Goal: Contribute content: Contribute content

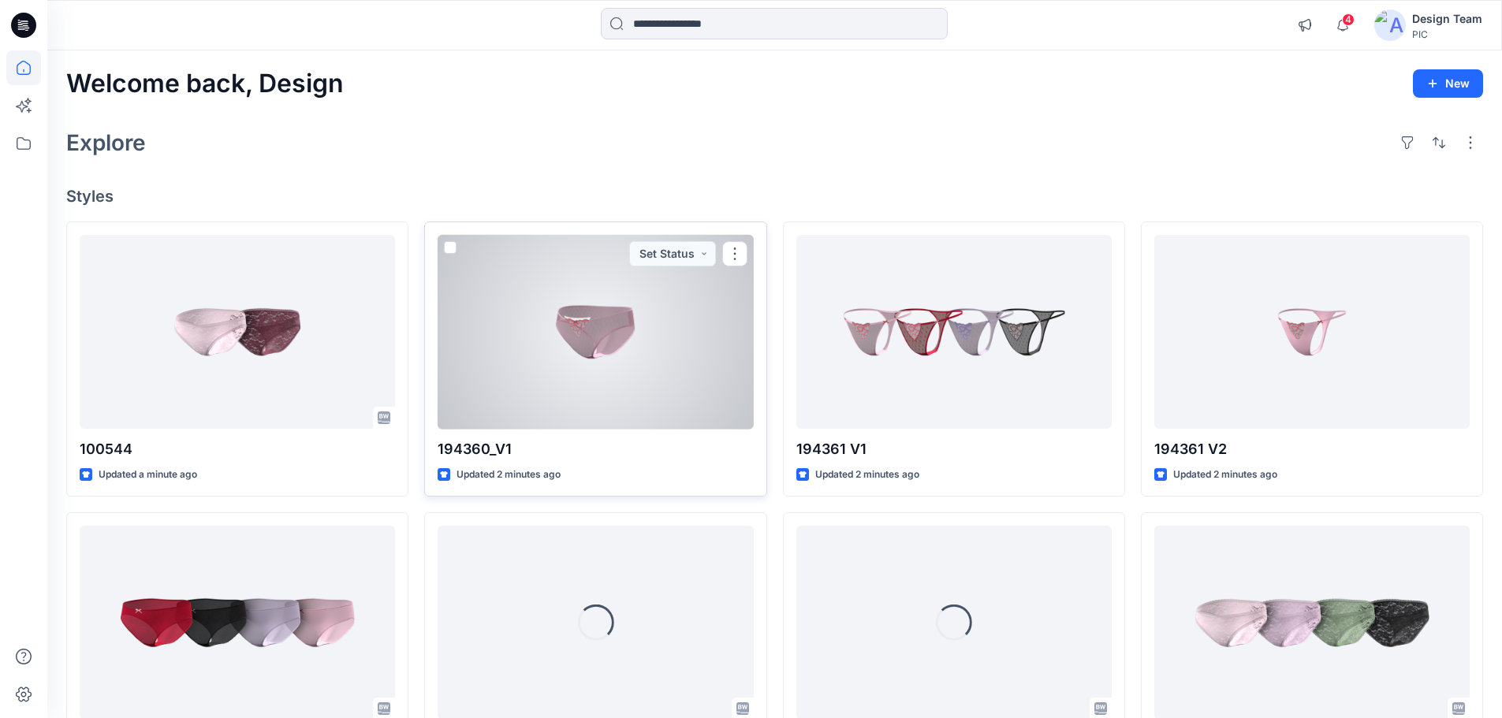
click at [565, 334] on div at bounding box center [595, 332] width 315 height 195
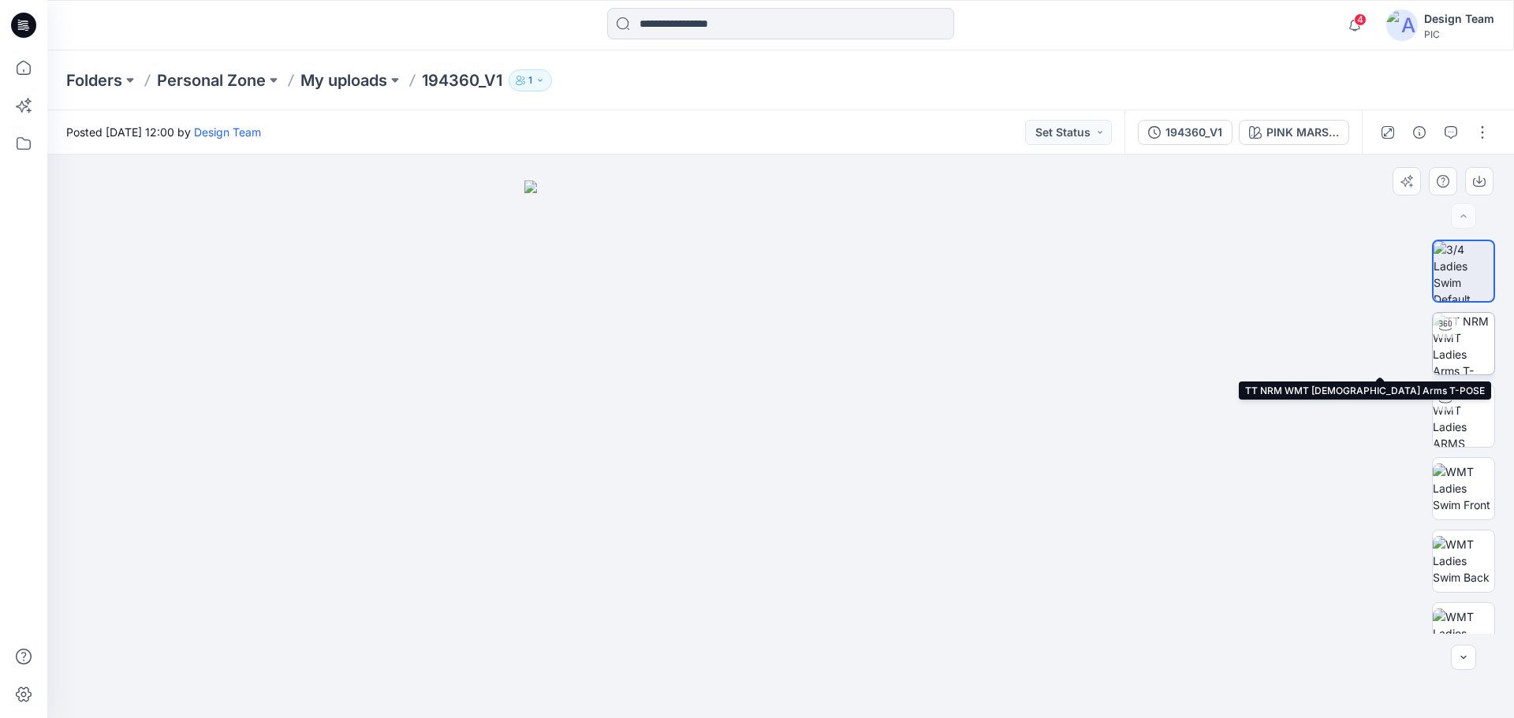
click at [1458, 351] on img at bounding box center [1464, 344] width 62 height 62
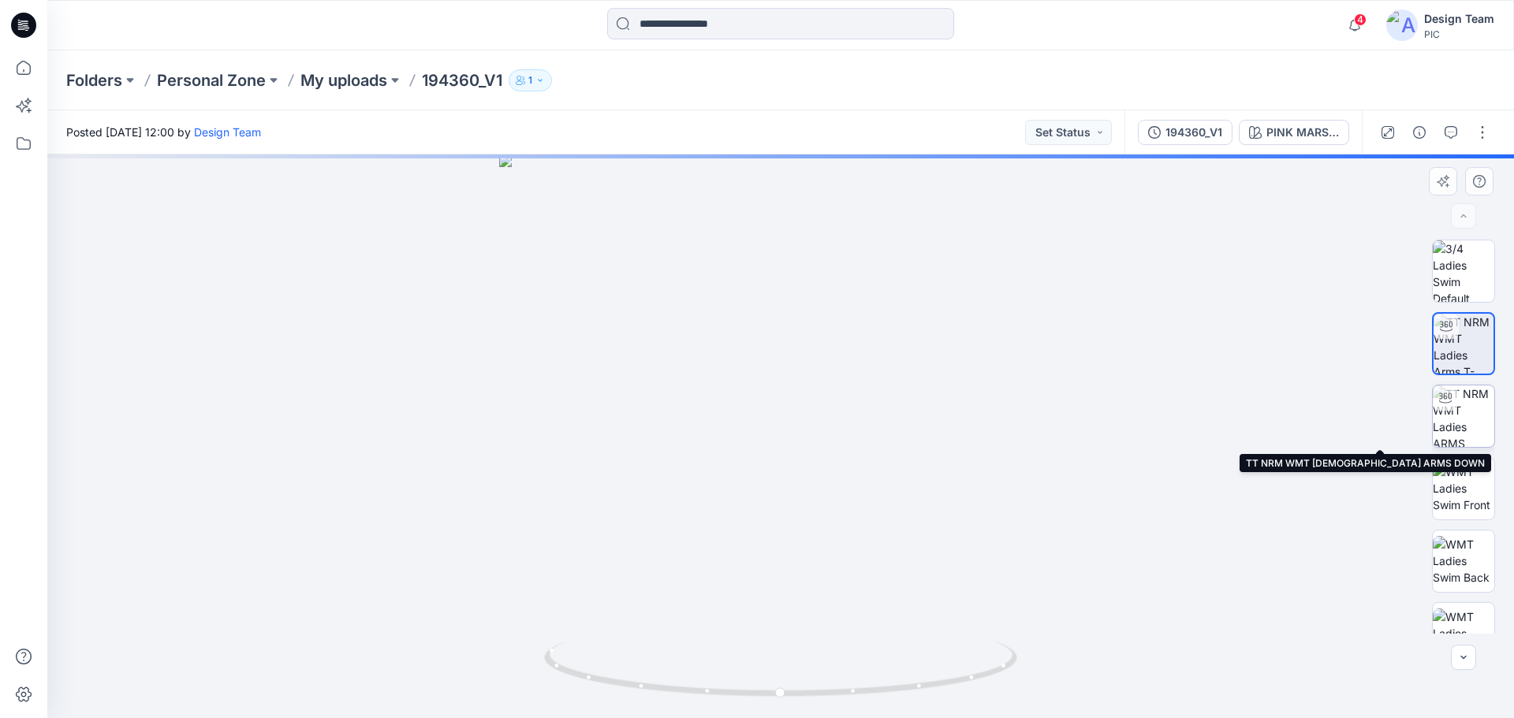
click at [1474, 417] on img at bounding box center [1464, 417] width 62 height 62
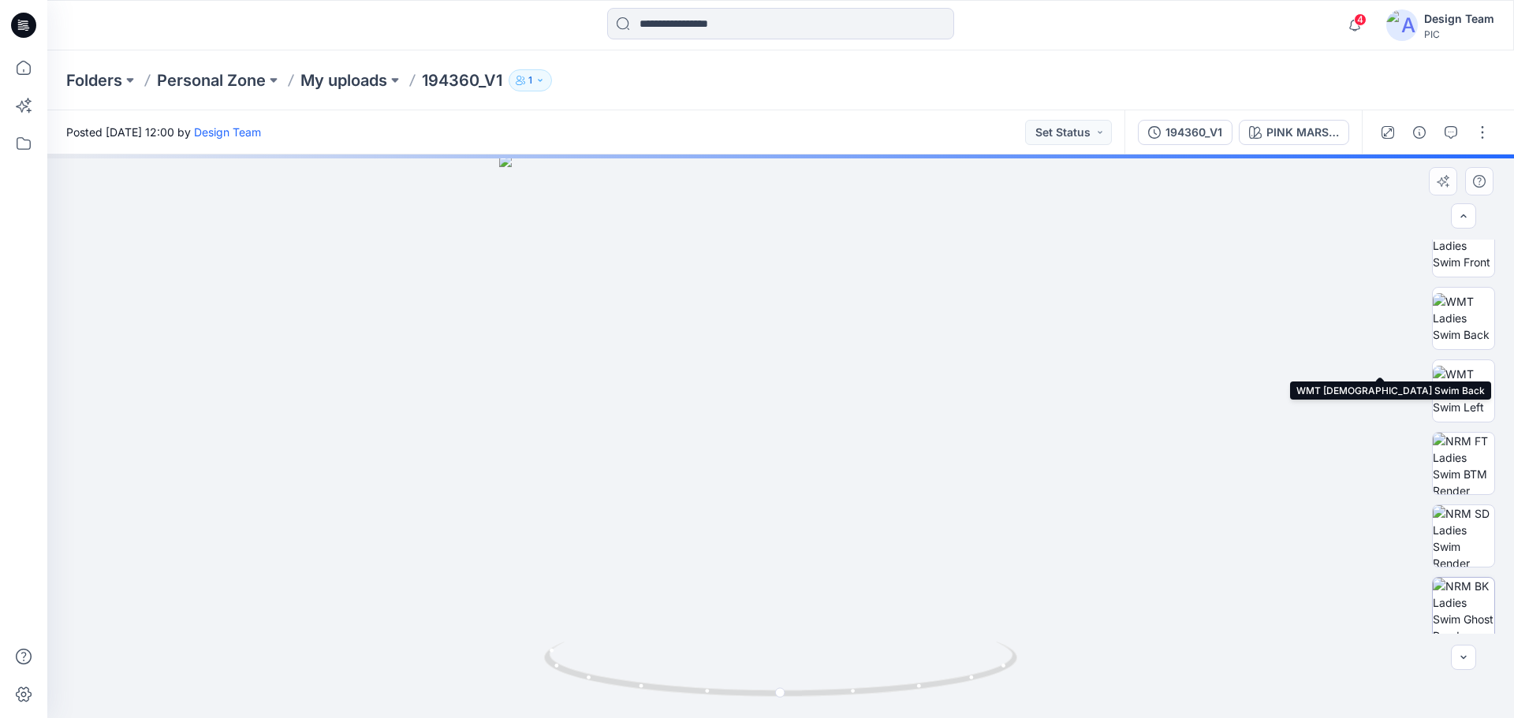
scroll to position [249, 0]
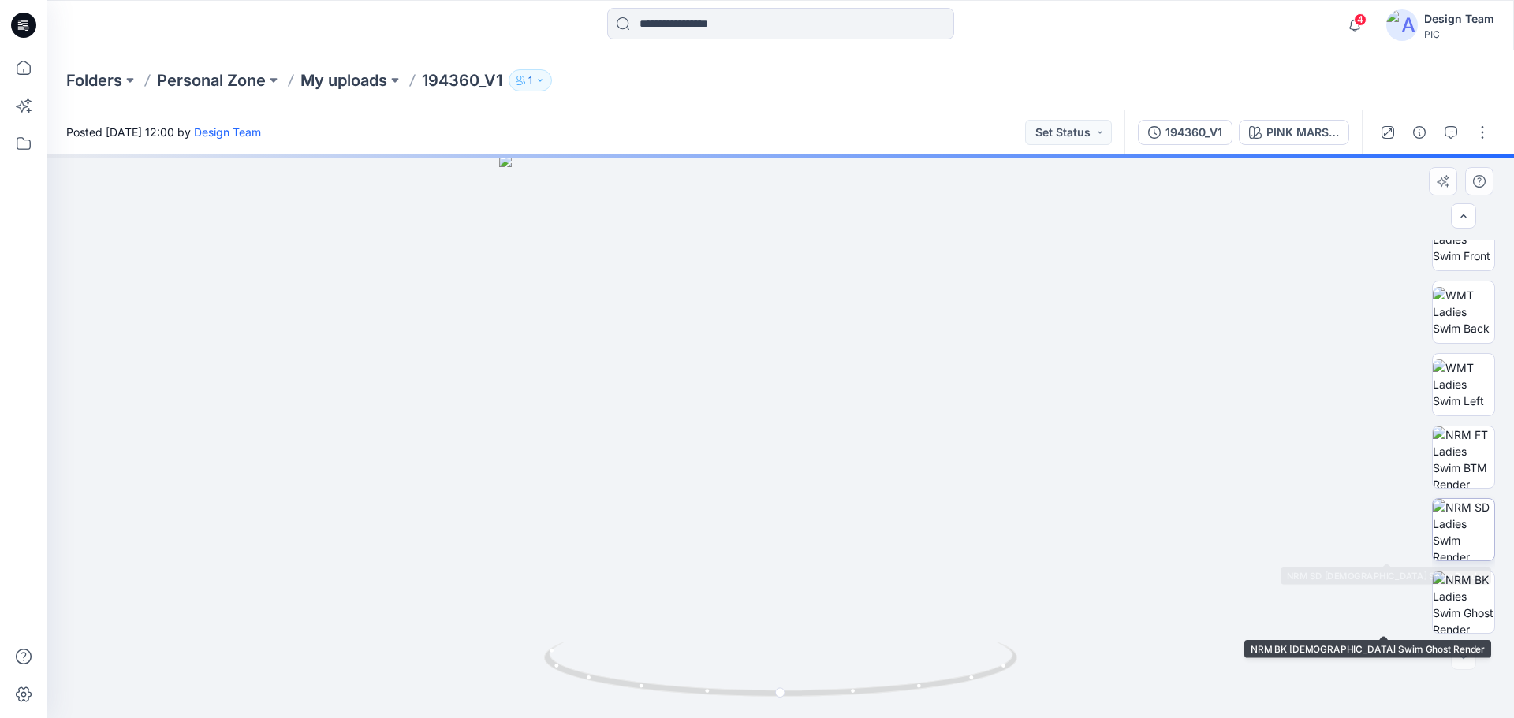
click at [1471, 533] on img at bounding box center [1464, 530] width 62 height 62
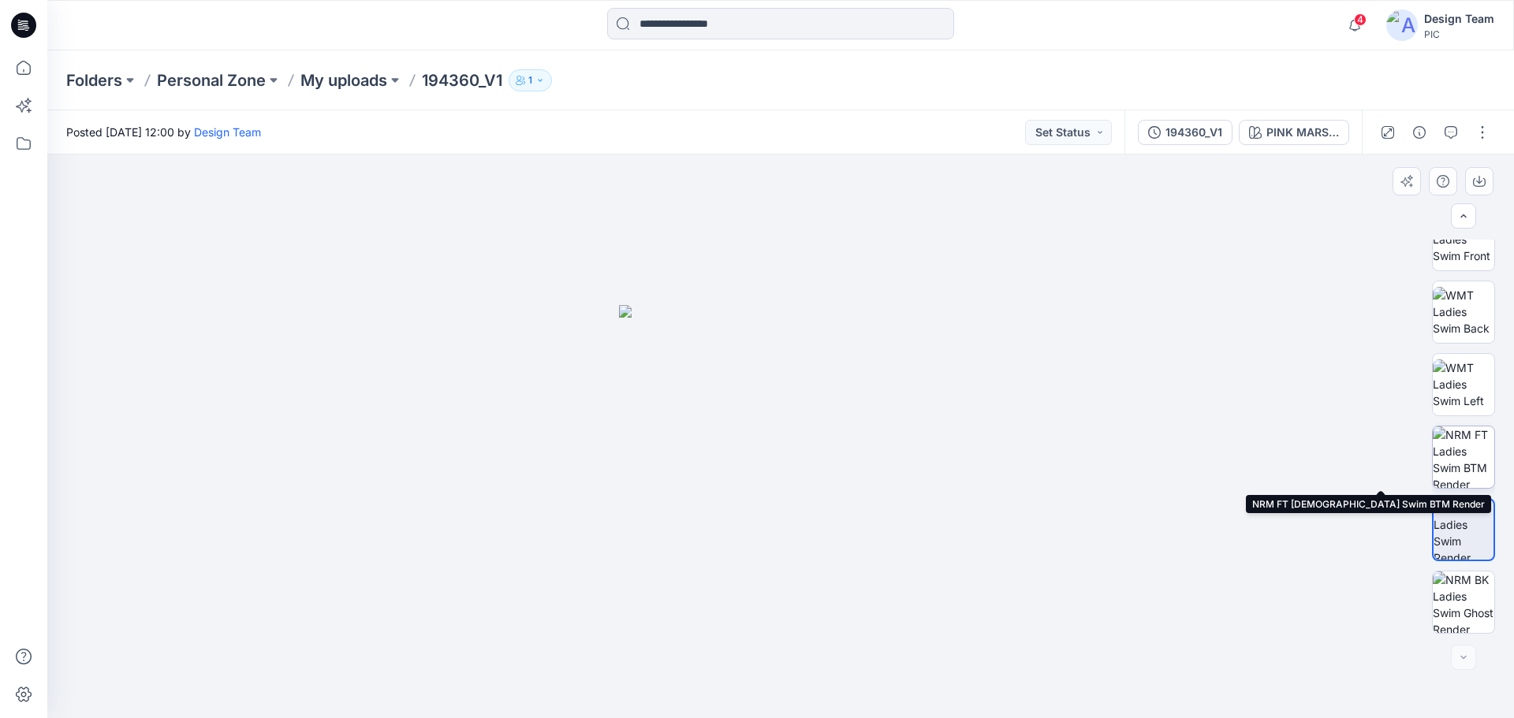
click at [1472, 454] on img at bounding box center [1464, 458] width 62 height 62
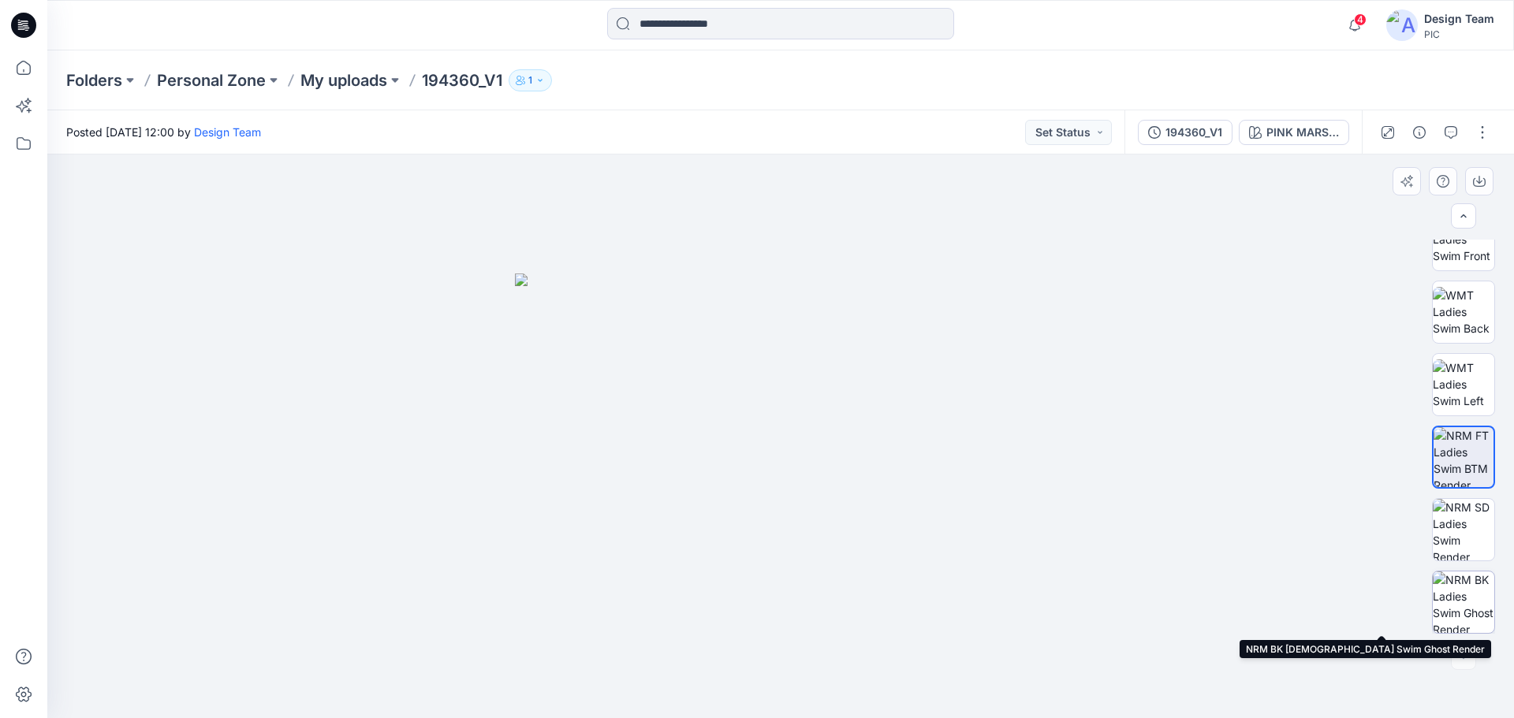
drag, startPoint x: 1471, startPoint y: 595, endPoint x: 1466, endPoint y: 609, distance: 14.2
click at [1470, 599] on img at bounding box center [1464, 603] width 62 height 62
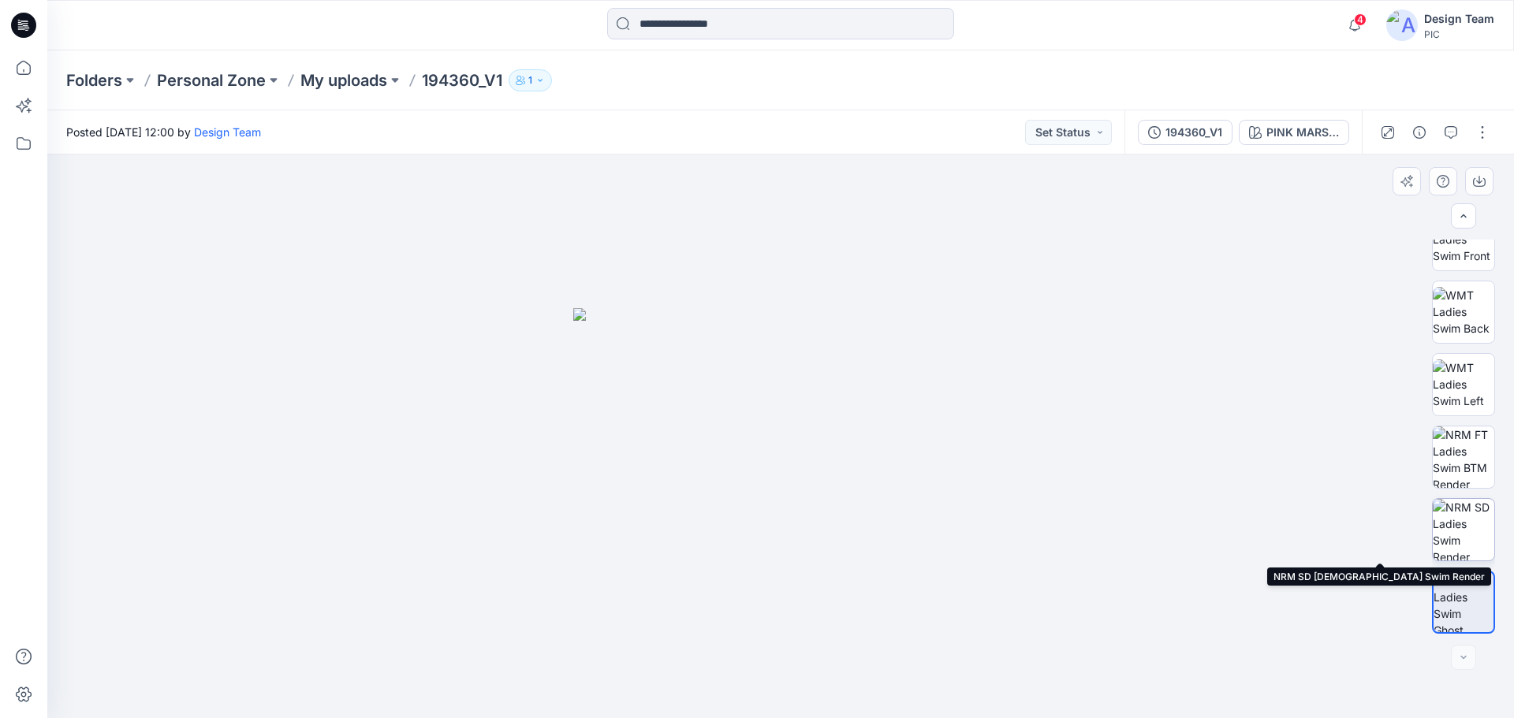
click at [1482, 535] on img at bounding box center [1464, 530] width 62 height 62
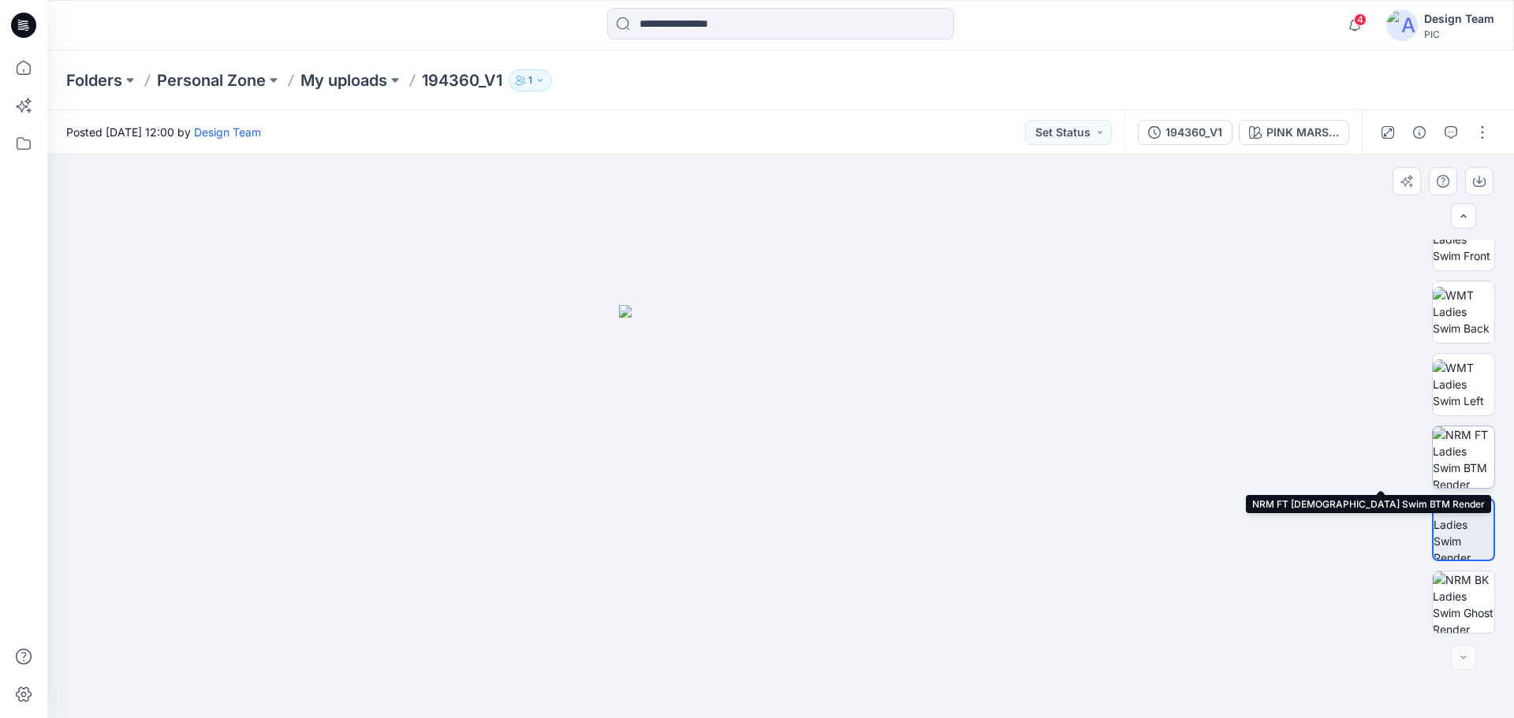
click at [1478, 472] on img at bounding box center [1464, 458] width 62 height 62
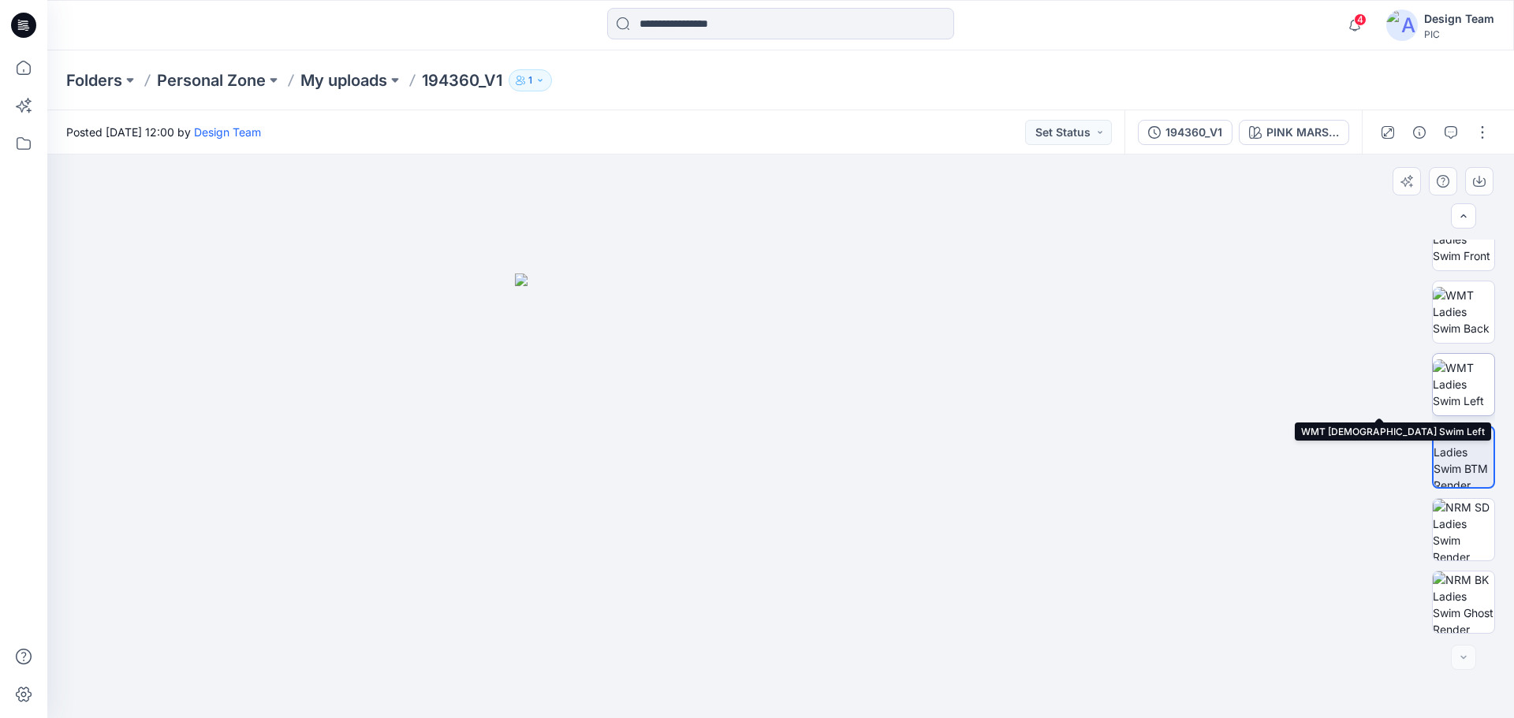
click at [1445, 377] on img at bounding box center [1464, 385] width 62 height 50
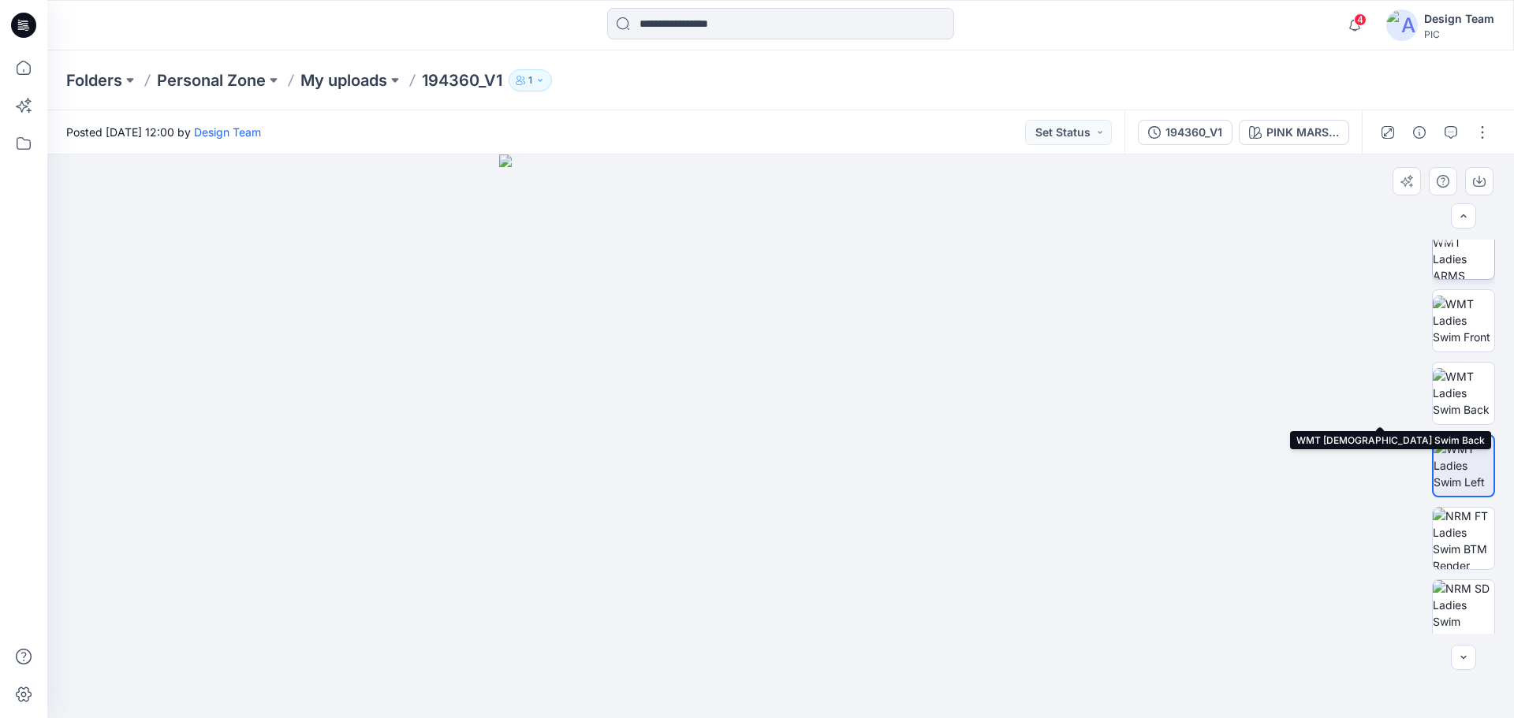
scroll to position [91, 0]
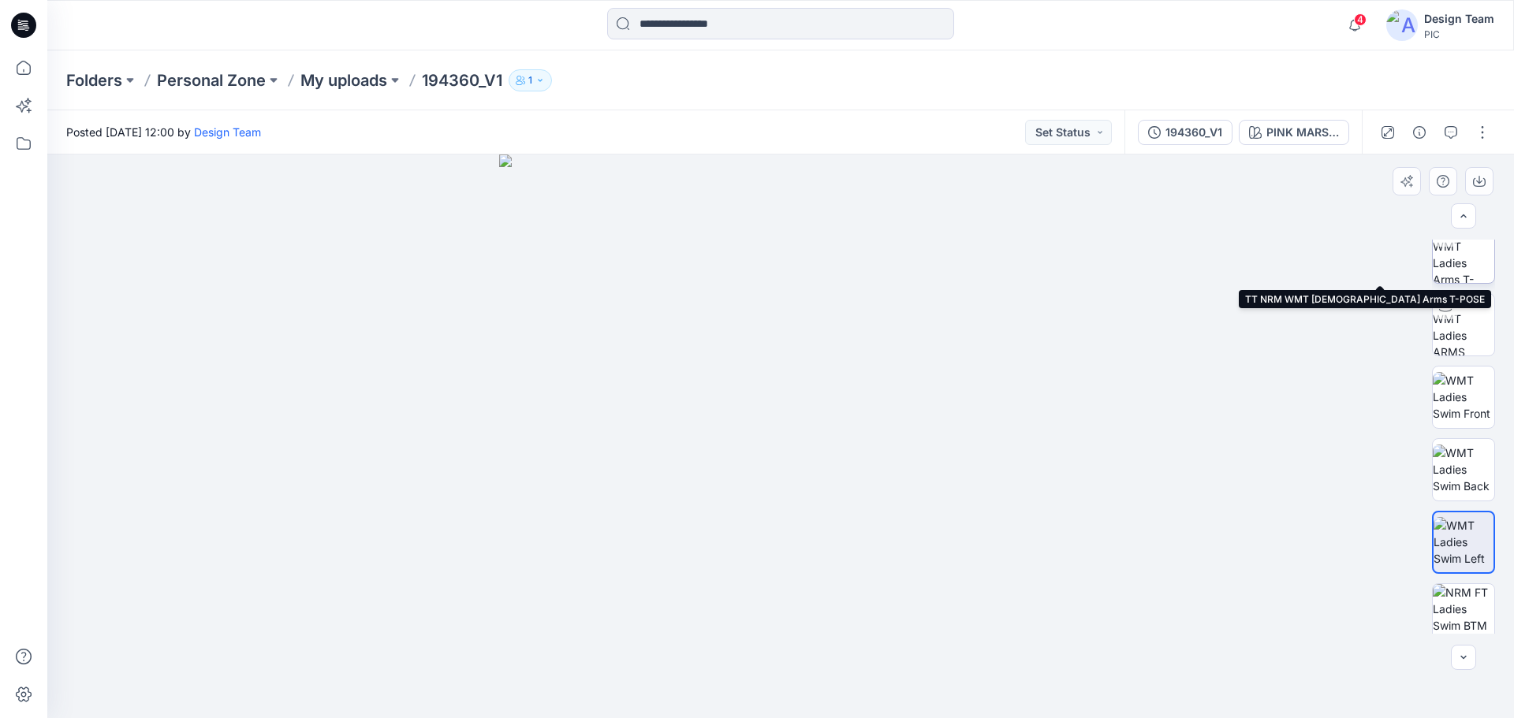
click at [1464, 274] on img at bounding box center [1464, 253] width 62 height 62
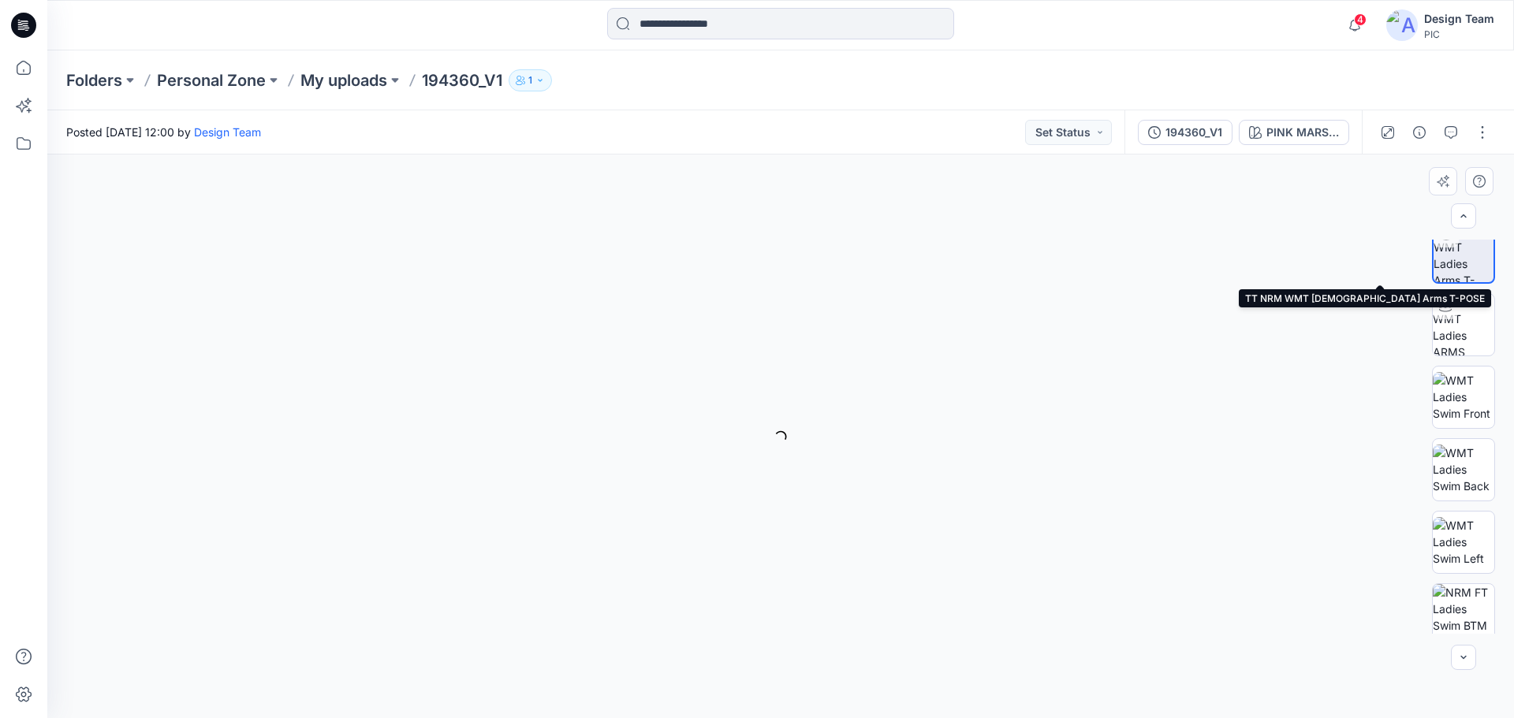
scroll to position [92, 0]
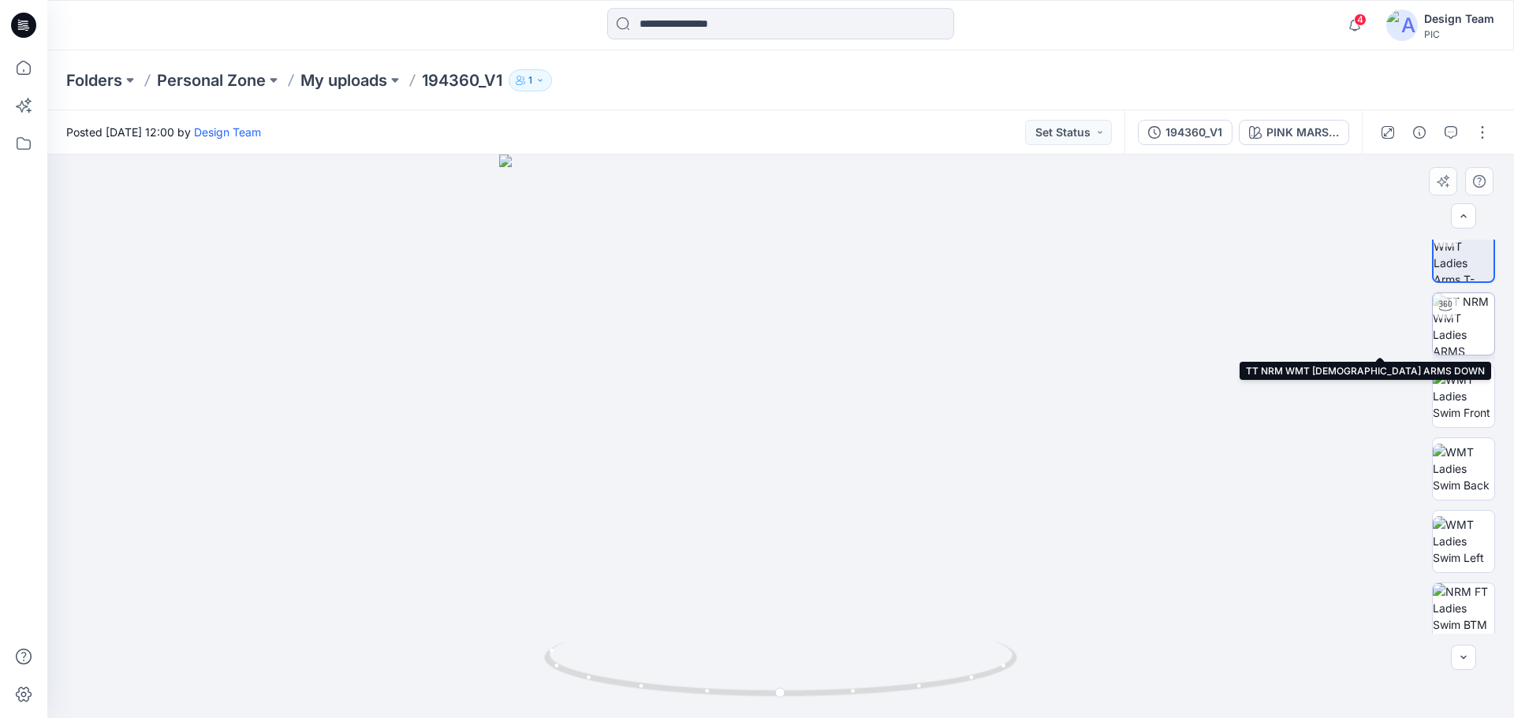
click at [1467, 329] on img at bounding box center [1464, 324] width 62 height 62
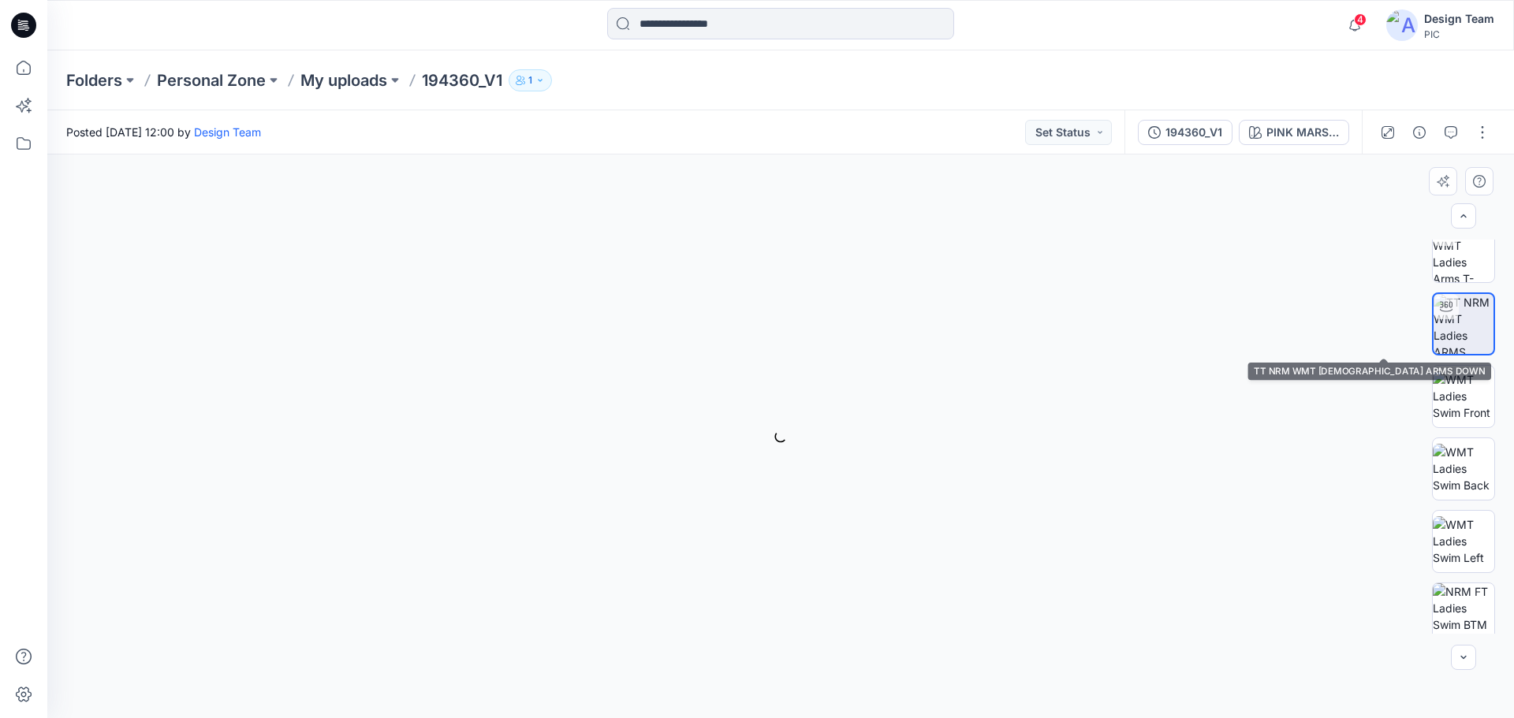
scroll to position [91, 0]
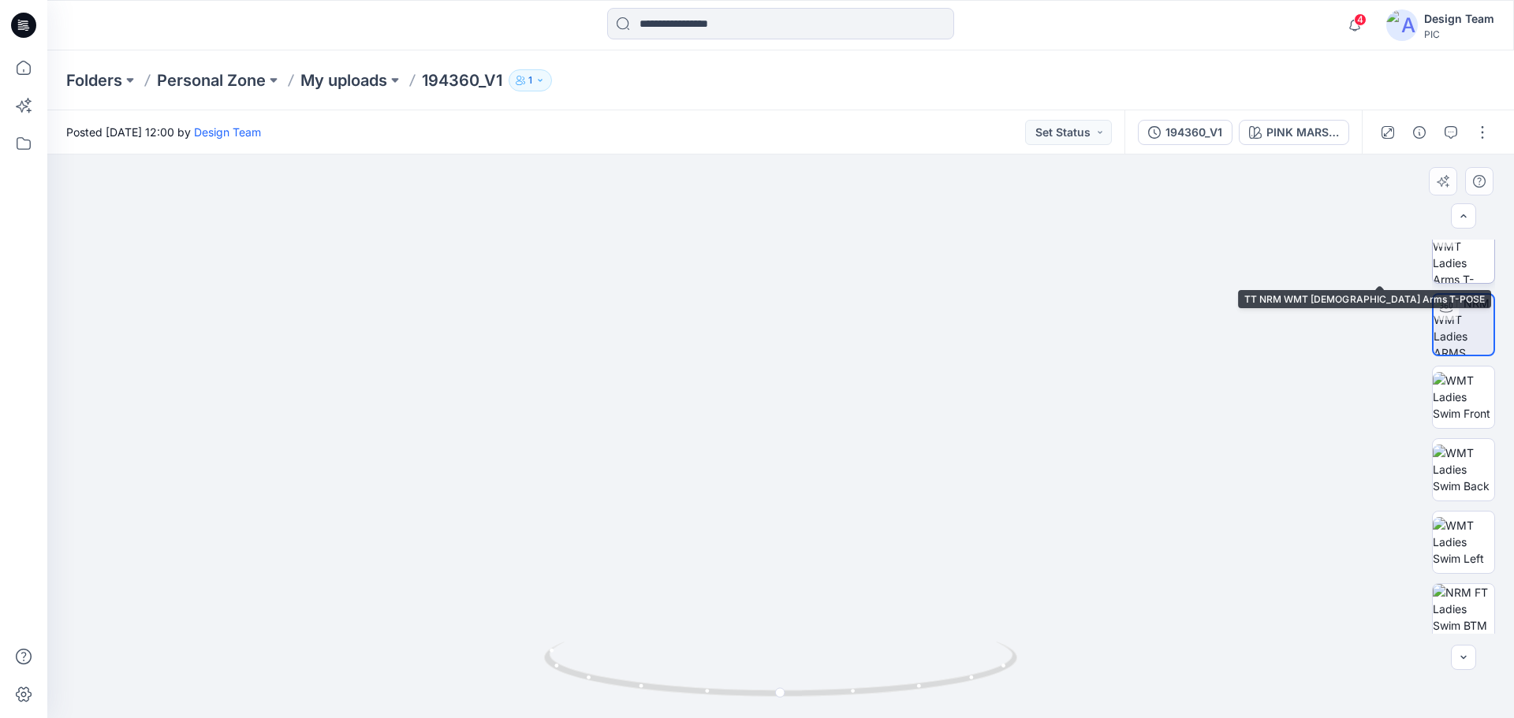
click at [1445, 262] on img at bounding box center [1464, 253] width 62 height 62
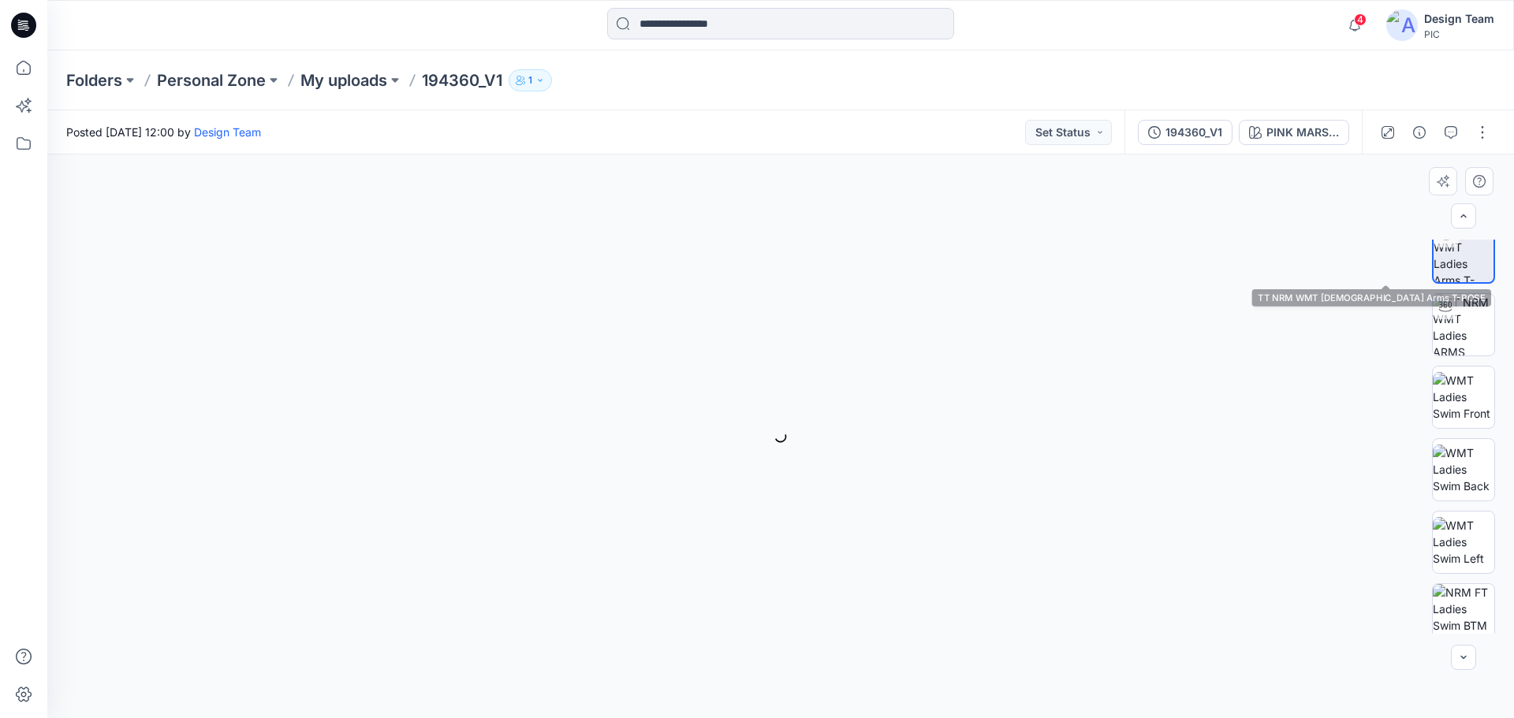
scroll to position [92, 0]
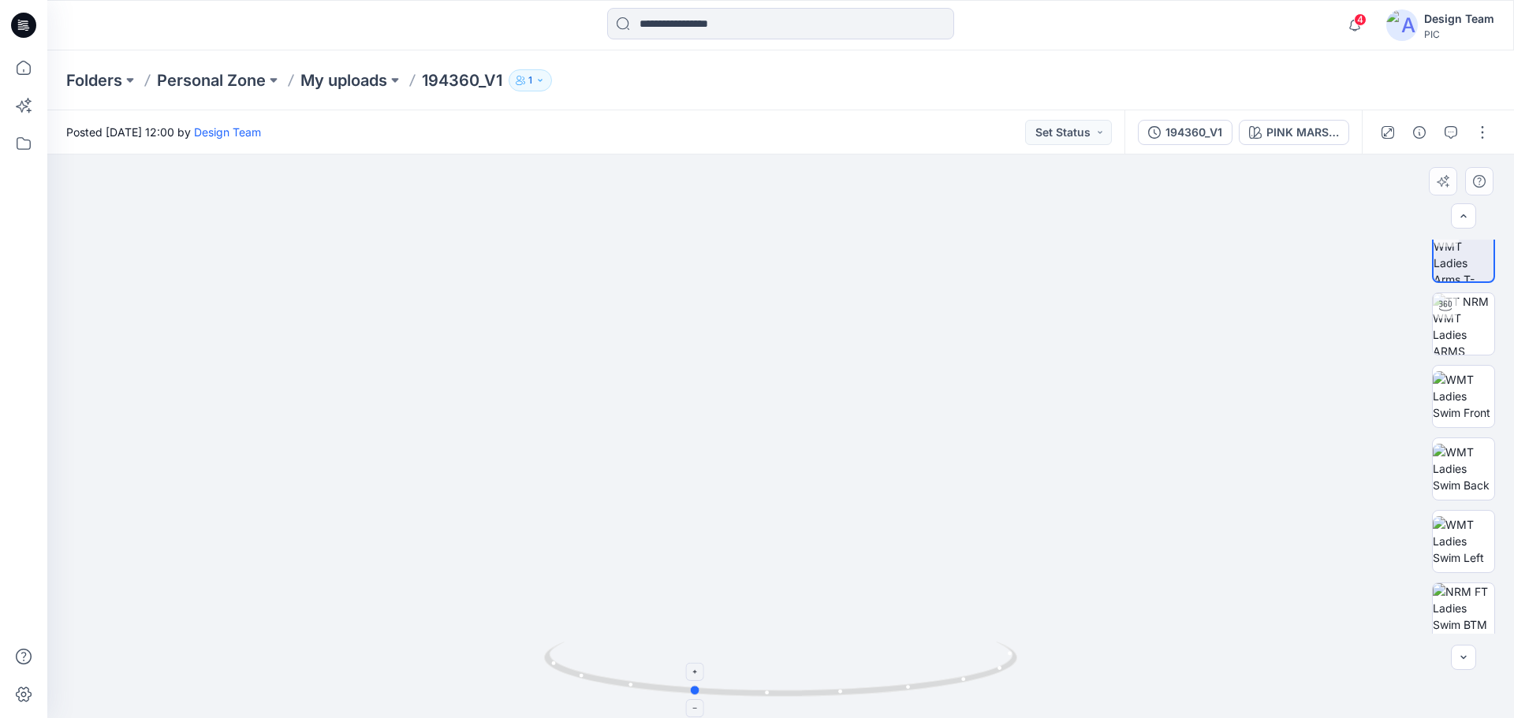
drag, startPoint x: 906, startPoint y: 689, endPoint x: 818, endPoint y: 673, distance: 89.7
click at [818, 673] on icon at bounding box center [782, 671] width 477 height 59
drag, startPoint x: 711, startPoint y: 690, endPoint x: 810, endPoint y: 684, distance: 98.8
click at [810, 684] on icon at bounding box center [782, 671] width 477 height 59
drag, startPoint x: 945, startPoint y: 684, endPoint x: 469, endPoint y: 652, distance: 476.6
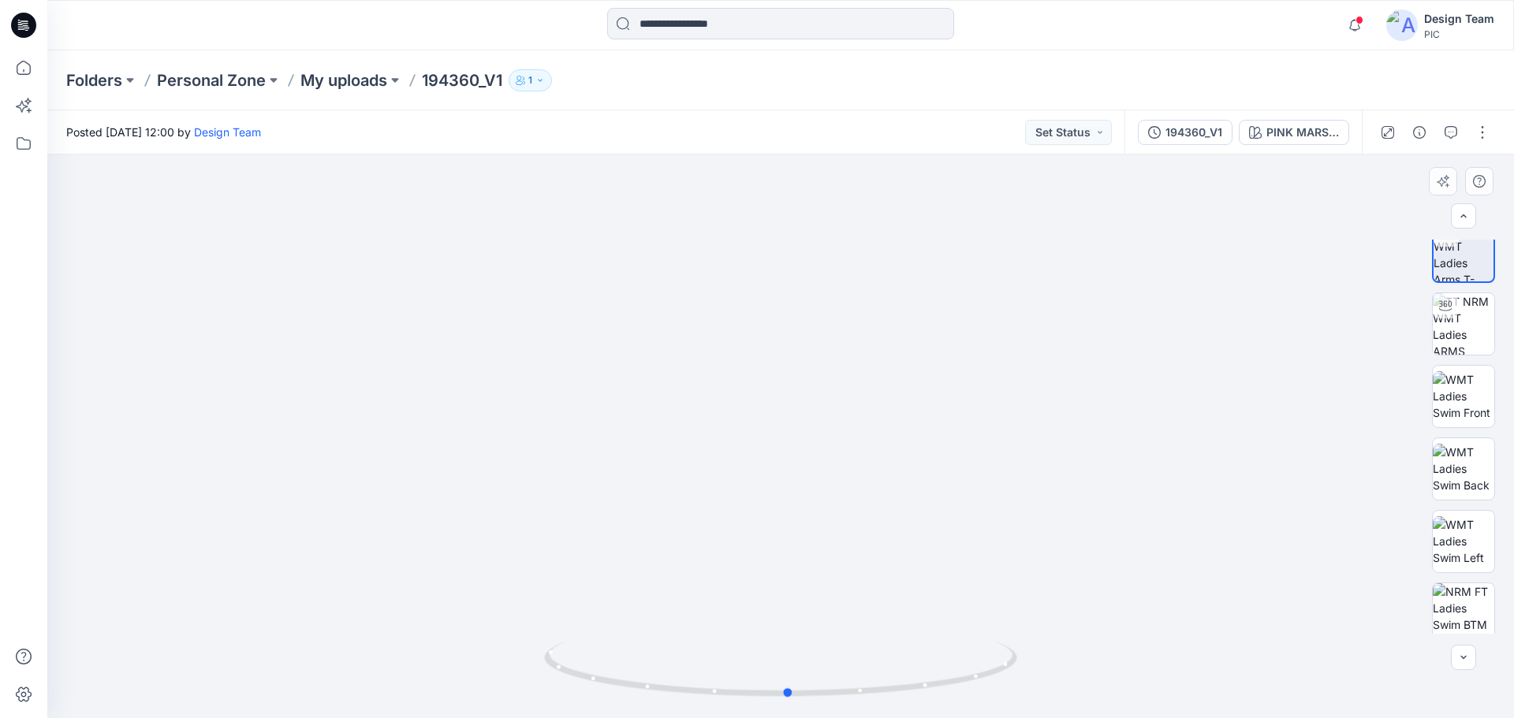
click at [469, 652] on div at bounding box center [780, 437] width 1467 height 564
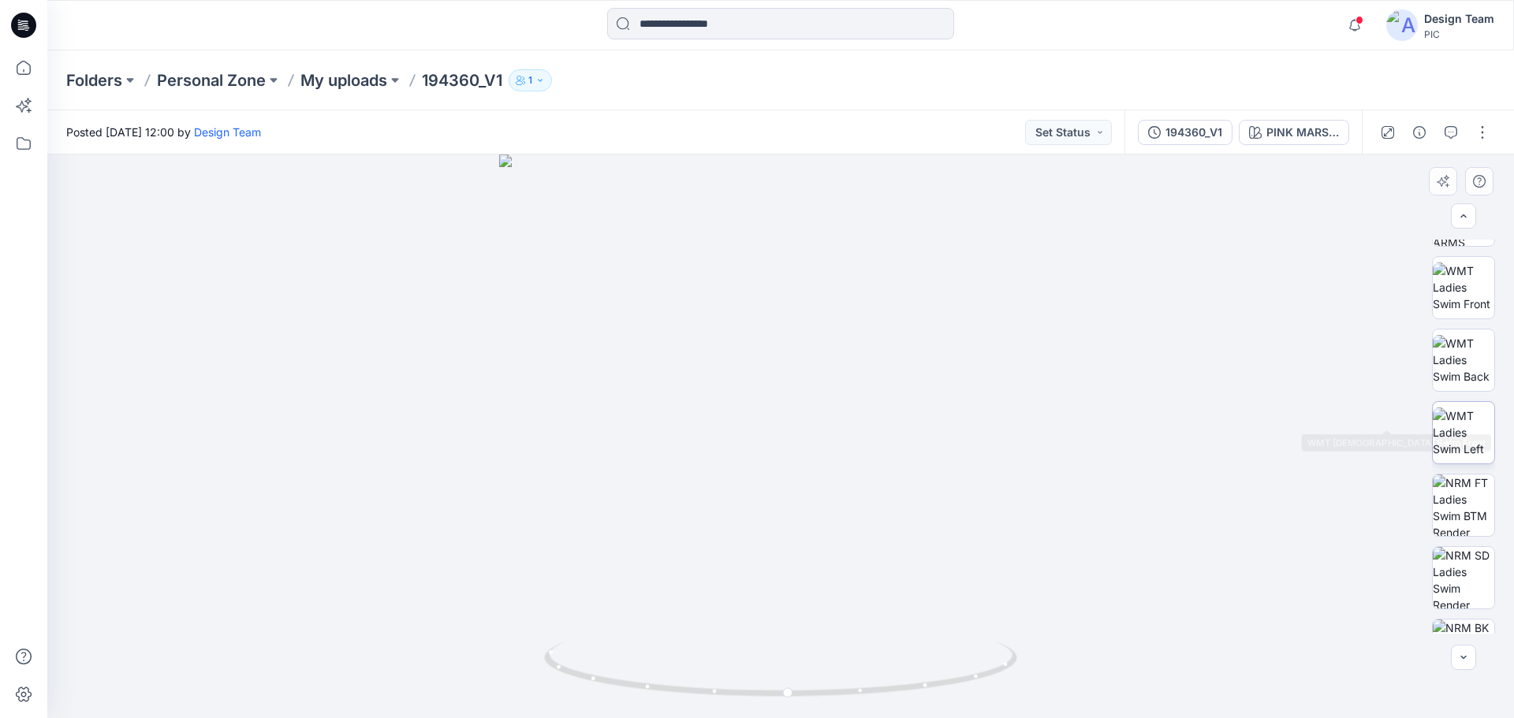
scroll to position [249, 0]
click at [1474, 122] on button "button" at bounding box center [1482, 132] width 25 height 25
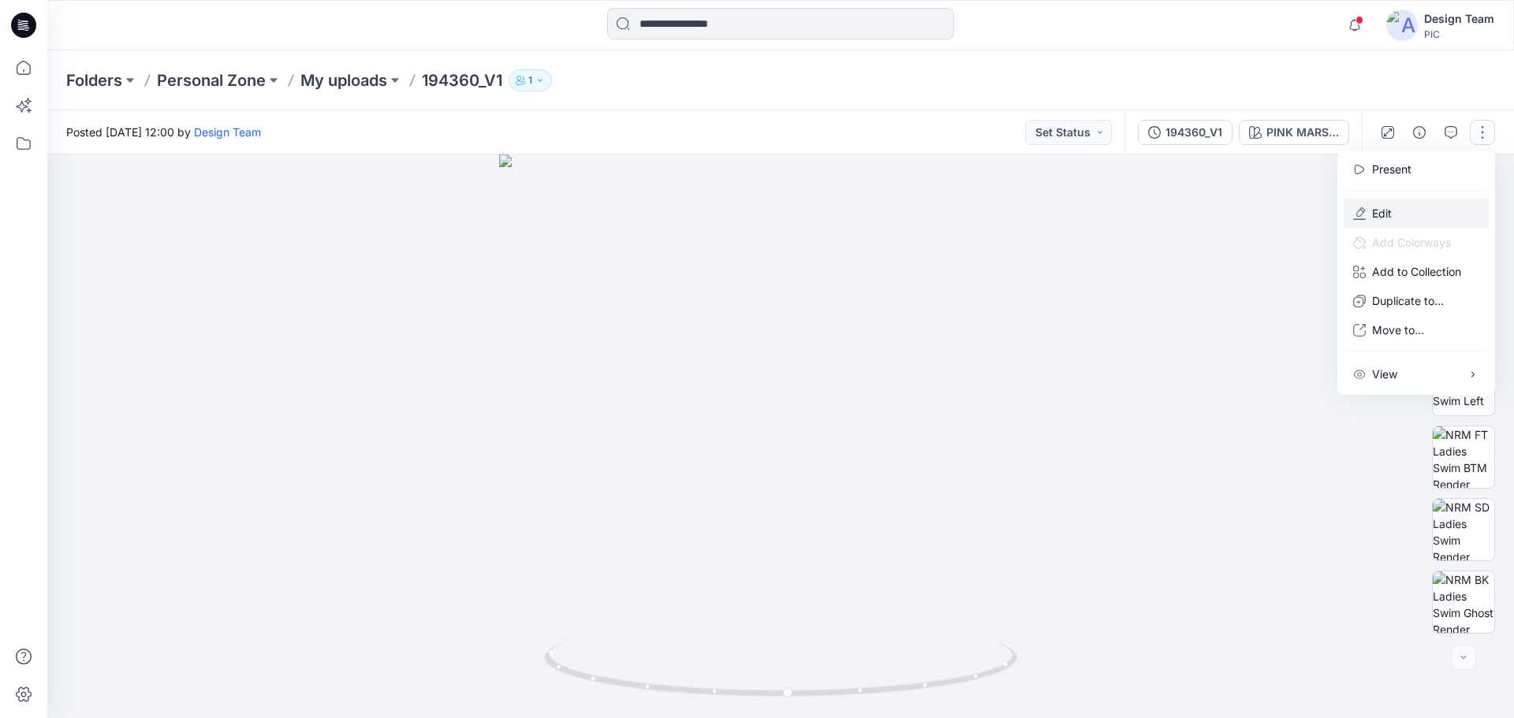
click at [1390, 214] on p "Edit" at bounding box center [1382, 213] width 20 height 17
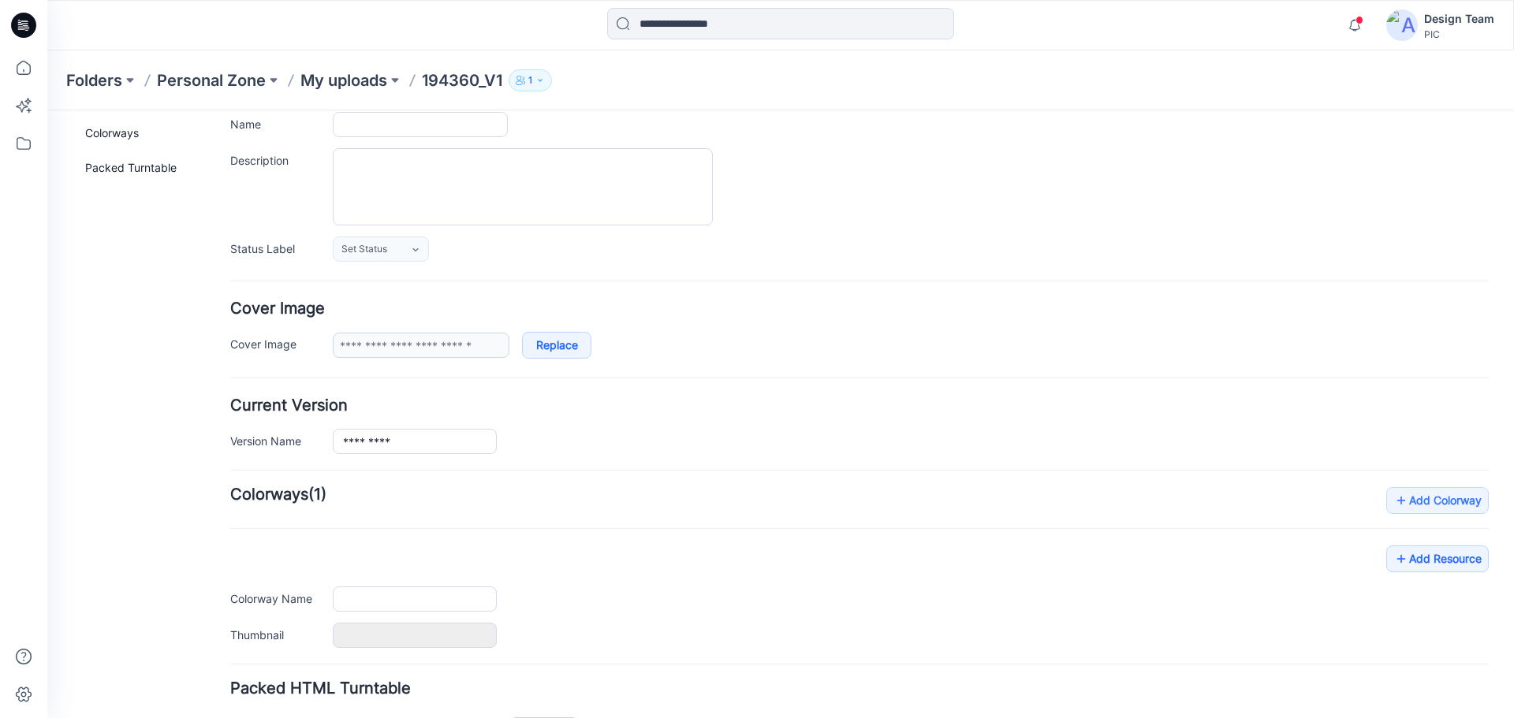
type input "*********"
type input "**********"
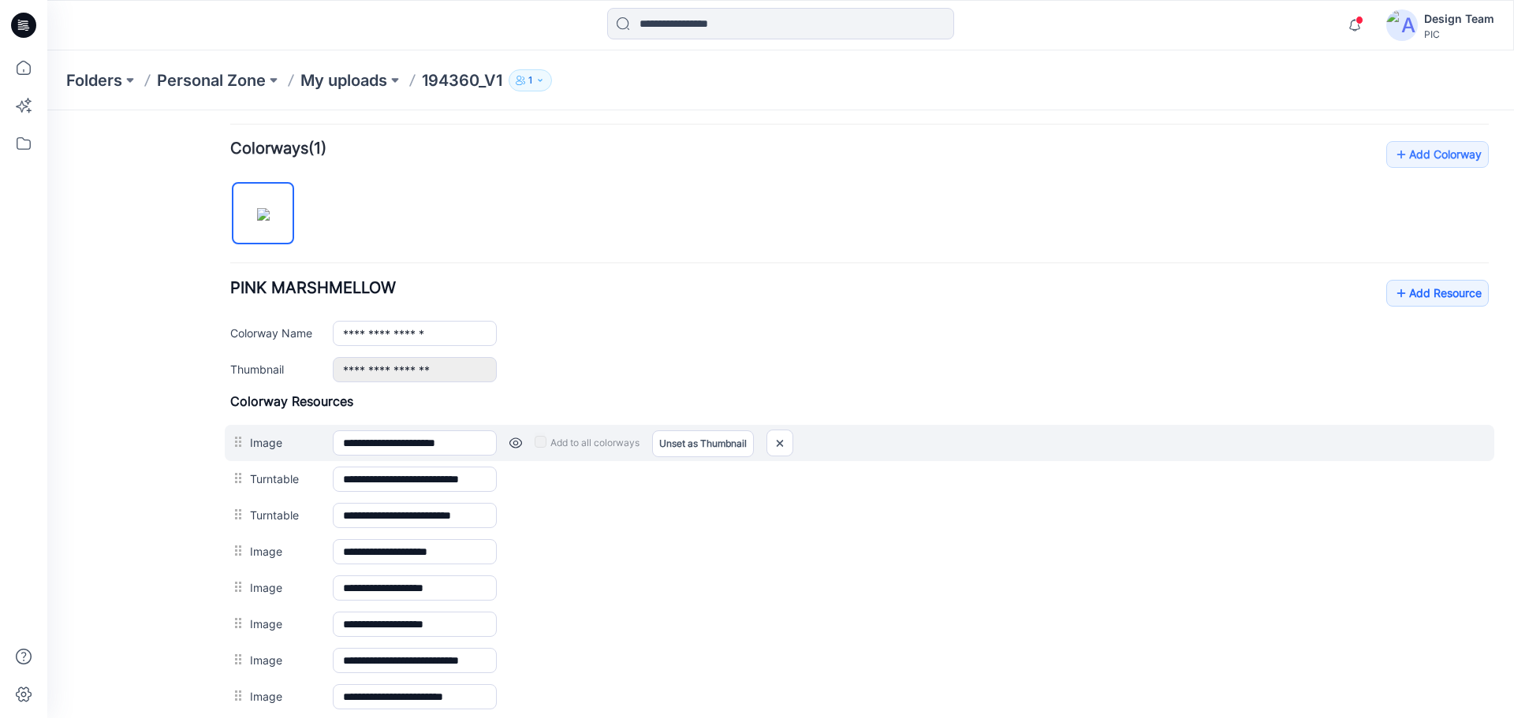
scroll to position [439, 0]
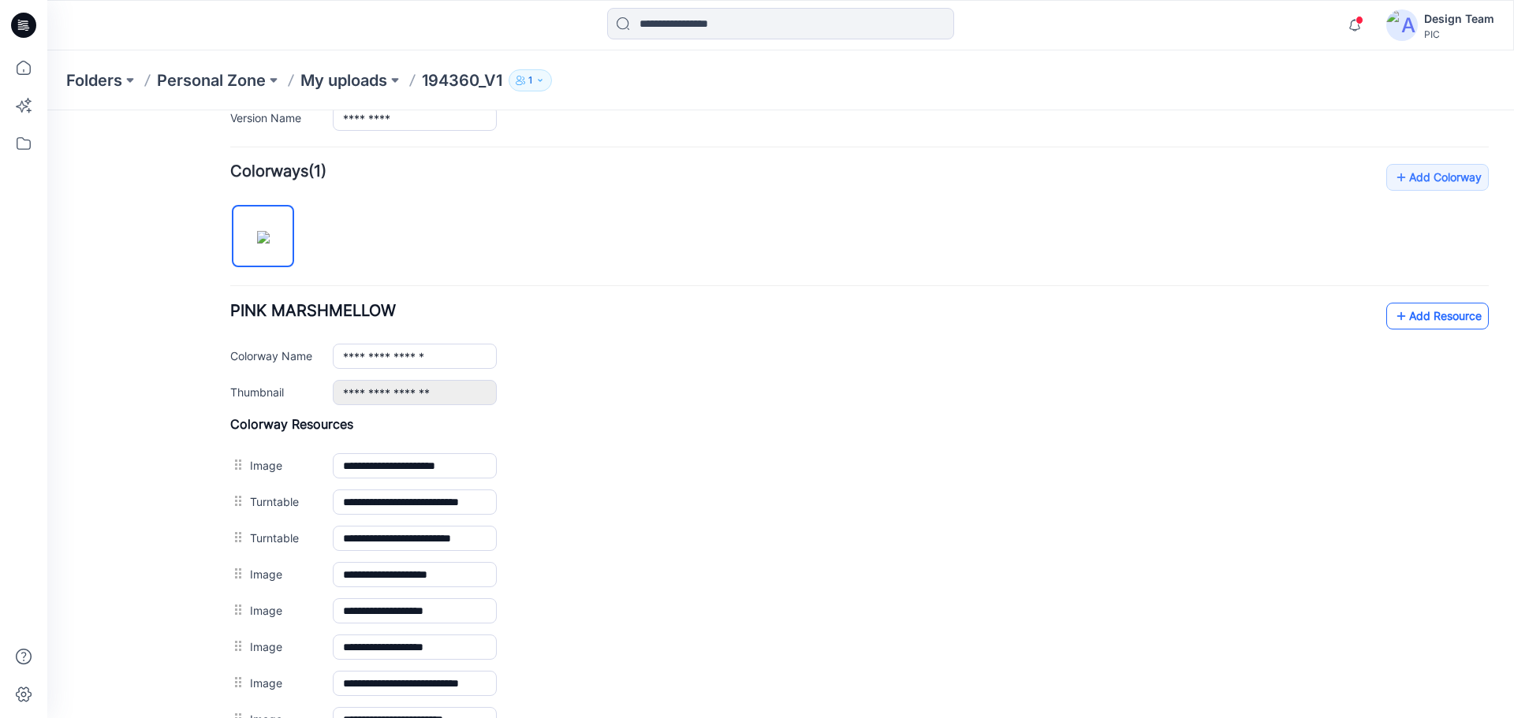
click at [1406, 305] on link "Add Resource" at bounding box center [1437, 316] width 103 height 27
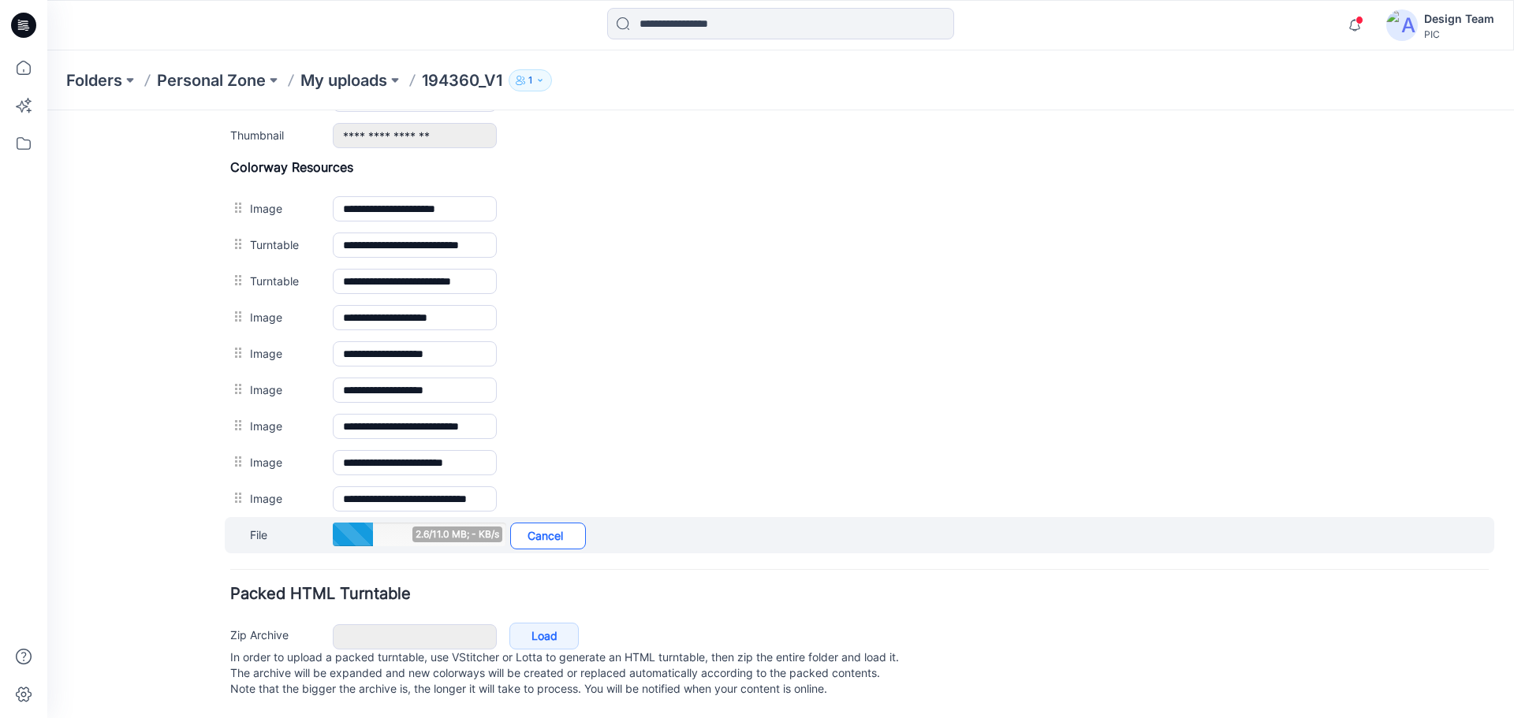
scroll to position [712, 0]
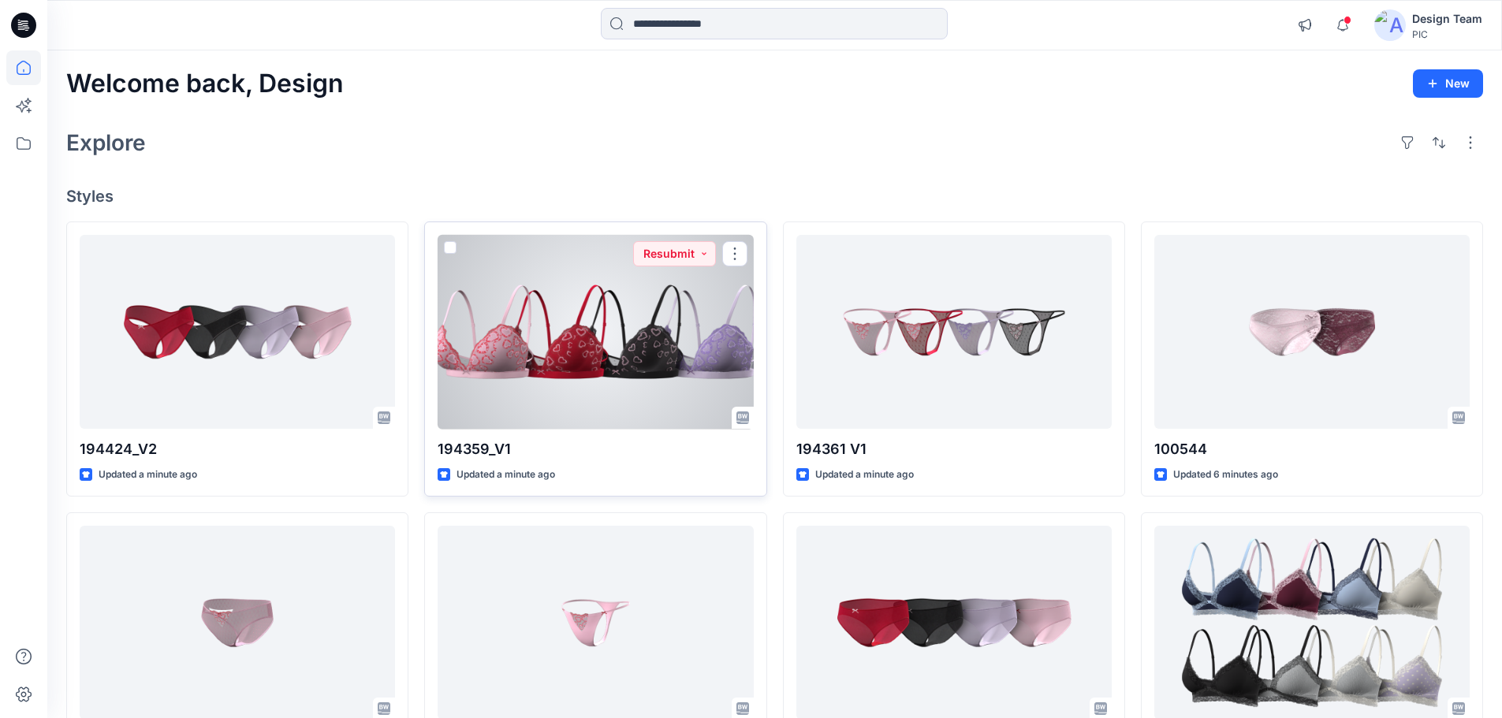
click at [554, 389] on div at bounding box center [595, 332] width 315 height 195
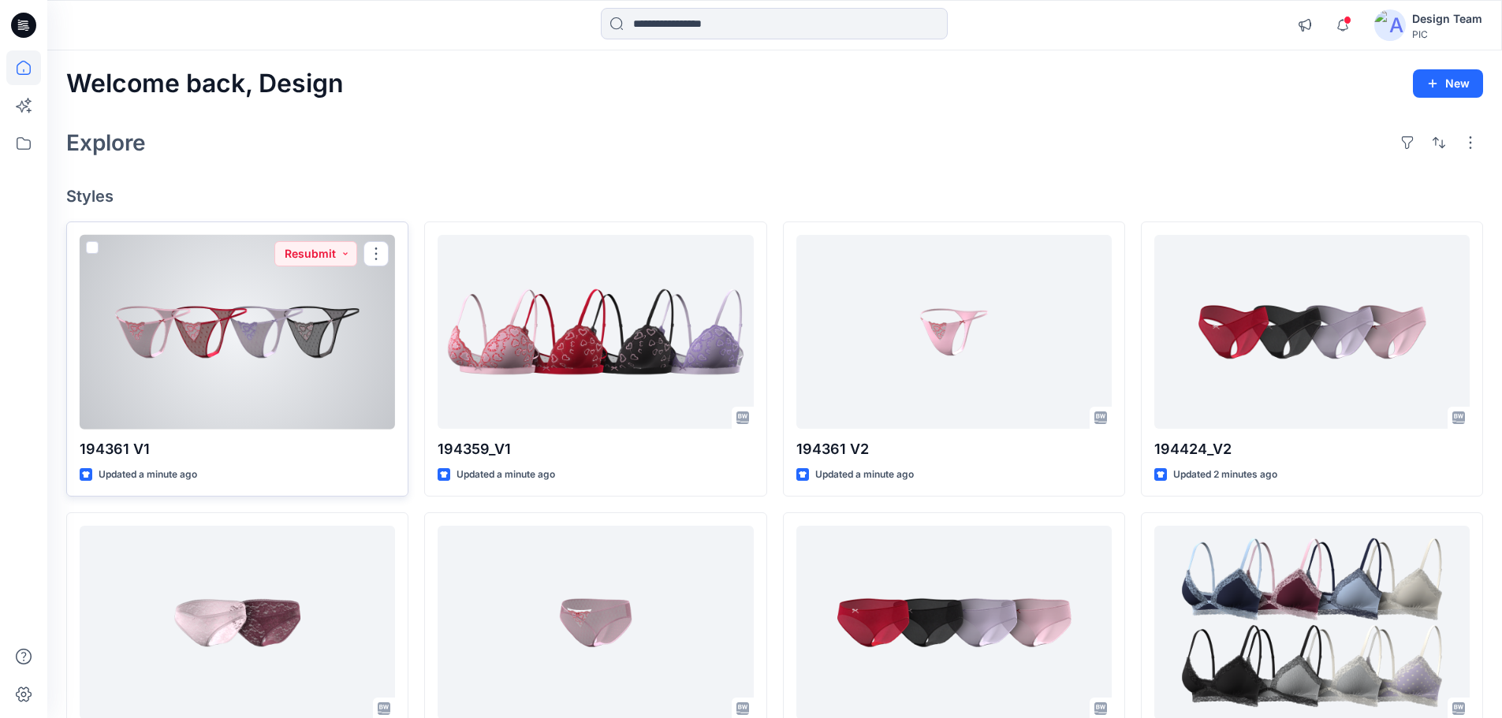
click at [188, 345] on div at bounding box center [237, 332] width 315 height 195
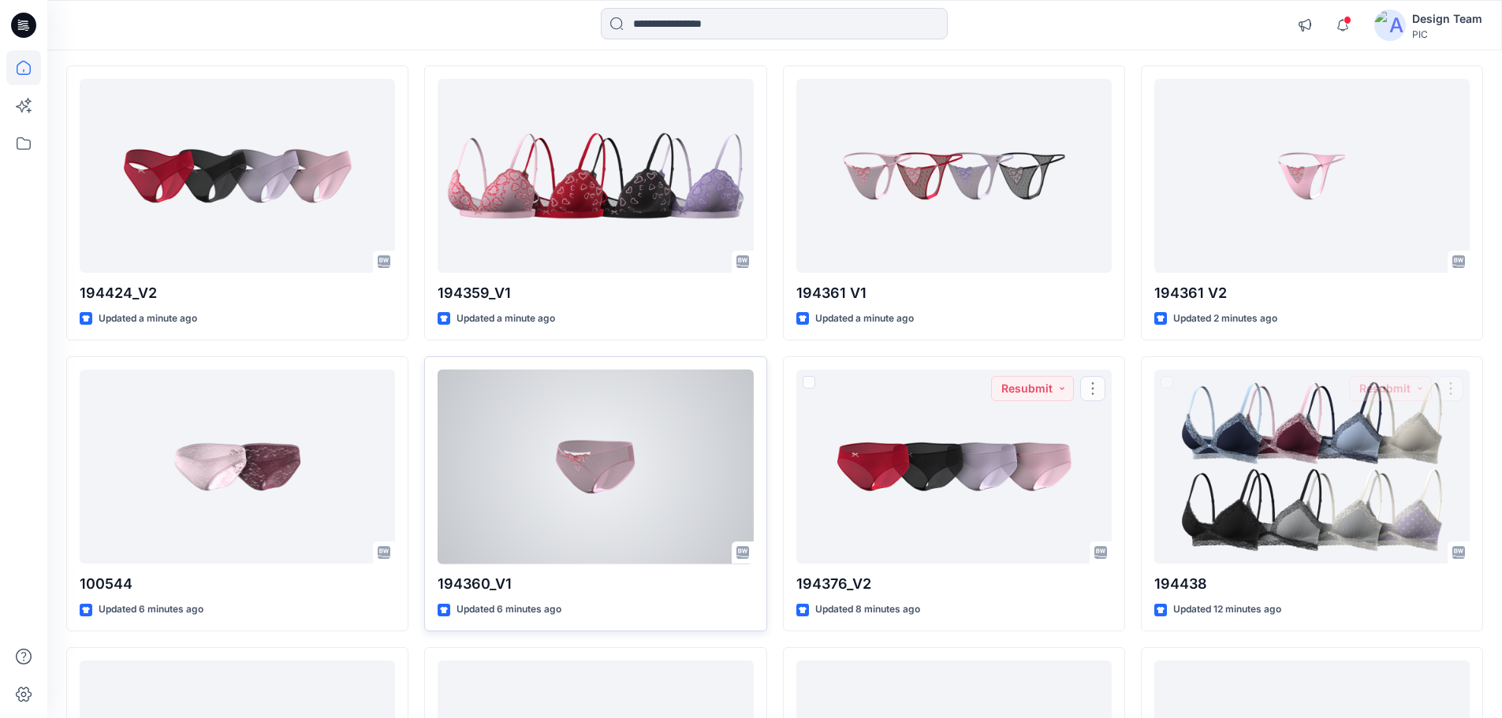
scroll to position [158, 0]
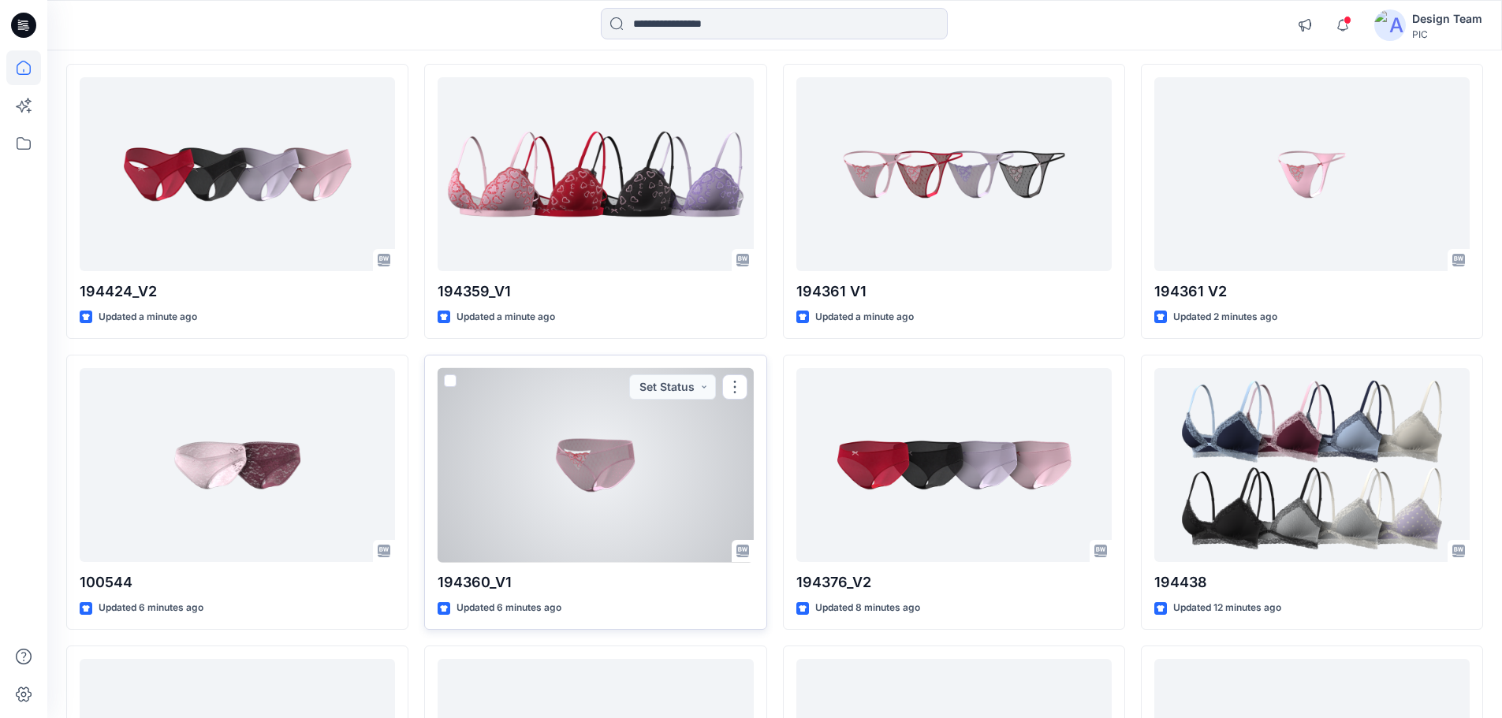
click at [552, 492] on div at bounding box center [595, 465] width 315 height 195
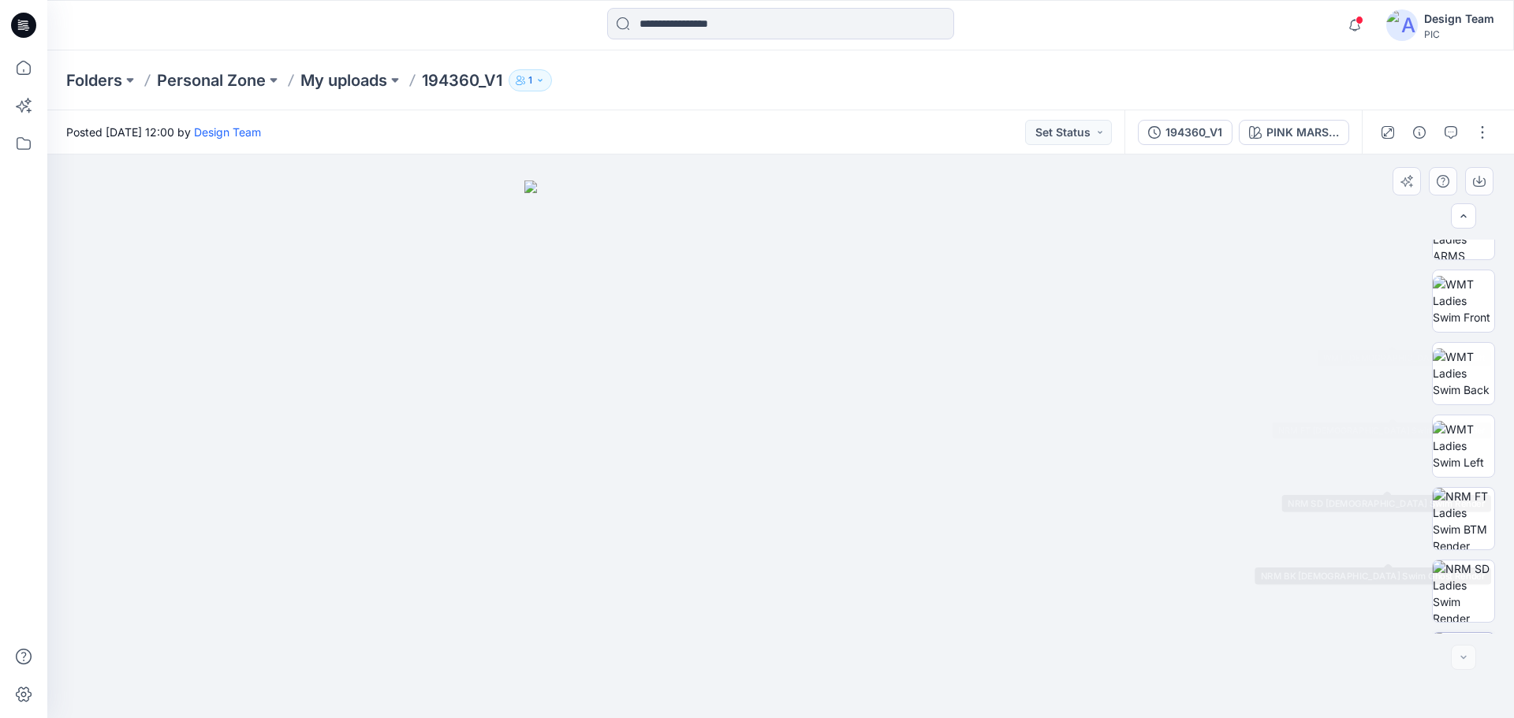
scroll to position [322, 0]
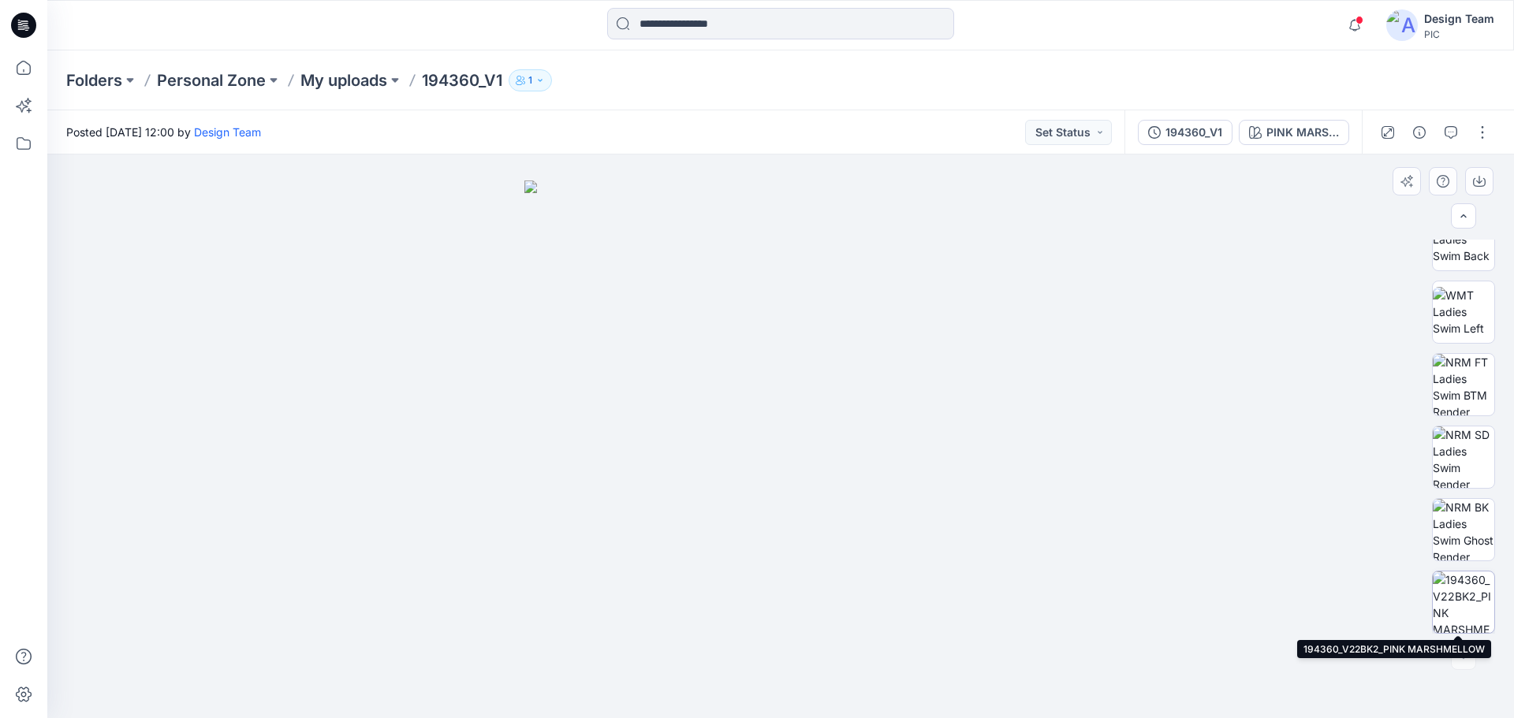
click at [1471, 612] on img at bounding box center [1464, 603] width 62 height 62
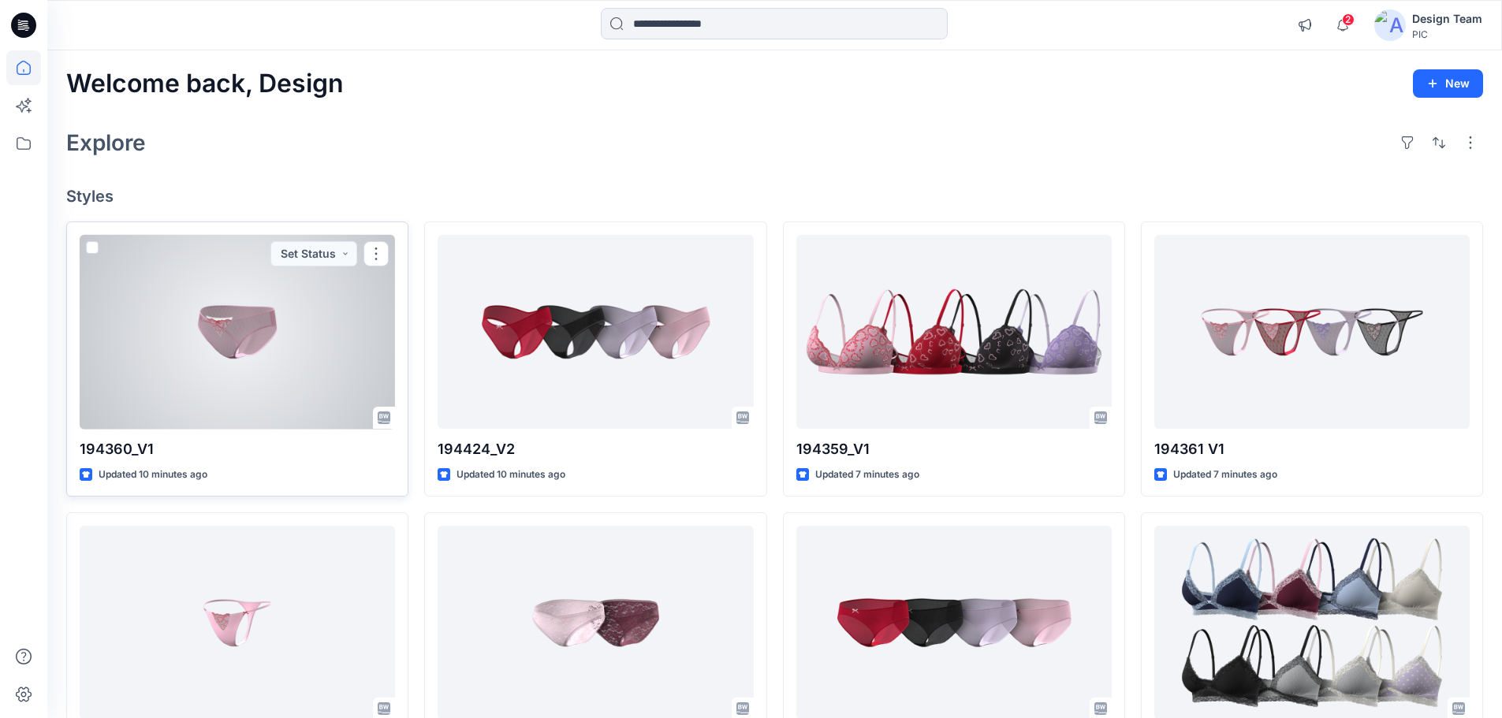
click at [233, 342] on div at bounding box center [237, 332] width 315 height 195
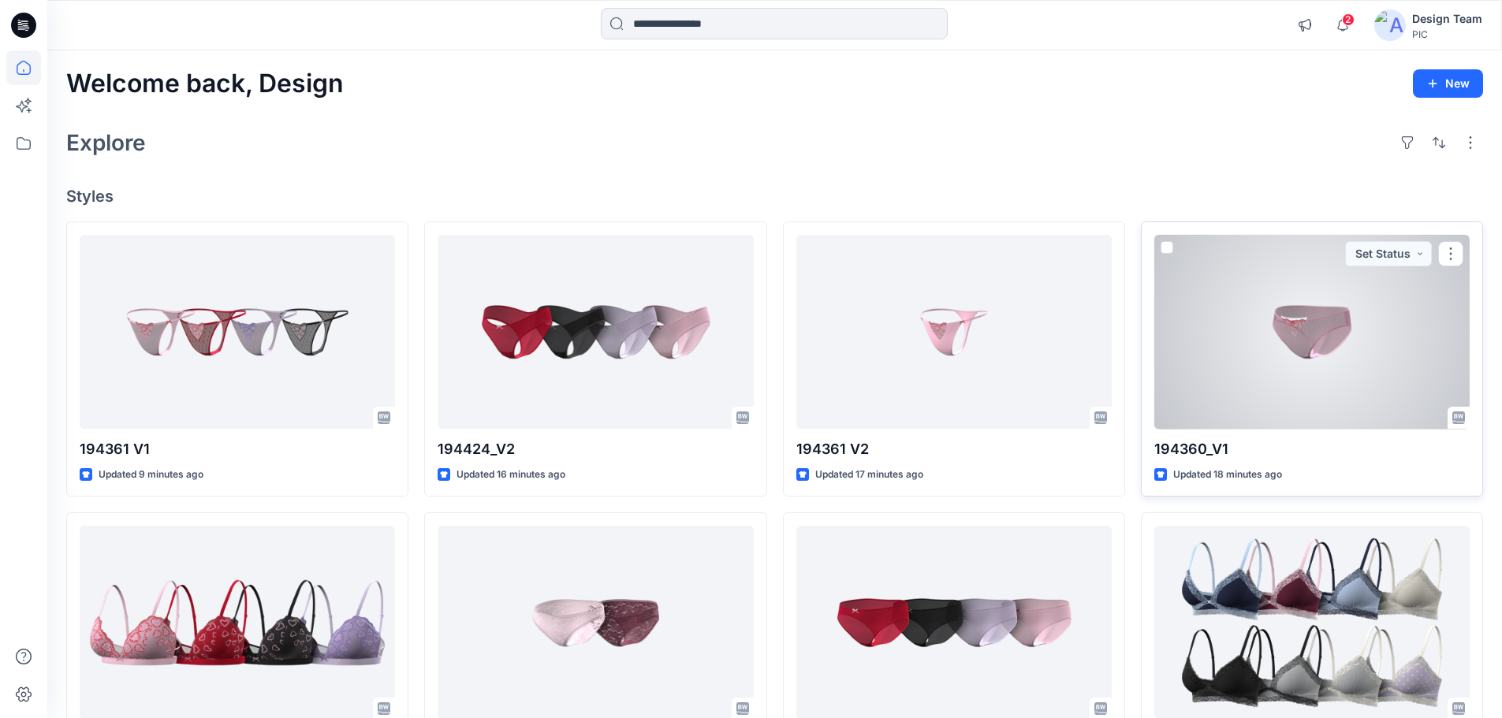
click at [1333, 341] on div at bounding box center [1311, 332] width 315 height 195
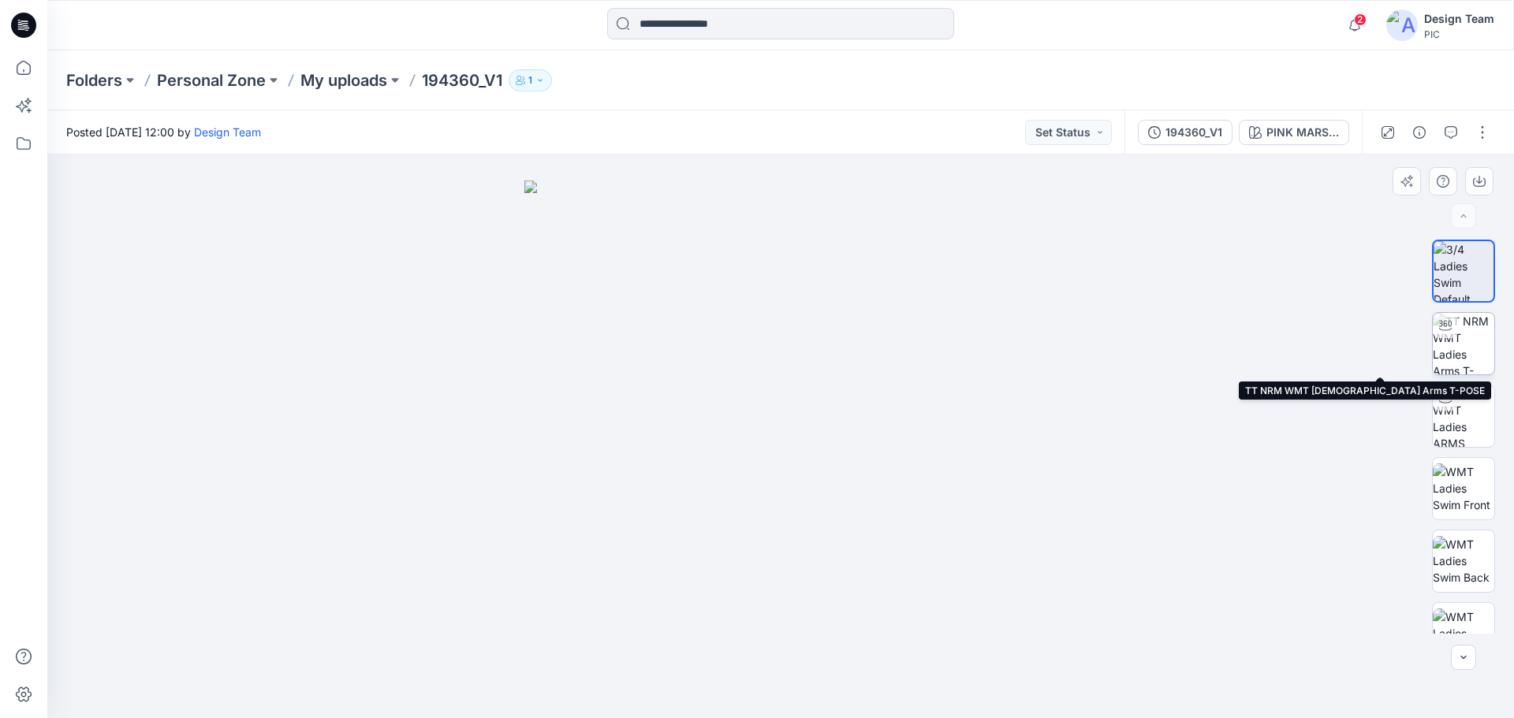
click at [1472, 341] on img at bounding box center [1464, 344] width 62 height 62
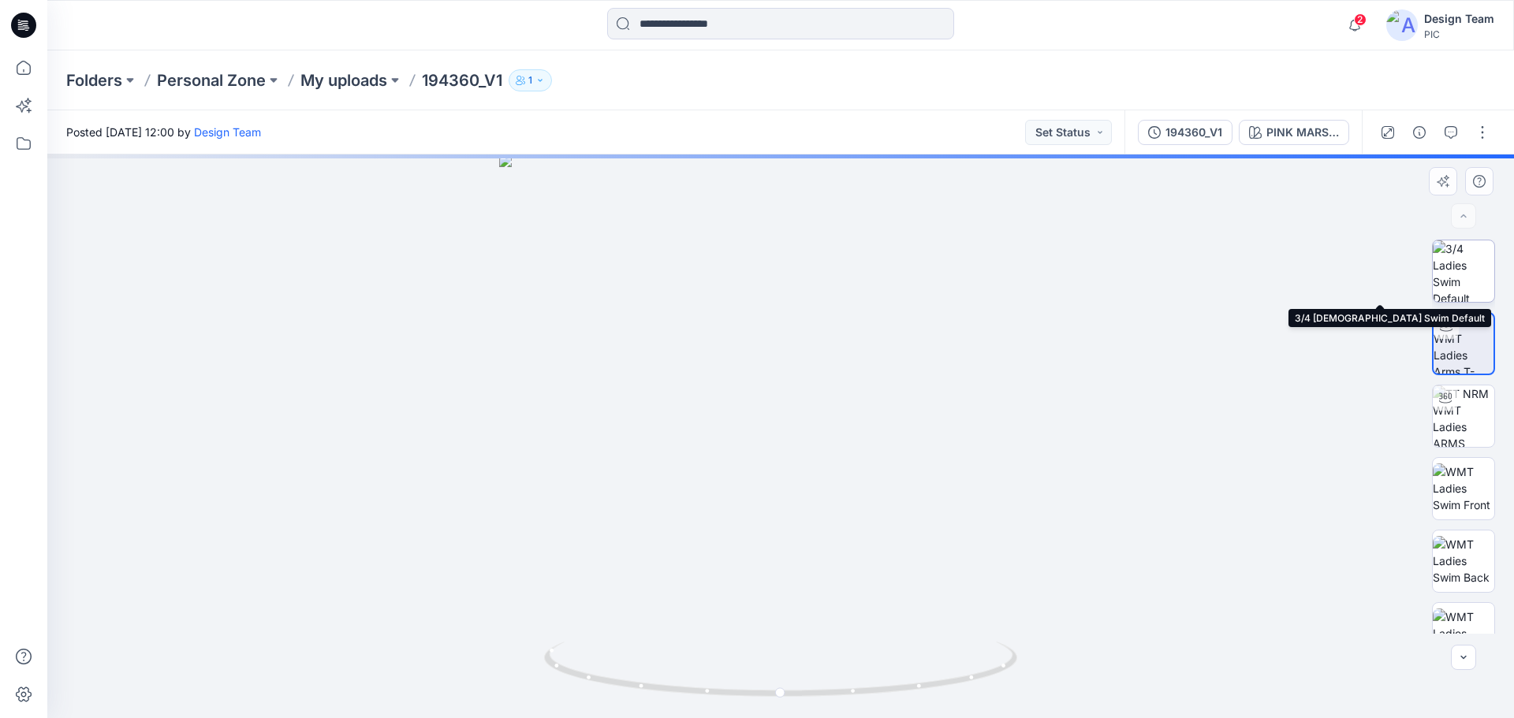
click at [1461, 278] on img at bounding box center [1464, 272] width 62 height 62
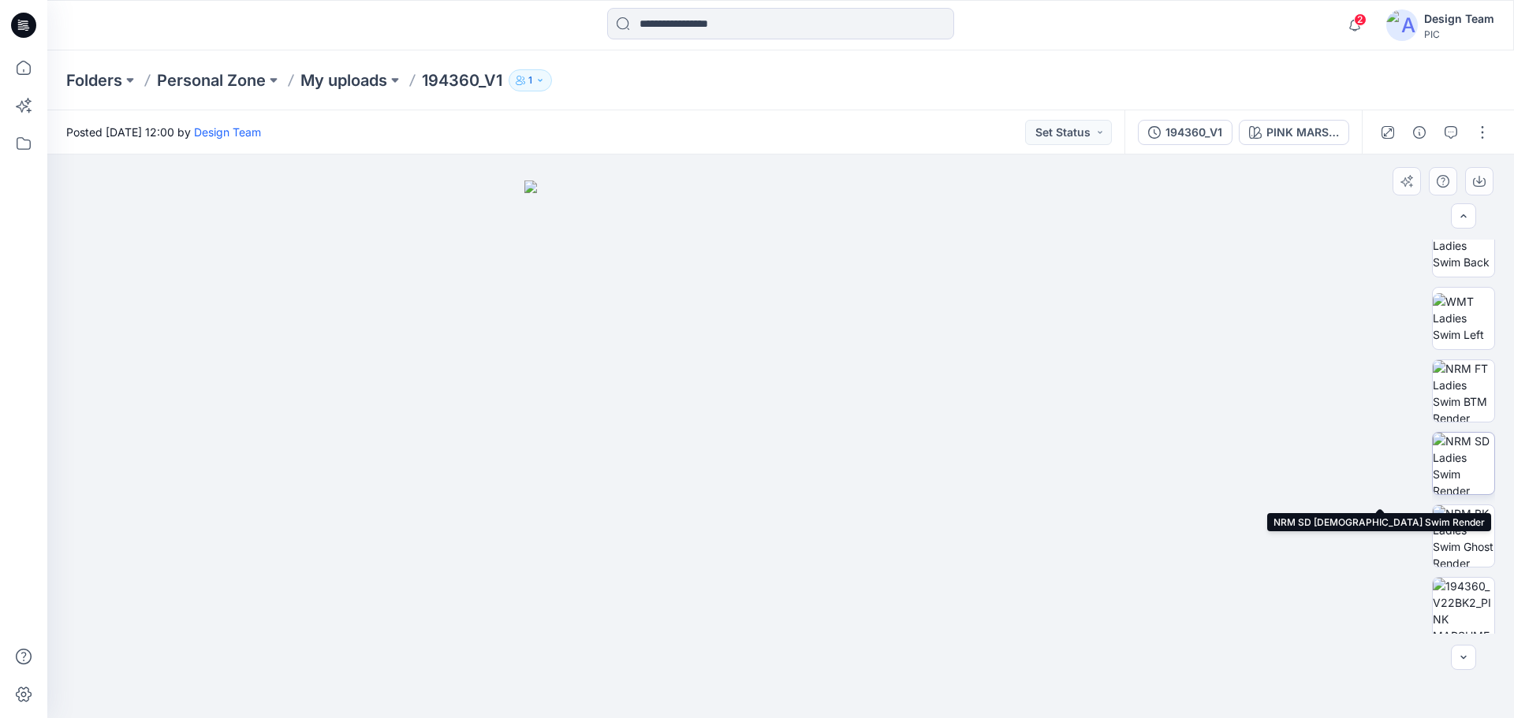
scroll to position [158, 0]
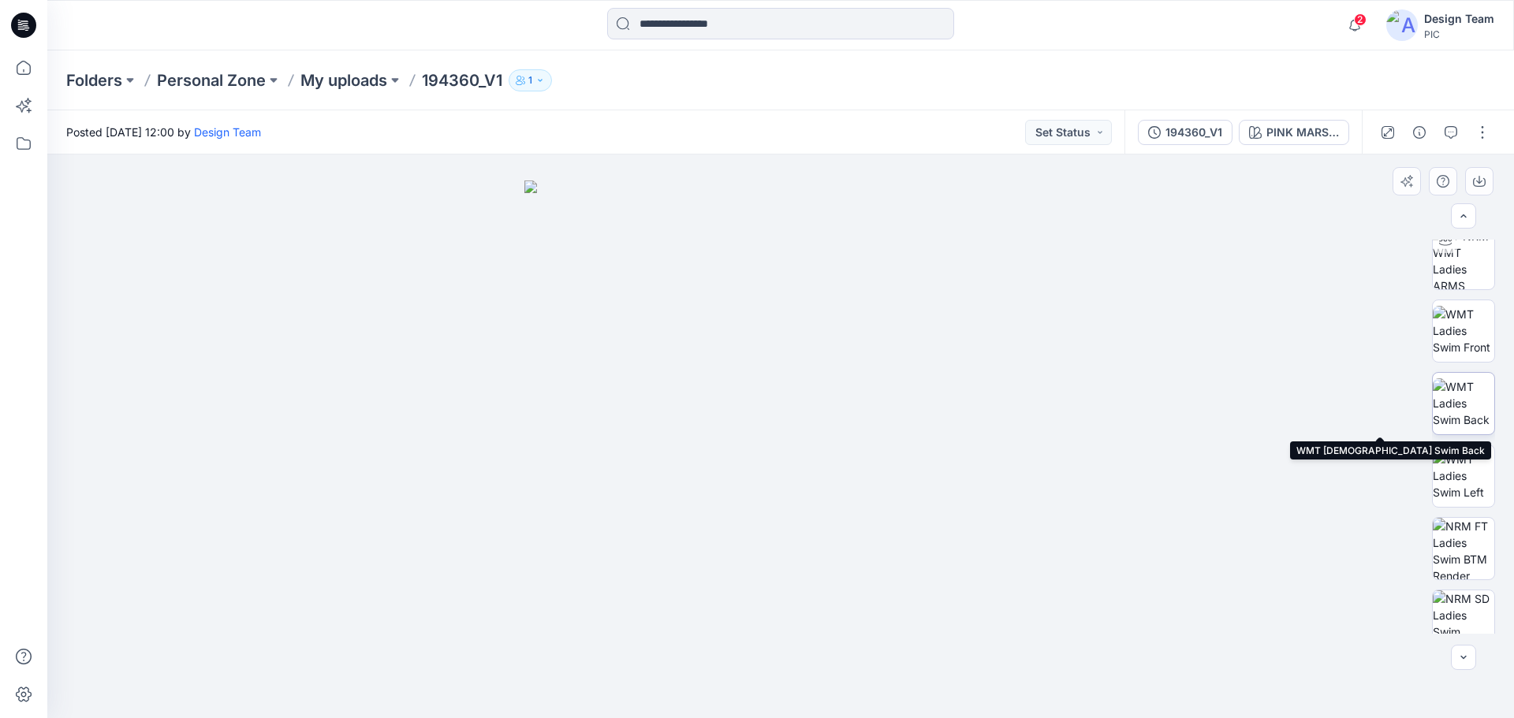
click at [1457, 398] on img at bounding box center [1464, 404] width 62 height 50
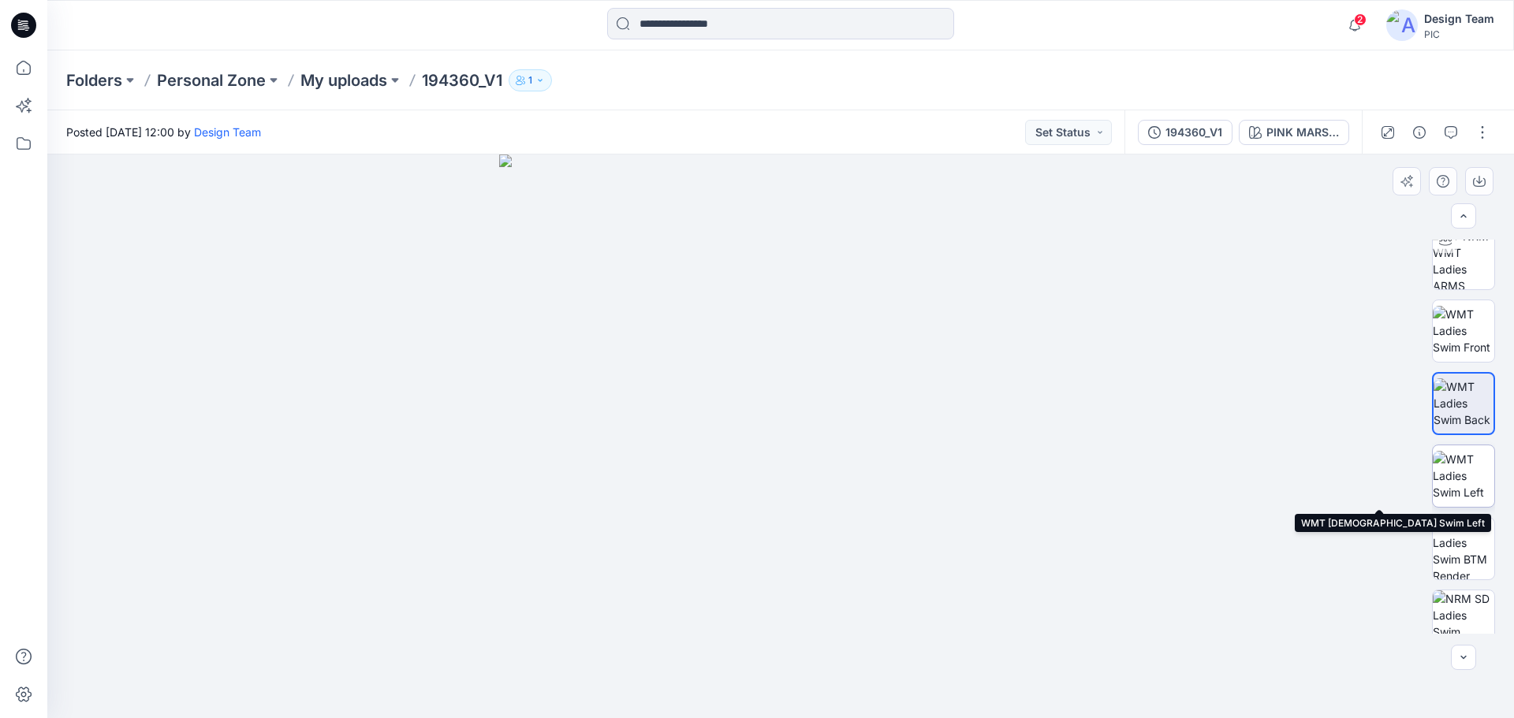
click at [1468, 479] on img at bounding box center [1464, 476] width 62 height 50
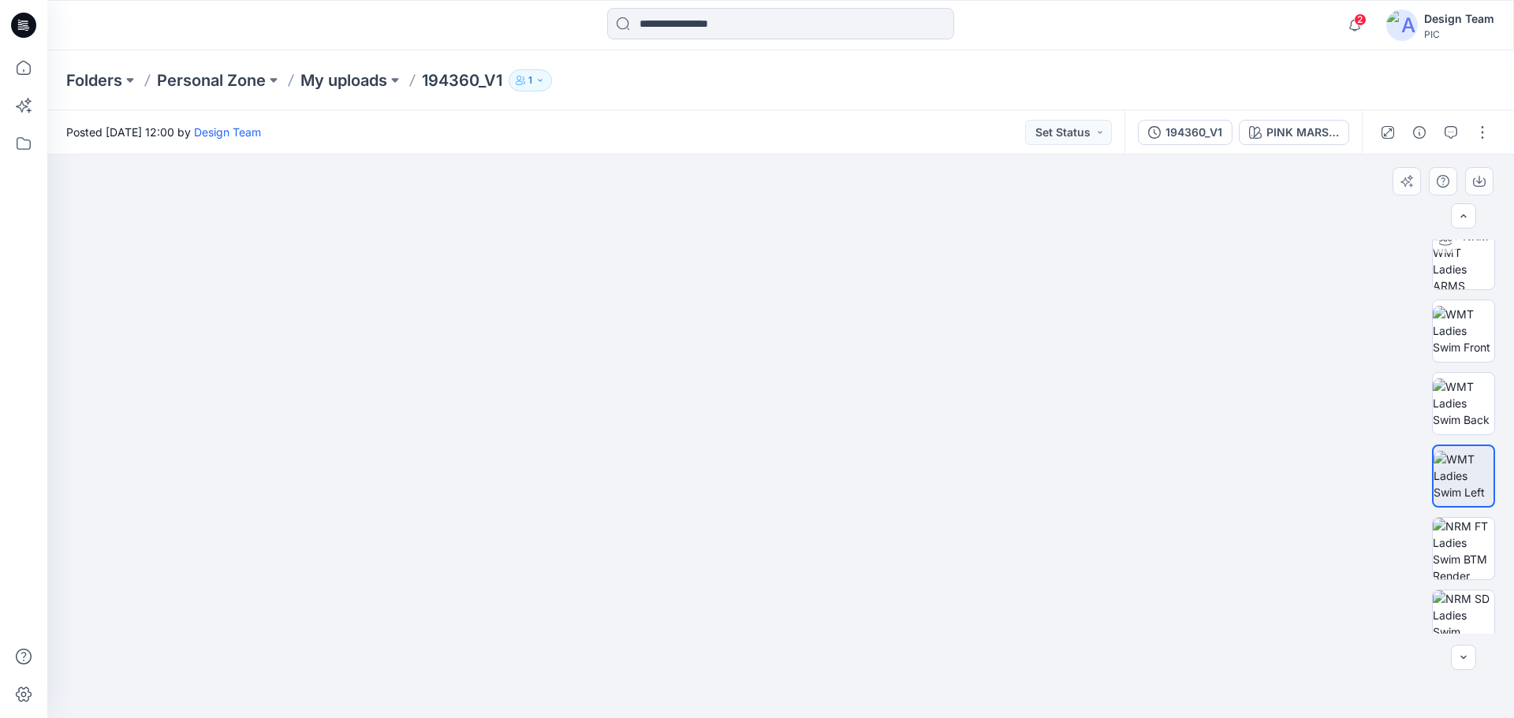
drag, startPoint x: 819, startPoint y: 616, endPoint x: 764, endPoint y: 420, distance: 203.0
click at [1462, 335] on img at bounding box center [1464, 331] width 62 height 50
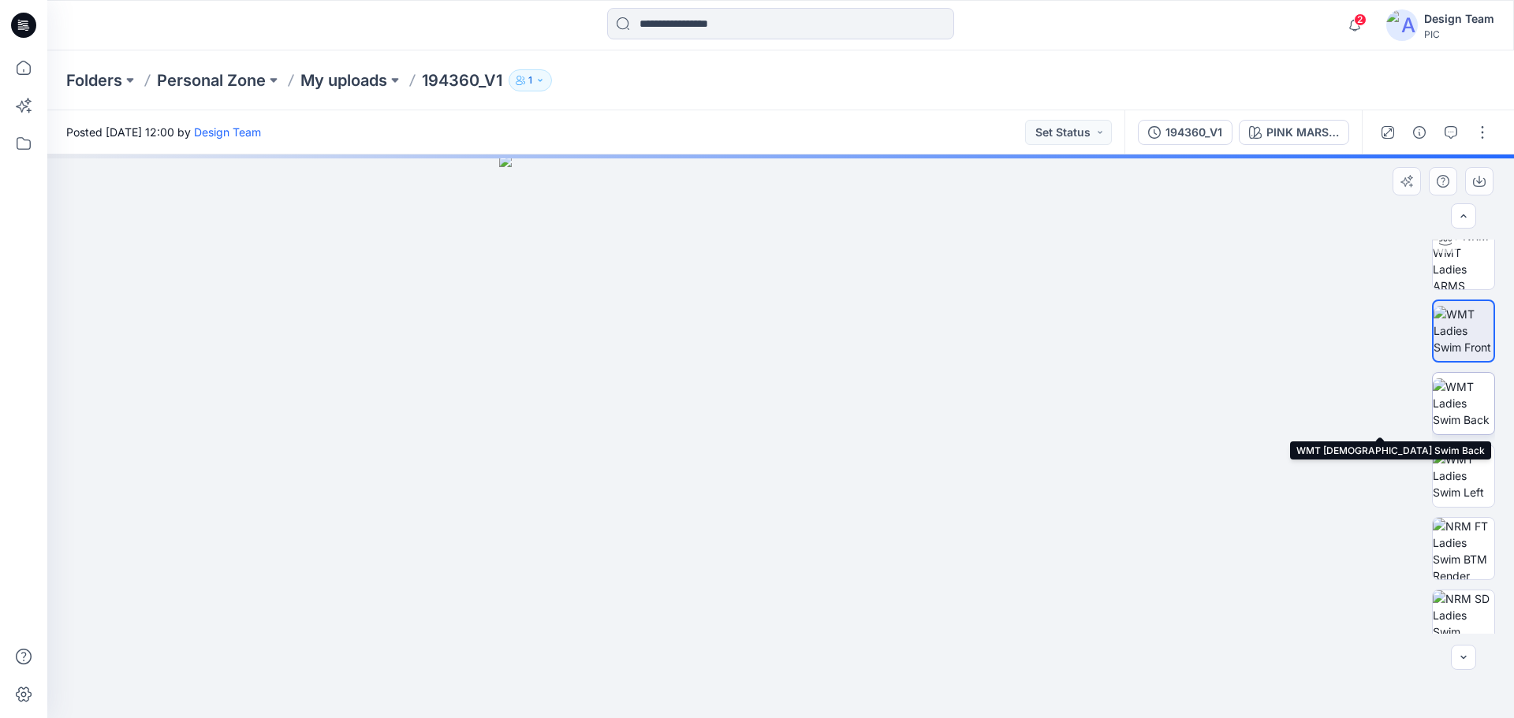
click at [1464, 415] on img at bounding box center [1464, 404] width 62 height 50
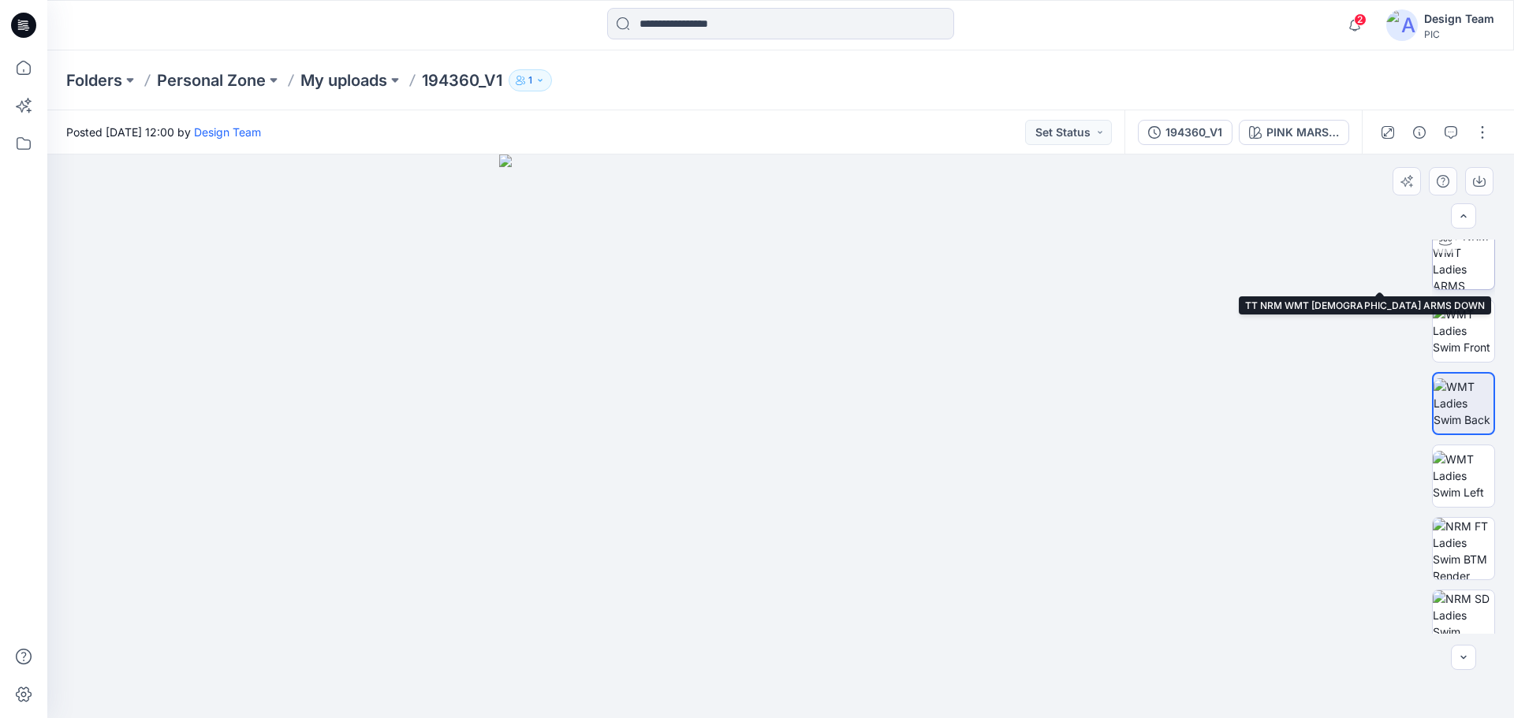
click at [1453, 255] on img at bounding box center [1464, 259] width 62 height 62
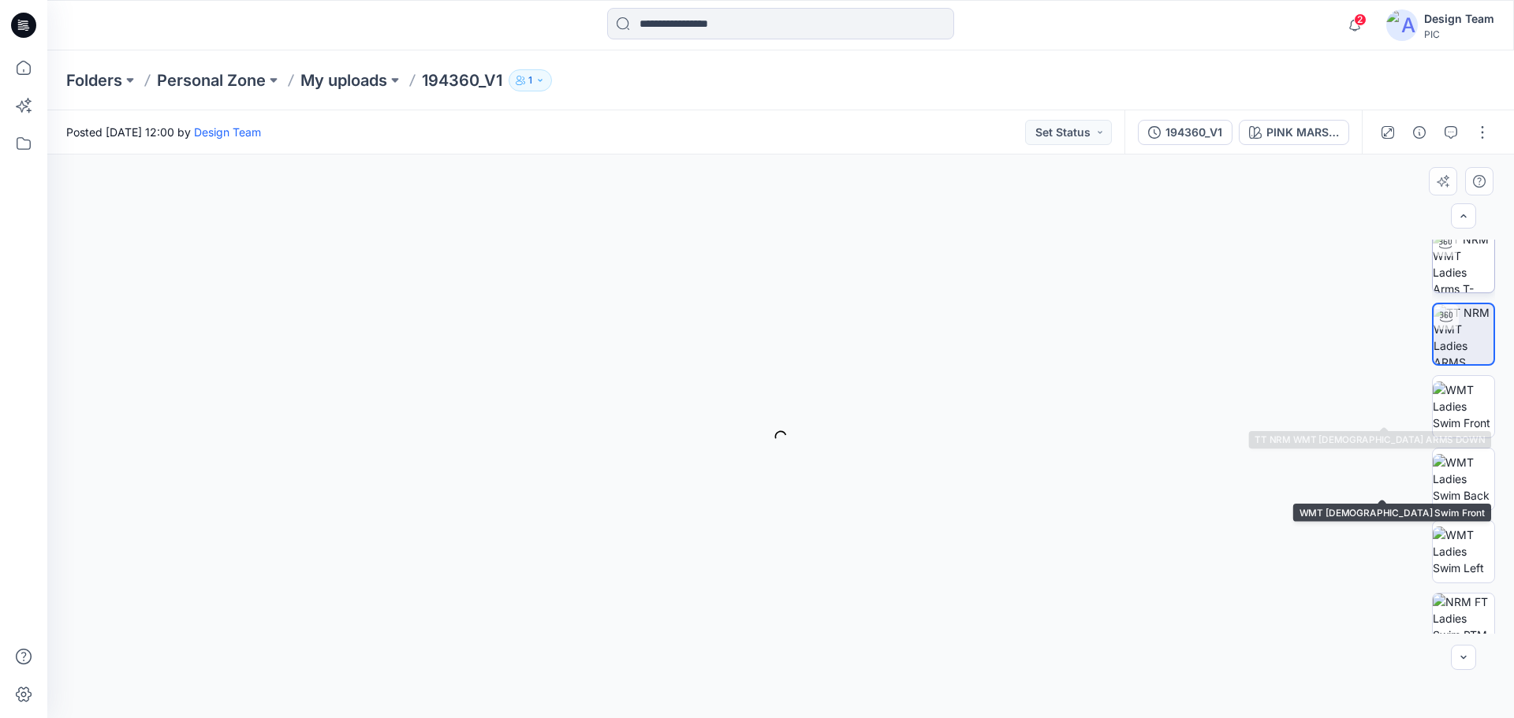
scroll to position [0, 0]
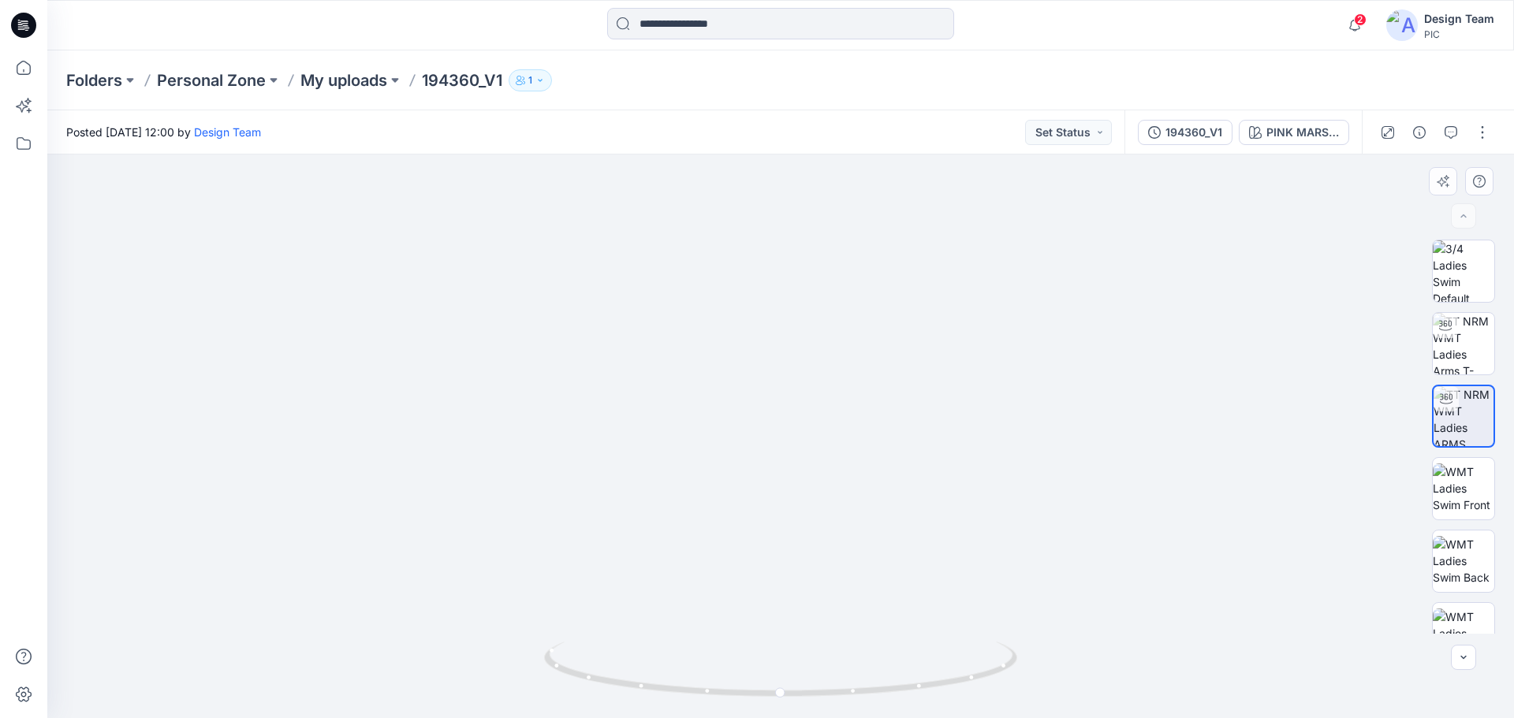
drag, startPoint x: 843, startPoint y: 612, endPoint x: 812, endPoint y: 462, distance: 153.0
click at [812, 462] on img at bounding box center [781, 143] width 1438 height 1151
drag, startPoint x: 983, startPoint y: 669, endPoint x: 990, endPoint y: 663, distance: 8.9
click at [990, 663] on icon at bounding box center [782, 671] width 477 height 59
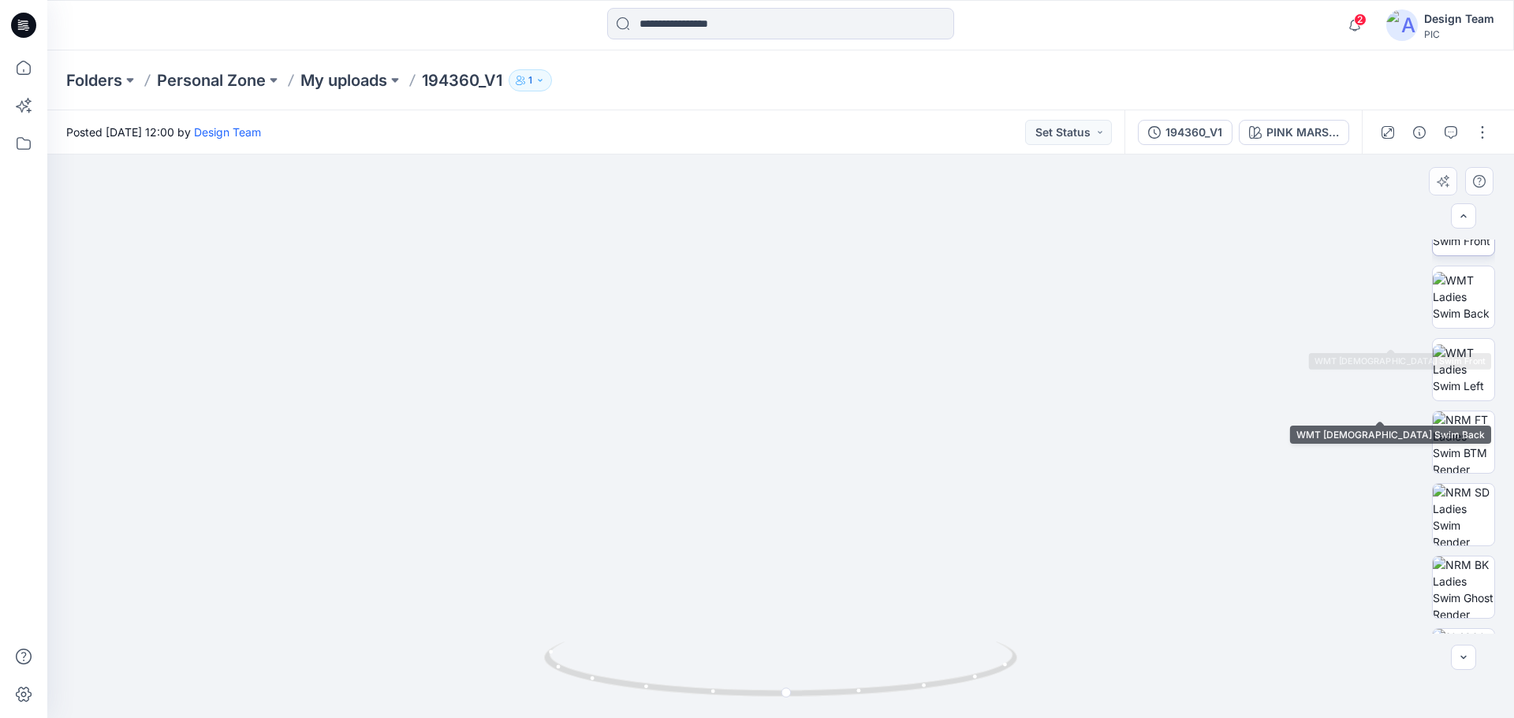
scroll to position [315, 0]
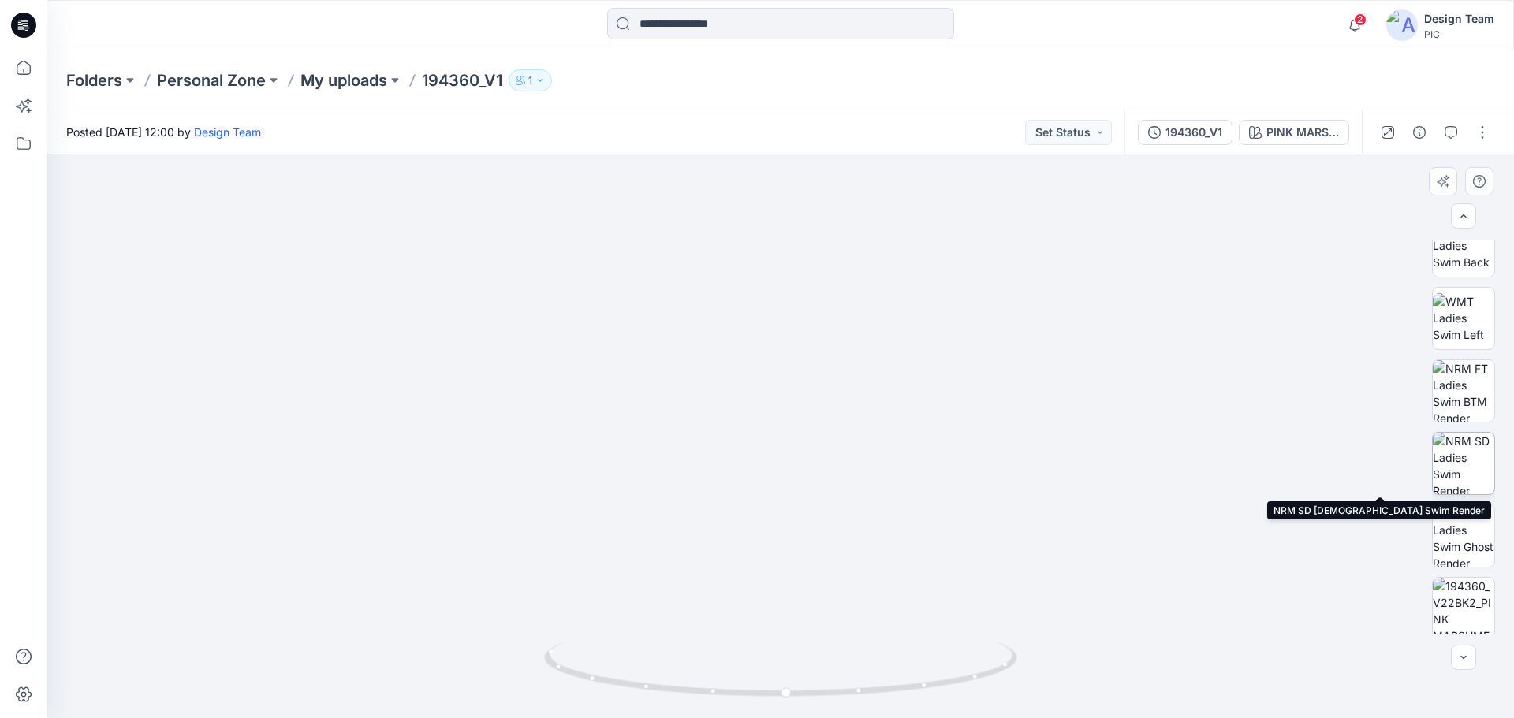
click at [1475, 467] on img at bounding box center [1464, 464] width 62 height 62
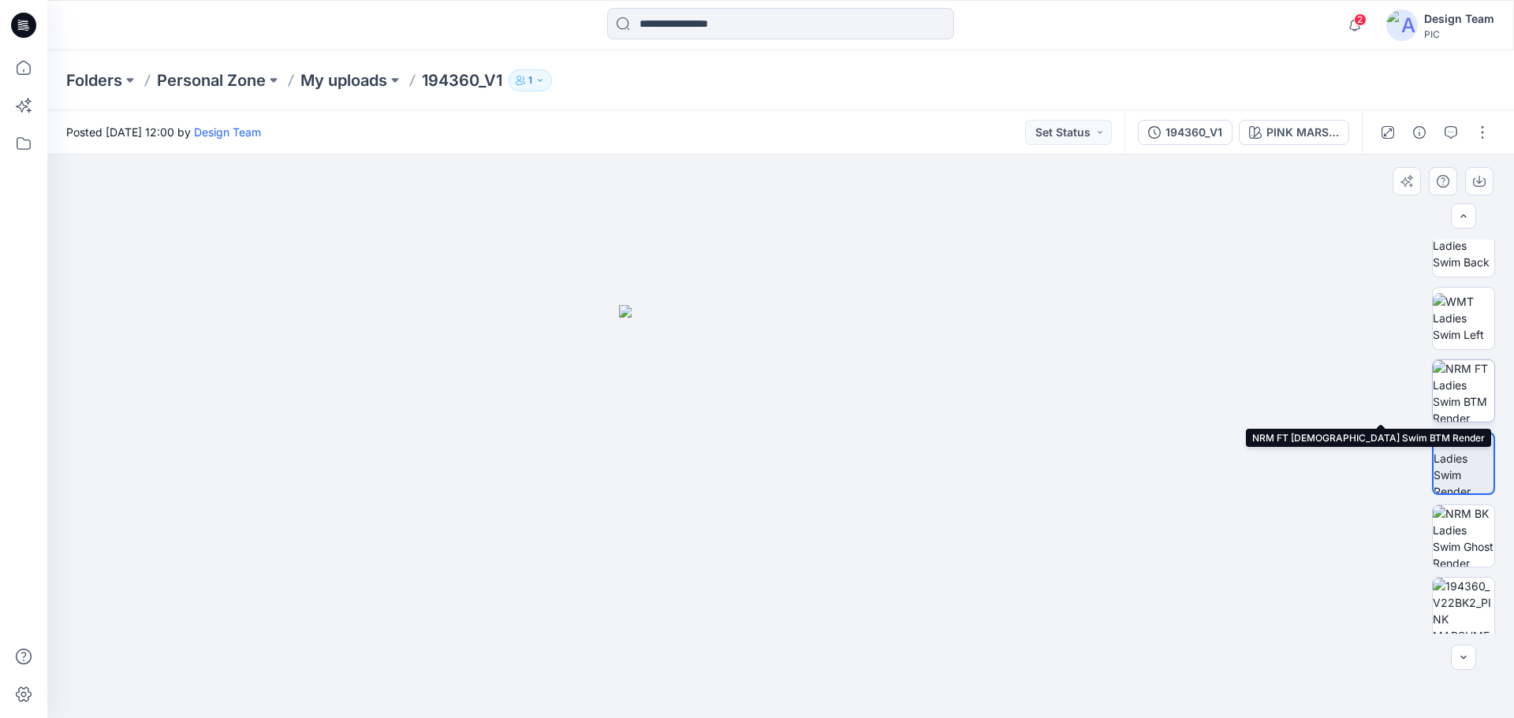
click at [1482, 395] on img at bounding box center [1464, 391] width 62 height 62
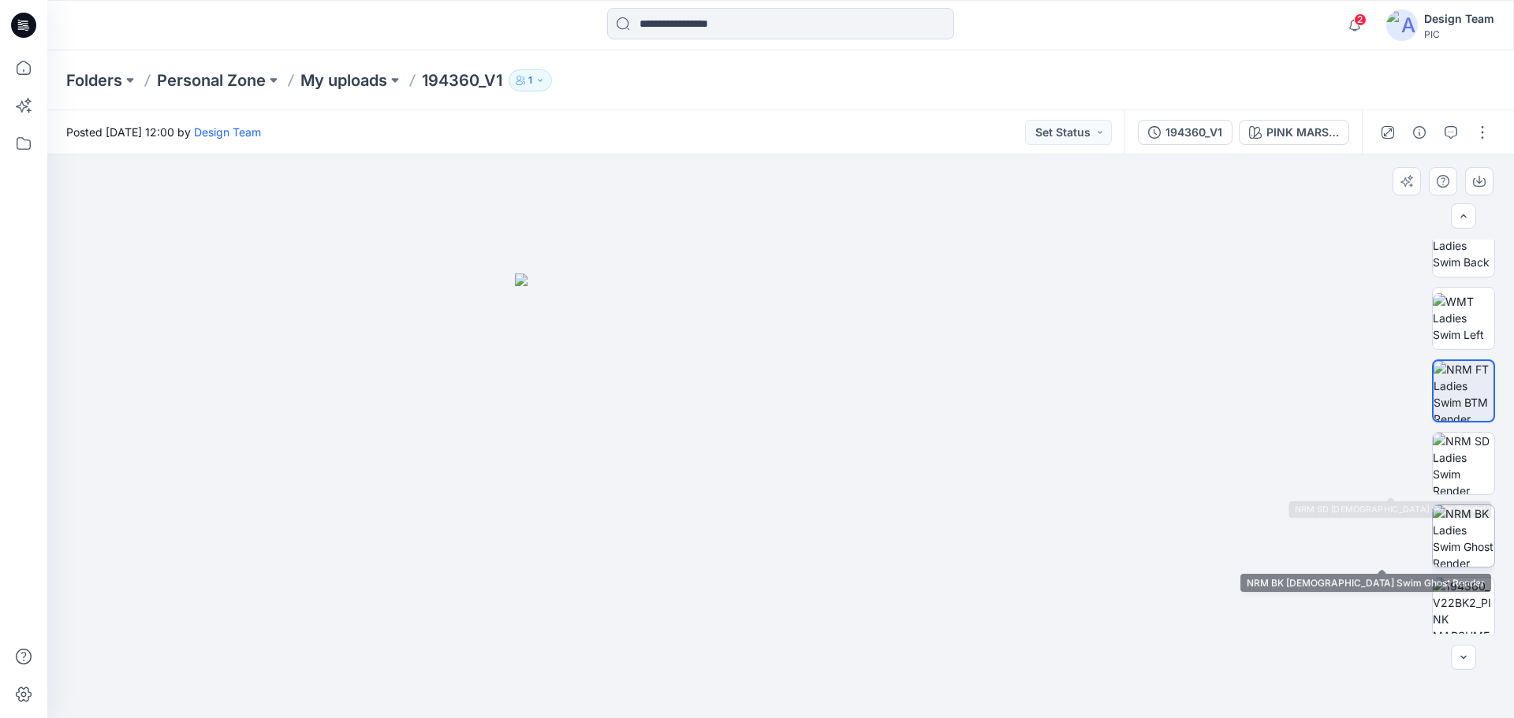
click at [1464, 531] on img at bounding box center [1464, 536] width 62 height 62
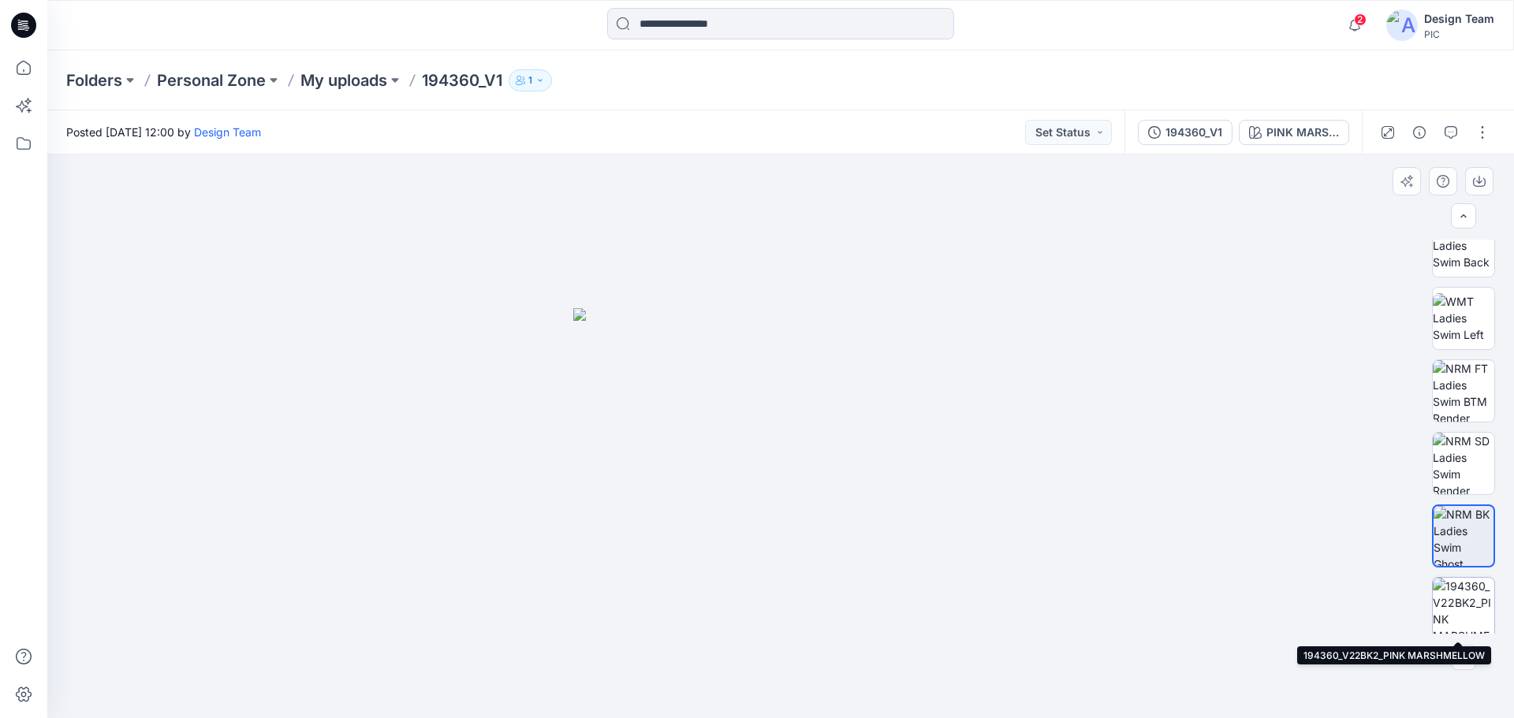
click at [1474, 614] on img at bounding box center [1464, 609] width 62 height 62
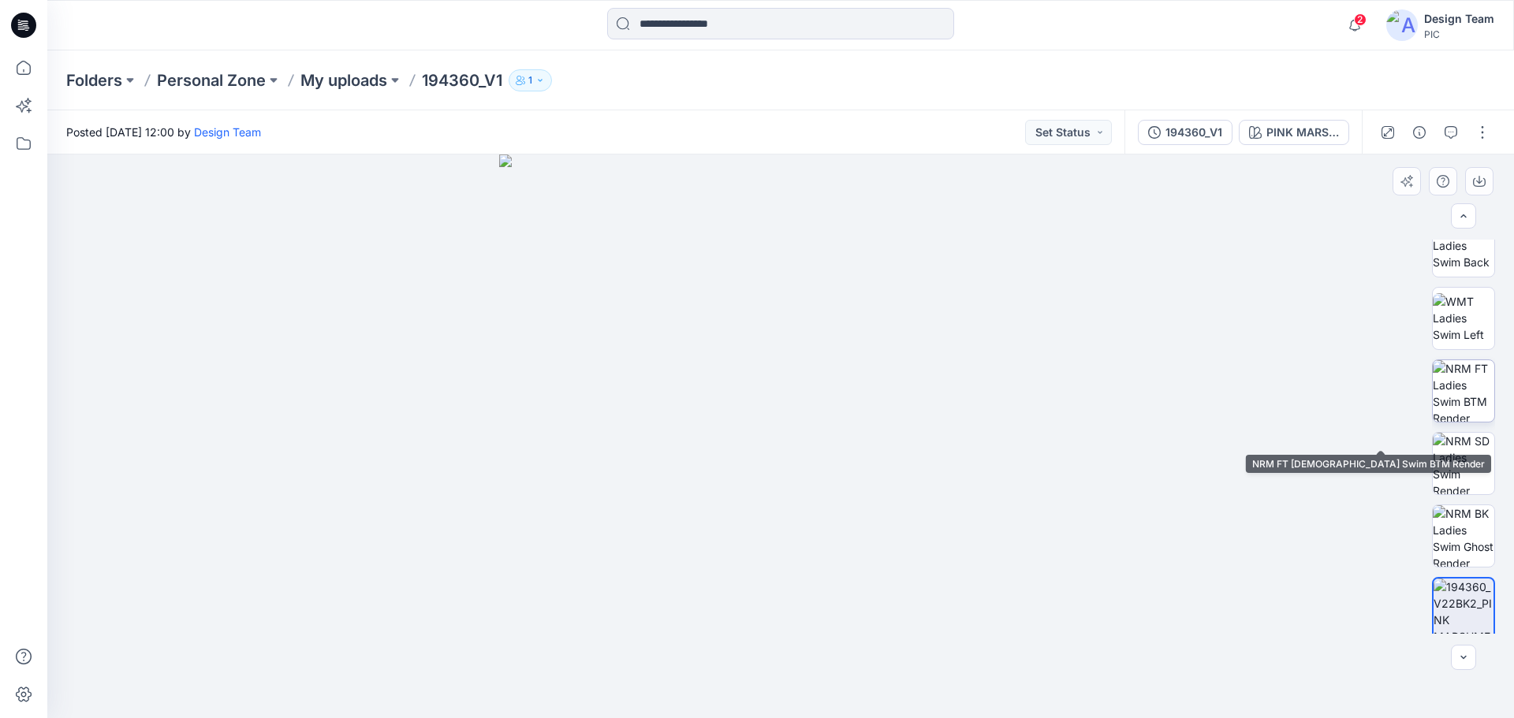
scroll to position [0, 0]
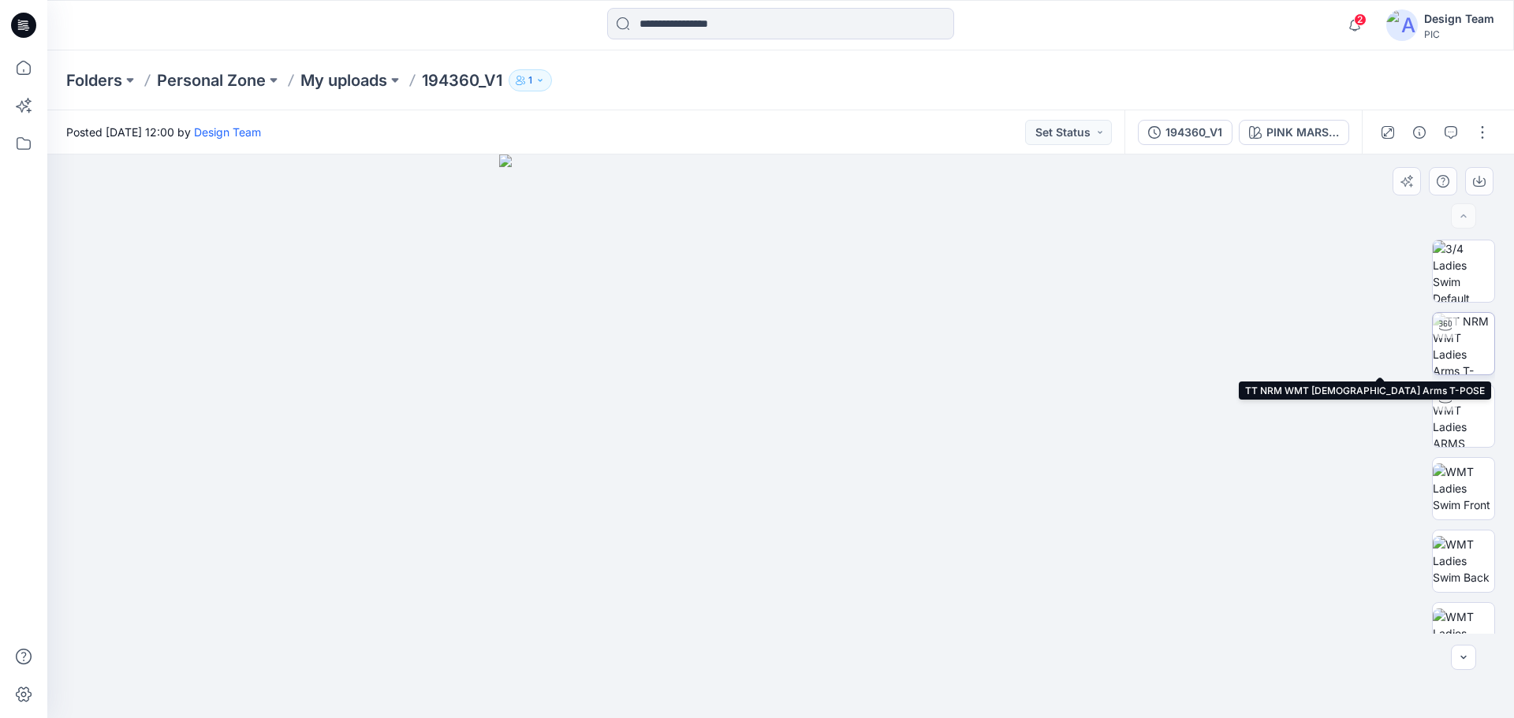
click at [1461, 348] on img at bounding box center [1464, 344] width 62 height 62
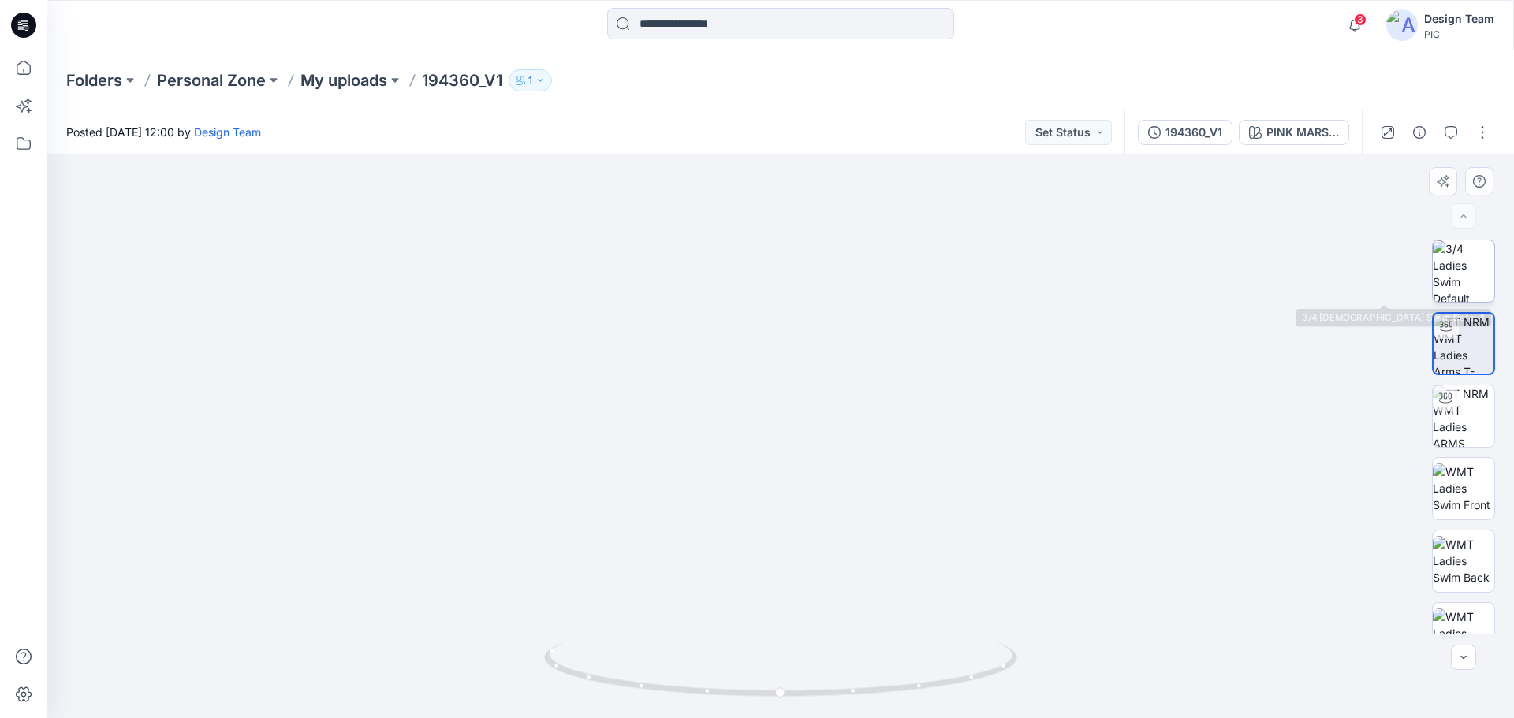
click at [1453, 270] on img at bounding box center [1464, 272] width 62 height 62
click at [935, 453] on img at bounding box center [780, 450] width 513 height 539
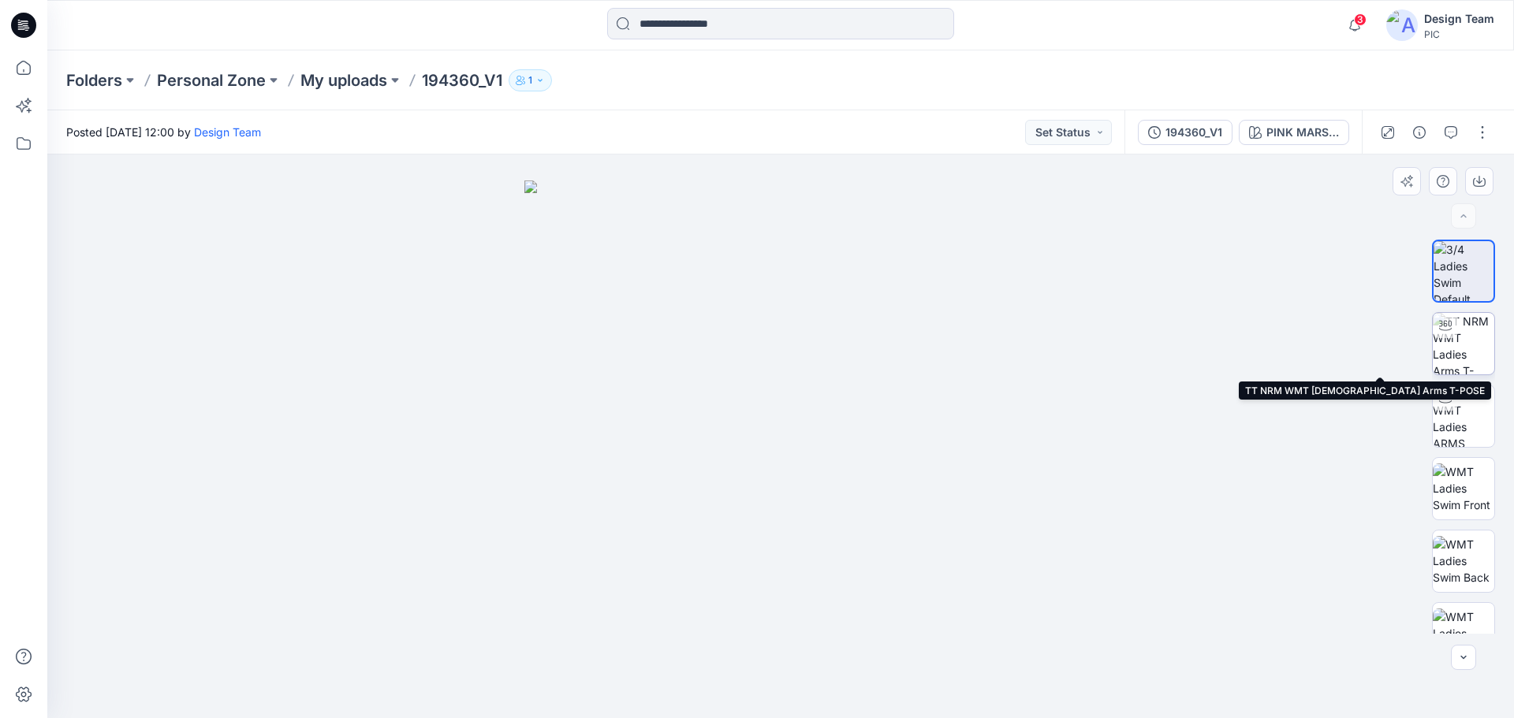
click at [1449, 356] on img at bounding box center [1464, 344] width 62 height 62
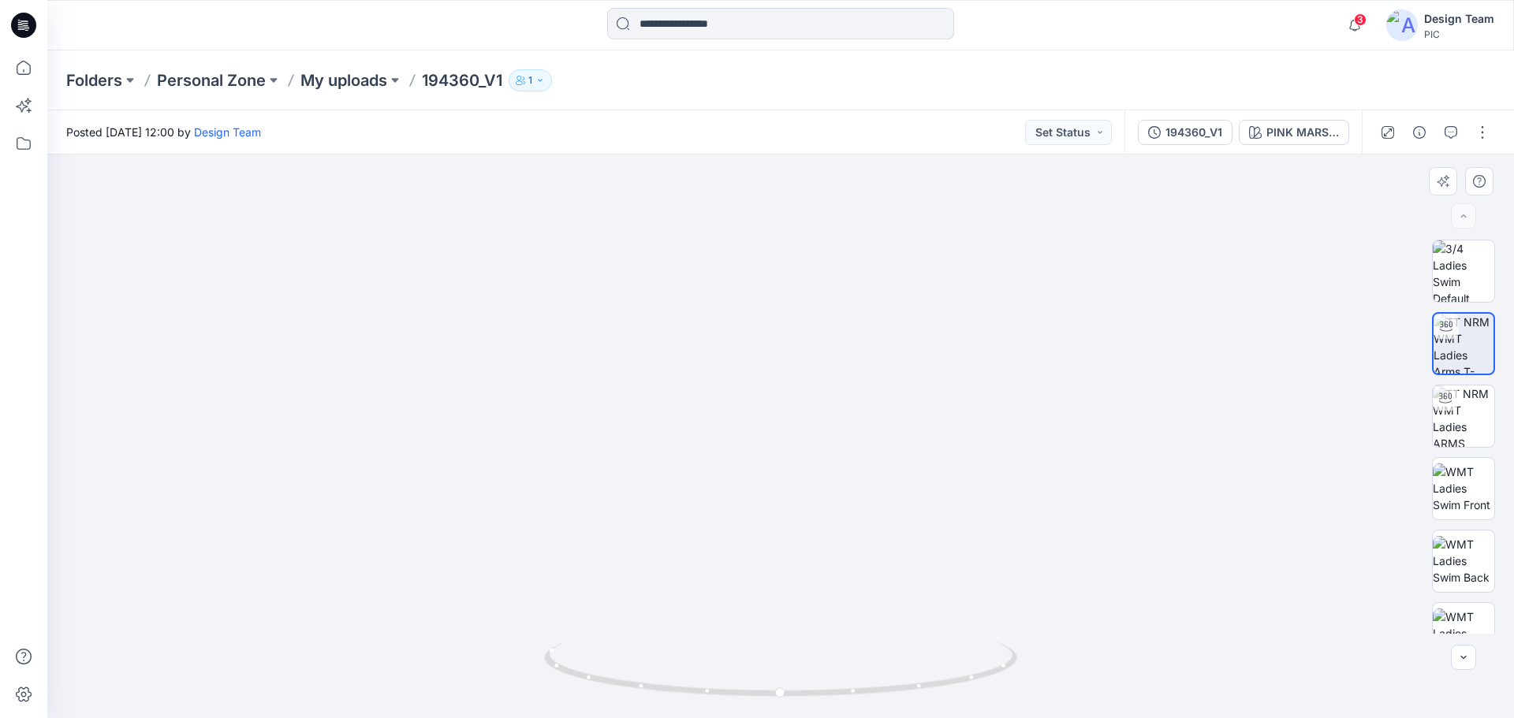
drag, startPoint x: 797, startPoint y: 628, endPoint x: 785, endPoint y: 426, distance: 203.1
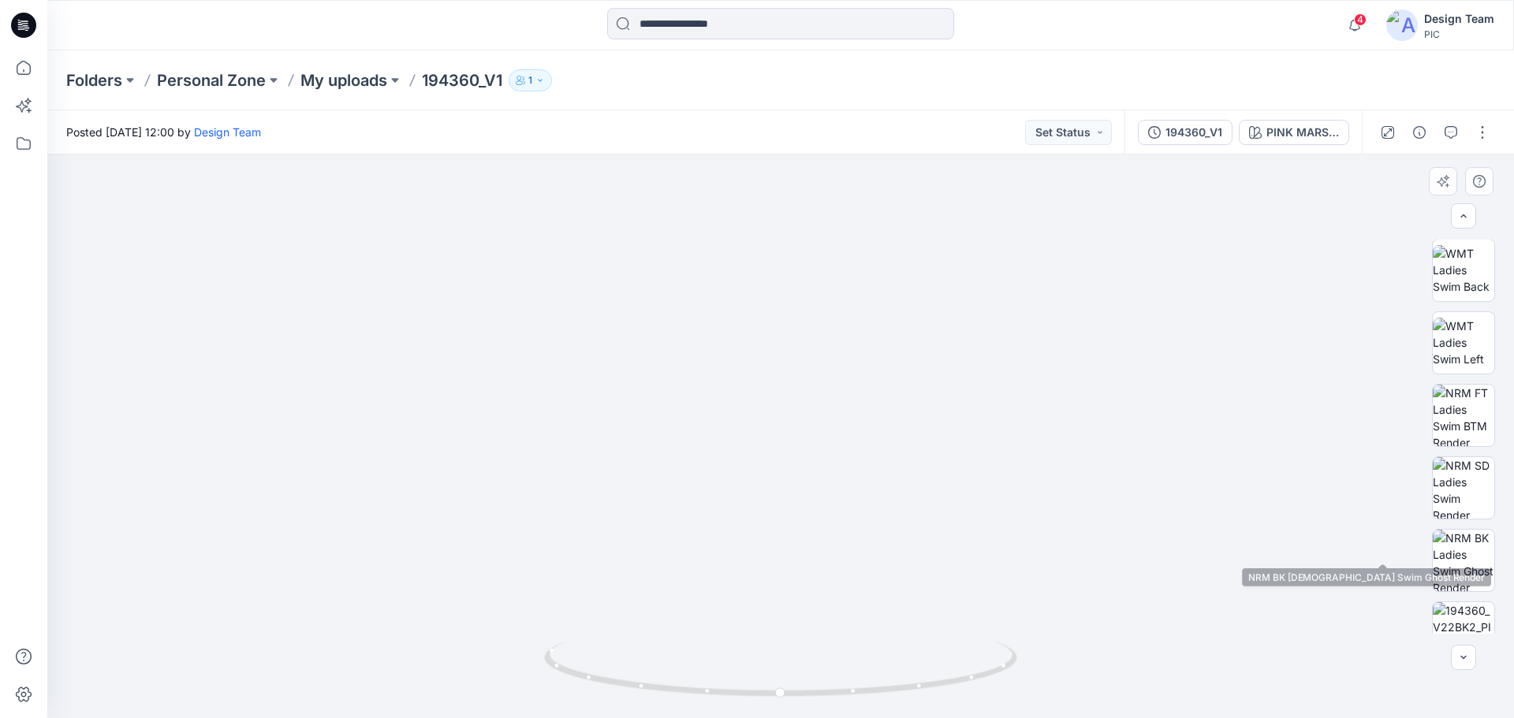
scroll to position [322, 0]
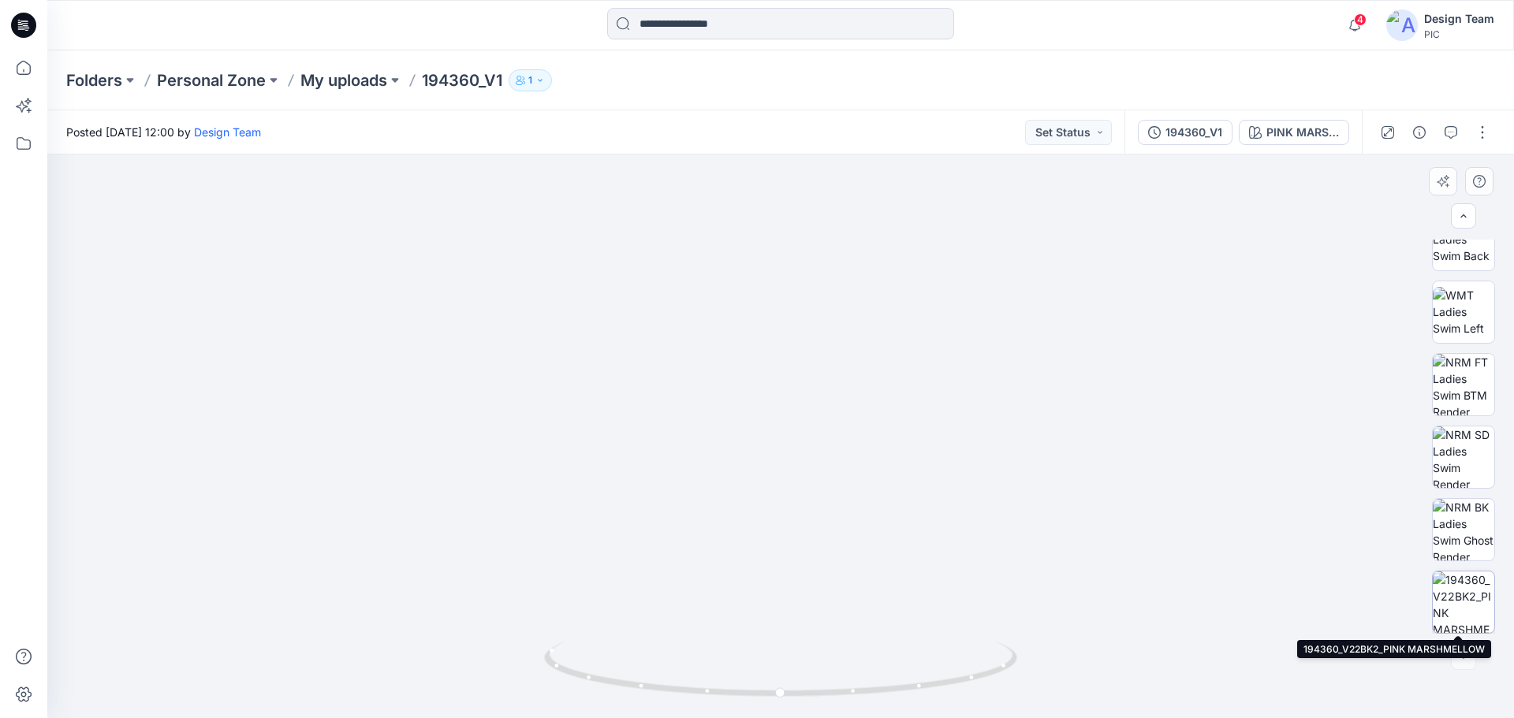
click at [1462, 606] on img at bounding box center [1464, 603] width 62 height 62
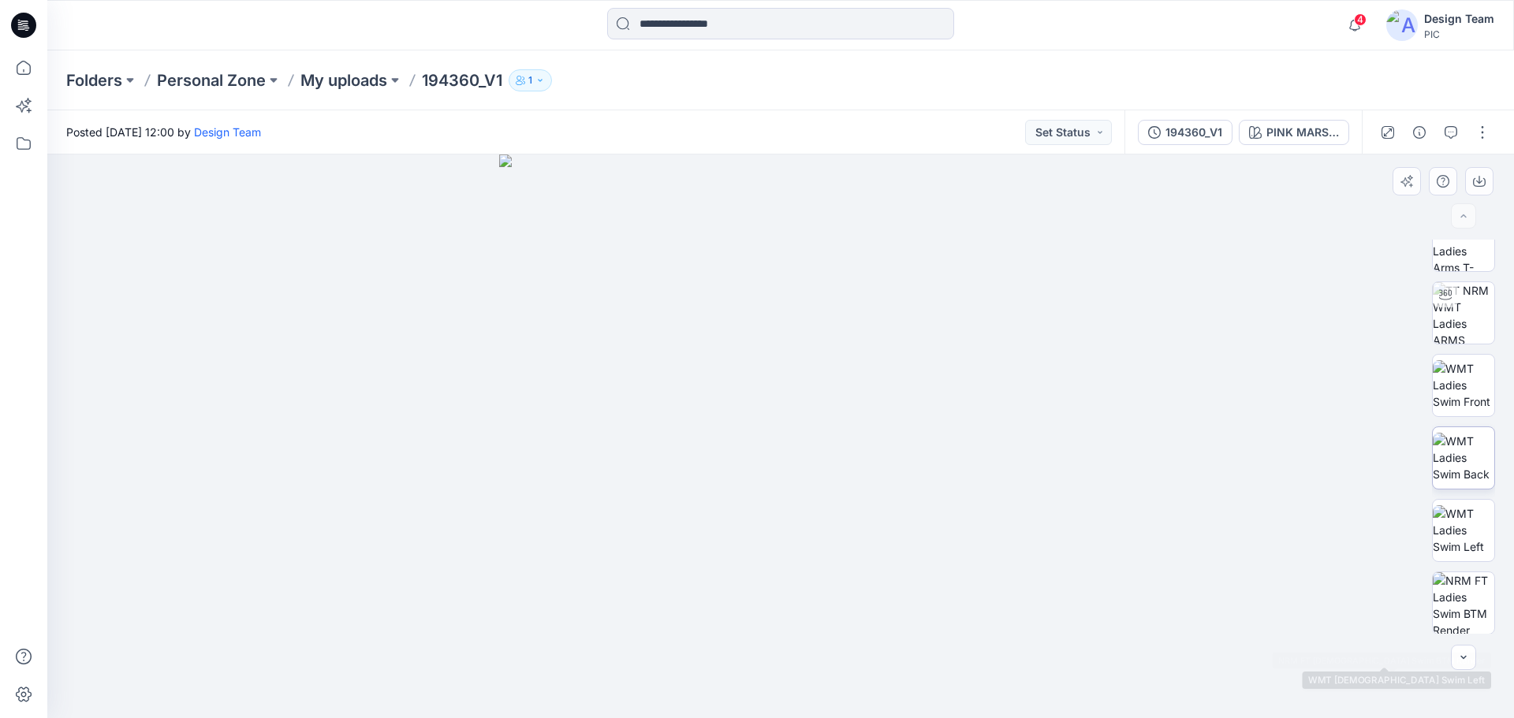
scroll to position [0, 0]
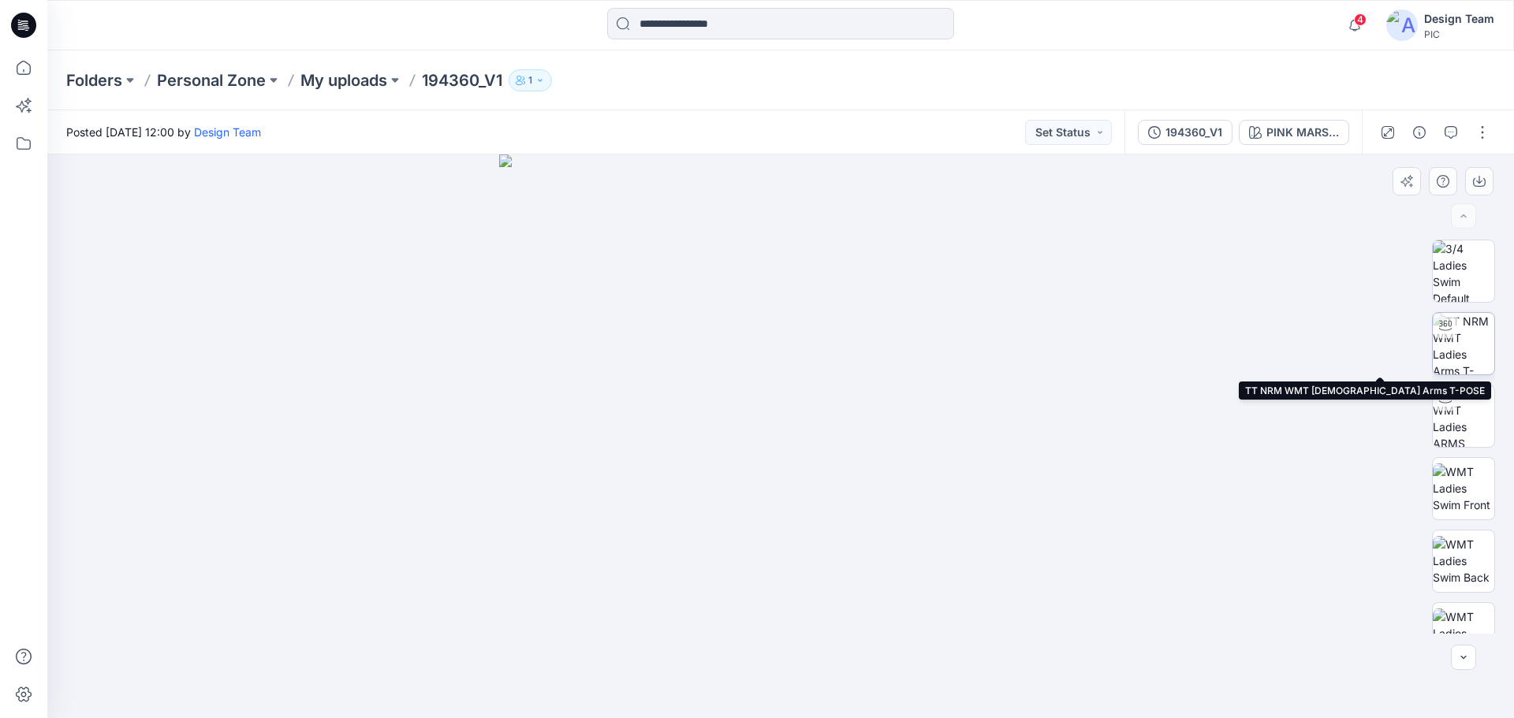
click at [1470, 344] on img at bounding box center [1464, 344] width 62 height 62
drag, startPoint x: 941, startPoint y: 645, endPoint x: 910, endPoint y: 508, distance: 140.6
drag, startPoint x: 710, startPoint y: 626, endPoint x: 867, endPoint y: 628, distance: 157.7
click at [867, 628] on img at bounding box center [780, 319] width 1041 height 800
drag, startPoint x: 755, startPoint y: 705, endPoint x: 808, endPoint y: 696, distance: 54.5
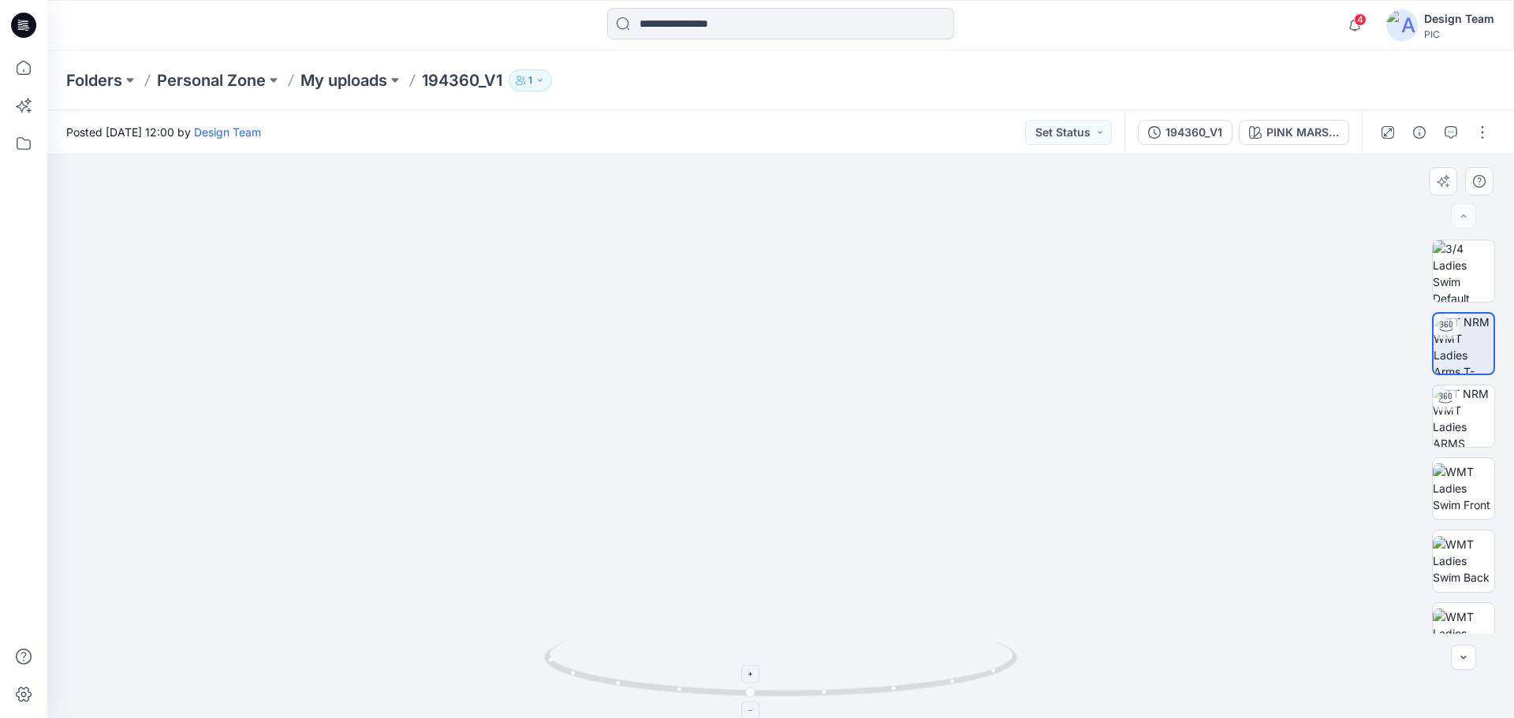
click at [808, 696] on icon at bounding box center [782, 671] width 477 height 59
drag, startPoint x: 709, startPoint y: 691, endPoint x: 816, endPoint y: 696, distance: 107.3
click at [816, 696] on icon at bounding box center [782, 671] width 477 height 59
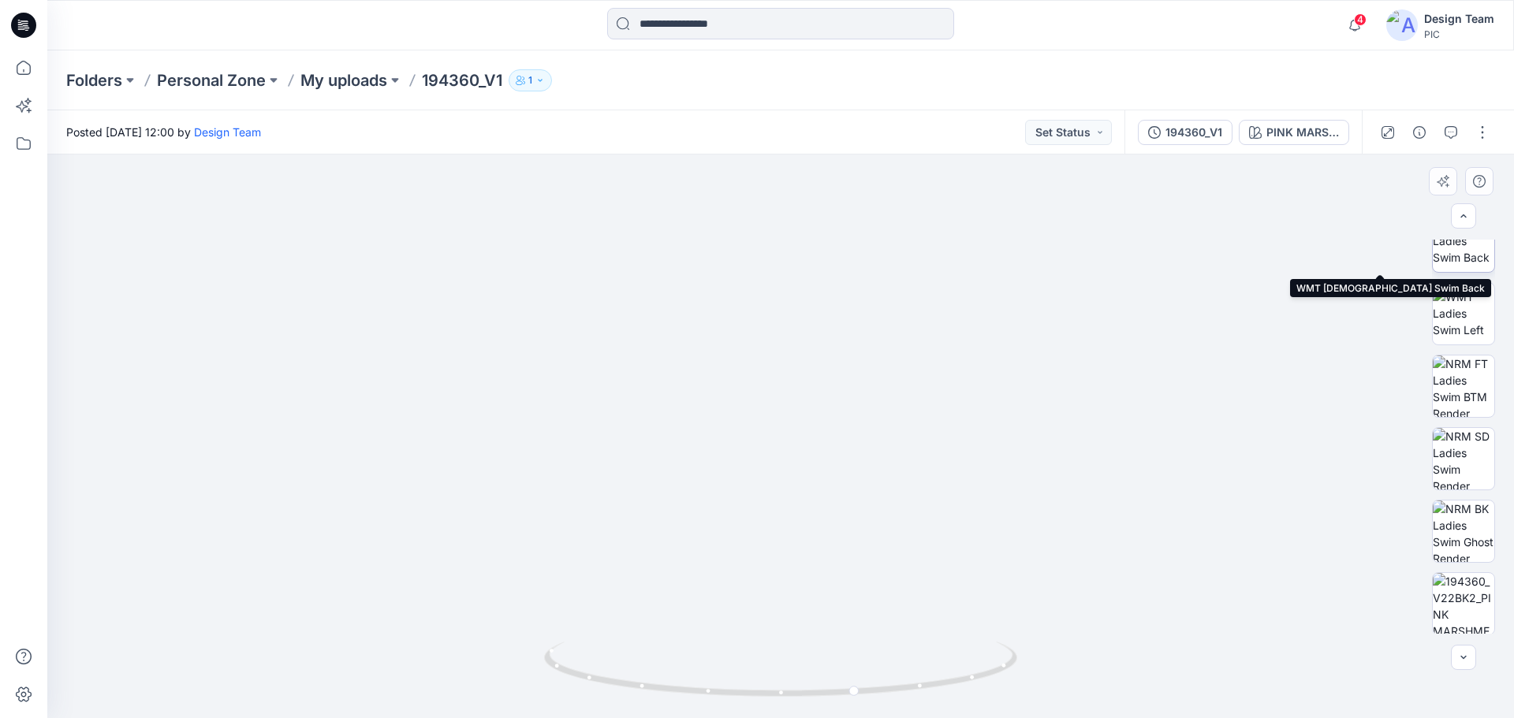
scroll to position [322, 0]
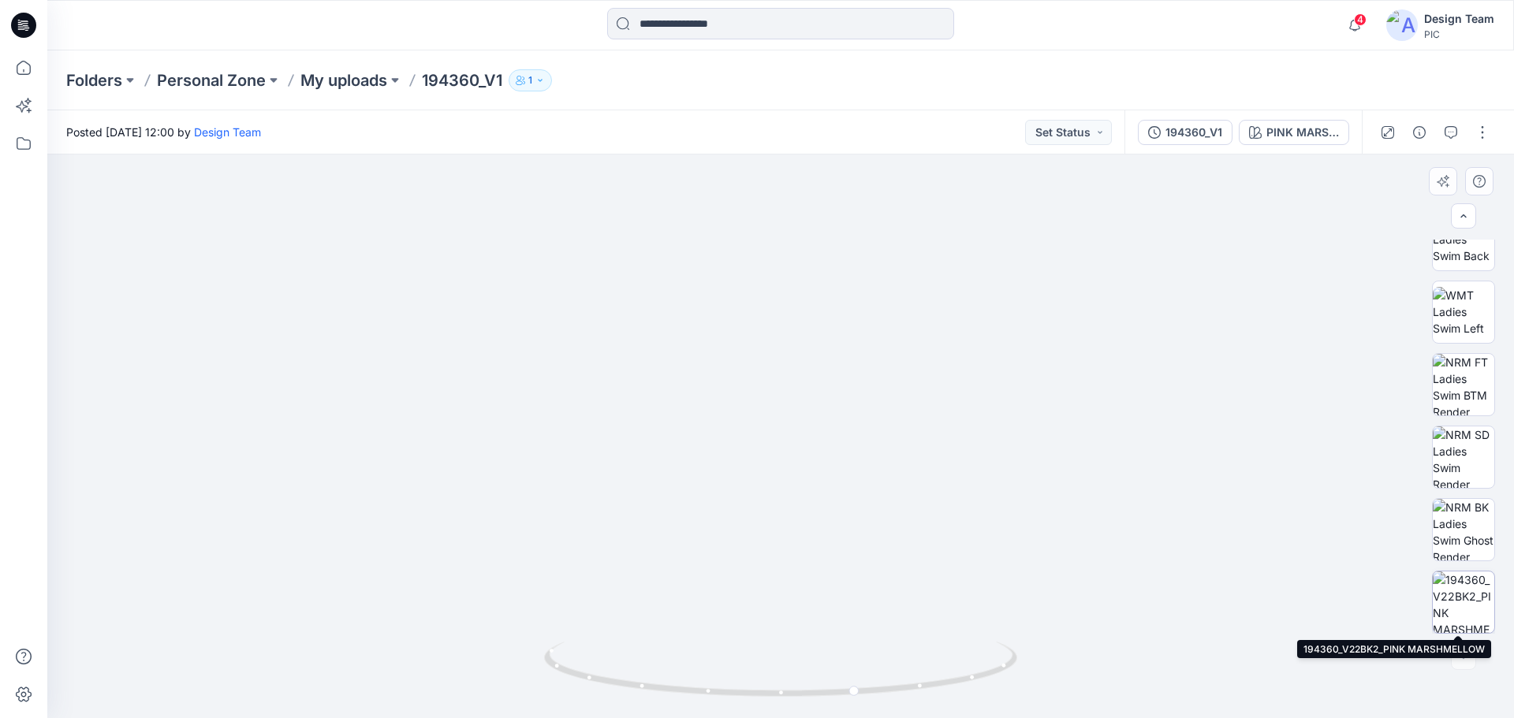
click at [1464, 602] on img at bounding box center [1464, 603] width 62 height 62
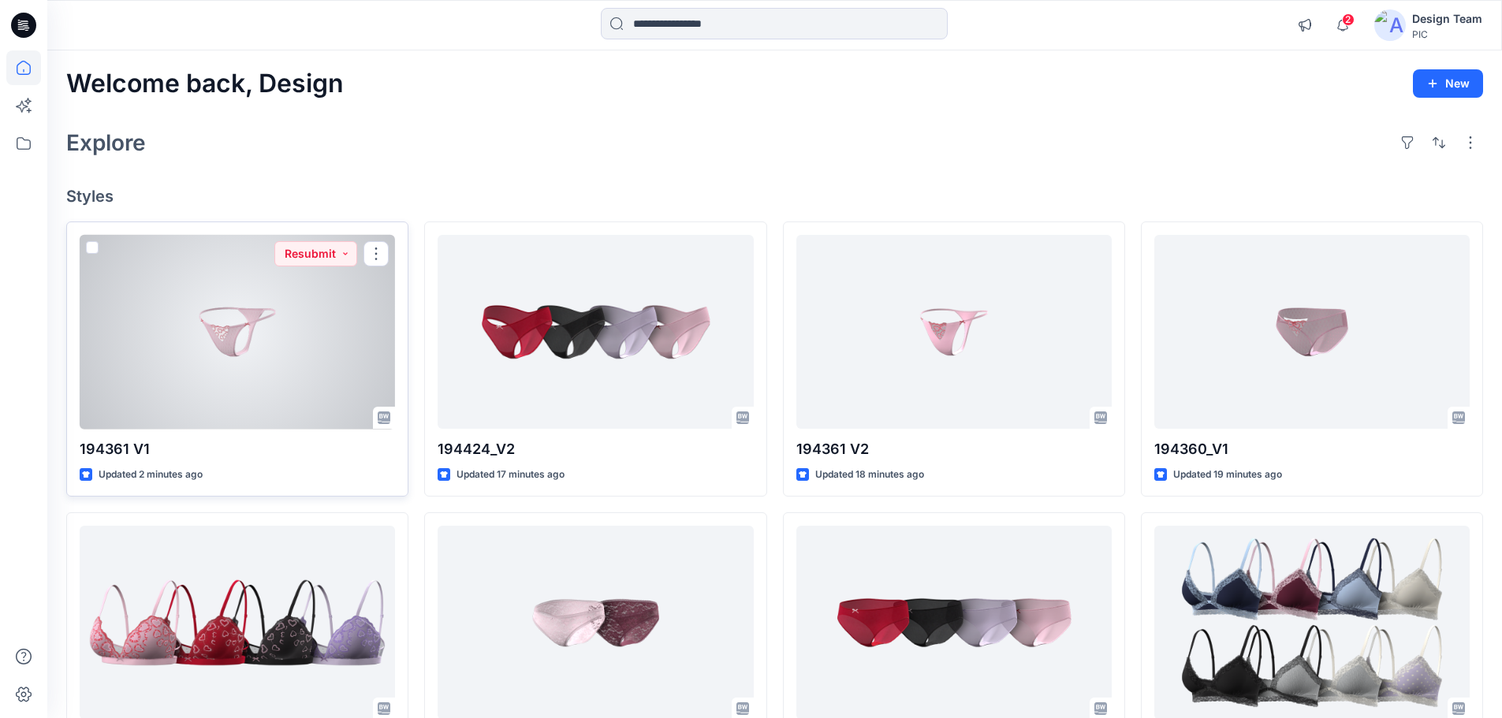
click at [261, 367] on div at bounding box center [237, 332] width 315 height 195
click at [289, 379] on div at bounding box center [237, 332] width 315 height 195
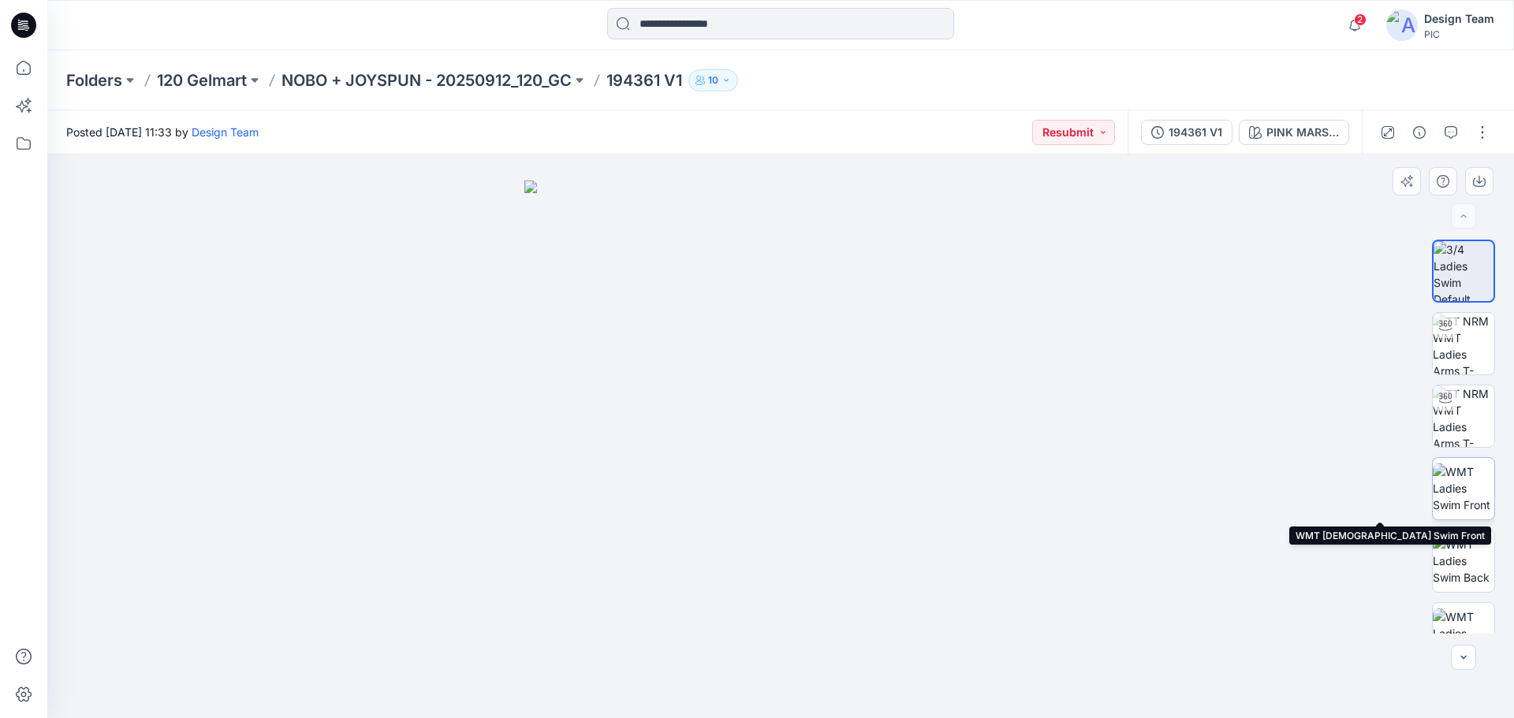
click at [1462, 497] on img at bounding box center [1464, 489] width 62 height 50
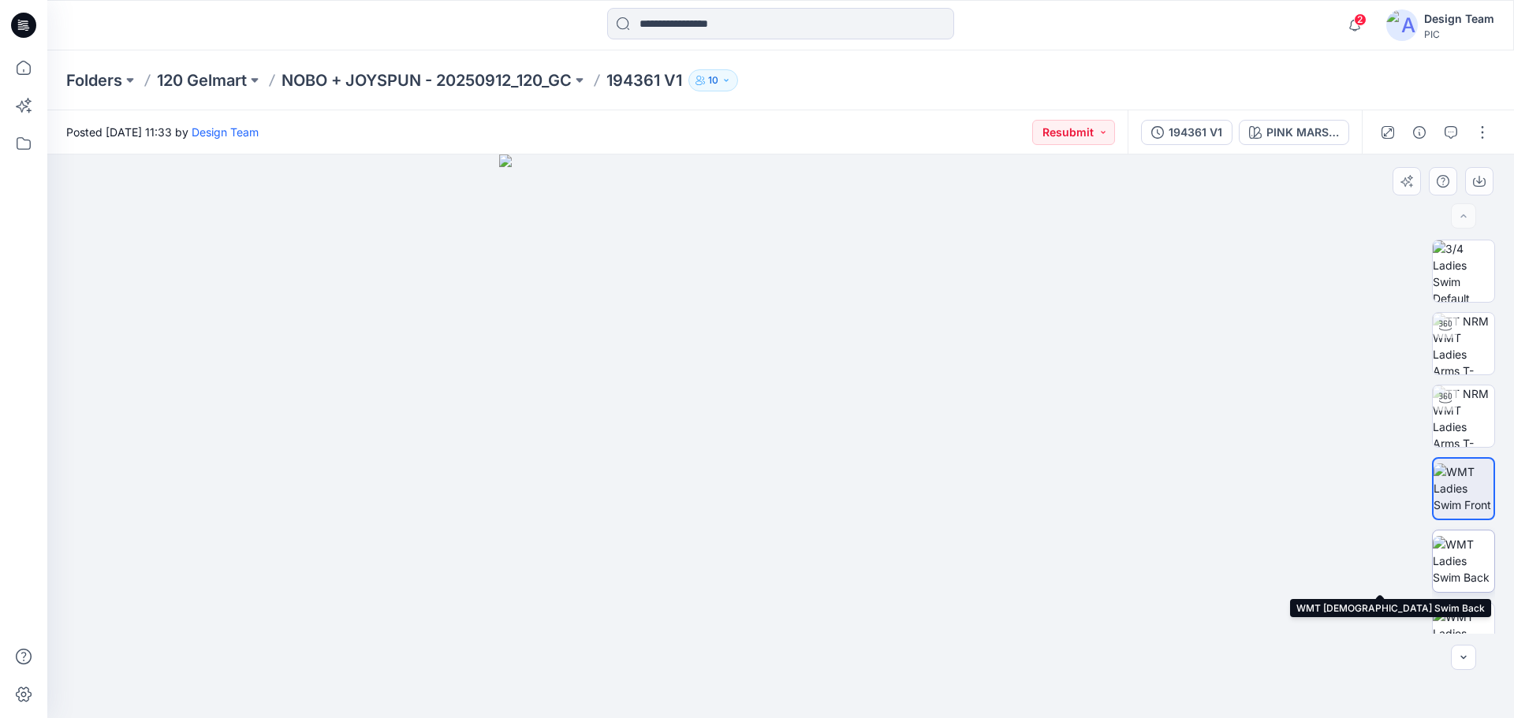
click at [1454, 567] on img at bounding box center [1464, 561] width 62 height 50
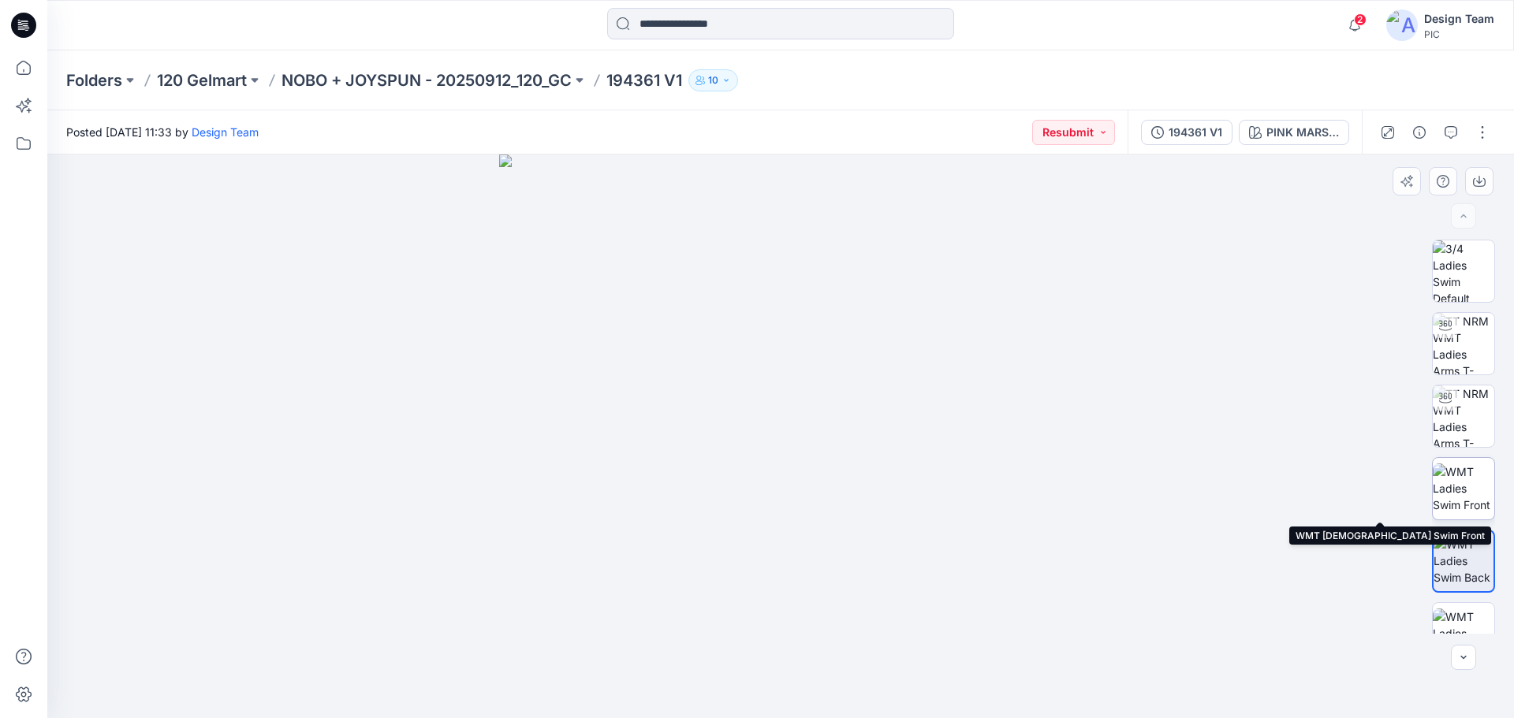
click at [1472, 476] on img at bounding box center [1464, 489] width 62 height 50
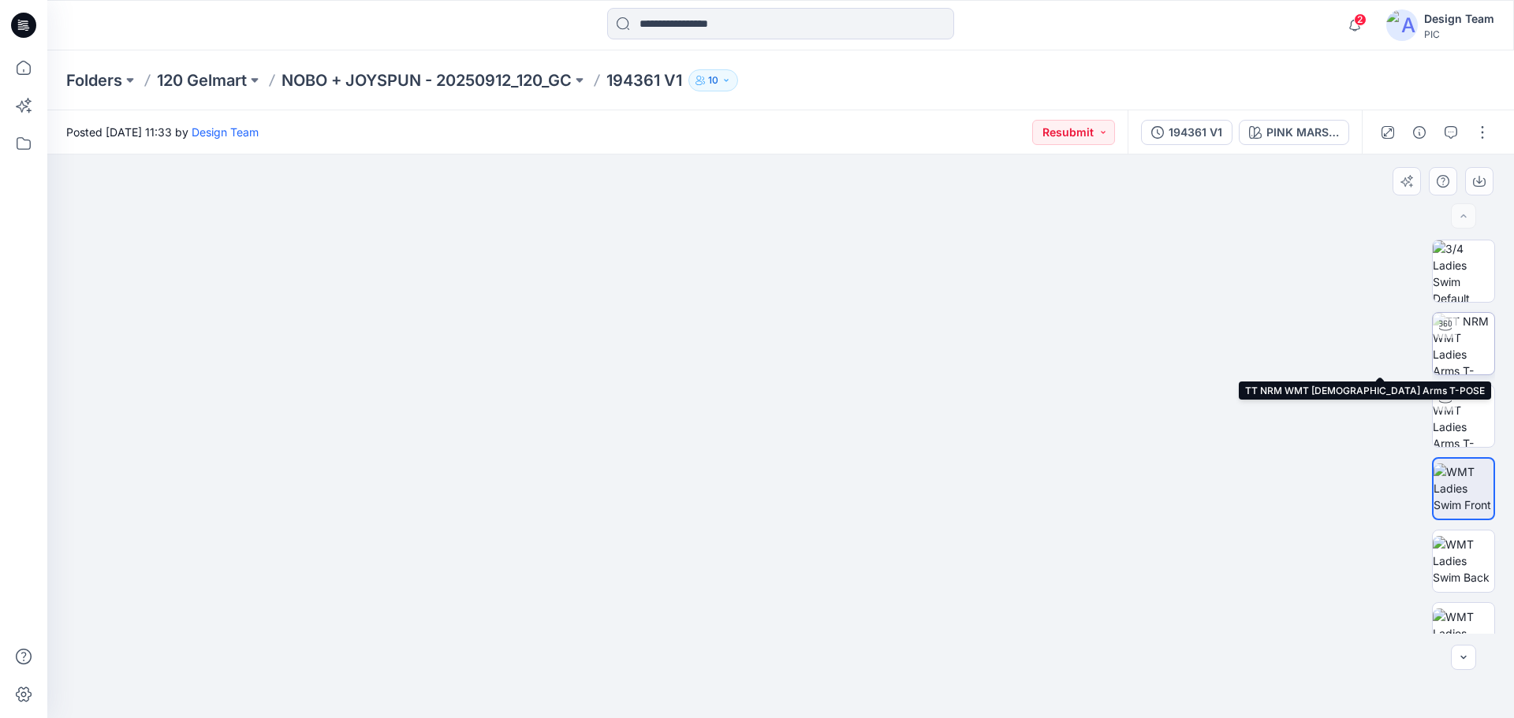
click at [1462, 342] on img at bounding box center [1464, 344] width 62 height 62
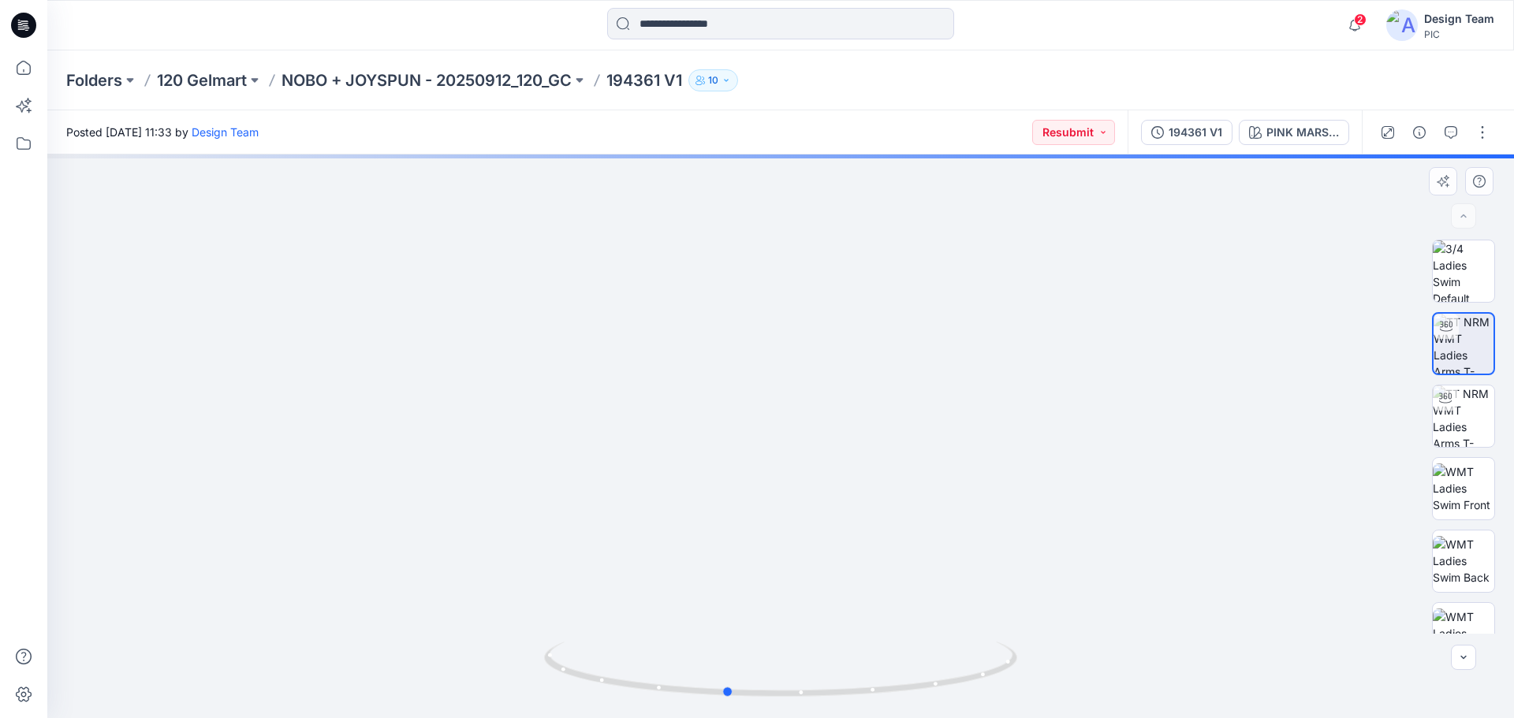
drag, startPoint x: 766, startPoint y: 646, endPoint x: 712, endPoint y: 409, distance: 242.7
drag, startPoint x: 576, startPoint y: 678, endPoint x: 703, endPoint y: 705, distance: 130.5
click at [703, 705] on div at bounding box center [780, 679] width 473 height 79
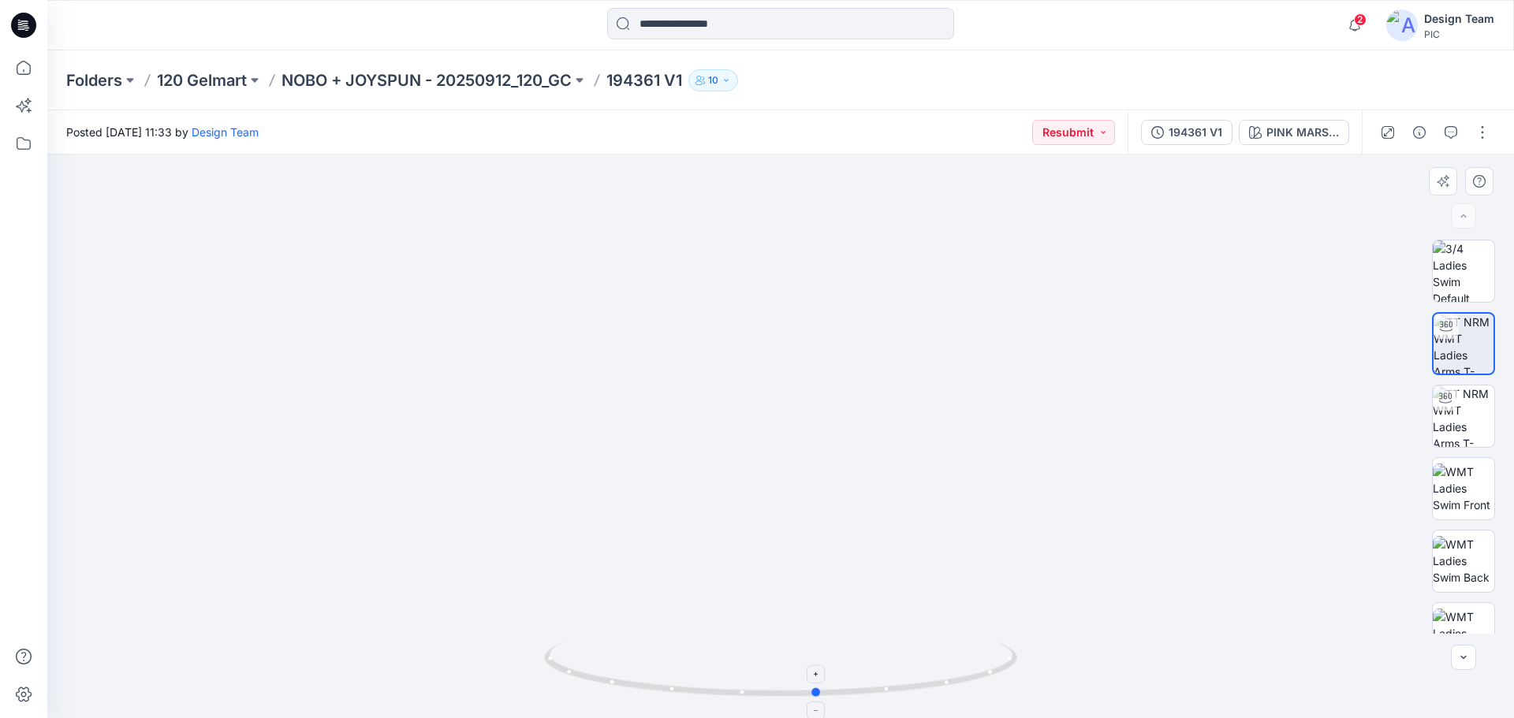
drag, startPoint x: 805, startPoint y: 699, endPoint x: 777, endPoint y: 698, distance: 28.4
click at [777, 698] on icon at bounding box center [782, 671] width 477 height 59
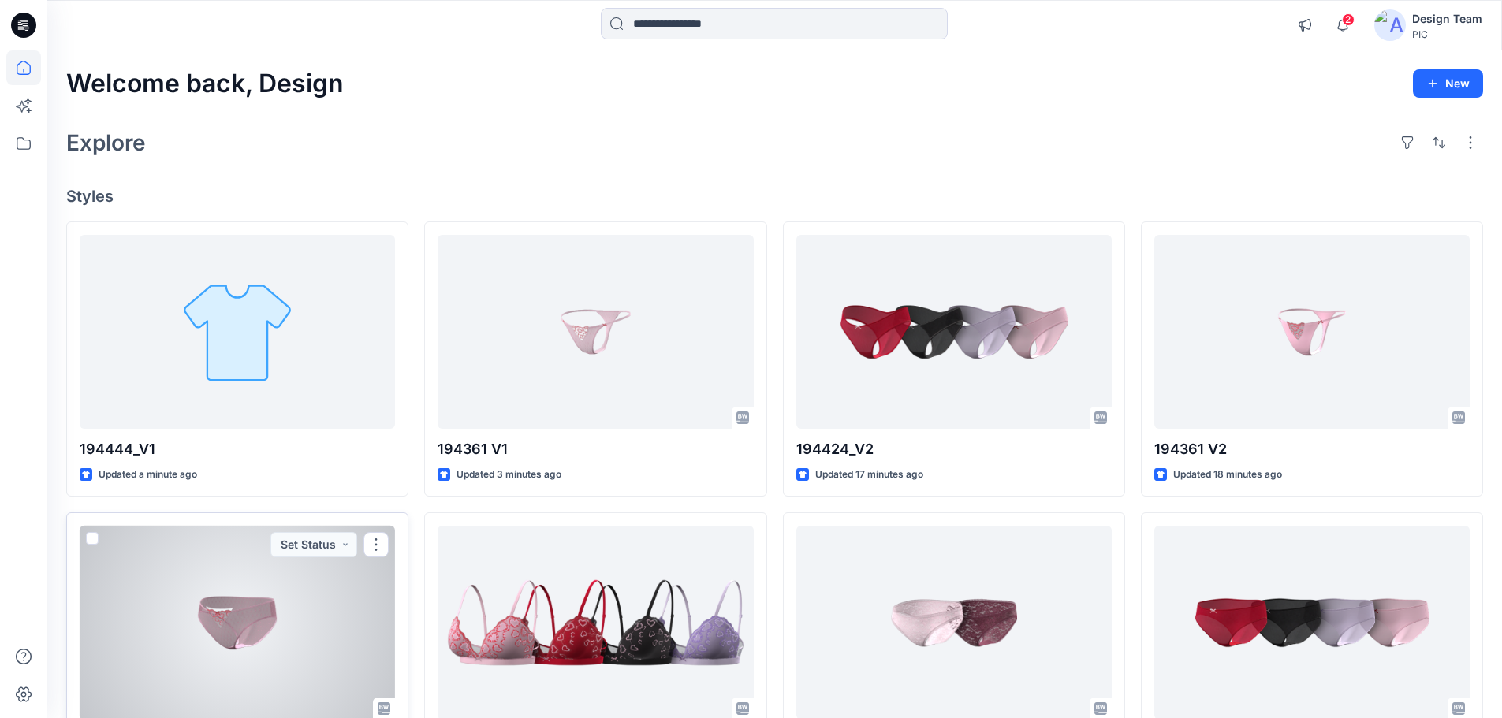
click at [268, 610] on div at bounding box center [237, 623] width 315 height 195
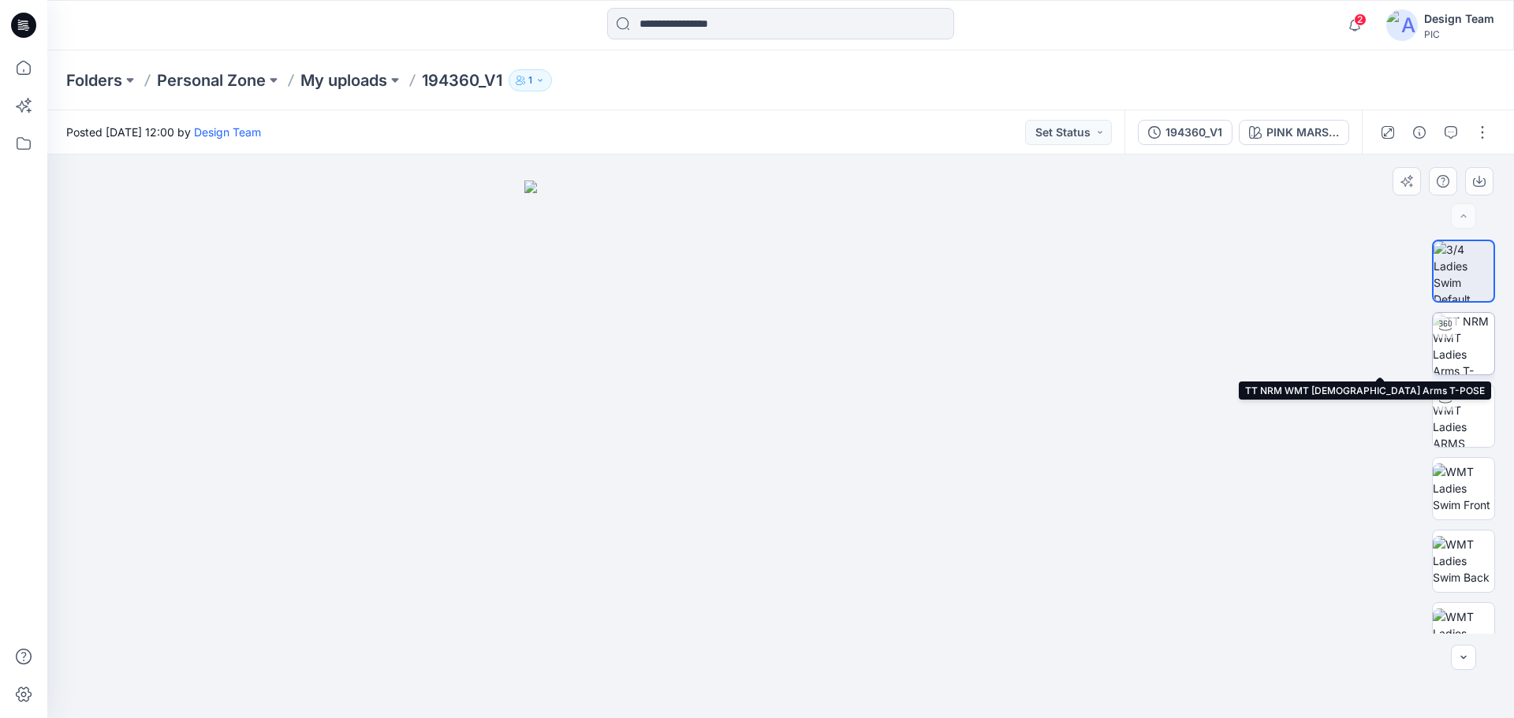
click at [1469, 350] on img at bounding box center [1464, 344] width 62 height 62
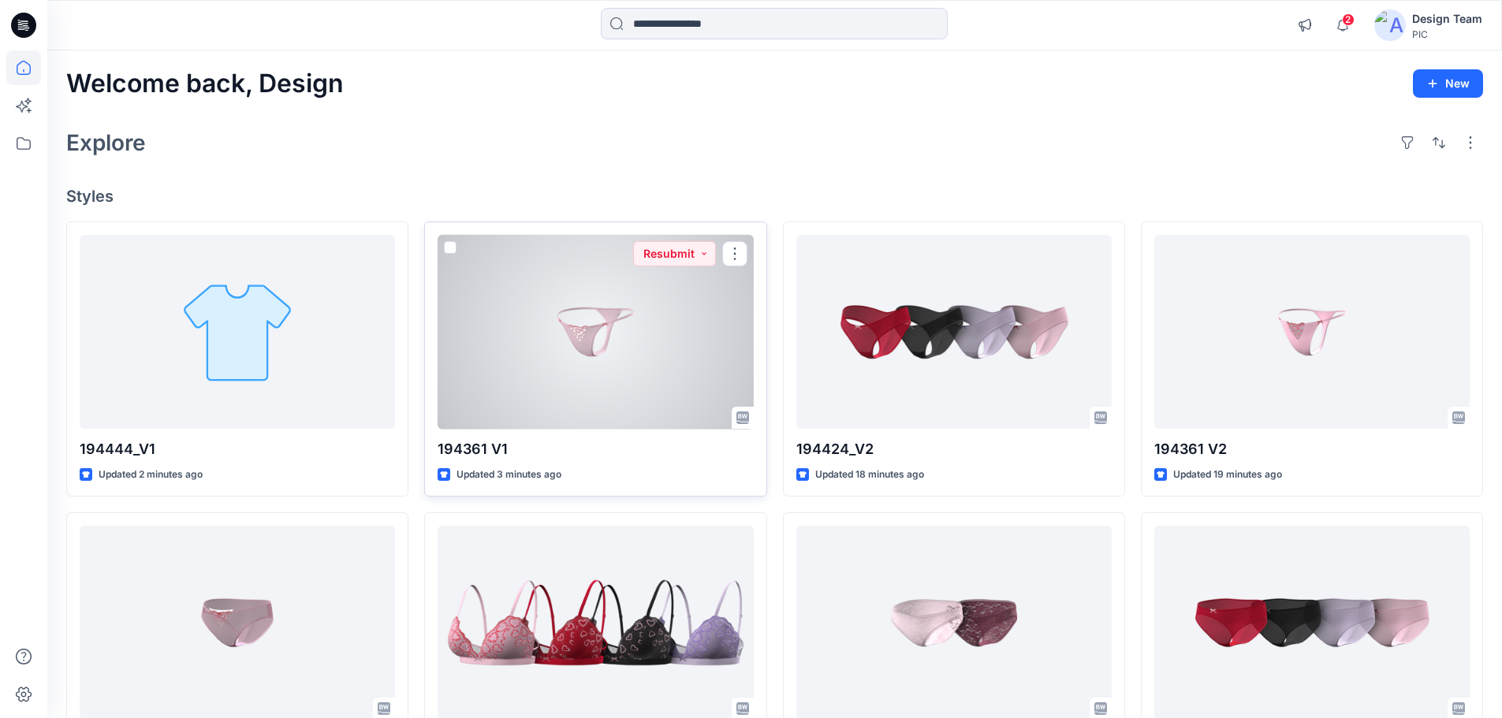
click at [608, 377] on div at bounding box center [595, 332] width 315 height 195
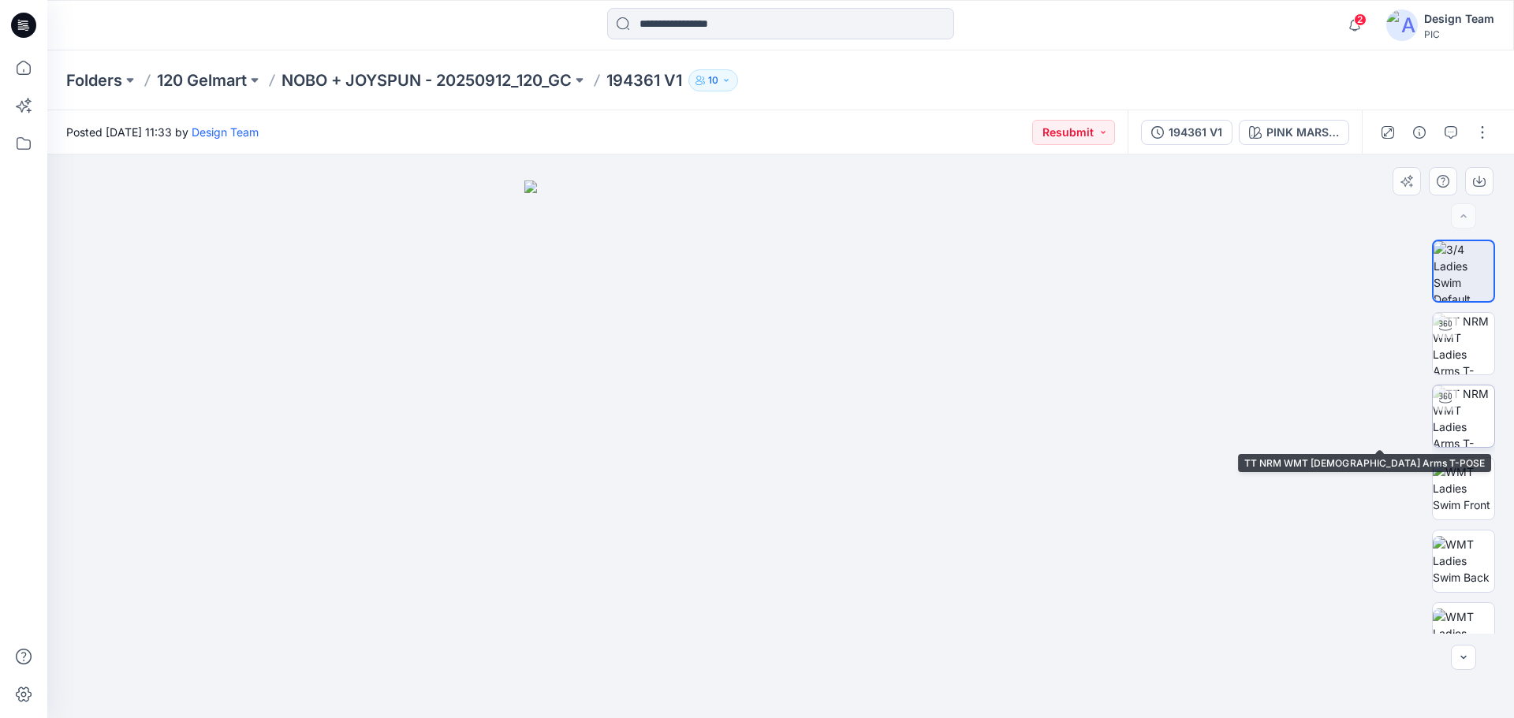
click at [1469, 428] on img at bounding box center [1464, 417] width 62 height 62
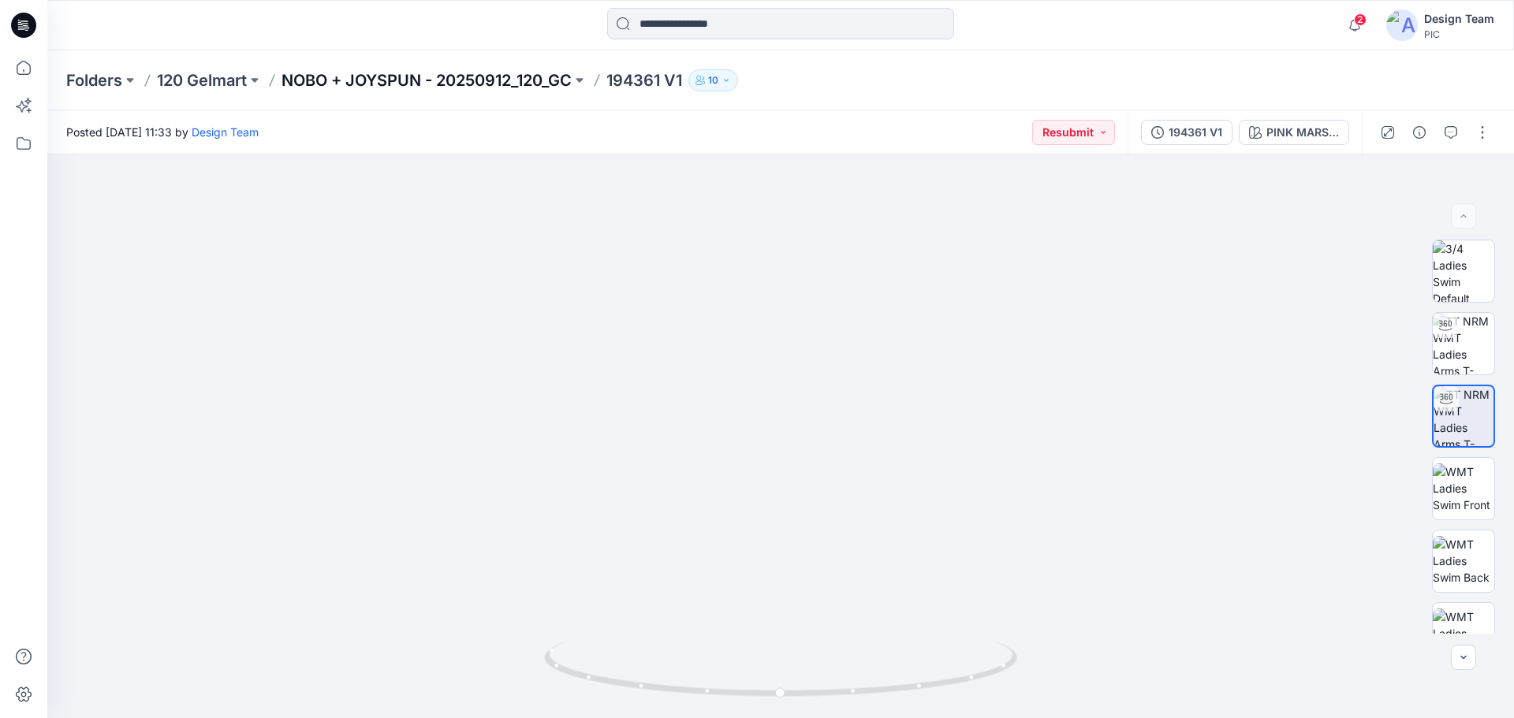
click at [343, 73] on p "NOBO + JOYSPUN - 20250912_120_GC" at bounding box center [427, 80] width 290 height 22
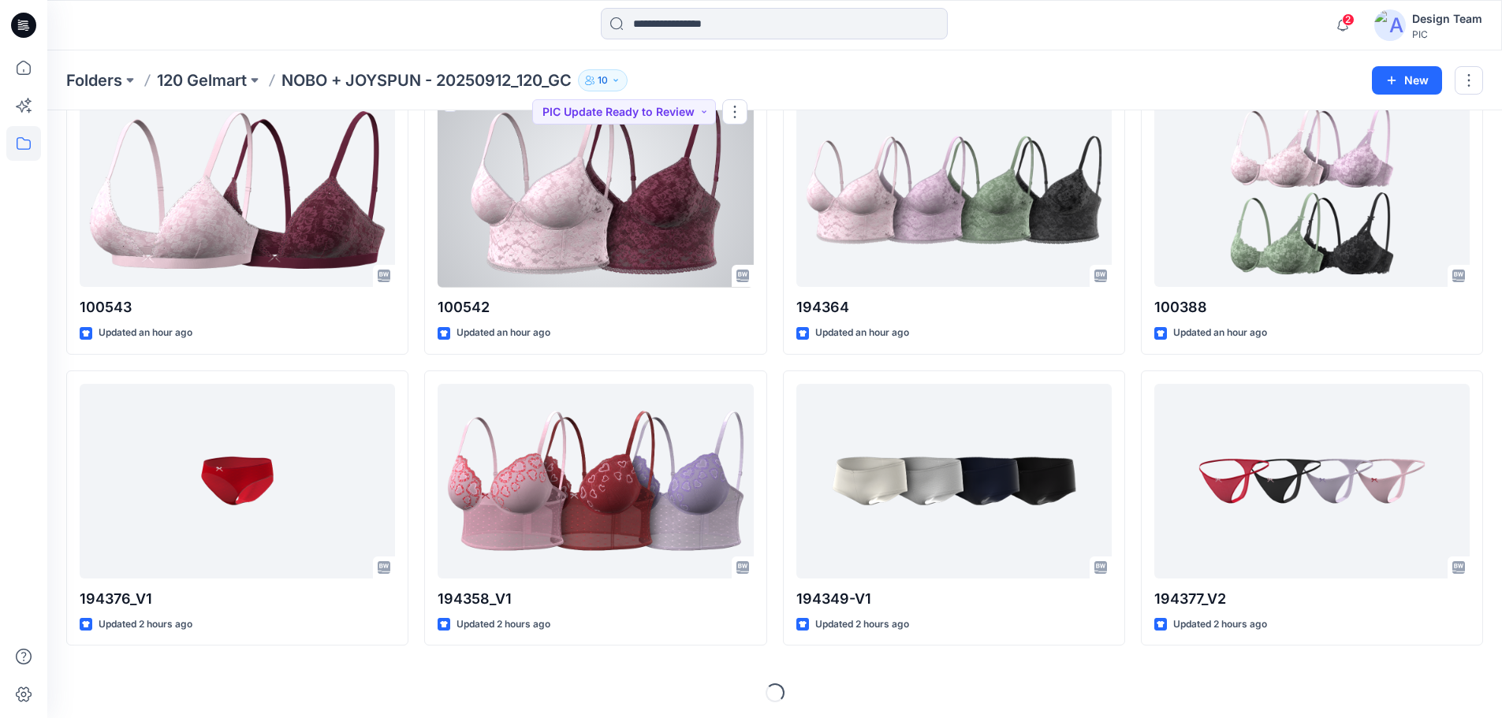
scroll to position [1265, 0]
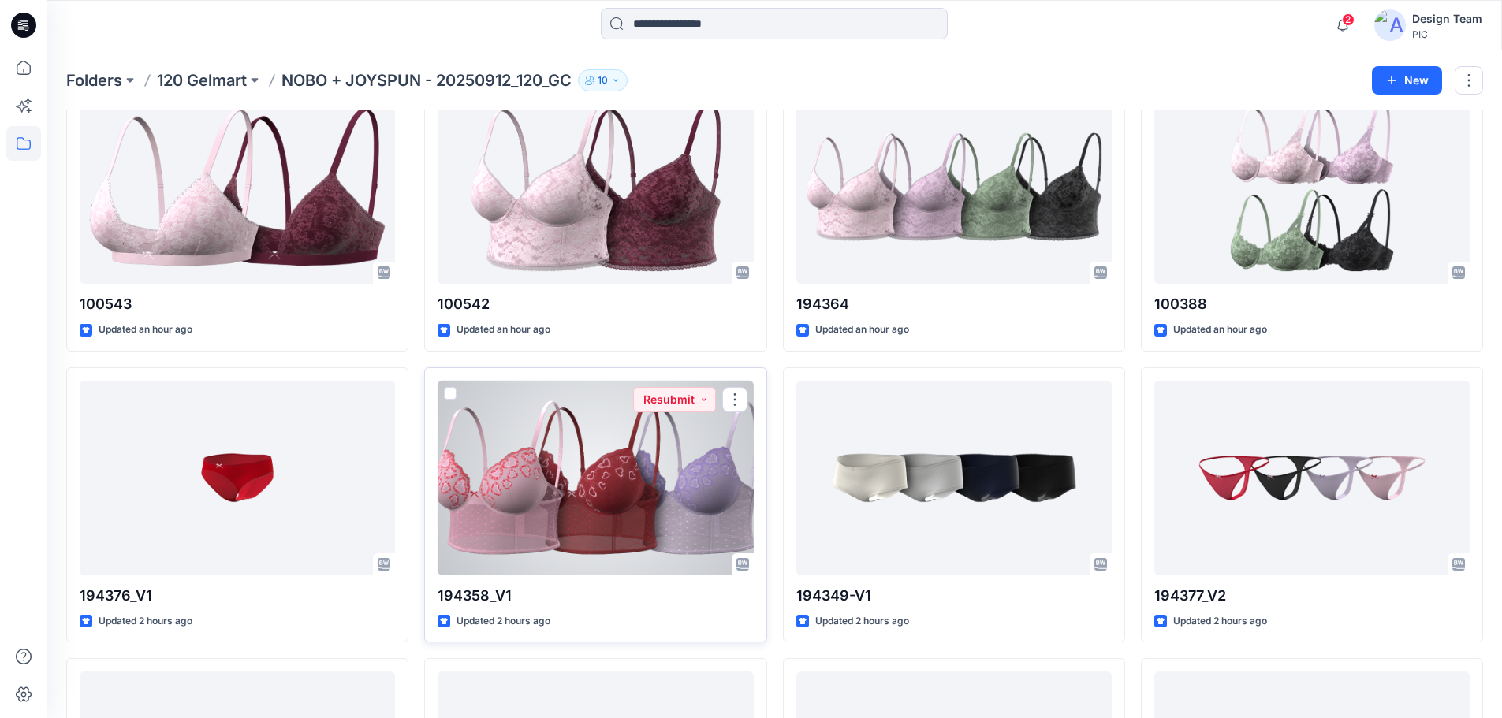
click at [600, 513] on div at bounding box center [595, 478] width 315 height 195
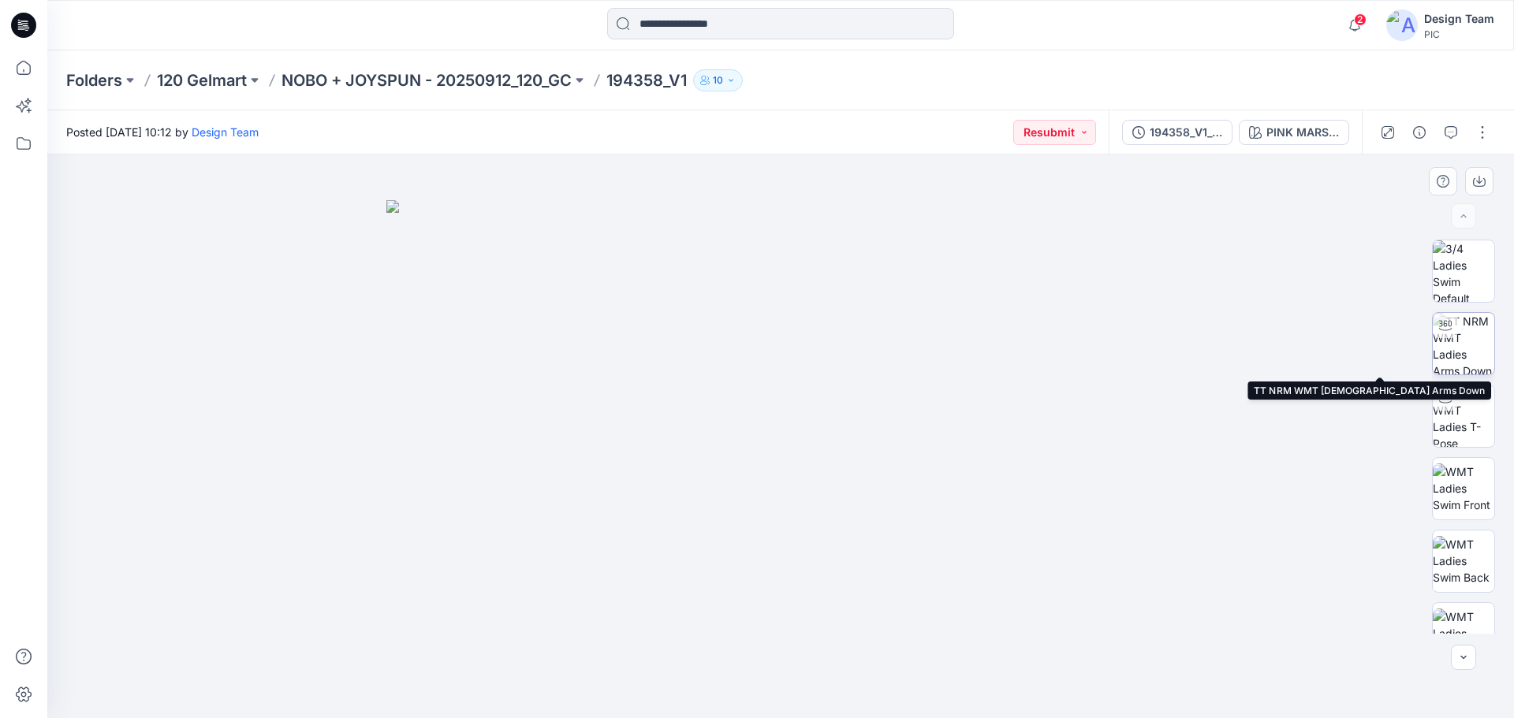
click at [1456, 349] on img at bounding box center [1464, 344] width 62 height 62
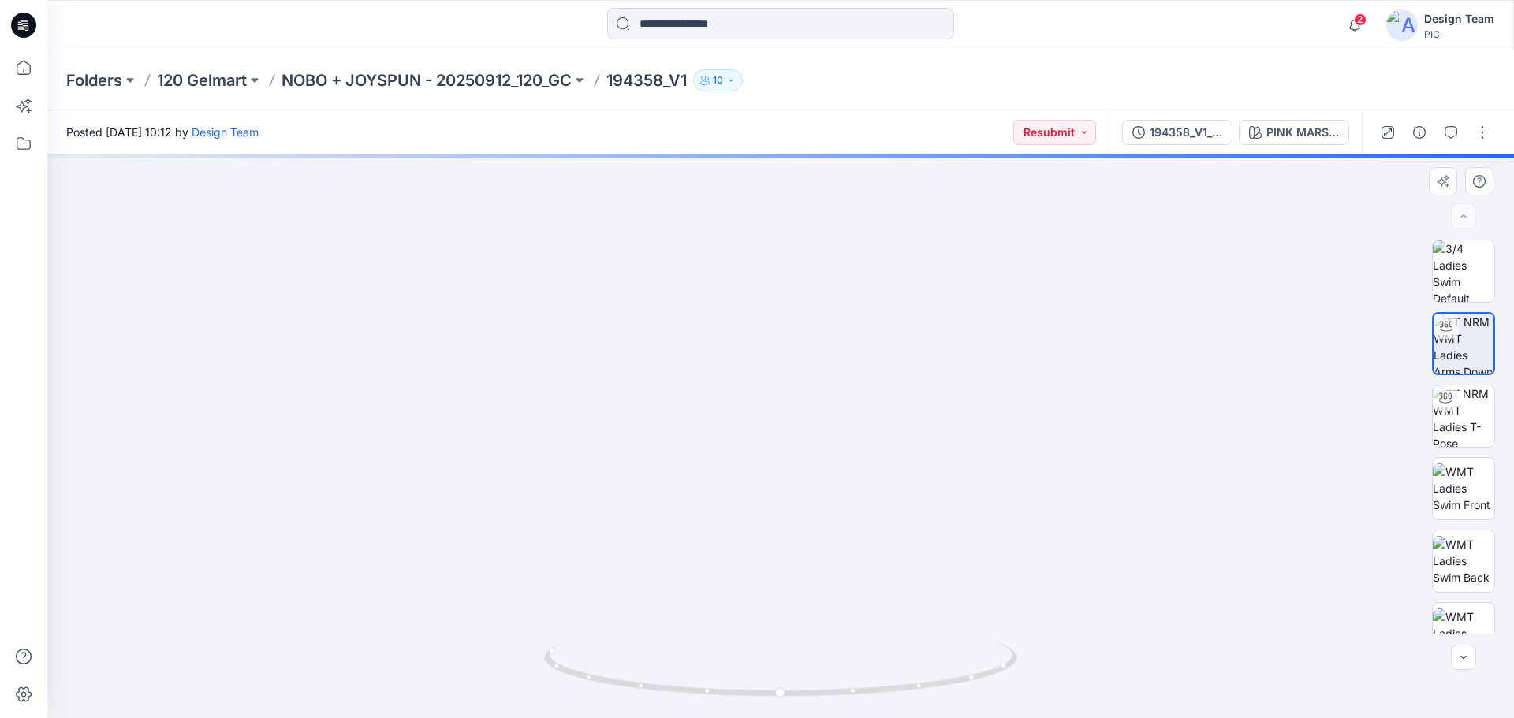
drag, startPoint x: 916, startPoint y: 598, endPoint x: 908, endPoint y: 312, distance: 285.6
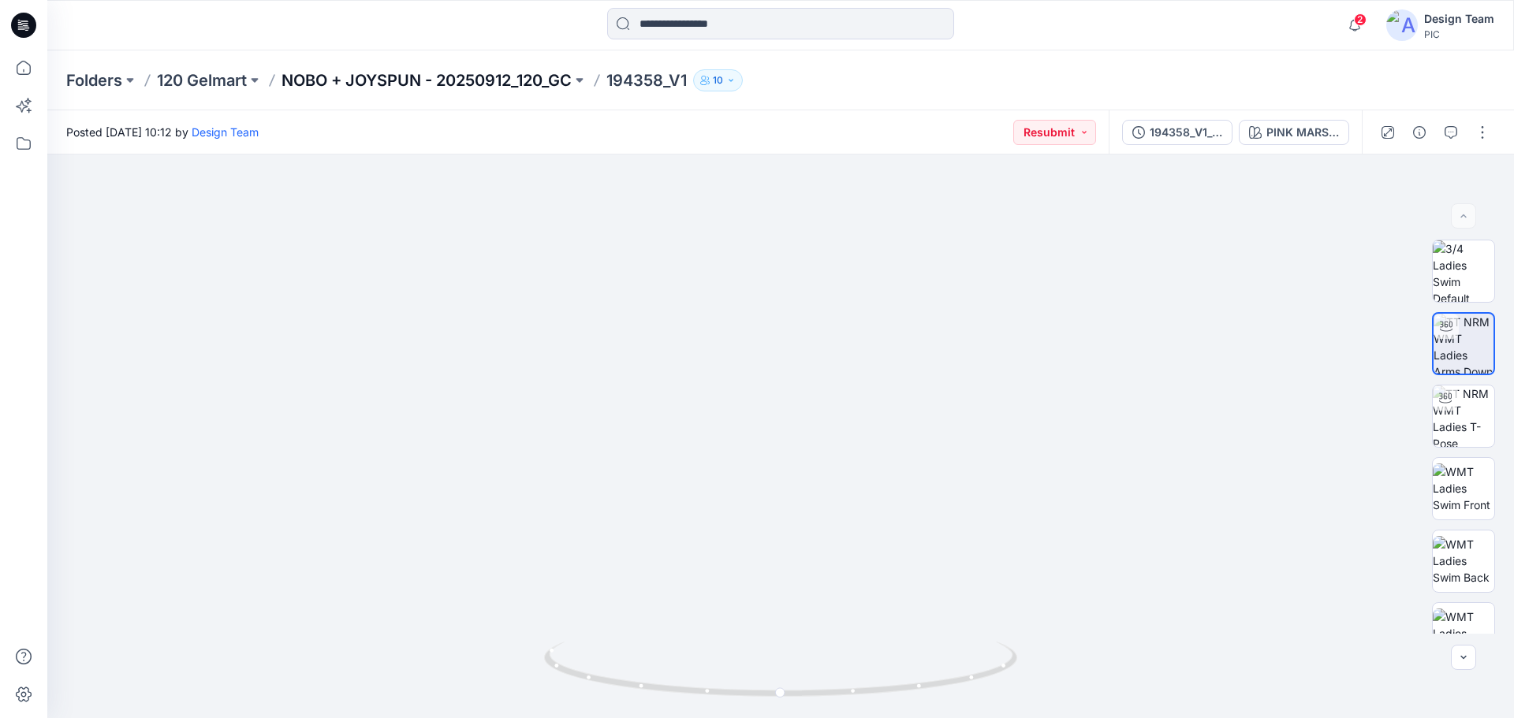
click at [436, 77] on p "NOBO + JOYSPUN - 20250912_120_GC" at bounding box center [427, 80] width 290 height 22
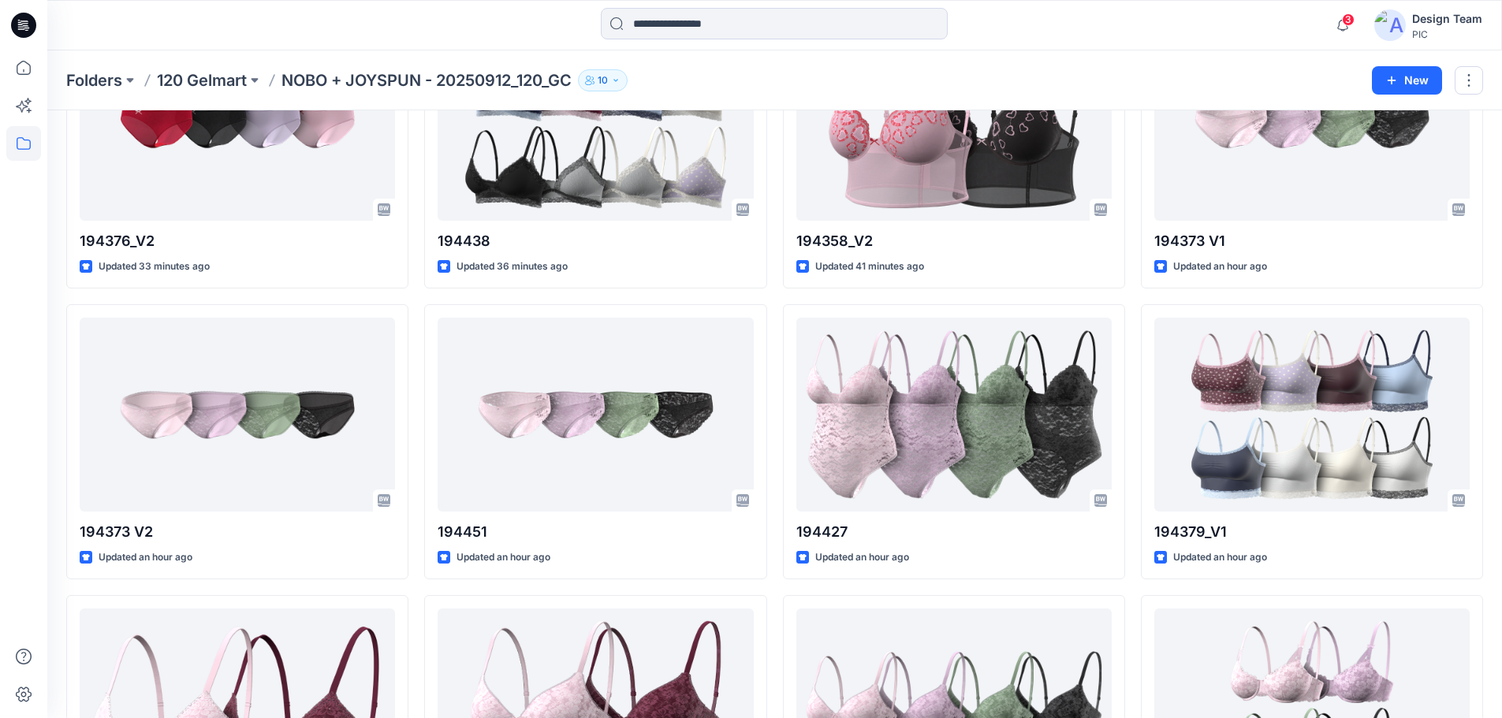
scroll to position [725, 0]
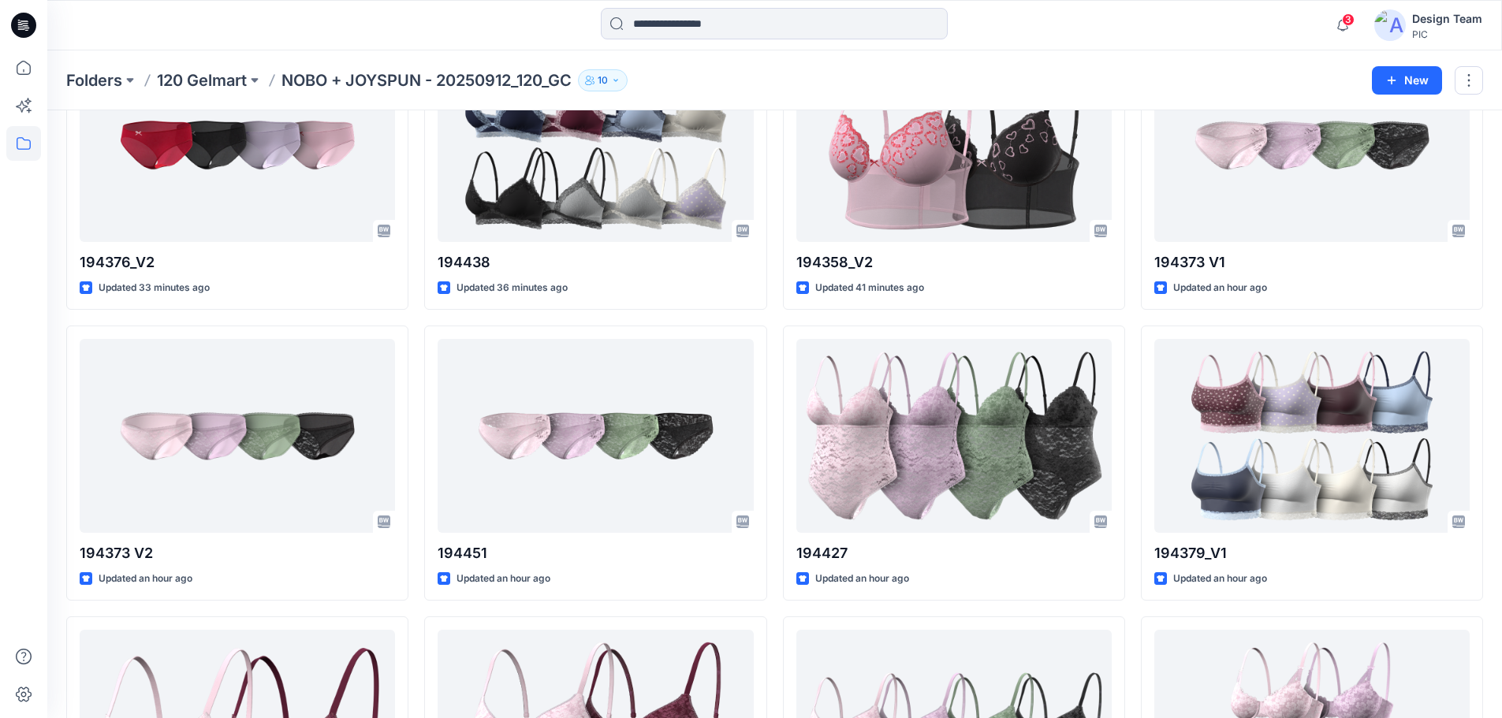
click at [401, 78] on p "NOBO + JOYSPUN - 20250912_120_GC" at bounding box center [427, 80] width 290 height 22
click at [405, 82] on p "NOBO + JOYSPUN - 20250912_120_GC" at bounding box center [427, 80] width 290 height 22
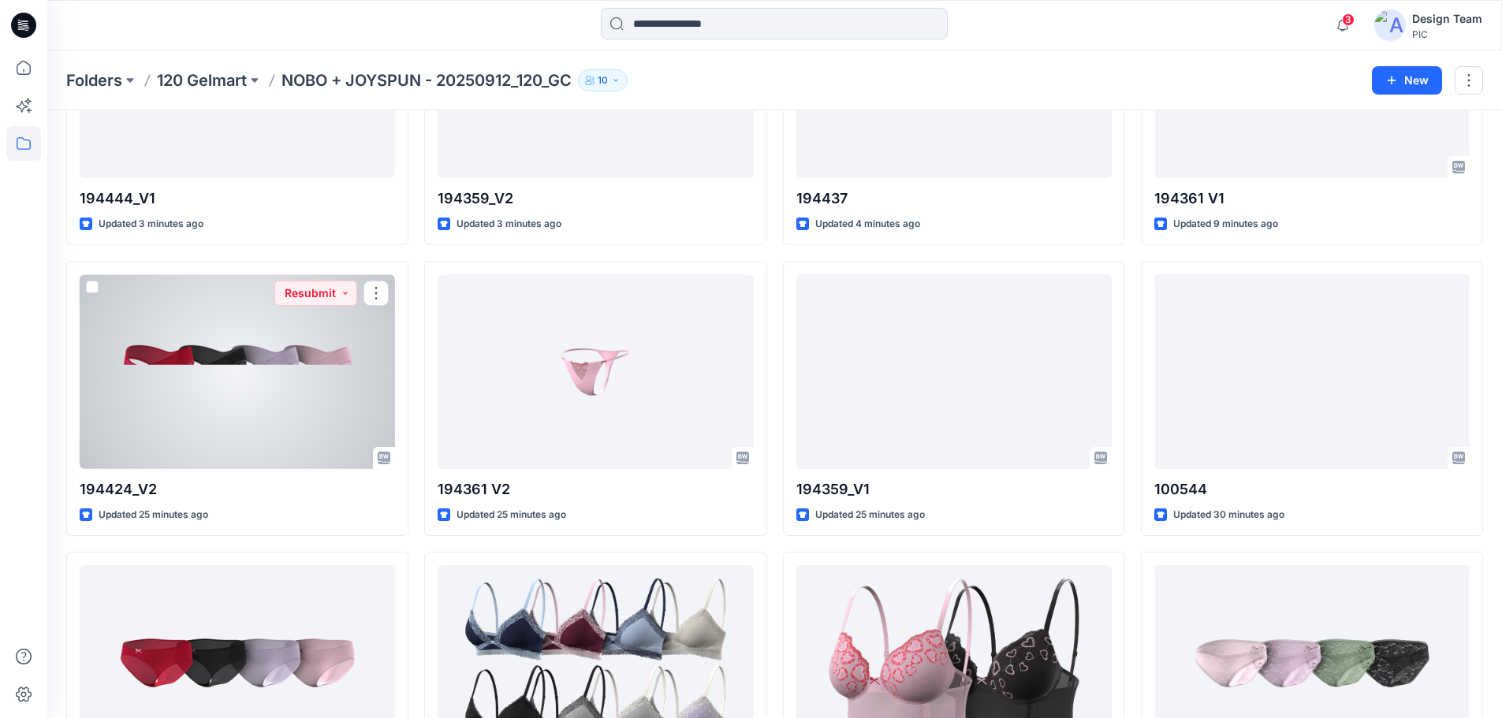
scroll to position [0, 0]
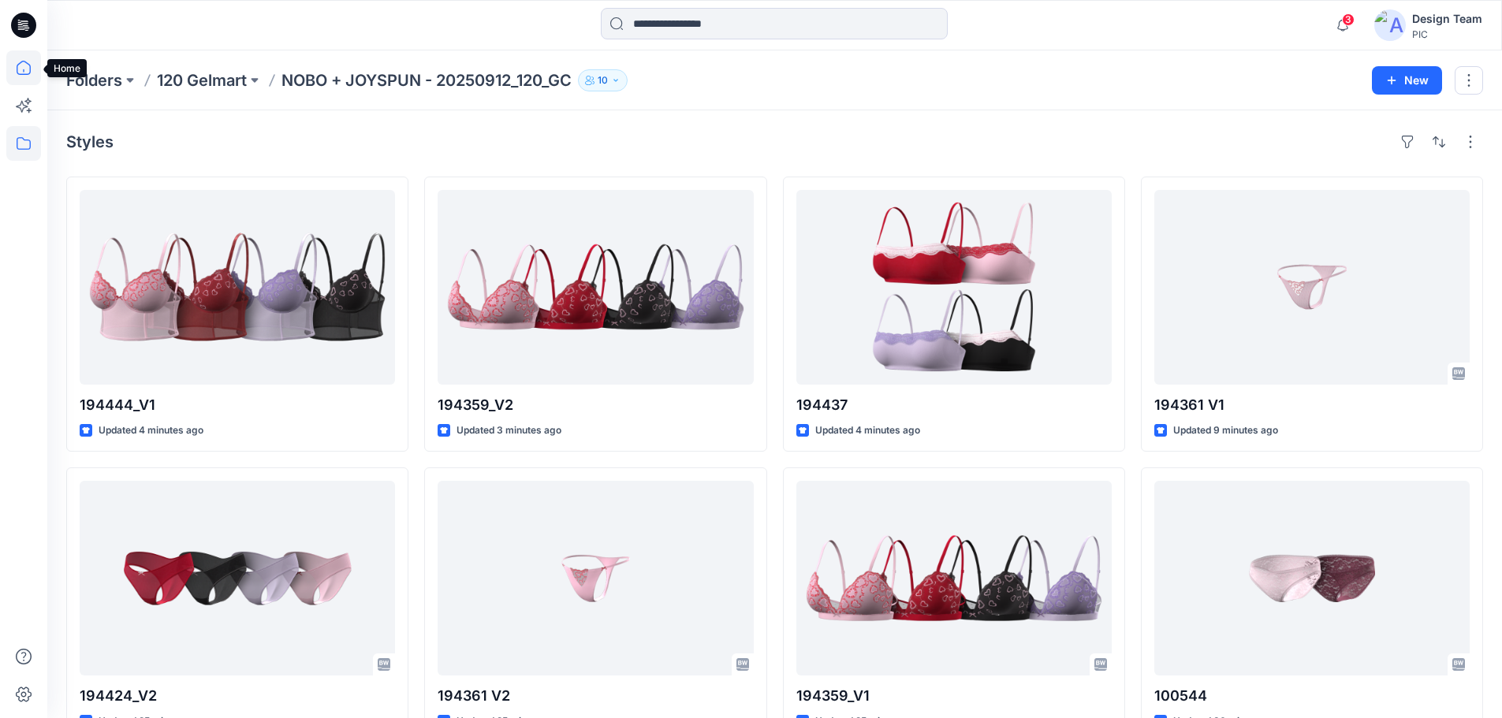
click at [32, 75] on icon at bounding box center [23, 67] width 35 height 35
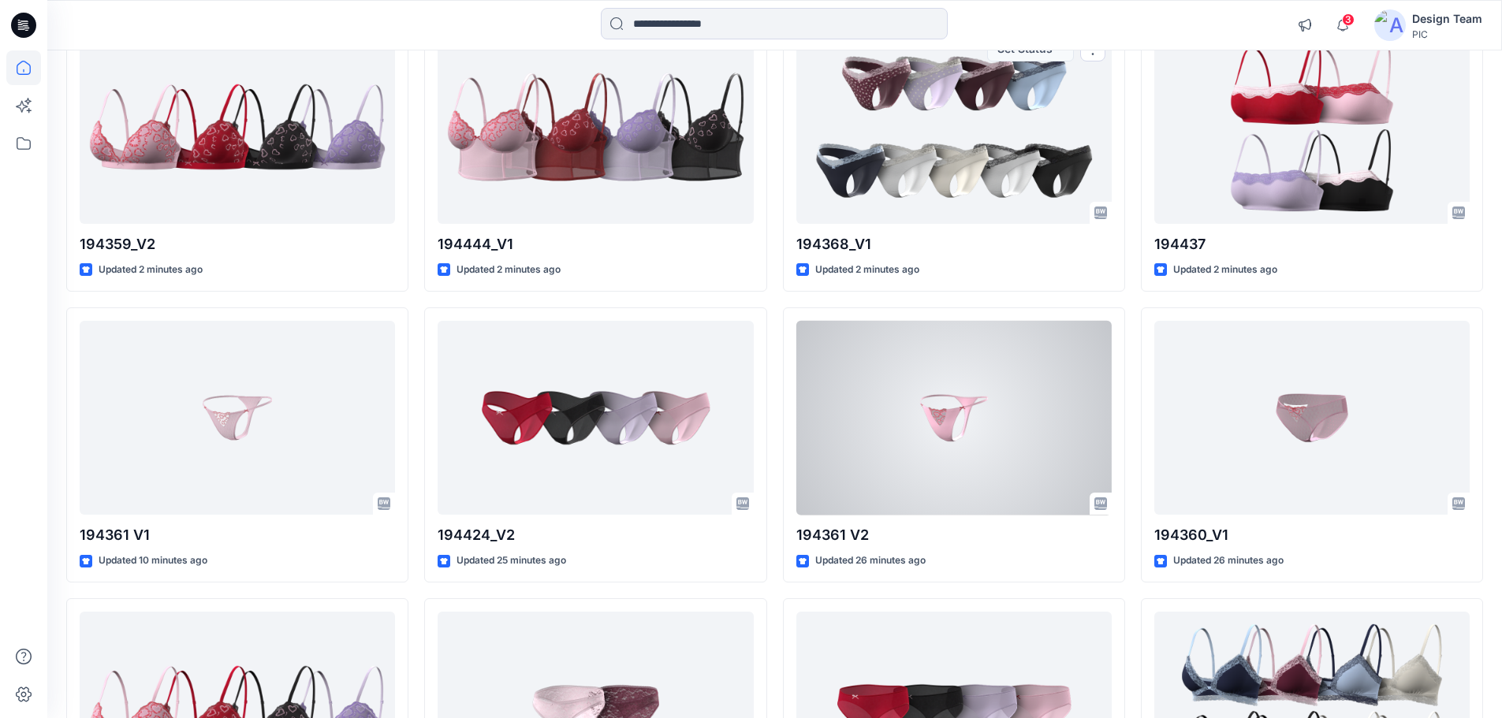
scroll to position [315, 0]
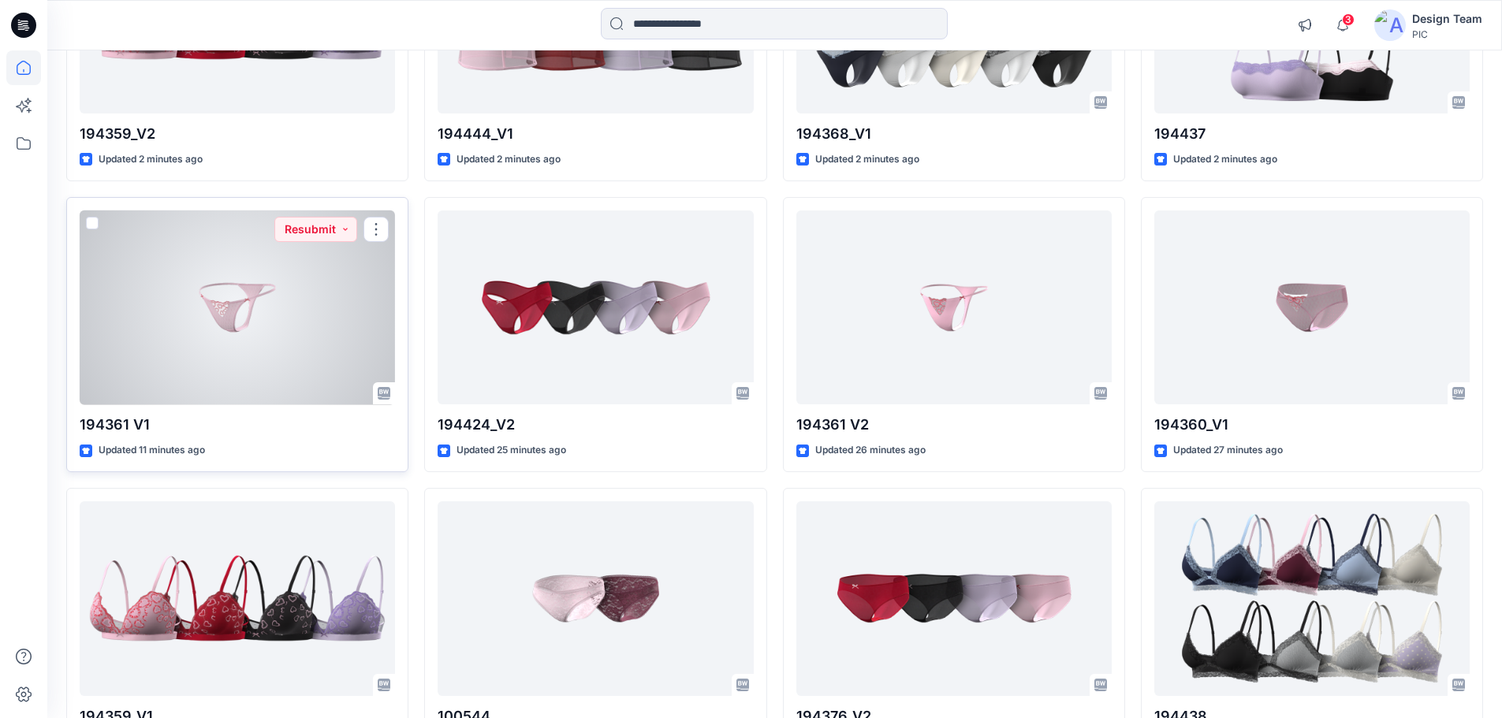
click at [241, 315] on div at bounding box center [237, 308] width 315 height 195
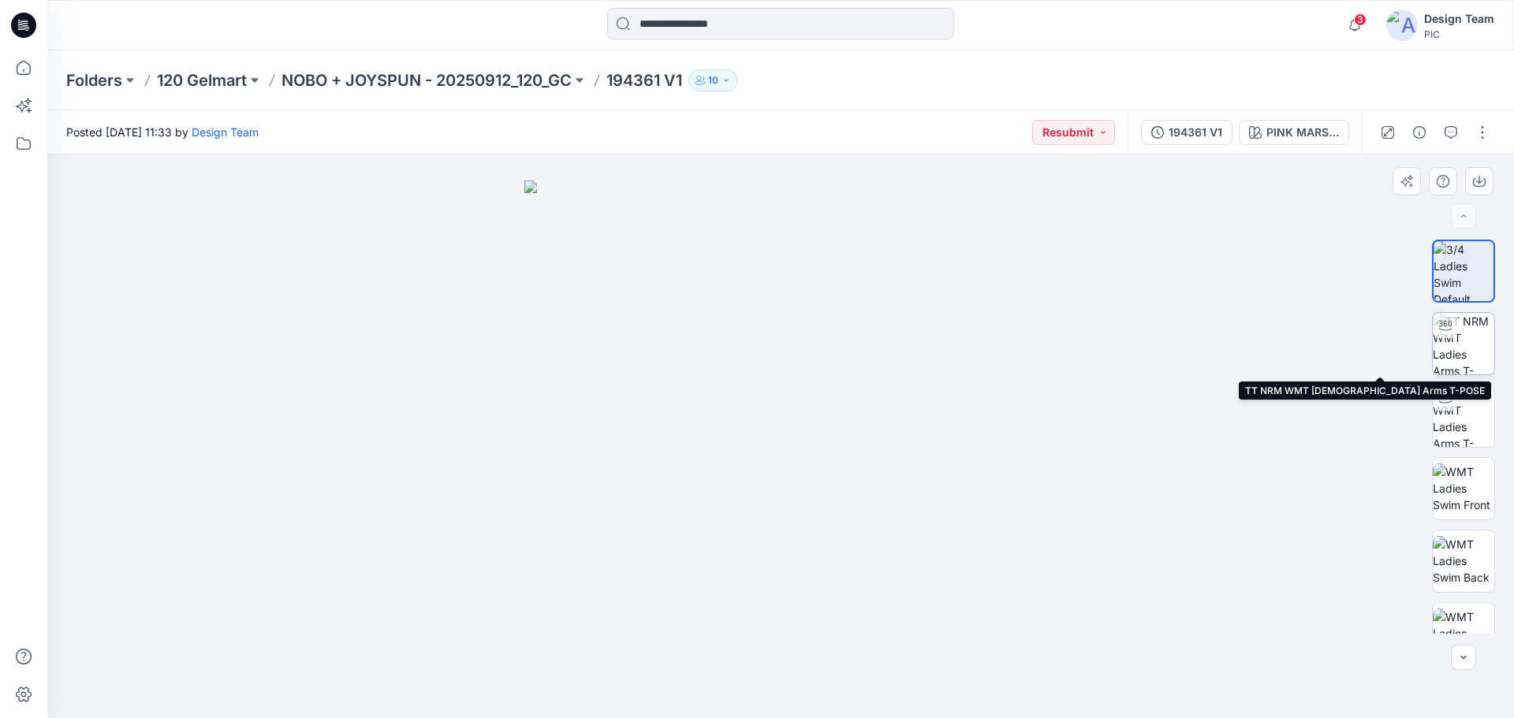
click at [1461, 352] on img at bounding box center [1464, 344] width 62 height 62
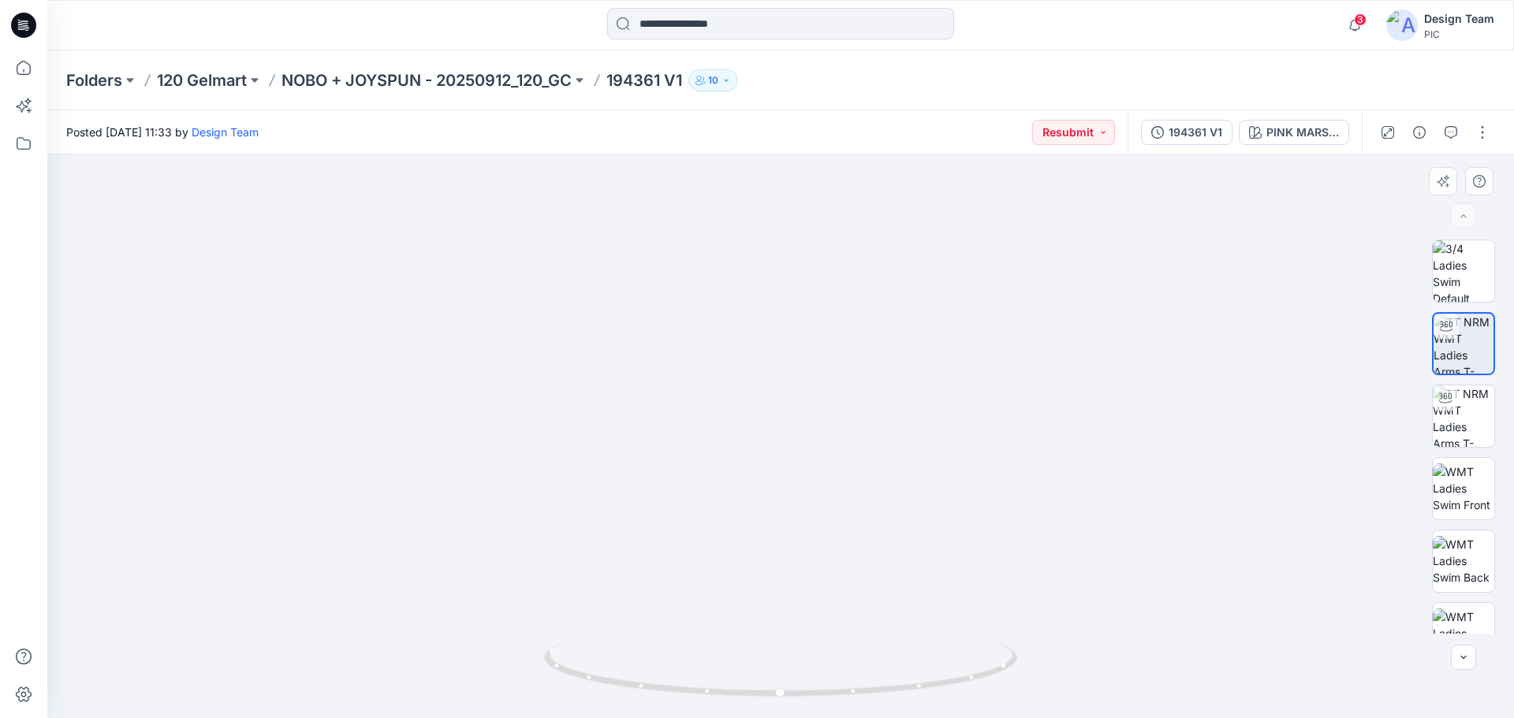
drag, startPoint x: 823, startPoint y: 625, endPoint x: 783, endPoint y: 413, distance: 215.9
click at [1199, 129] on div "194361 V1" at bounding box center [1196, 132] width 54 height 17
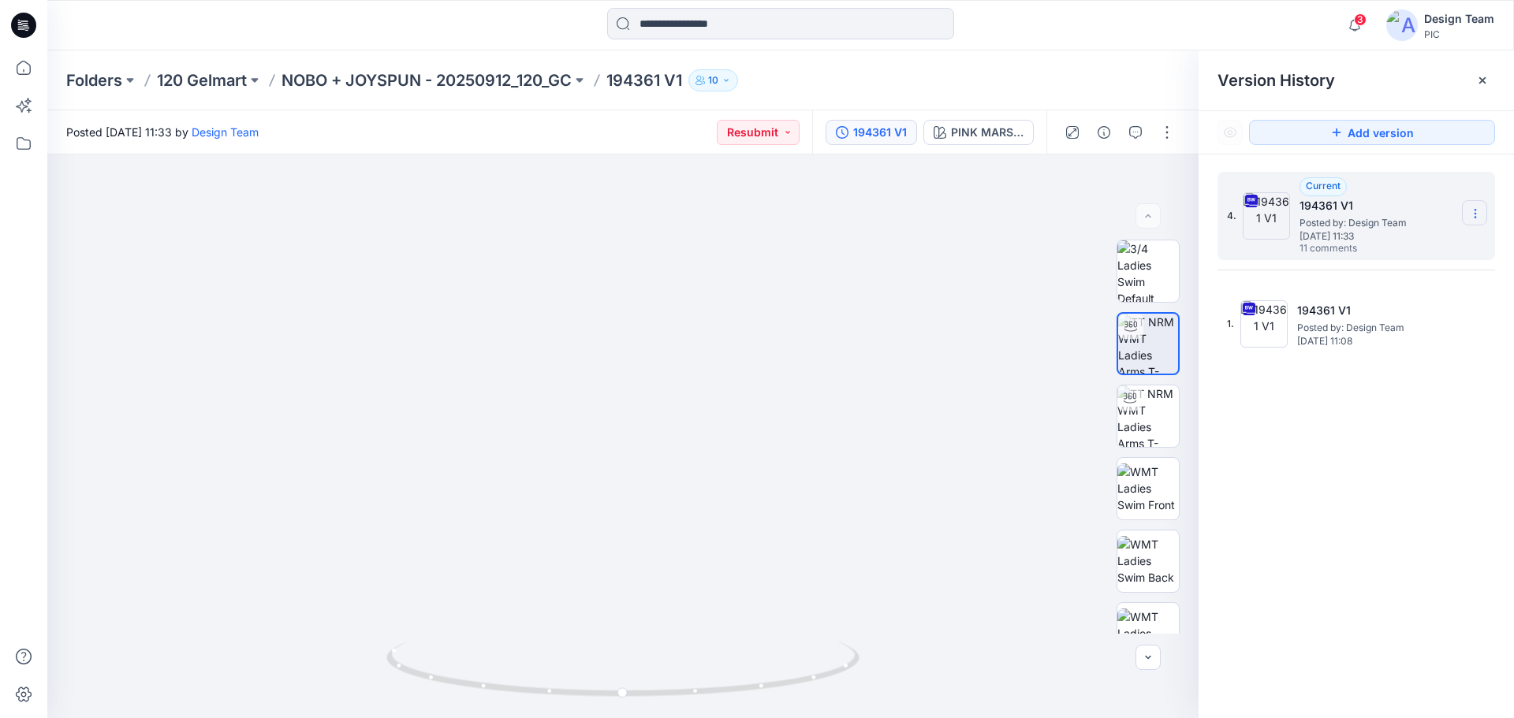
click at [1475, 205] on section at bounding box center [1474, 212] width 25 height 25
click at [1364, 244] on span "Download Source BW File" at bounding box center [1396, 244] width 132 height 19
click at [1135, 416] on img at bounding box center [1148, 417] width 62 height 62
drag, startPoint x: 702, startPoint y: 648, endPoint x: 678, endPoint y: 468, distance: 182.1
click at [362, 65] on div "Folders 120 Gelmart NOBO + JOYSPUN - 20250912_120_GC 194361 V1 10" at bounding box center [780, 80] width 1467 height 60
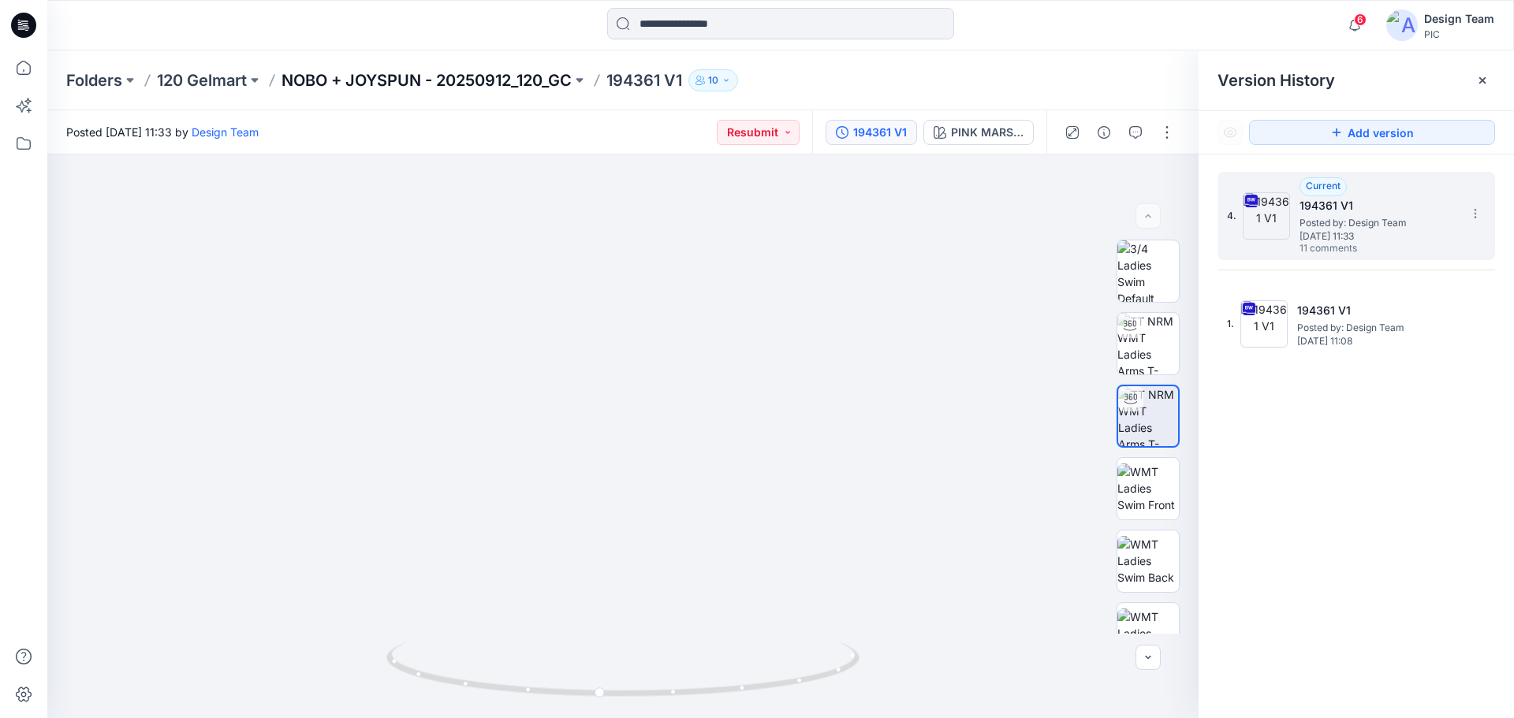
click at [362, 73] on p "NOBO + JOYSPUN - 20250912_120_GC" at bounding box center [427, 80] width 290 height 22
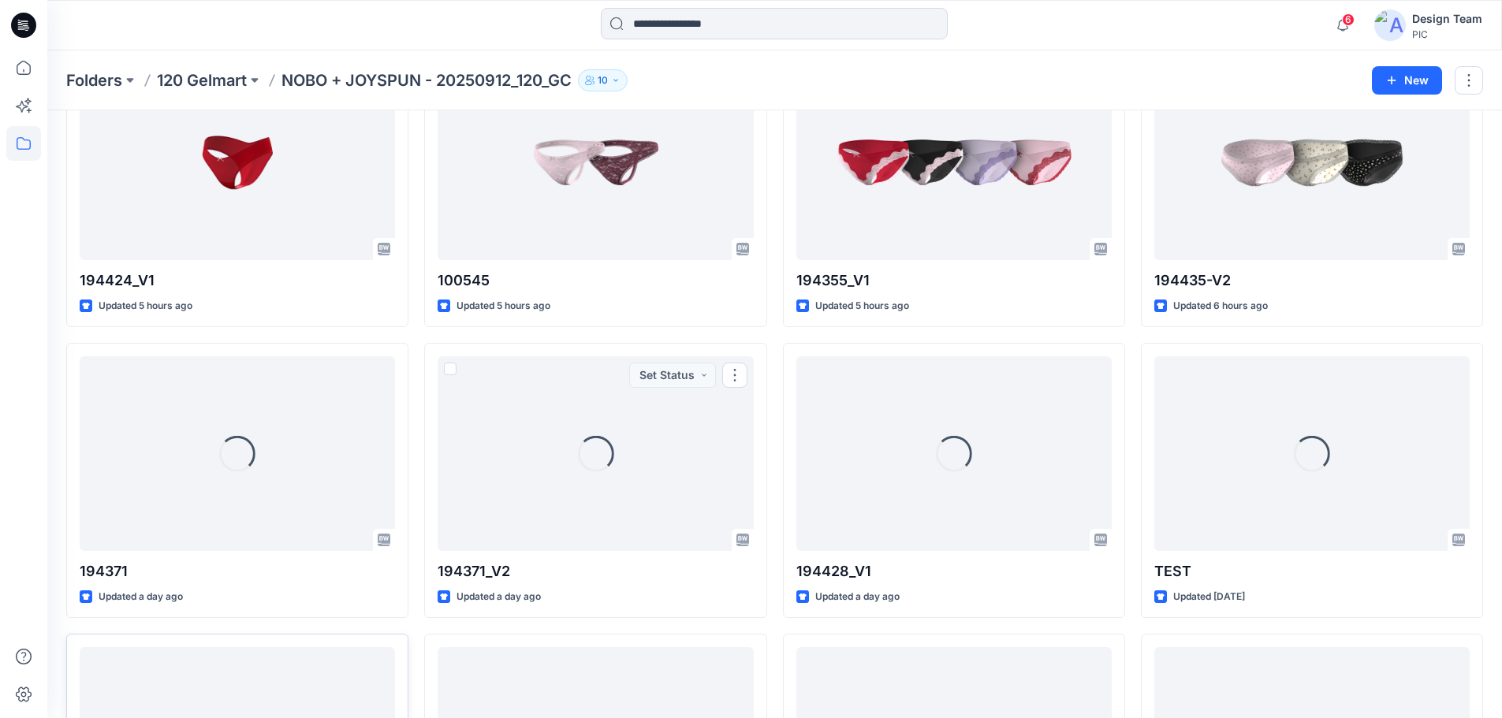
scroll to position [3564, 0]
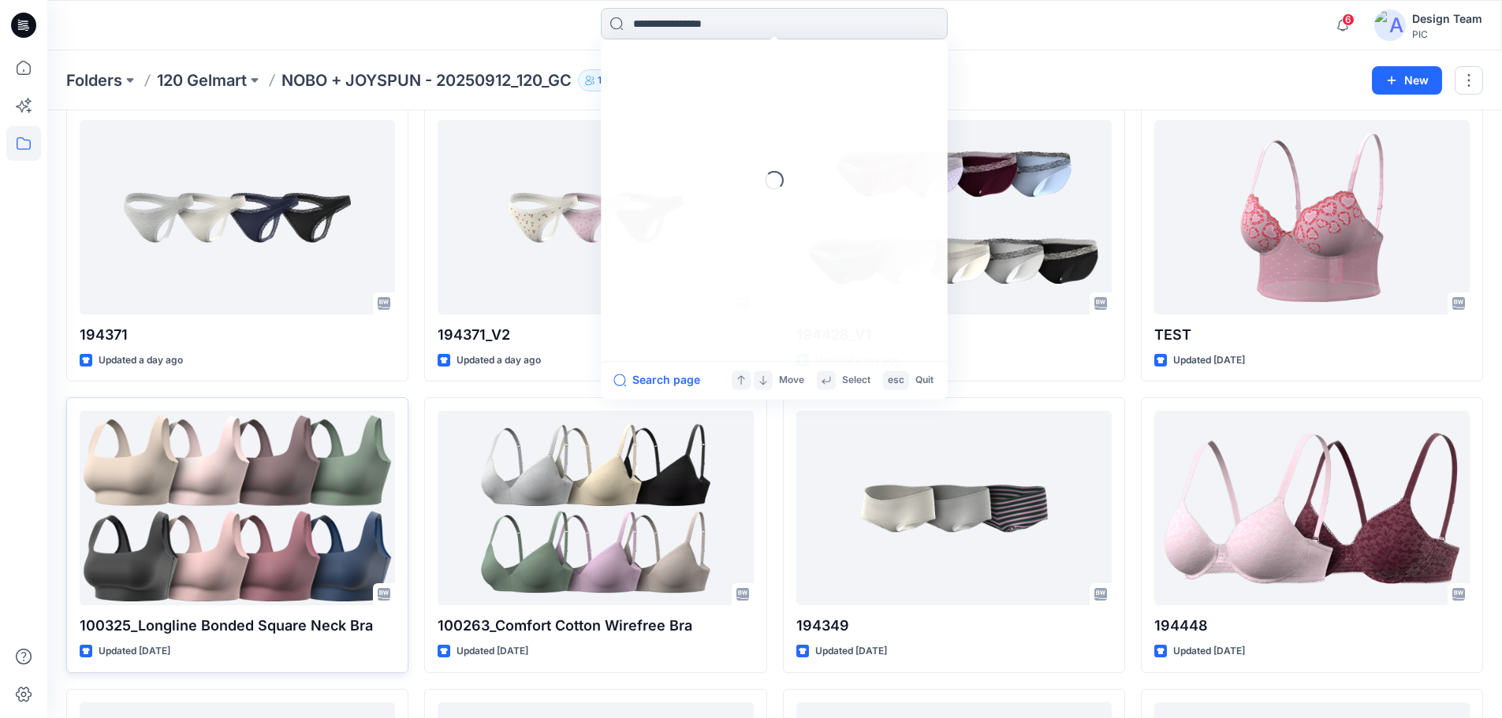
click at [670, 16] on input at bounding box center [774, 24] width 347 height 32
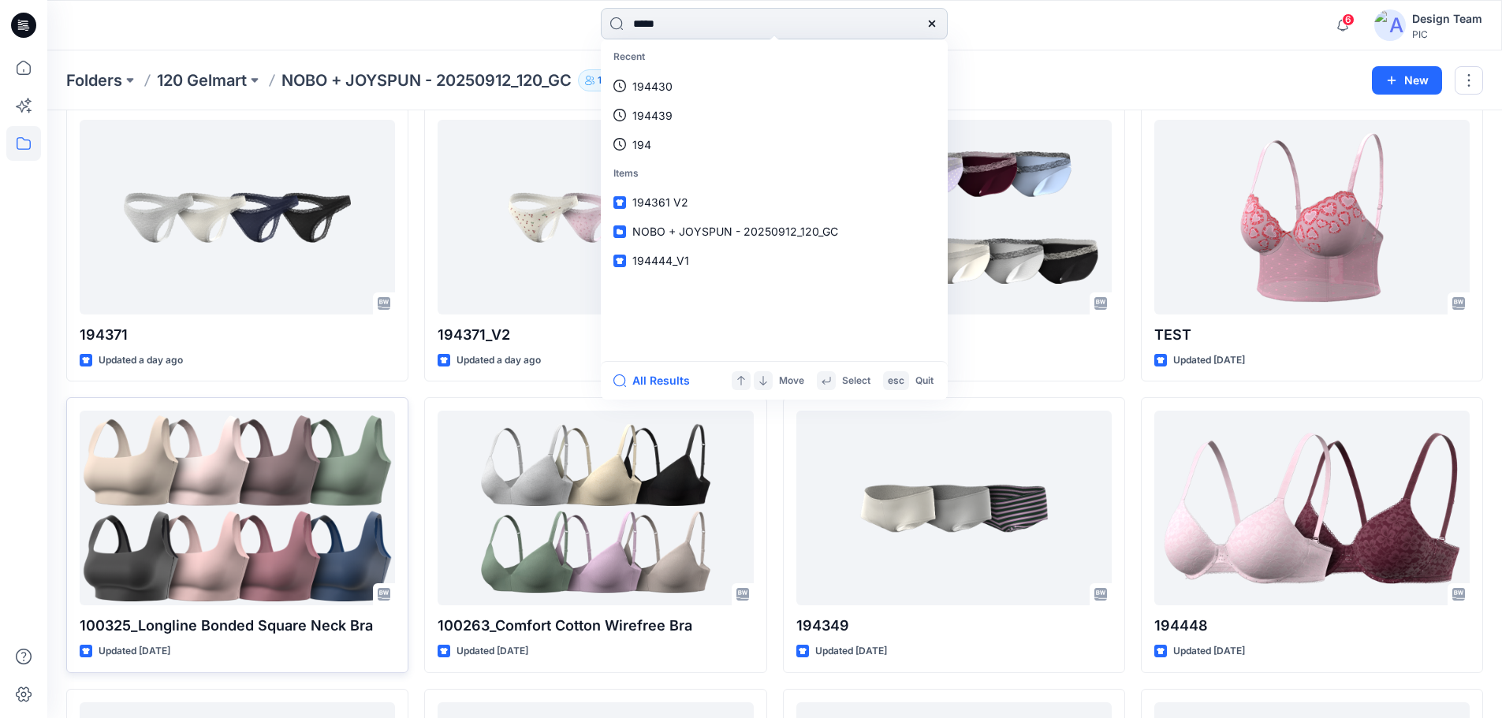
type input "******"
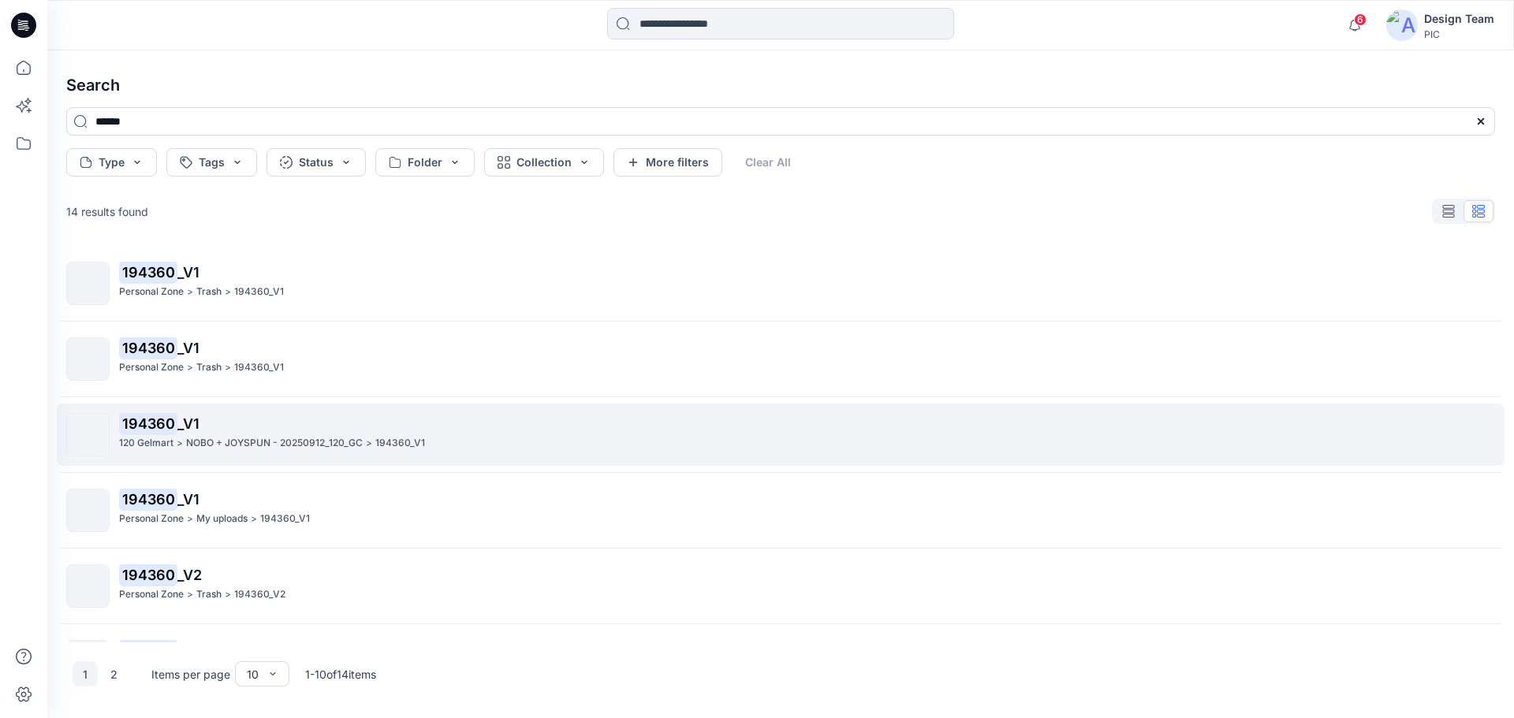
click at [338, 438] on p "NOBO + JOYSPUN - 20250912_120_GC" at bounding box center [274, 443] width 177 height 17
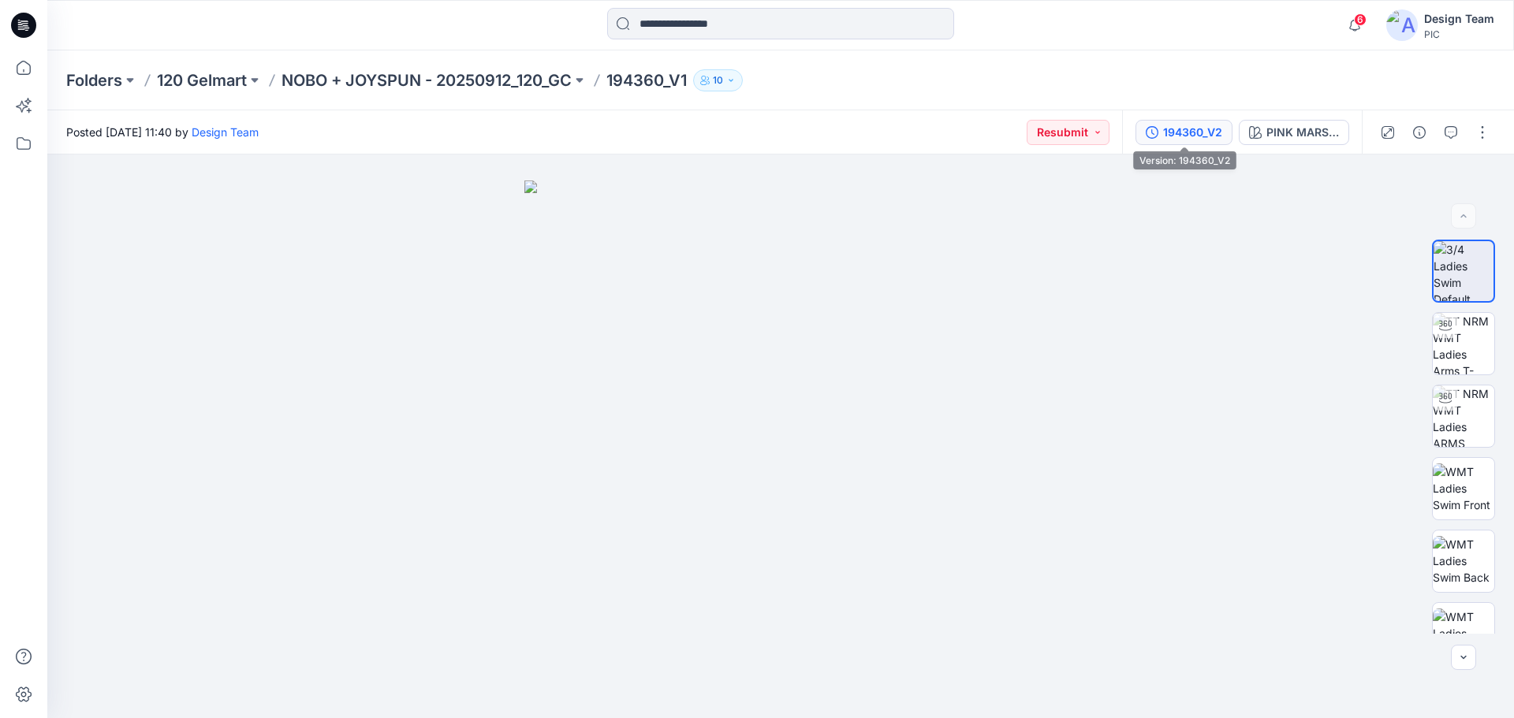
click at [1209, 140] on div "194360_V2" at bounding box center [1192, 132] width 59 height 17
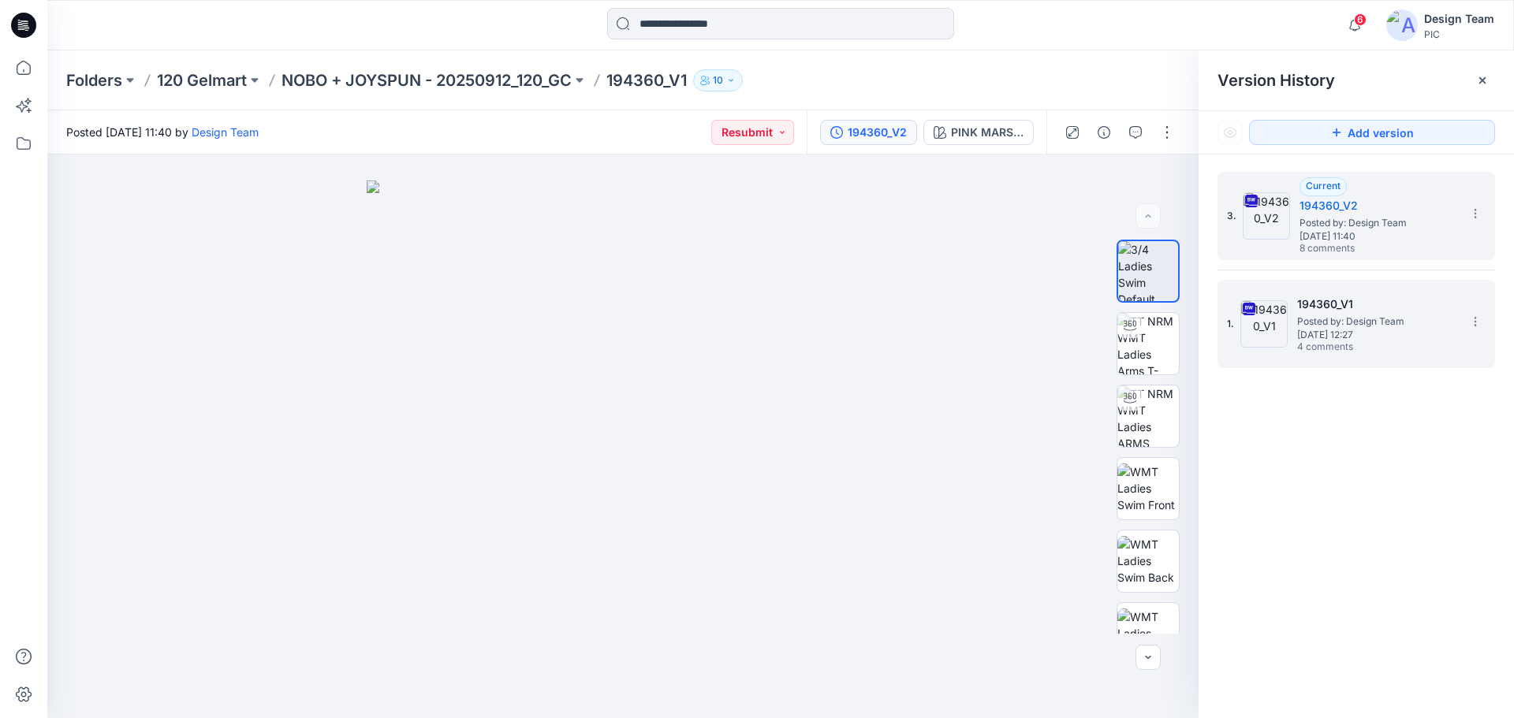
click at [1348, 337] on span "Thursday, September 25, 2025 12:27" at bounding box center [1376, 335] width 158 height 11
click at [1378, 237] on span "Wednesday, October 01, 2025 11:40" at bounding box center [1379, 236] width 158 height 11
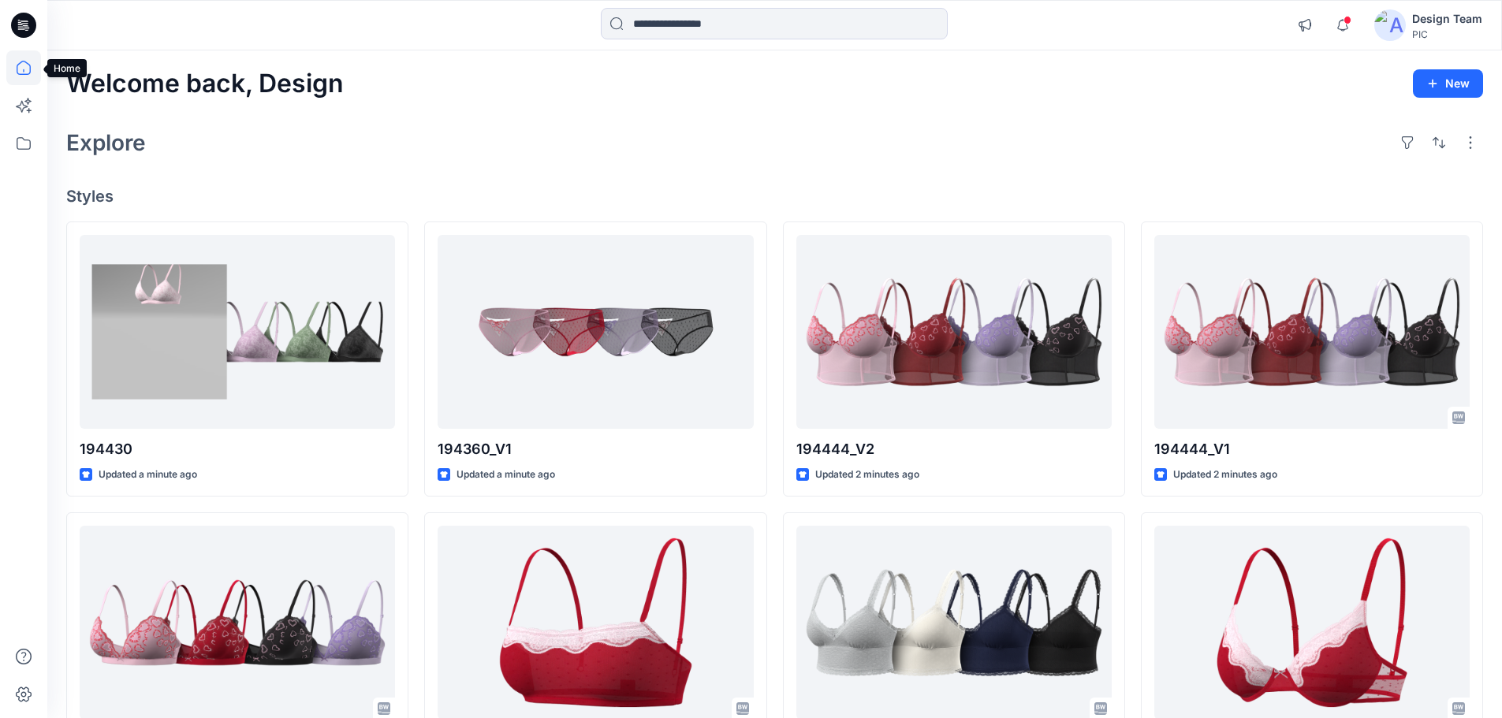
click at [20, 71] on icon at bounding box center [23, 67] width 35 height 35
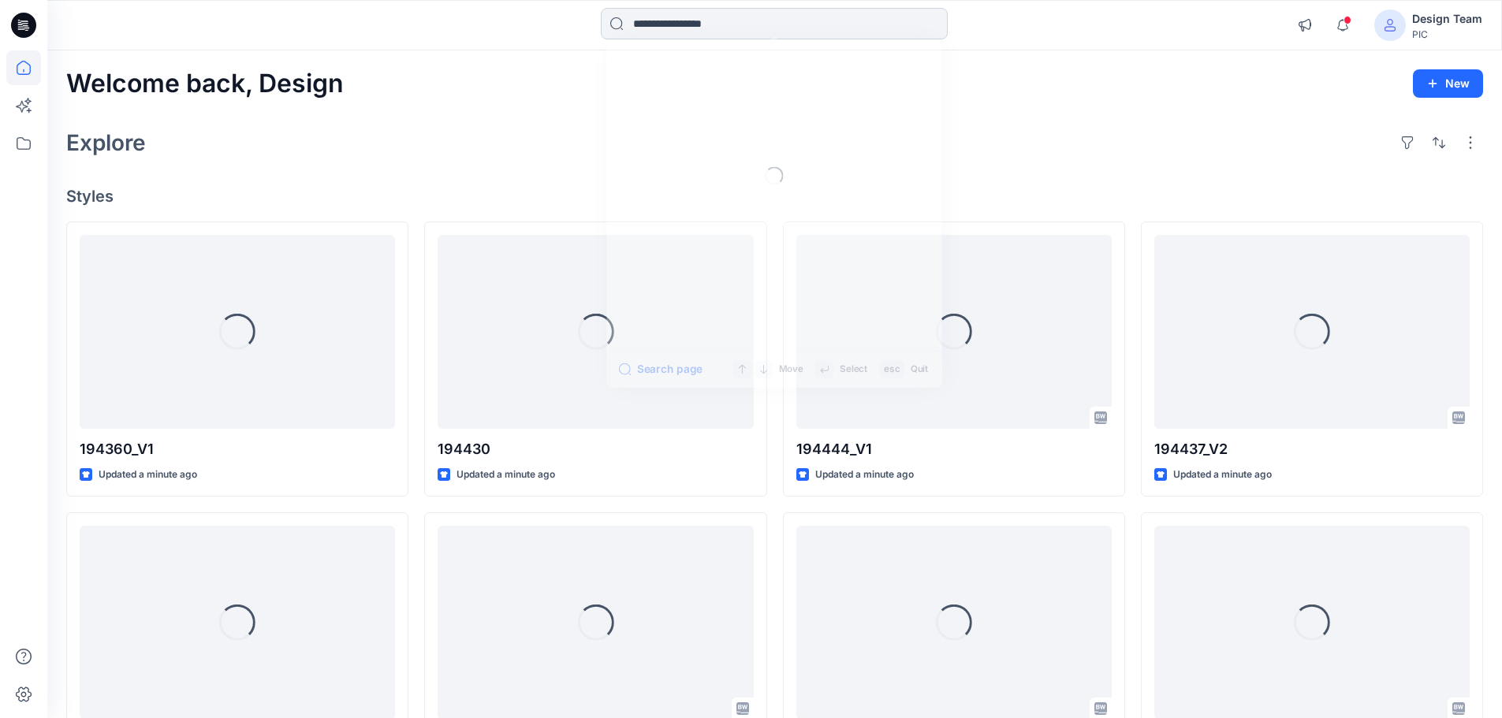
click at [699, 28] on input at bounding box center [774, 24] width 347 height 32
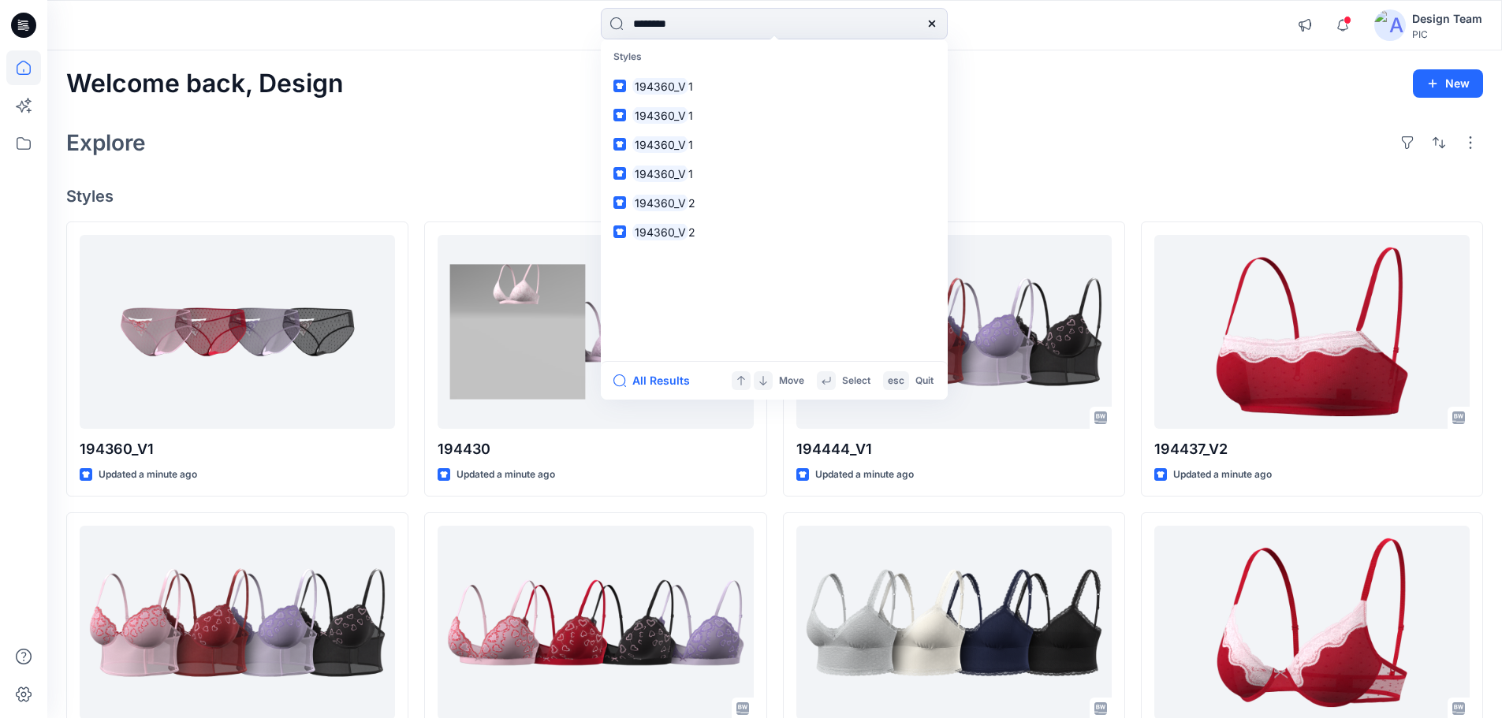
type input "*********"
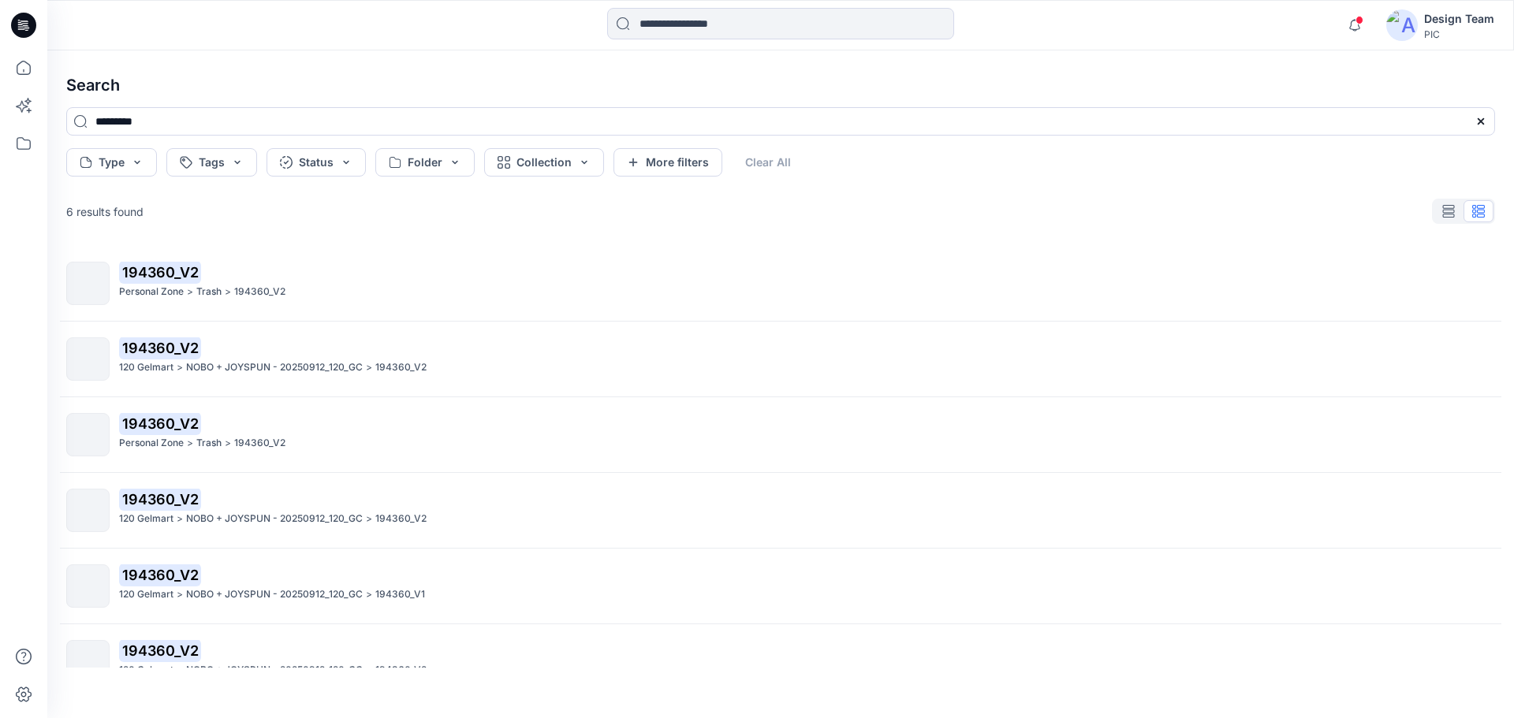
click at [199, 360] on p "NOBO + JOYSPUN - 20250912_120_GC" at bounding box center [274, 368] width 177 height 17
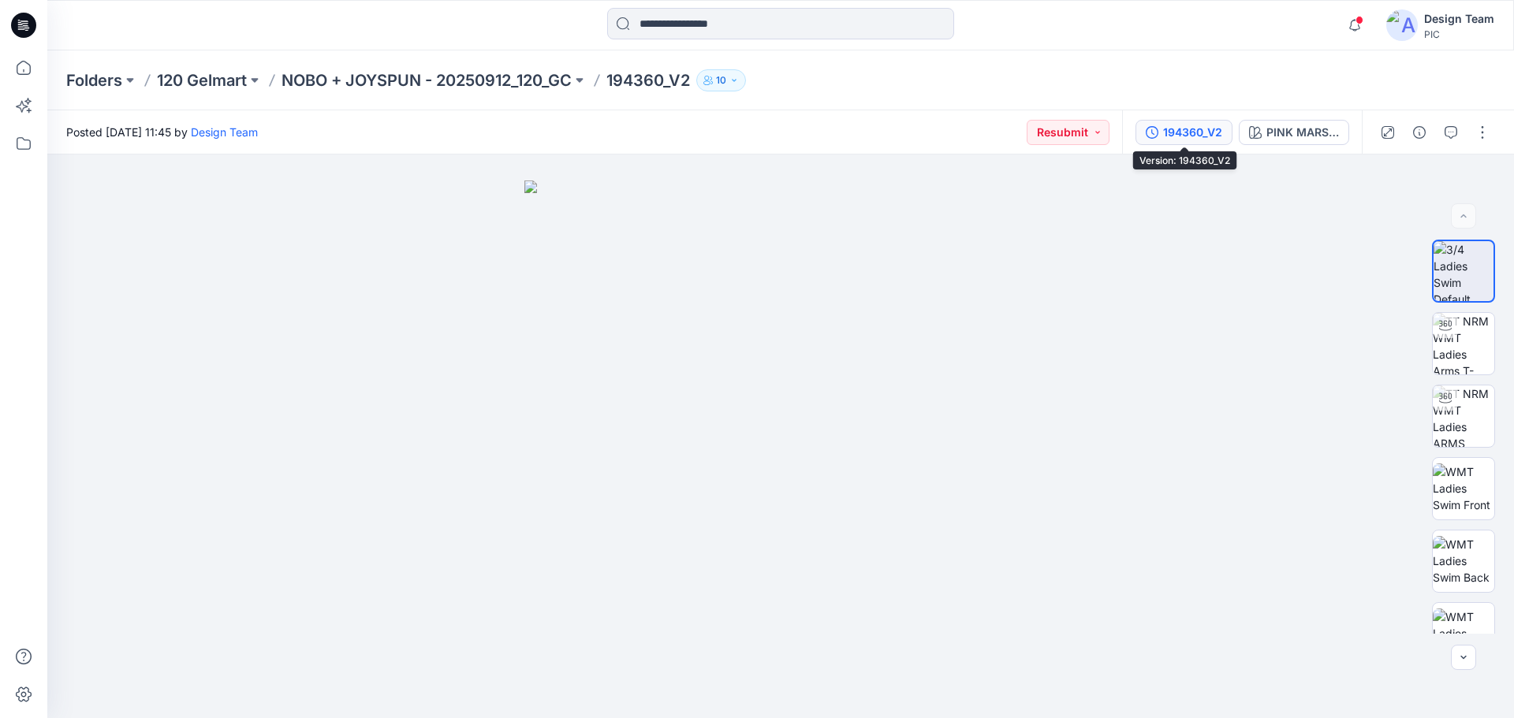
click at [1209, 139] on div "194360_V2" at bounding box center [1192, 132] width 59 height 17
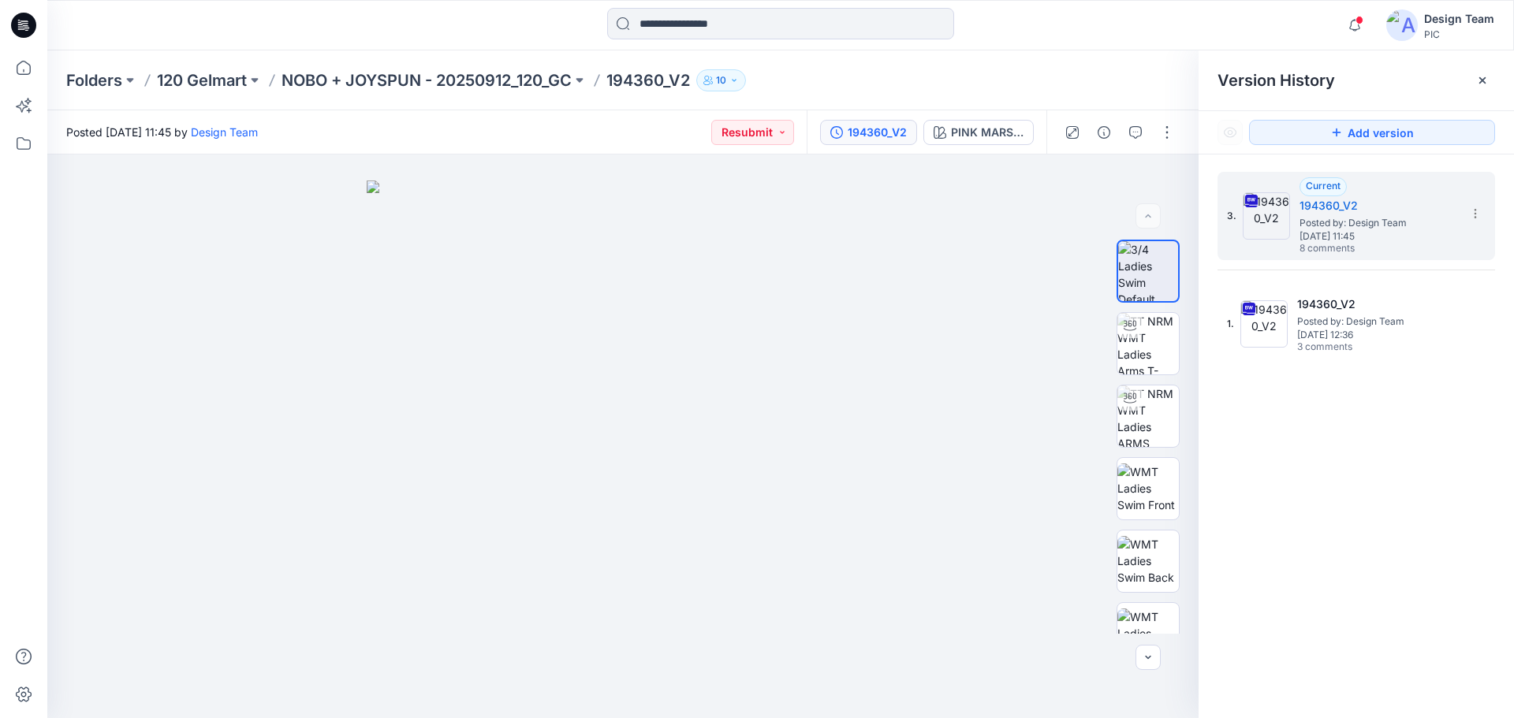
click at [1251, 80] on span "Version History" at bounding box center [1276, 80] width 117 height 19
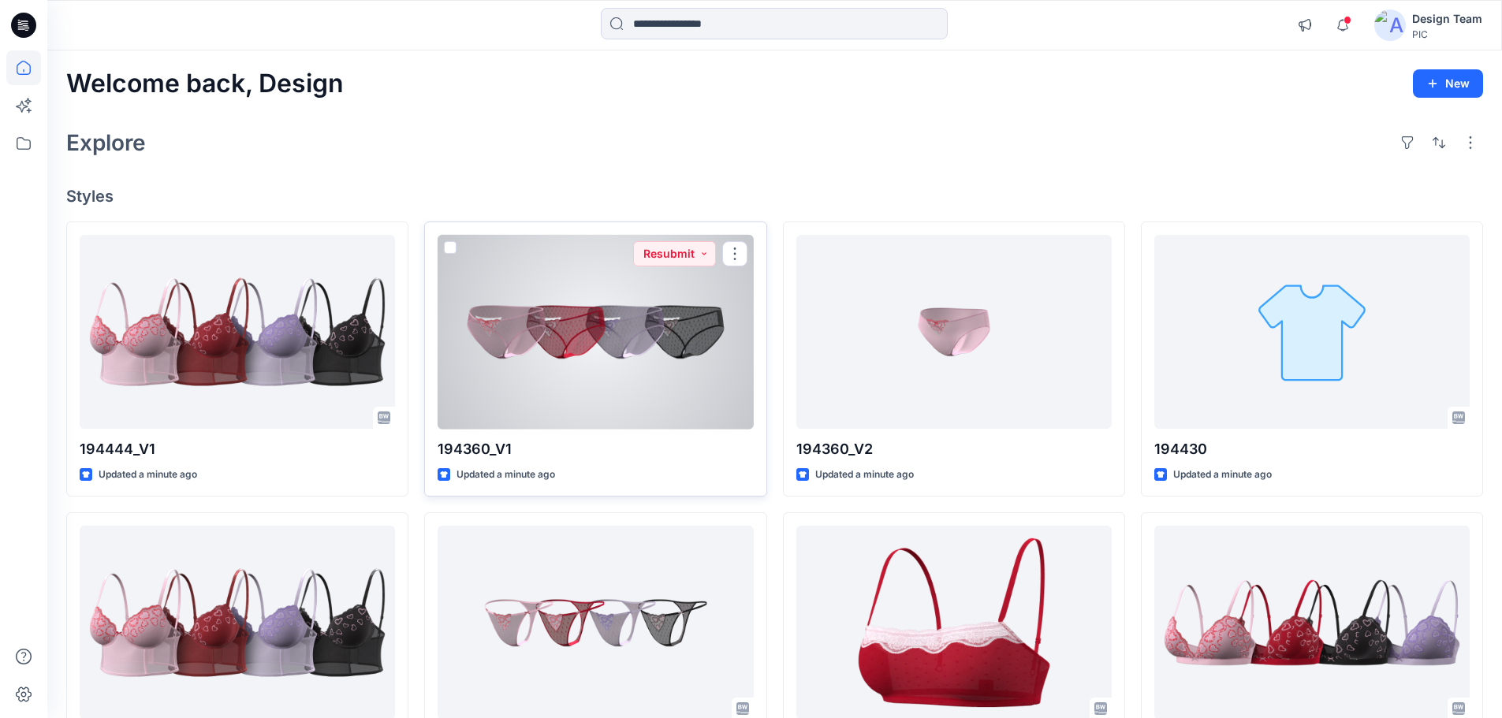
click at [653, 347] on div at bounding box center [595, 332] width 315 height 195
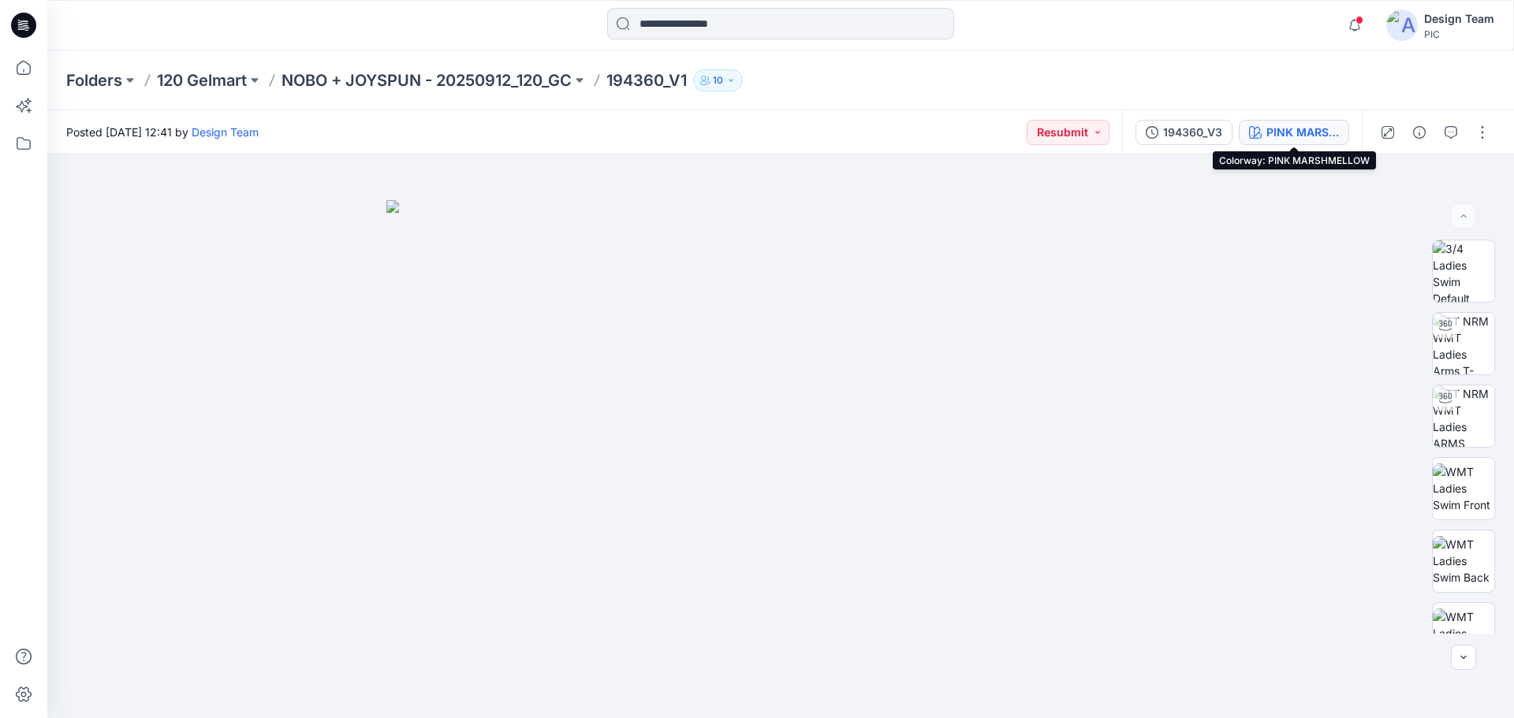
click at [1307, 133] on div "PINK MARSHMELLOW" at bounding box center [1302, 132] width 73 height 17
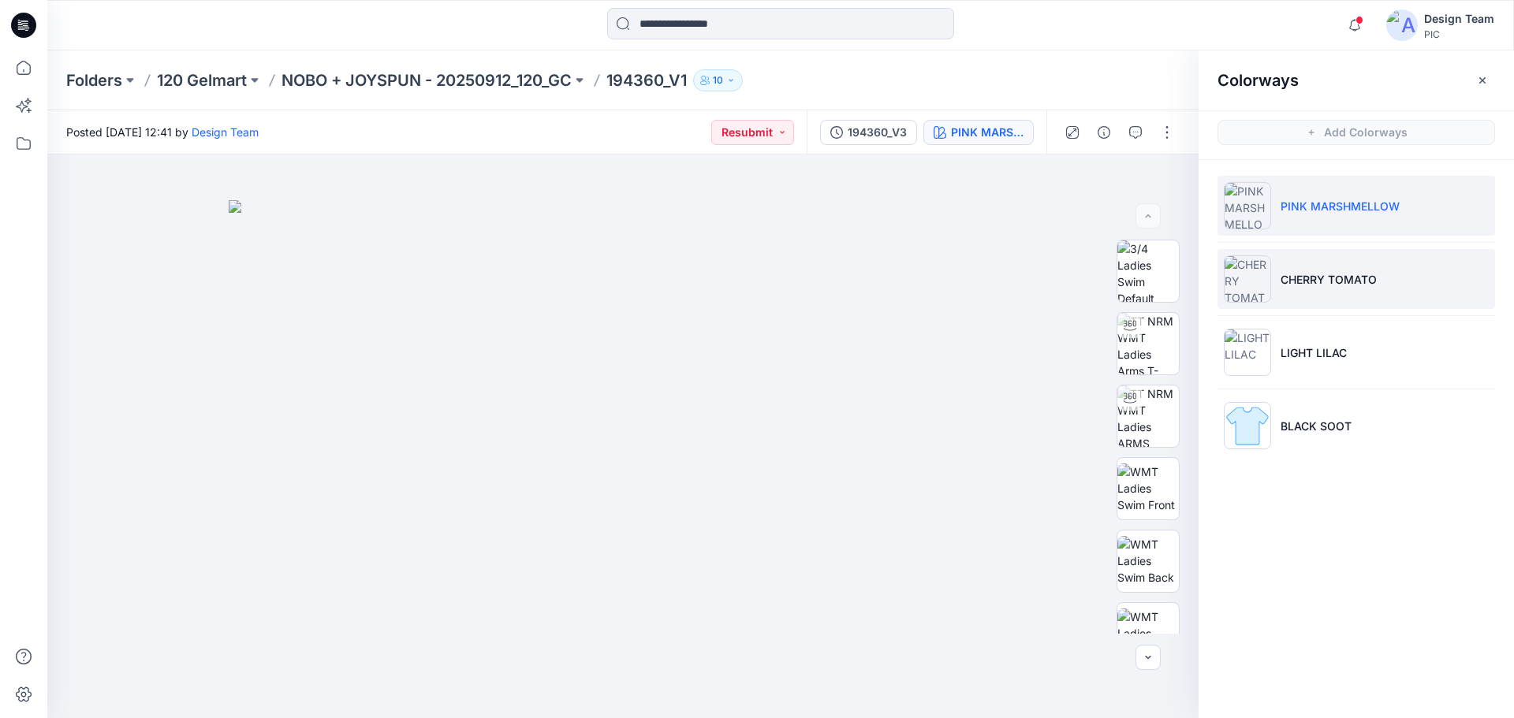
click at [1323, 284] on p "CHERRY TOMATO" at bounding box center [1329, 279] width 96 height 17
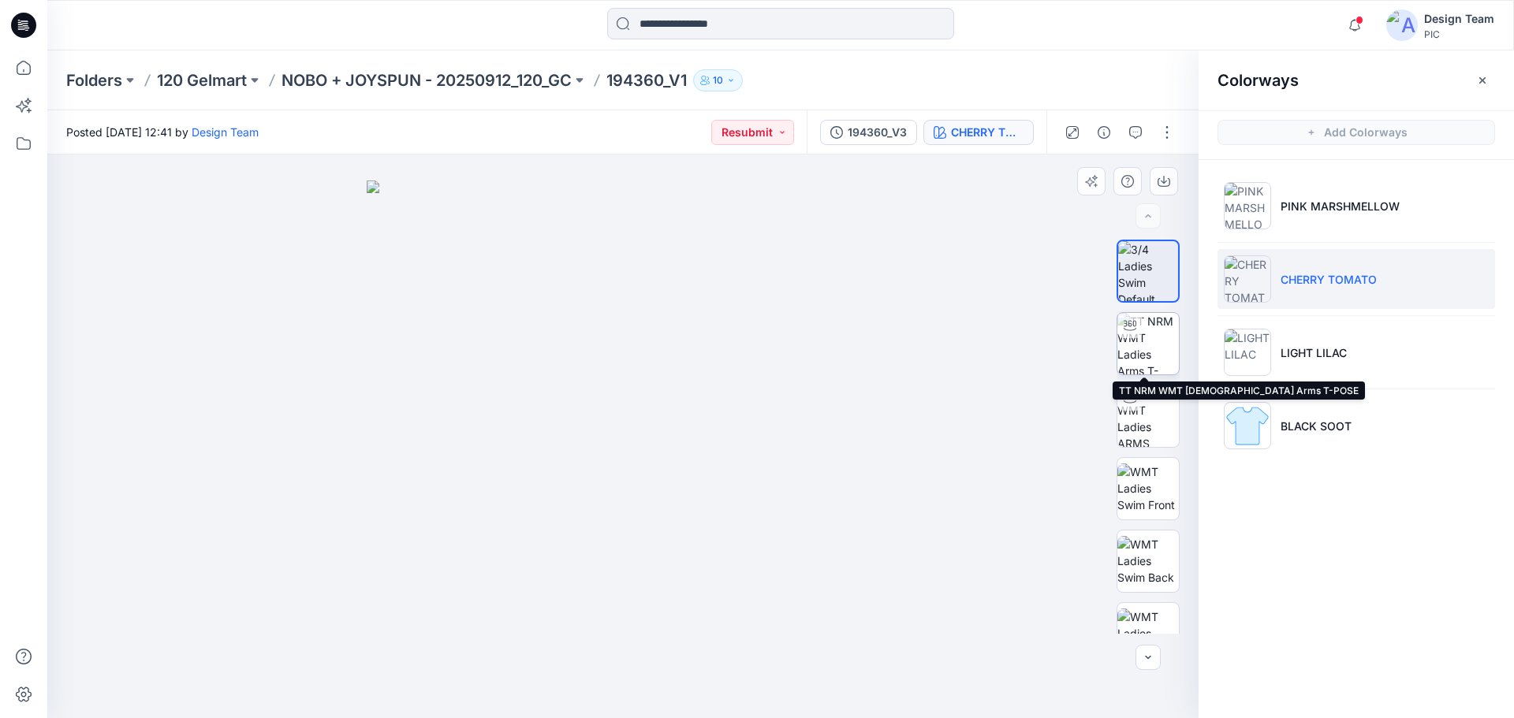
click at [1138, 350] on img at bounding box center [1148, 344] width 62 height 62
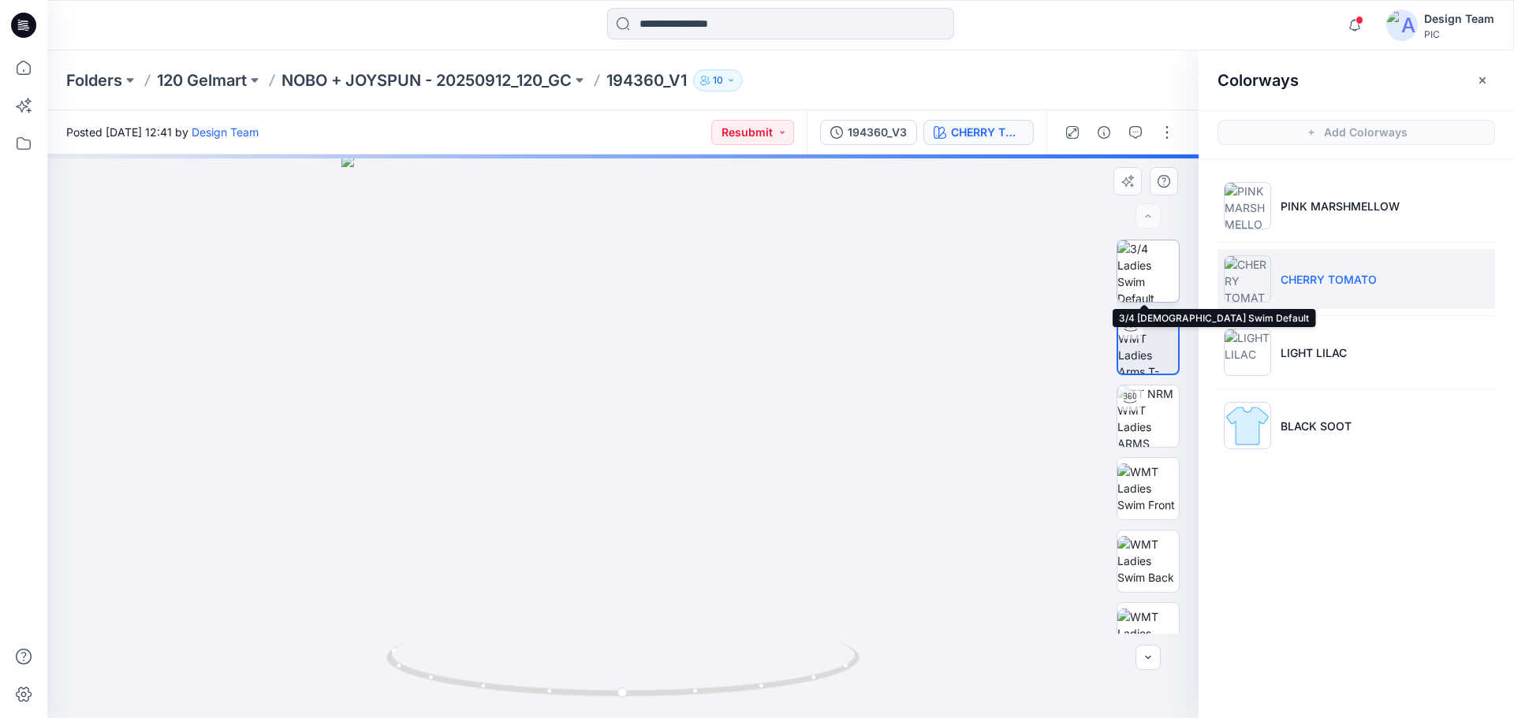
click at [1154, 273] on img at bounding box center [1148, 272] width 62 height 62
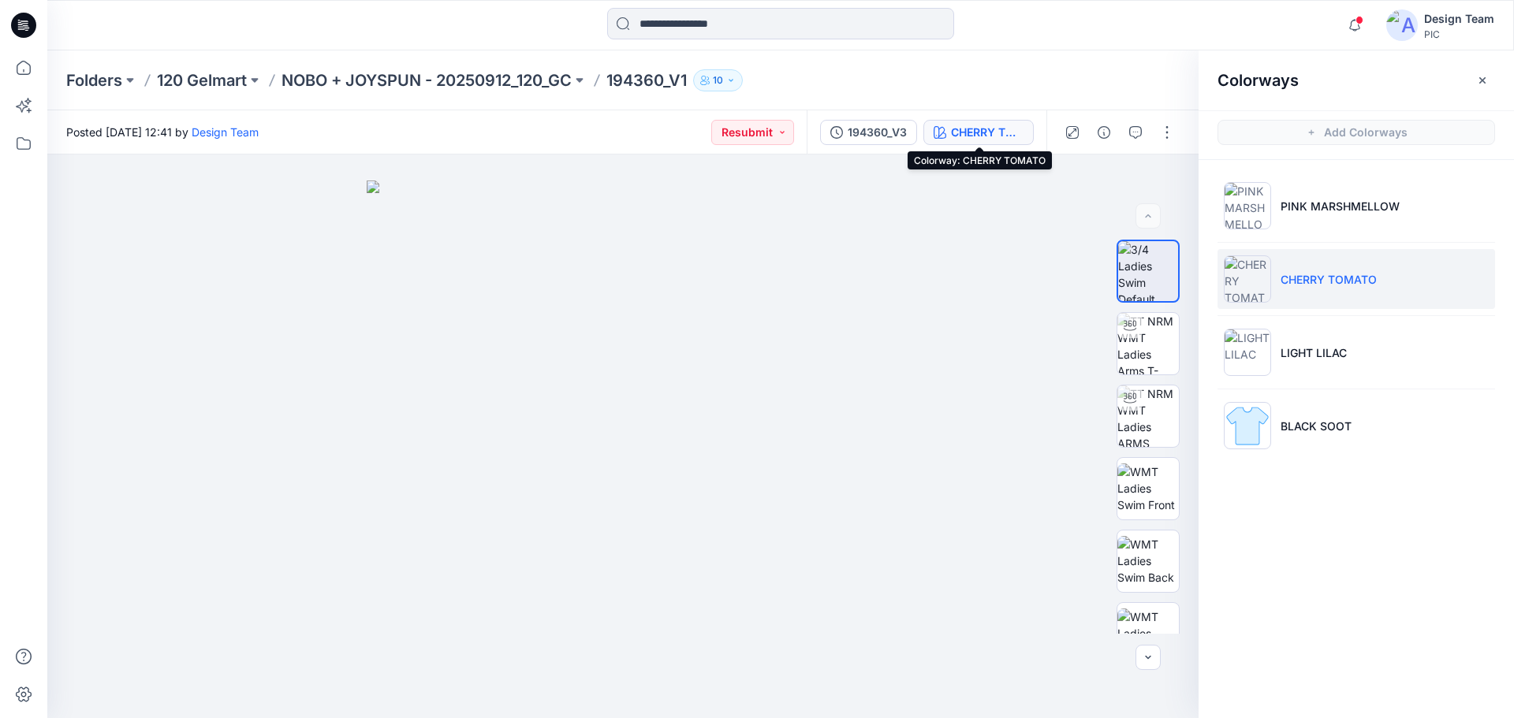
click at [970, 134] on div "CHERRY TOMATO" at bounding box center [987, 132] width 73 height 17
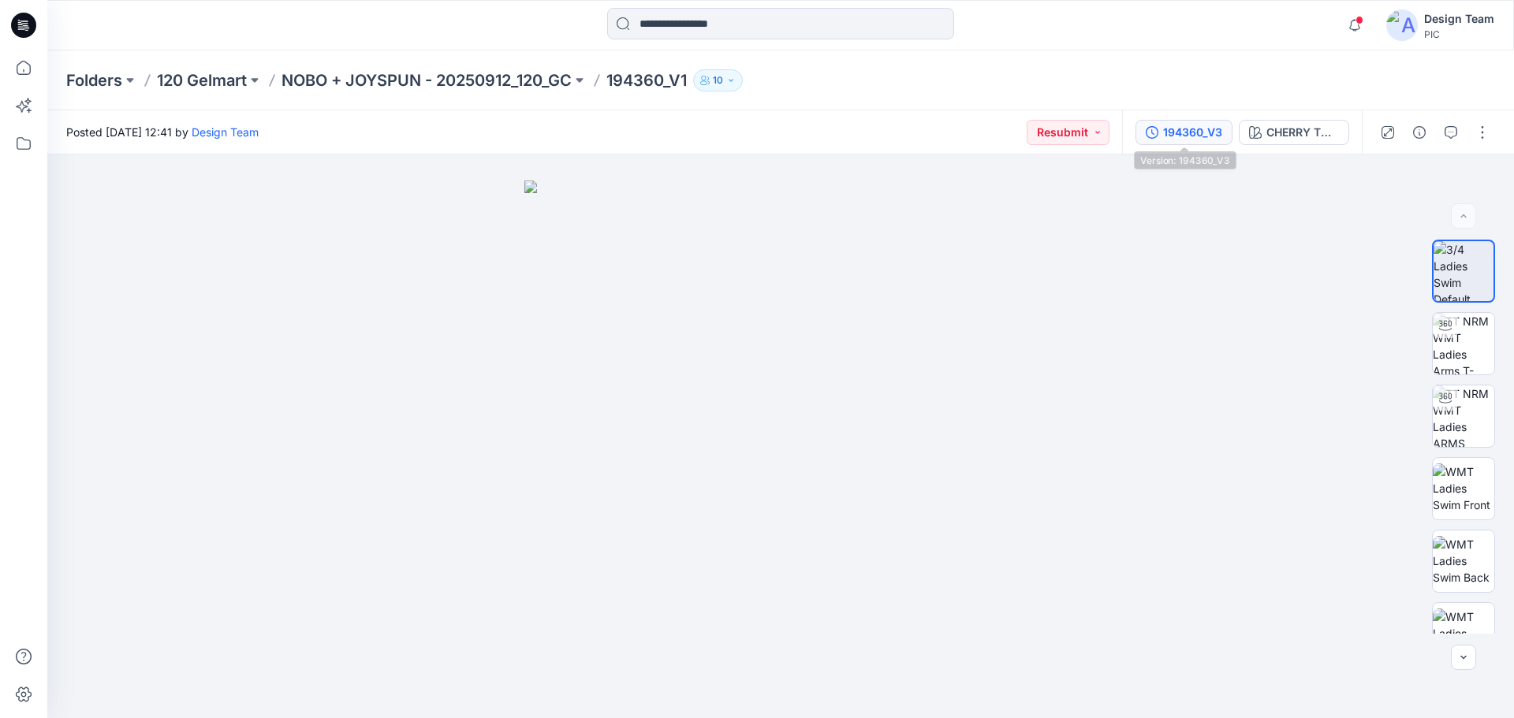
click at [1214, 132] on div "194360_V3" at bounding box center [1192, 132] width 59 height 17
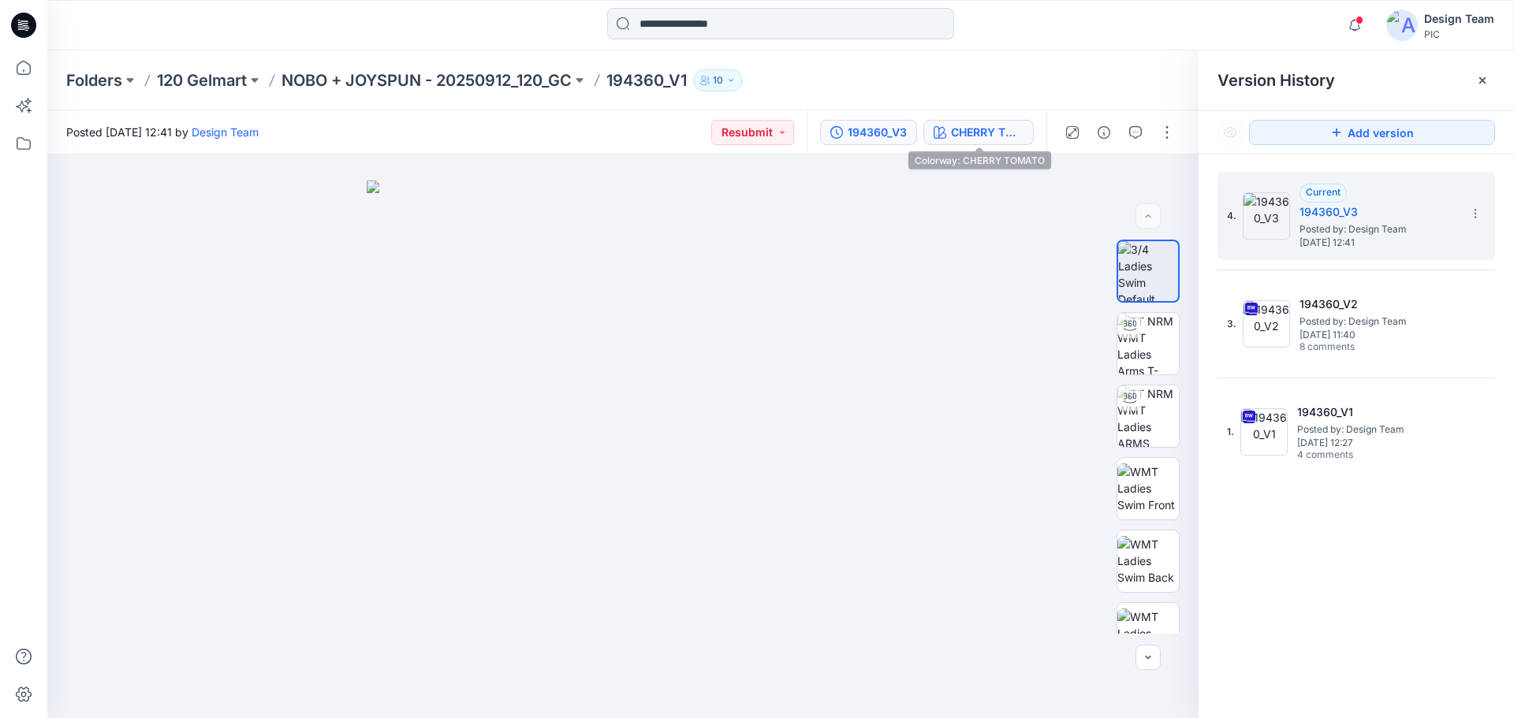
click at [1002, 130] on div "CHERRY TOMATO" at bounding box center [987, 132] width 73 height 17
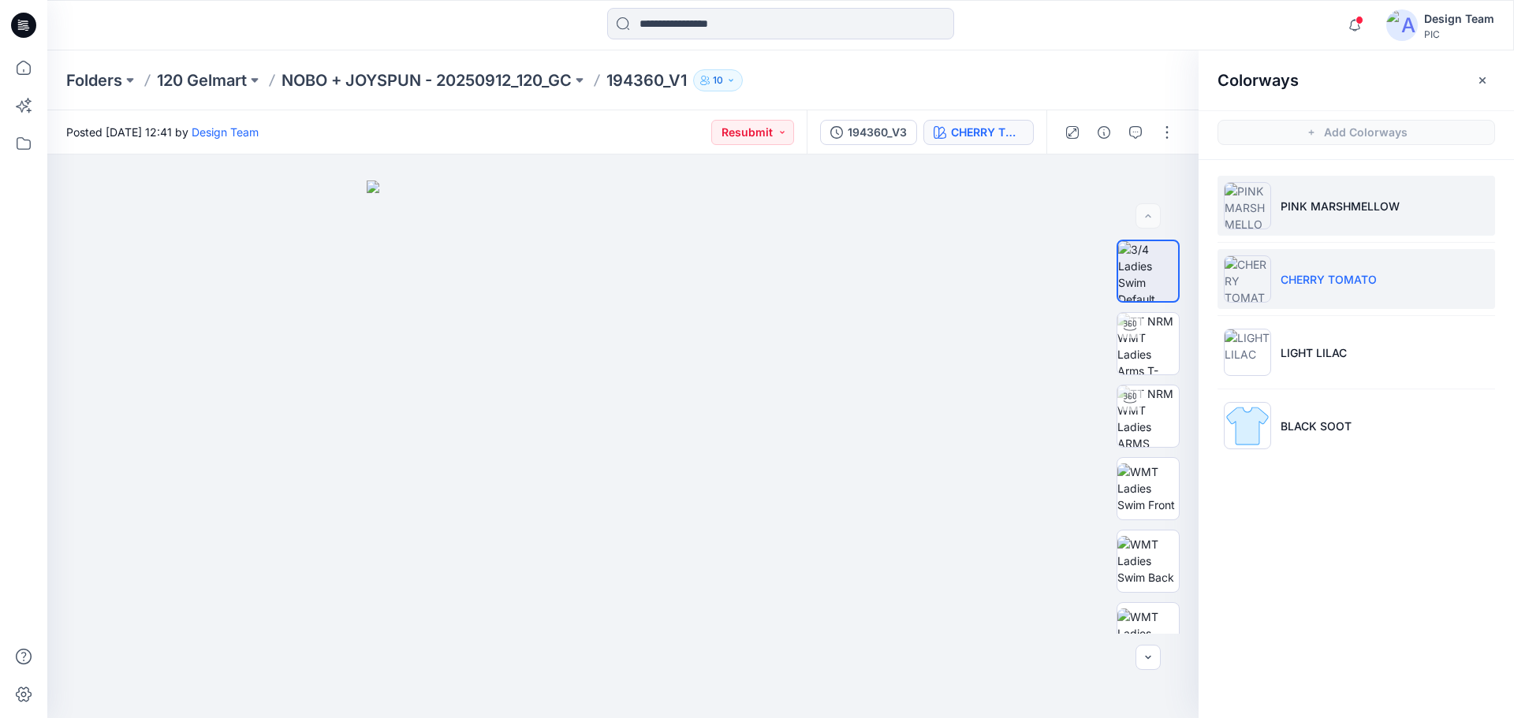
click at [1332, 222] on li "PINK MARSHMELLOW" at bounding box center [1357, 206] width 278 height 60
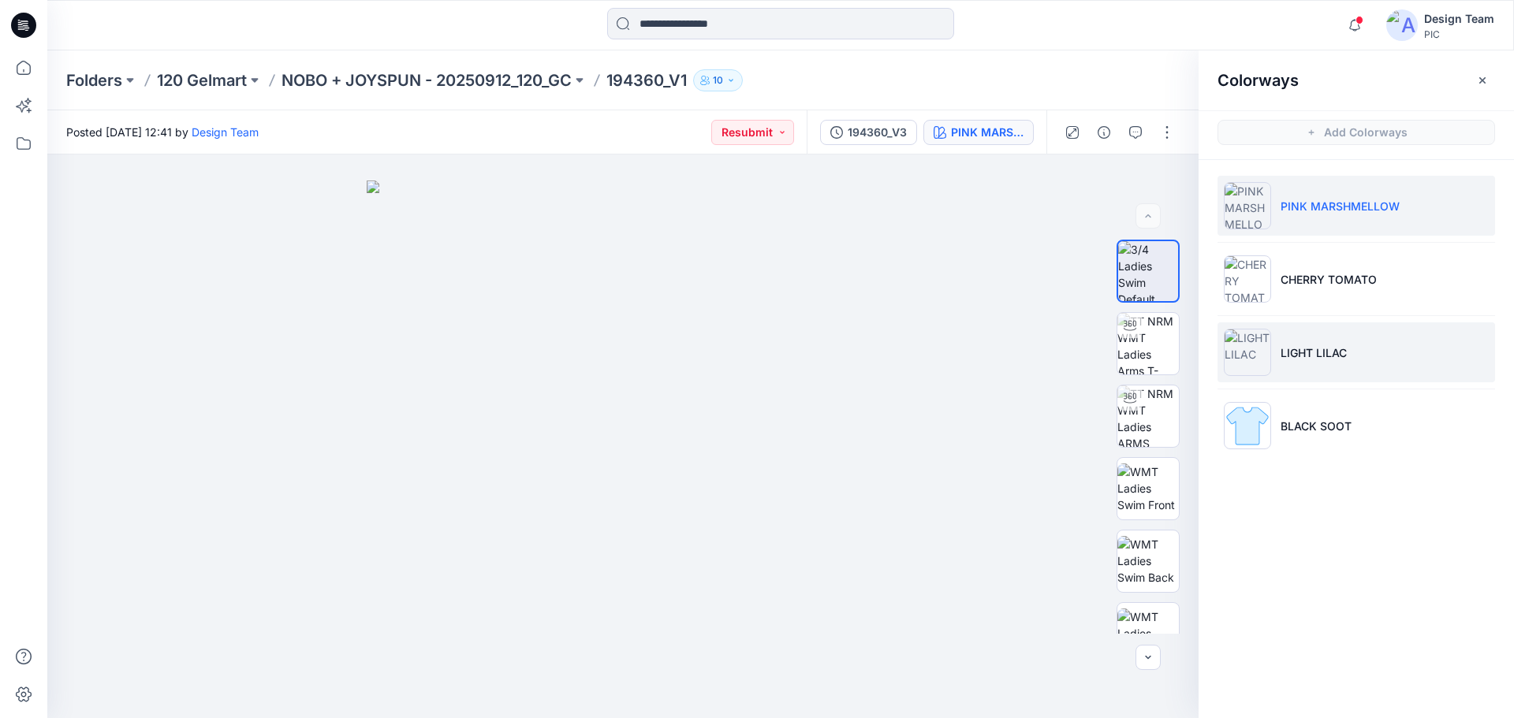
click at [1311, 359] on p "LIGHT LILAC" at bounding box center [1314, 353] width 66 height 17
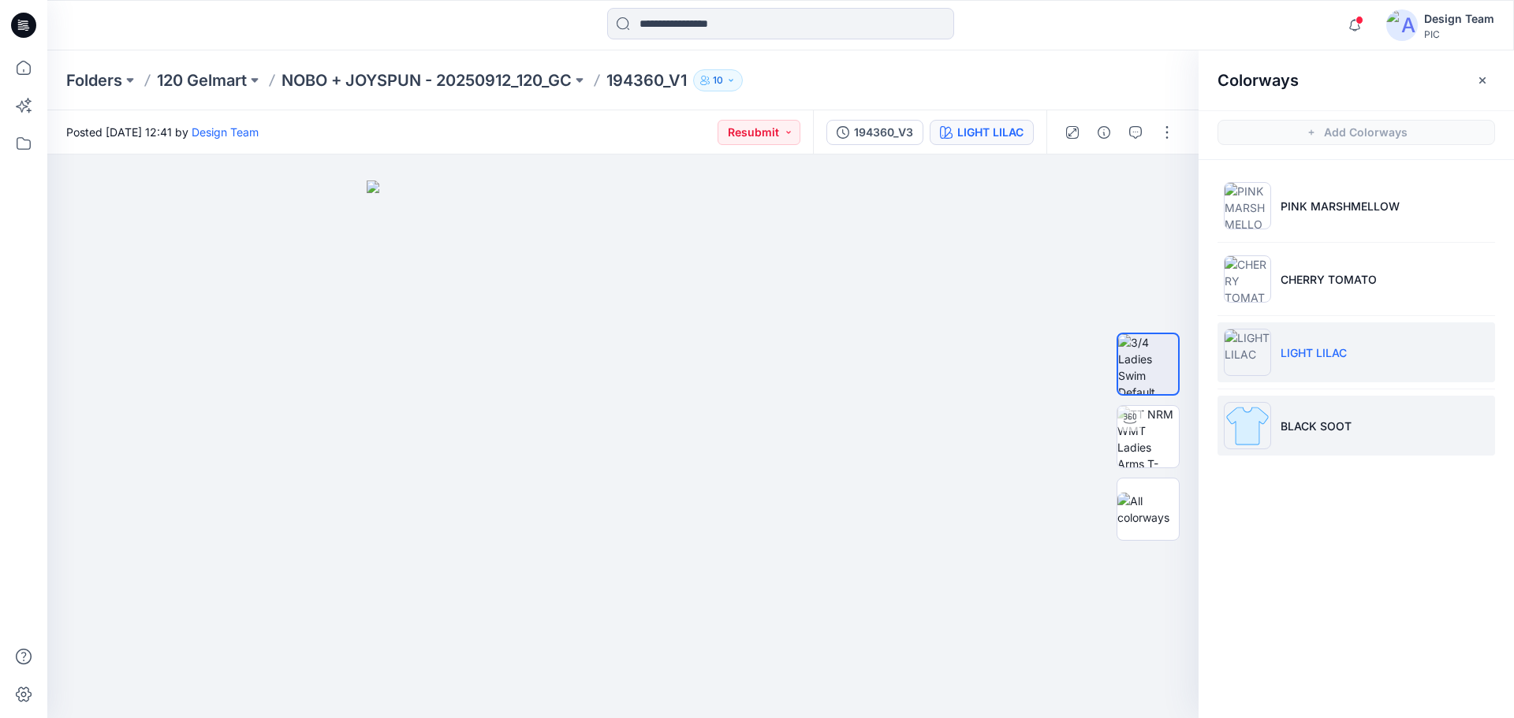
click at [1345, 428] on p "BLACK SOOT" at bounding box center [1316, 426] width 71 height 17
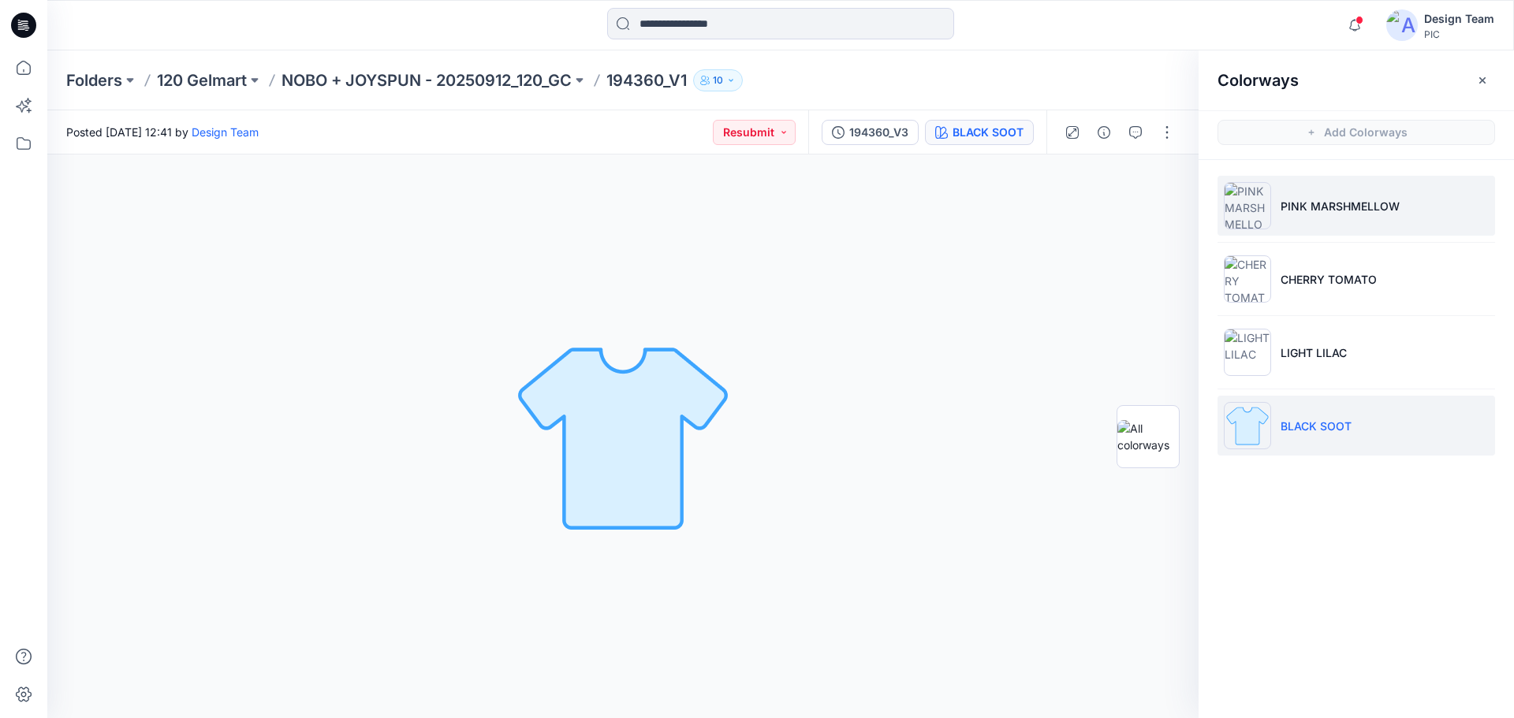
click at [1340, 218] on li "PINK MARSHMELLOW" at bounding box center [1357, 206] width 278 height 60
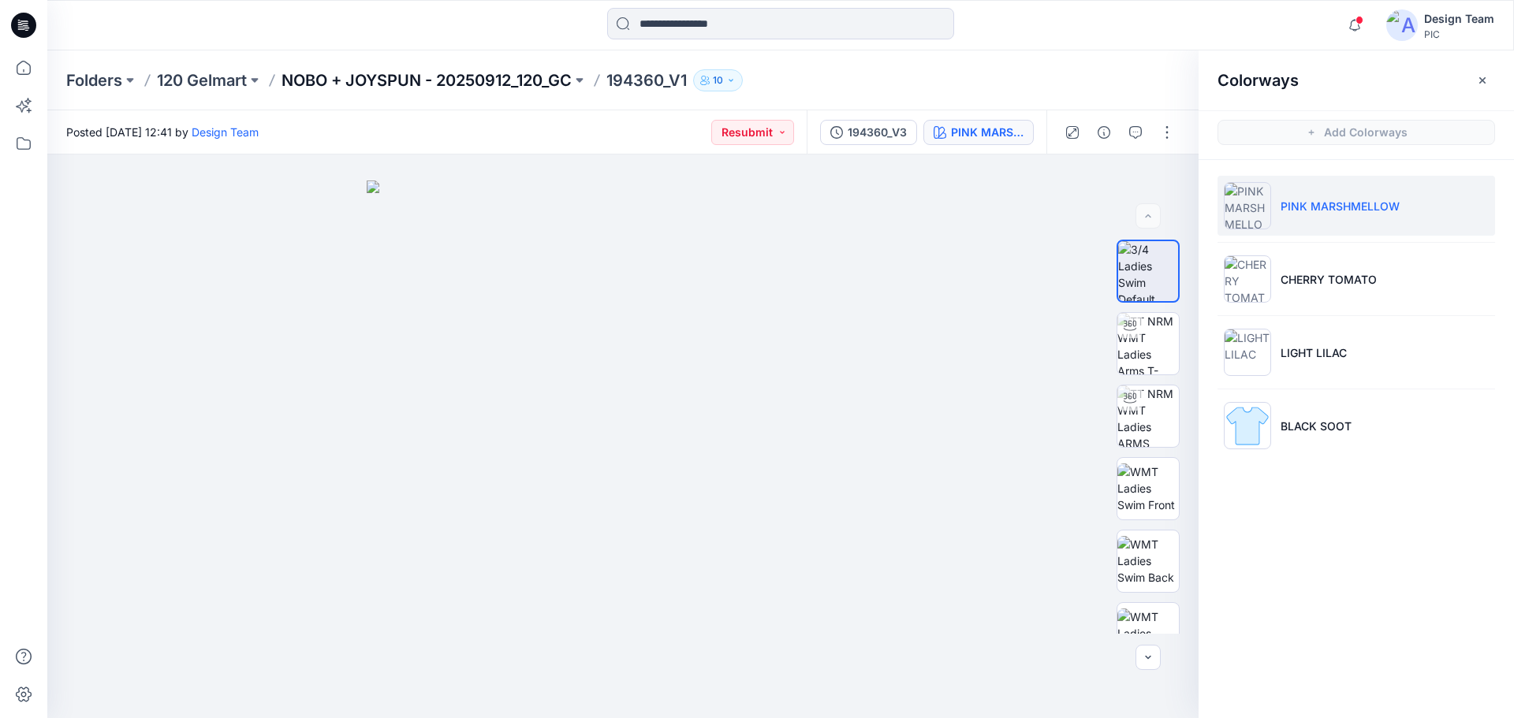
click at [487, 76] on p "NOBO + JOYSPUN - 20250912_120_GC" at bounding box center [427, 80] width 290 height 22
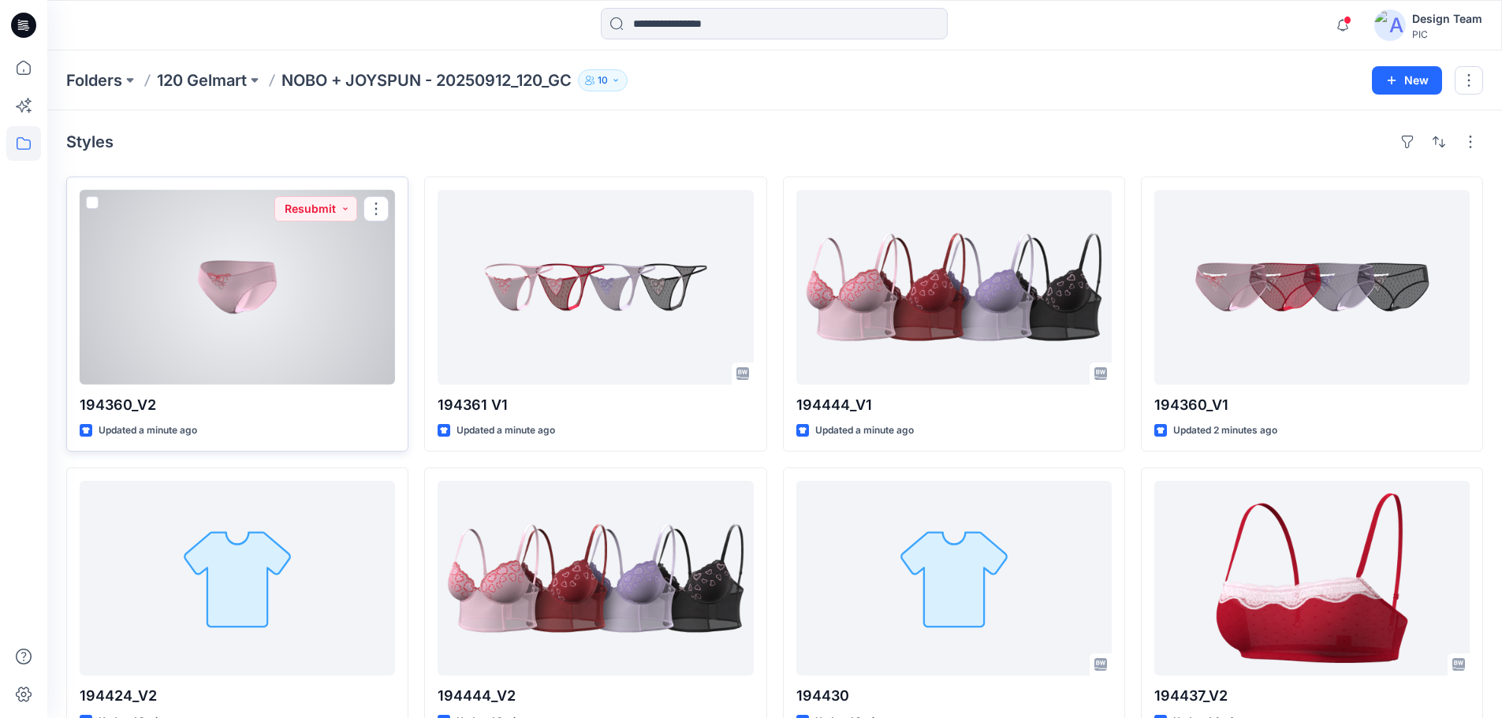
click at [308, 328] on div at bounding box center [237, 287] width 315 height 195
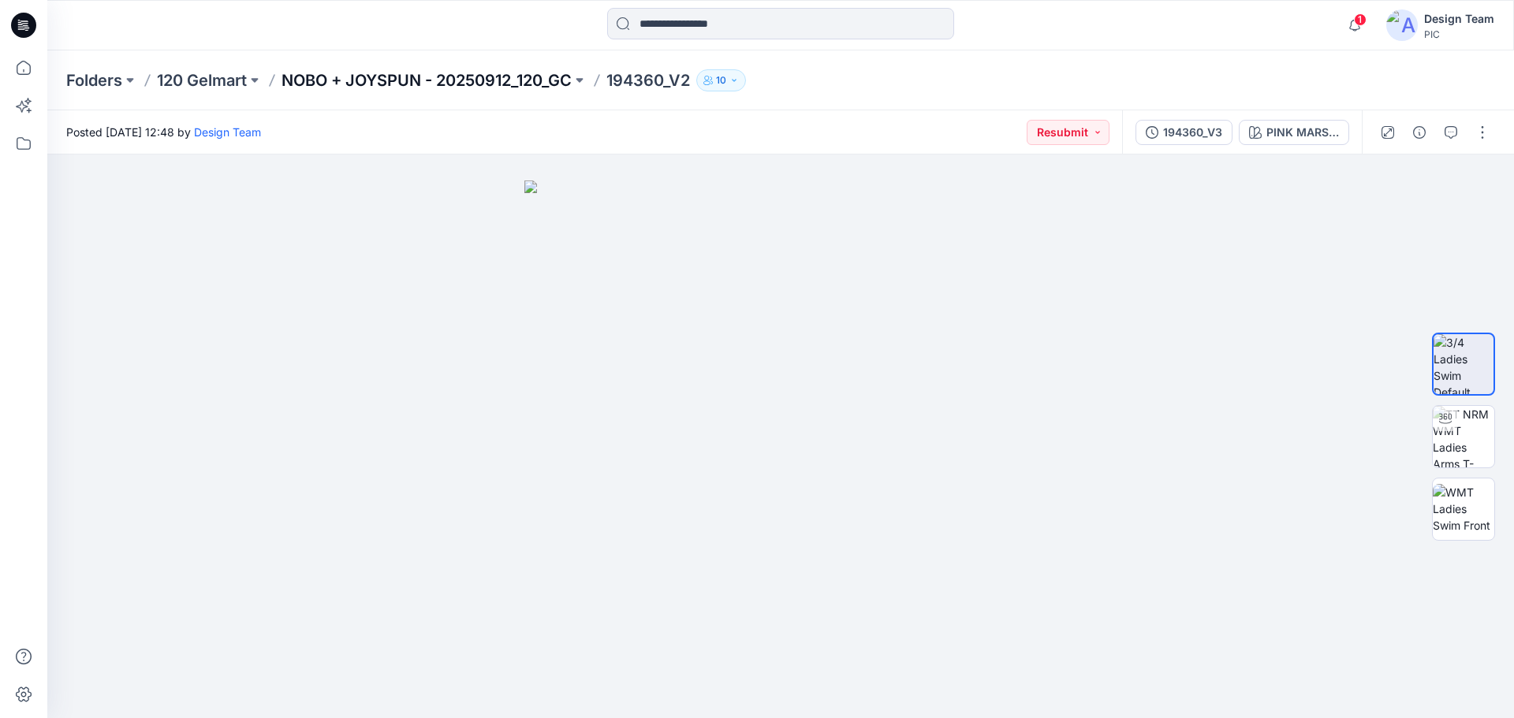
click at [395, 79] on p "NOBO + JOYSPUN - 20250912_120_GC" at bounding box center [427, 80] width 290 height 22
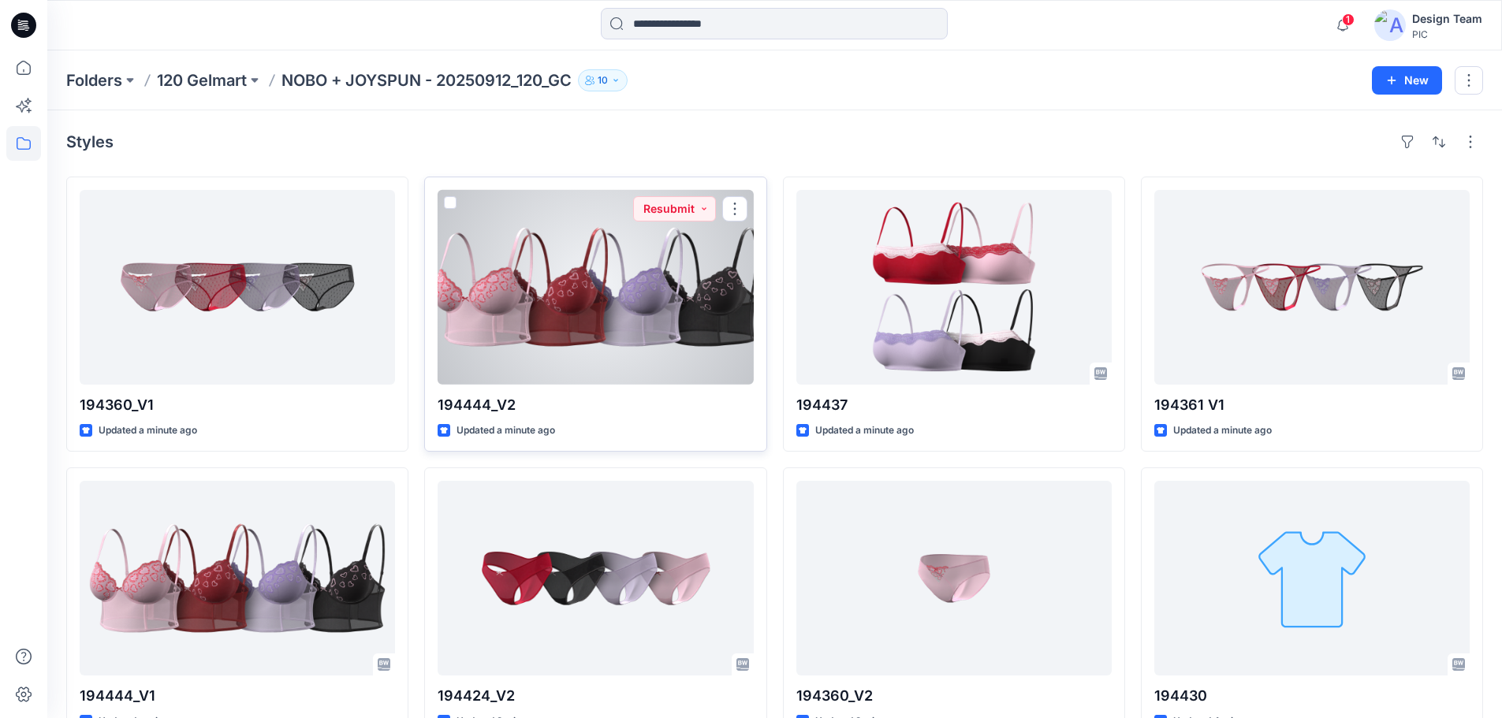
click at [574, 347] on div at bounding box center [595, 287] width 315 height 195
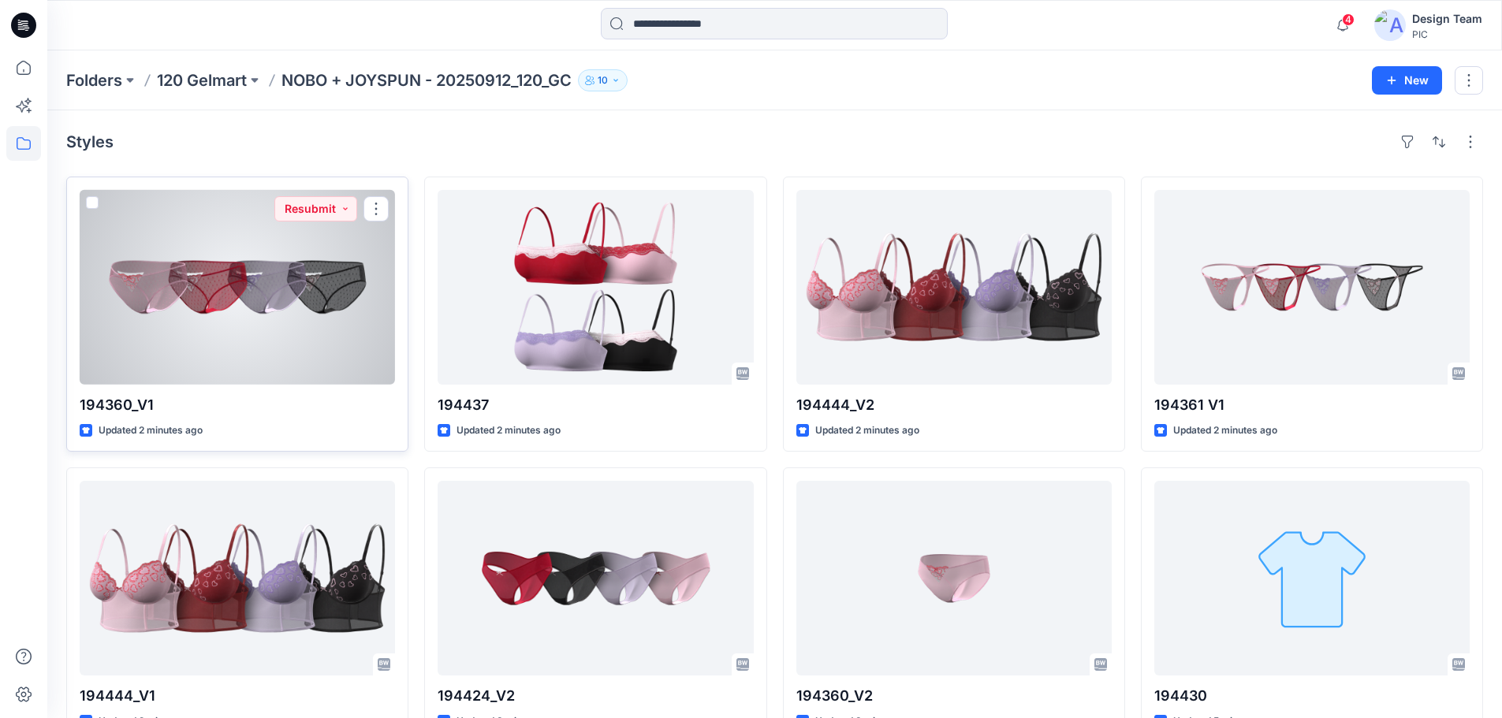
click at [296, 298] on div at bounding box center [237, 287] width 315 height 195
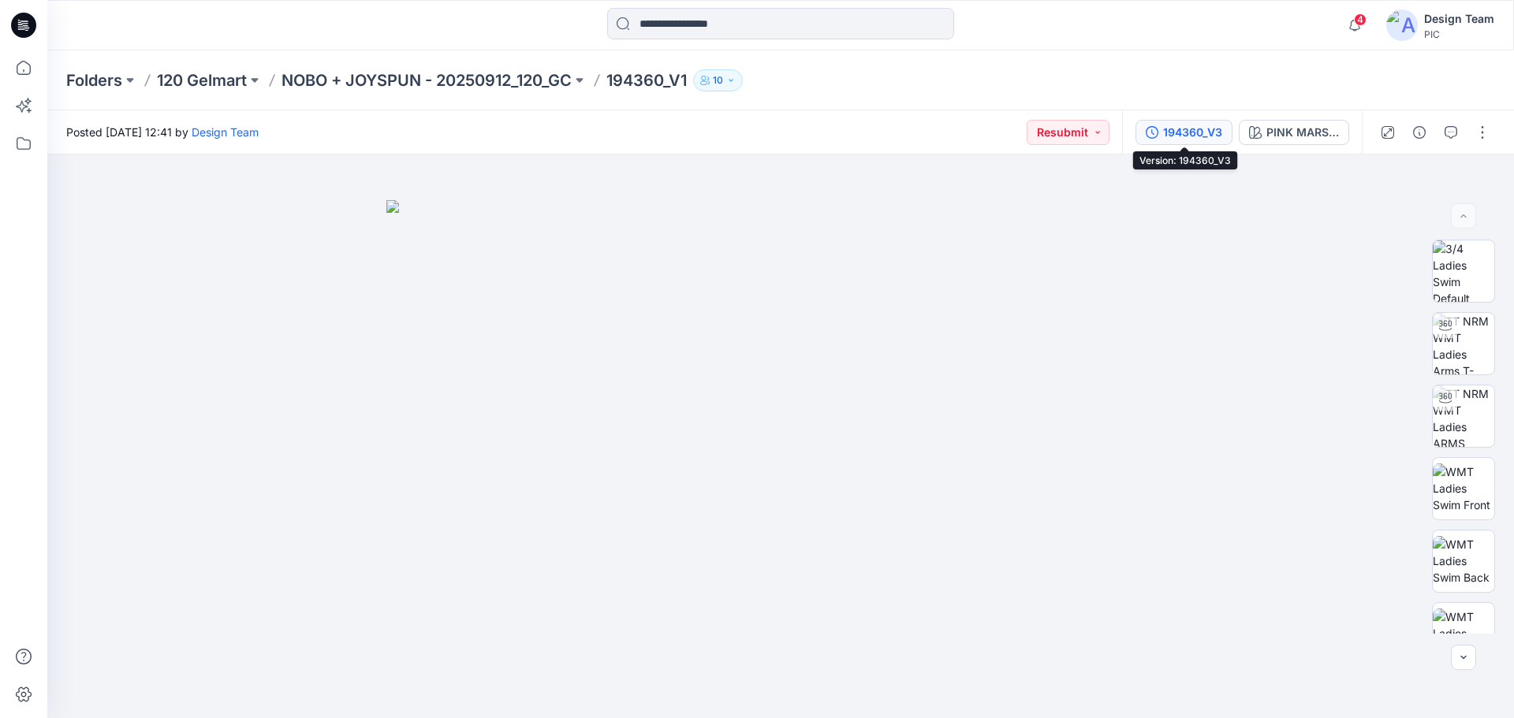
click at [1192, 129] on div "194360_V3" at bounding box center [1192, 132] width 59 height 17
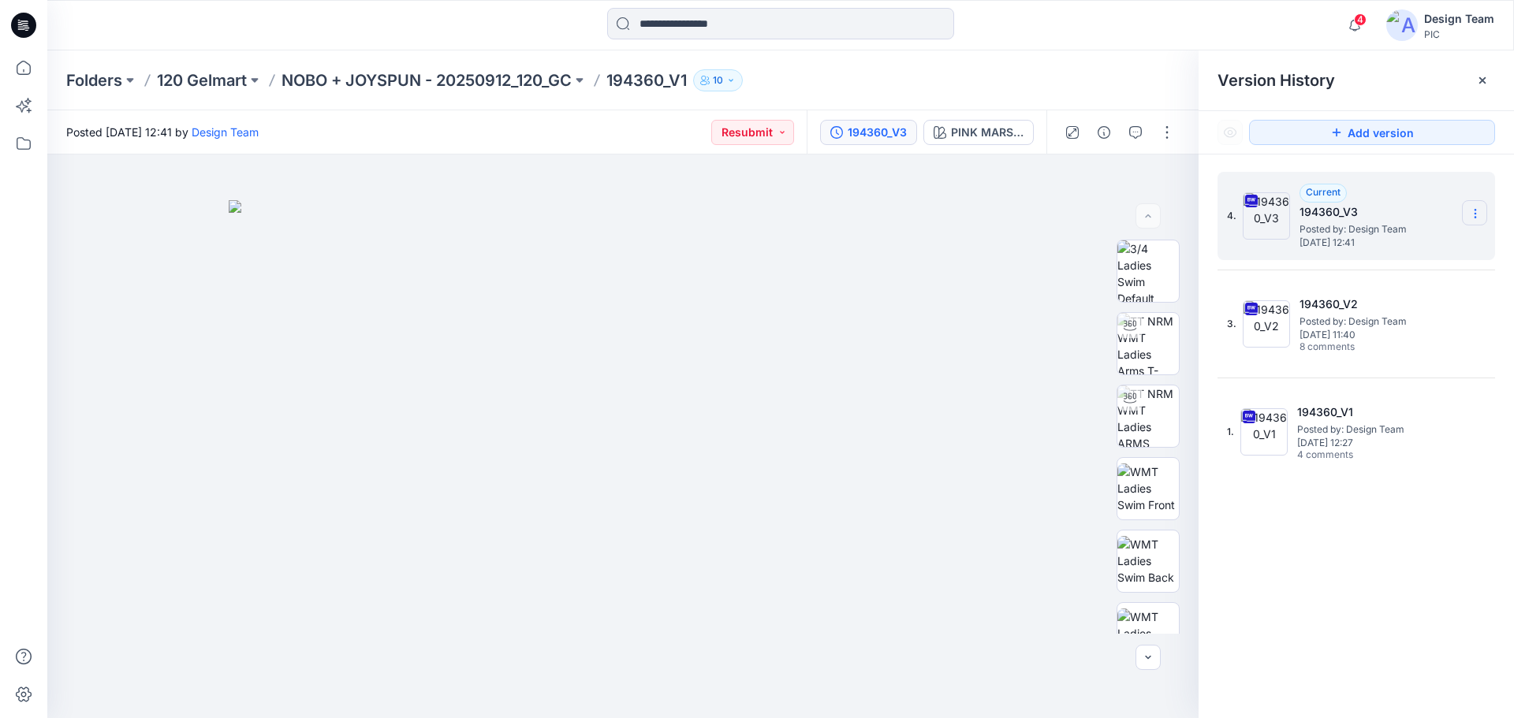
click at [1479, 214] on icon at bounding box center [1475, 213] width 13 height 13
click at [1367, 345] on span "Delete Version" at bounding box center [1367, 346] width 74 height 19
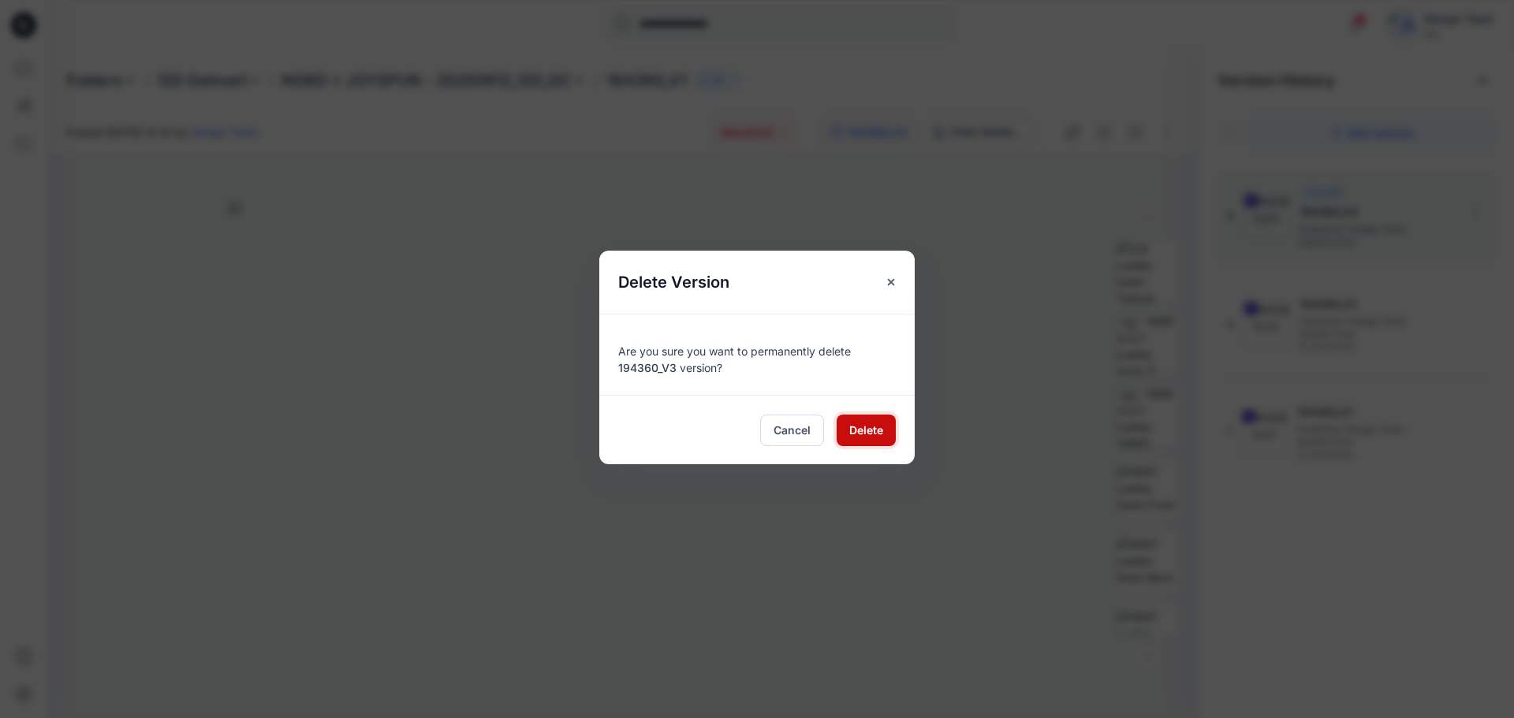
click at [874, 427] on span "Delete" at bounding box center [866, 430] width 34 height 17
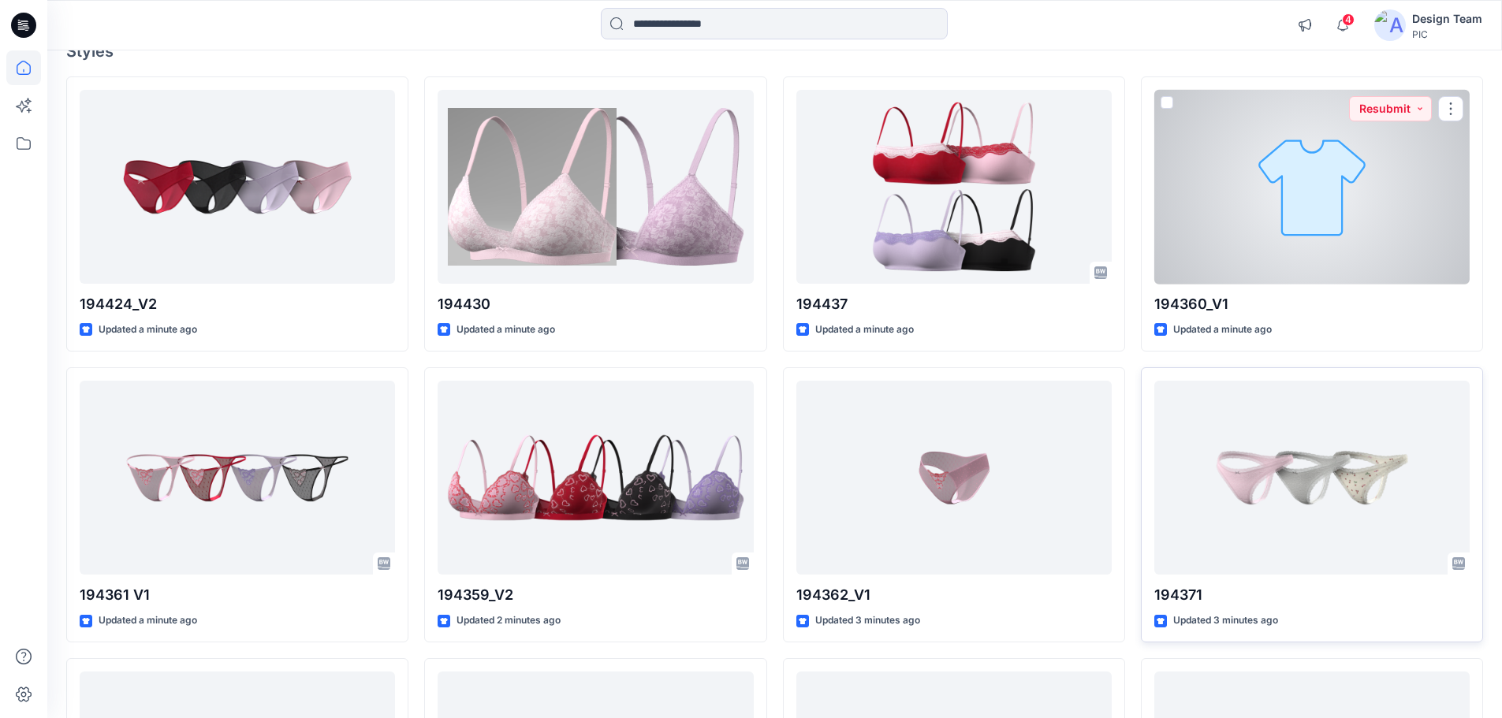
scroll to position [158, 0]
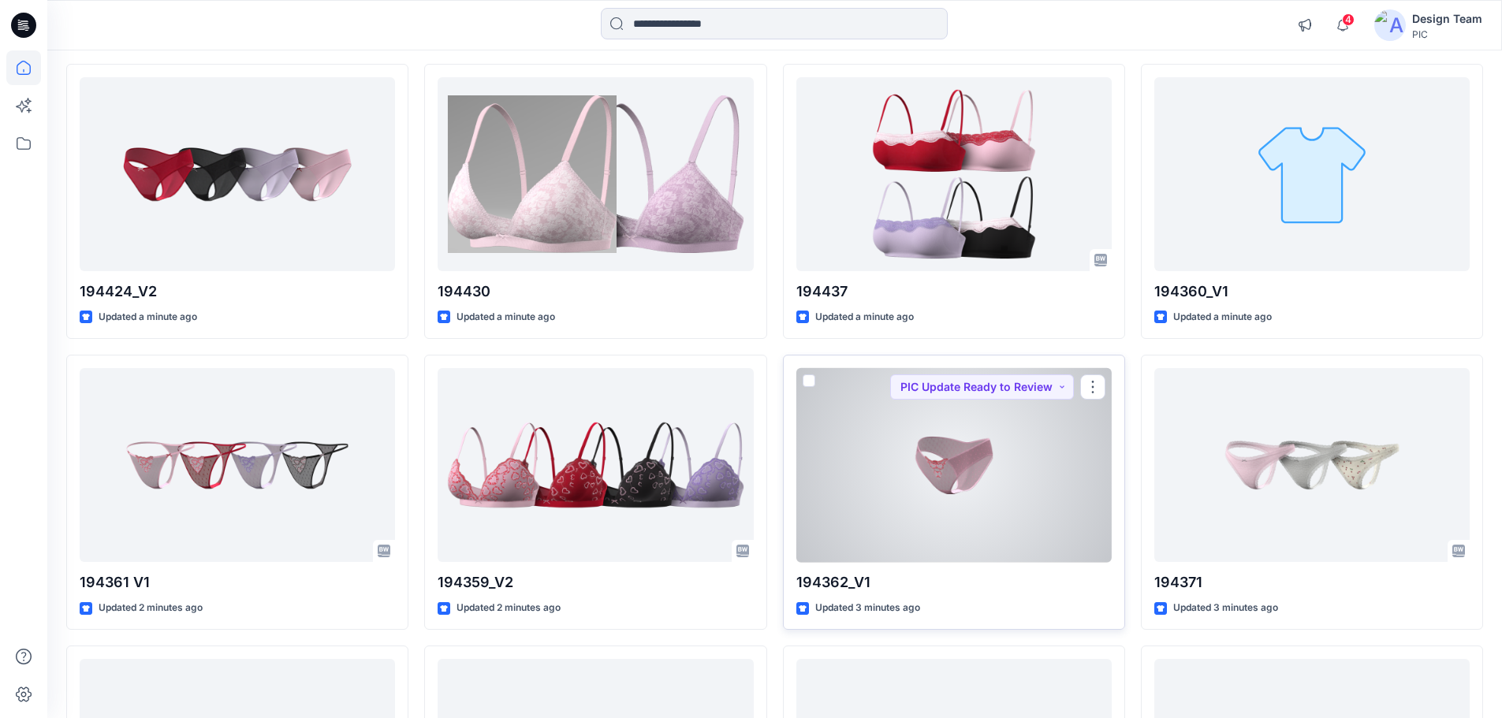
click at [920, 523] on div at bounding box center [953, 465] width 315 height 195
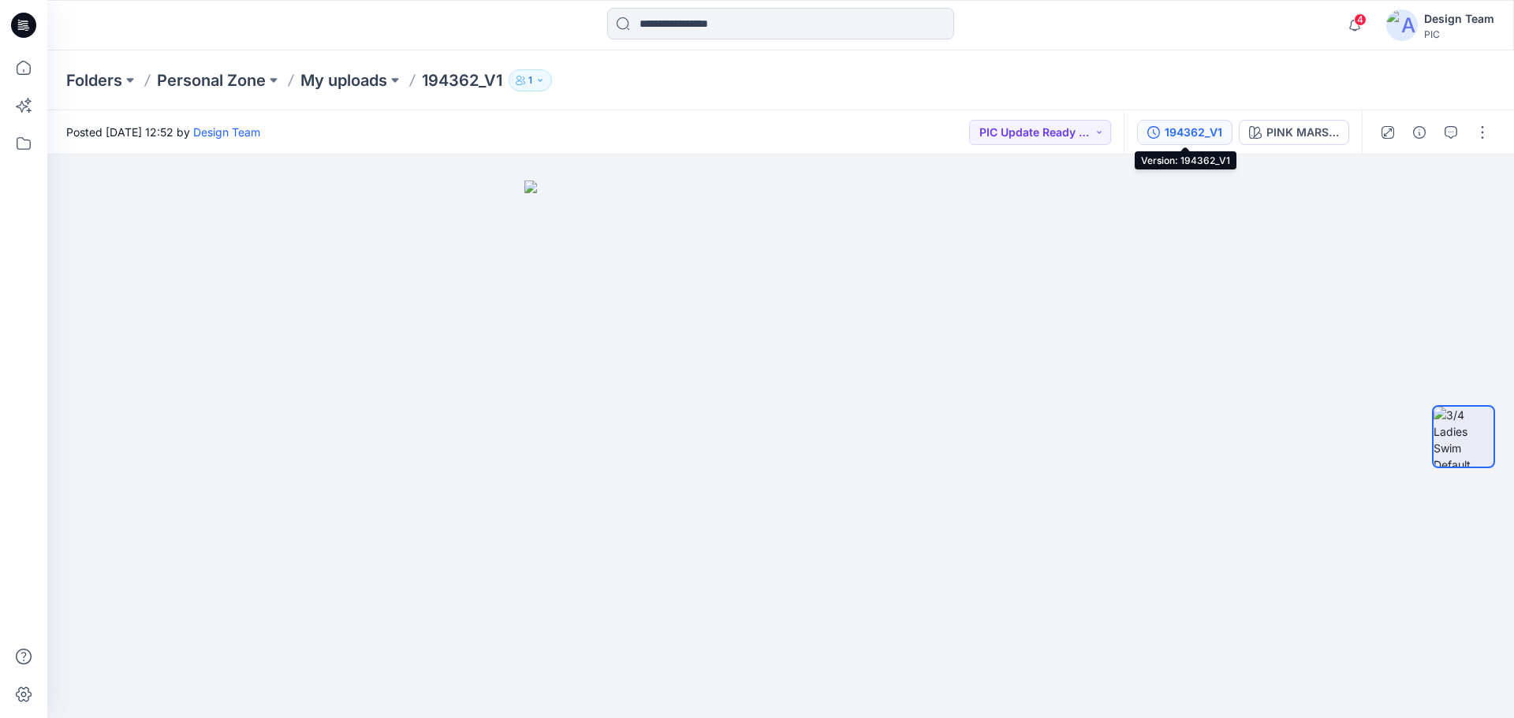
click at [1188, 126] on div "194362_V1" at bounding box center [1194, 132] width 58 height 17
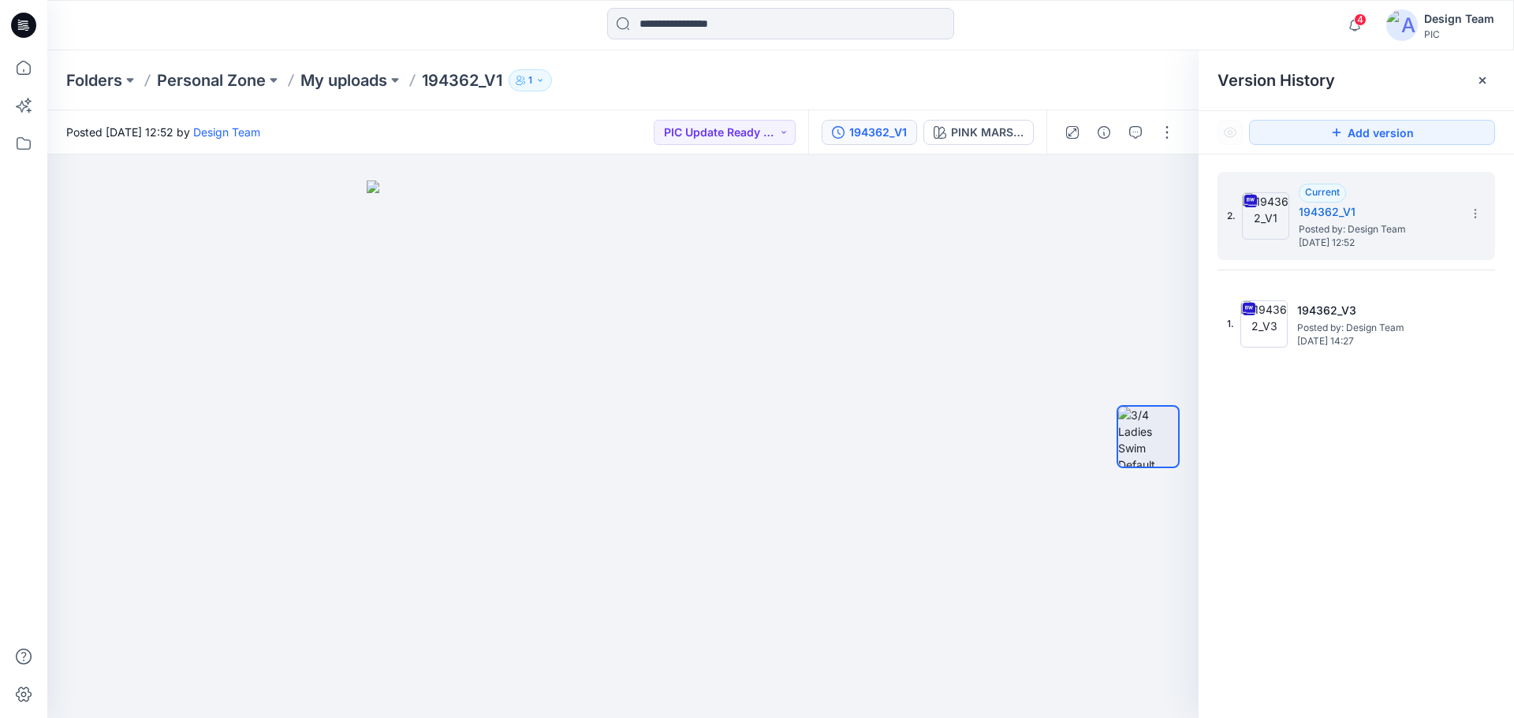
click at [673, 67] on div "Folders Personal Zone My uploads 194362_V1 1" at bounding box center [780, 80] width 1467 height 60
click at [1482, 214] on section at bounding box center [1474, 212] width 25 height 25
click at [1354, 351] on span "Delete Version" at bounding box center [1367, 346] width 74 height 19
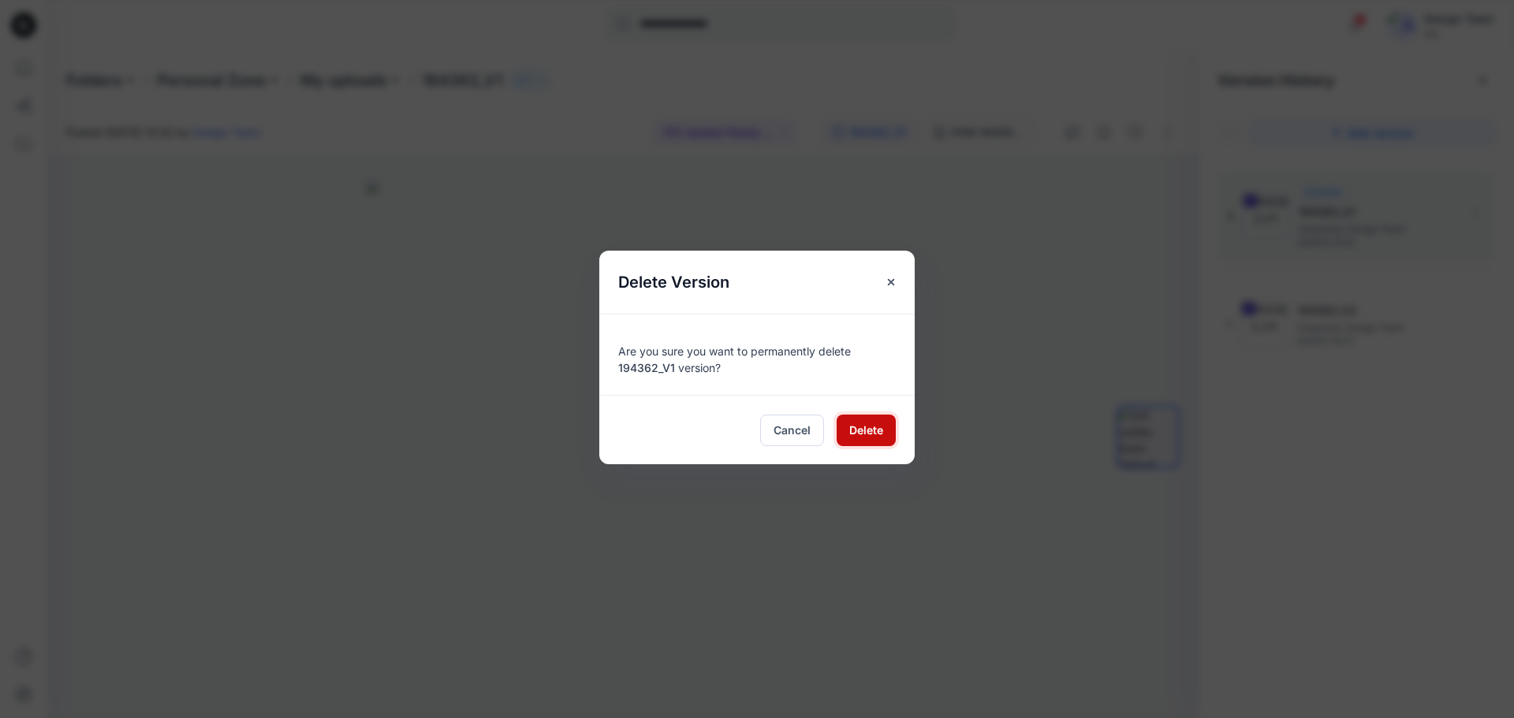
click at [869, 430] on span "Delete" at bounding box center [866, 430] width 34 height 17
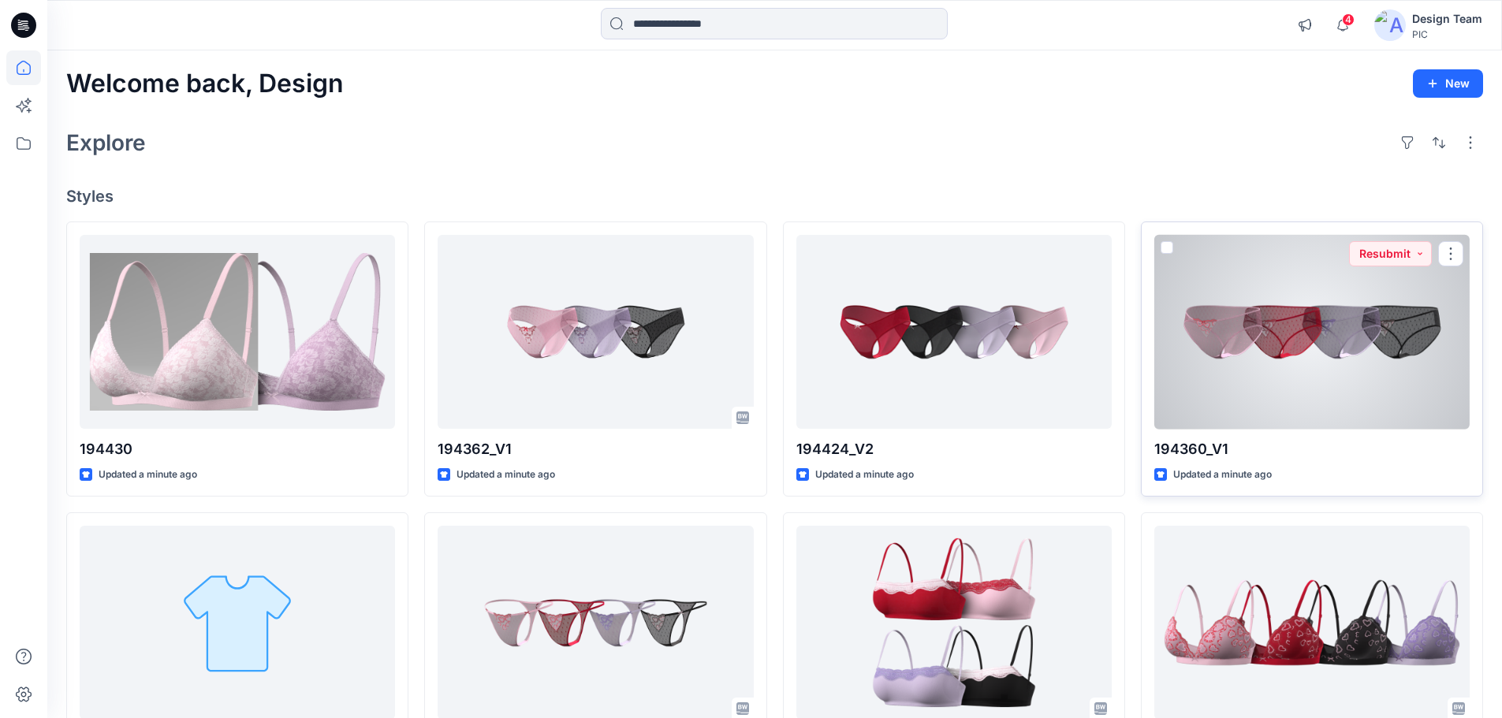
click at [1350, 374] on div at bounding box center [1311, 332] width 315 height 195
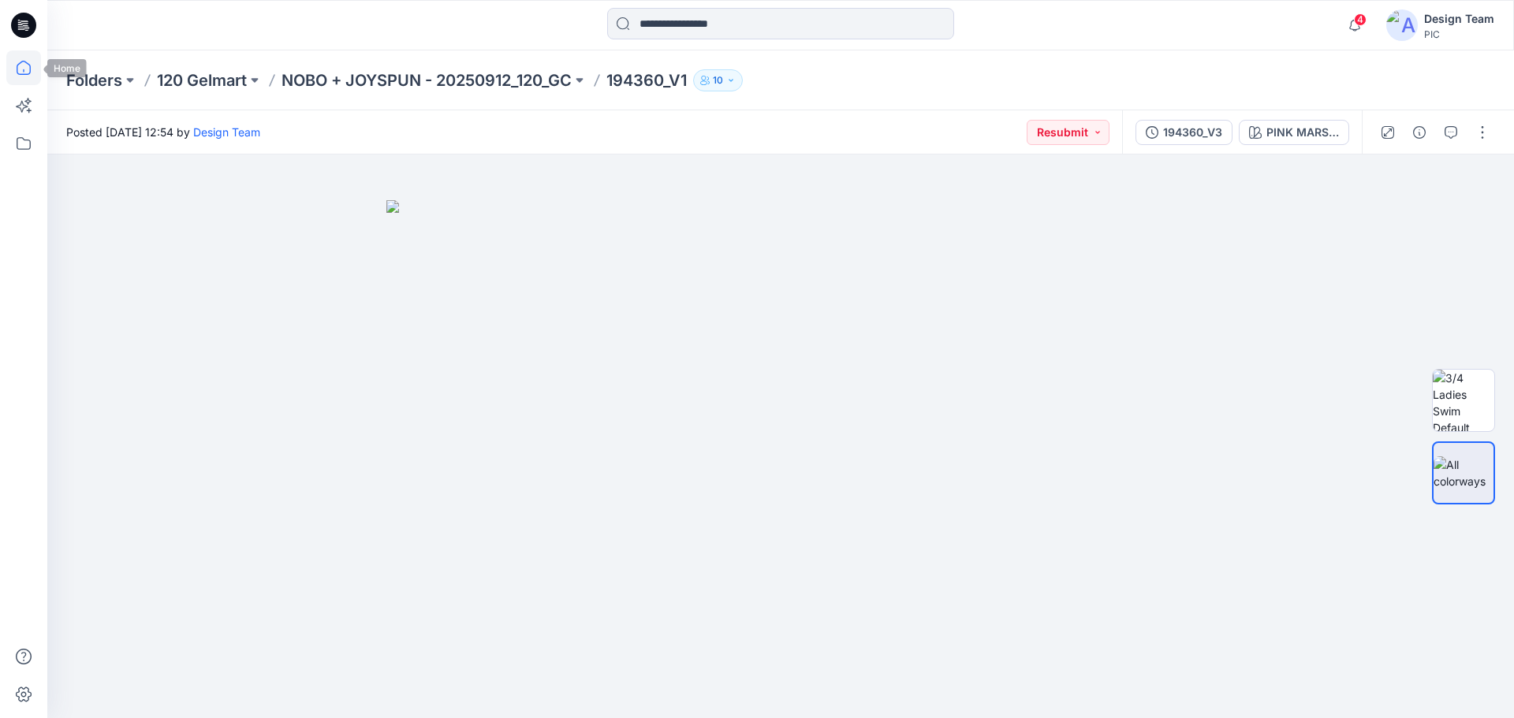
click at [6, 64] on icon at bounding box center [23, 67] width 35 height 35
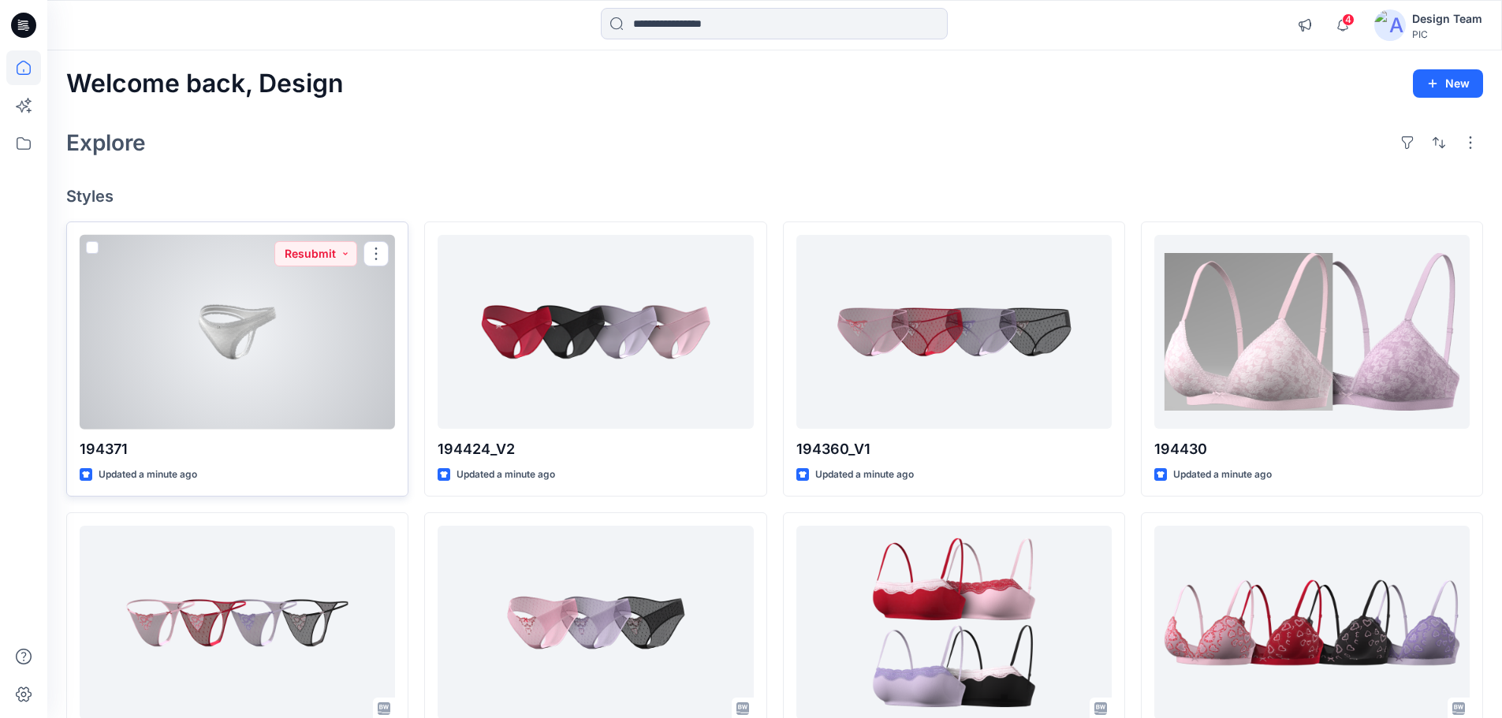
click at [290, 388] on div at bounding box center [237, 332] width 315 height 195
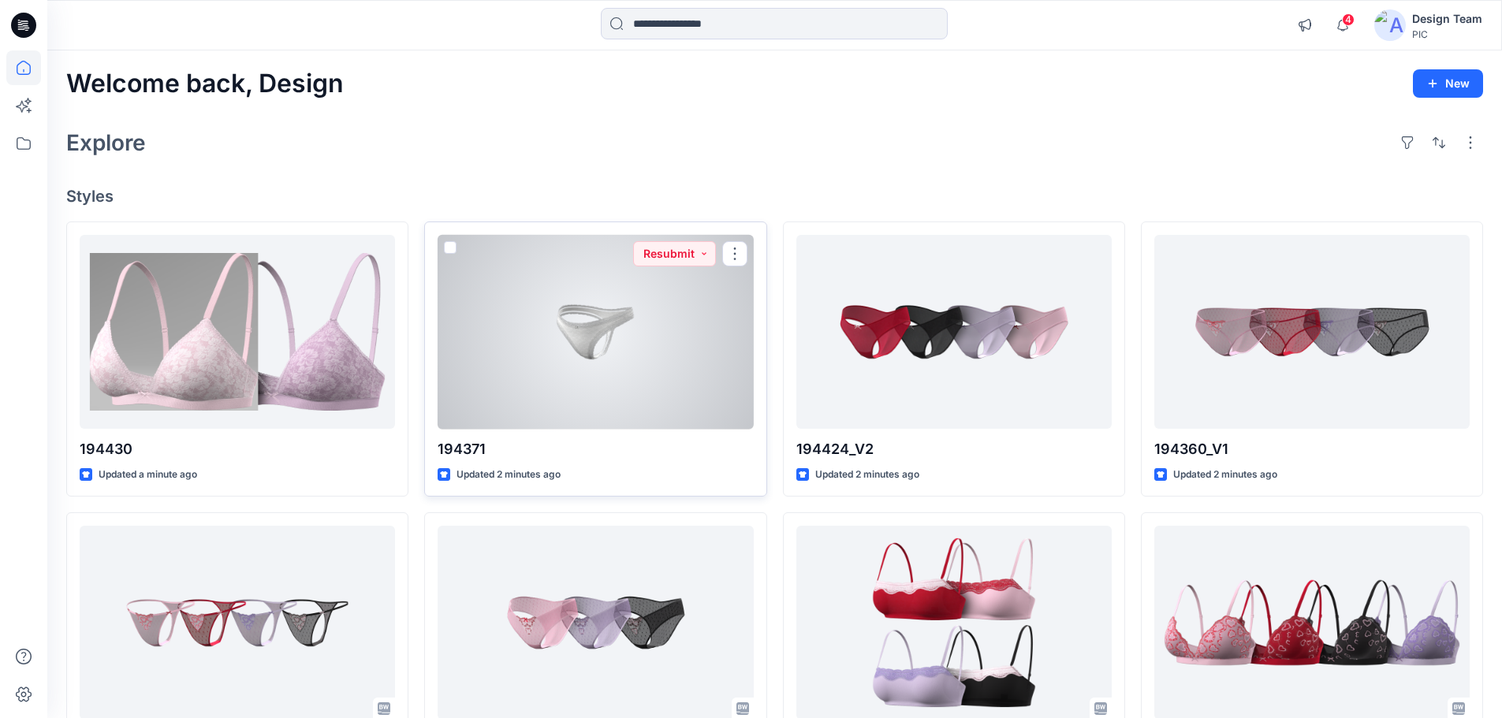
click at [708, 371] on div at bounding box center [595, 332] width 315 height 195
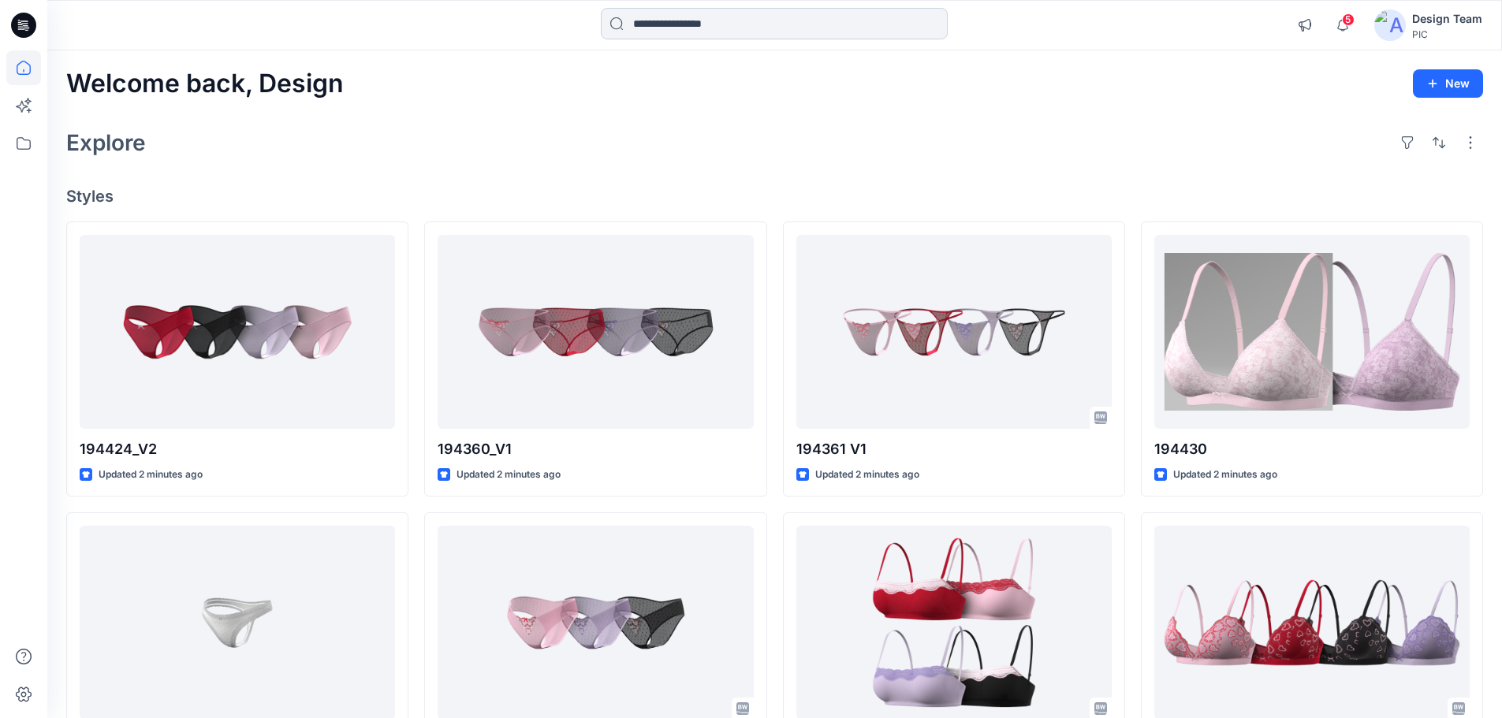
click at [683, 24] on input at bounding box center [774, 24] width 347 height 32
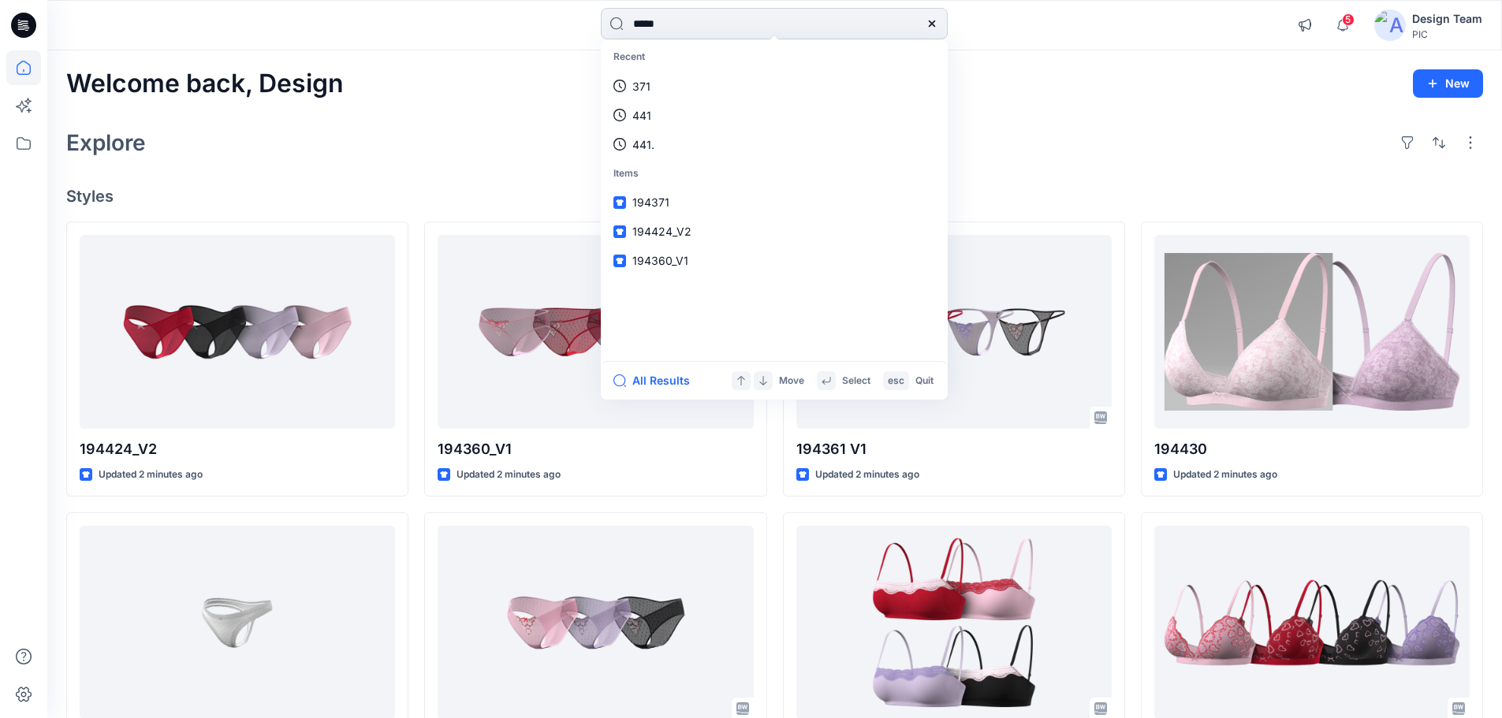
type input "******"
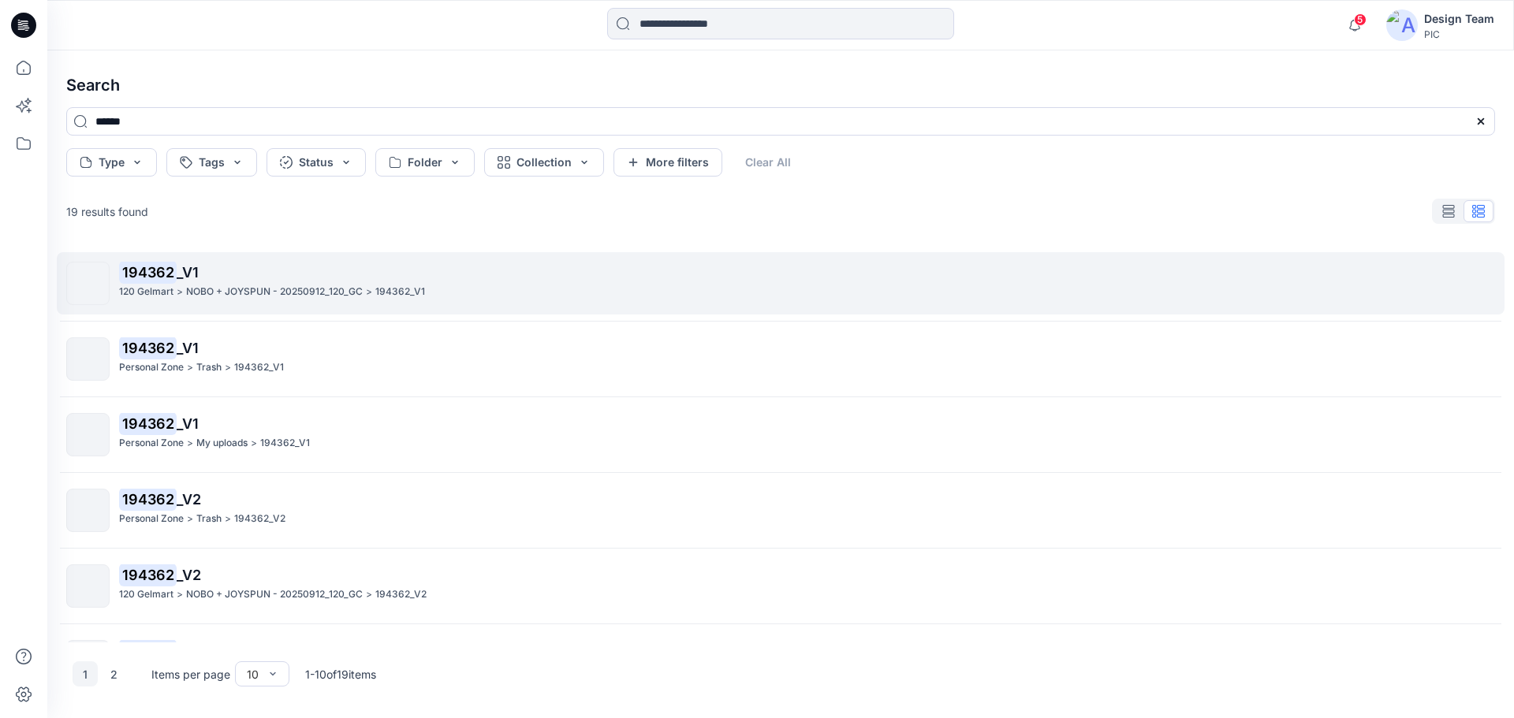
click at [265, 282] on p "194362 _V1" at bounding box center [806, 273] width 1375 height 22
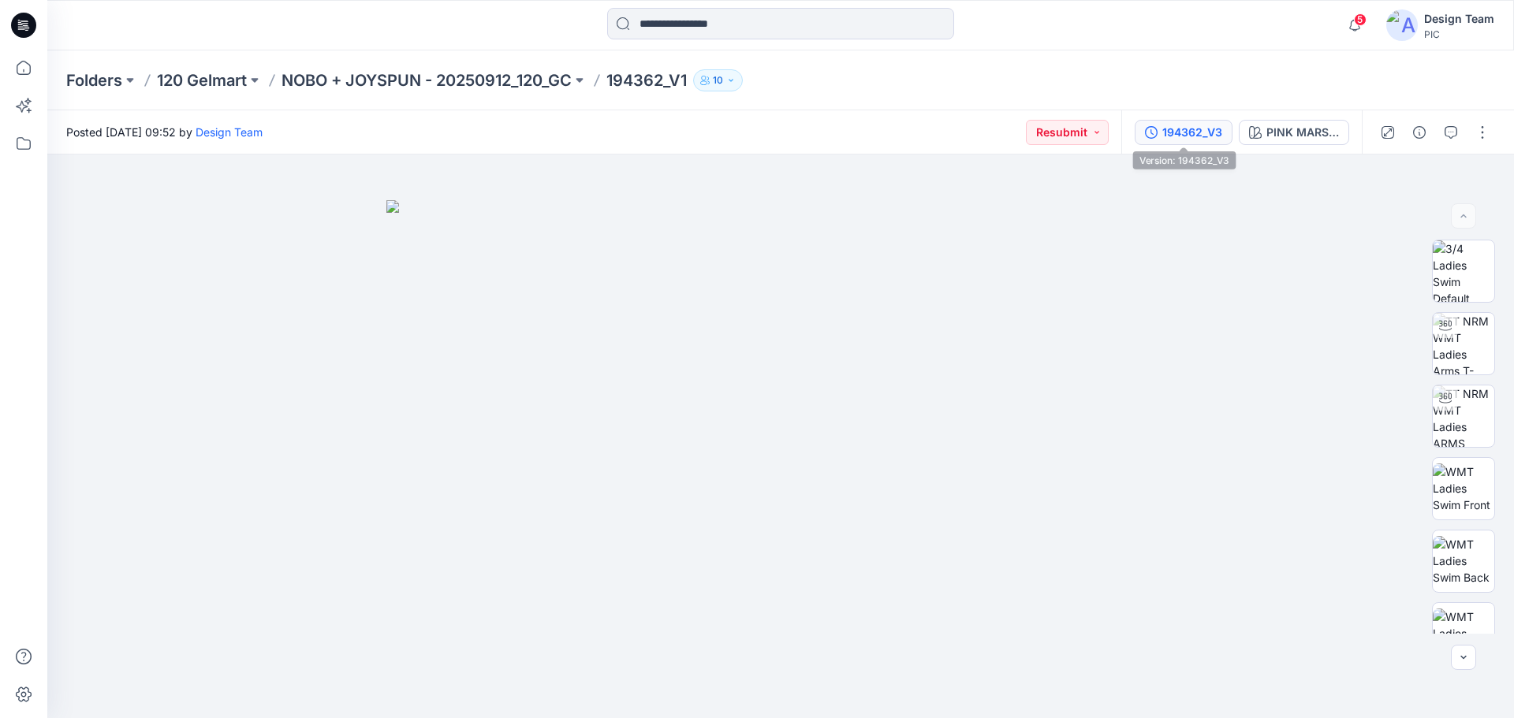
click at [1182, 131] on div "194362_V3" at bounding box center [1192, 132] width 60 height 17
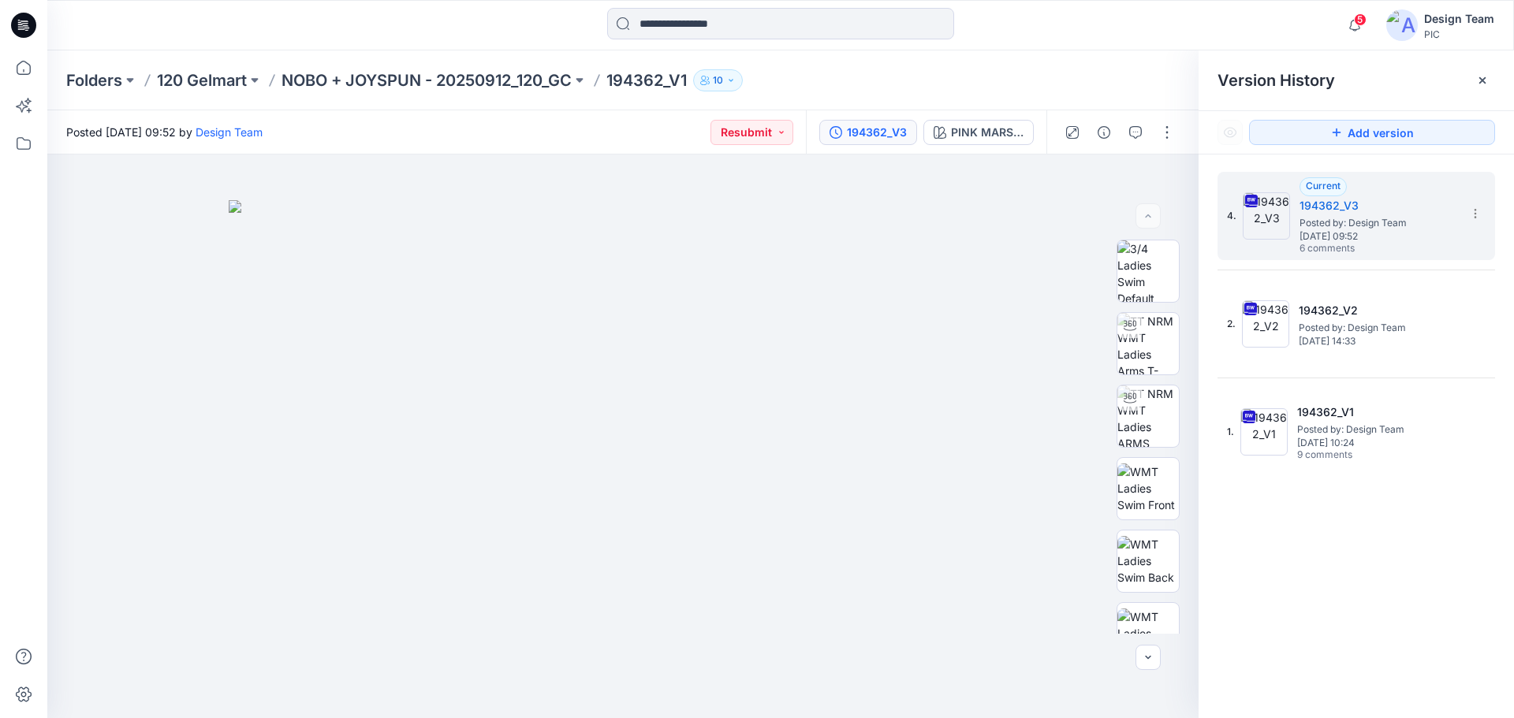
drag, startPoint x: 1132, startPoint y: 18, endPoint x: 1125, endPoint y: 13, distance: 9.0
click at [1132, 17] on div at bounding box center [780, 25] width 733 height 35
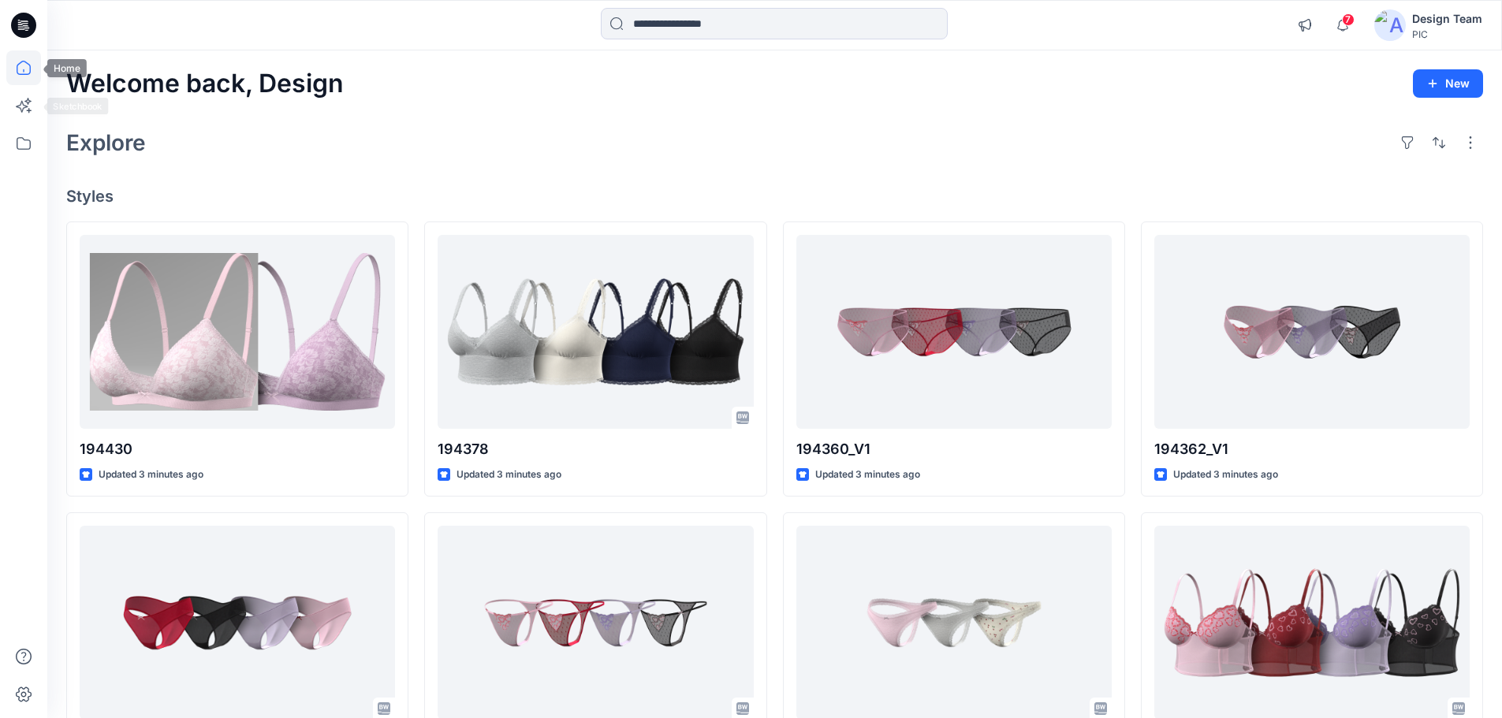
click at [23, 64] on icon at bounding box center [23, 67] width 35 height 35
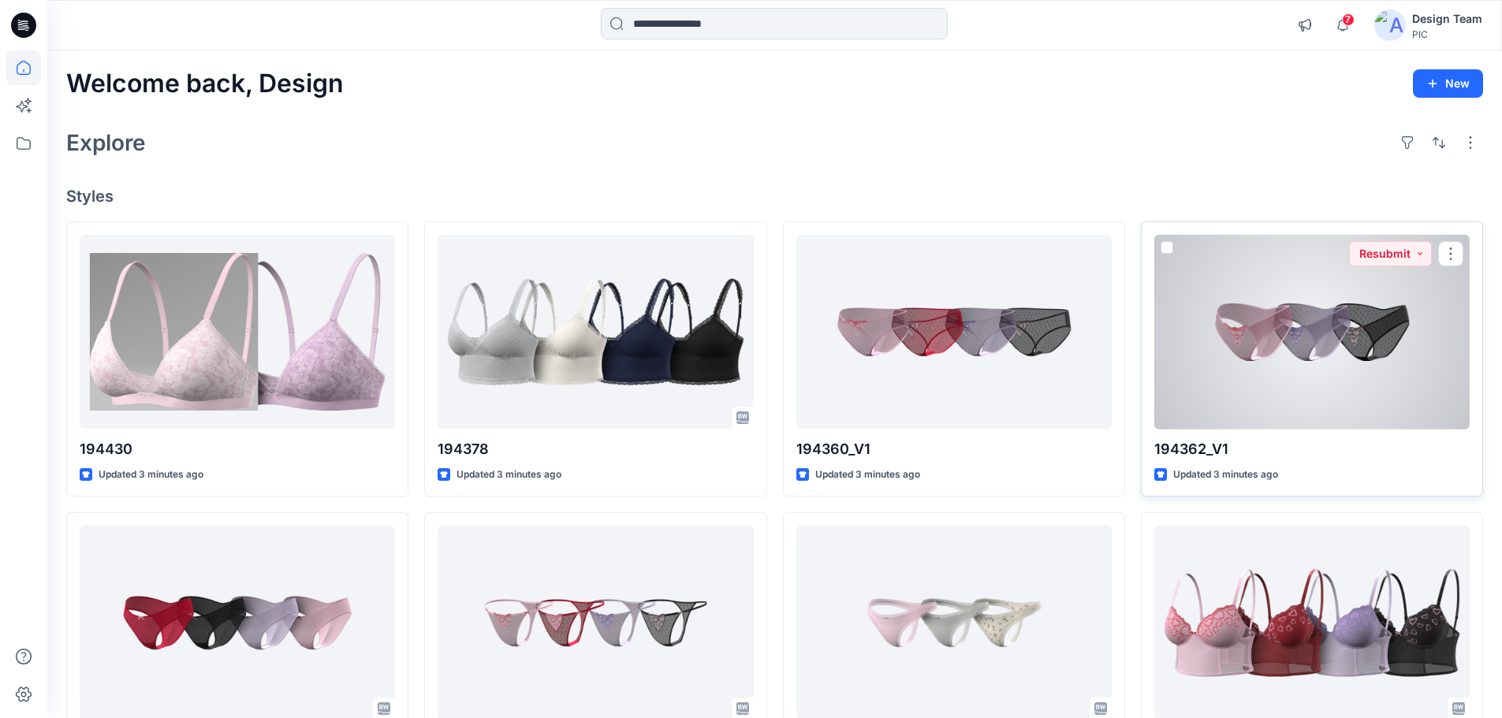
click at [1348, 356] on div at bounding box center [1311, 332] width 315 height 195
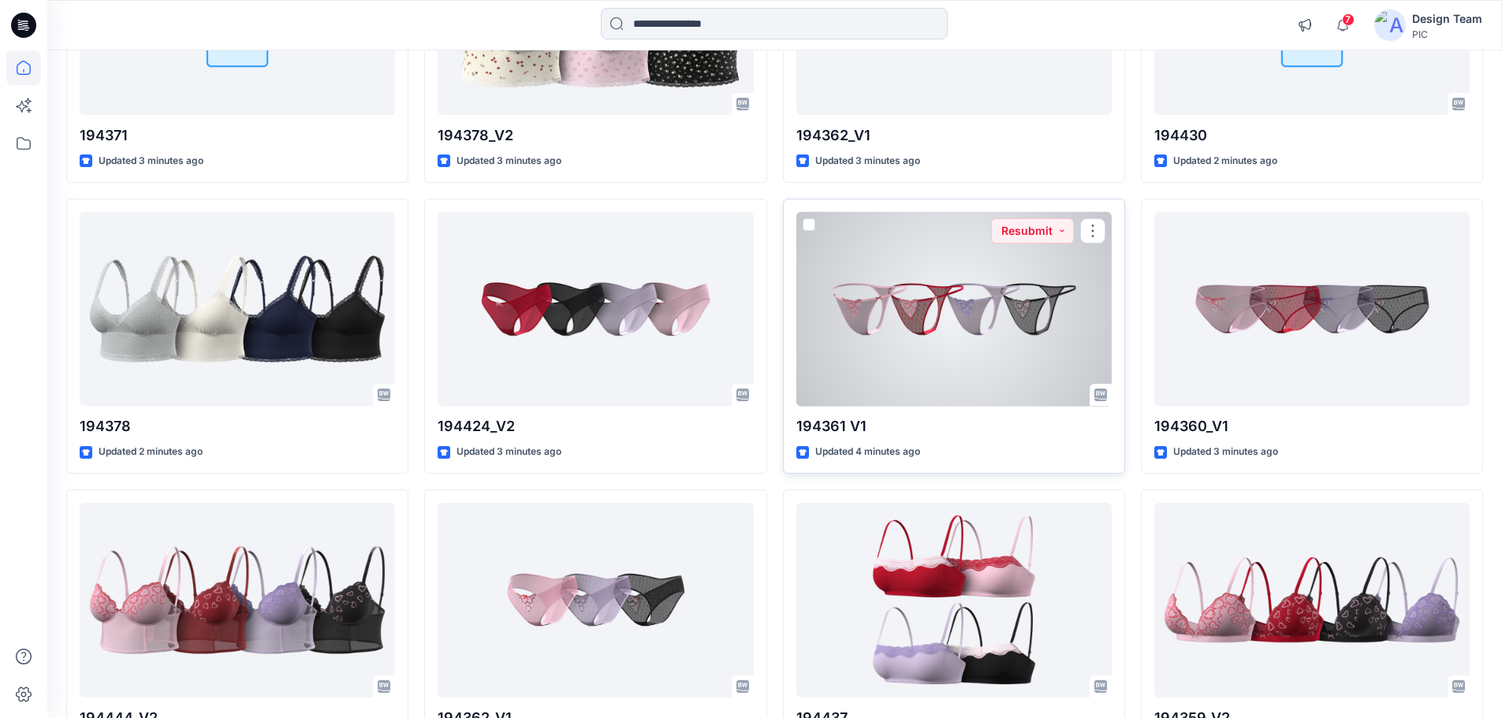
scroll to position [315, 0]
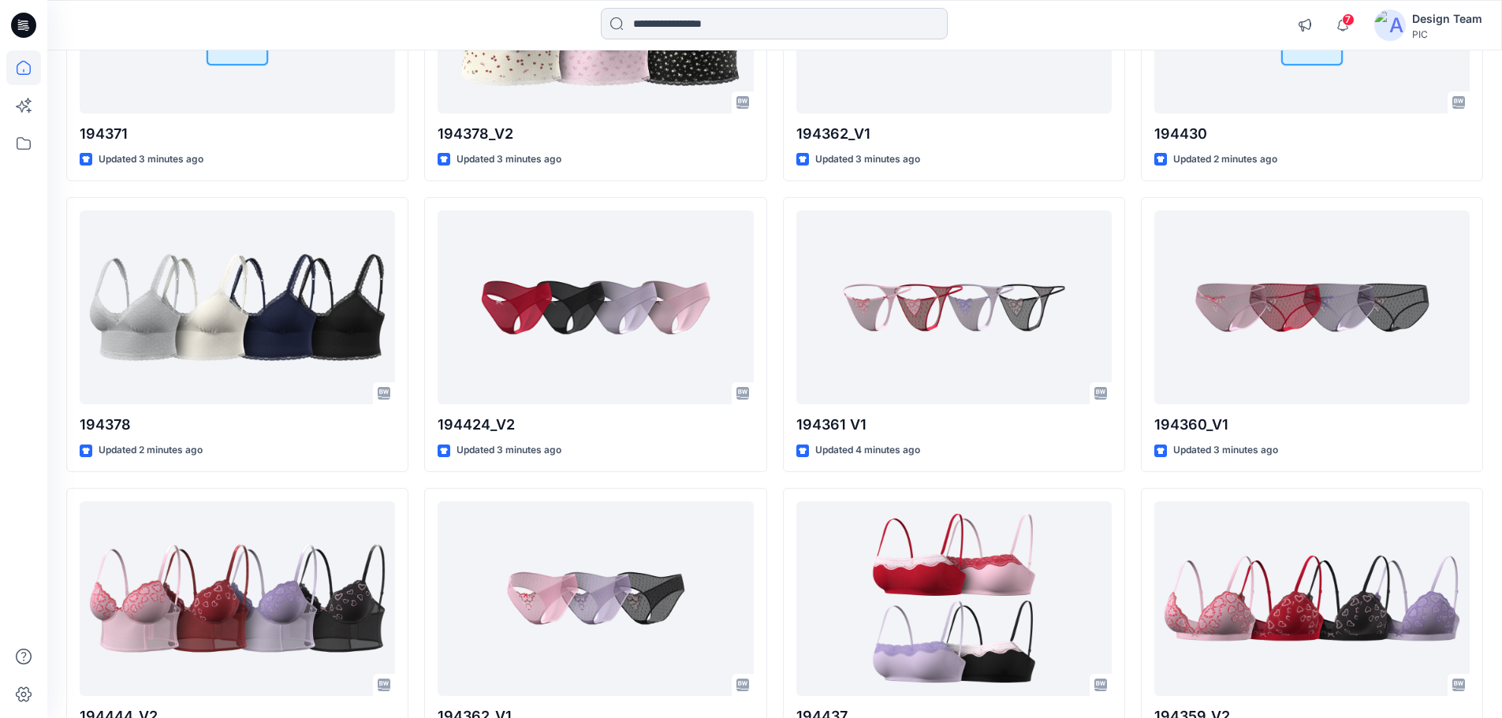
click at [673, 16] on input at bounding box center [774, 24] width 347 height 32
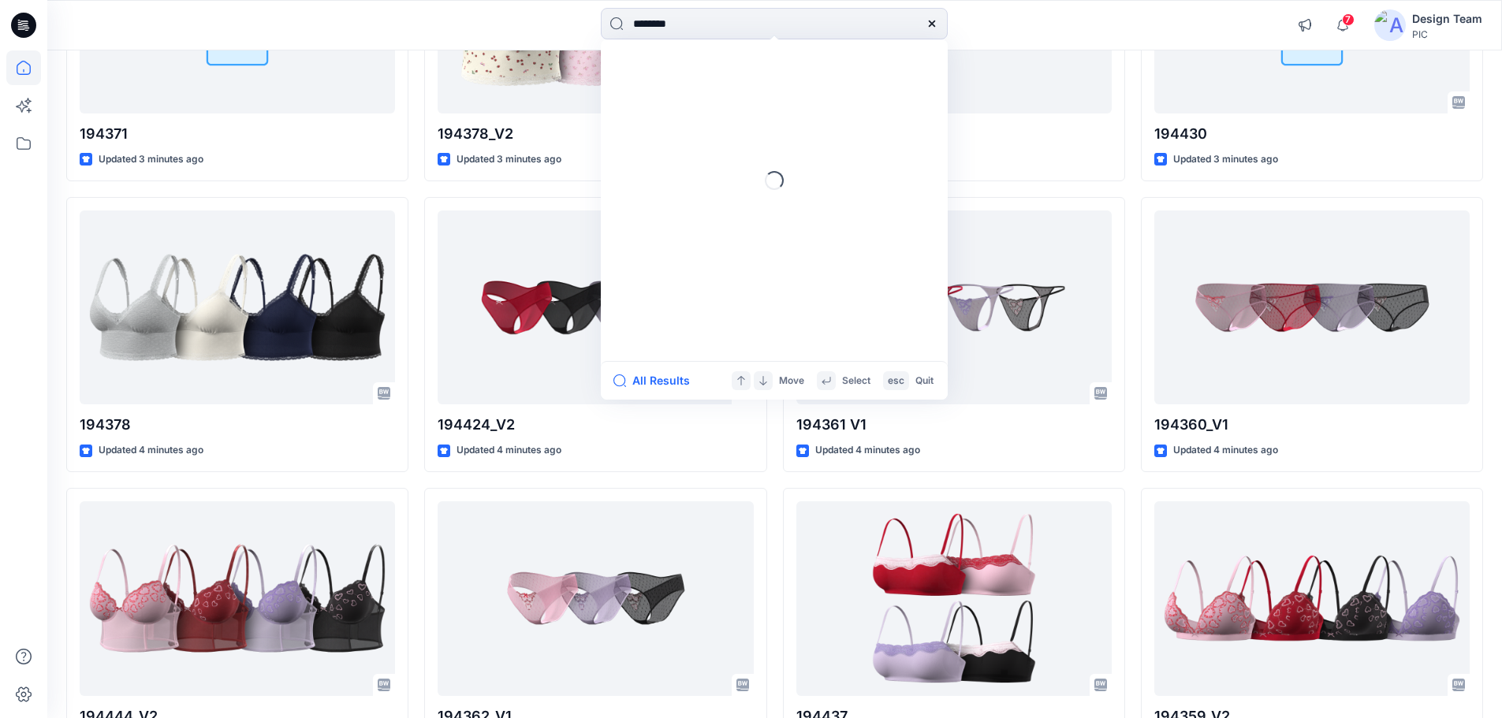
type input "*********"
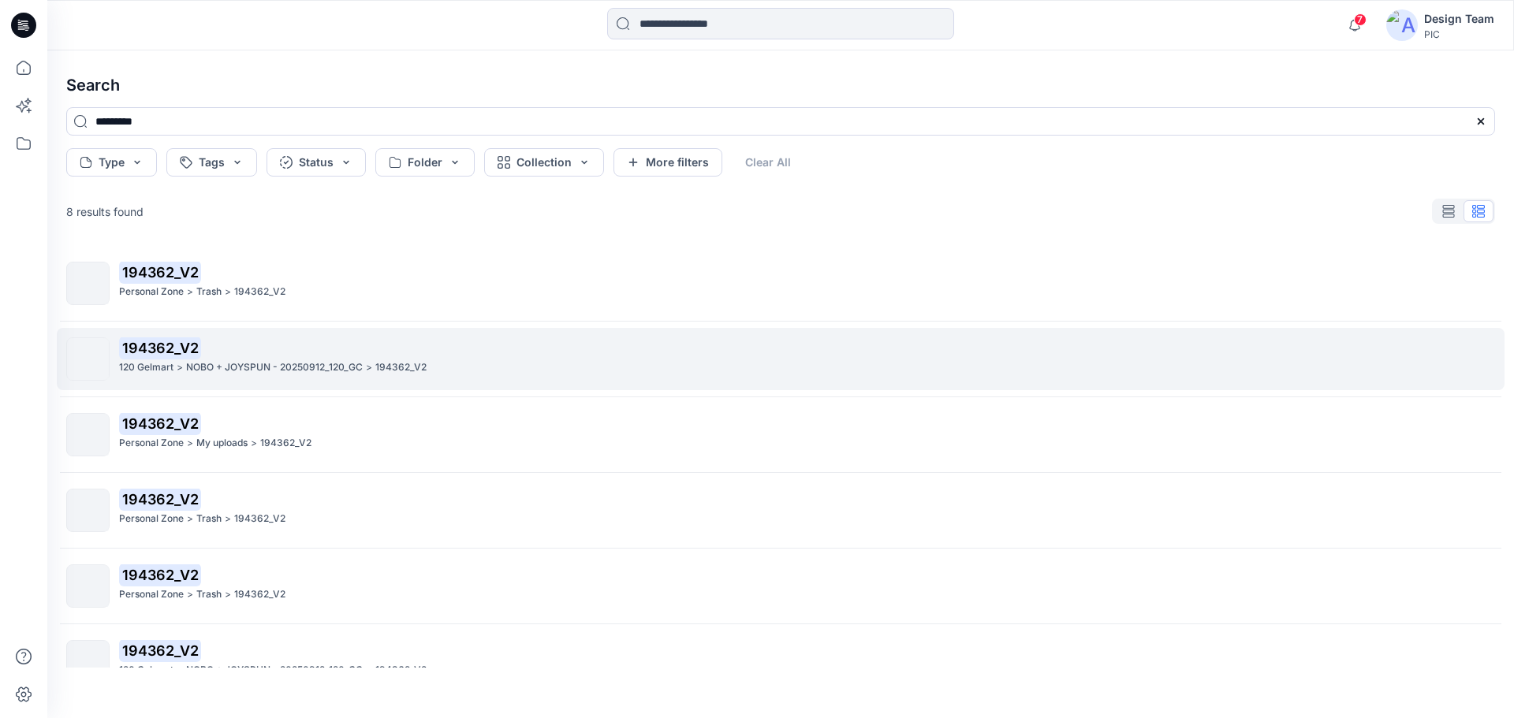
click at [299, 356] on p "194362_V2" at bounding box center [806, 349] width 1375 height 22
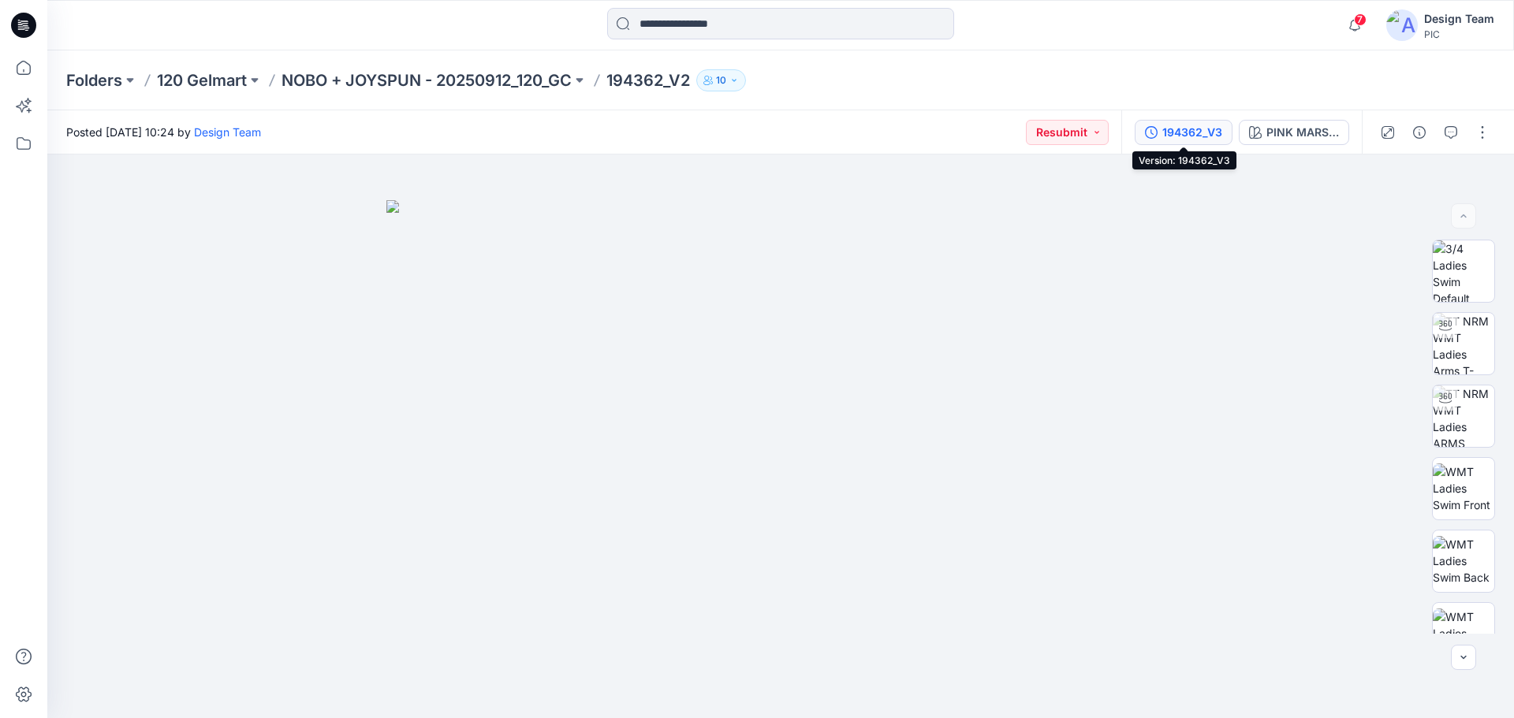
click at [1193, 125] on div "194362_V3" at bounding box center [1192, 132] width 60 height 17
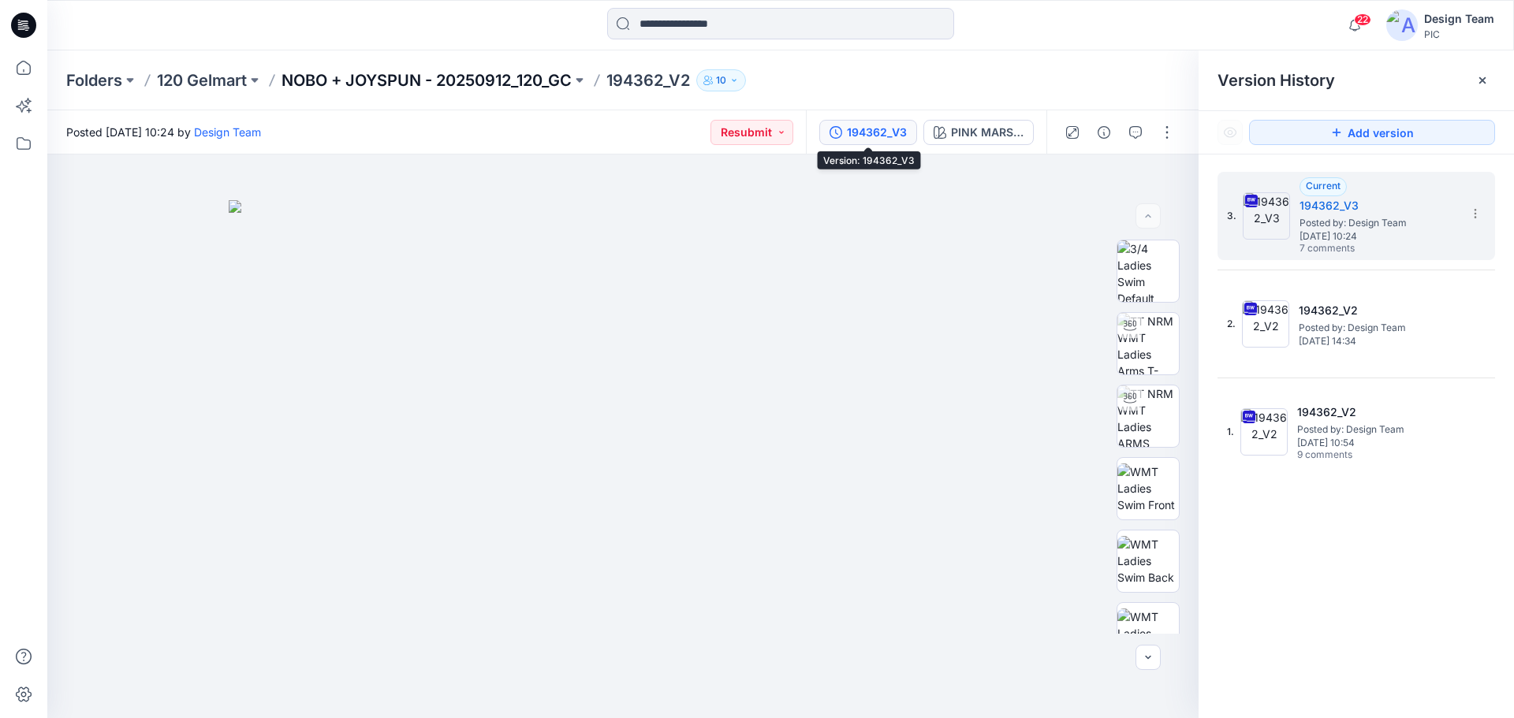
click at [376, 74] on p "NOBO + JOYSPUN - 20250912_120_GC" at bounding box center [427, 80] width 290 height 22
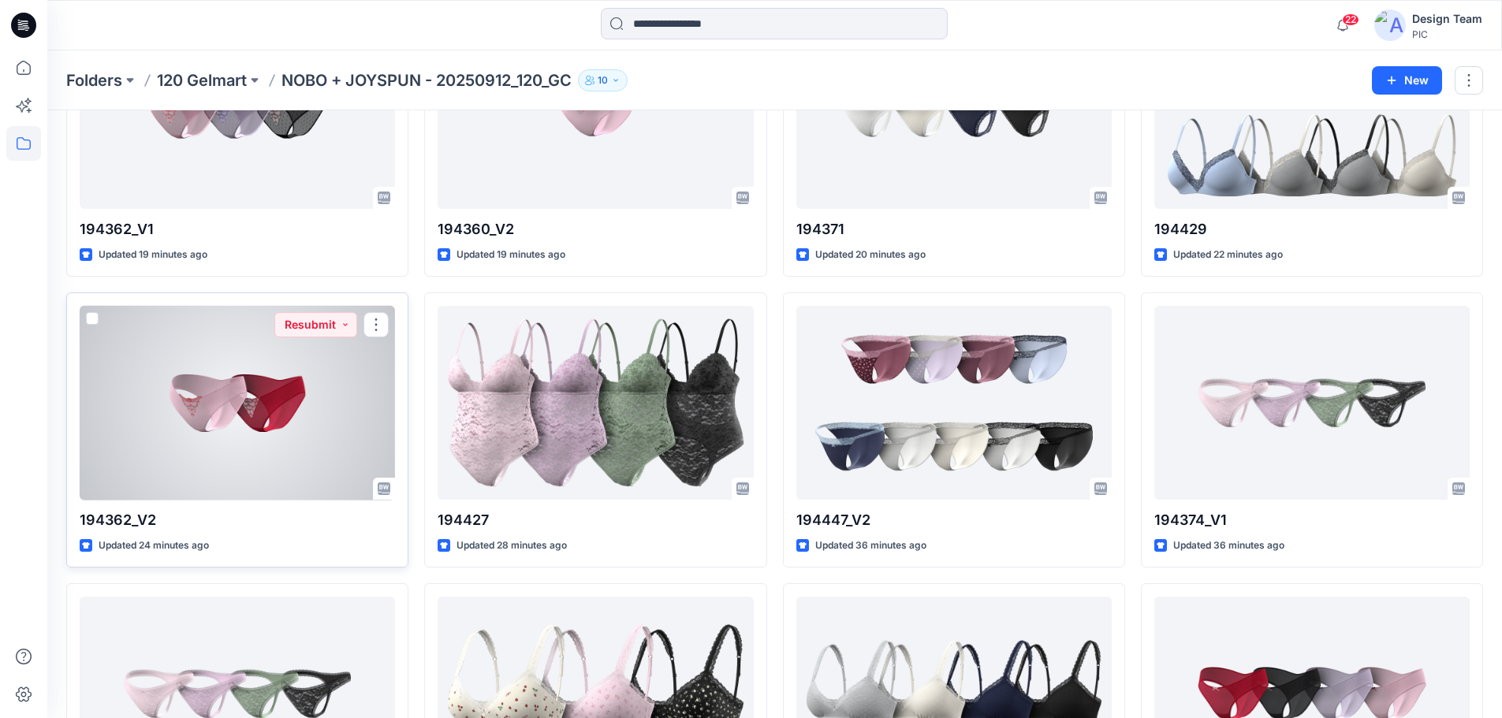
scroll to position [786, 0]
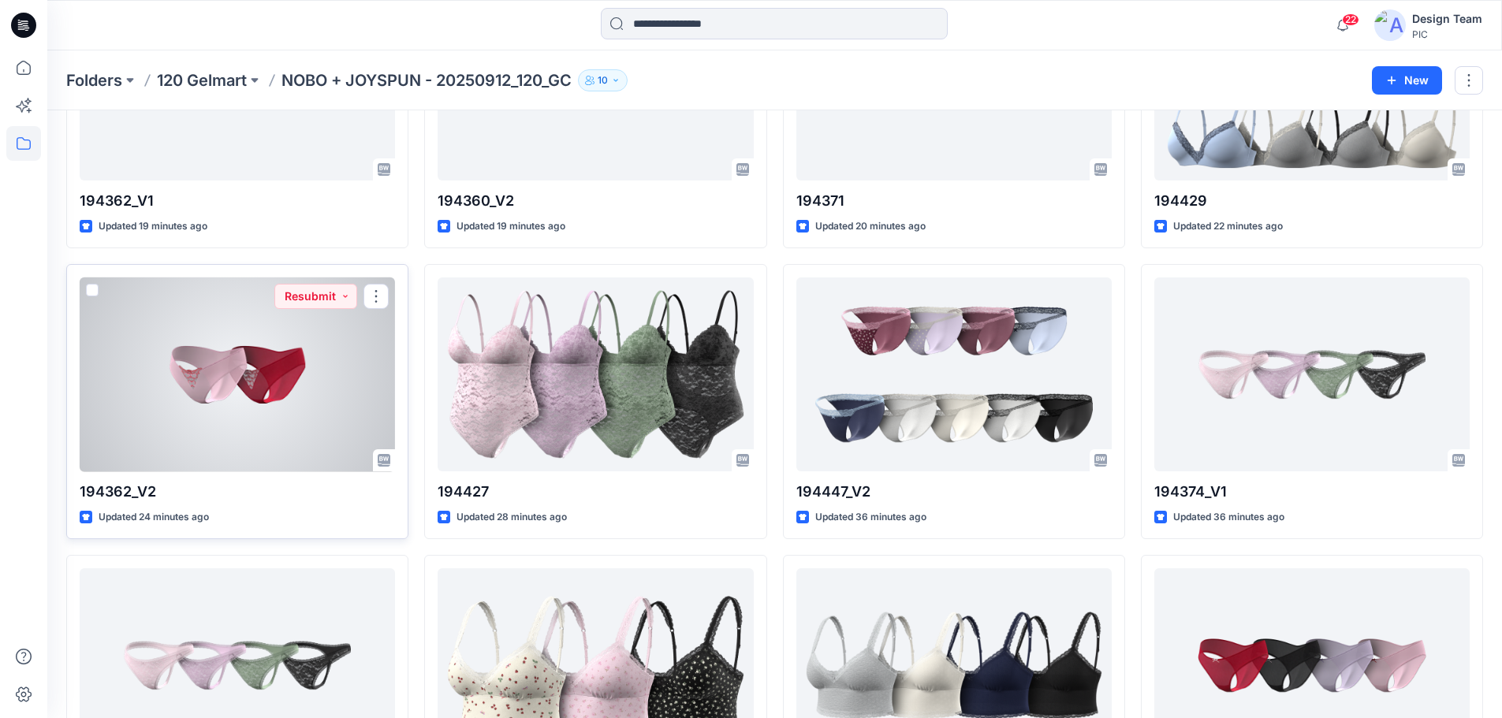
click at [257, 382] on div at bounding box center [237, 375] width 315 height 195
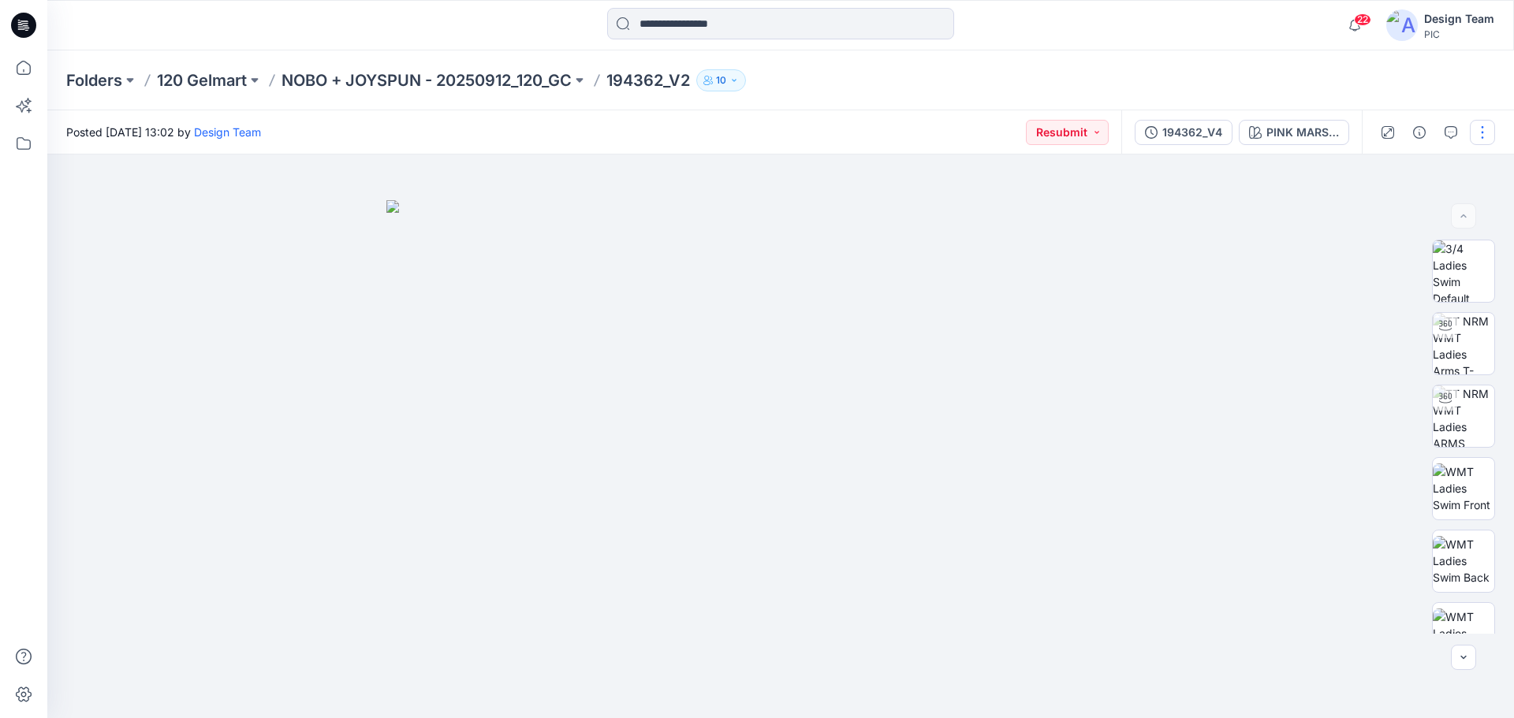
click at [1491, 136] on button "button" at bounding box center [1482, 132] width 25 height 25
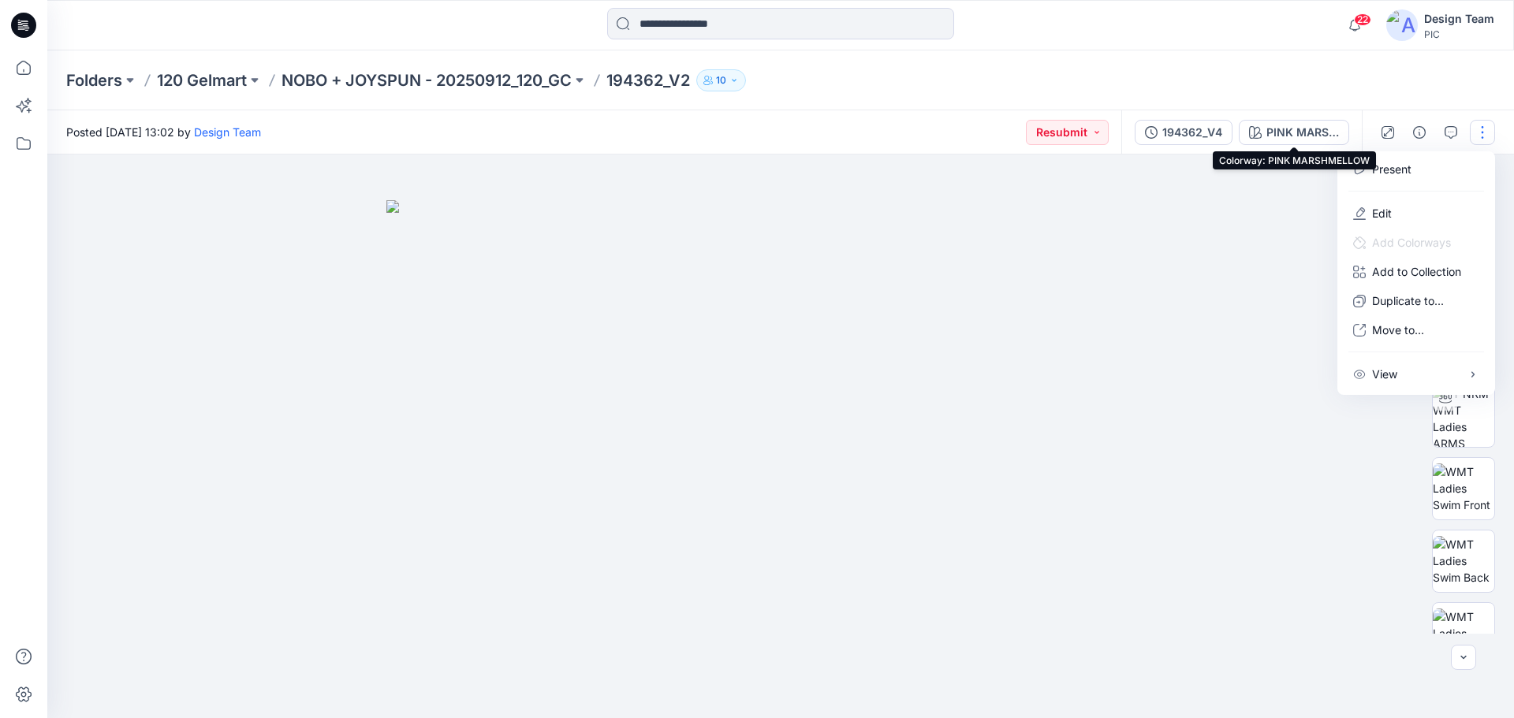
click at [1217, 132] on div "194362_V4" at bounding box center [1192, 132] width 60 height 17
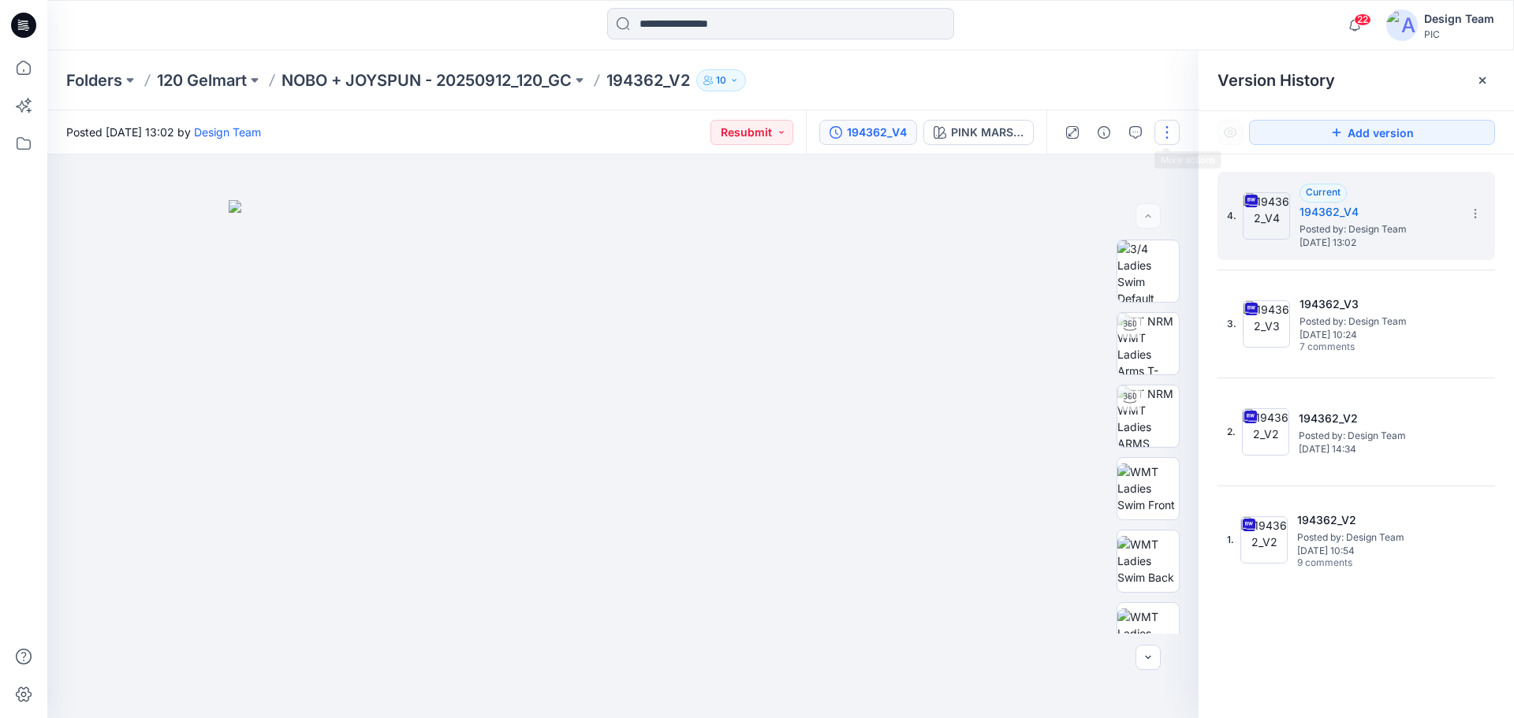
click at [1163, 129] on button "button" at bounding box center [1166, 132] width 25 height 25
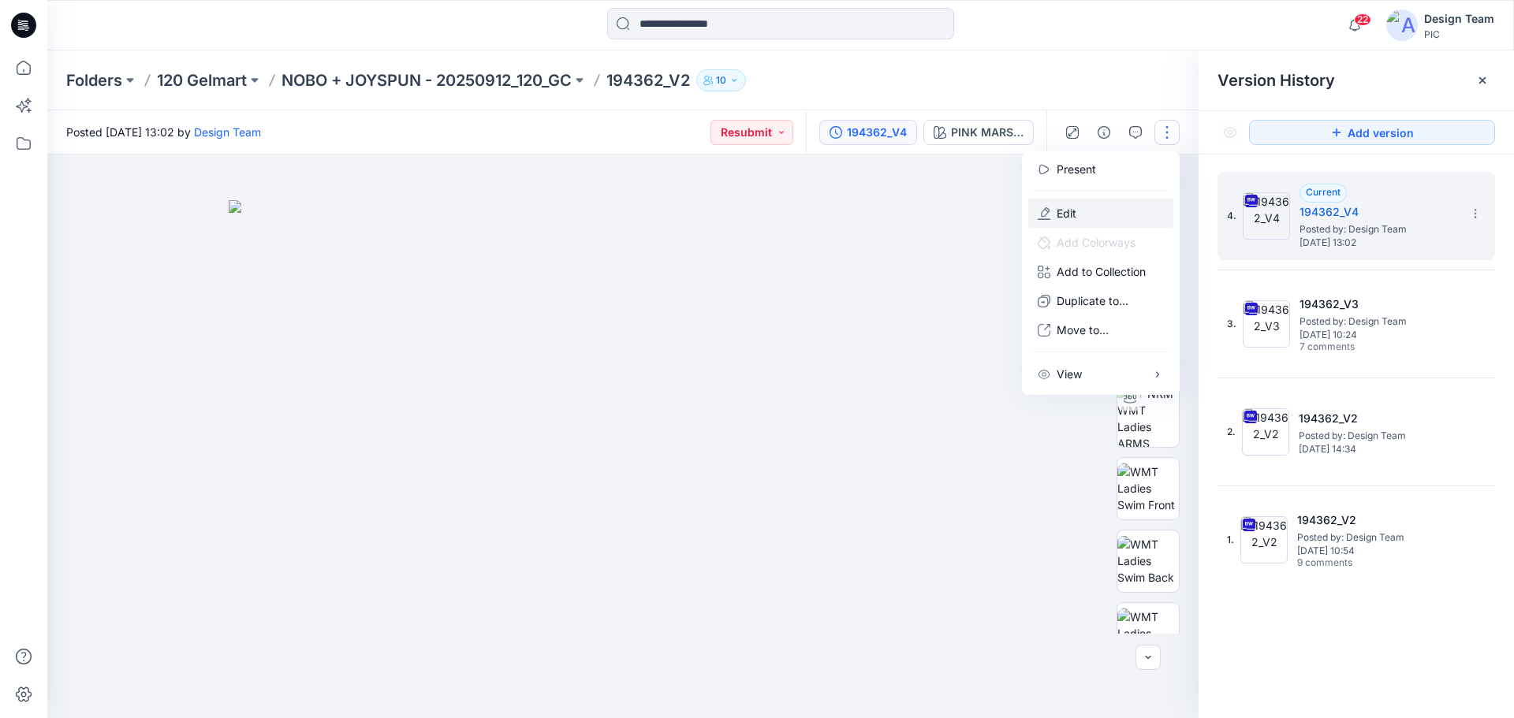
click at [1080, 218] on button "Edit" at bounding box center [1100, 213] width 145 height 29
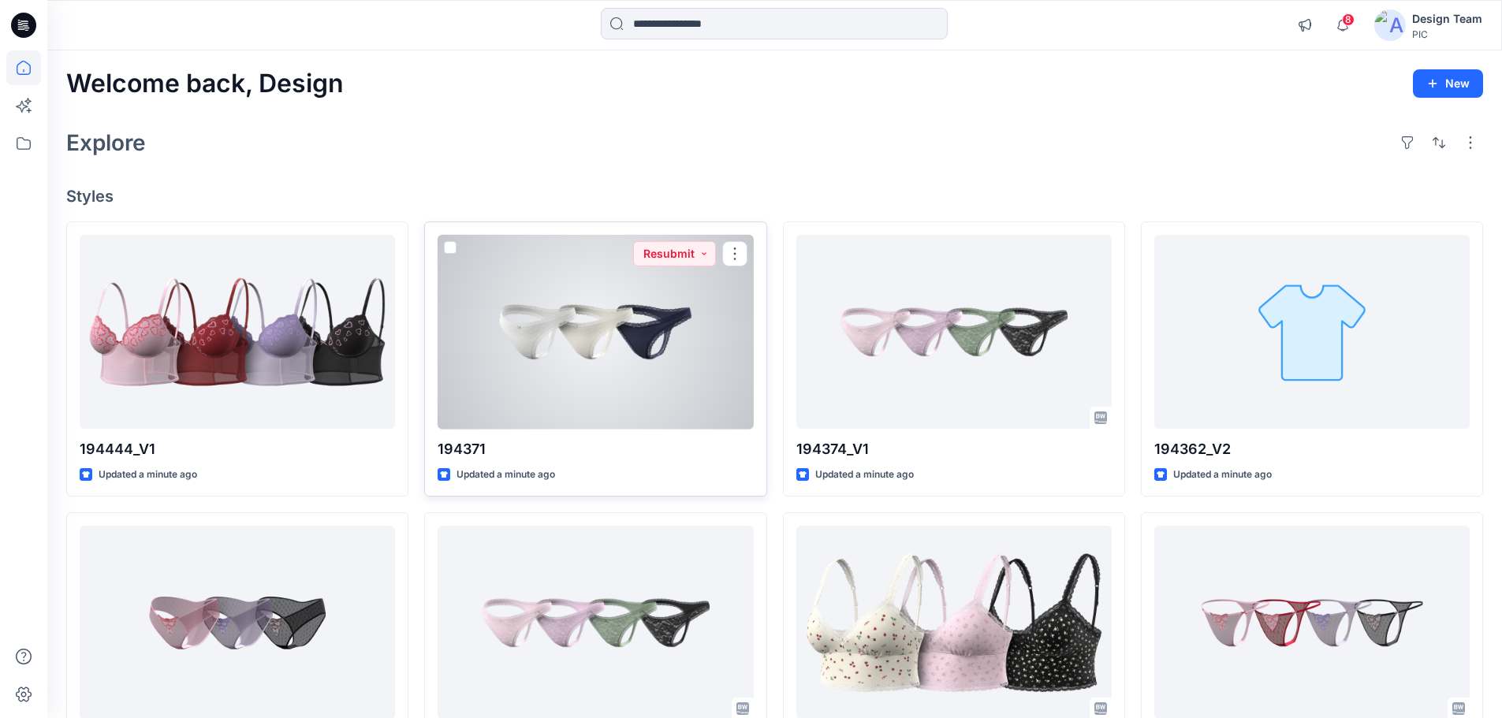
click at [606, 345] on div at bounding box center [595, 332] width 315 height 195
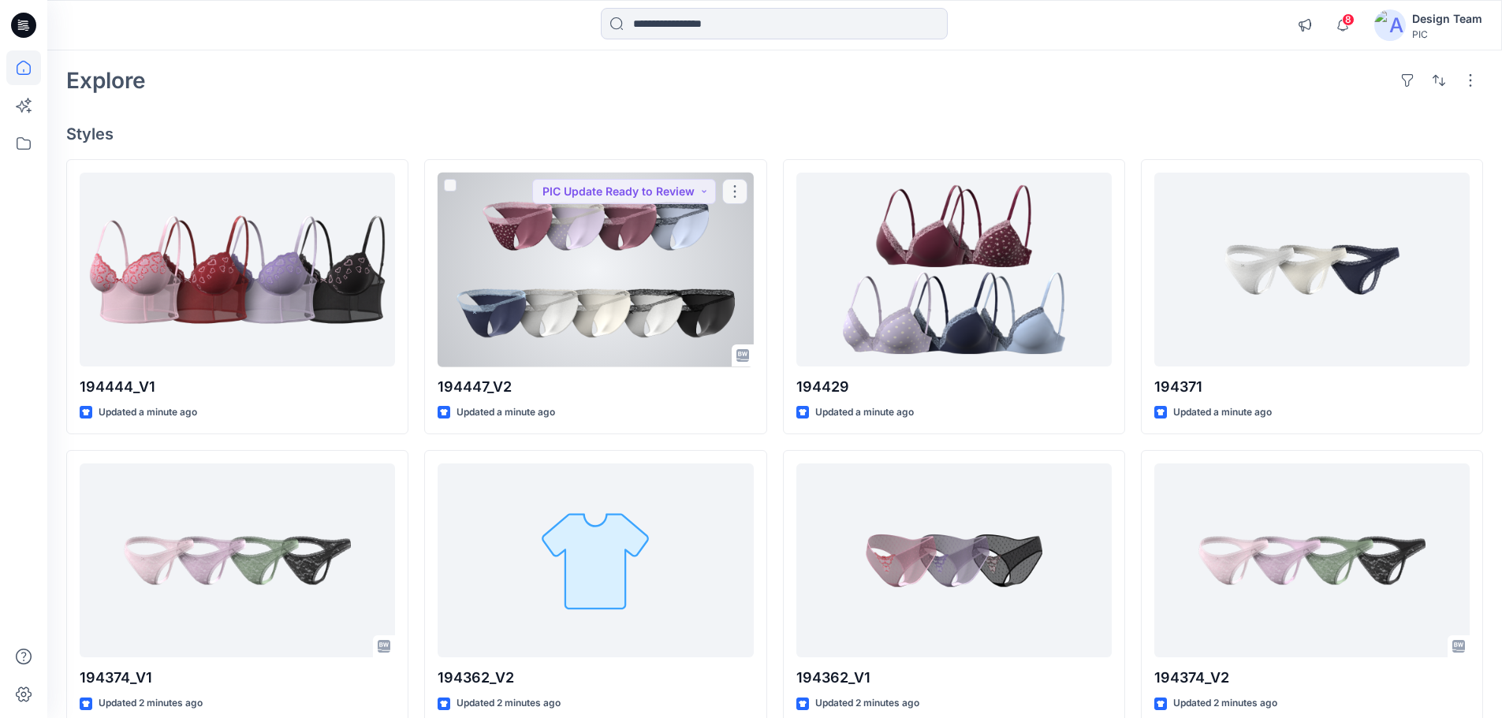
scroll to position [42, 0]
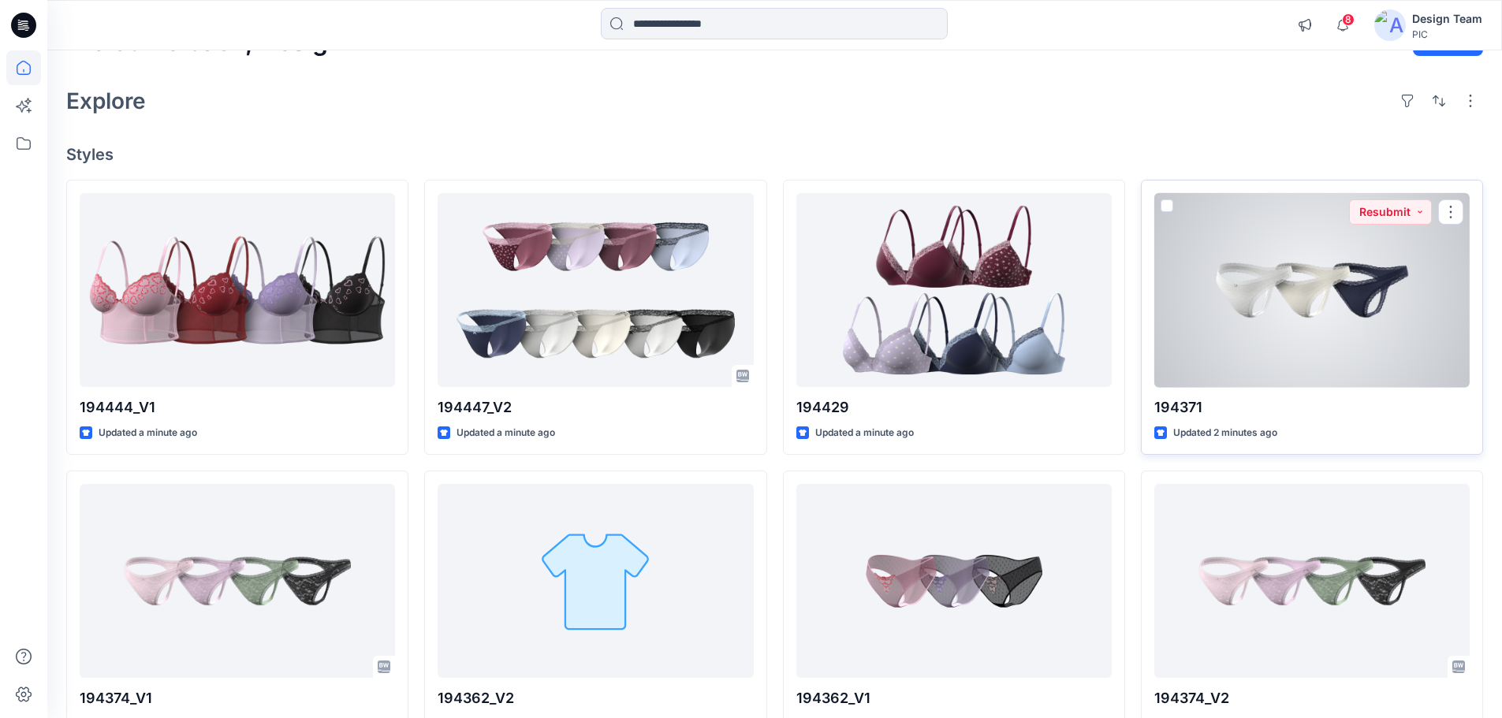
click at [1261, 339] on div at bounding box center [1311, 290] width 315 height 195
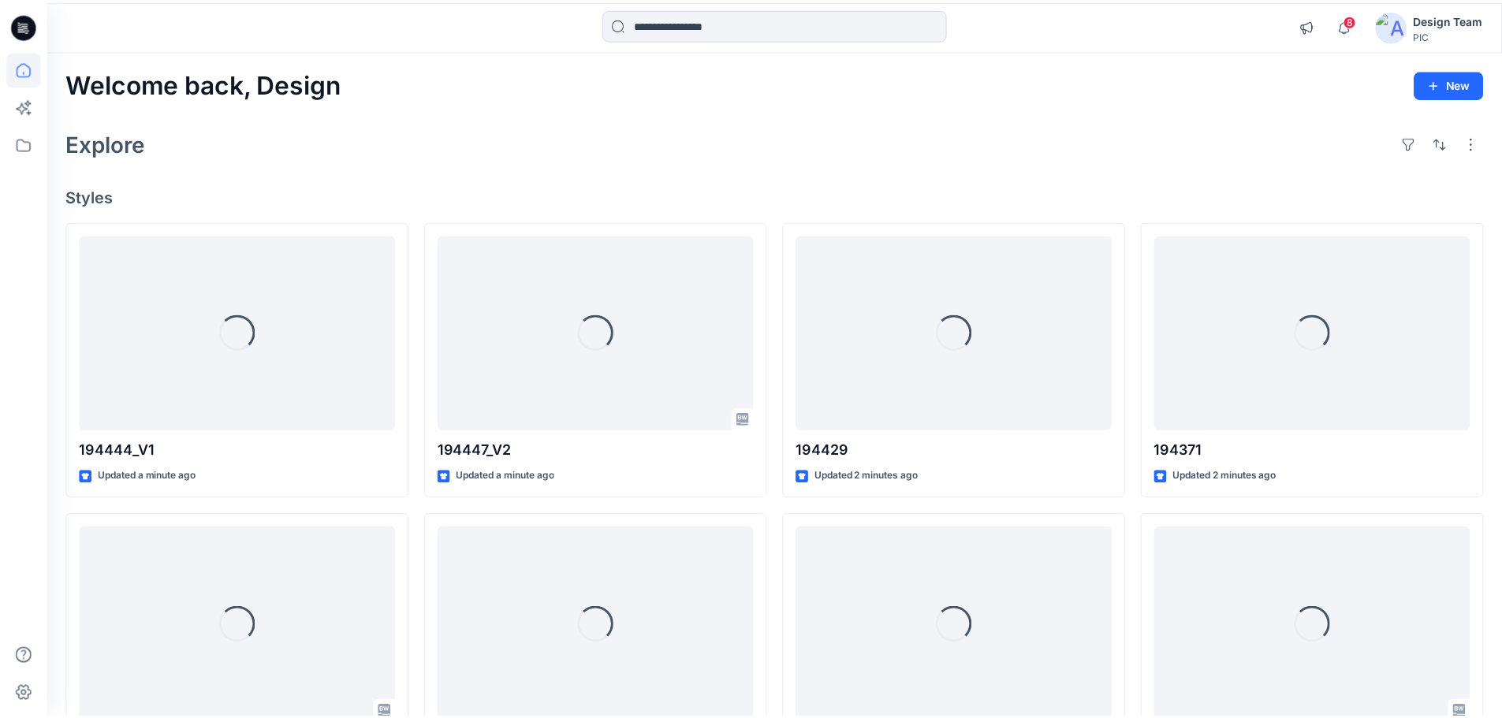
scroll to position [42, 0]
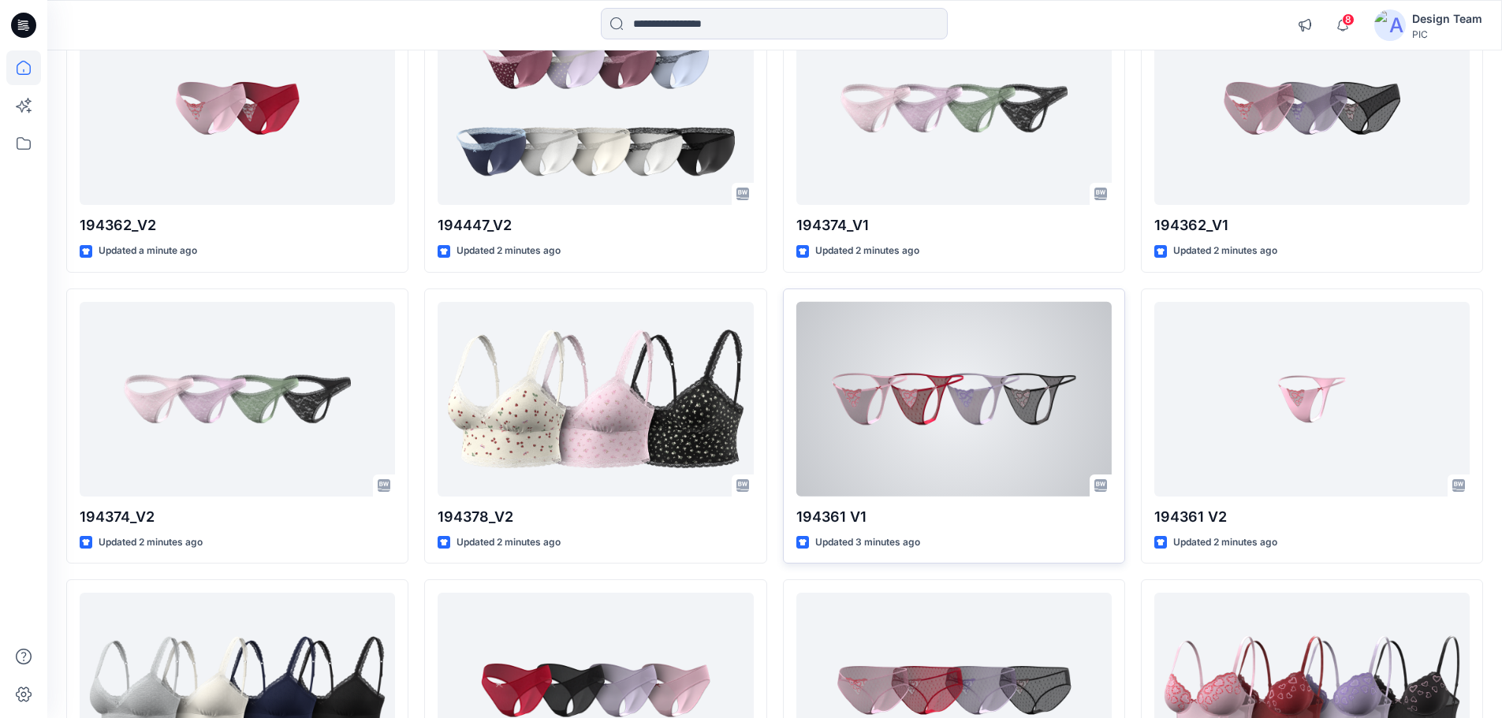
scroll to position [0, 0]
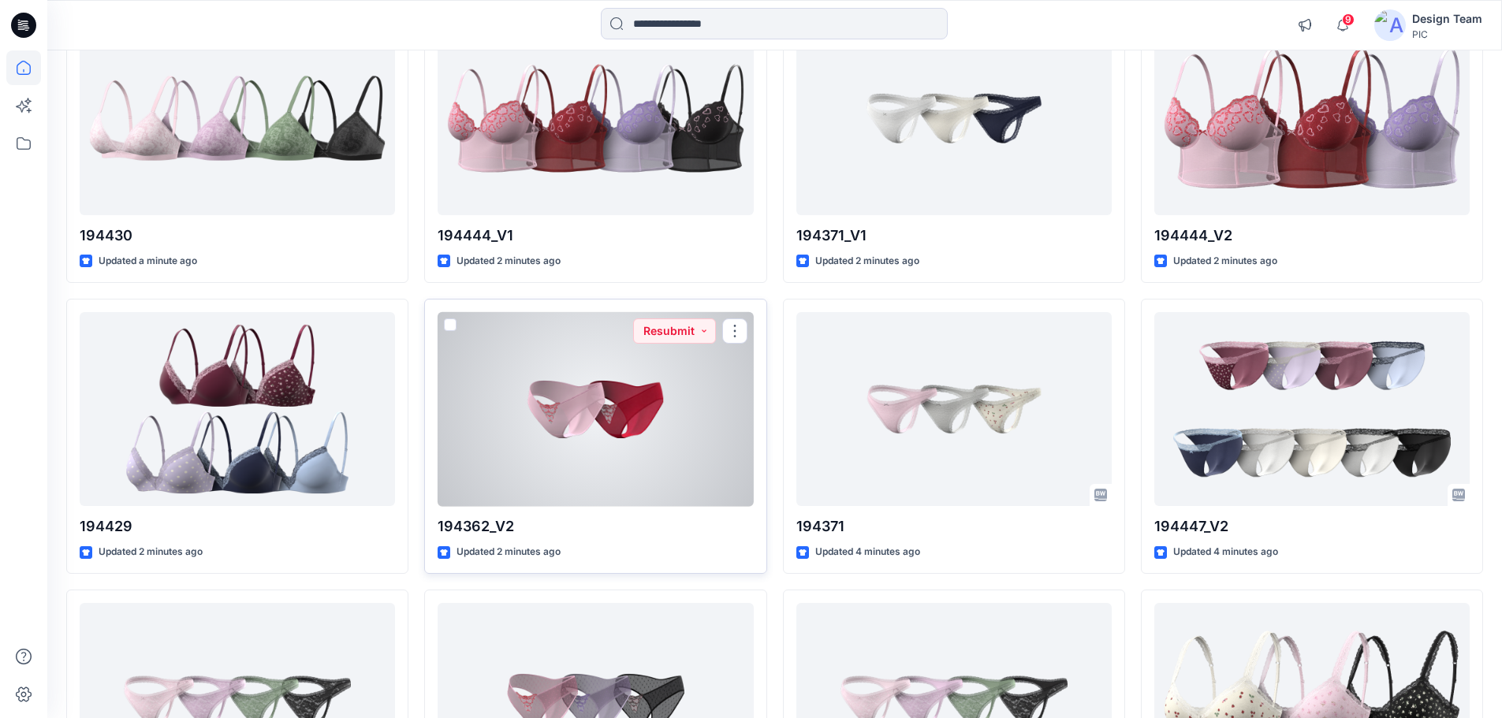
scroll to position [200, 0]
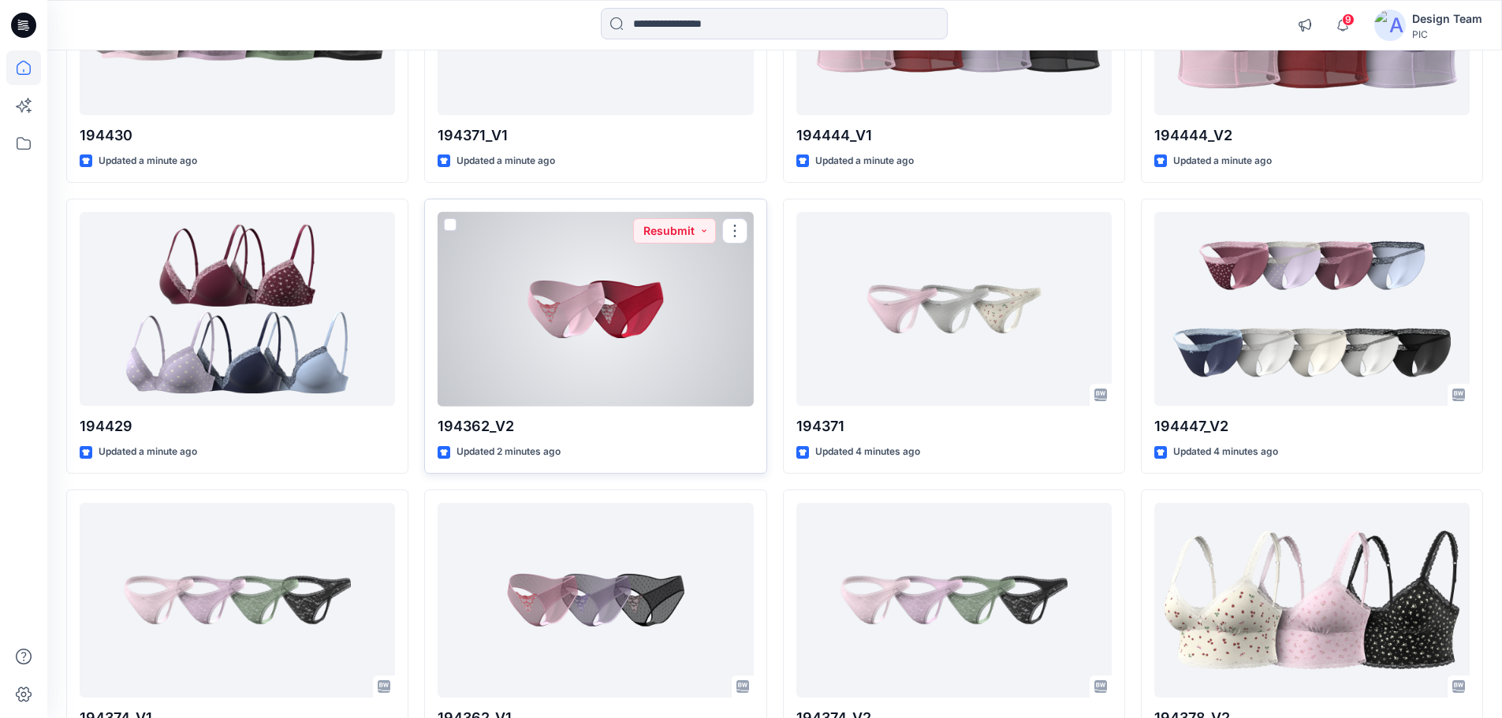
scroll to position [237, 0]
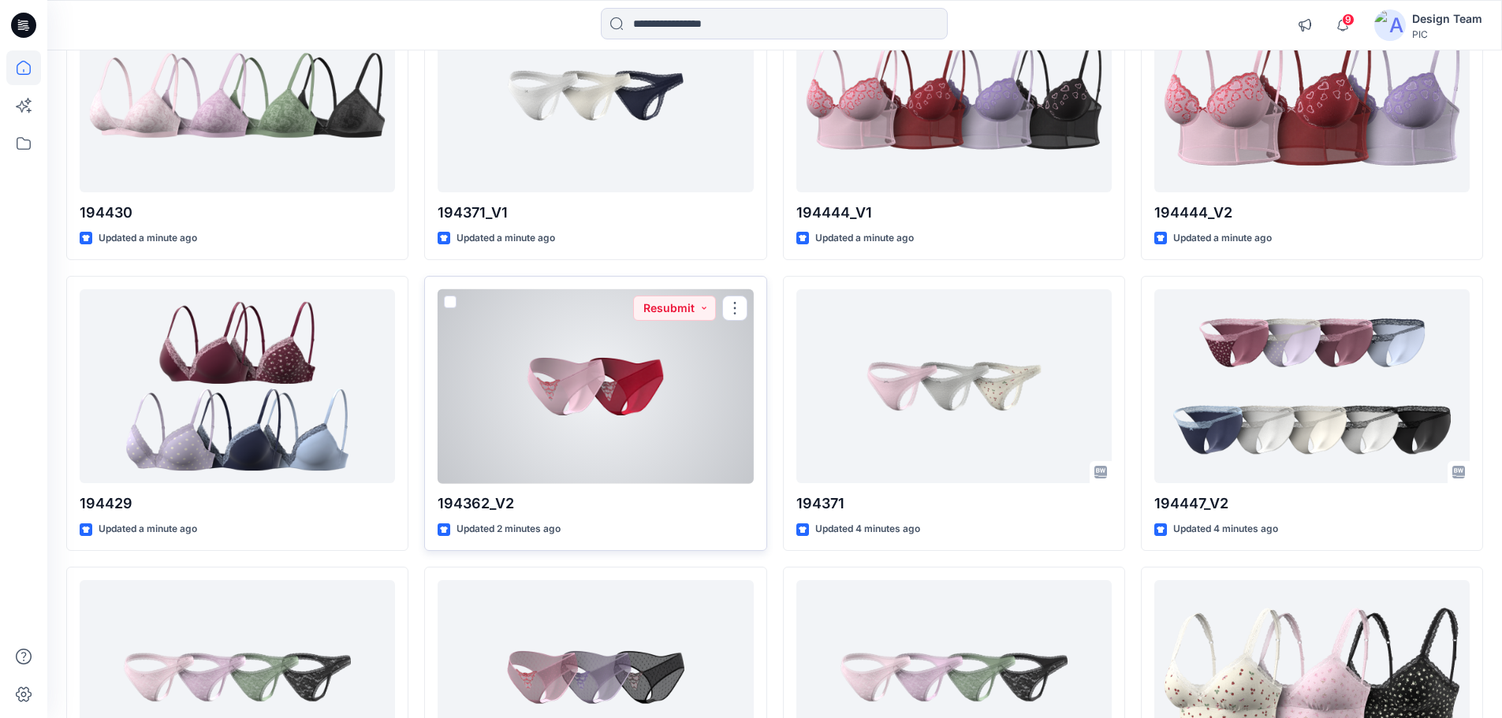
click at [576, 431] on div at bounding box center [595, 386] width 315 height 195
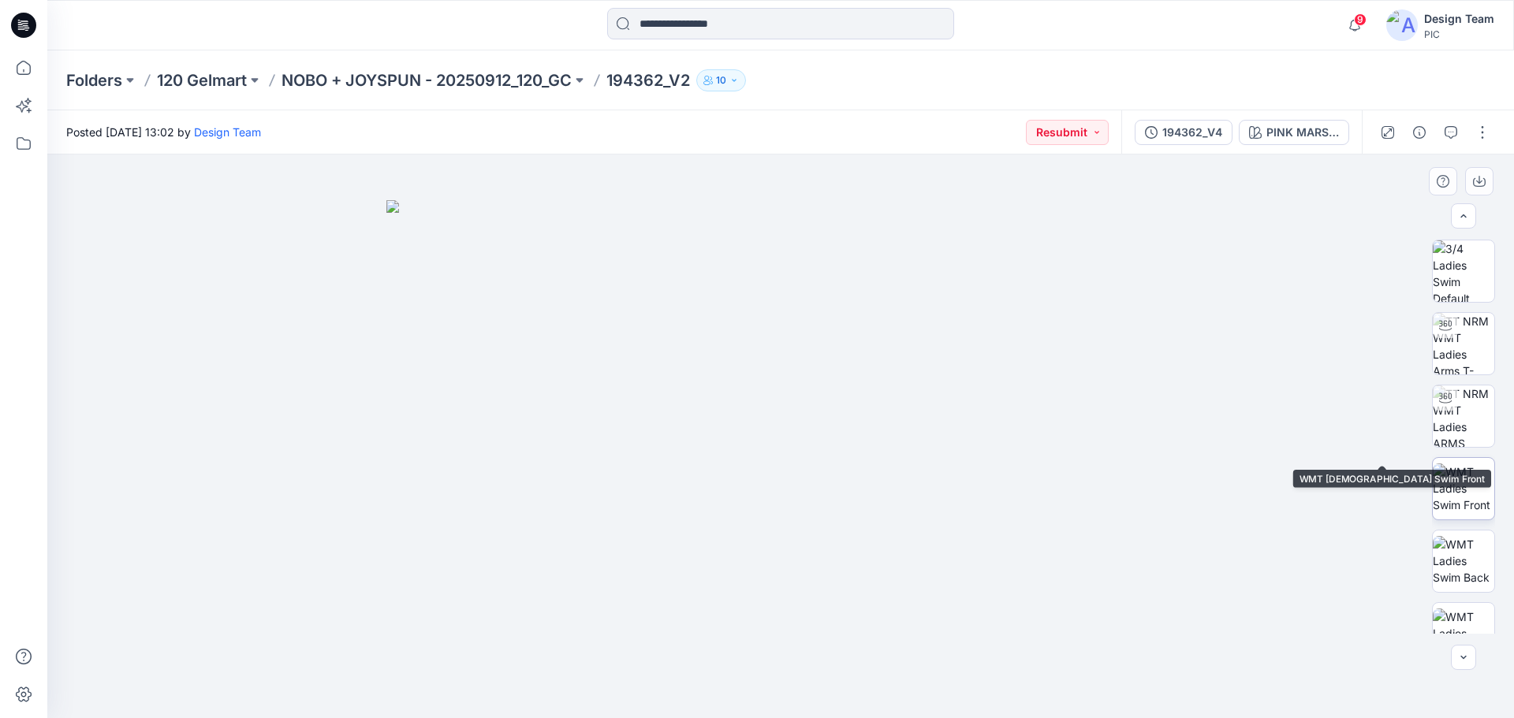
scroll to position [104, 0]
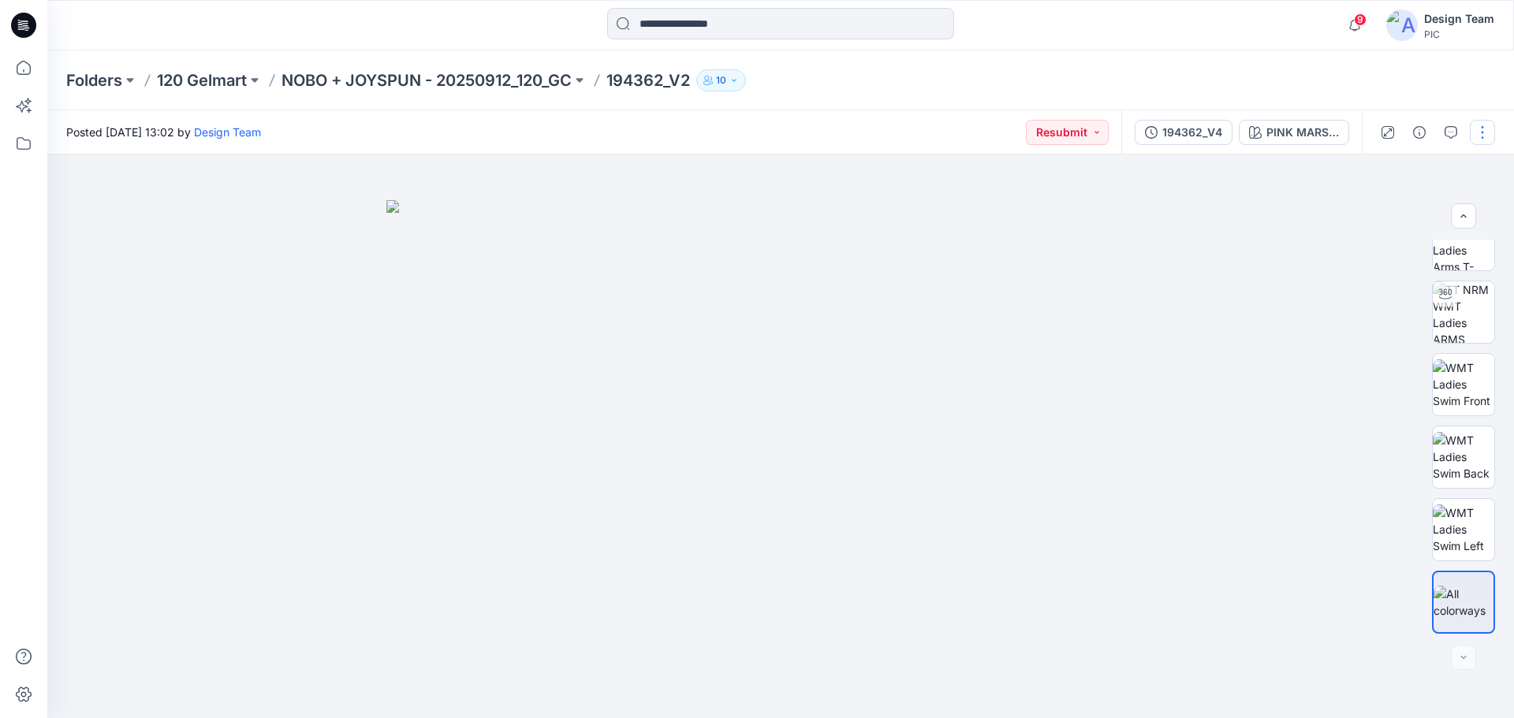
click at [1477, 133] on button "button" at bounding box center [1482, 132] width 25 height 25
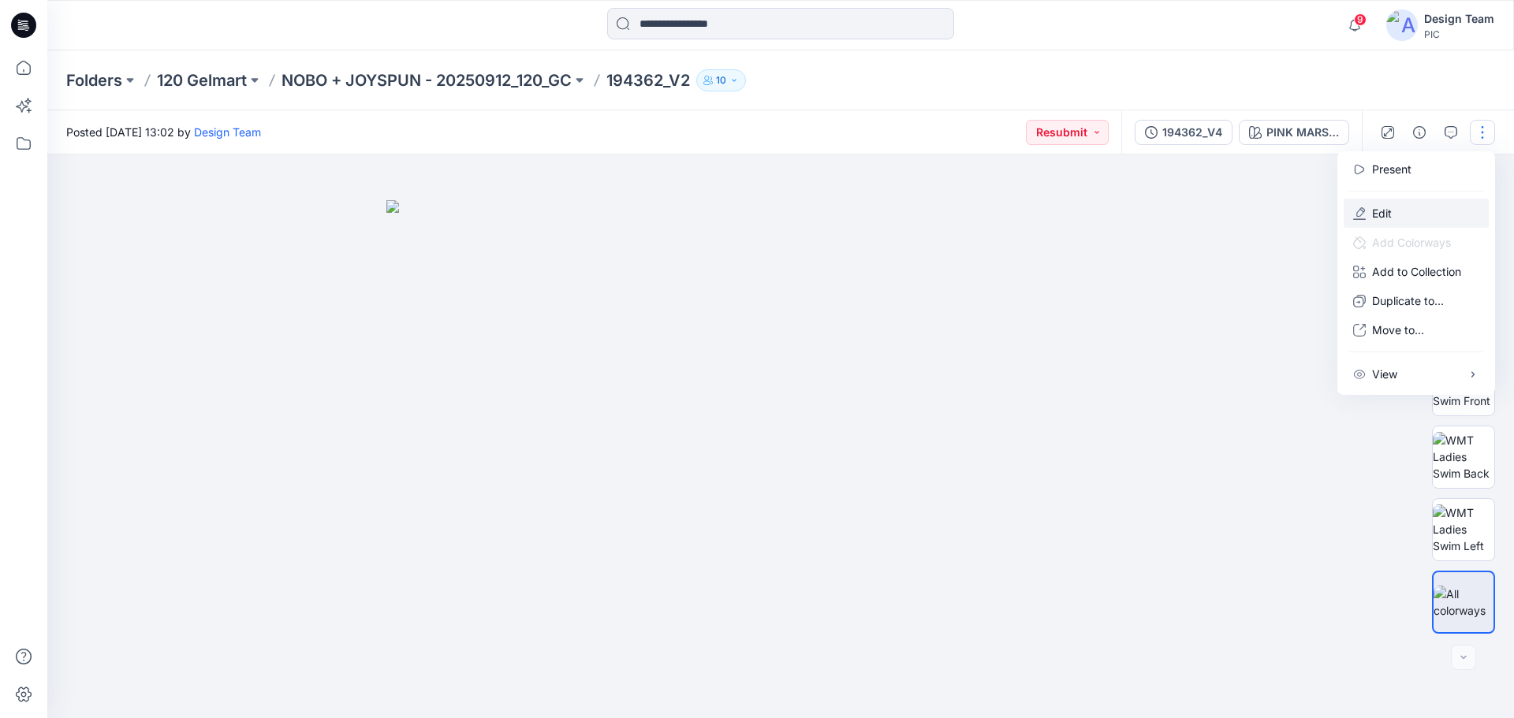
click at [1362, 212] on icon "button" at bounding box center [1359, 213] width 13 height 13
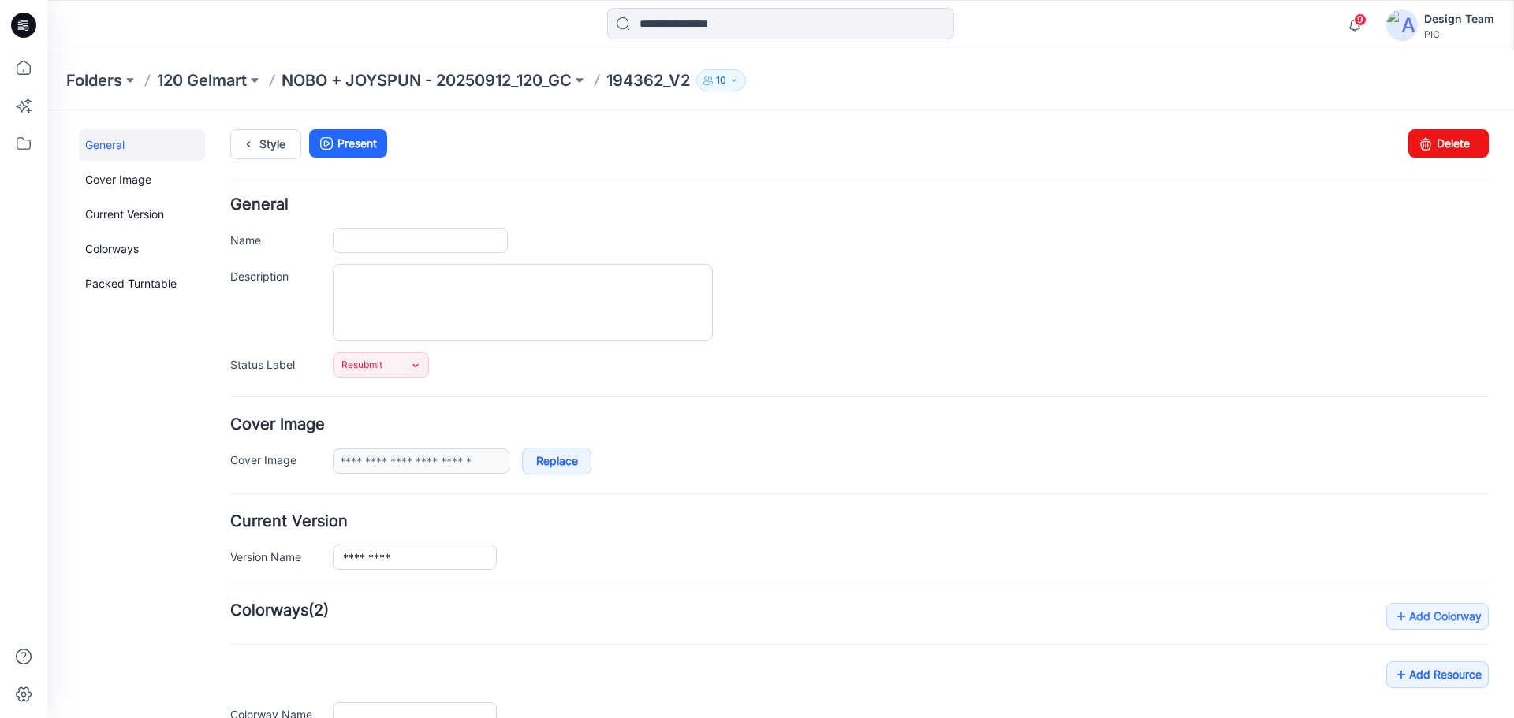
type input "*********"
type input "**********"
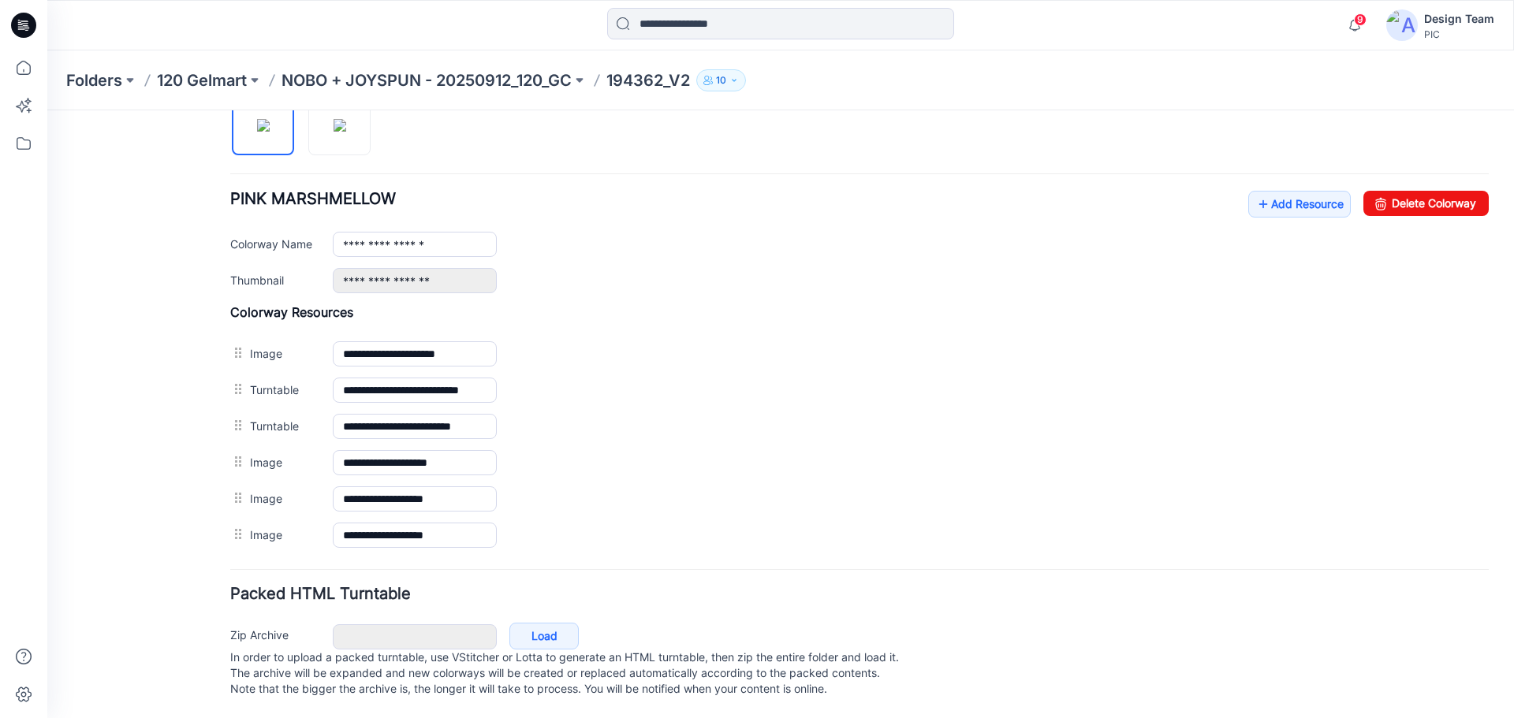
scroll to position [567, 0]
click at [1296, 191] on link "Add Resource" at bounding box center [1299, 204] width 103 height 27
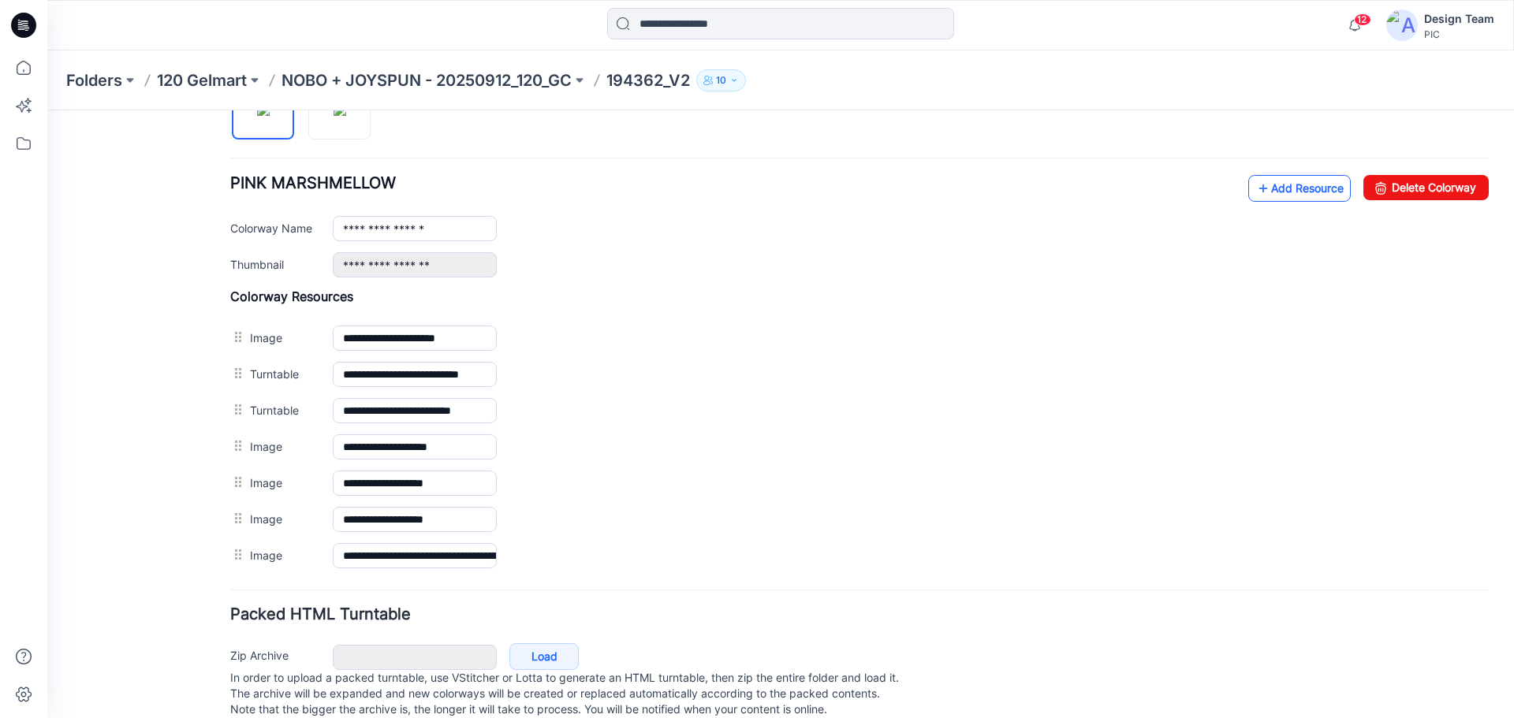
click at [1273, 192] on link "Add Resource" at bounding box center [1299, 188] width 103 height 27
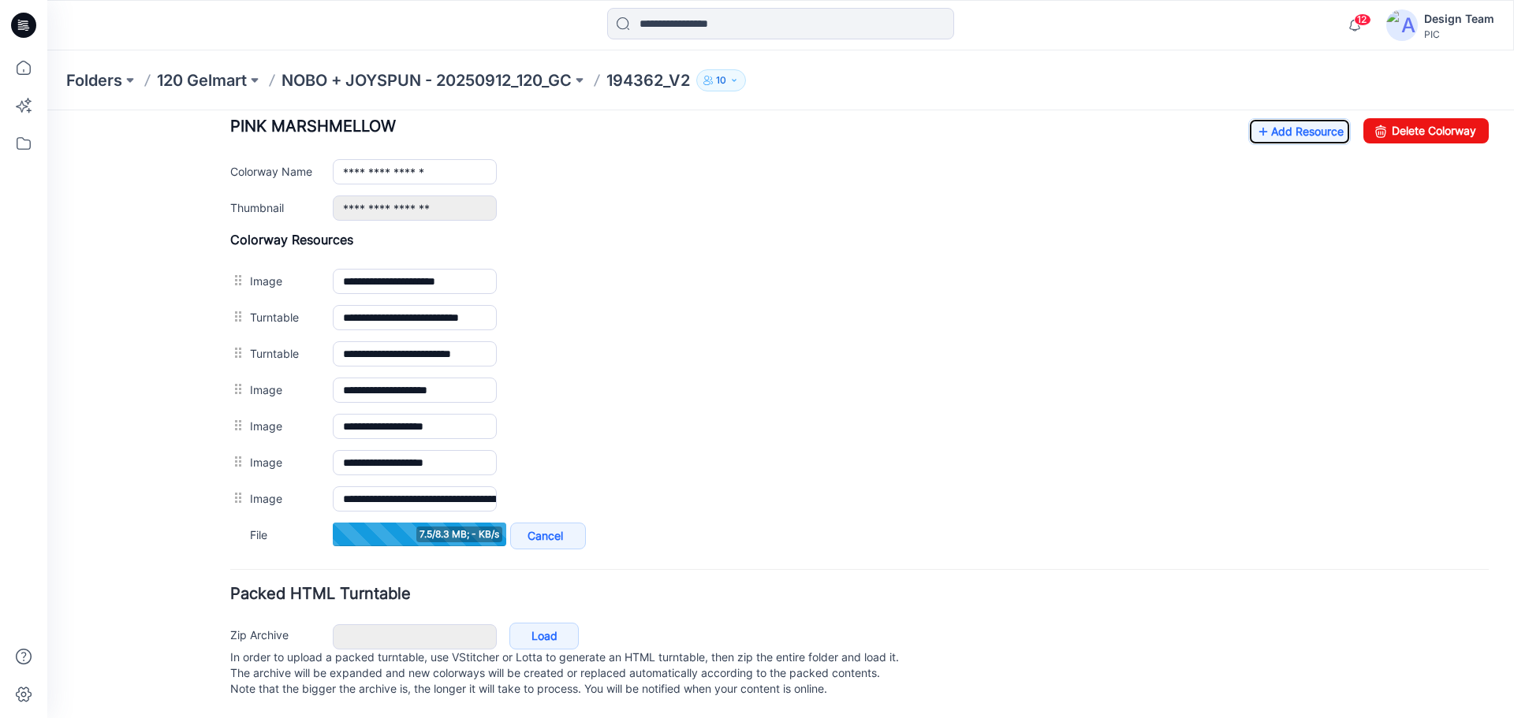
scroll to position [640, 0]
click at [1274, 118] on link "Add Resource" at bounding box center [1299, 131] width 103 height 27
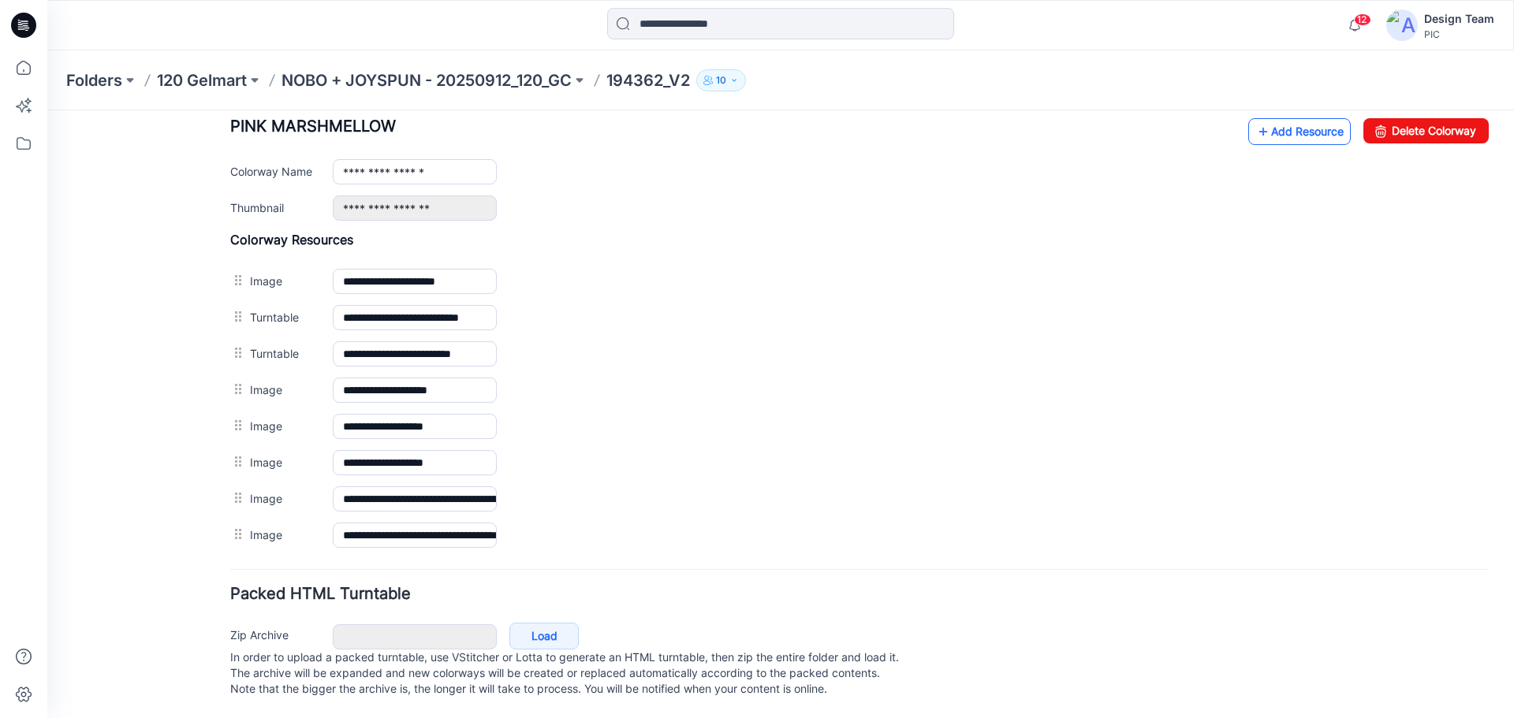
click at [1293, 121] on link "Add Resource" at bounding box center [1299, 131] width 103 height 27
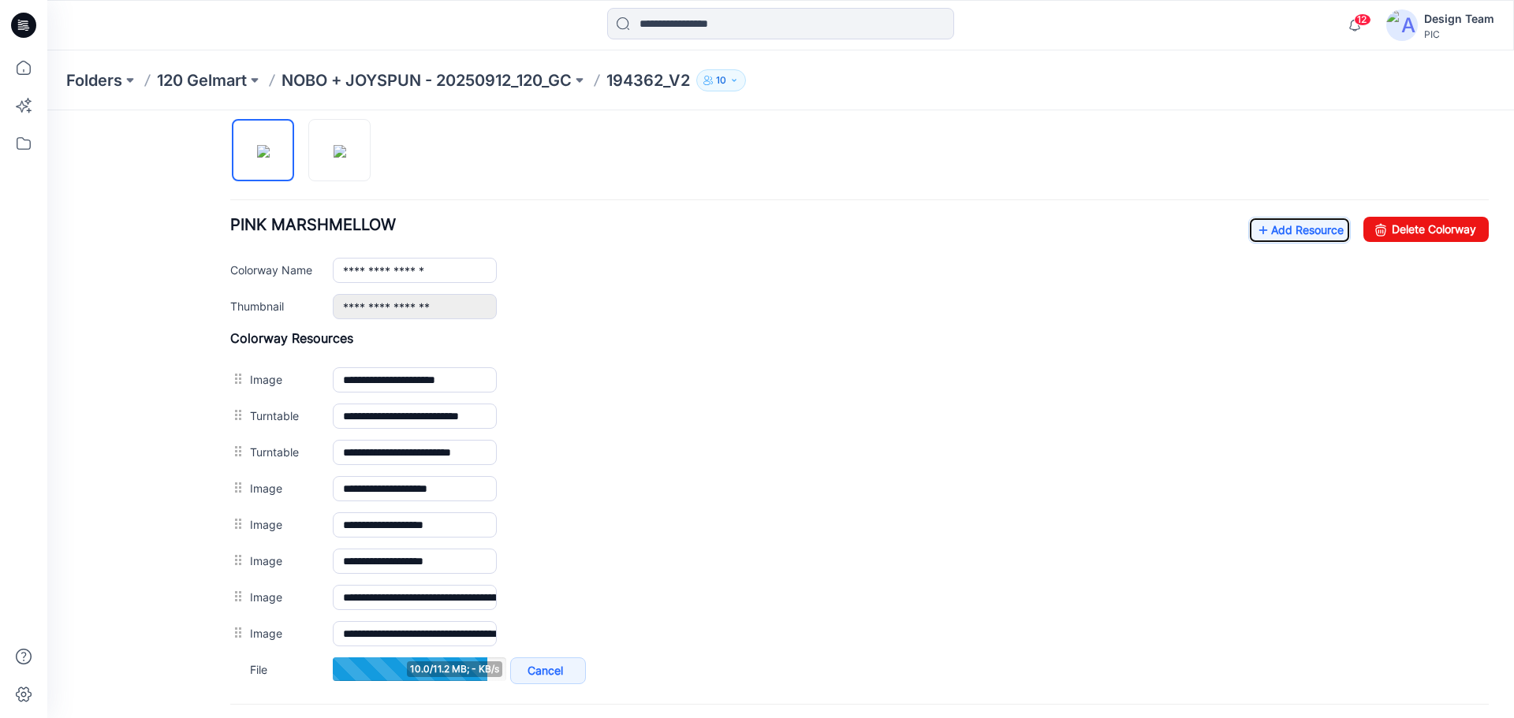
scroll to position [403, 0]
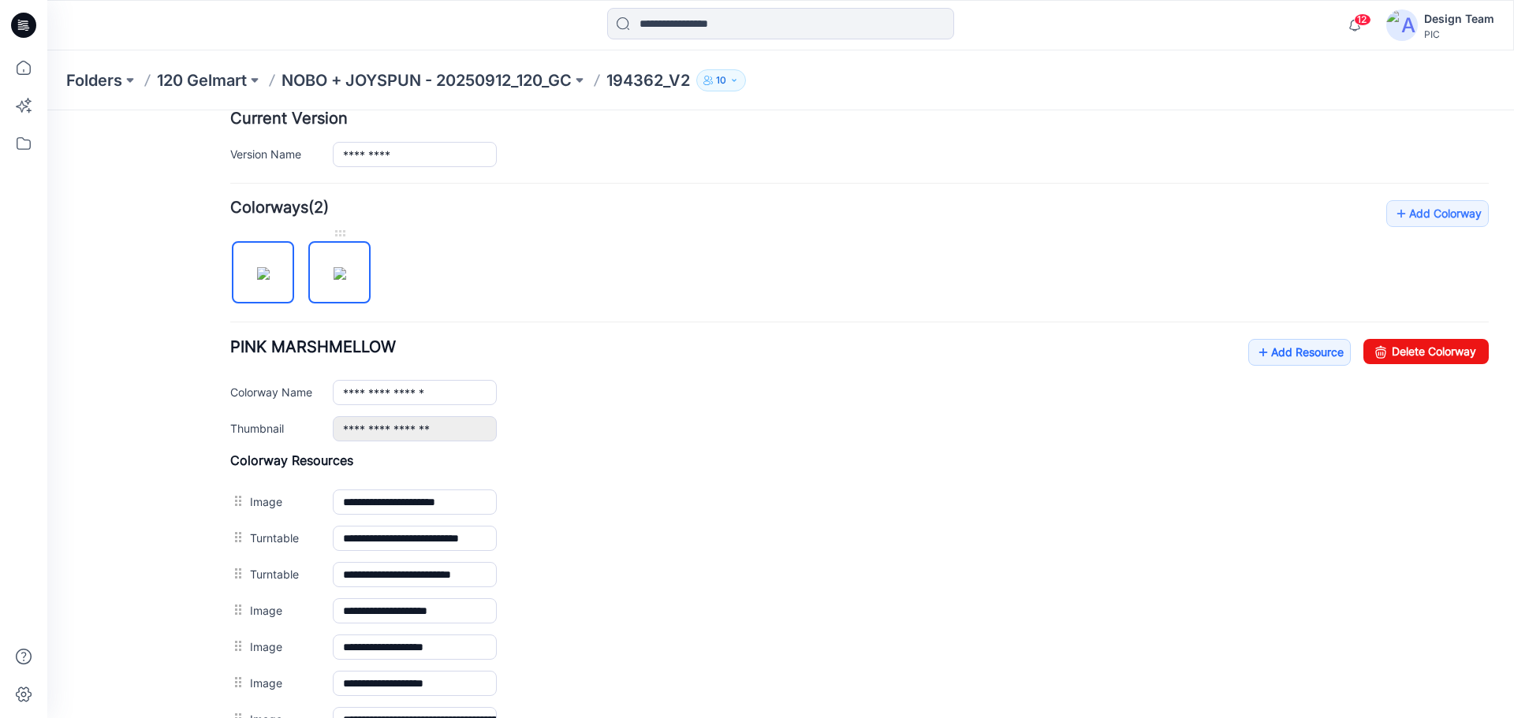
click at [342, 280] on img at bounding box center [340, 273] width 13 height 13
type input "**********"
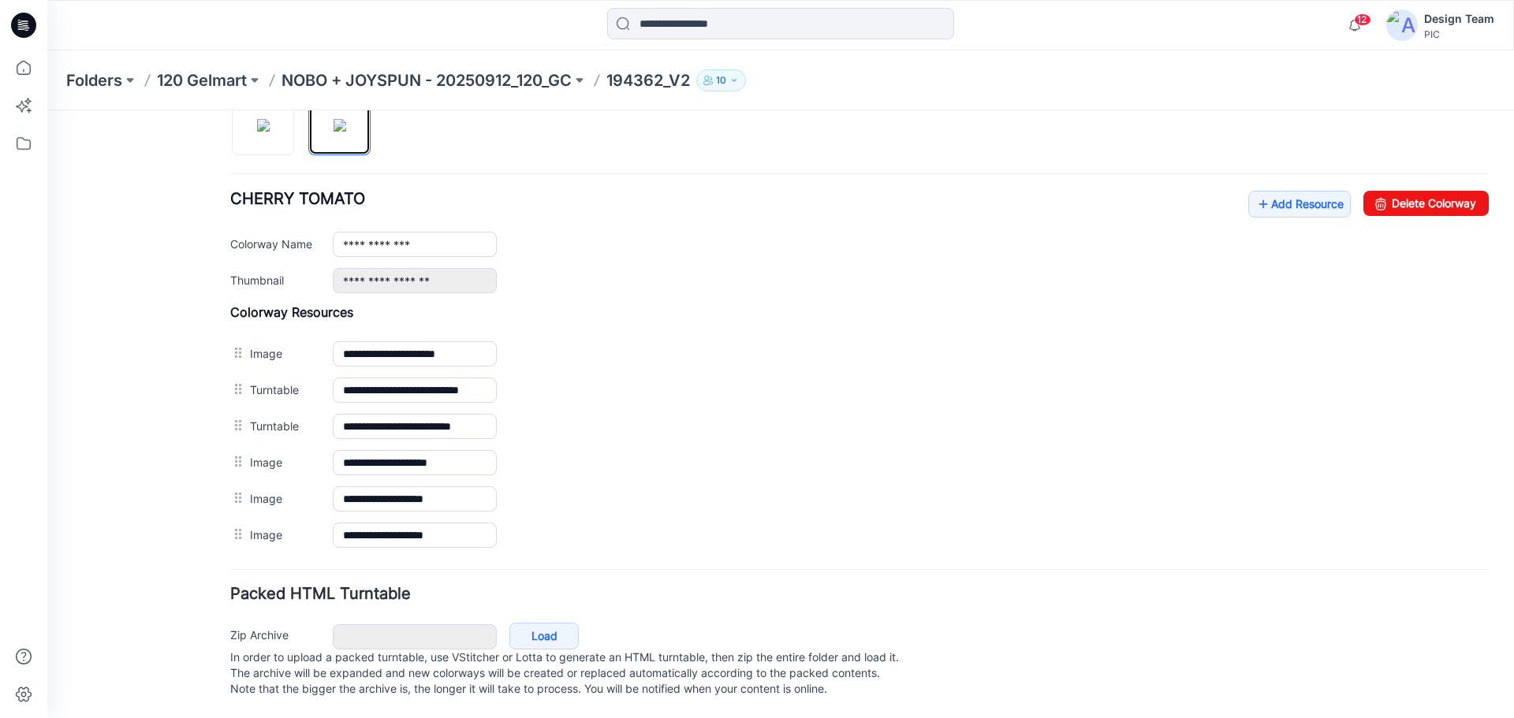
scroll to position [567, 0]
click at [1276, 194] on link "Add Resource" at bounding box center [1299, 204] width 103 height 27
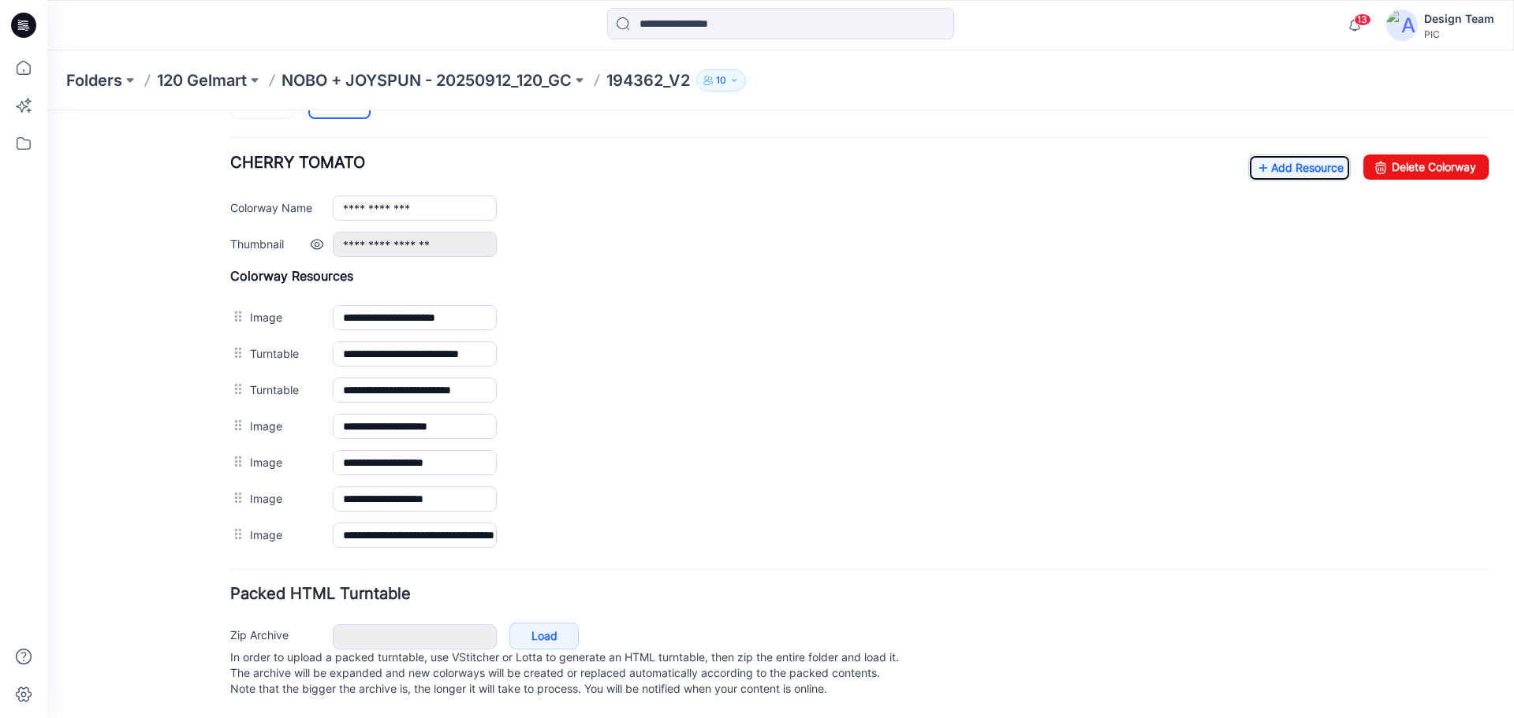
scroll to position [603, 0]
click at [1299, 155] on link "Add Resource" at bounding box center [1299, 168] width 103 height 27
click at [1265, 155] on link "Add Resource" at bounding box center [1299, 168] width 103 height 27
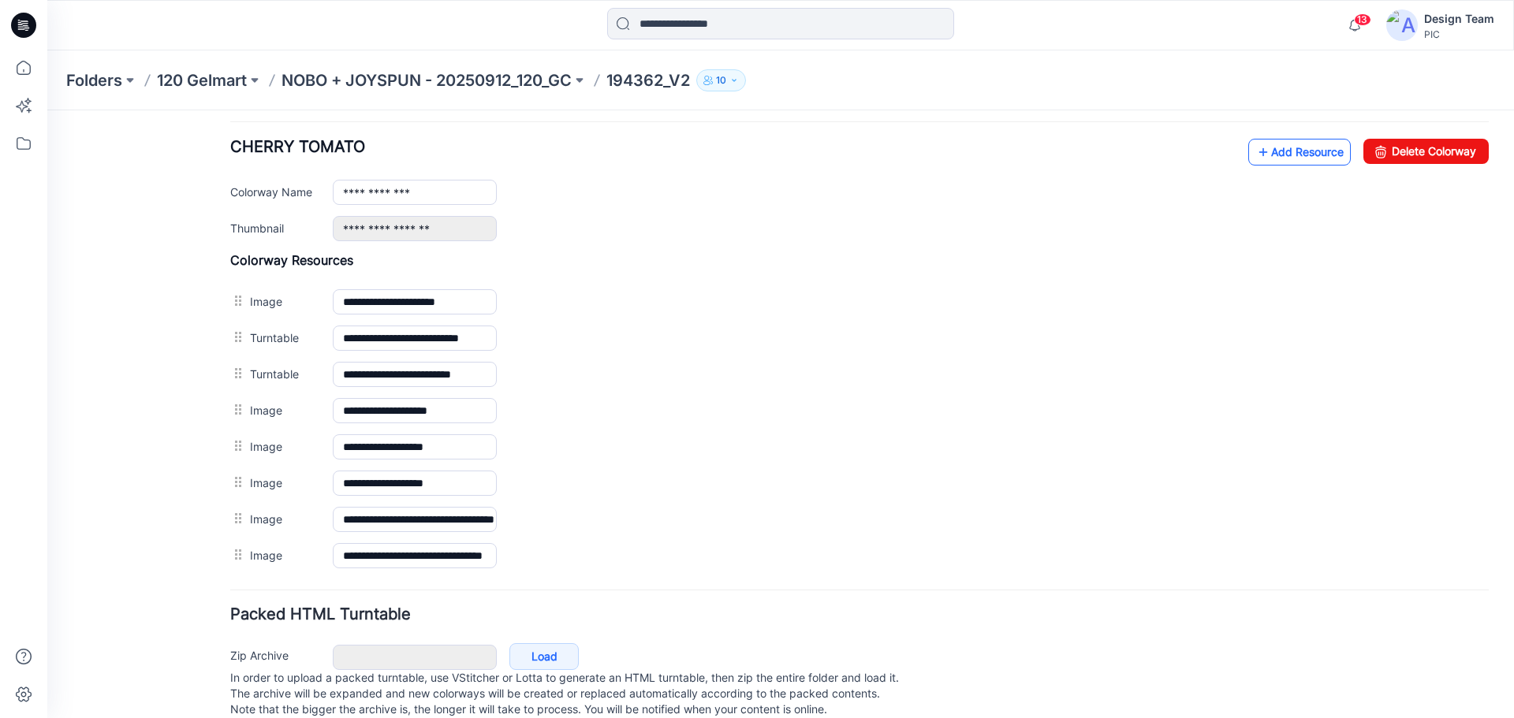
click at [1311, 160] on link "Add Resource" at bounding box center [1299, 152] width 103 height 27
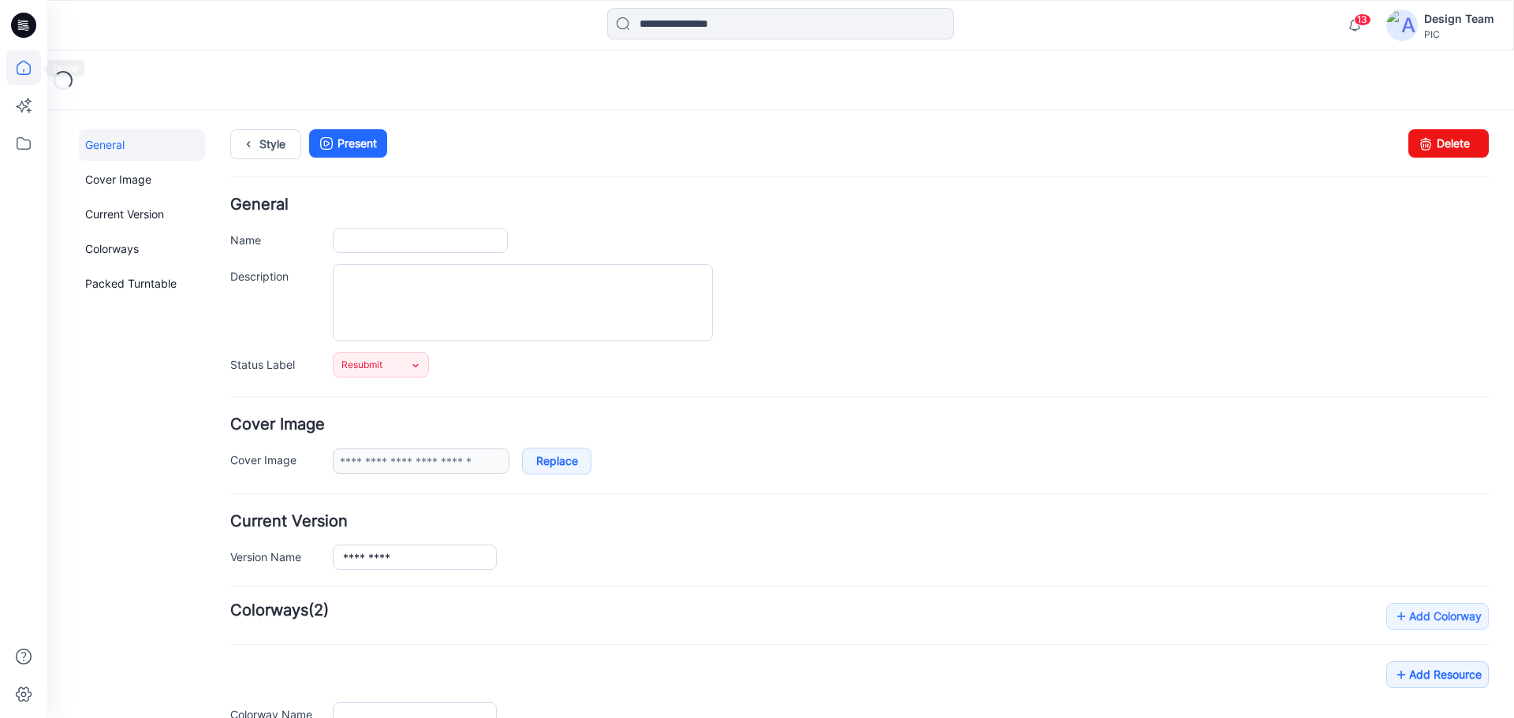
type input "*********"
type input "**********"
click at [9, 62] on icon at bounding box center [23, 67] width 35 height 35
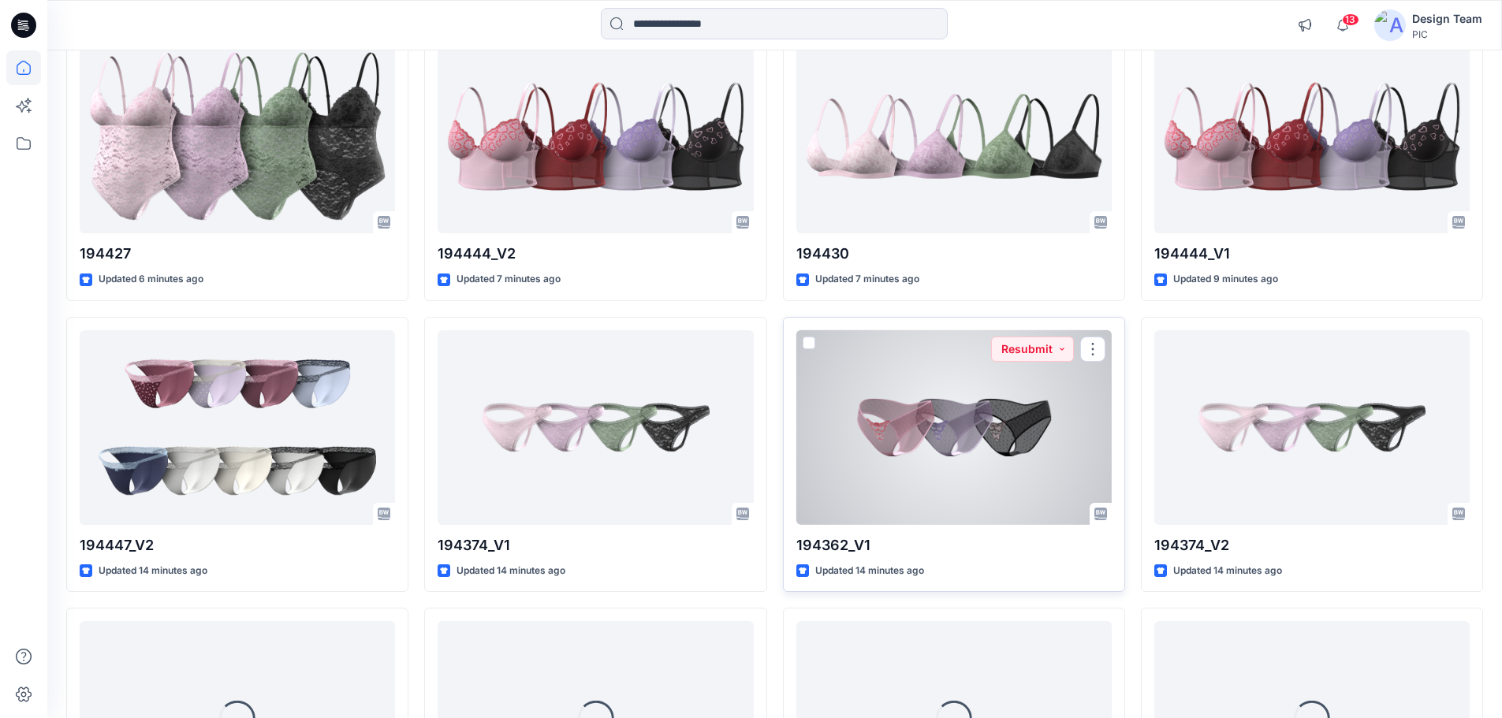
scroll to position [515, 0]
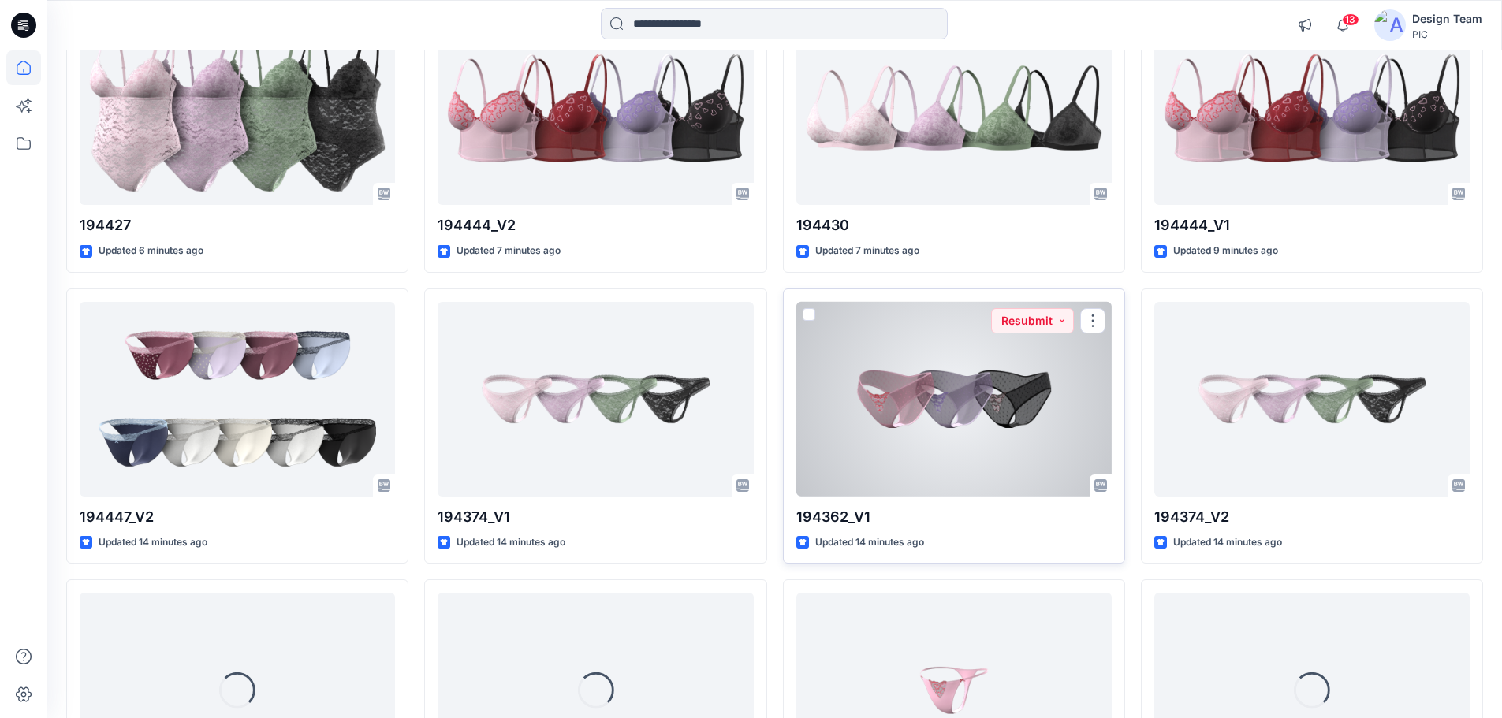
click at [935, 427] on div at bounding box center [953, 399] width 315 height 195
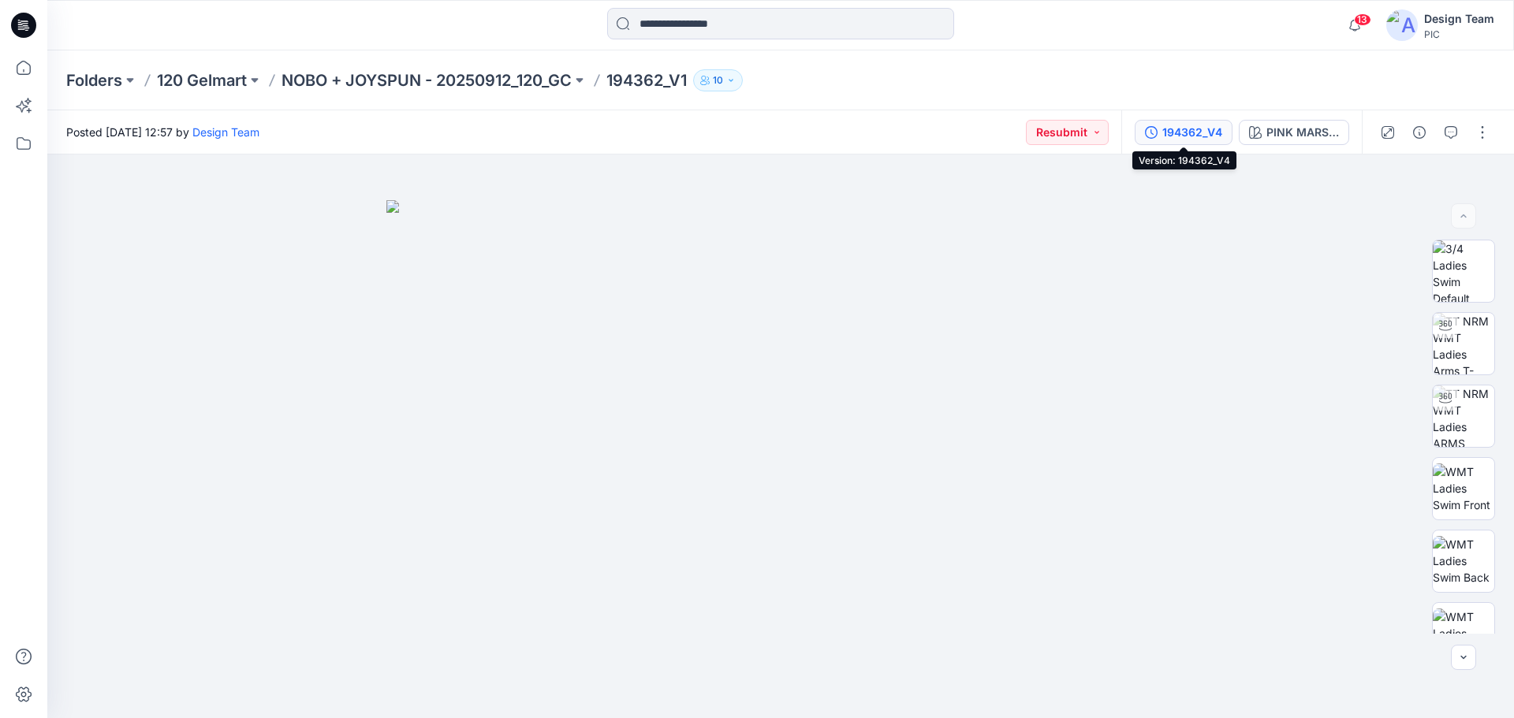
click at [1199, 131] on div "194362_V4" at bounding box center [1192, 132] width 60 height 17
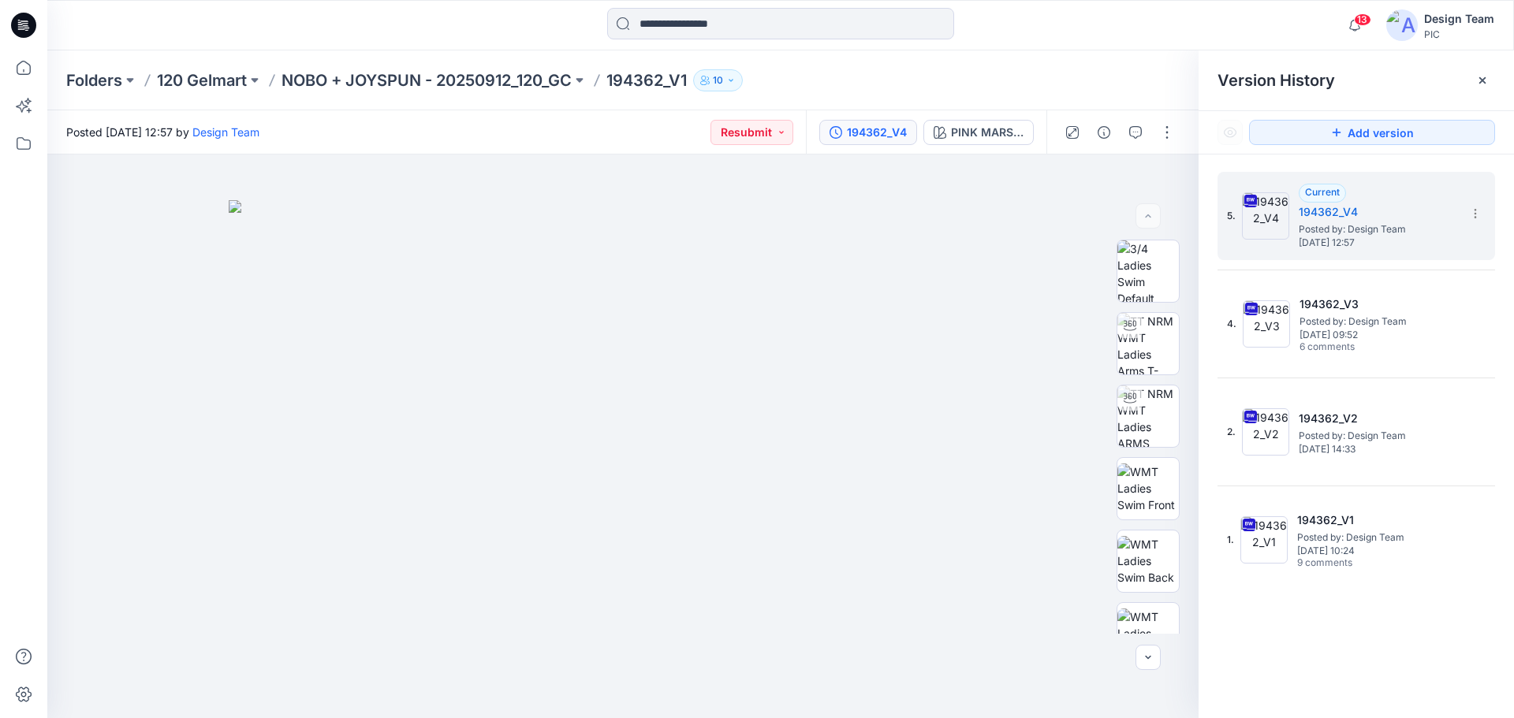
click at [1085, 61] on div "Folders 120 Gelmart NOBO + JOYSPUN - 20250912_120_GC 194362_V1 10" at bounding box center [780, 80] width 1467 height 60
click at [1475, 209] on icon at bounding box center [1475, 213] width 13 height 13
click at [1384, 162] on div "5. Current 194362_V4 Posted by: Design Team Monday, October 13, 2025 12:57 4. 1…" at bounding box center [1356, 448] width 315 height 587
click at [1470, 210] on icon at bounding box center [1475, 213] width 13 height 13
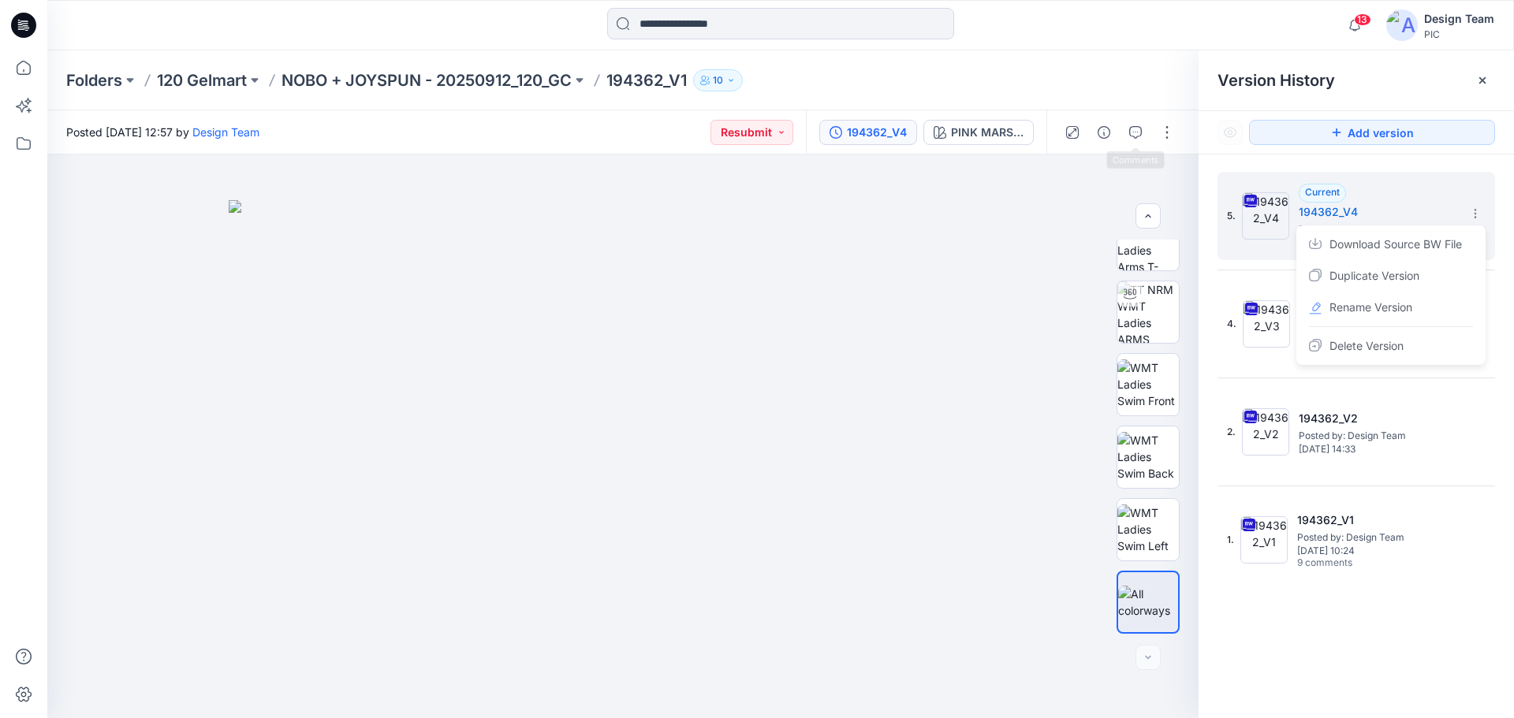
click at [1113, 62] on div "Folders 120 Gelmart NOBO + JOYSPUN - 20250912_120_GC 194362_V1 10" at bounding box center [780, 80] width 1467 height 60
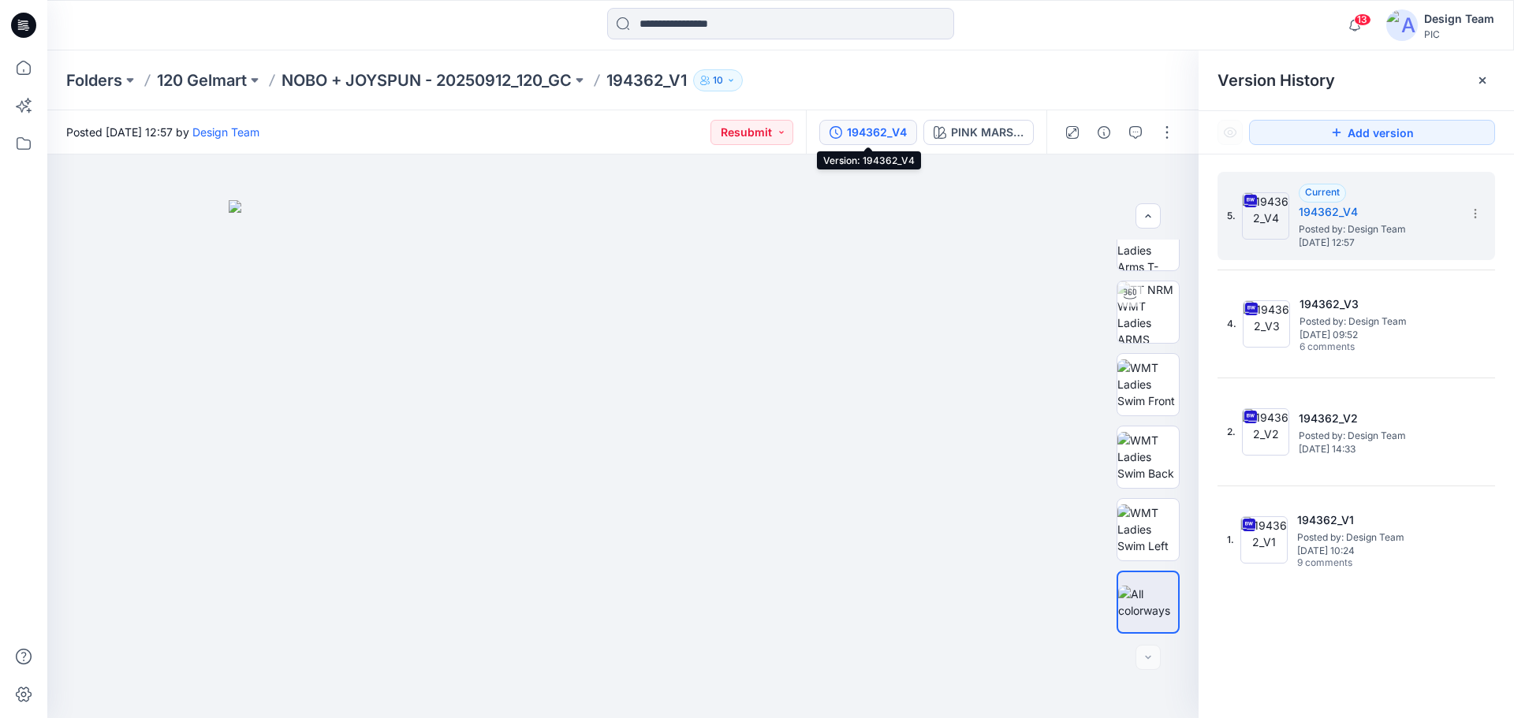
click at [882, 140] on div "194362_V4" at bounding box center [877, 132] width 60 height 17
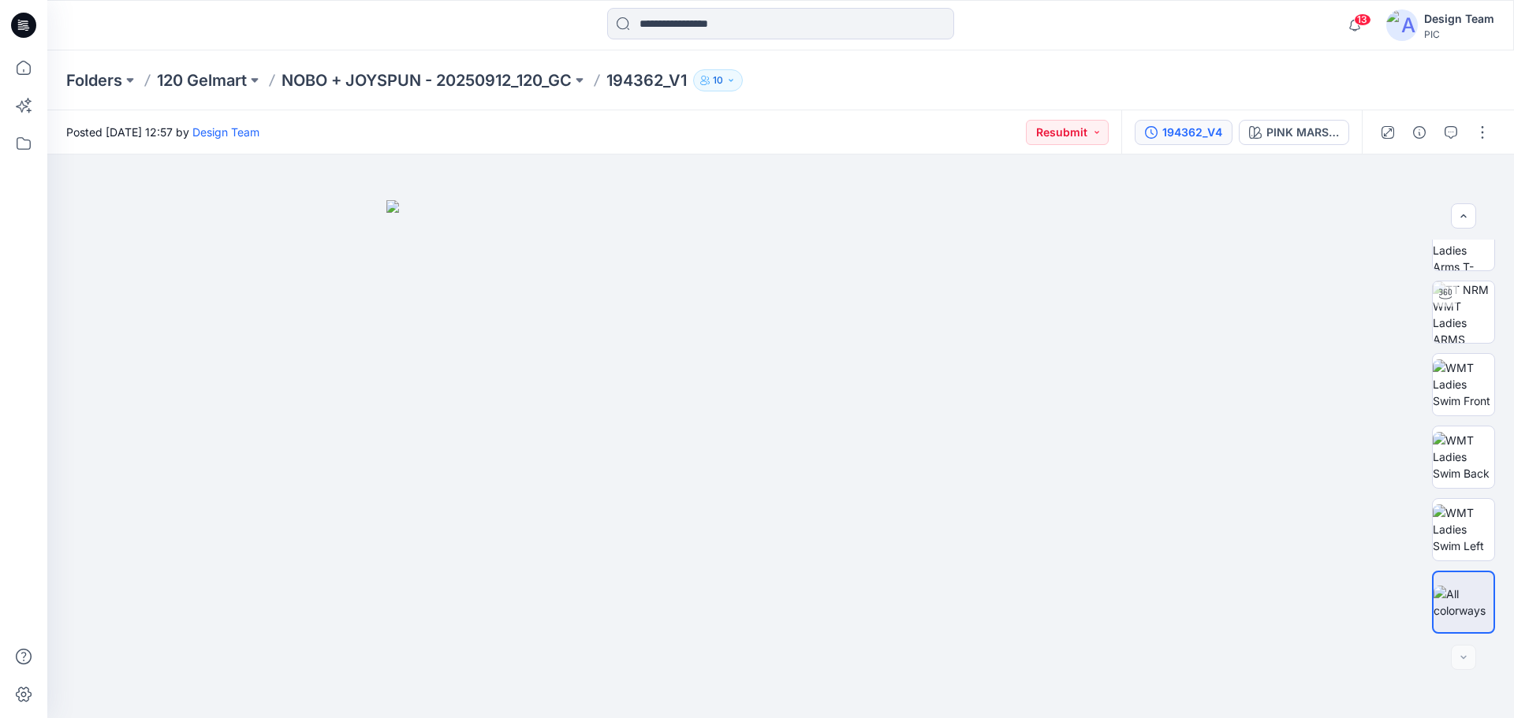
click at [1198, 130] on div "194362_V4" at bounding box center [1192, 132] width 60 height 17
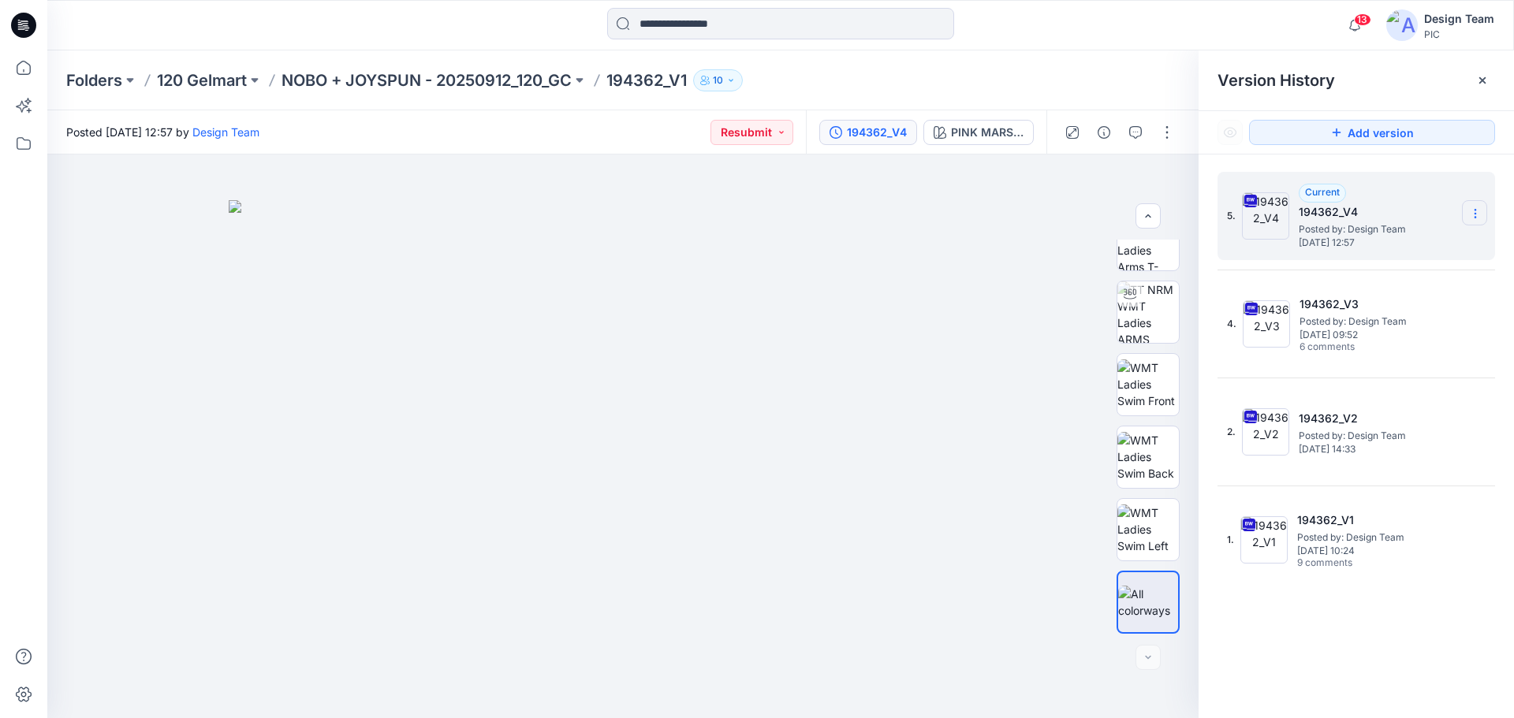
click at [1483, 216] on section at bounding box center [1474, 212] width 25 height 25
click at [1407, 188] on div "Current 194362_V4 Posted by: Design Team Monday, October 13, 2025 12:57" at bounding box center [1378, 216] width 158 height 65
click at [1359, 219] on h5 "194362_V4" at bounding box center [1378, 212] width 158 height 19
click at [1475, 214] on icon at bounding box center [1475, 214] width 1 height 1
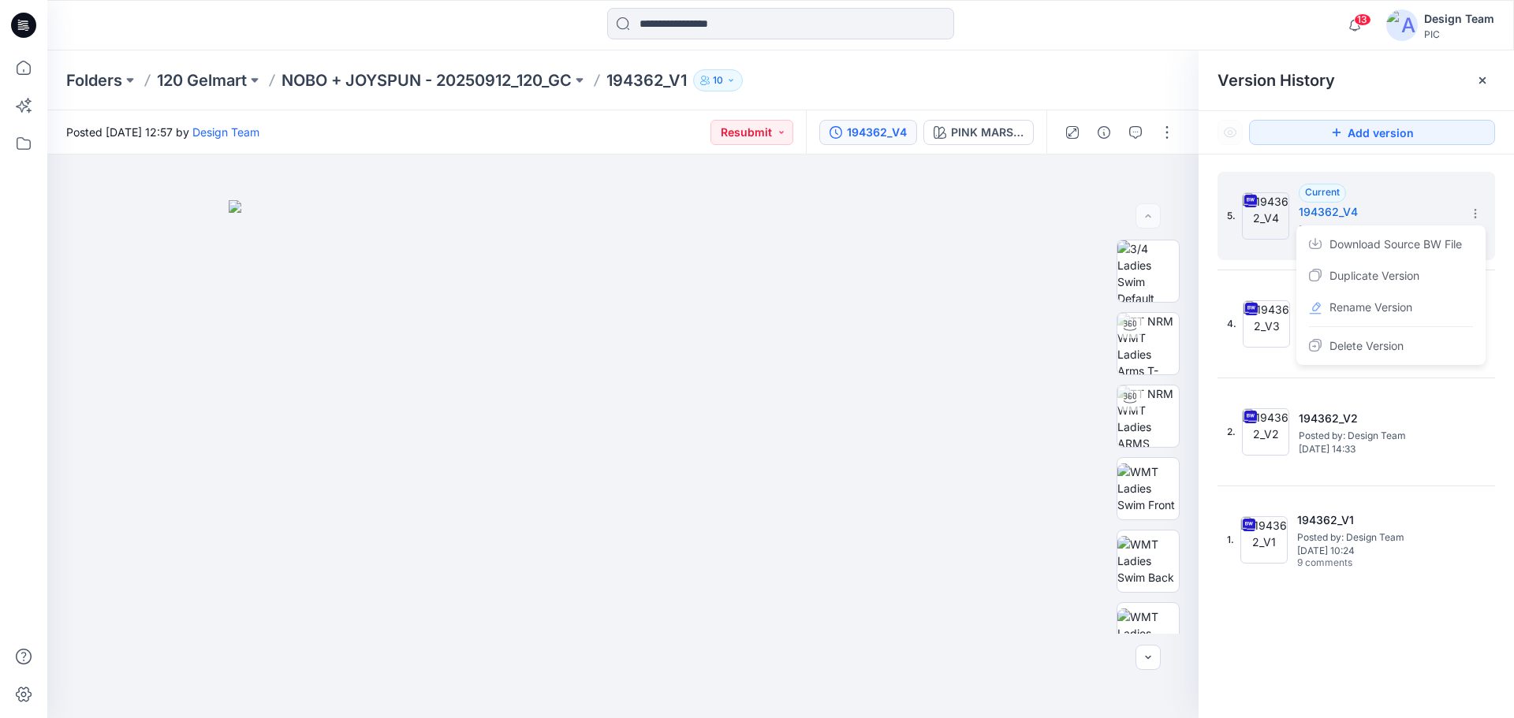
click at [1201, 192] on div "5. Current 194362_V4 Posted by: Design Team Monday, October 13, 2025 12:57 Down…" at bounding box center [1356, 448] width 315 height 587
click at [651, 80] on p "194362_V1" at bounding box center [646, 80] width 80 height 22
click at [535, 73] on p "NOBO + JOYSPUN - 20250912_120_GC" at bounding box center [427, 80] width 290 height 22
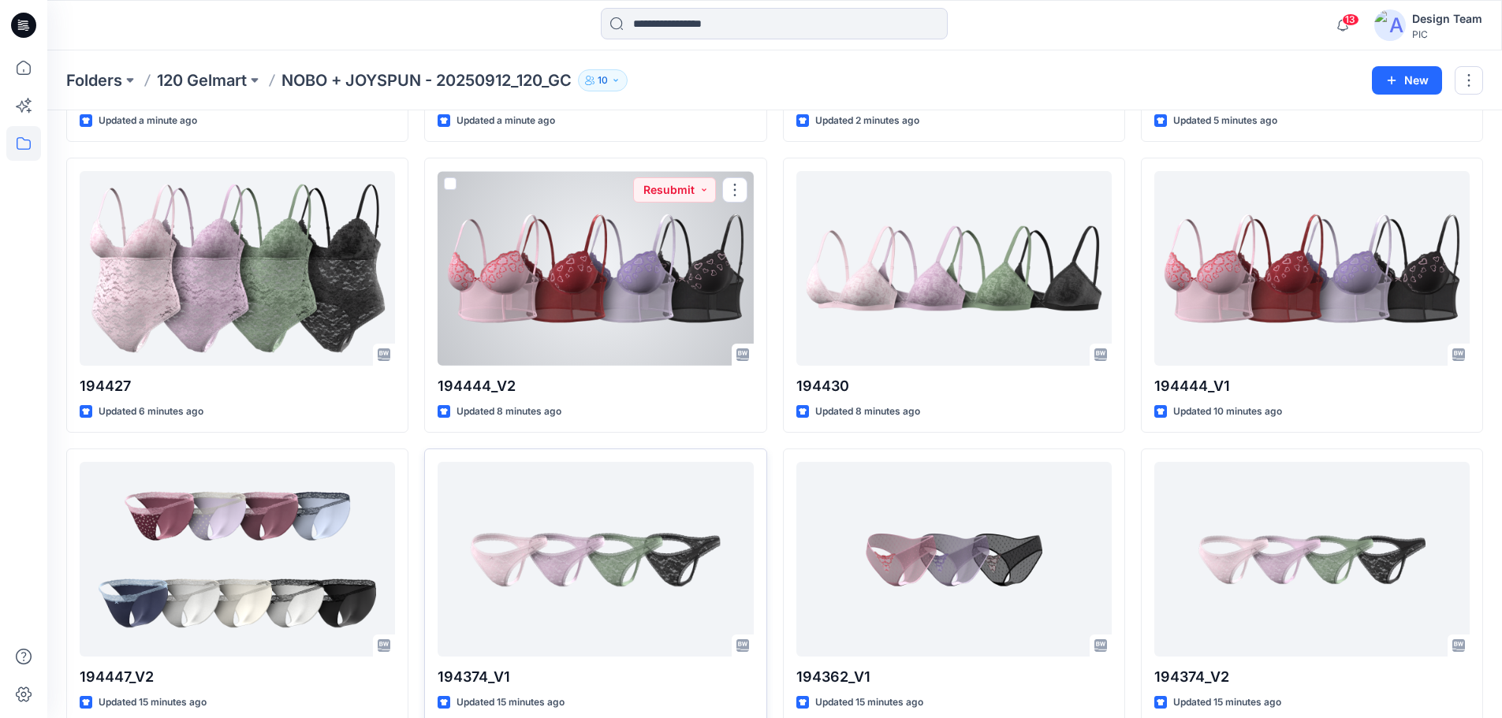
scroll to position [392, 0]
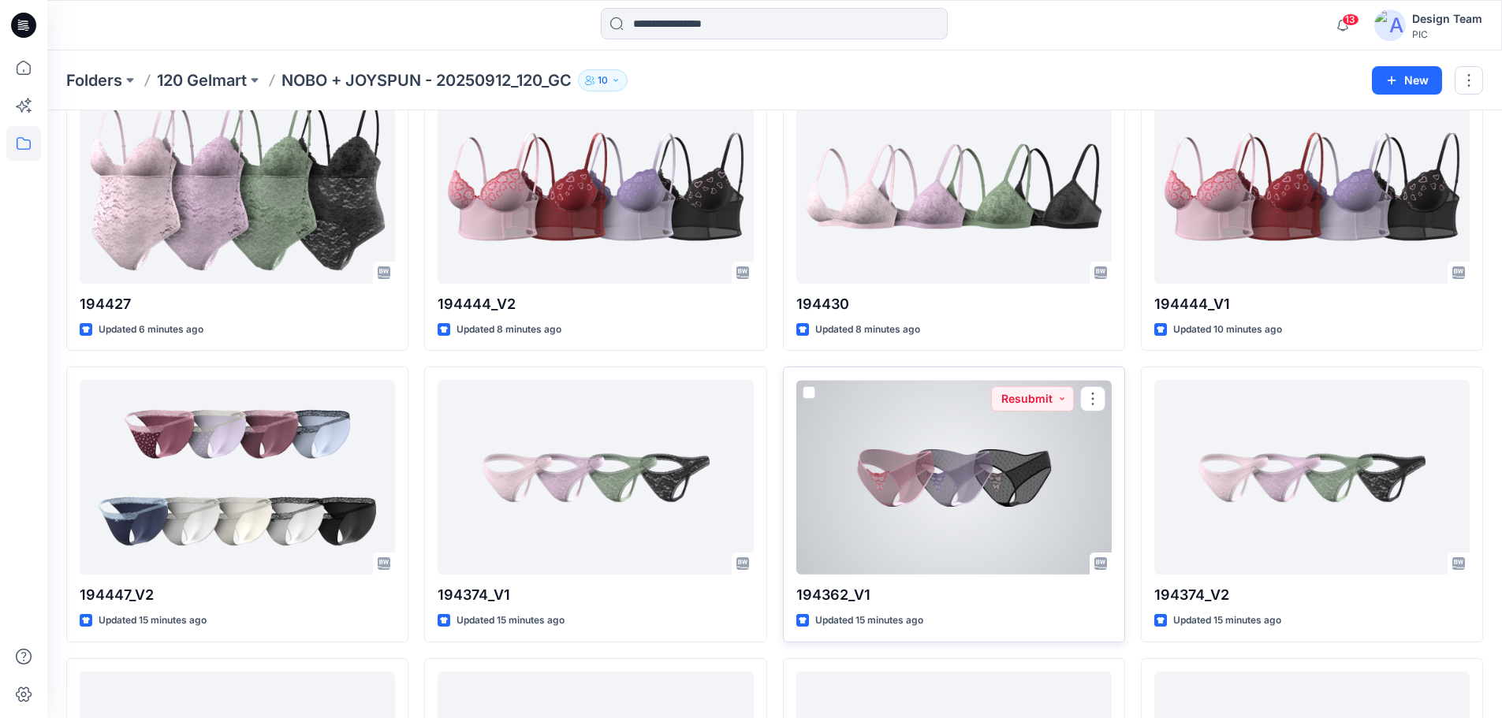
click at [958, 475] on div at bounding box center [953, 477] width 315 height 195
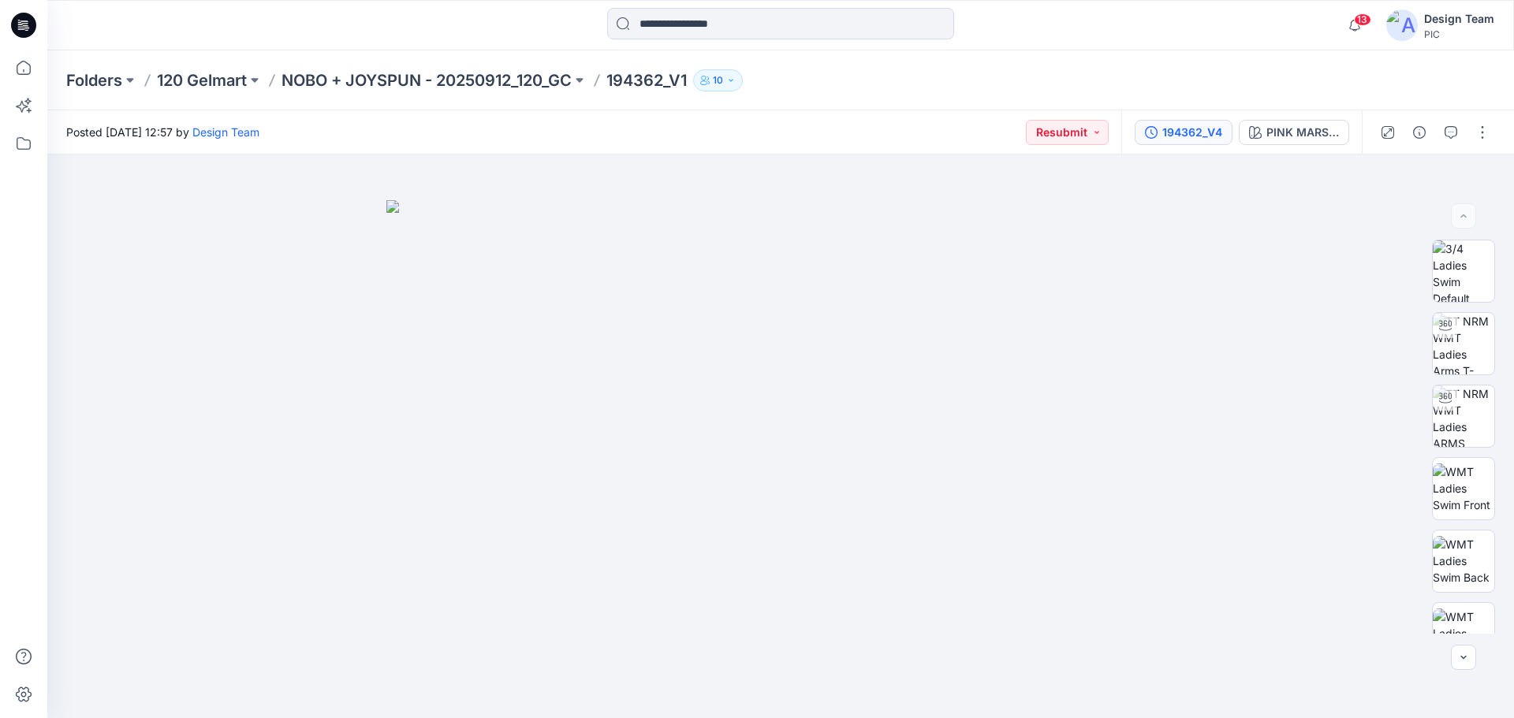
click at [1194, 124] on button "194362_V4" at bounding box center [1184, 132] width 98 height 25
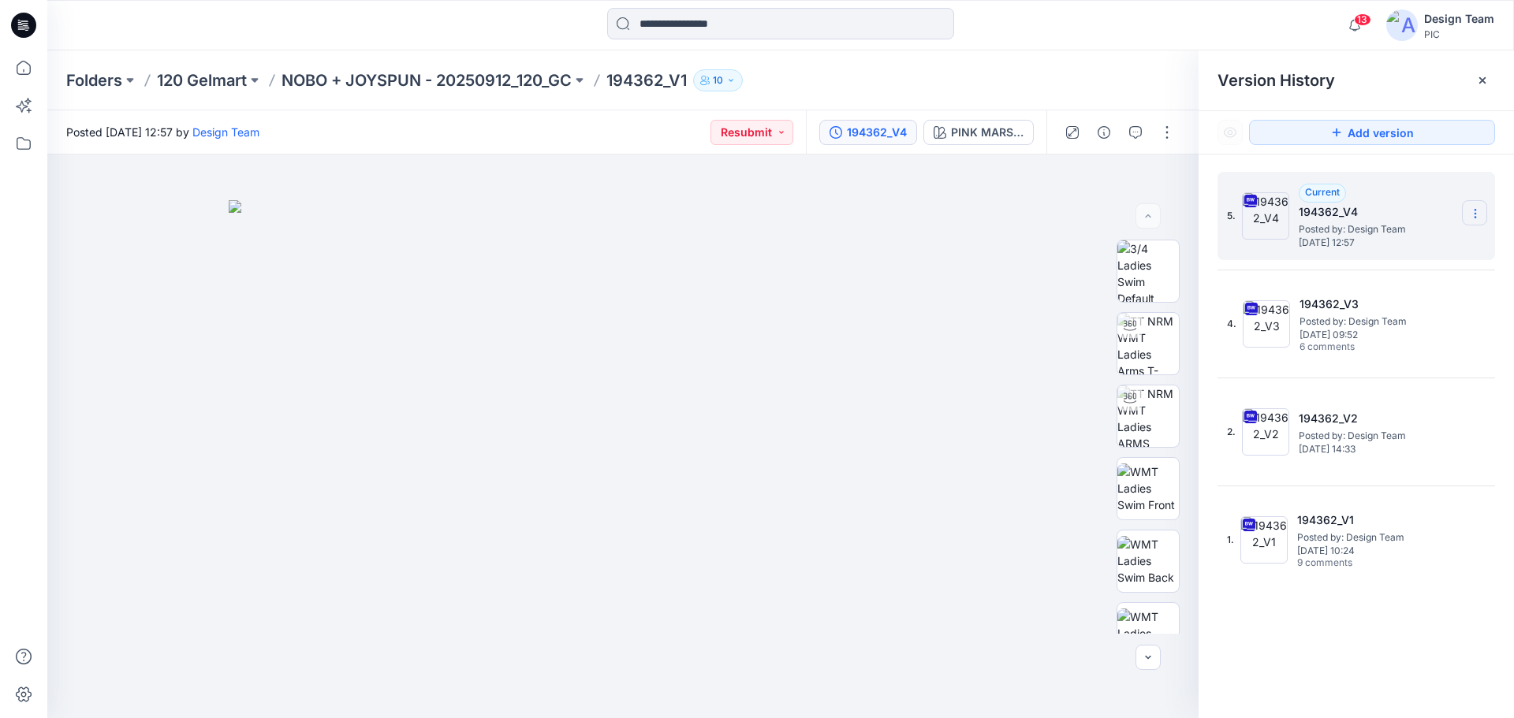
click at [1466, 213] on section at bounding box center [1474, 212] width 25 height 25
click at [1265, 244] on div "5. Current 194362_V4 Posted by: Design Team Monday, October 13, 2025 12:57" at bounding box center [1345, 216] width 237 height 76
click at [1476, 204] on section at bounding box center [1474, 212] width 25 height 25
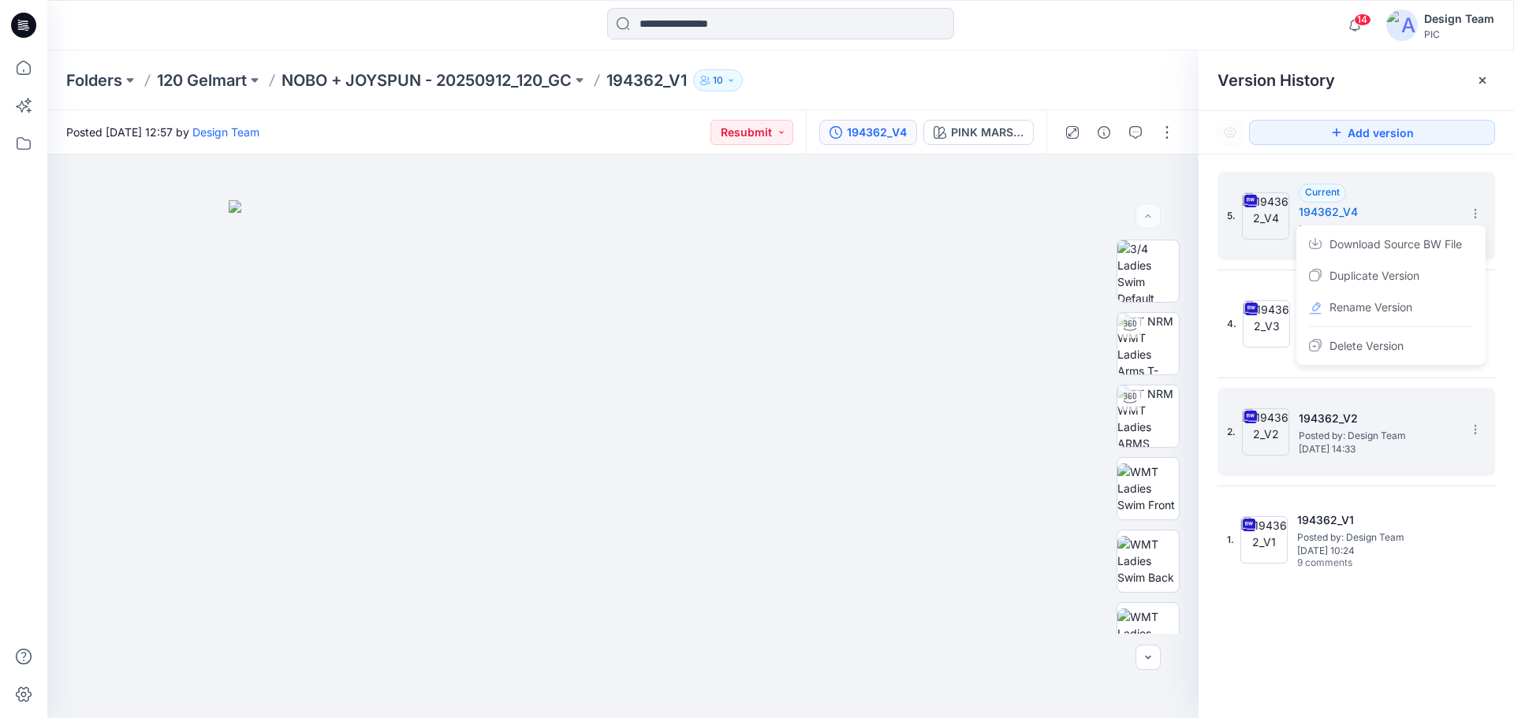
click at [1327, 435] on span "Posted by: Design Team" at bounding box center [1378, 436] width 158 height 16
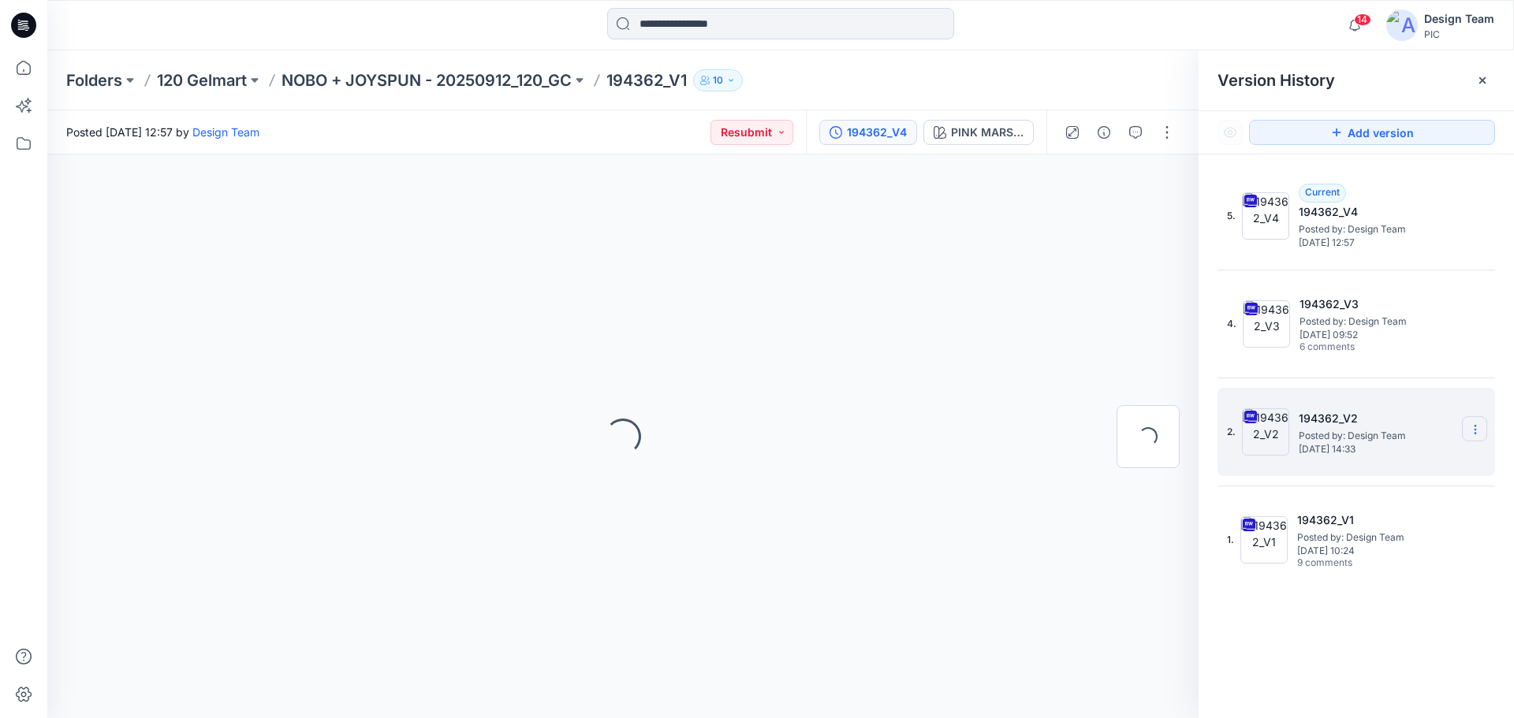
click at [1477, 431] on icon at bounding box center [1475, 429] width 13 height 13
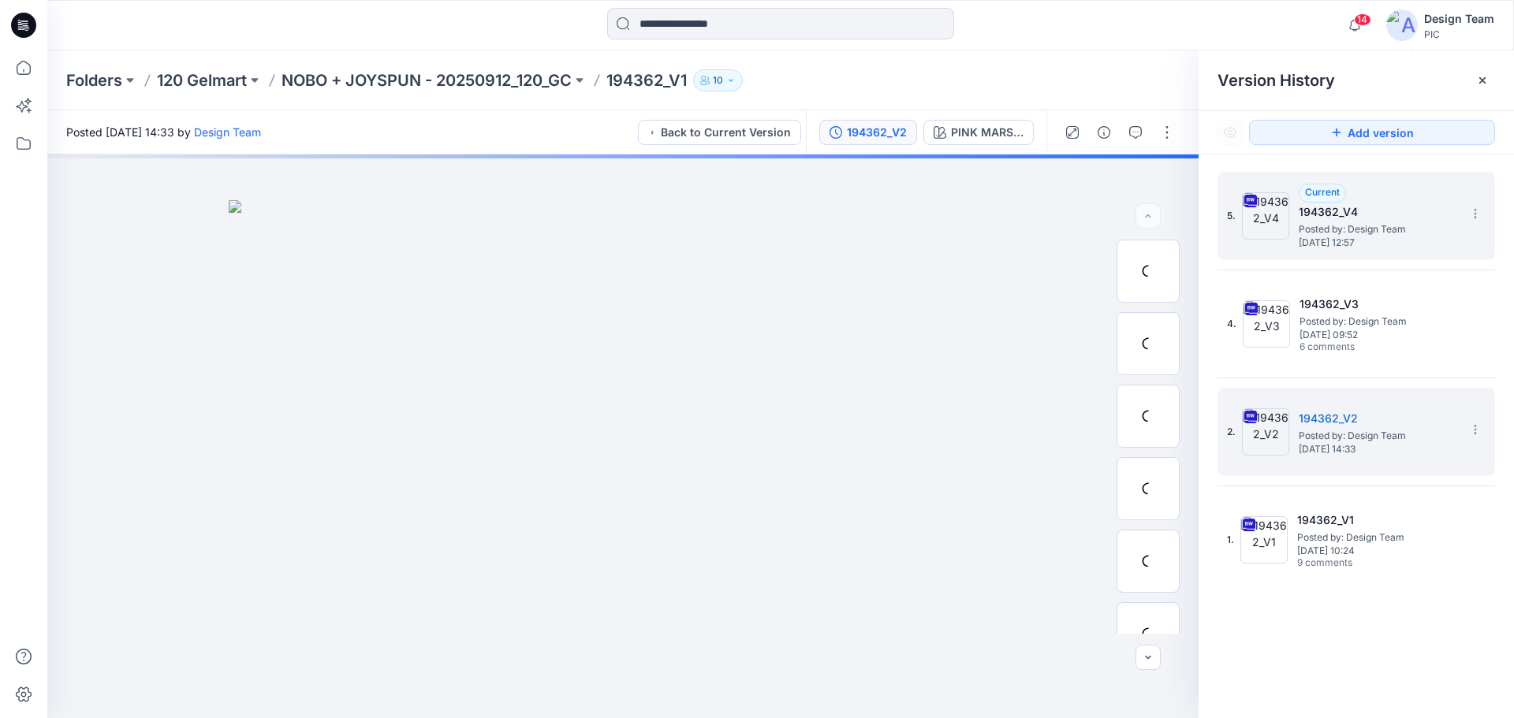
click at [1383, 220] on h5 "194362_V4" at bounding box center [1378, 212] width 158 height 19
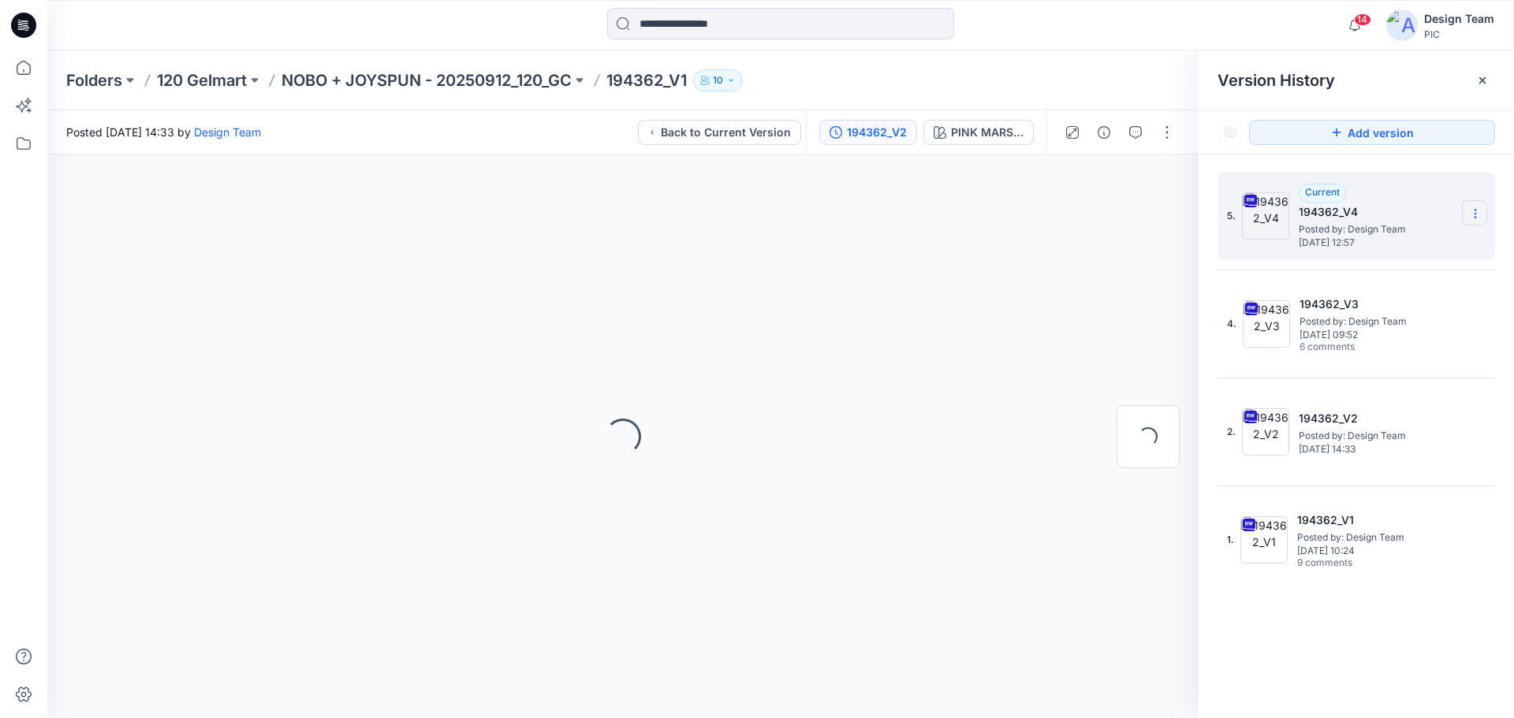
click at [1478, 212] on icon at bounding box center [1475, 213] width 13 height 13
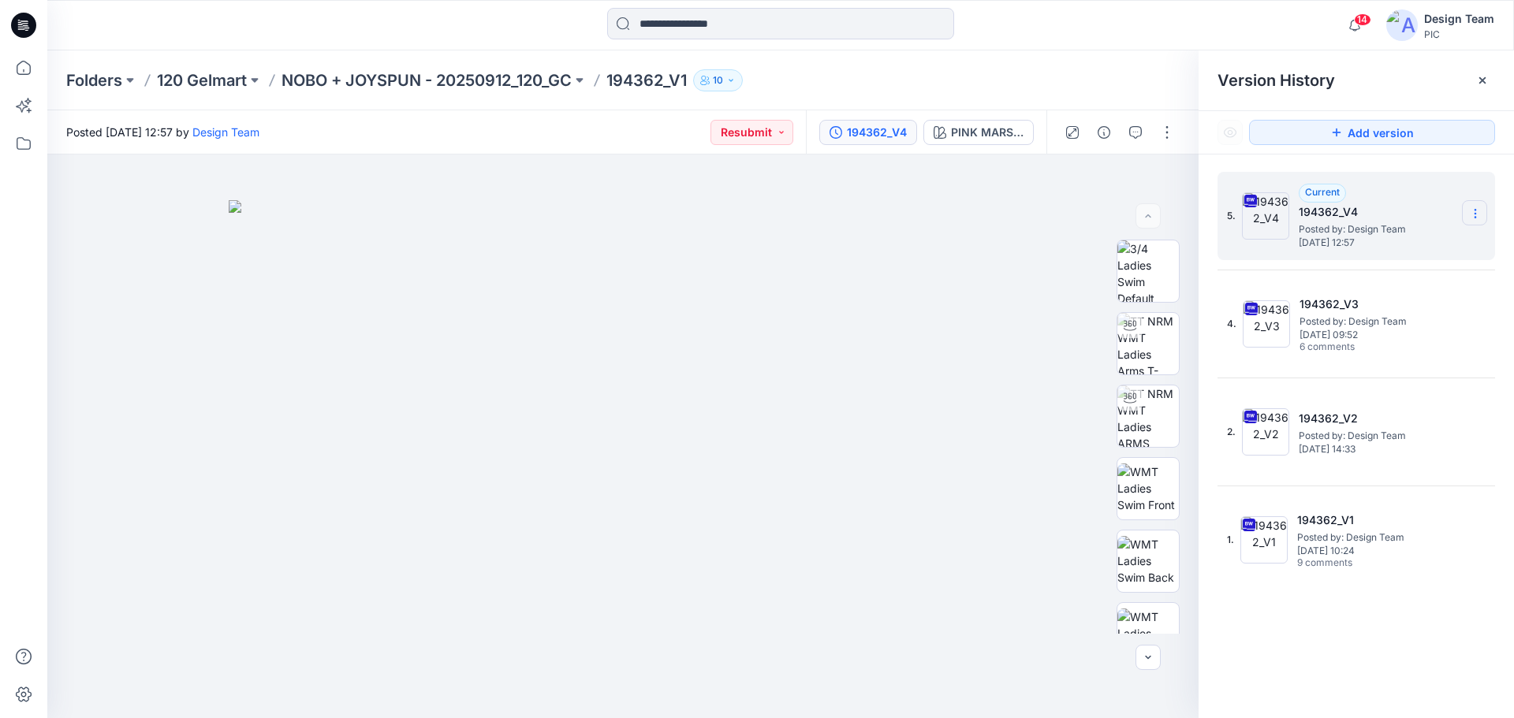
click at [1475, 214] on icon at bounding box center [1475, 214] width 1 height 1
click at [1188, 316] on div at bounding box center [1148, 437] width 101 height 394
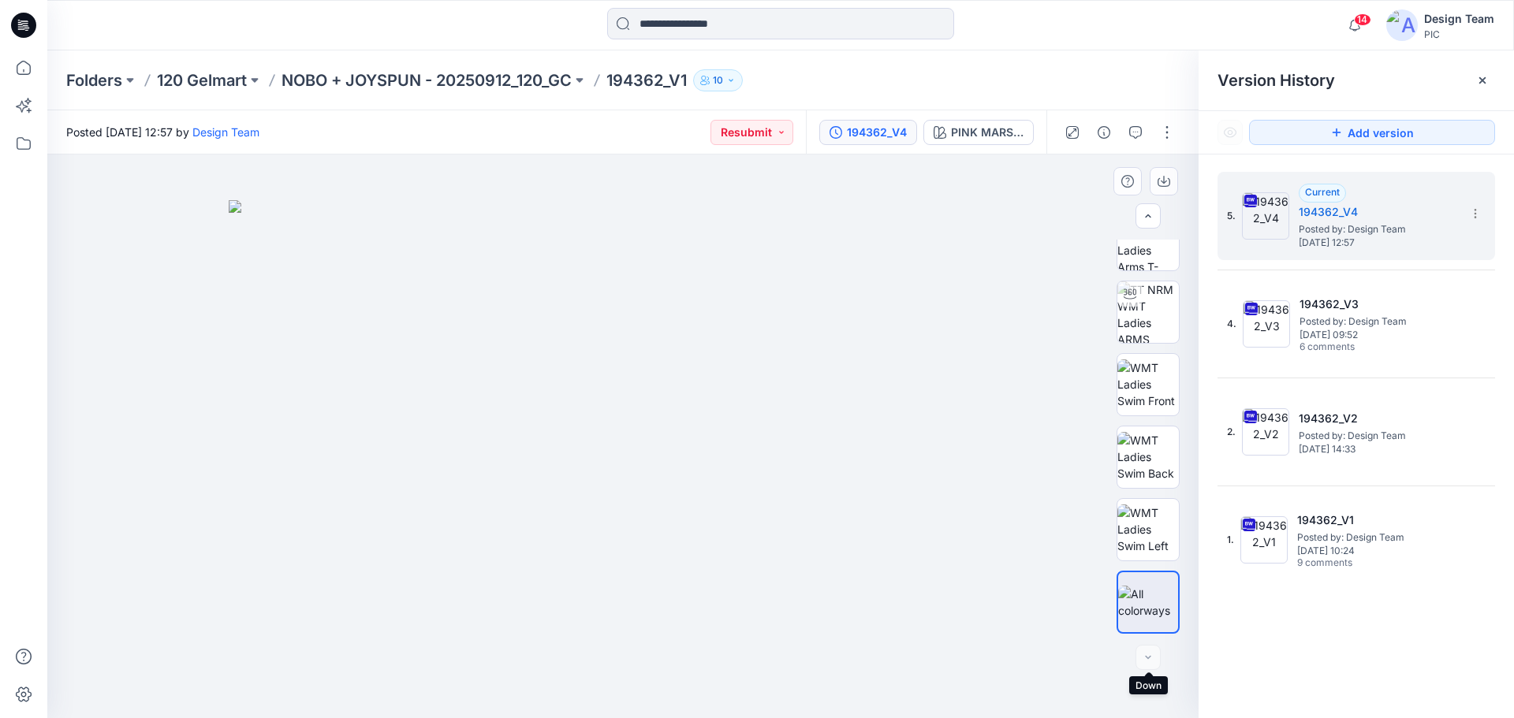
click at [1152, 658] on div at bounding box center [1148, 657] width 25 height 25
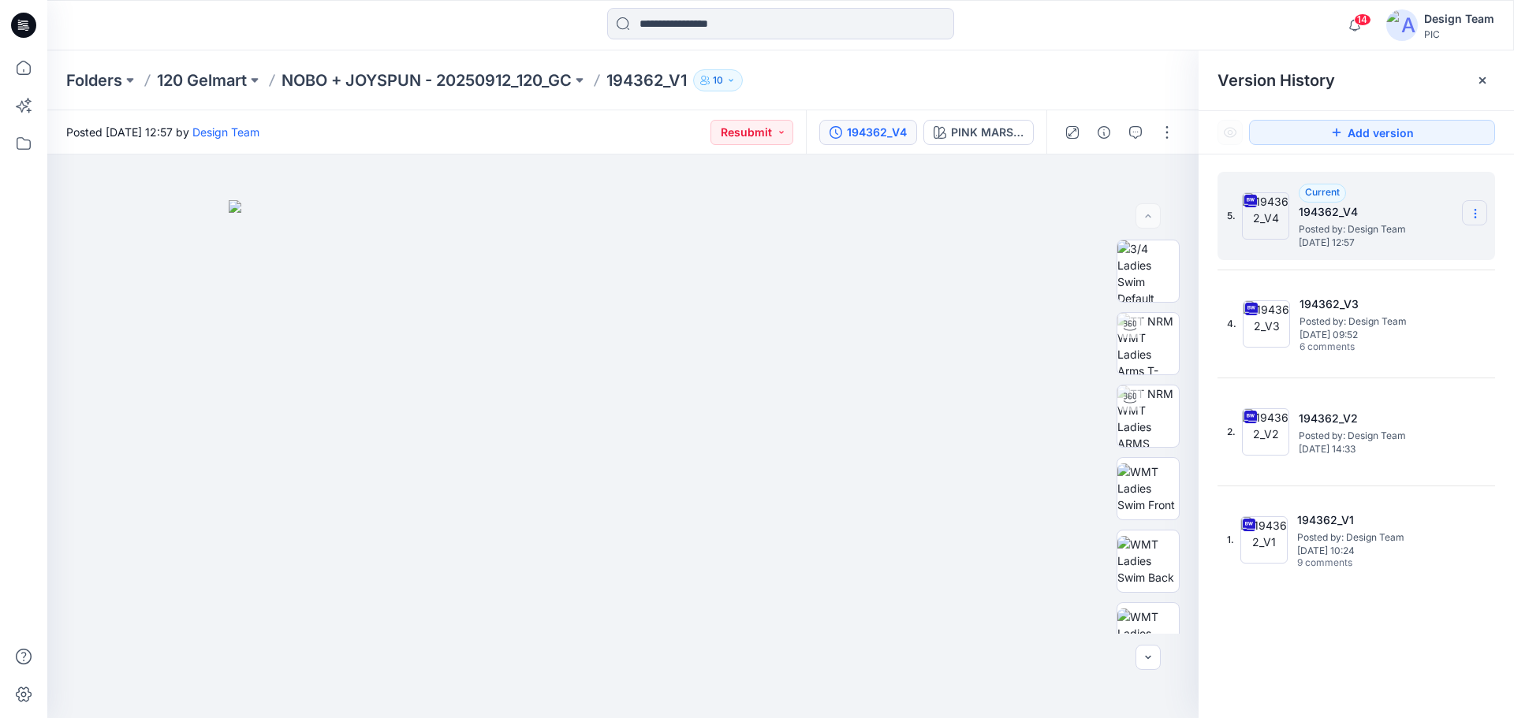
click at [1474, 207] on section at bounding box center [1474, 212] width 25 height 25
click at [1202, 237] on div "5. Current 194362_V4 Posted by: Design Team Monday, October 13, 2025 12:57 Down…" at bounding box center [1356, 448] width 315 height 587
click at [978, 129] on div "PINK MARSHMELLOW" at bounding box center [987, 132] width 73 height 17
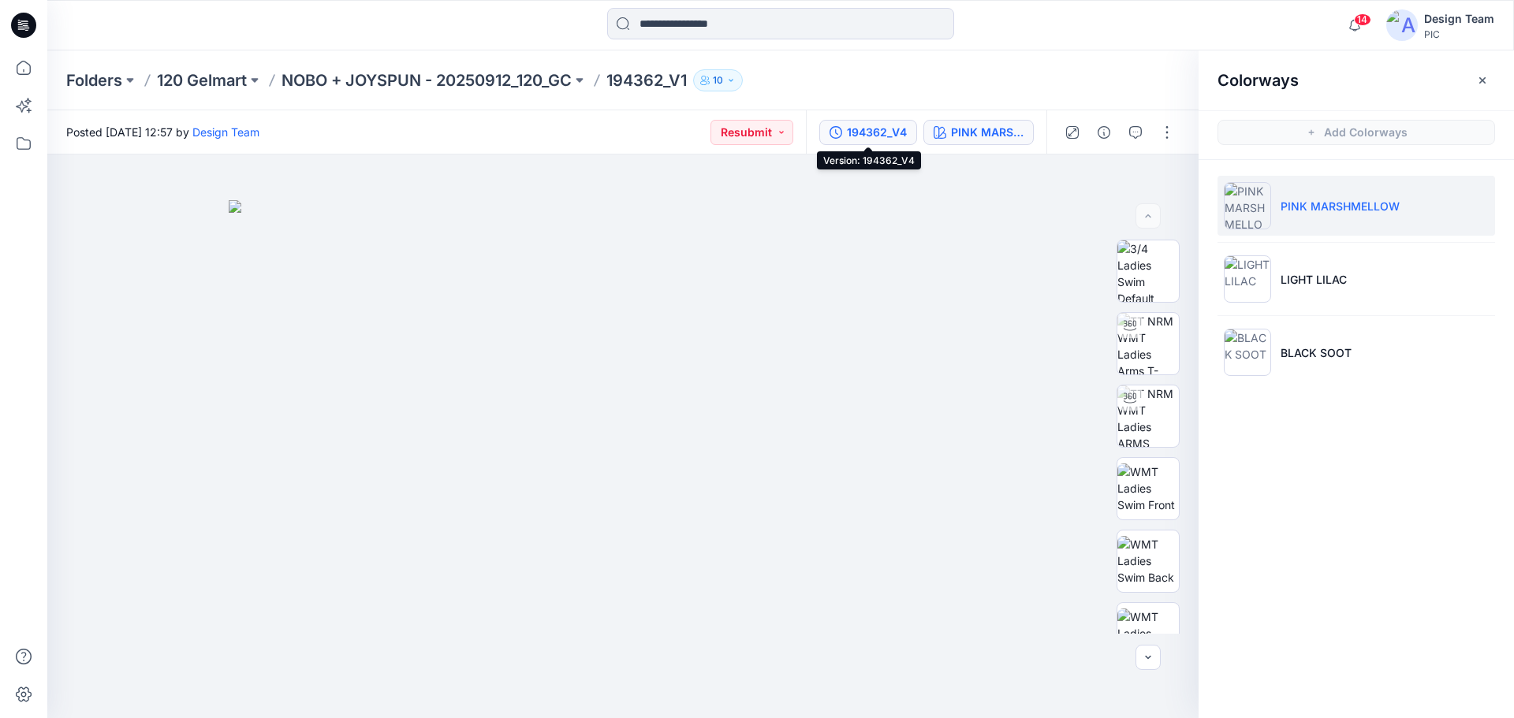
click at [875, 129] on div "194362_V4" at bounding box center [877, 132] width 60 height 17
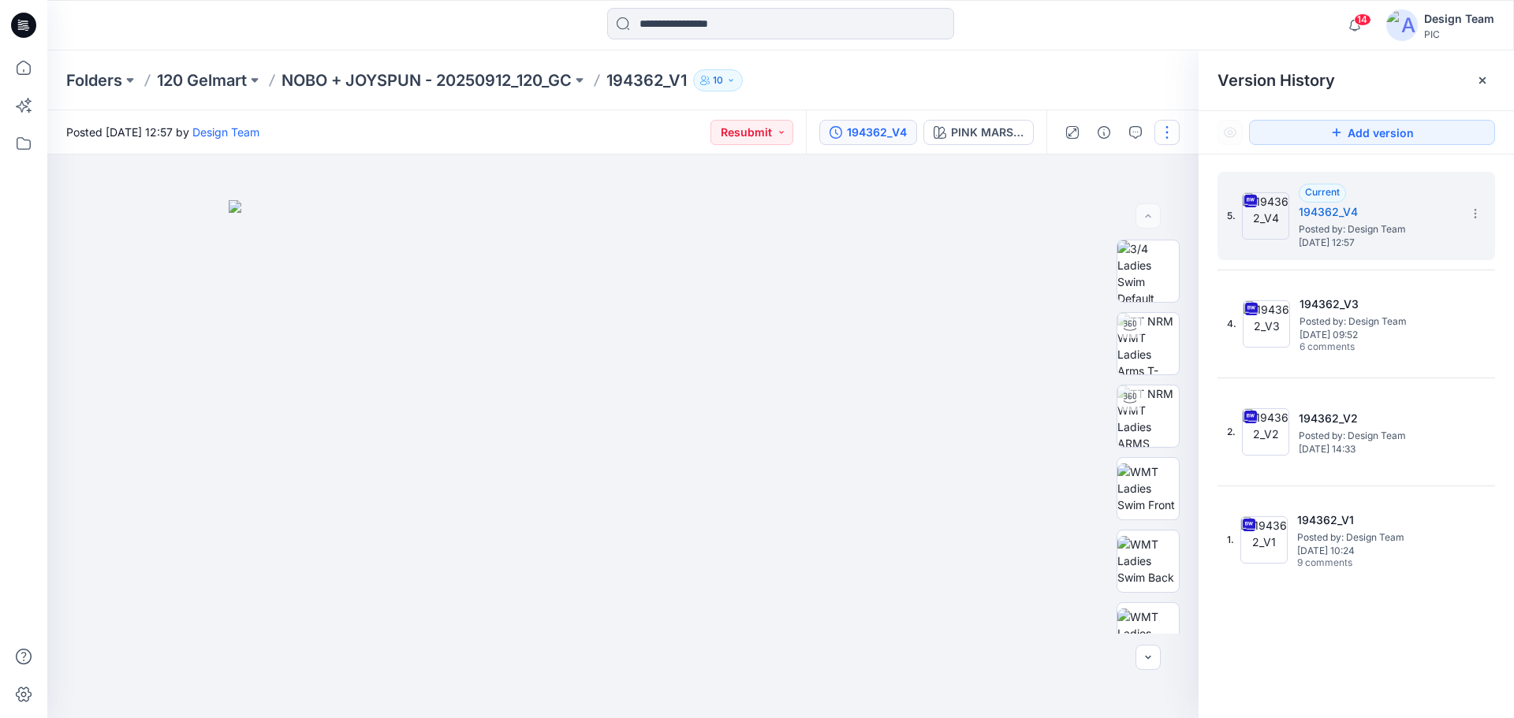
click at [1168, 129] on button "button" at bounding box center [1166, 132] width 25 height 25
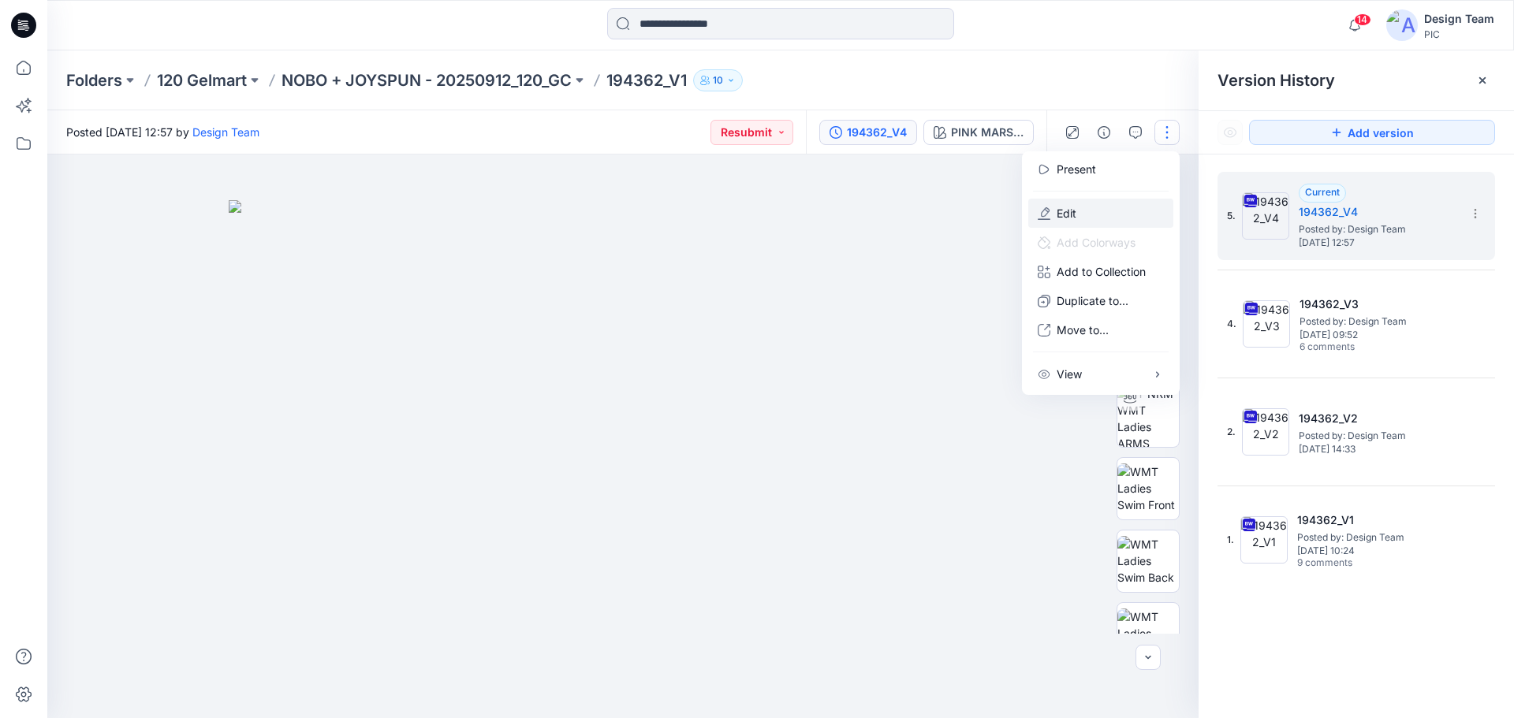
click at [1066, 210] on p "Edit" at bounding box center [1067, 213] width 20 height 17
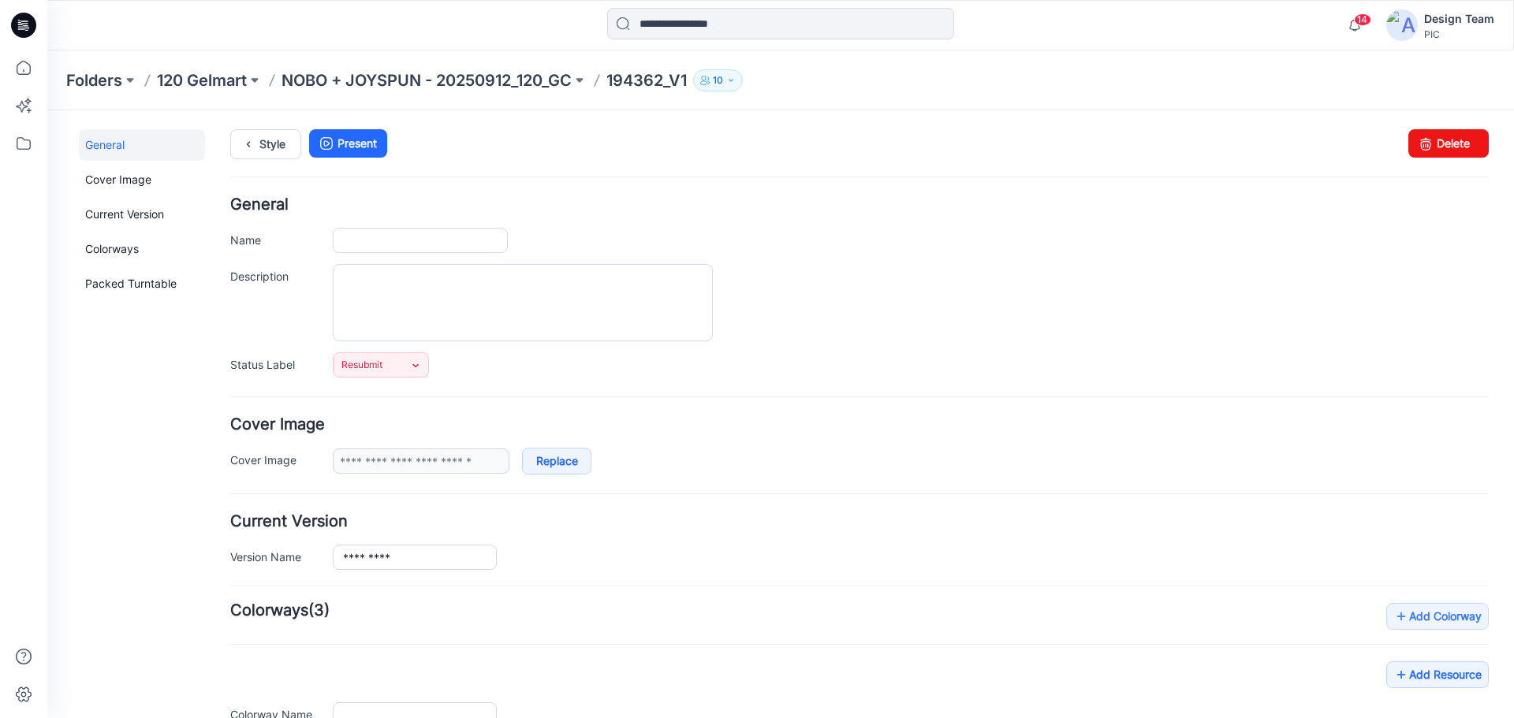
type input "*********"
type input "**********"
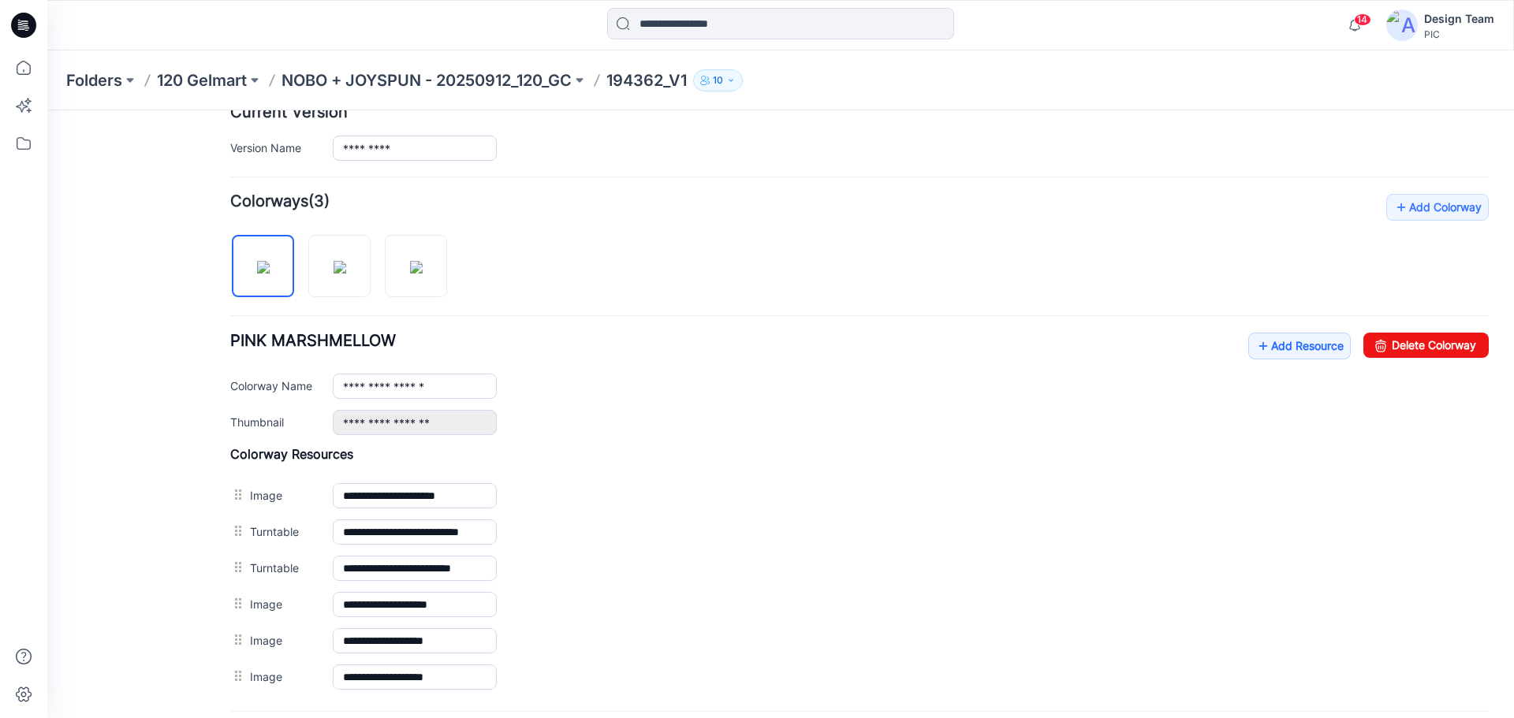
scroll to position [488, 0]
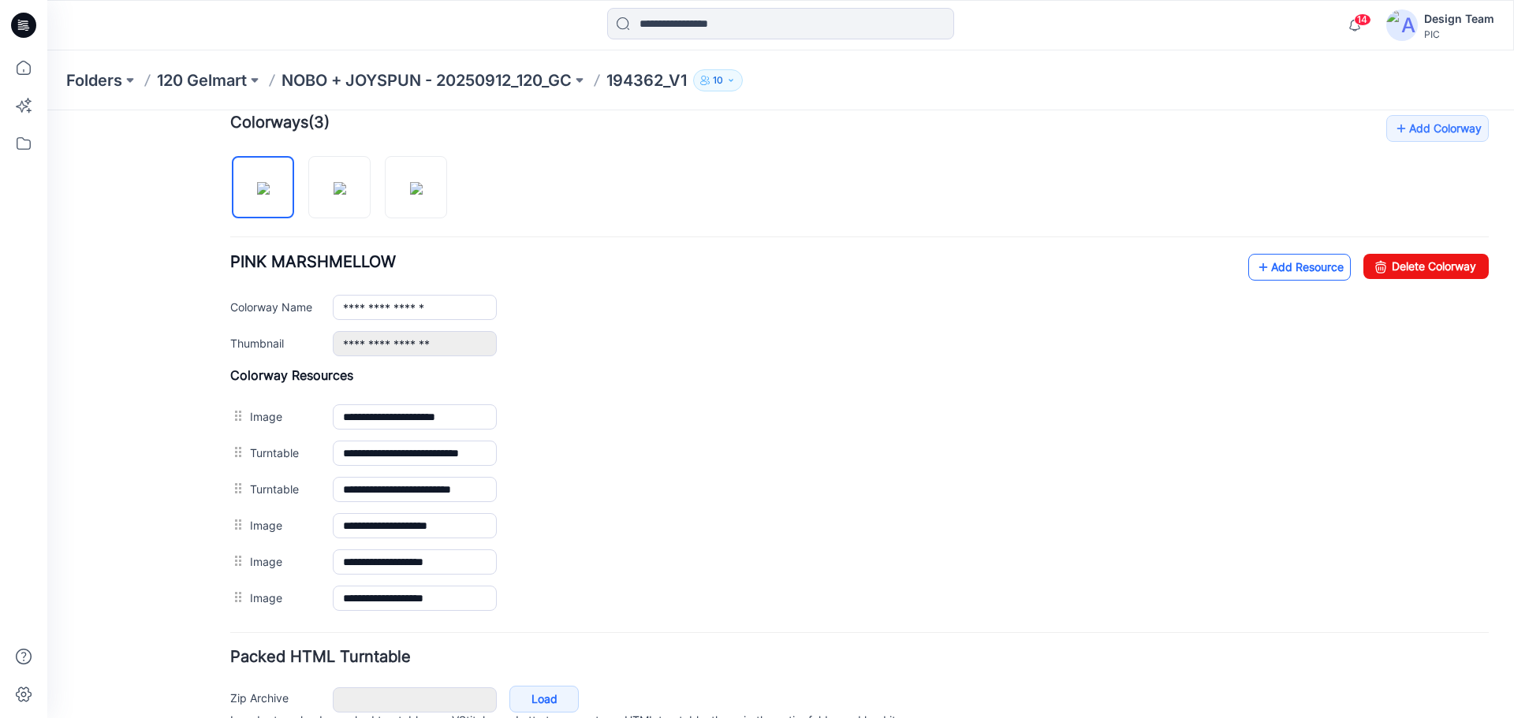
click at [1280, 263] on link "Add Resource" at bounding box center [1299, 267] width 103 height 27
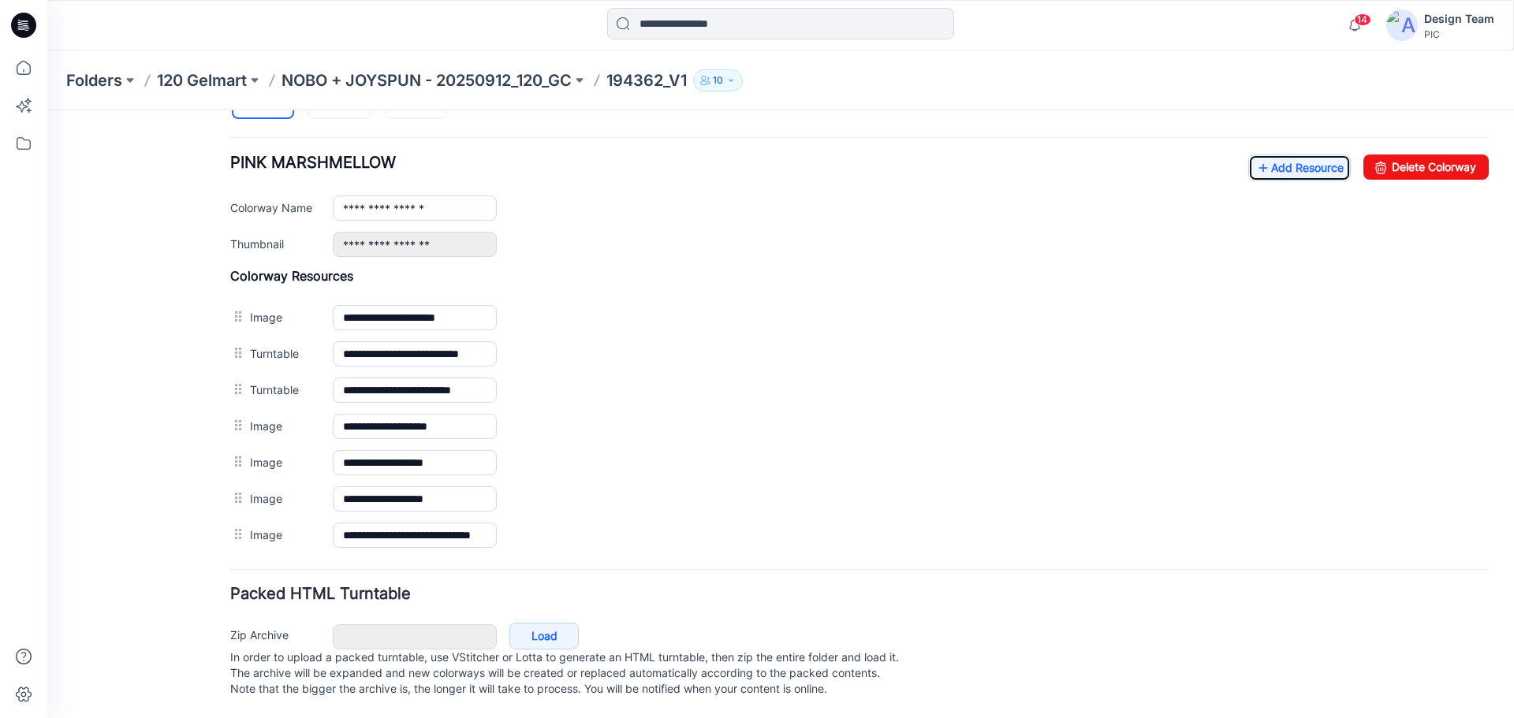
scroll to position [603, 0]
click at [1289, 155] on link "Add Resource" at bounding box center [1299, 168] width 103 height 27
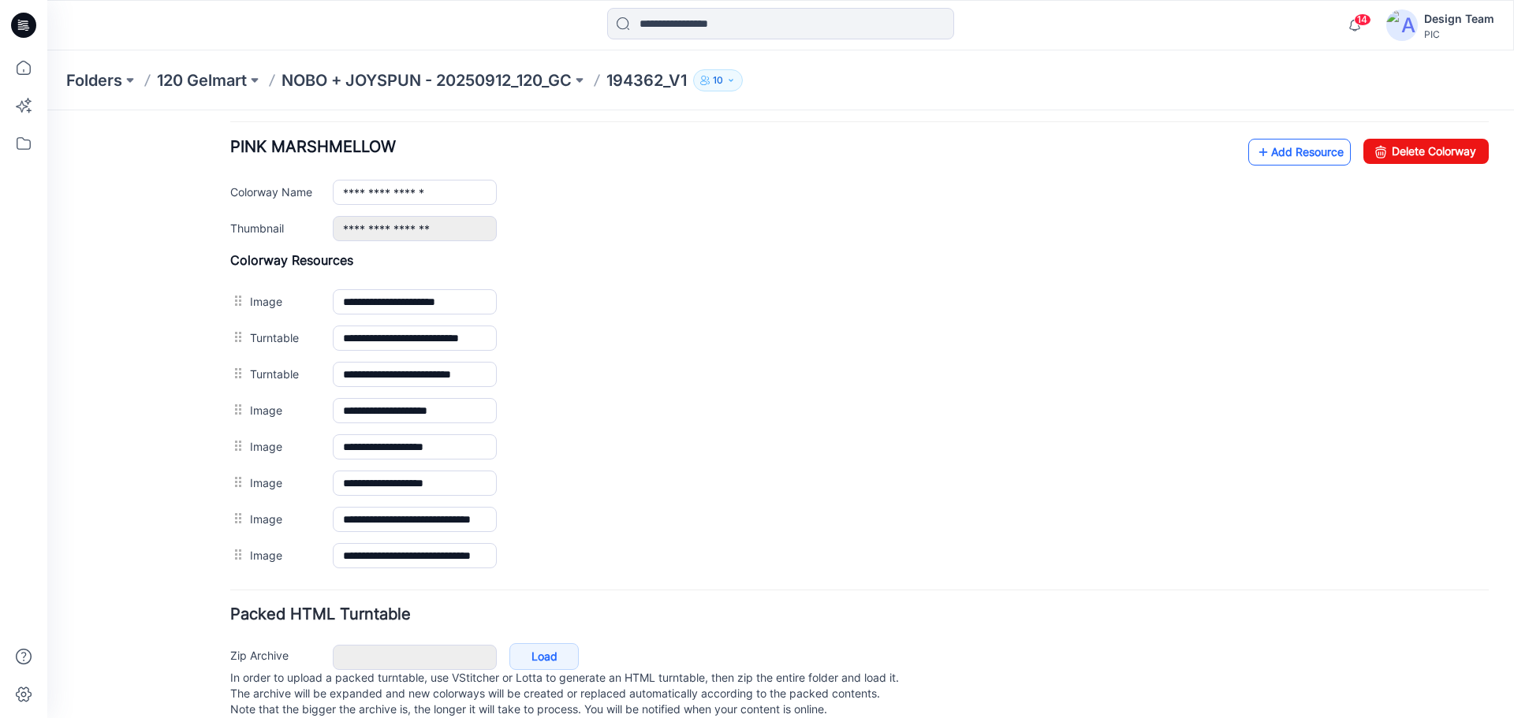
click at [1266, 155] on link "Add Resource" at bounding box center [1299, 152] width 103 height 27
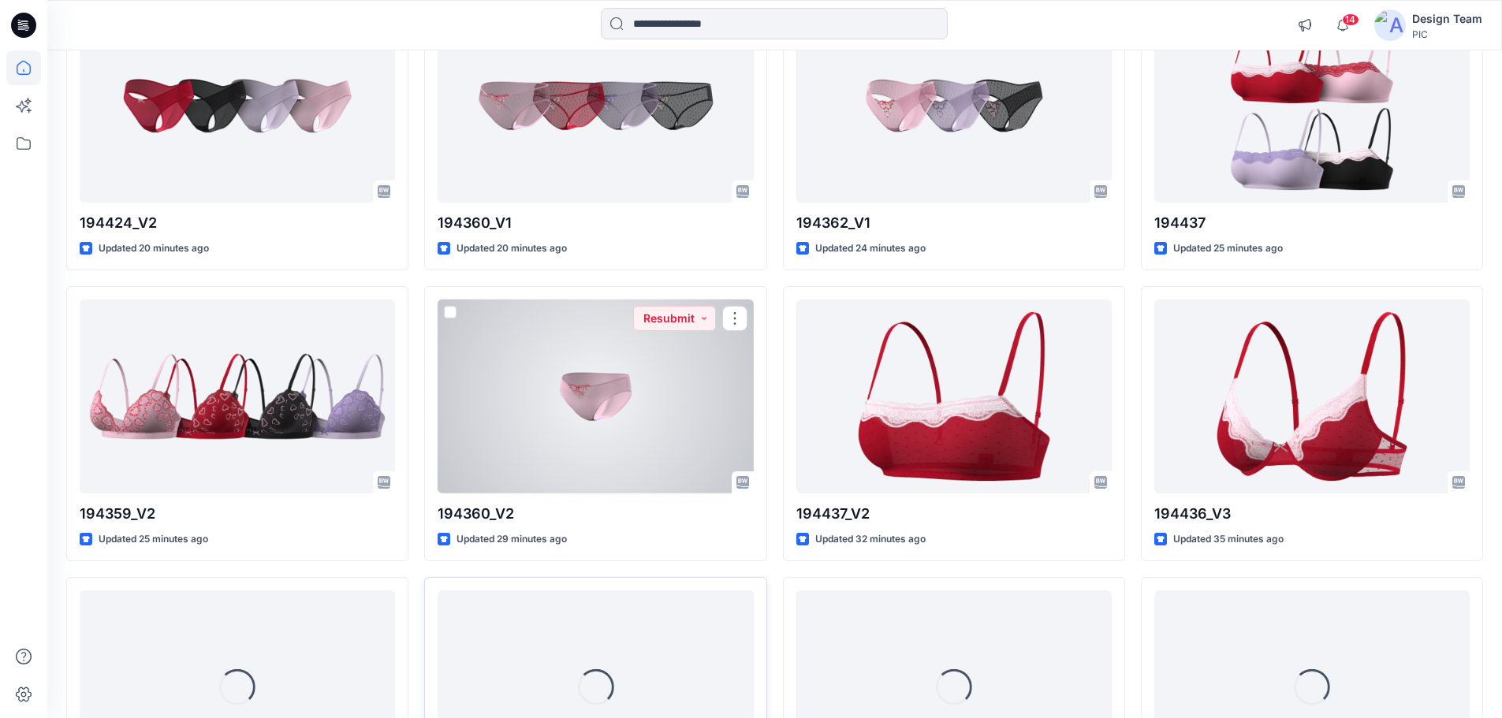
scroll to position [1540, 0]
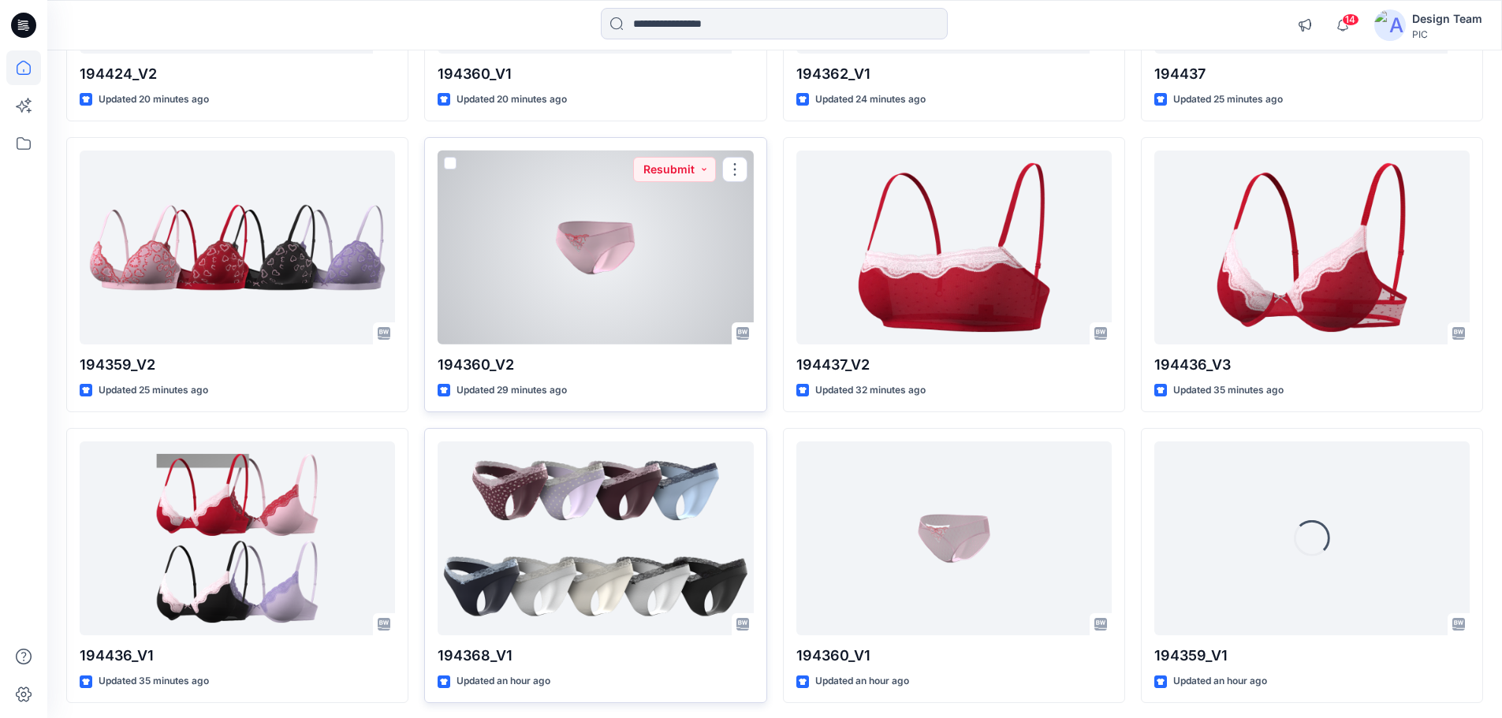
click at [549, 292] on div at bounding box center [595, 248] width 315 height 195
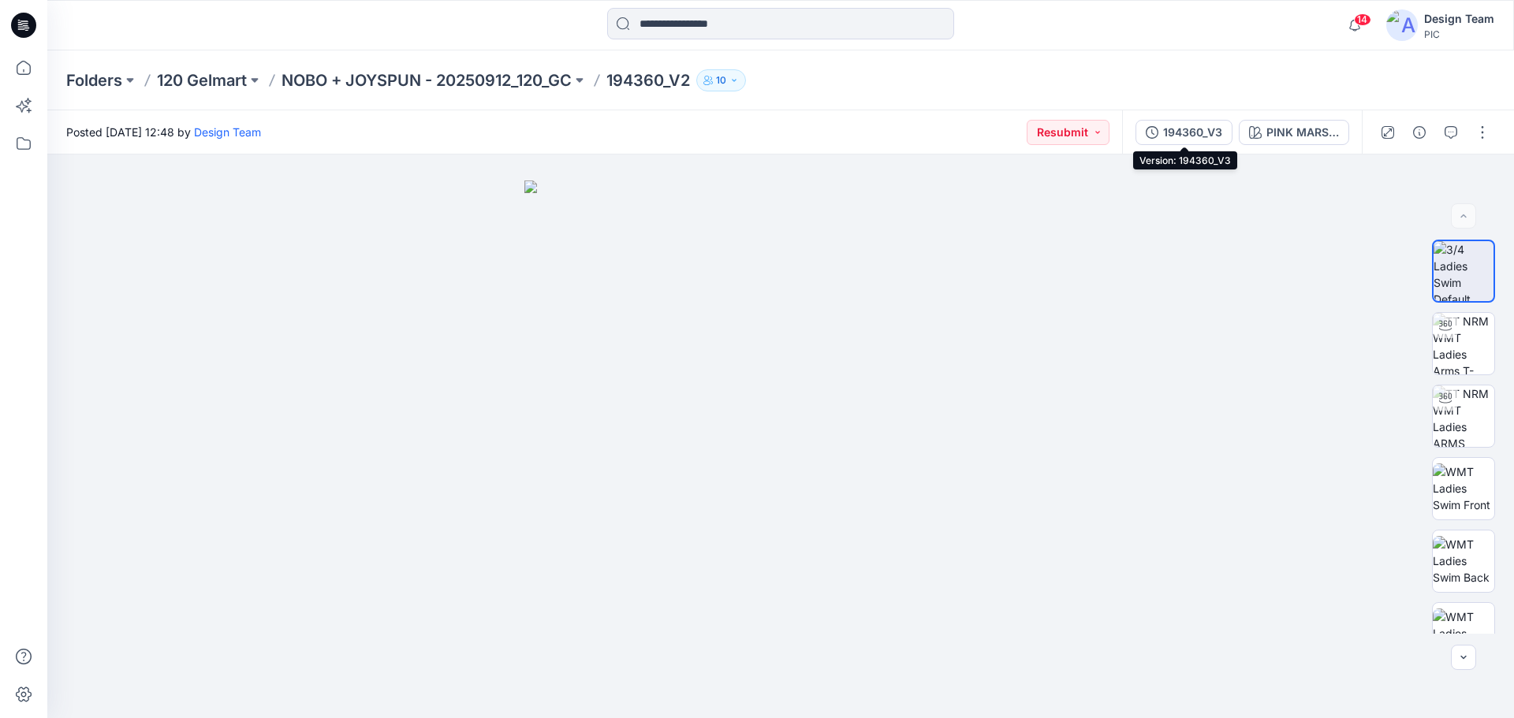
click at [1197, 136] on div "194360_V3" at bounding box center [1192, 132] width 59 height 17
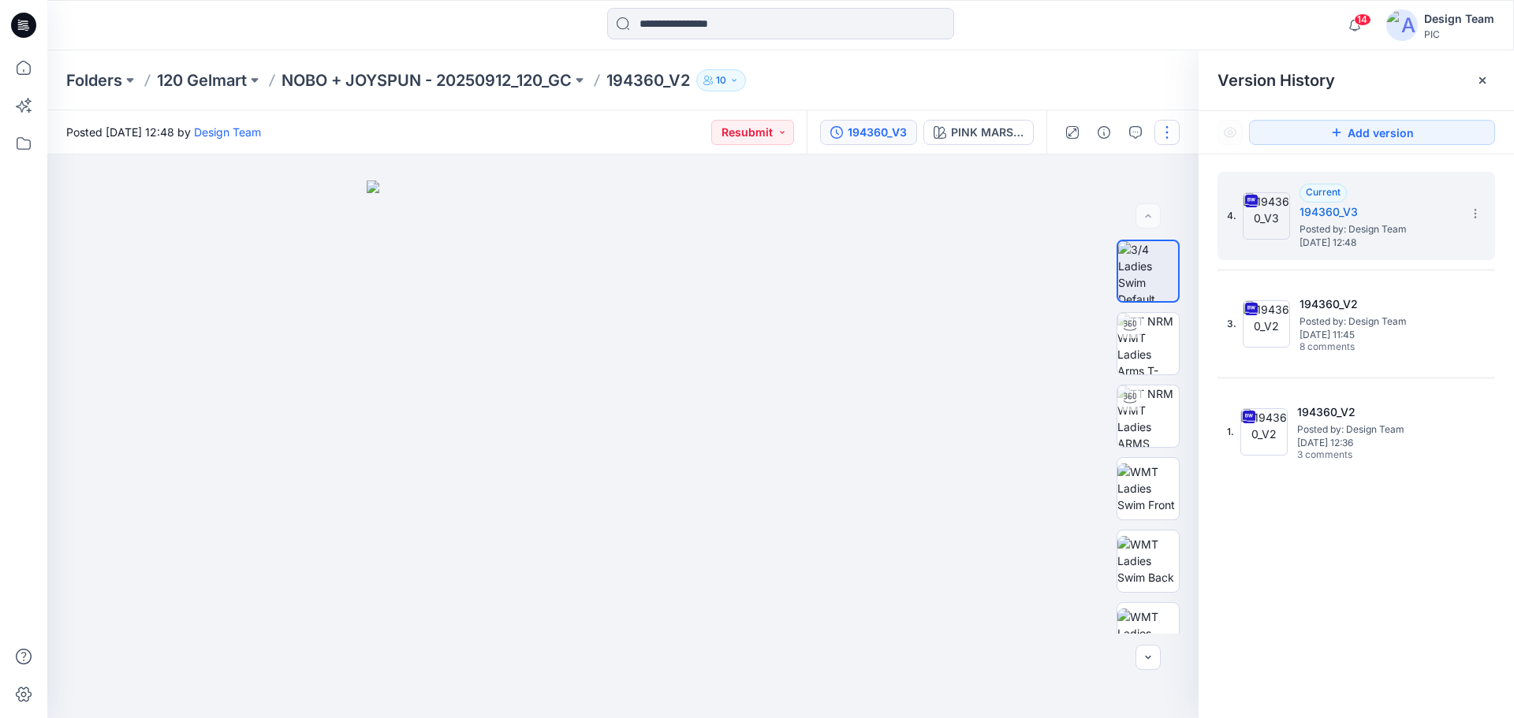
click at [1177, 129] on button "button" at bounding box center [1166, 132] width 25 height 25
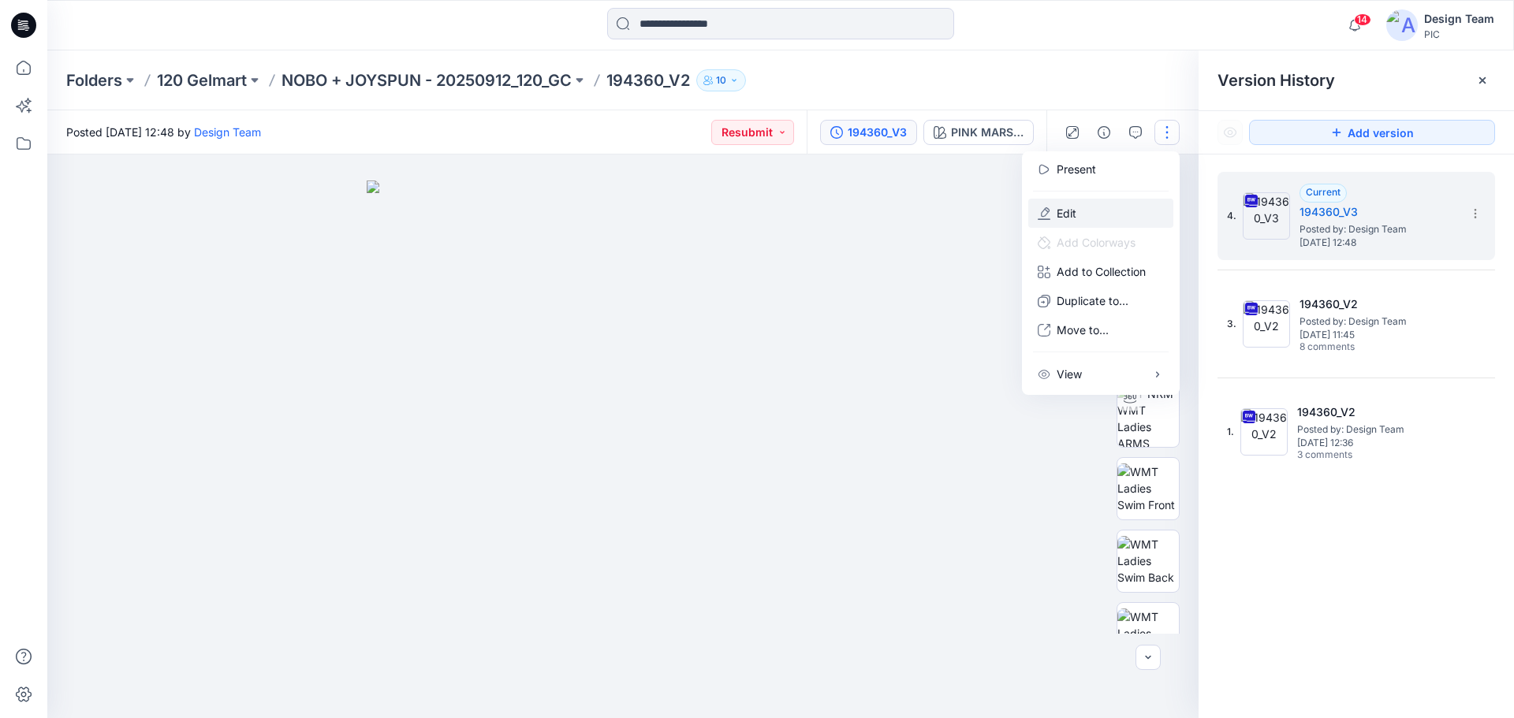
click at [1080, 214] on button "Edit" at bounding box center [1100, 213] width 145 height 29
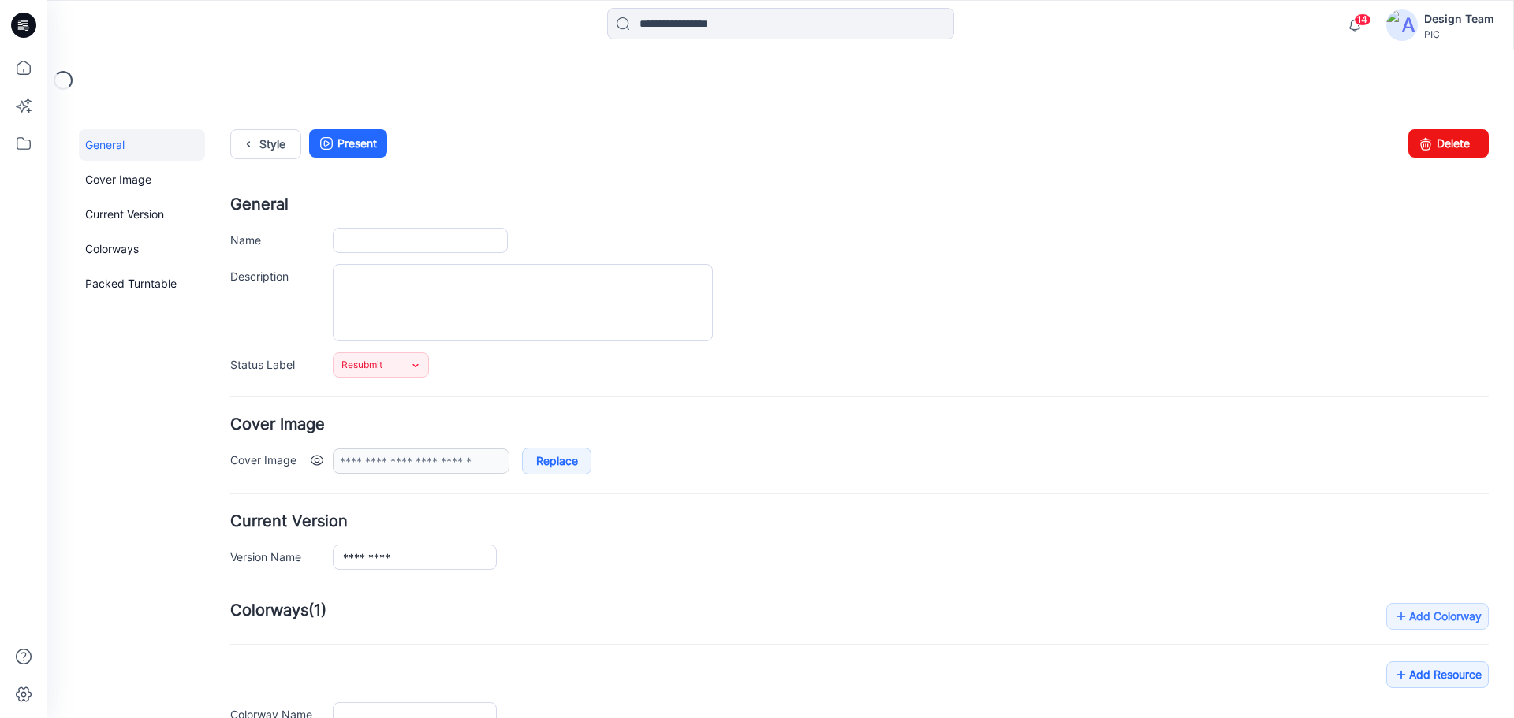
type input "*********"
type input "**********"
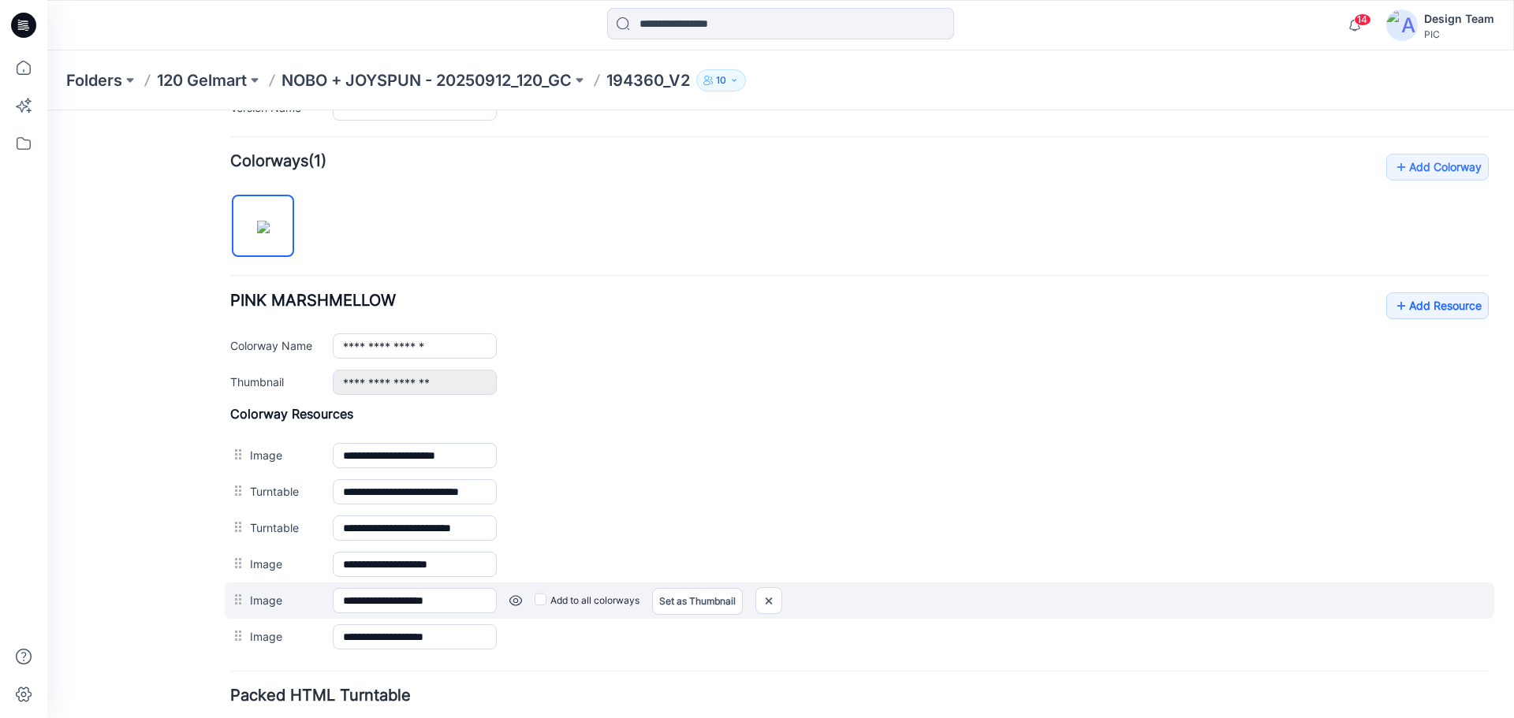
scroll to position [567, 0]
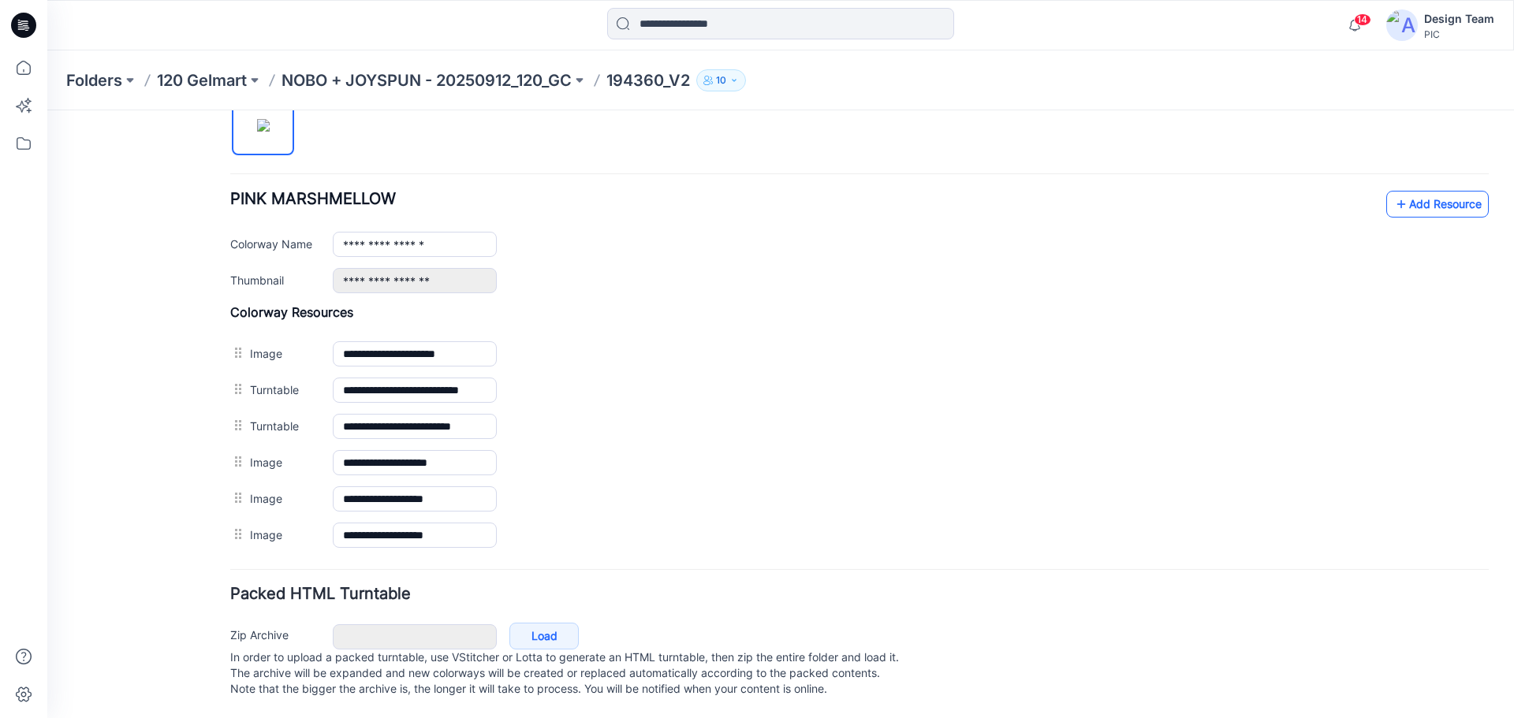
click at [1415, 192] on link "Add Resource" at bounding box center [1437, 204] width 103 height 27
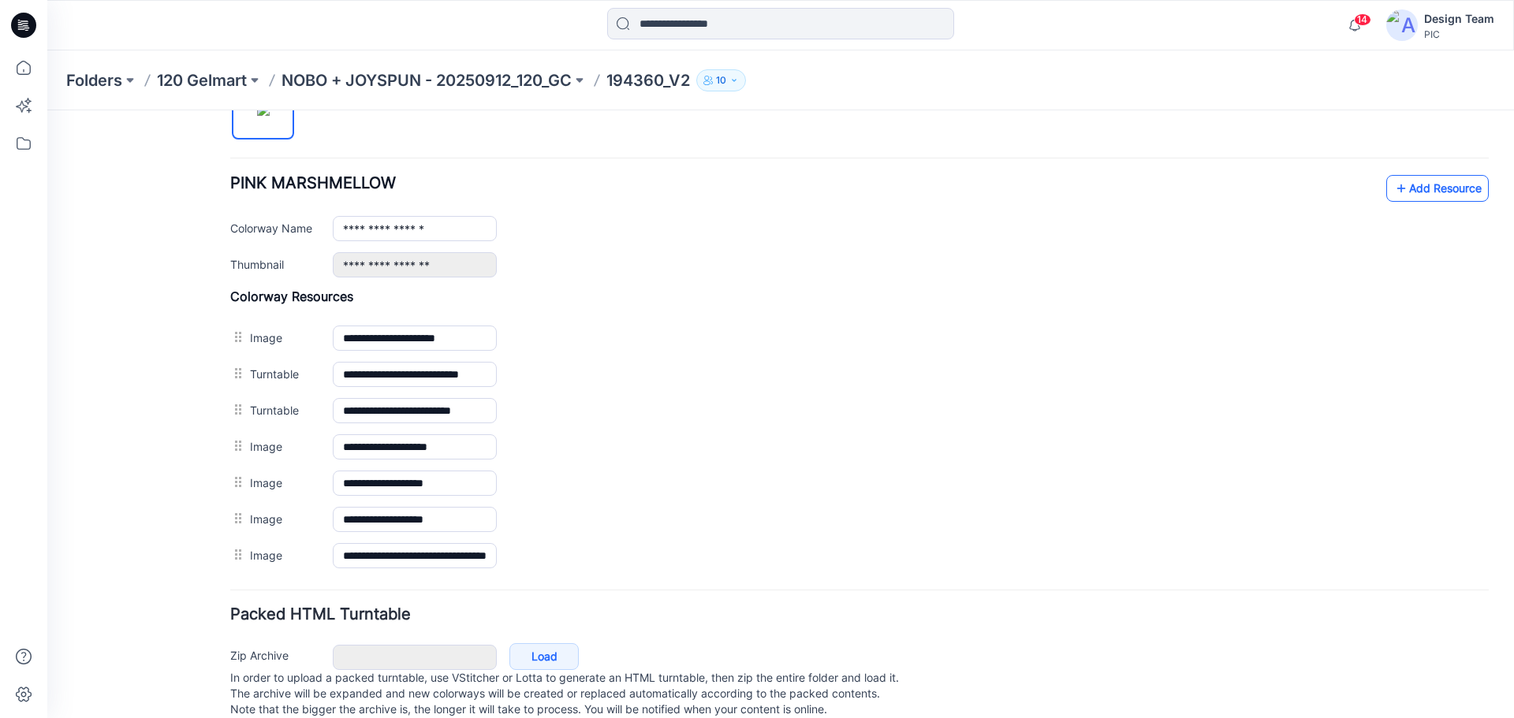
click at [1404, 188] on link "Add Resource" at bounding box center [1437, 188] width 103 height 27
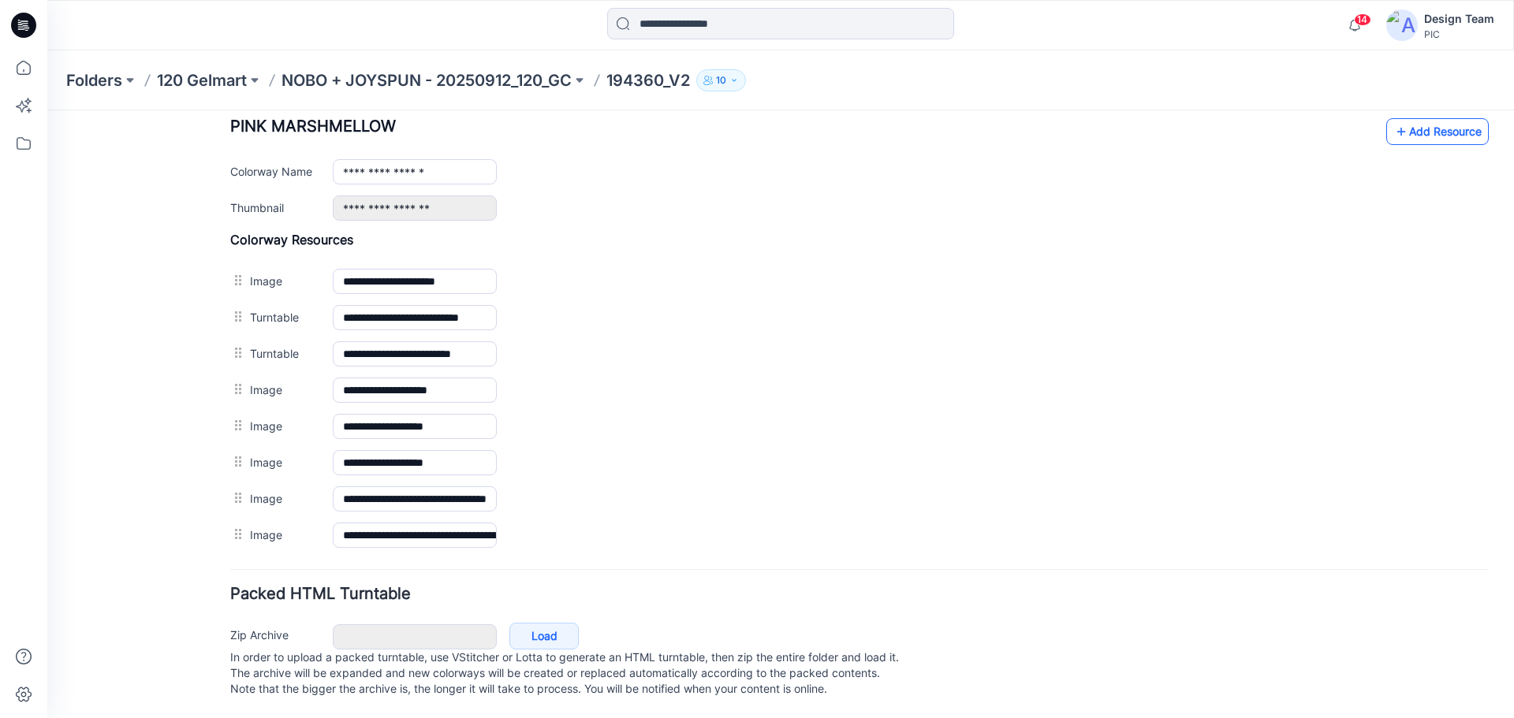
scroll to position [640, 0]
click at [1427, 118] on link "Add Resource" at bounding box center [1437, 131] width 103 height 27
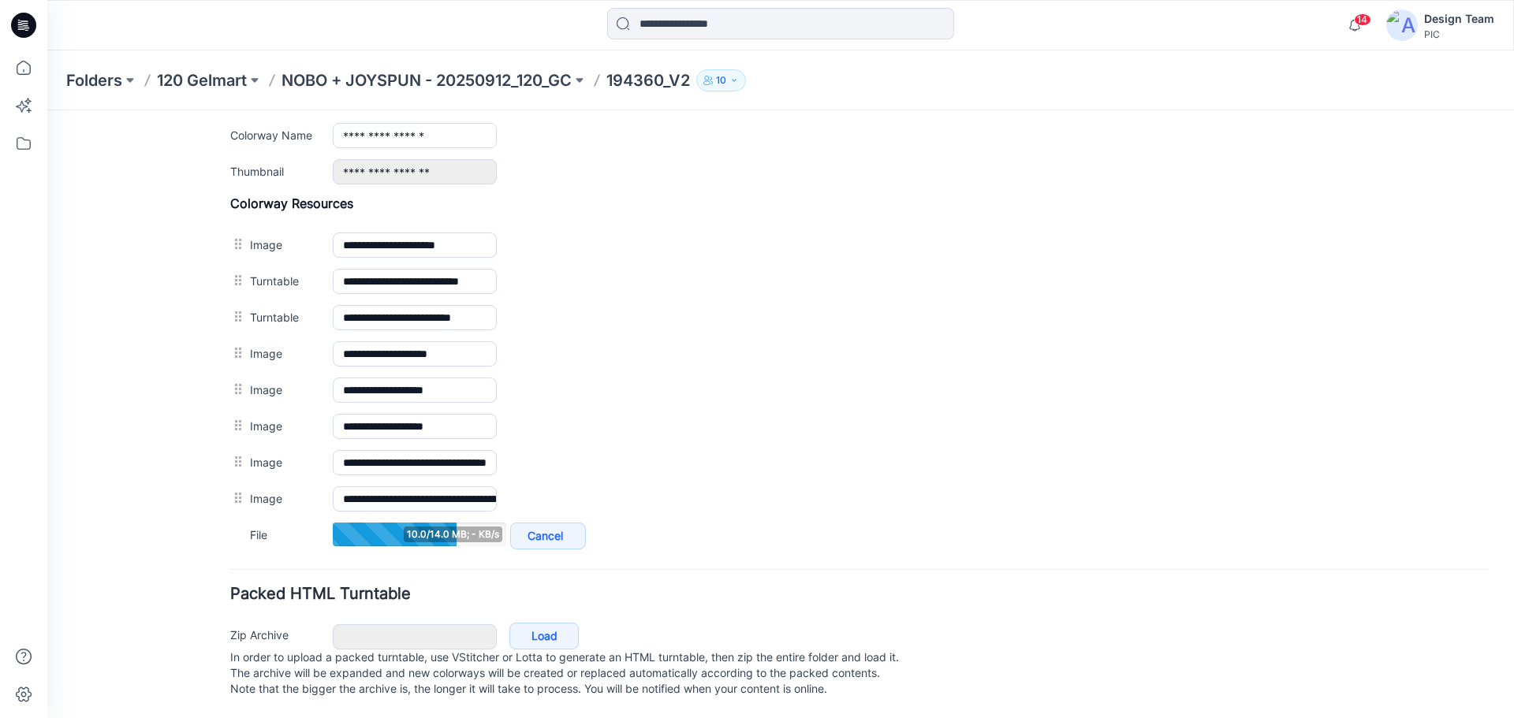
scroll to position [676, 0]
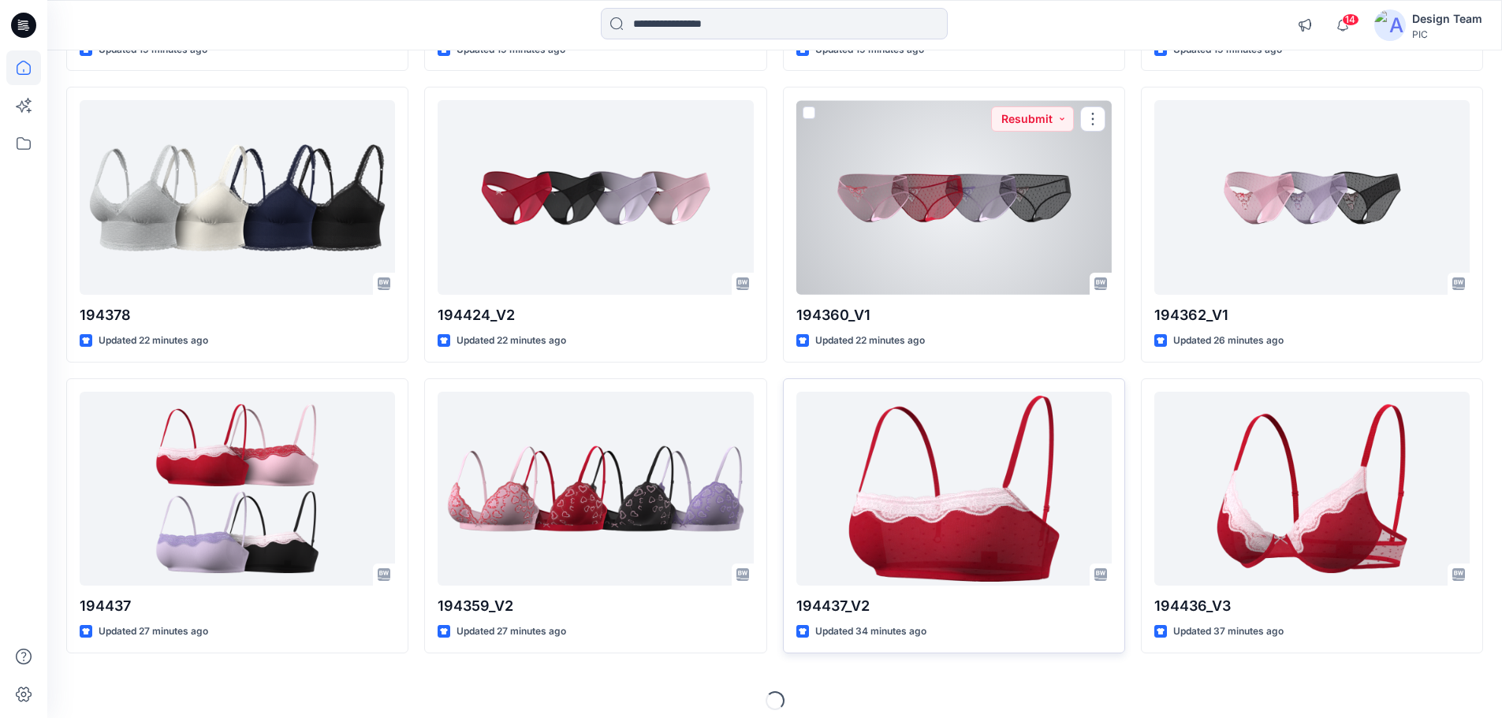
scroll to position [1304, 0]
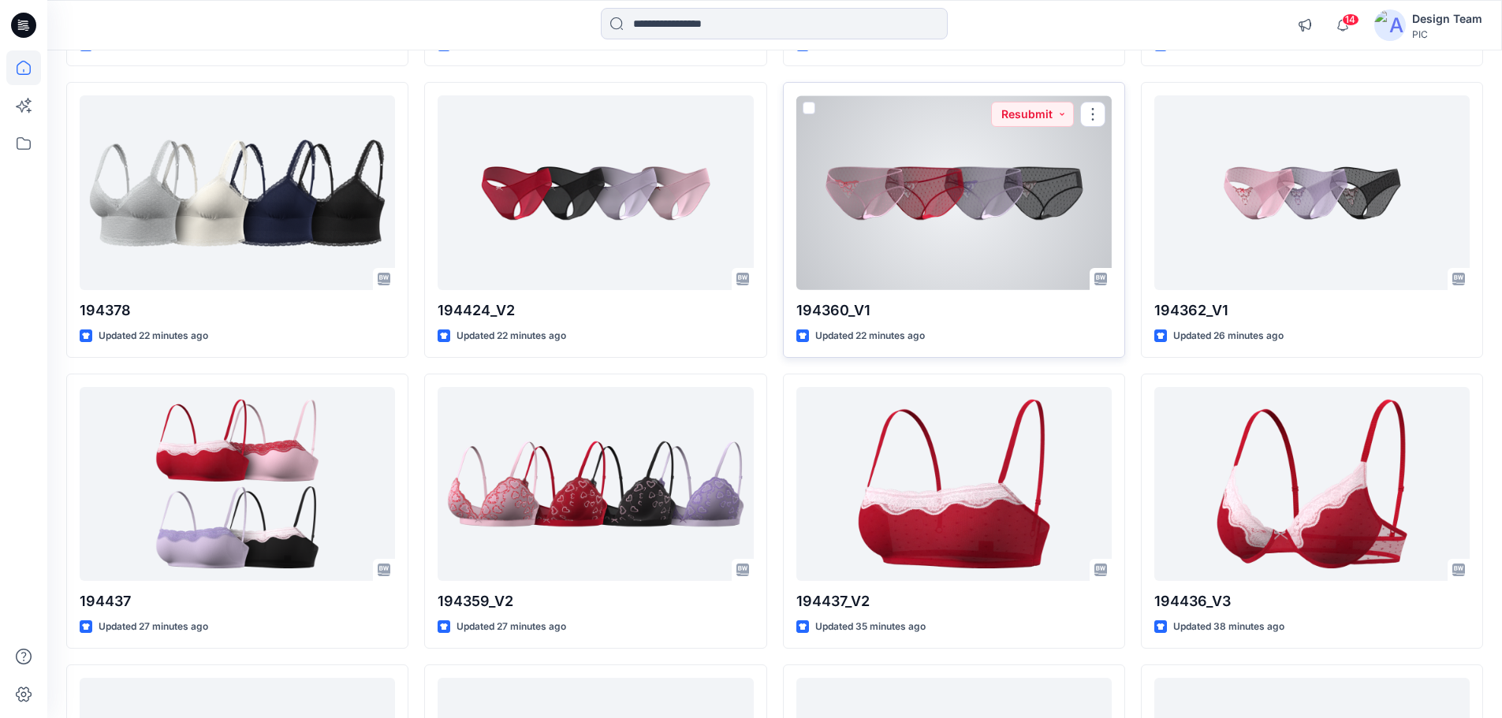
click at [915, 250] on div at bounding box center [953, 192] width 315 height 195
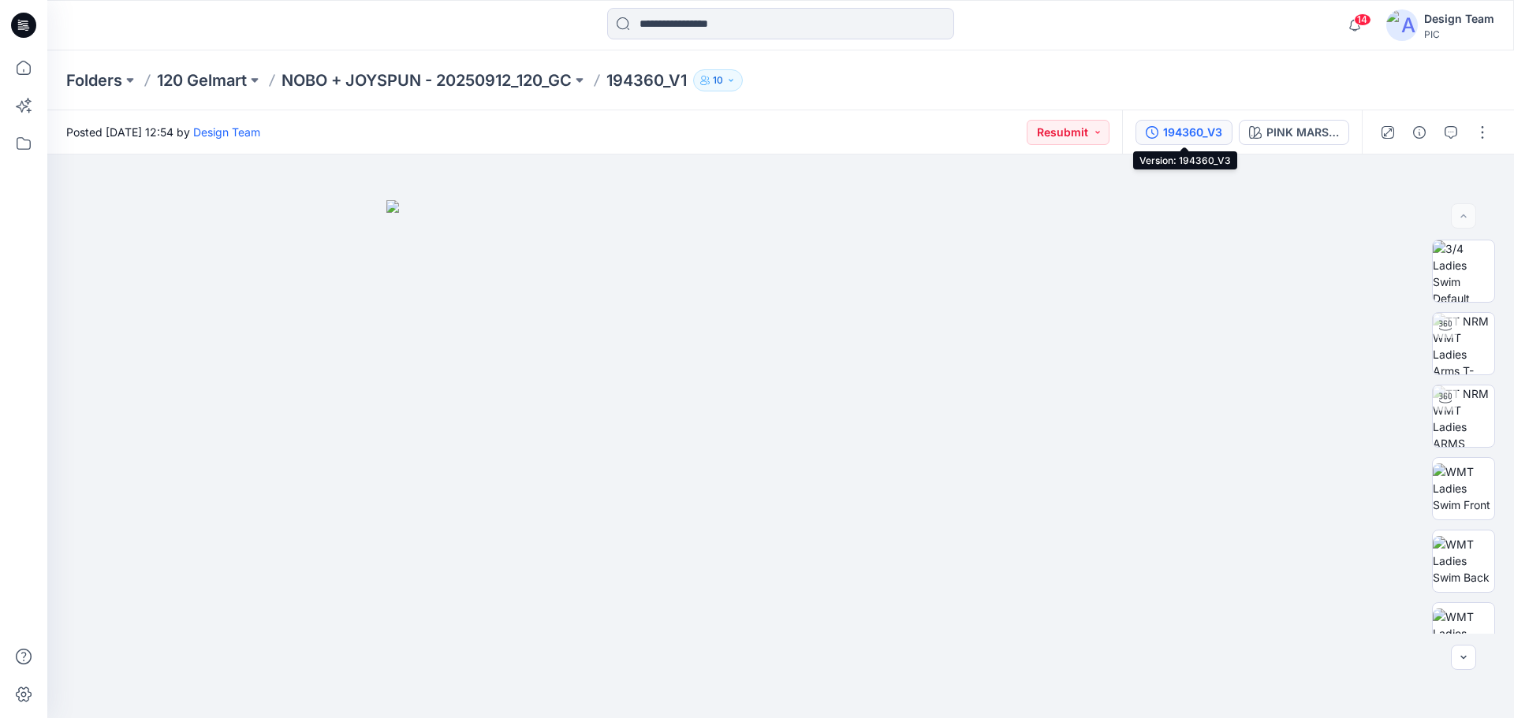
click at [1207, 132] on div "194360_V3" at bounding box center [1192, 132] width 59 height 17
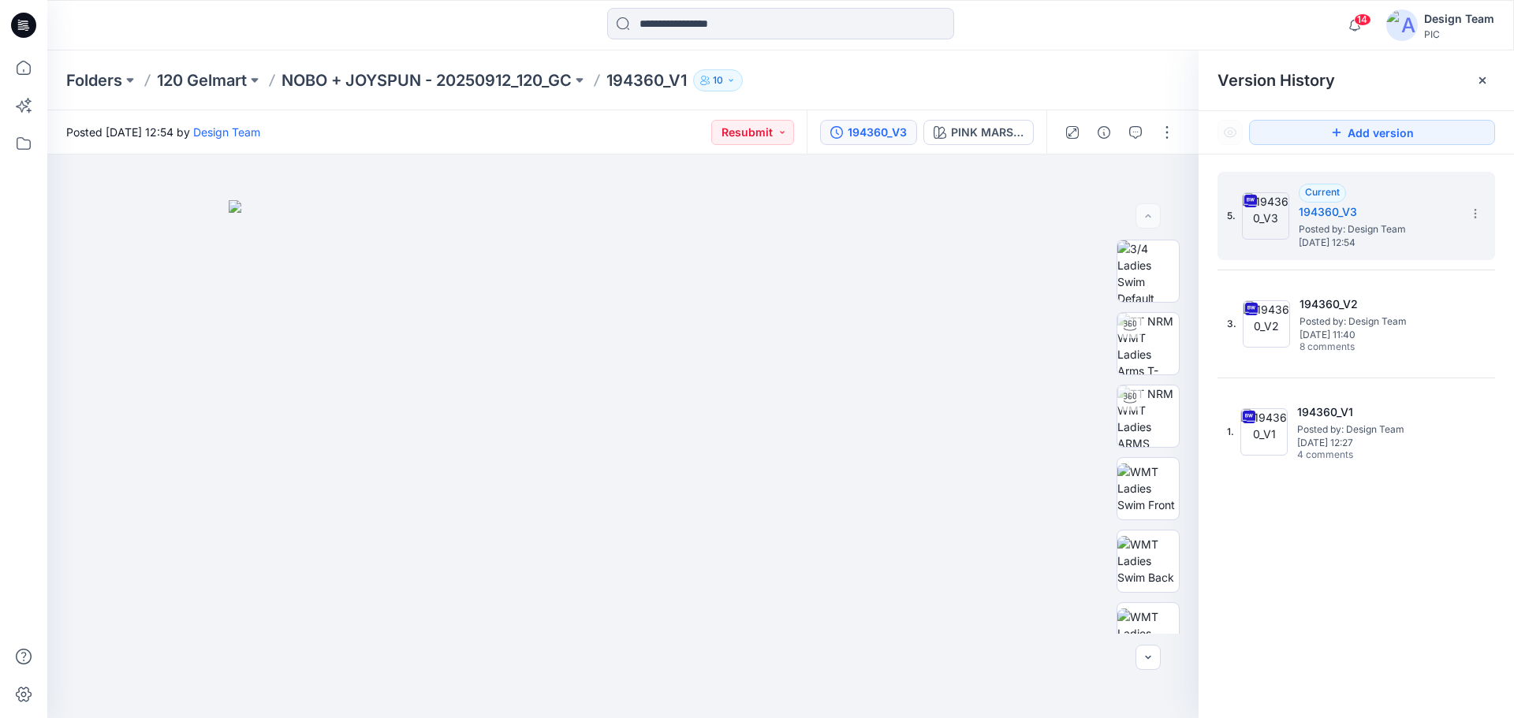
click at [863, 71] on div "Folders 120 Gelmart NOBO + JOYSPUN - 20250912_120_GC 194360_V1 10" at bounding box center [719, 80] width 1306 height 22
click at [1172, 136] on button "button" at bounding box center [1166, 132] width 25 height 25
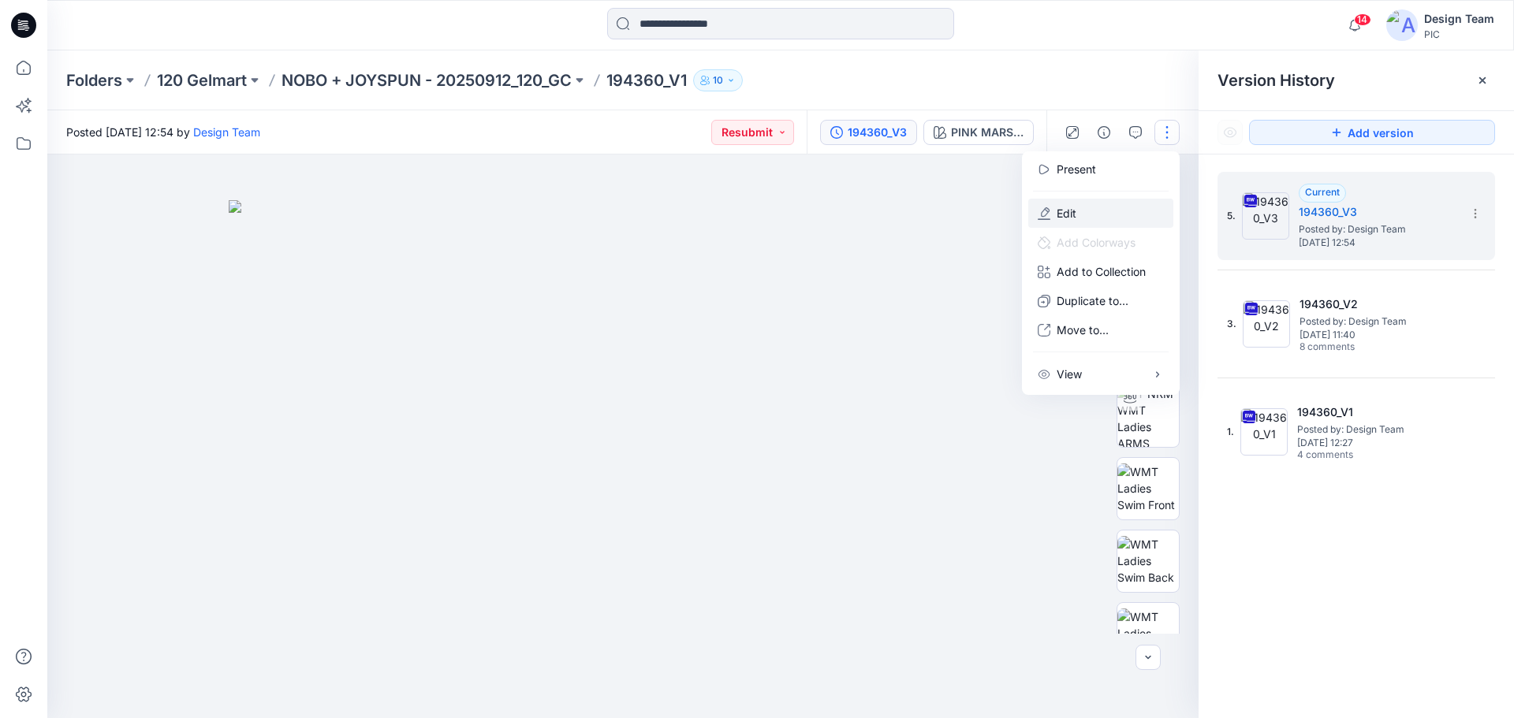
click at [1061, 211] on p "Edit" at bounding box center [1067, 213] width 20 height 17
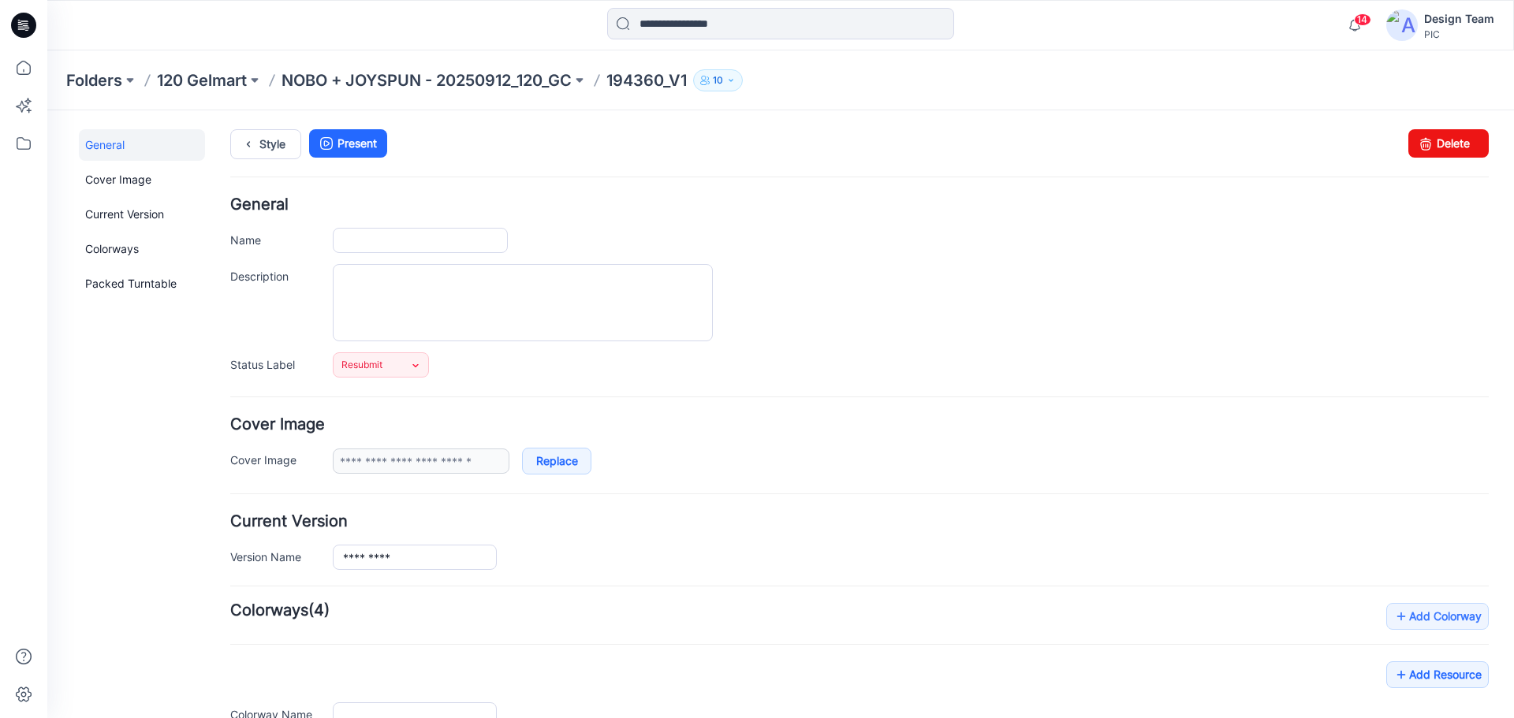
type input "*********"
type input "**********"
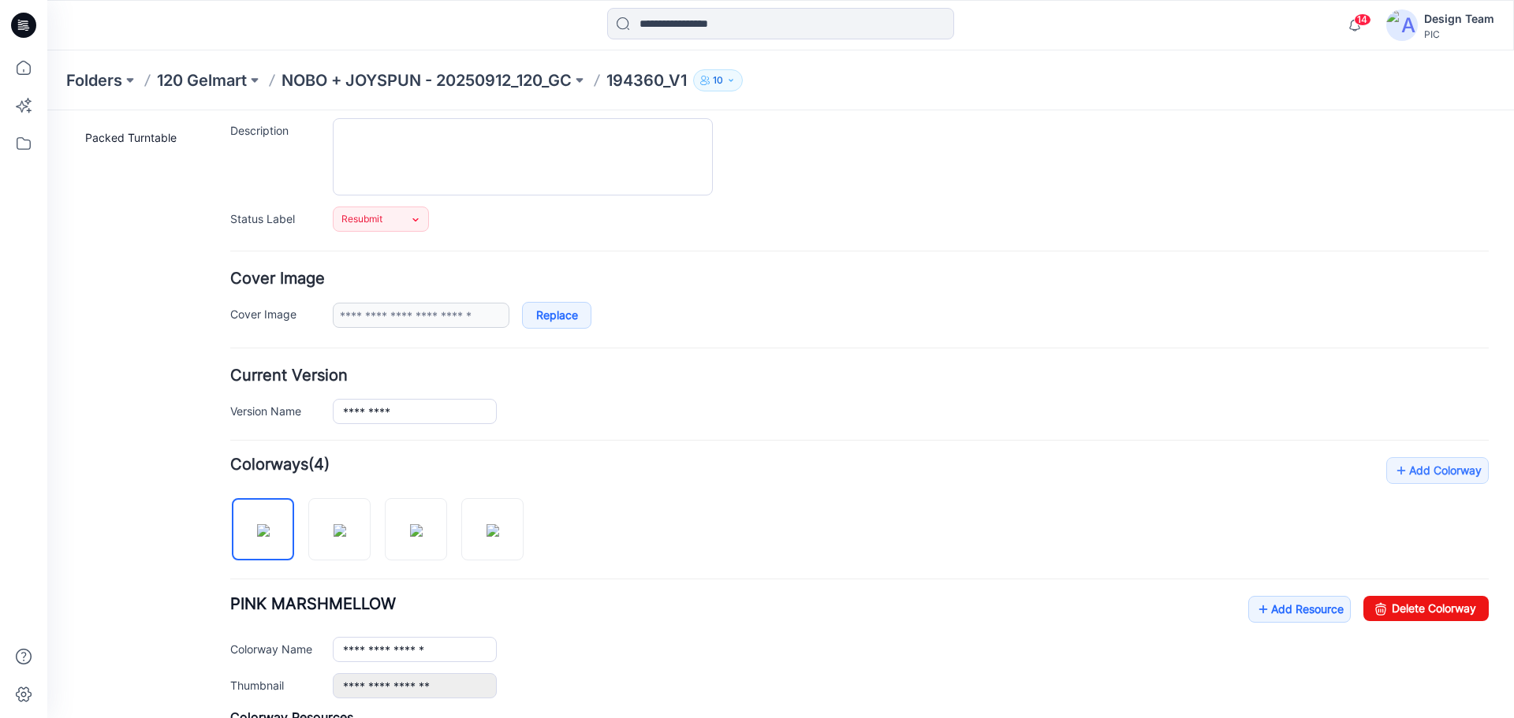
scroll to position [315, 0]
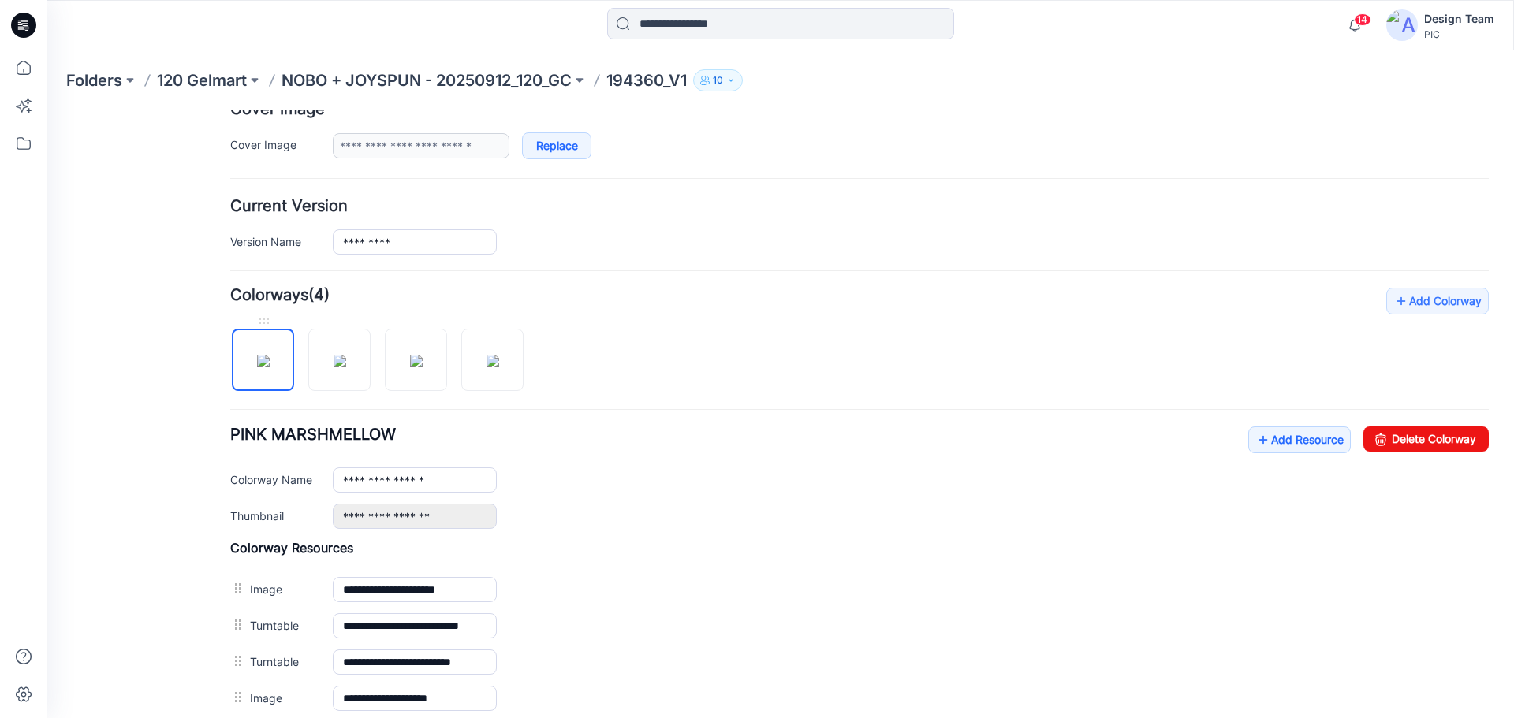
click at [260, 364] on img at bounding box center [263, 361] width 13 height 13
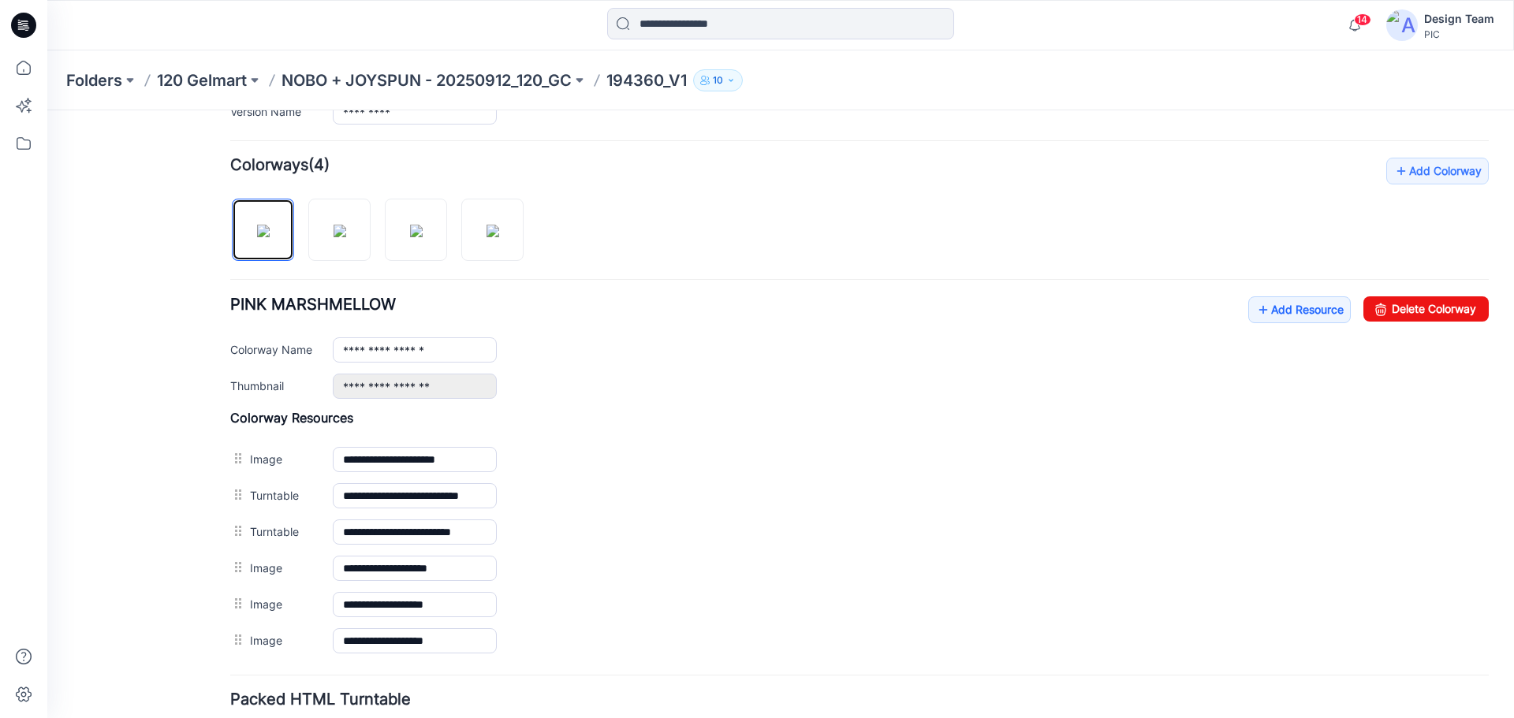
scroll to position [409, 0]
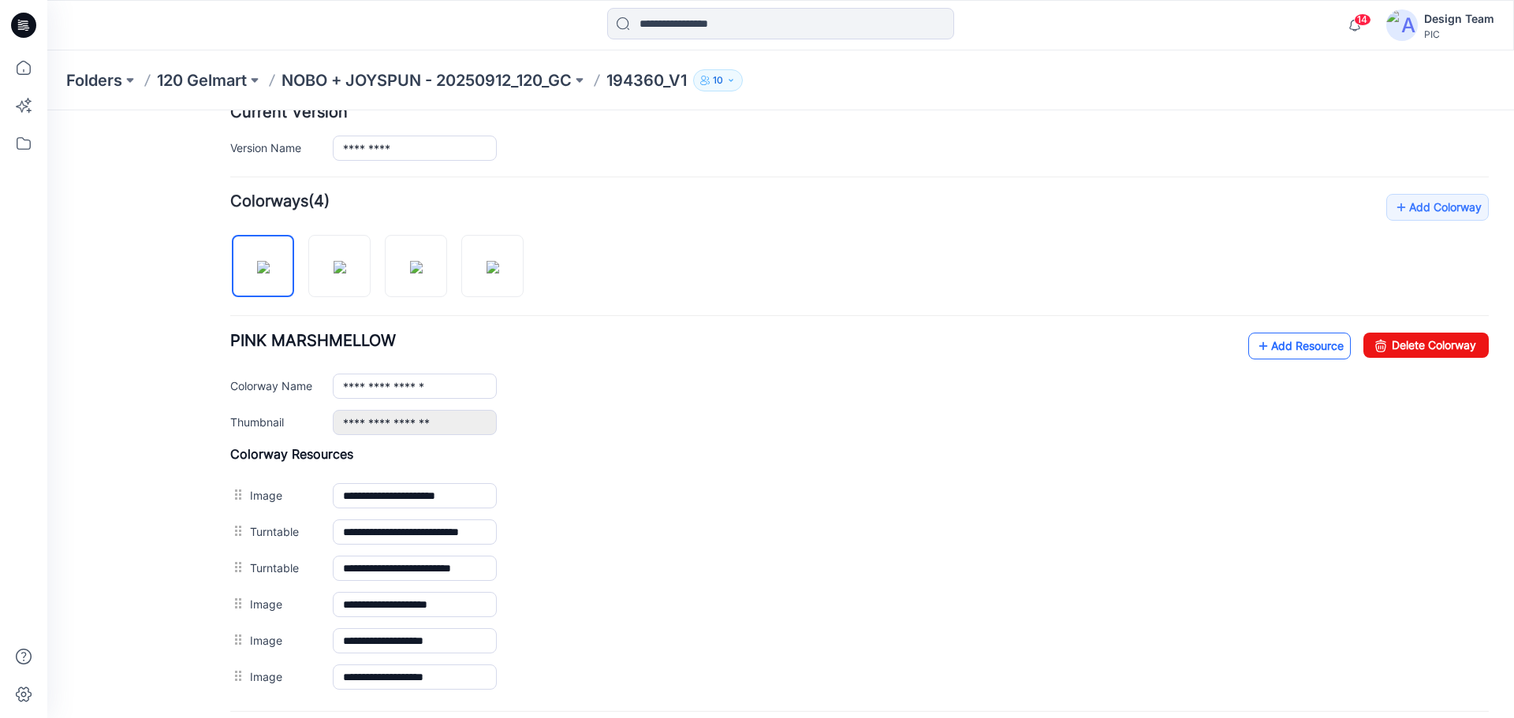
click at [1270, 342] on link "Add Resource" at bounding box center [1299, 346] width 103 height 27
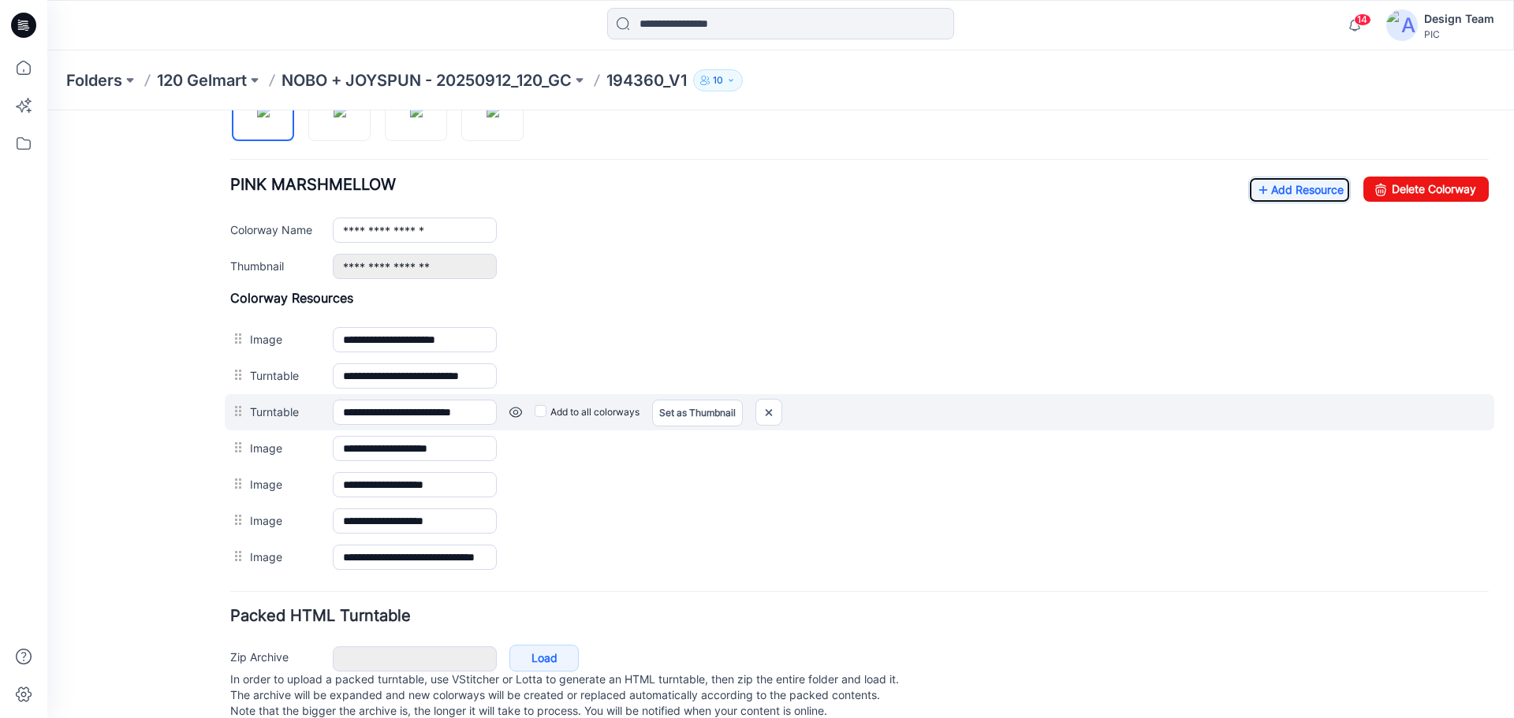
scroll to position [603, 0]
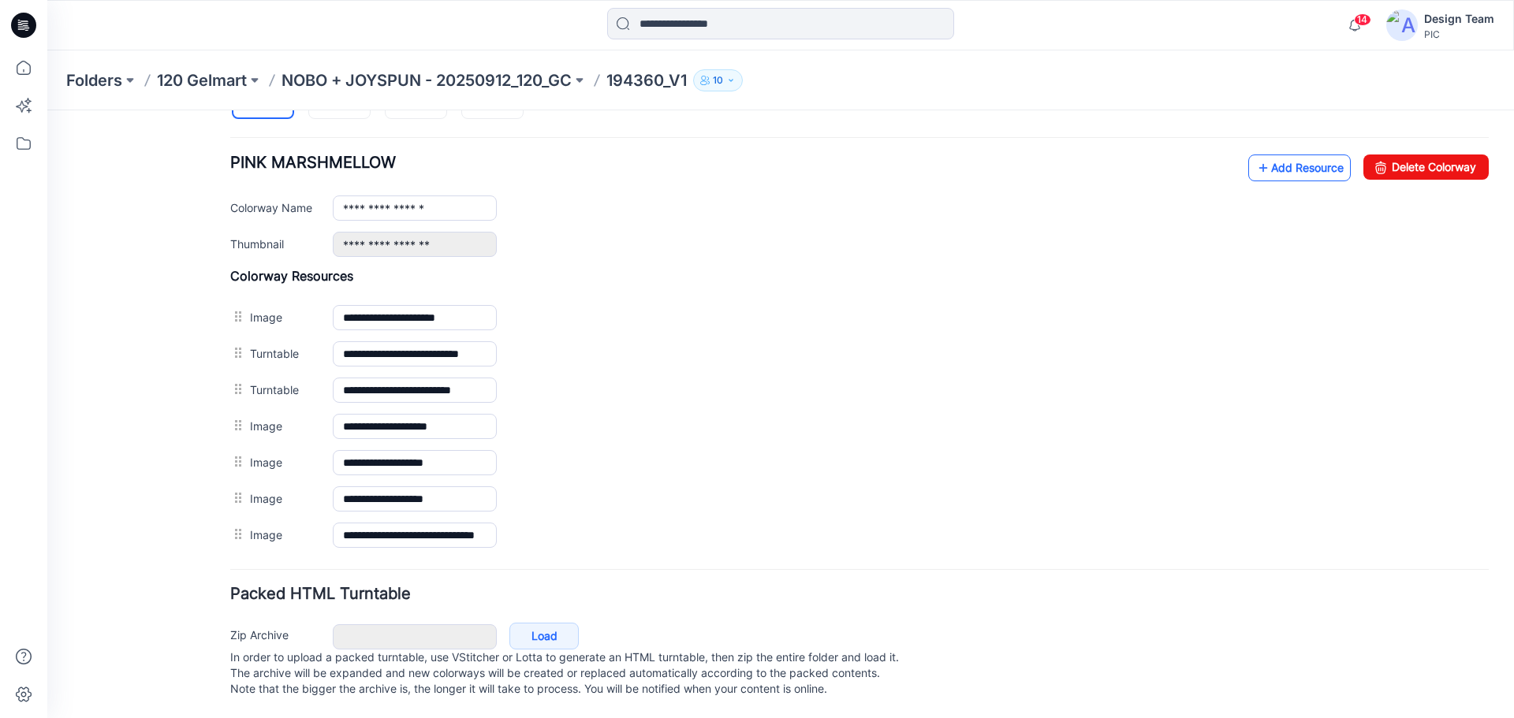
click at [1266, 159] on link "Add Resource" at bounding box center [1299, 168] width 103 height 27
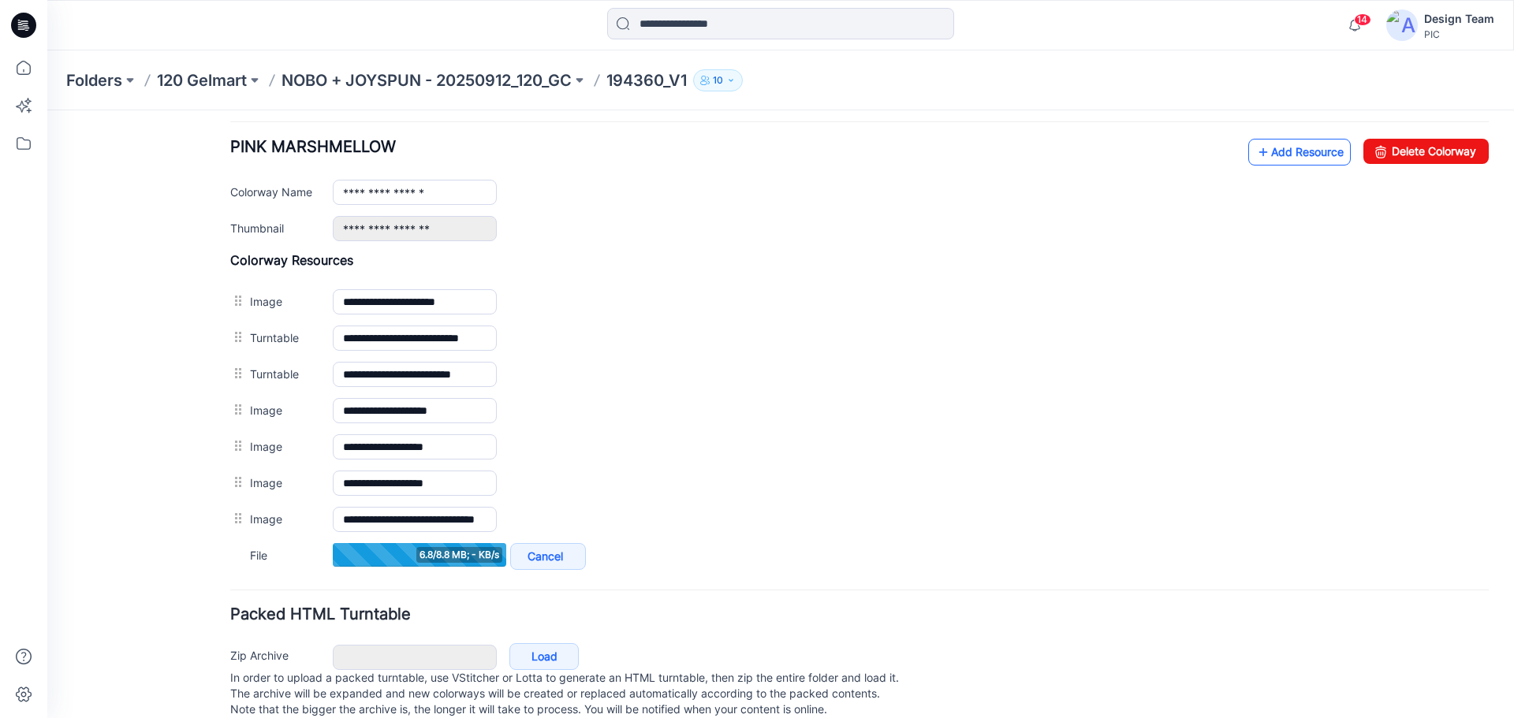
click at [1304, 152] on link "Add Resource" at bounding box center [1299, 152] width 103 height 27
click at [1299, 158] on link "Add Resource" at bounding box center [1299, 152] width 103 height 27
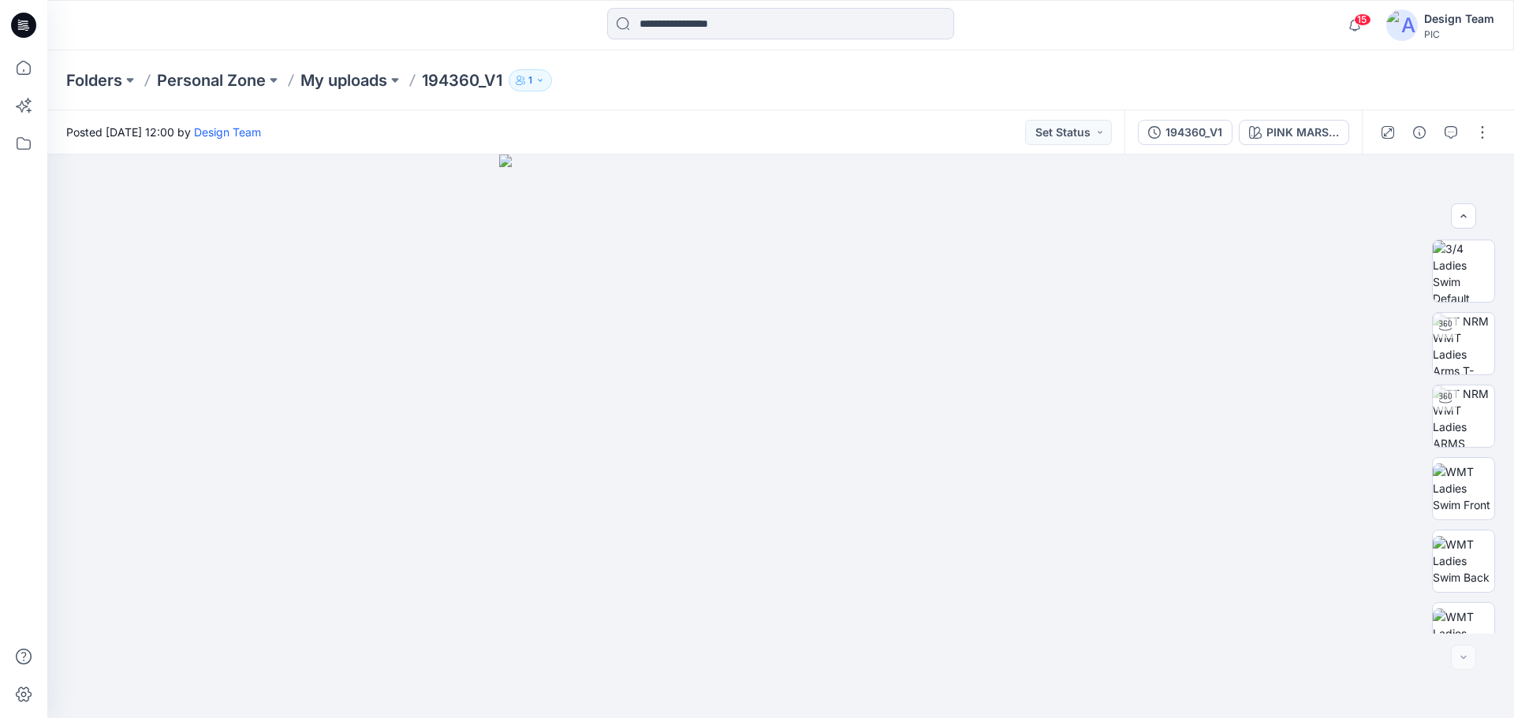
scroll to position [322, 0]
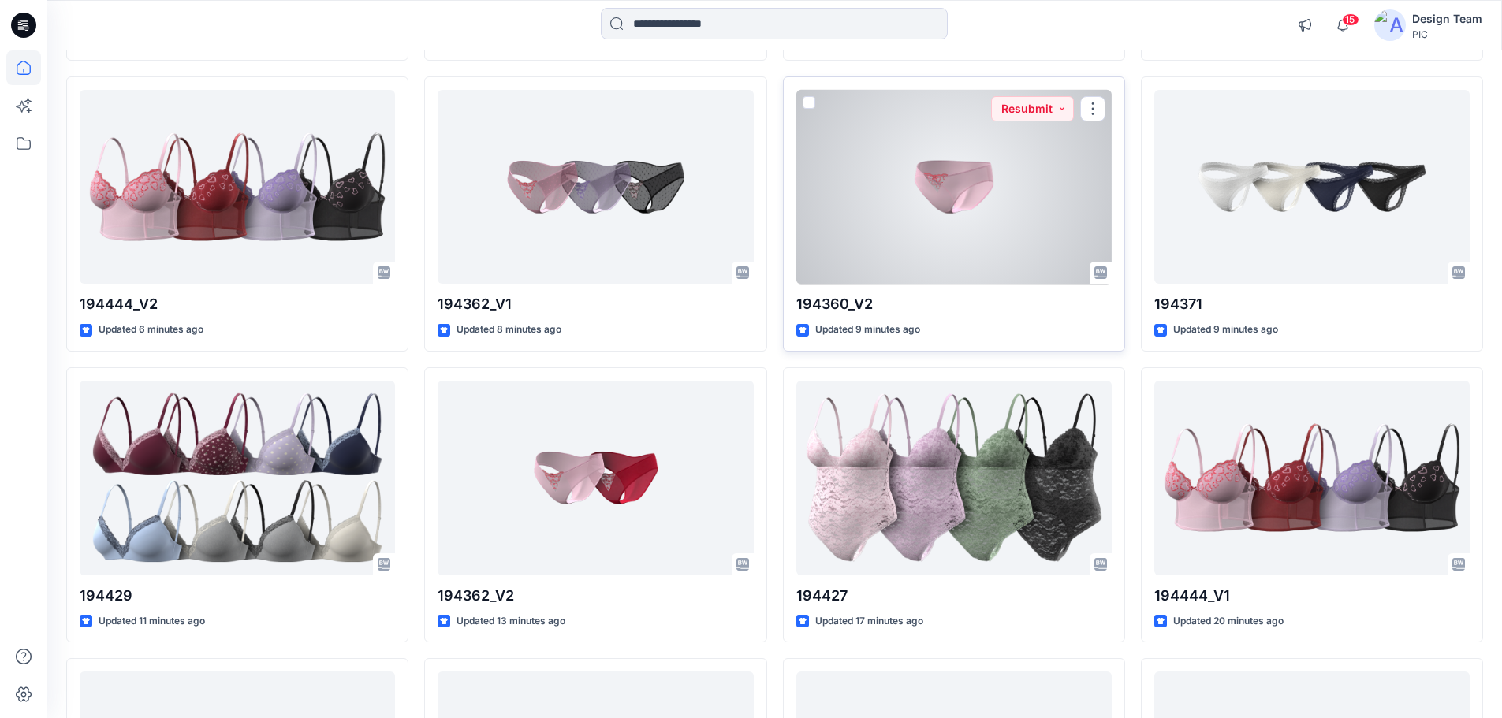
scroll to position [594, 0]
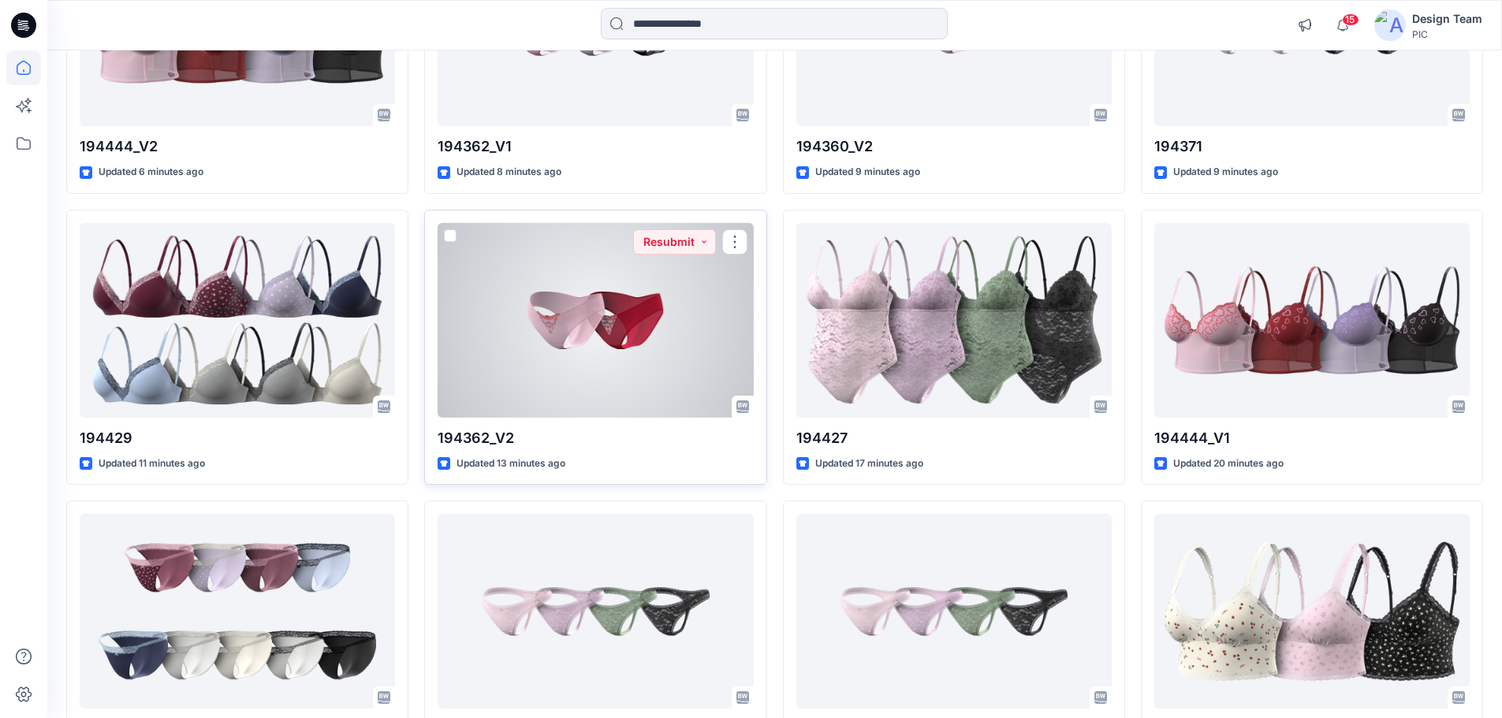
click at [587, 323] on div at bounding box center [595, 320] width 315 height 195
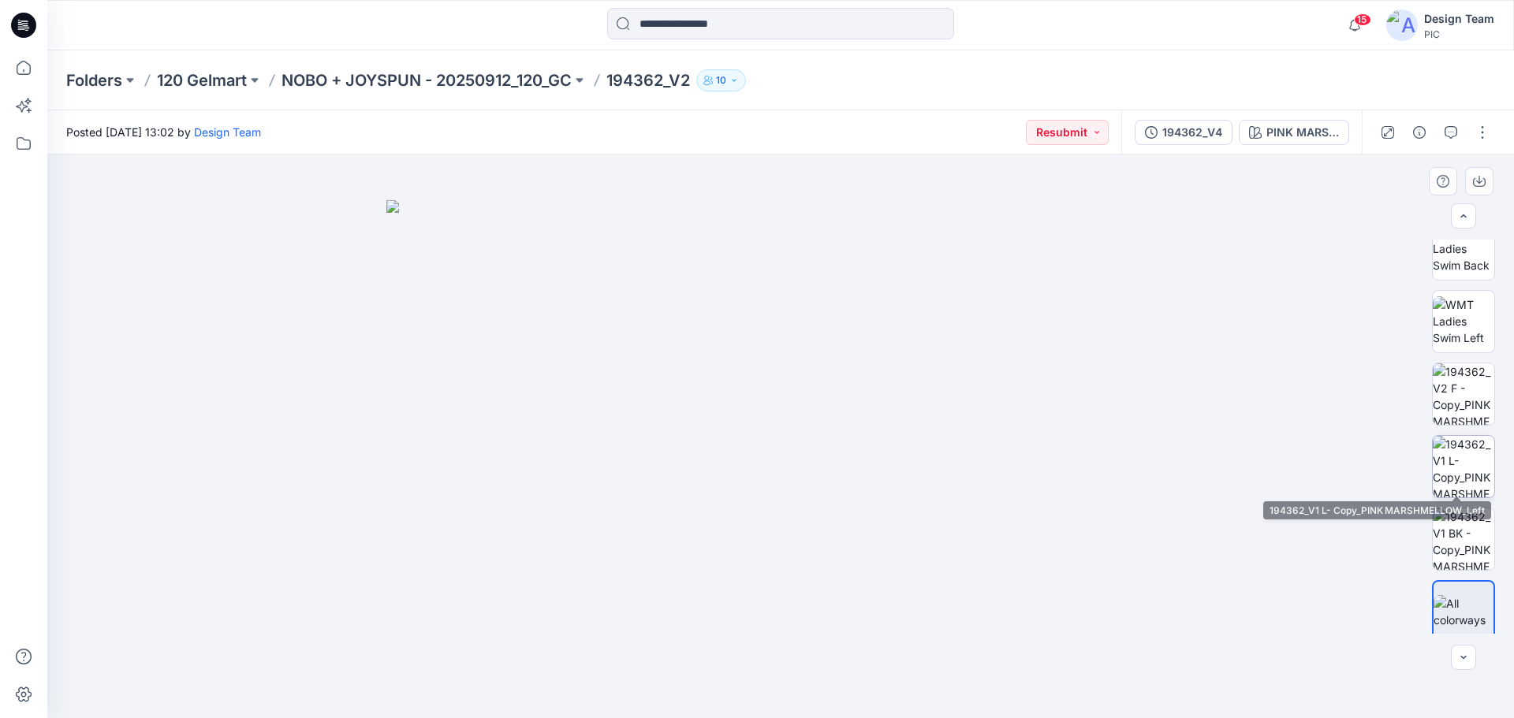
scroll to position [315, 0]
click at [1461, 387] on img at bounding box center [1464, 391] width 62 height 62
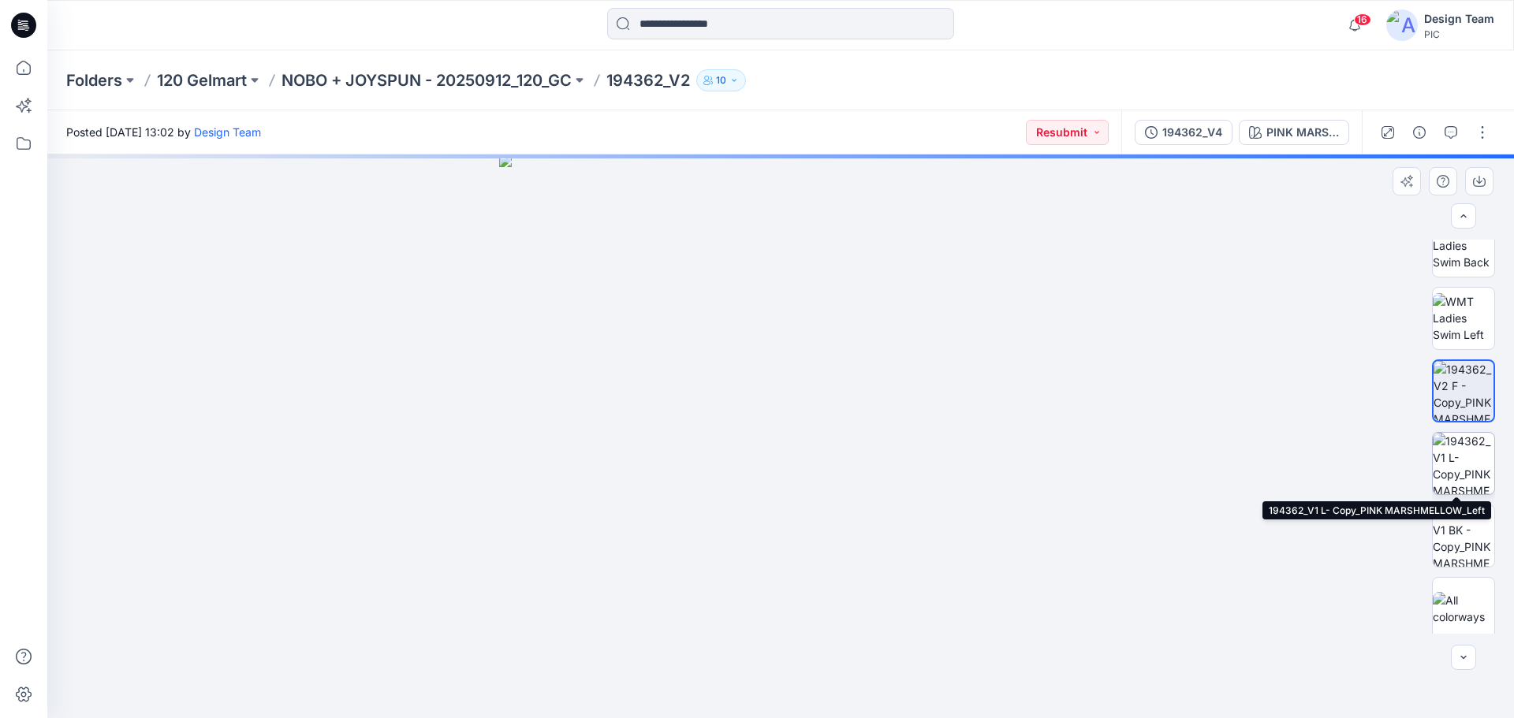
click at [1479, 461] on img at bounding box center [1464, 464] width 62 height 62
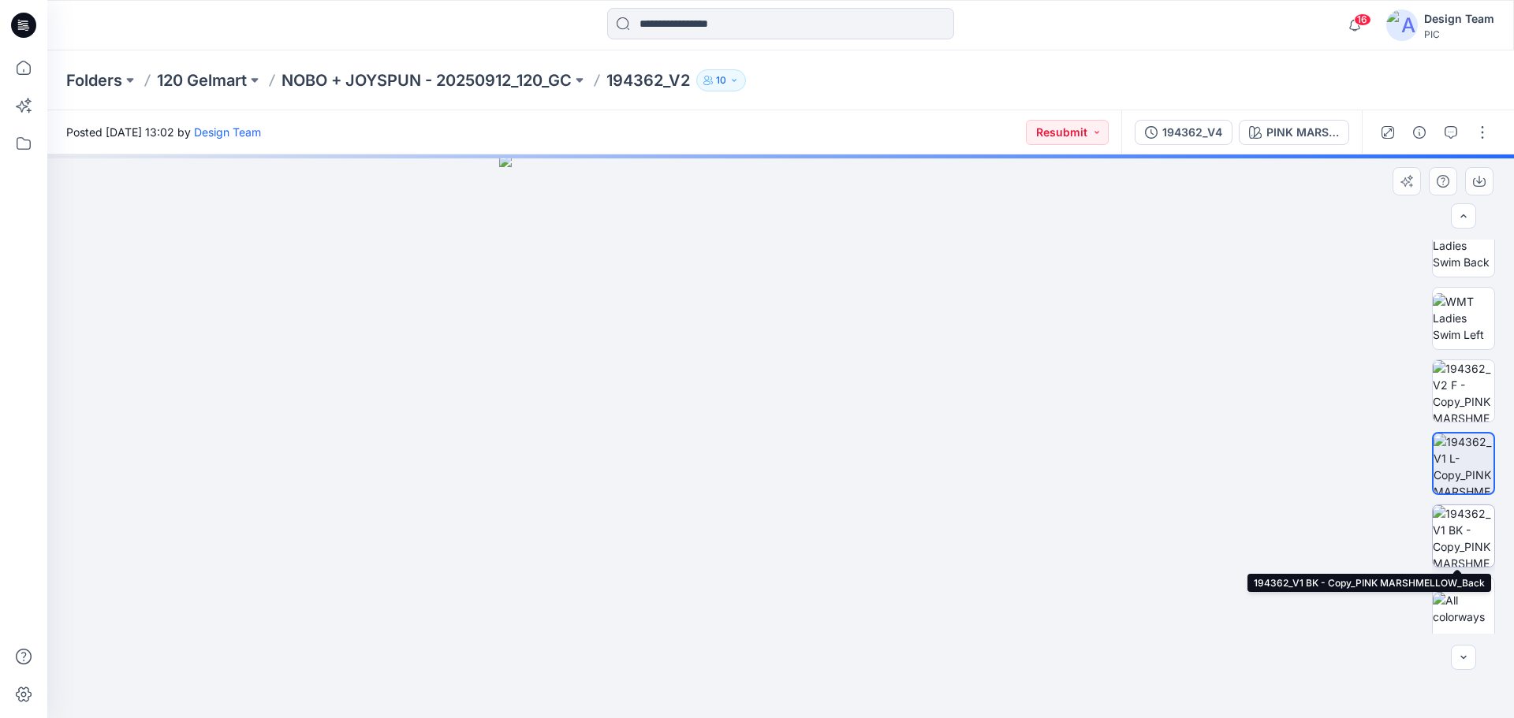
click at [1476, 541] on img at bounding box center [1464, 536] width 62 height 62
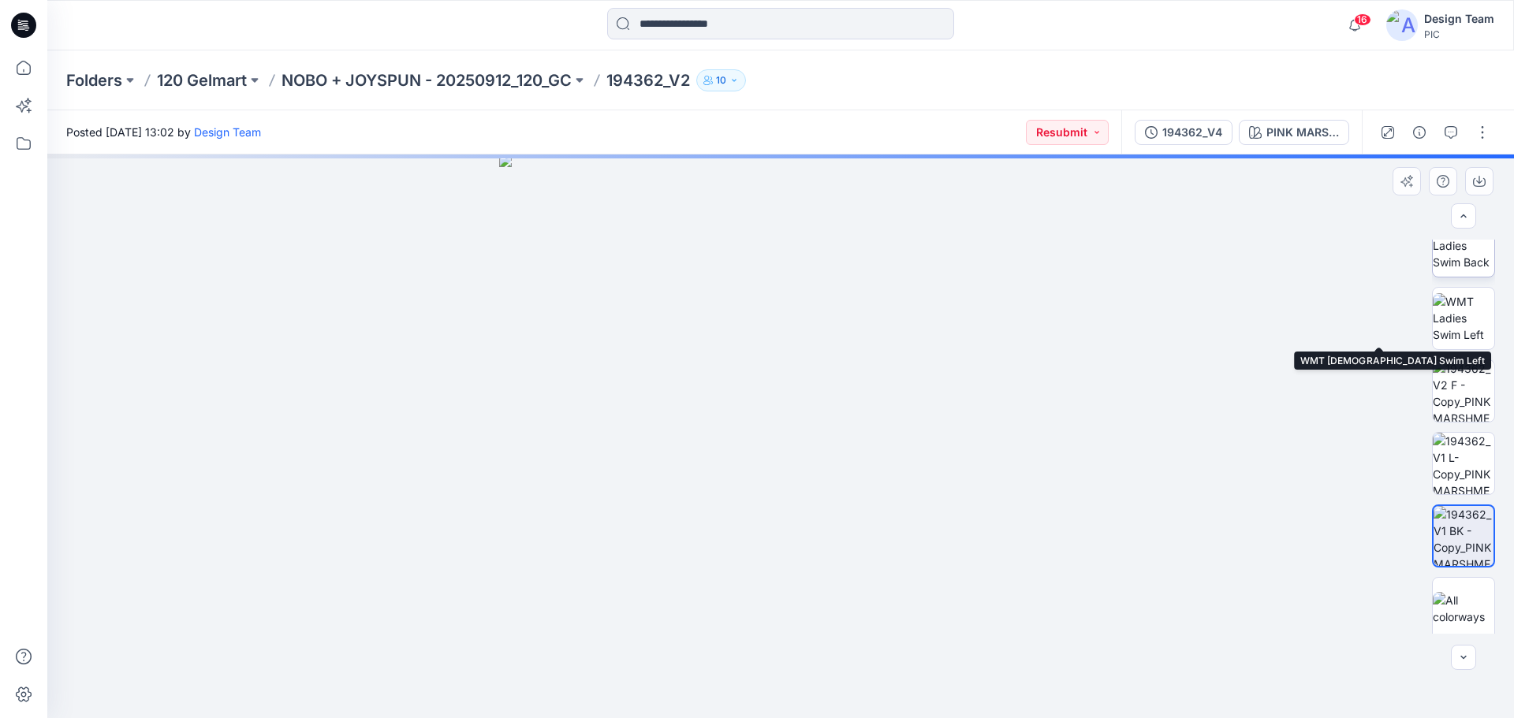
scroll to position [322, 0]
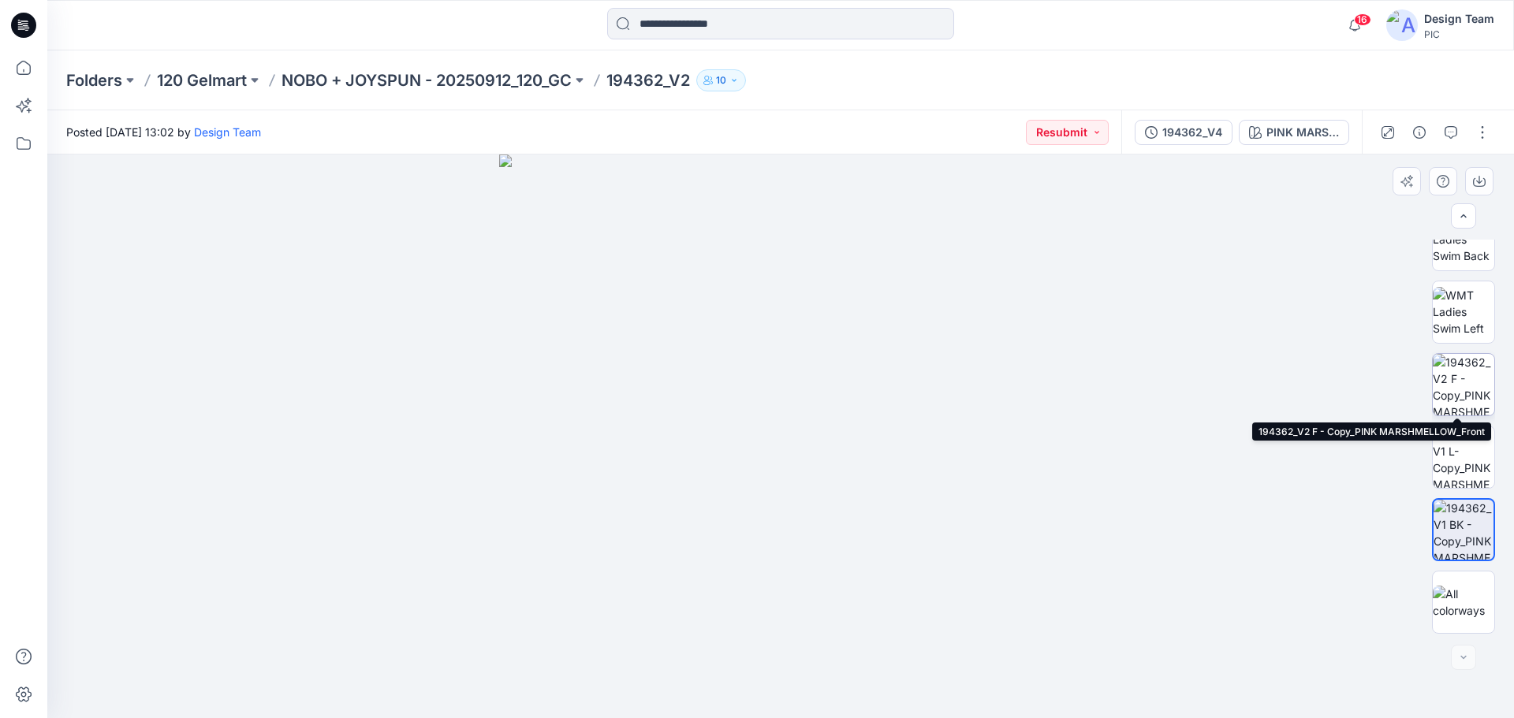
click at [1473, 382] on img at bounding box center [1464, 385] width 62 height 62
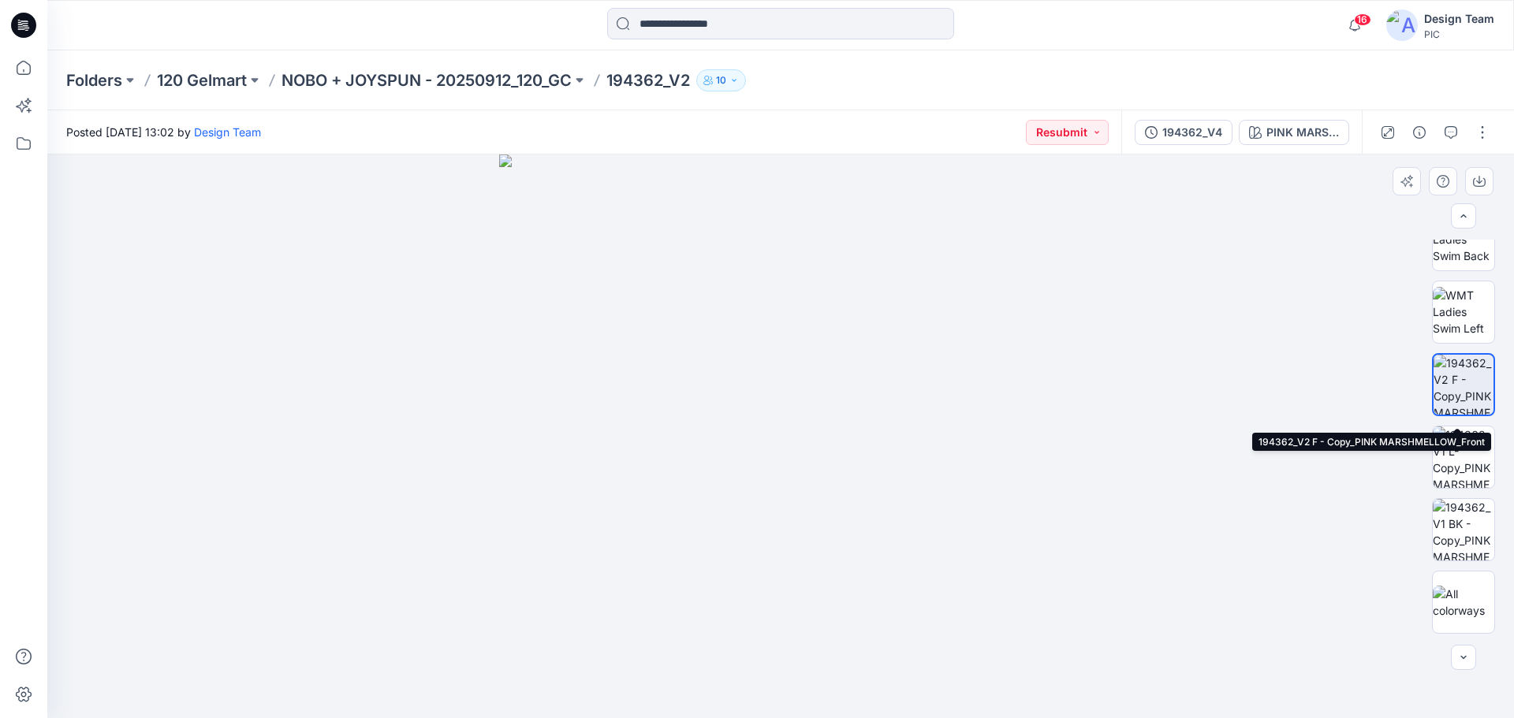
scroll to position [243, 0]
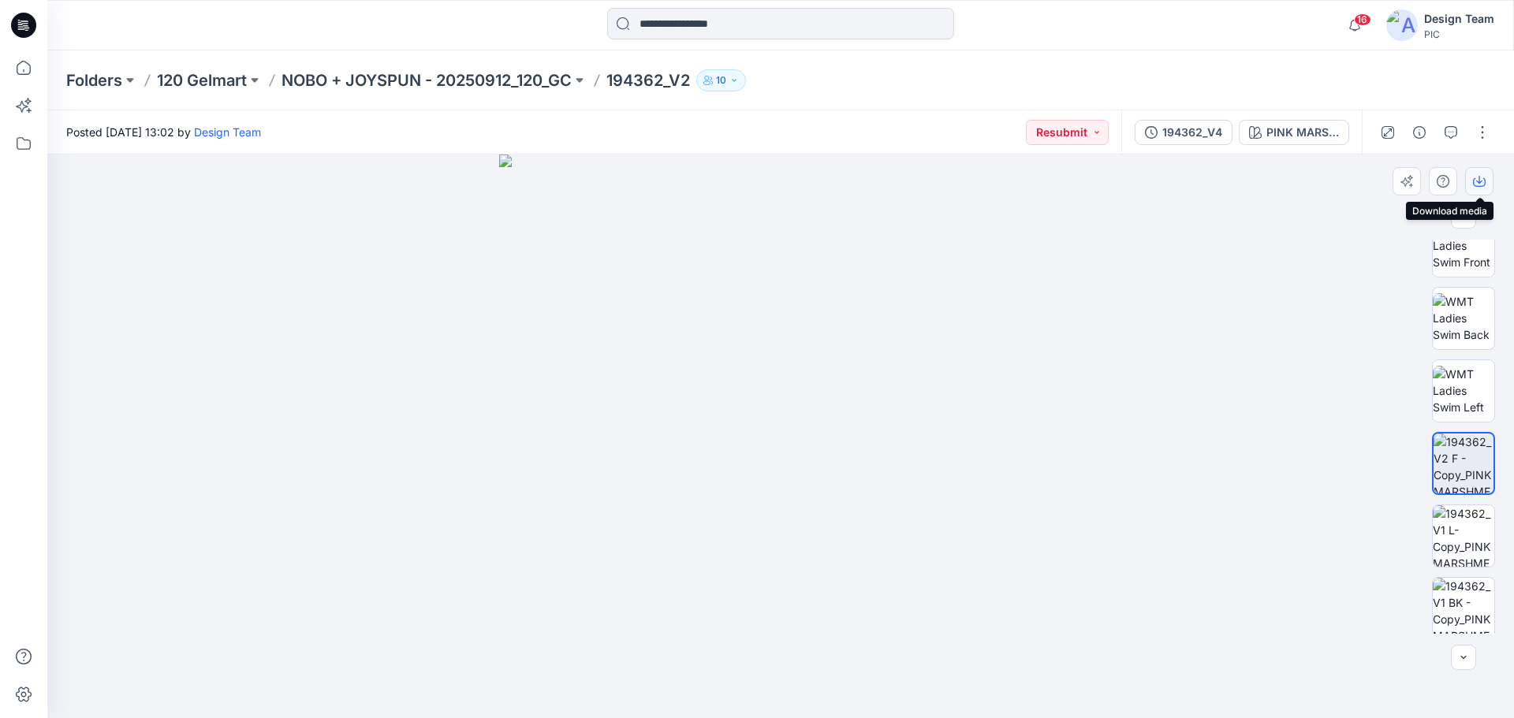
click at [1484, 180] on icon "button" at bounding box center [1479, 181] width 13 height 13
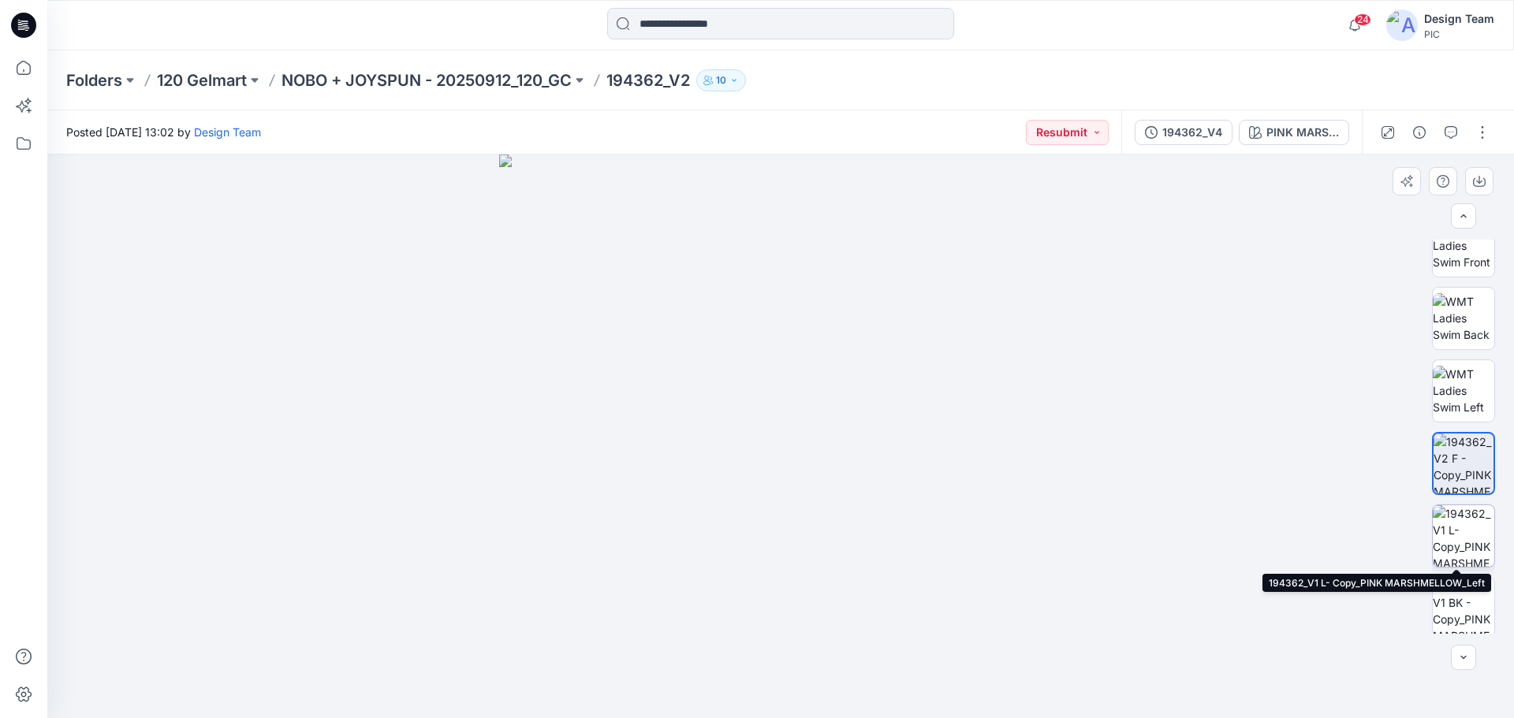
click at [1467, 525] on img at bounding box center [1464, 536] width 62 height 62
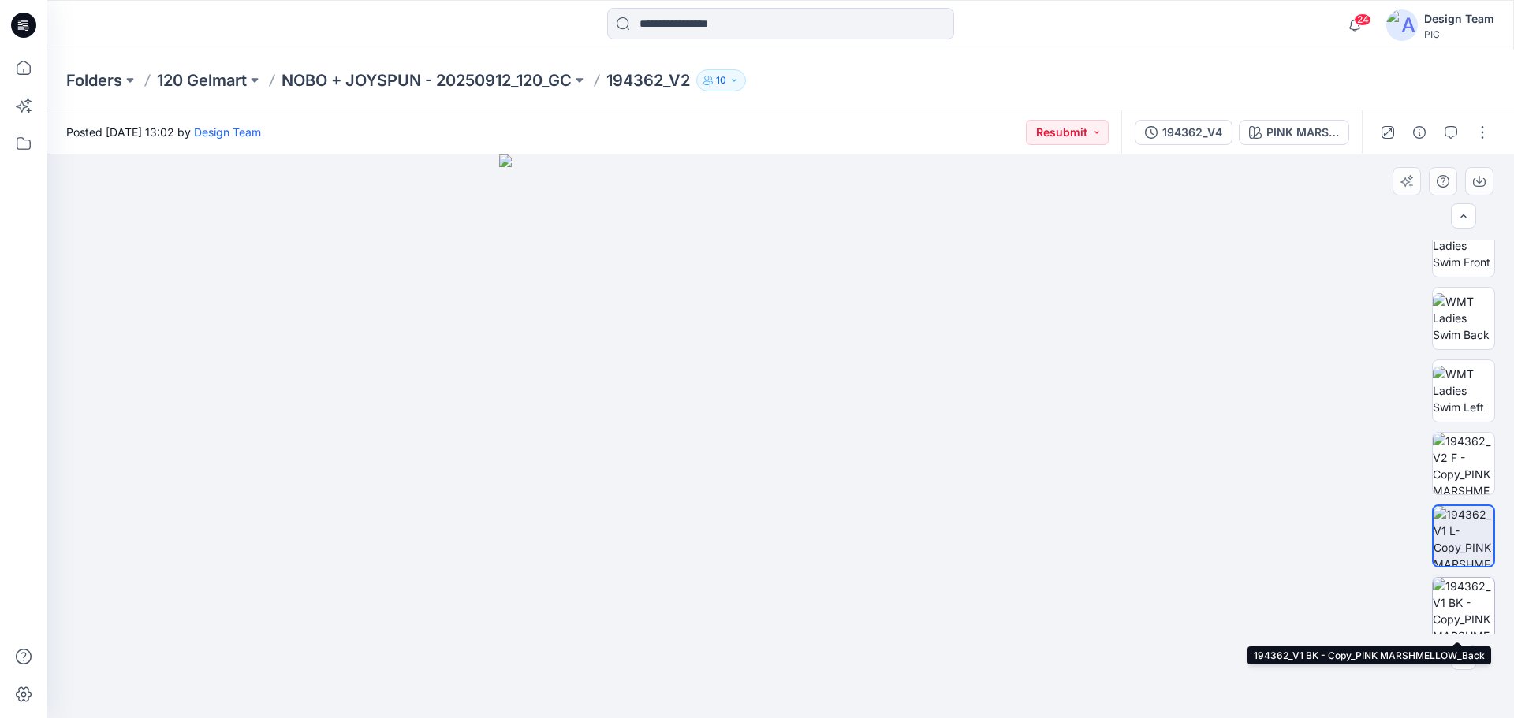
click at [1469, 609] on img at bounding box center [1464, 609] width 62 height 62
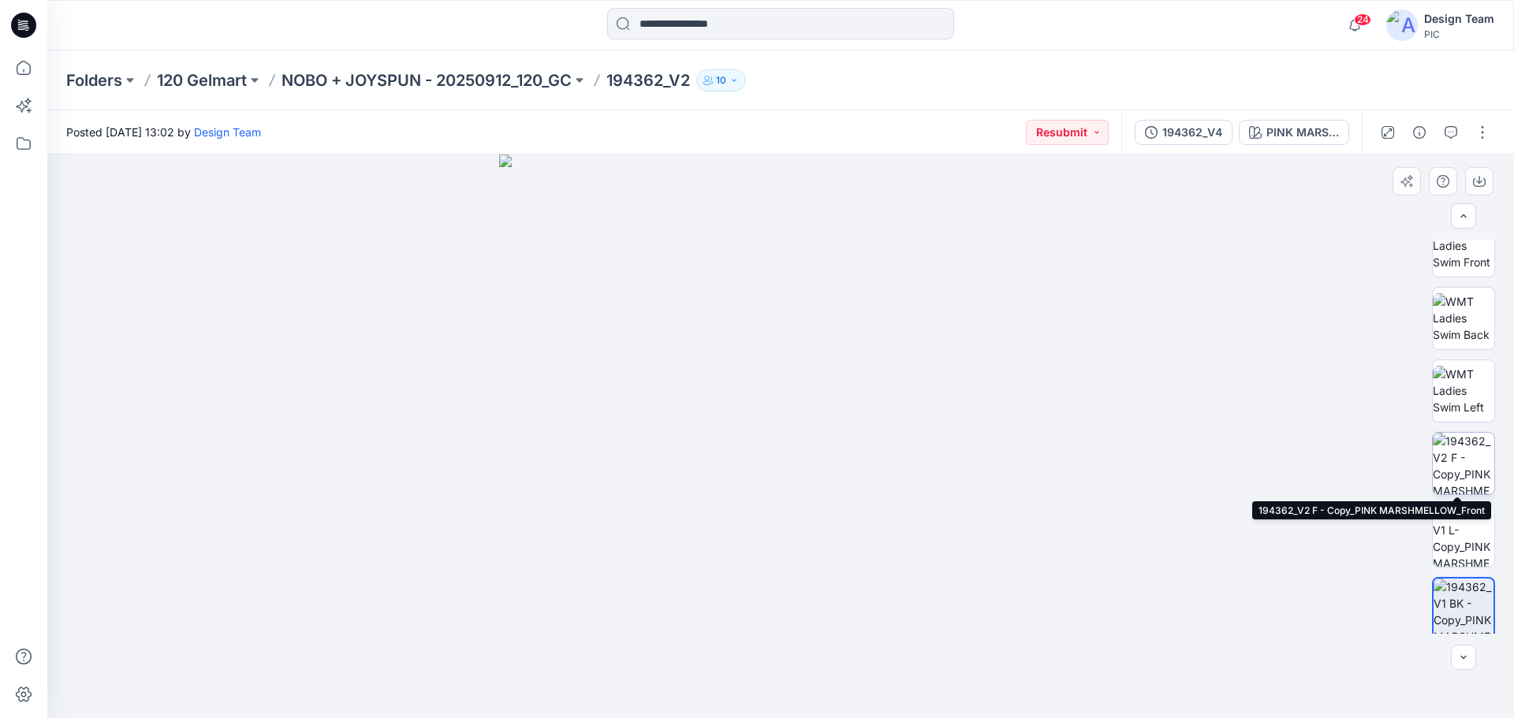
click at [1468, 469] on img at bounding box center [1464, 464] width 62 height 62
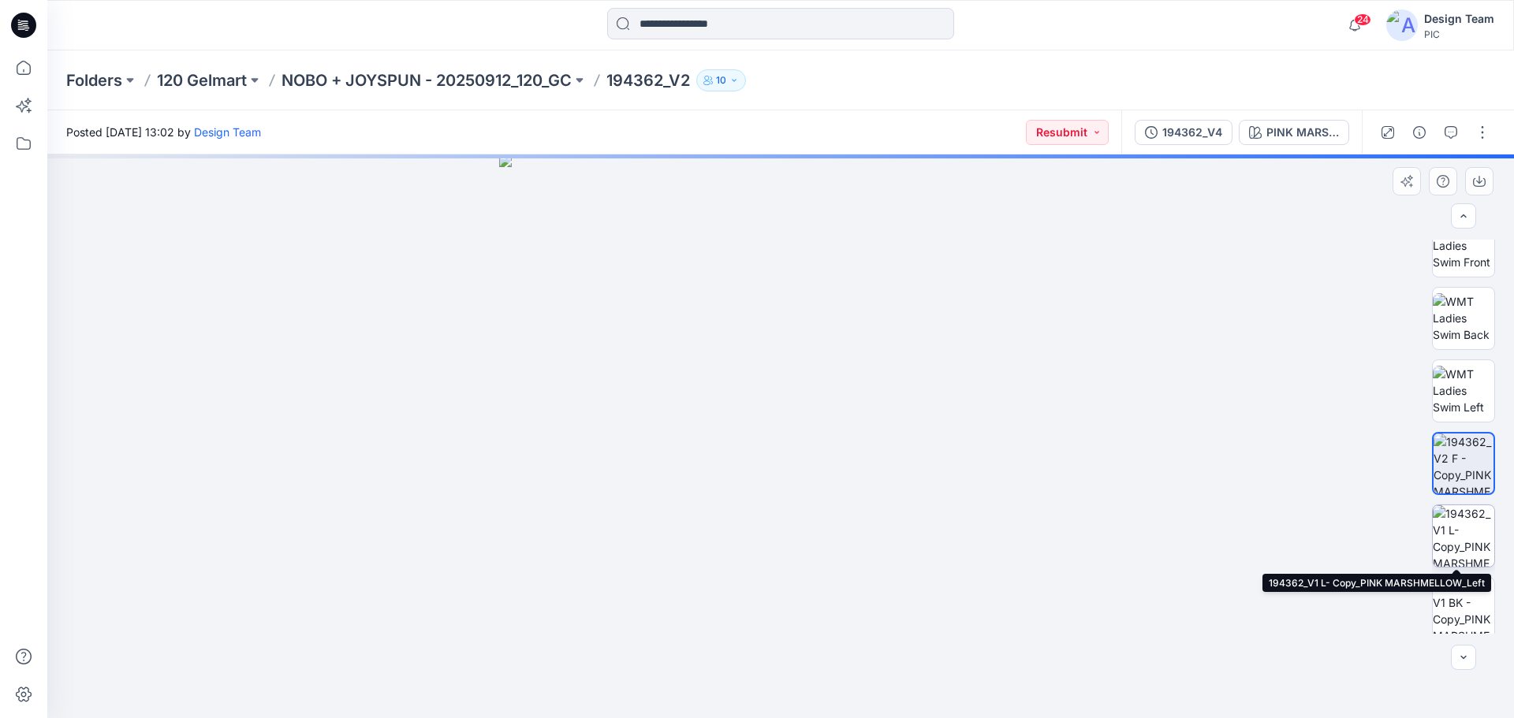
click at [1476, 535] on img at bounding box center [1464, 536] width 62 height 62
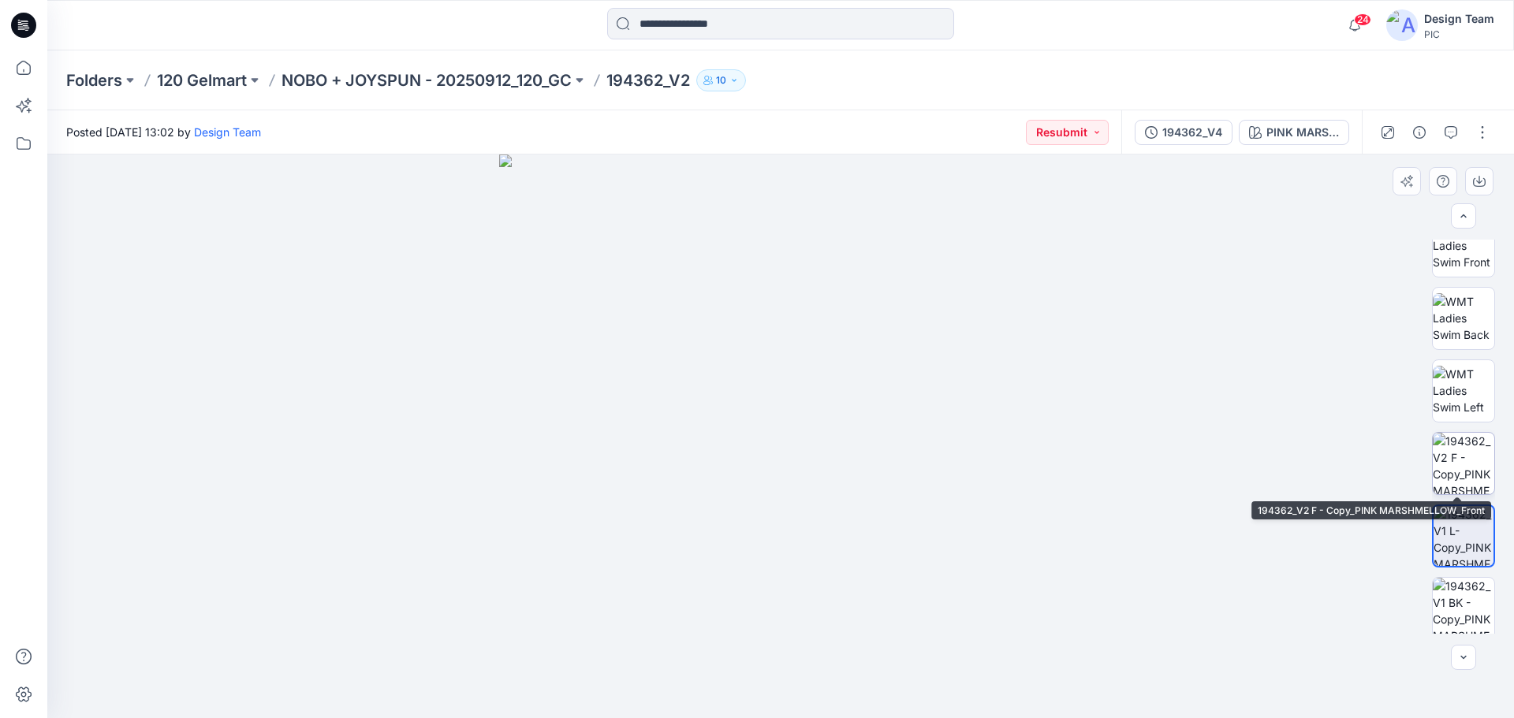
click at [1475, 476] on img at bounding box center [1464, 464] width 62 height 62
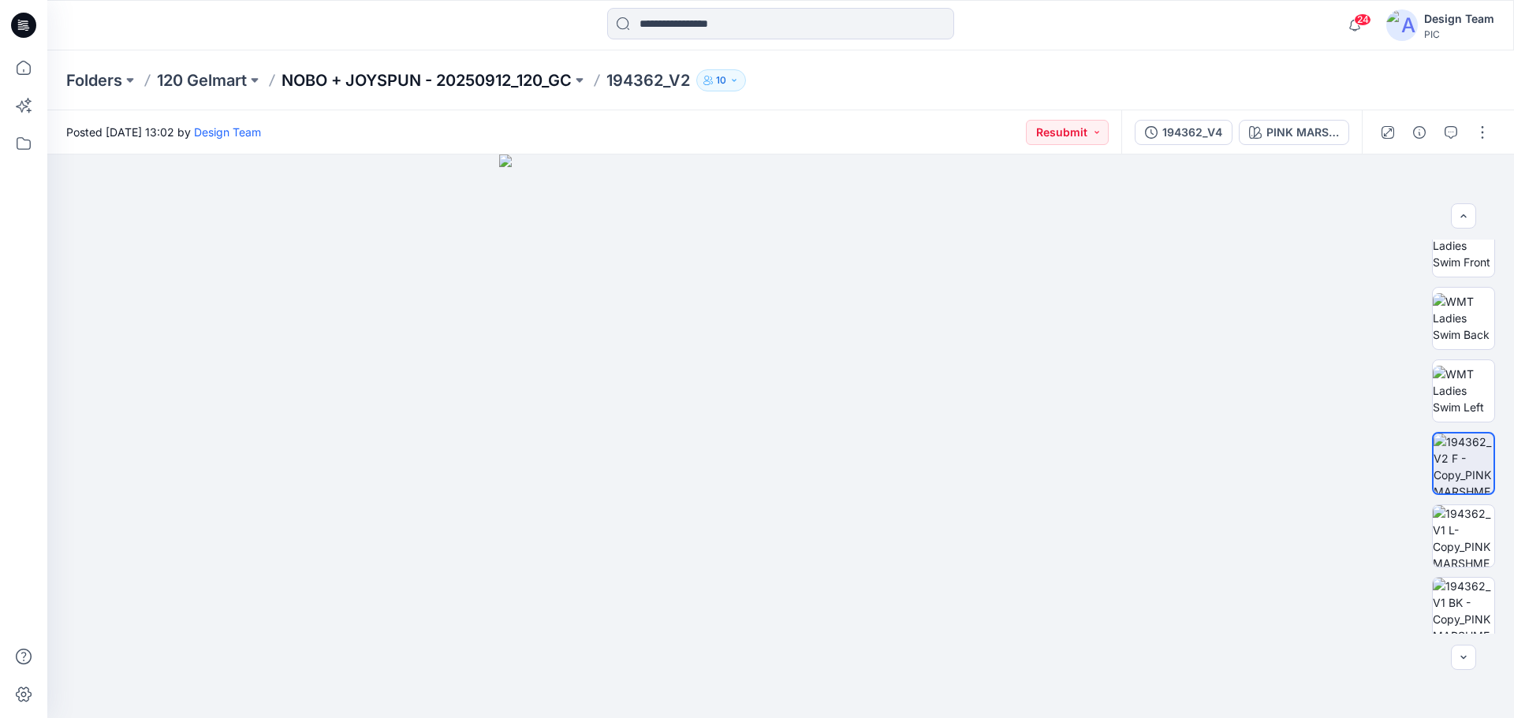
click at [467, 76] on p "NOBO + JOYSPUN - 20250912_120_GC" at bounding box center [427, 80] width 290 height 22
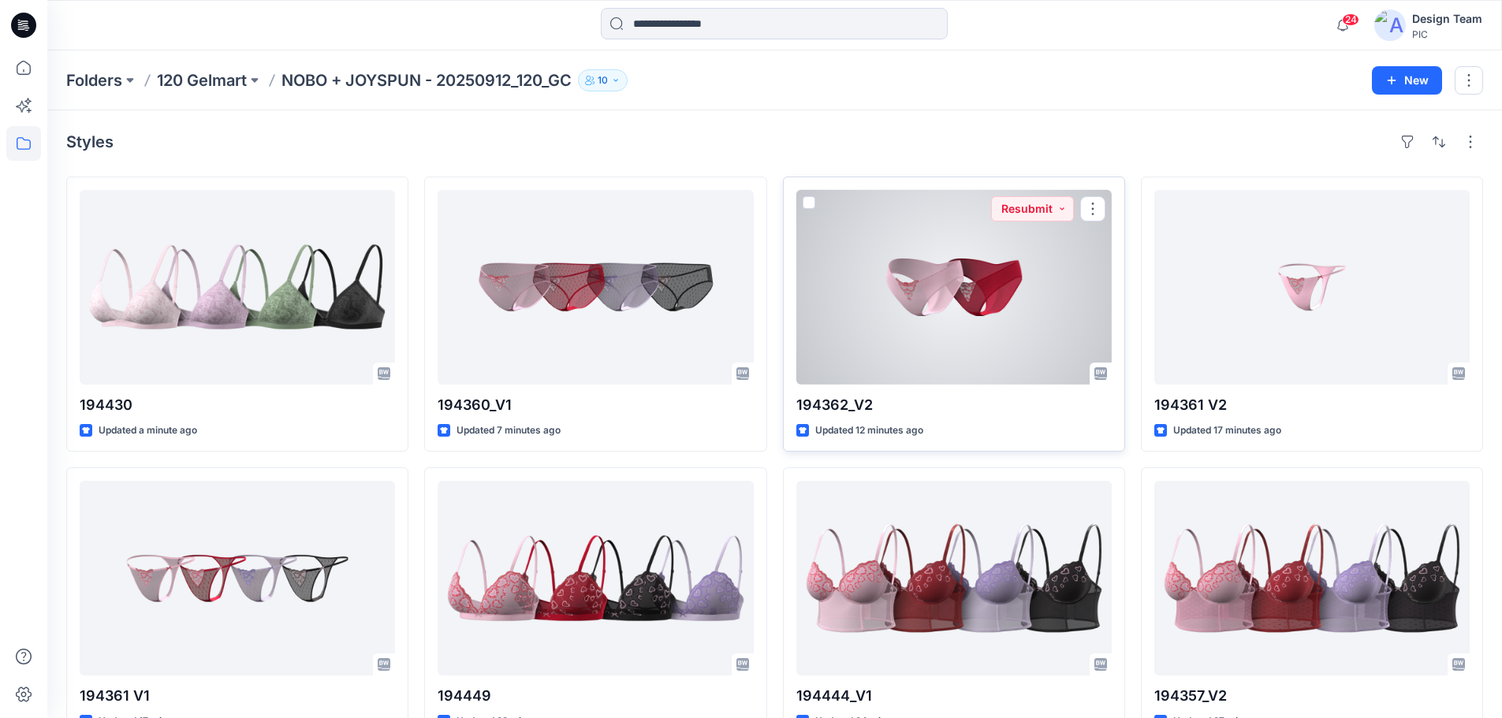
click at [945, 308] on div at bounding box center [953, 287] width 315 height 195
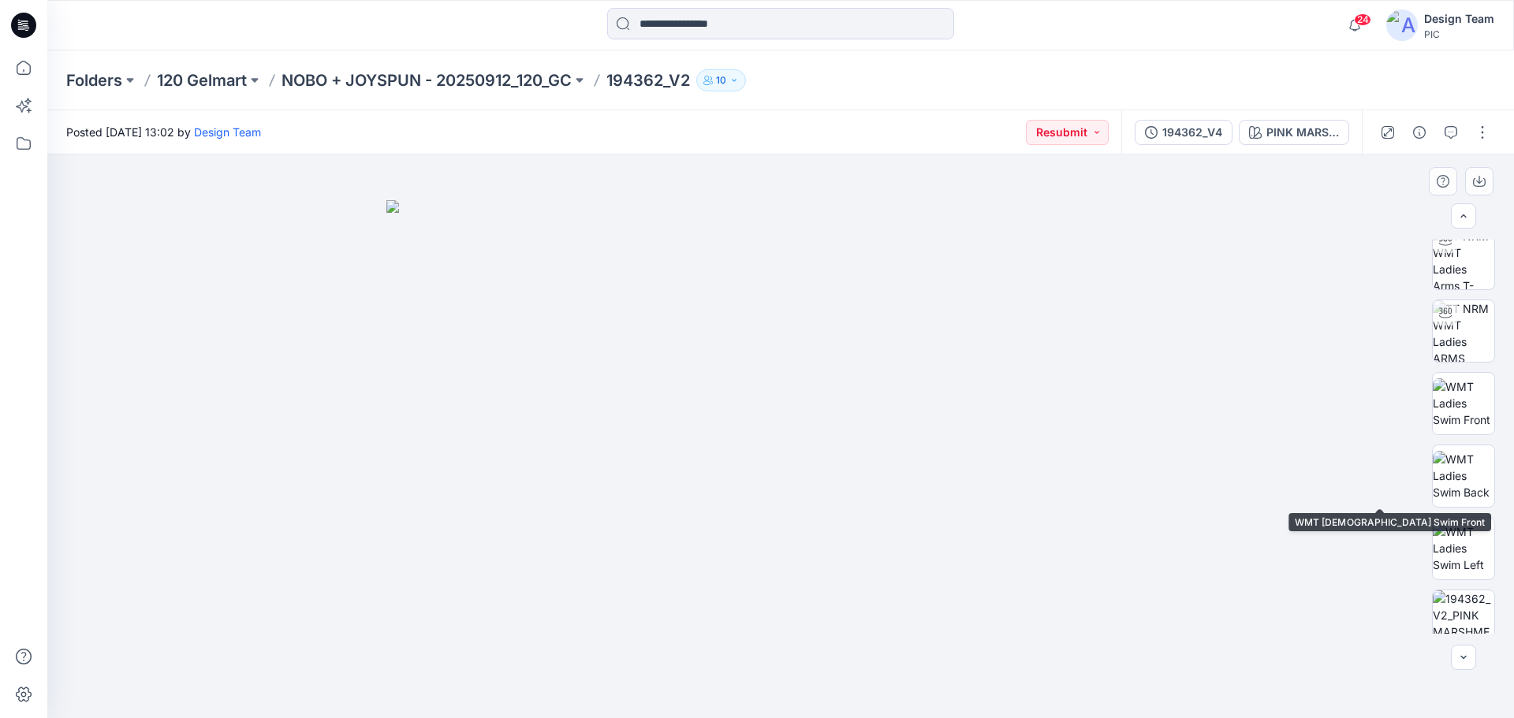
scroll to position [315, 0]
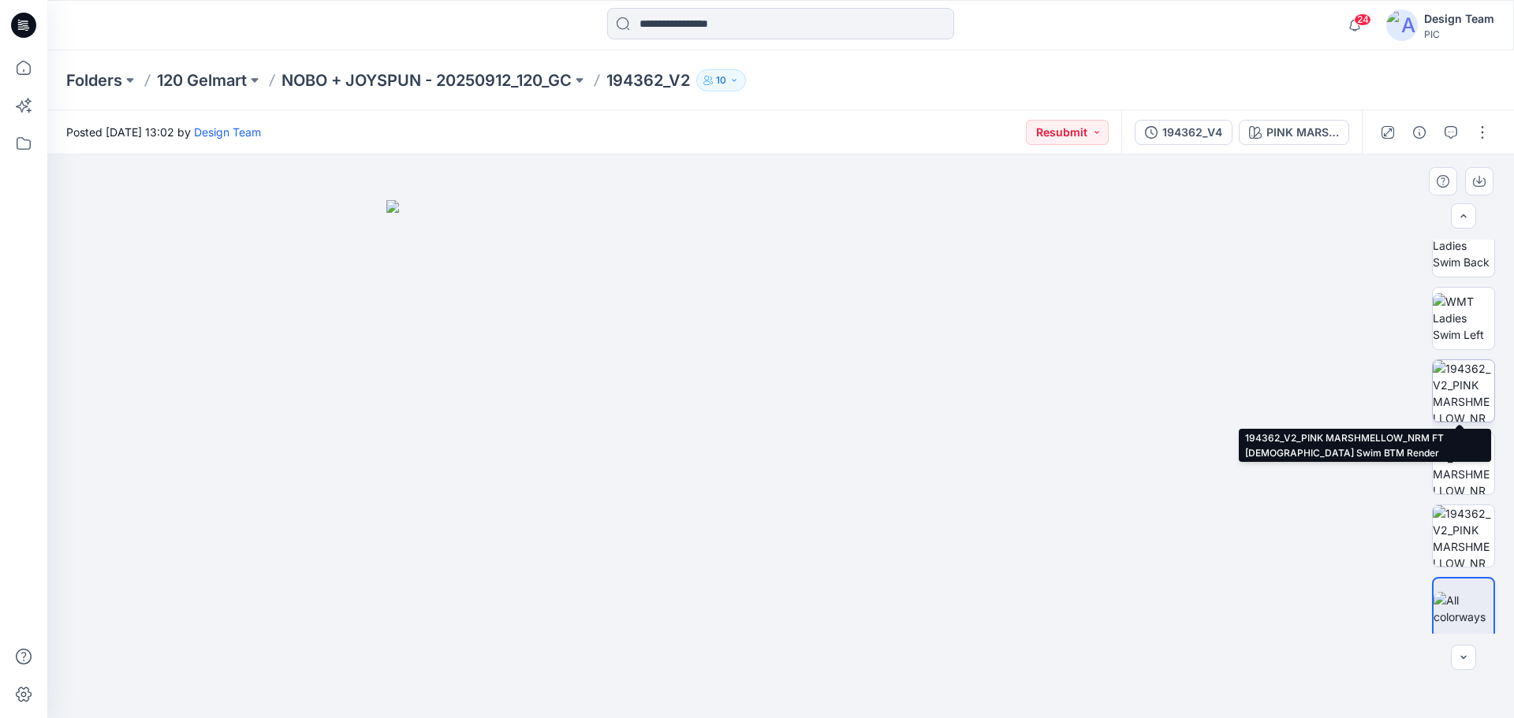
click at [1449, 389] on img at bounding box center [1464, 391] width 62 height 62
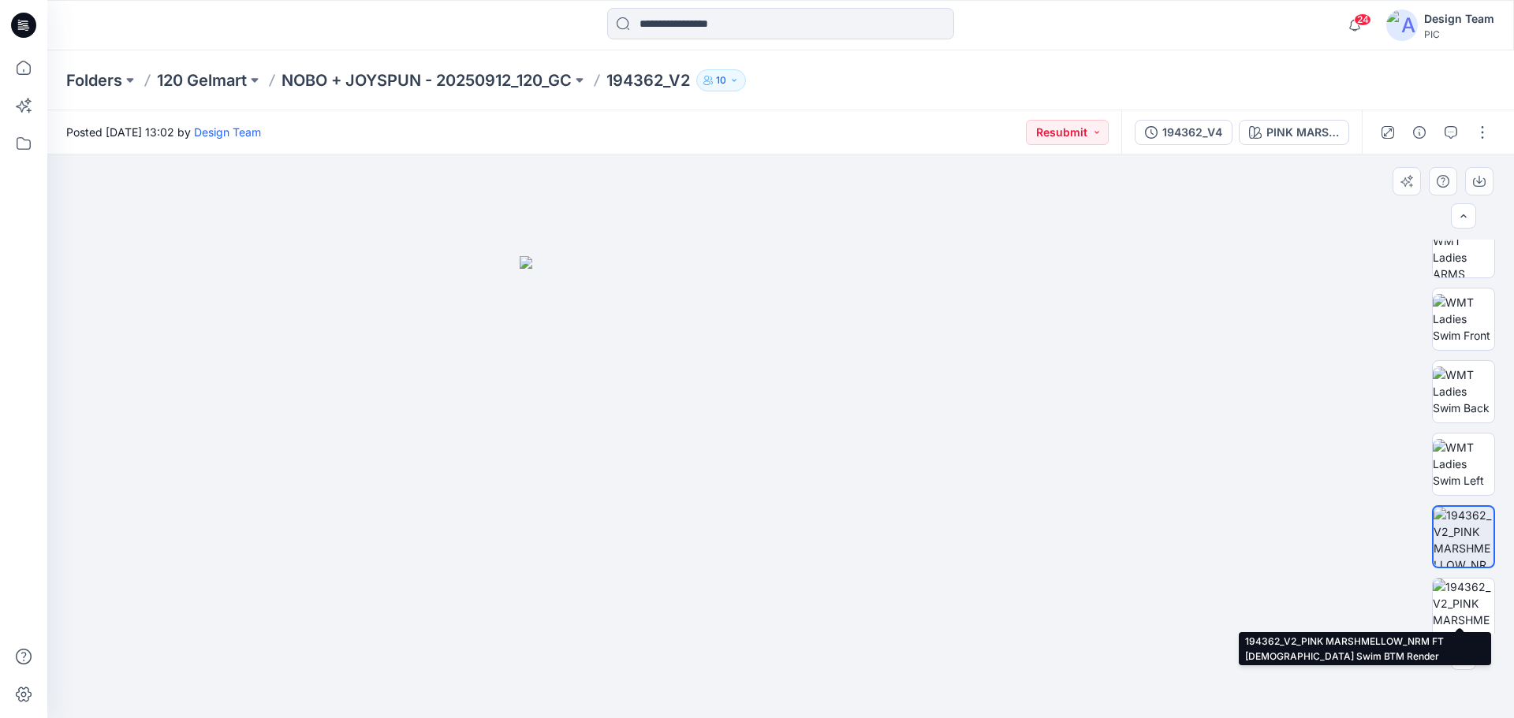
scroll to position [0, 0]
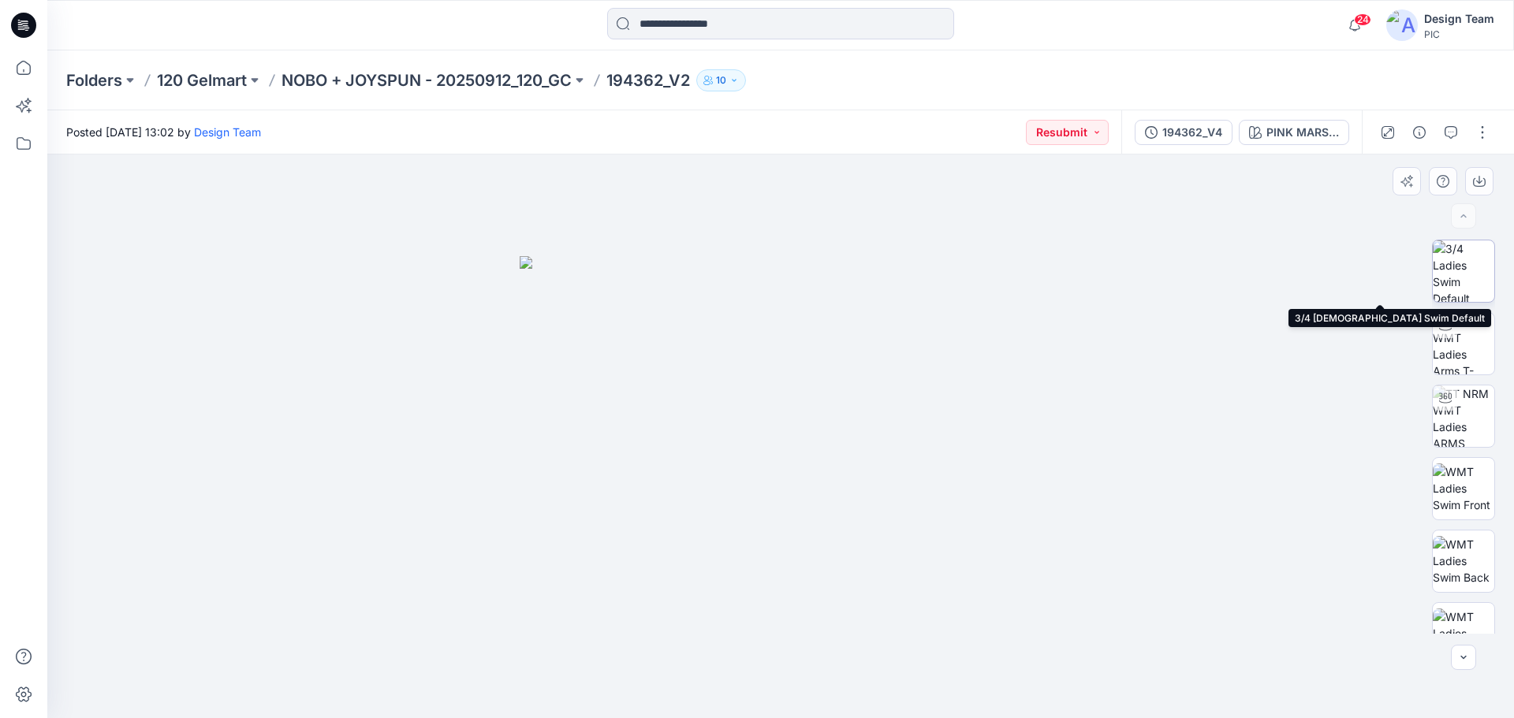
click at [1469, 280] on img at bounding box center [1464, 272] width 62 height 62
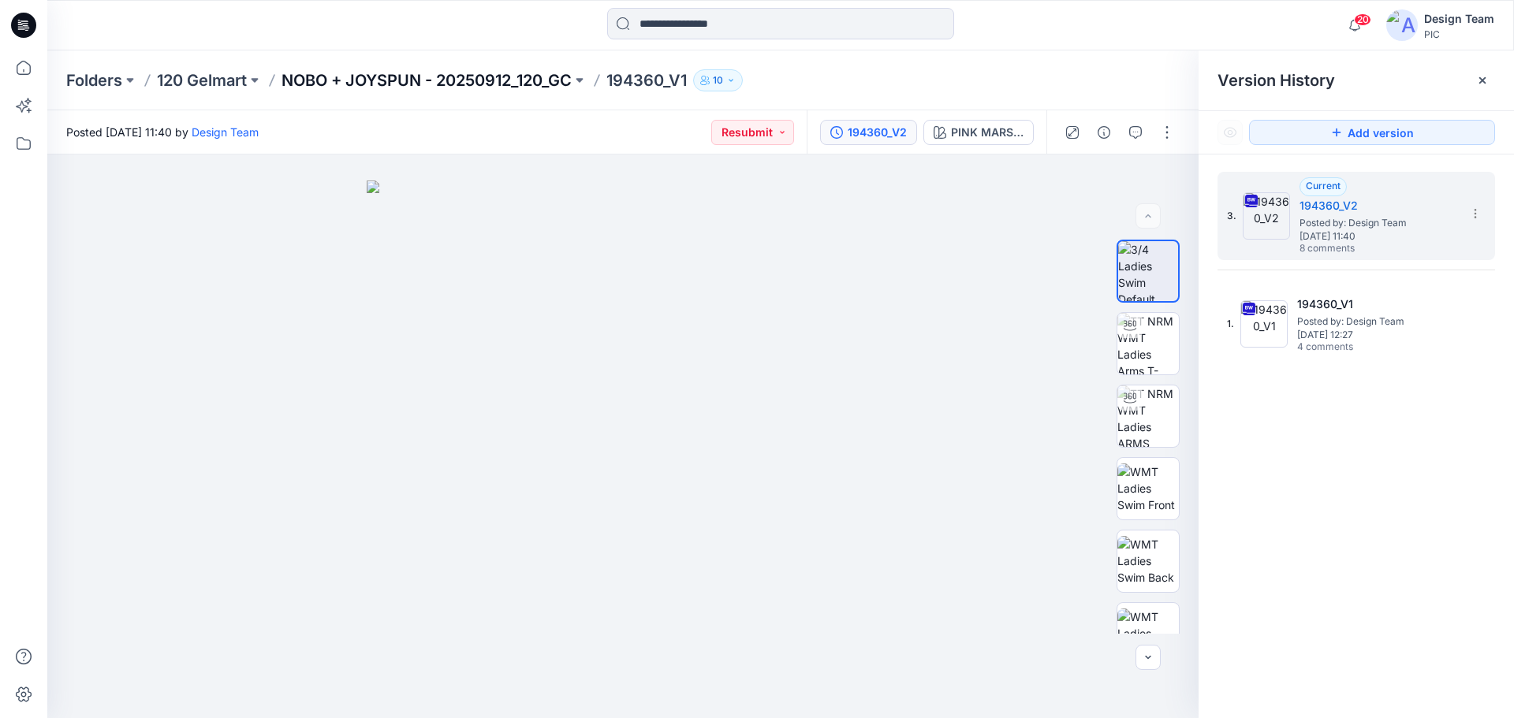
click at [363, 82] on p "NOBO + JOYSPUN - 20250912_120_GC" at bounding box center [427, 80] width 290 height 22
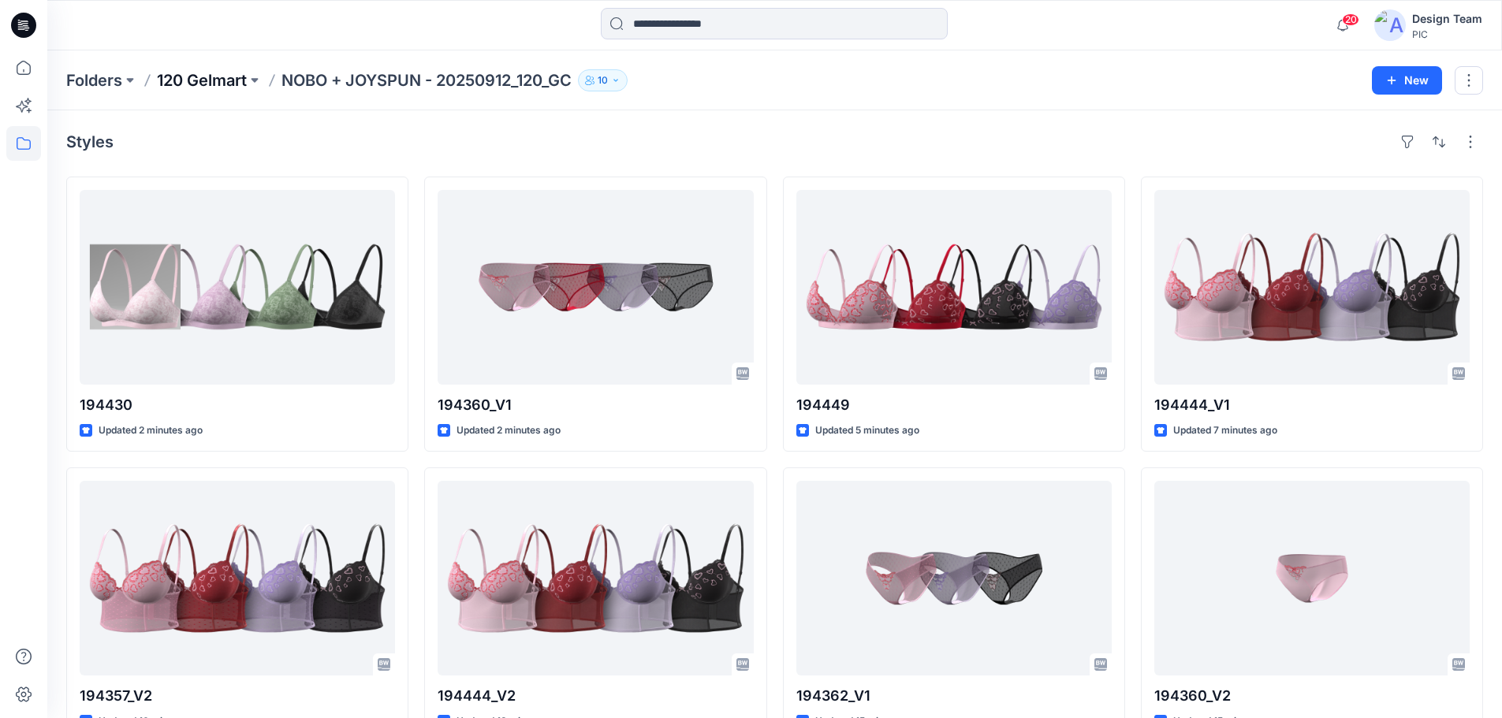
click at [245, 76] on p "120 Gelmart" at bounding box center [202, 80] width 90 height 22
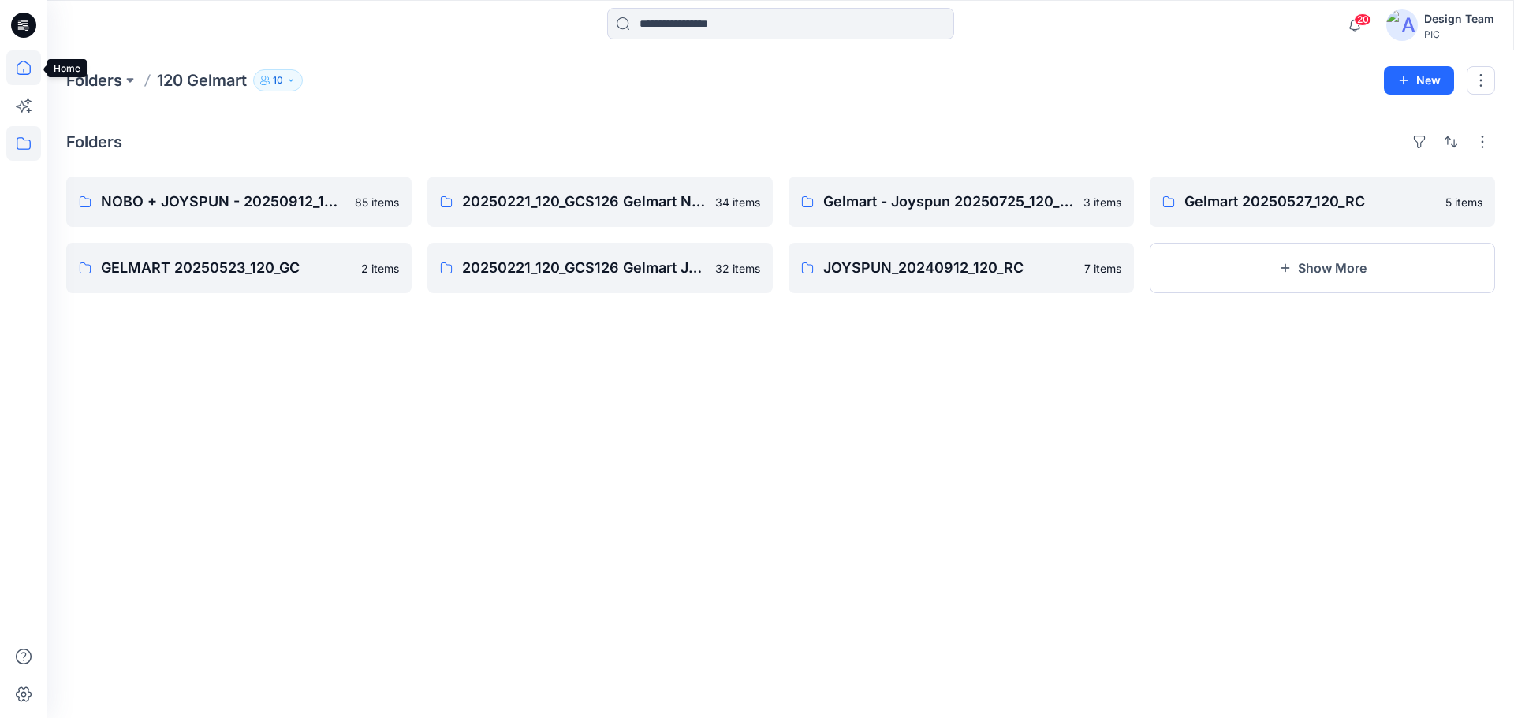
click at [31, 78] on icon at bounding box center [23, 67] width 35 height 35
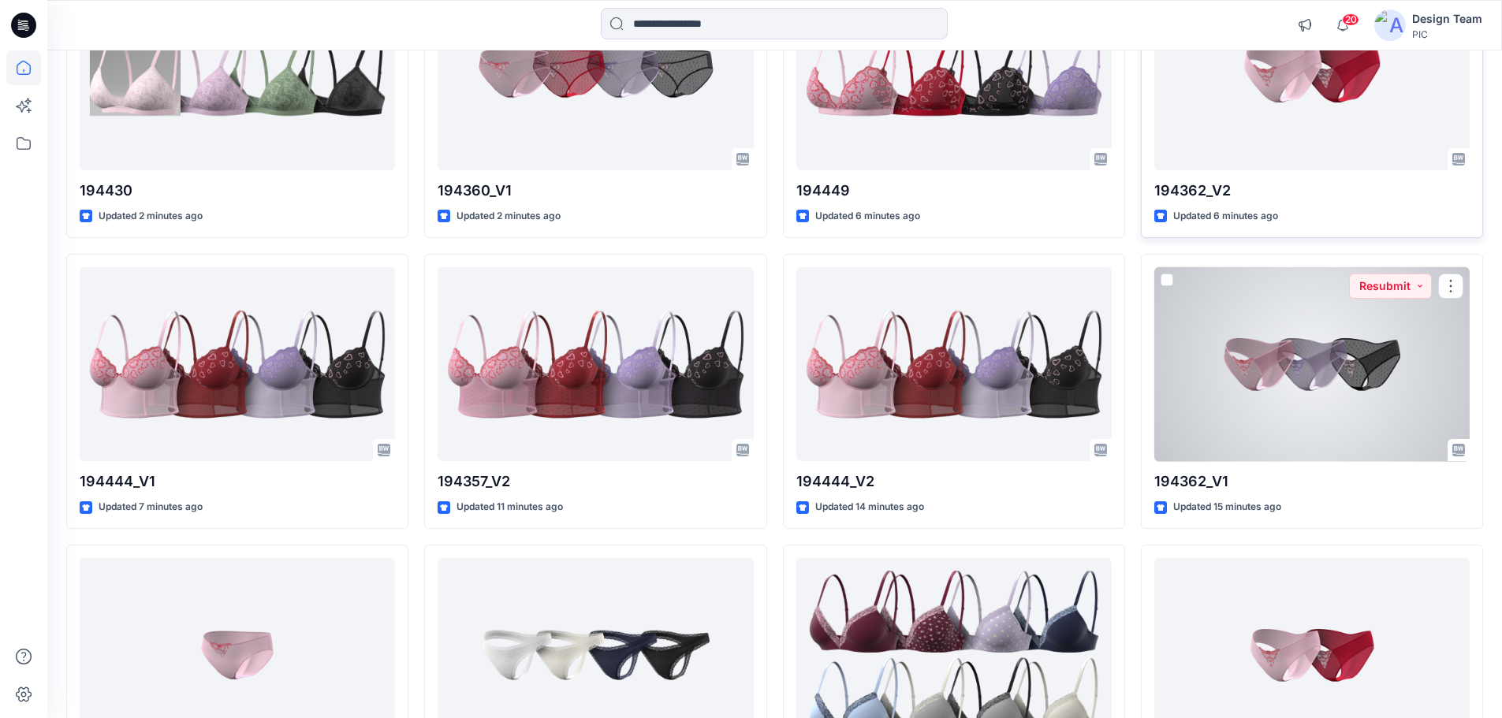
scroll to position [121, 0]
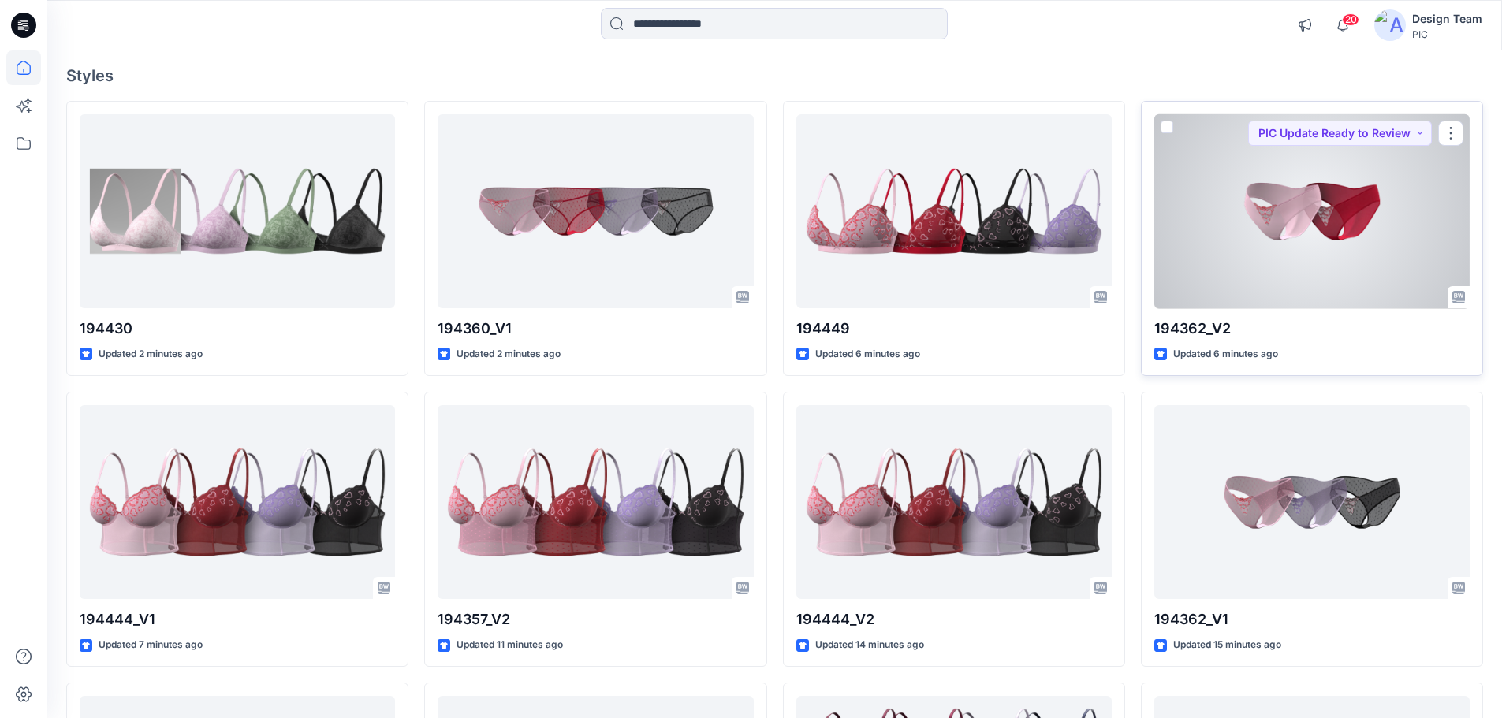
click at [1274, 244] on div at bounding box center [1311, 211] width 315 height 195
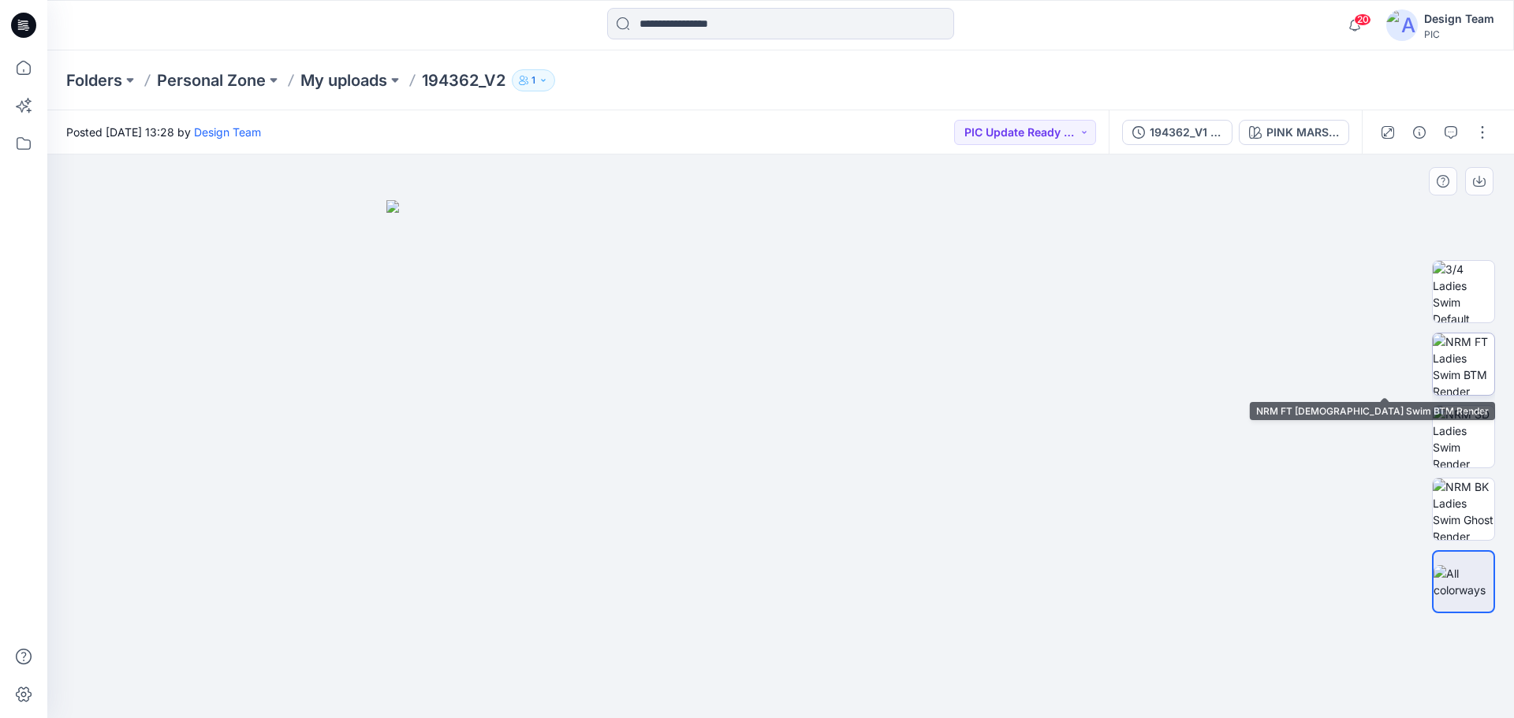
click at [1479, 359] on img at bounding box center [1464, 365] width 62 height 62
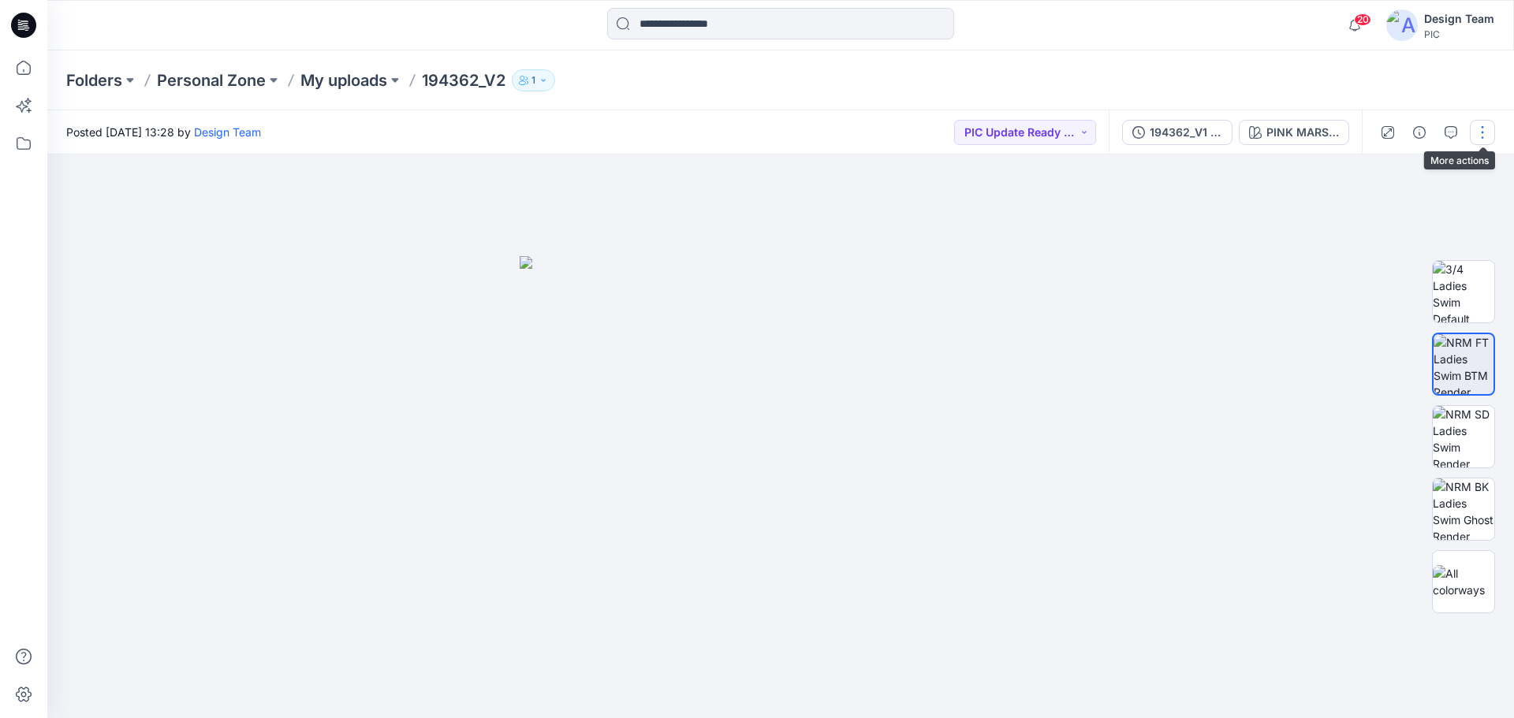
click at [1483, 136] on button "button" at bounding box center [1482, 132] width 25 height 25
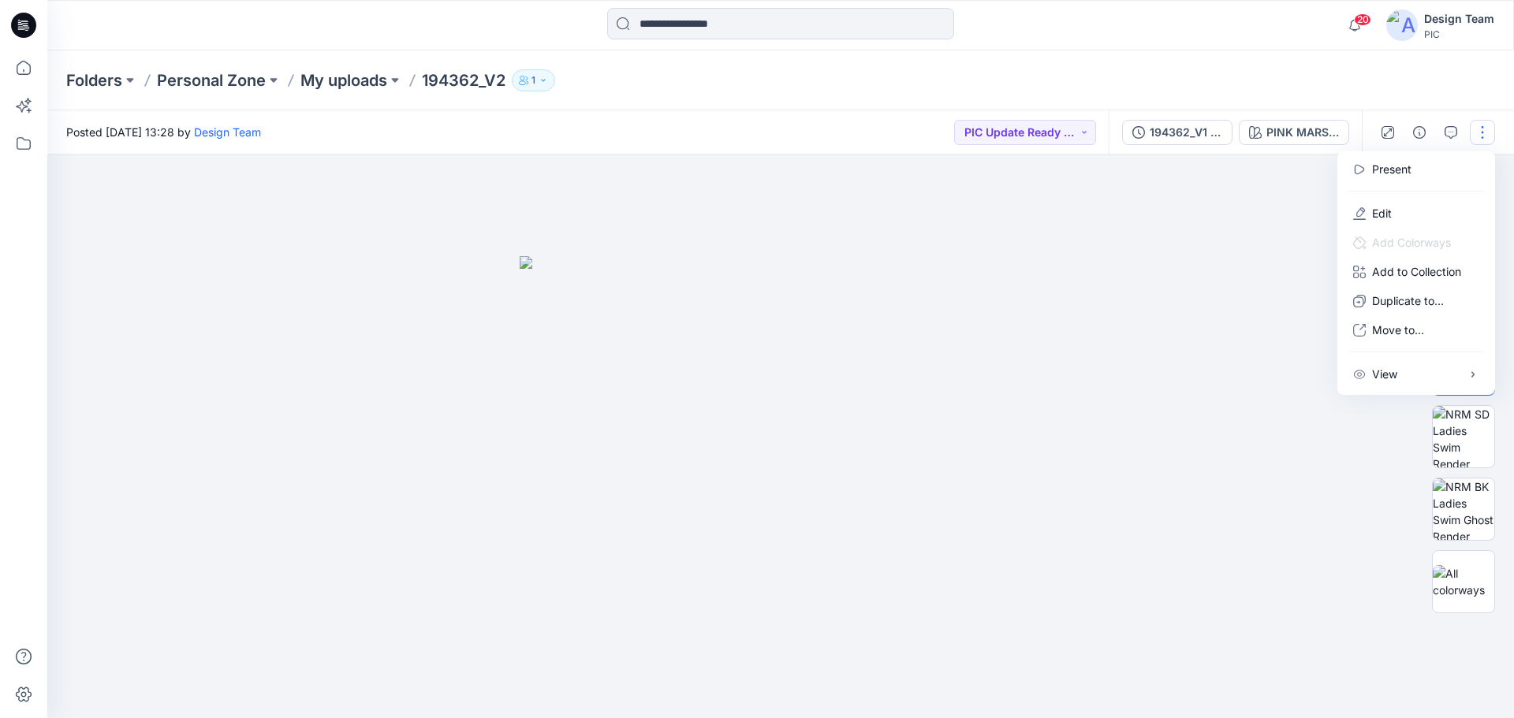
click at [1292, 313] on div at bounding box center [780, 437] width 1467 height 564
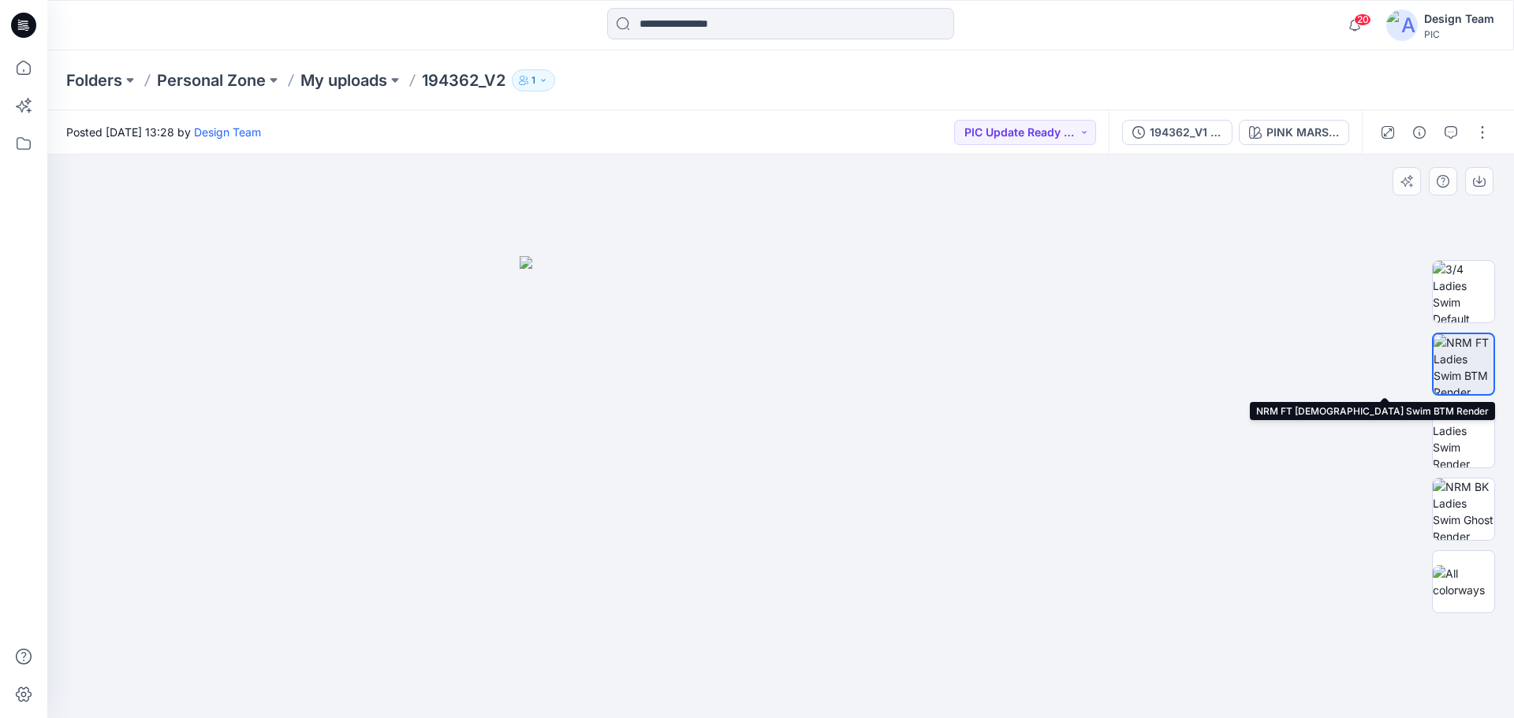
click at [1462, 356] on img at bounding box center [1464, 364] width 60 height 60
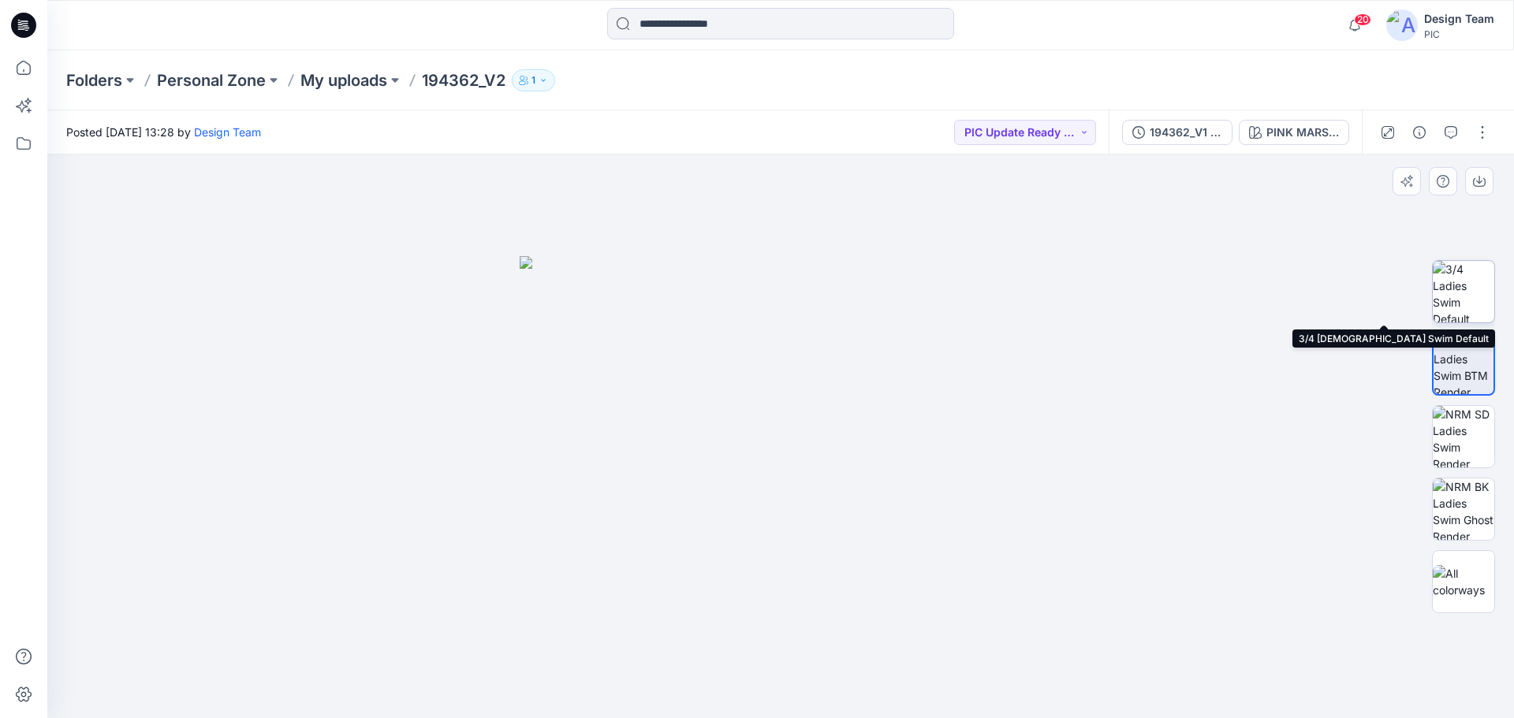
click at [1465, 292] on img at bounding box center [1464, 292] width 62 height 62
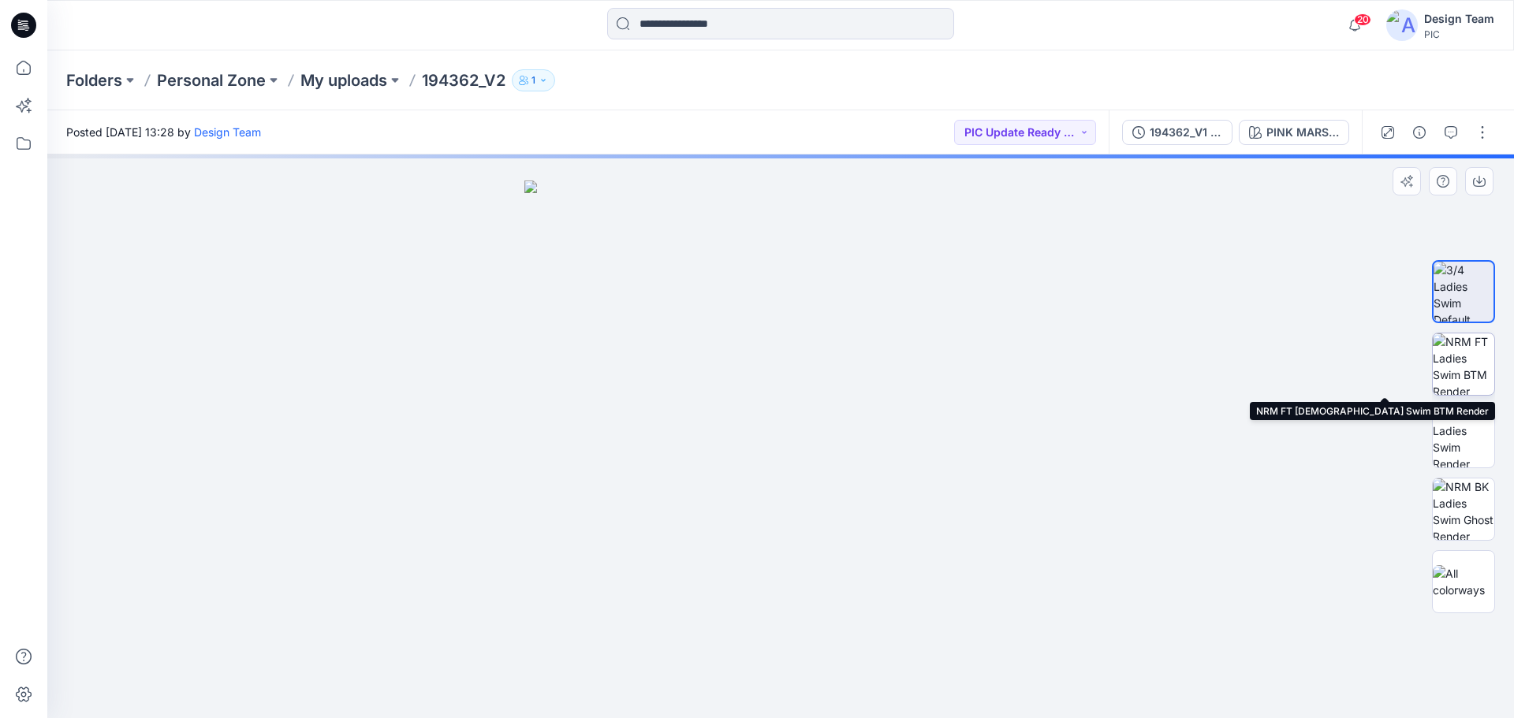
click at [1464, 367] on img at bounding box center [1464, 365] width 62 height 62
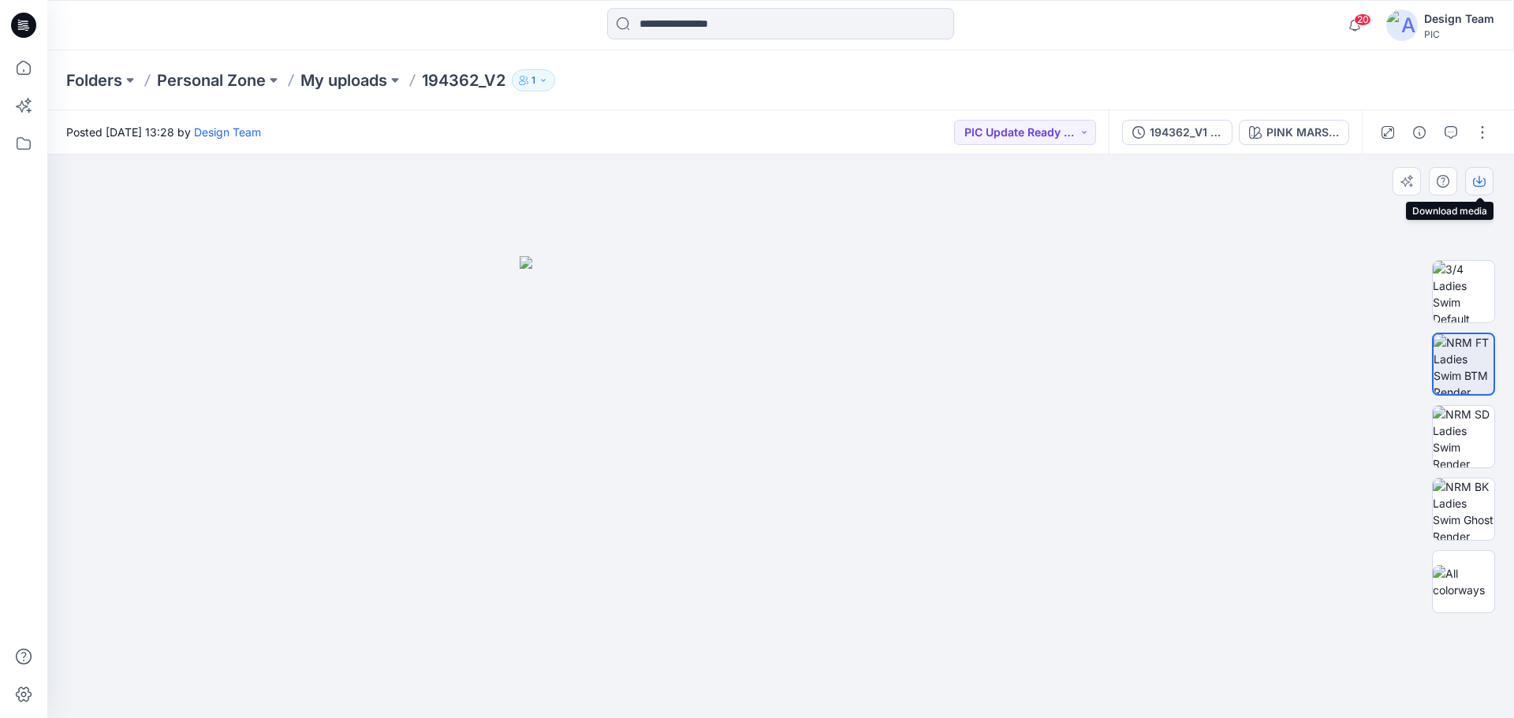
click at [1486, 184] on button "button" at bounding box center [1479, 181] width 28 height 28
click at [1475, 438] on img at bounding box center [1464, 437] width 62 height 62
click at [1481, 185] on icon "button" at bounding box center [1479, 181] width 13 height 13
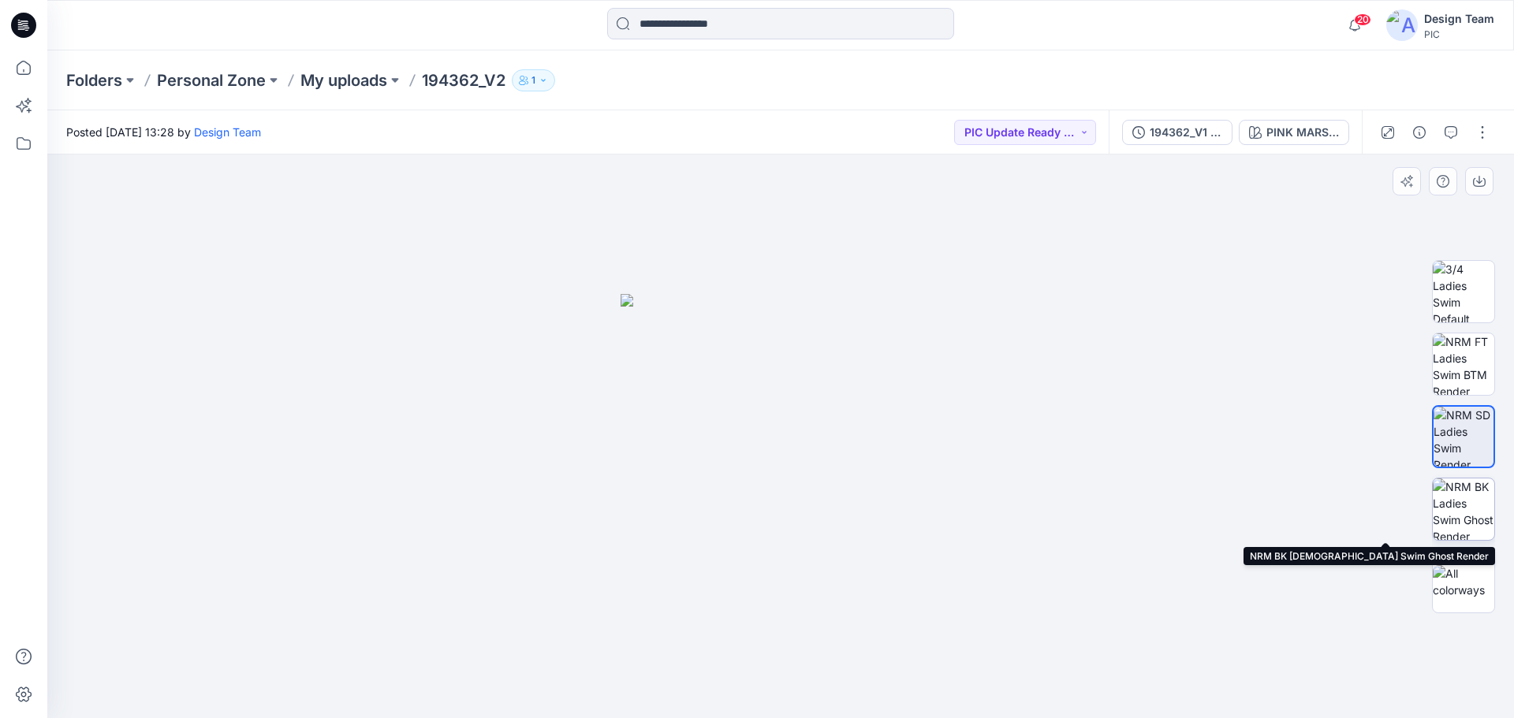
click at [1464, 515] on img at bounding box center [1464, 510] width 62 height 62
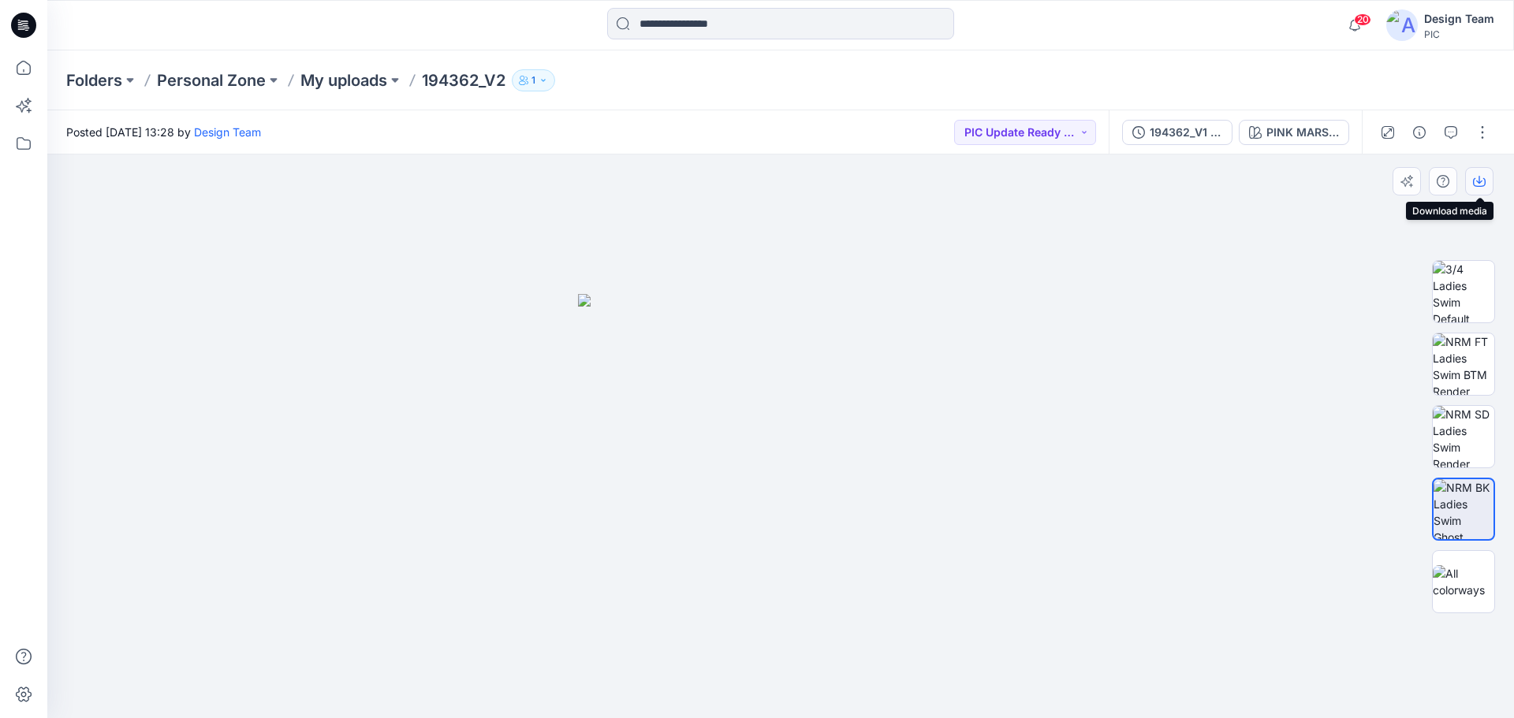
click at [1483, 183] on icon "button" at bounding box center [1479, 181] width 13 height 13
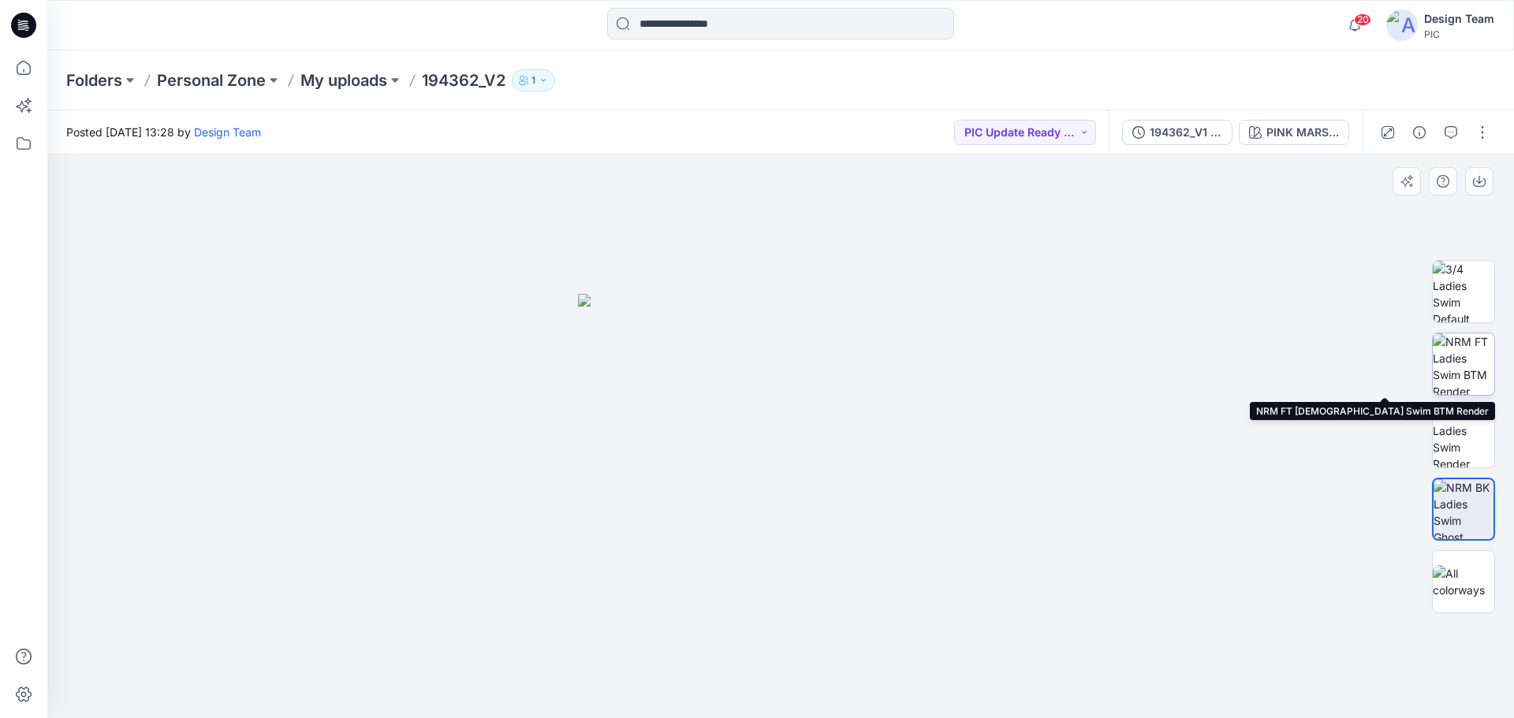
click at [1455, 360] on img at bounding box center [1464, 365] width 62 height 62
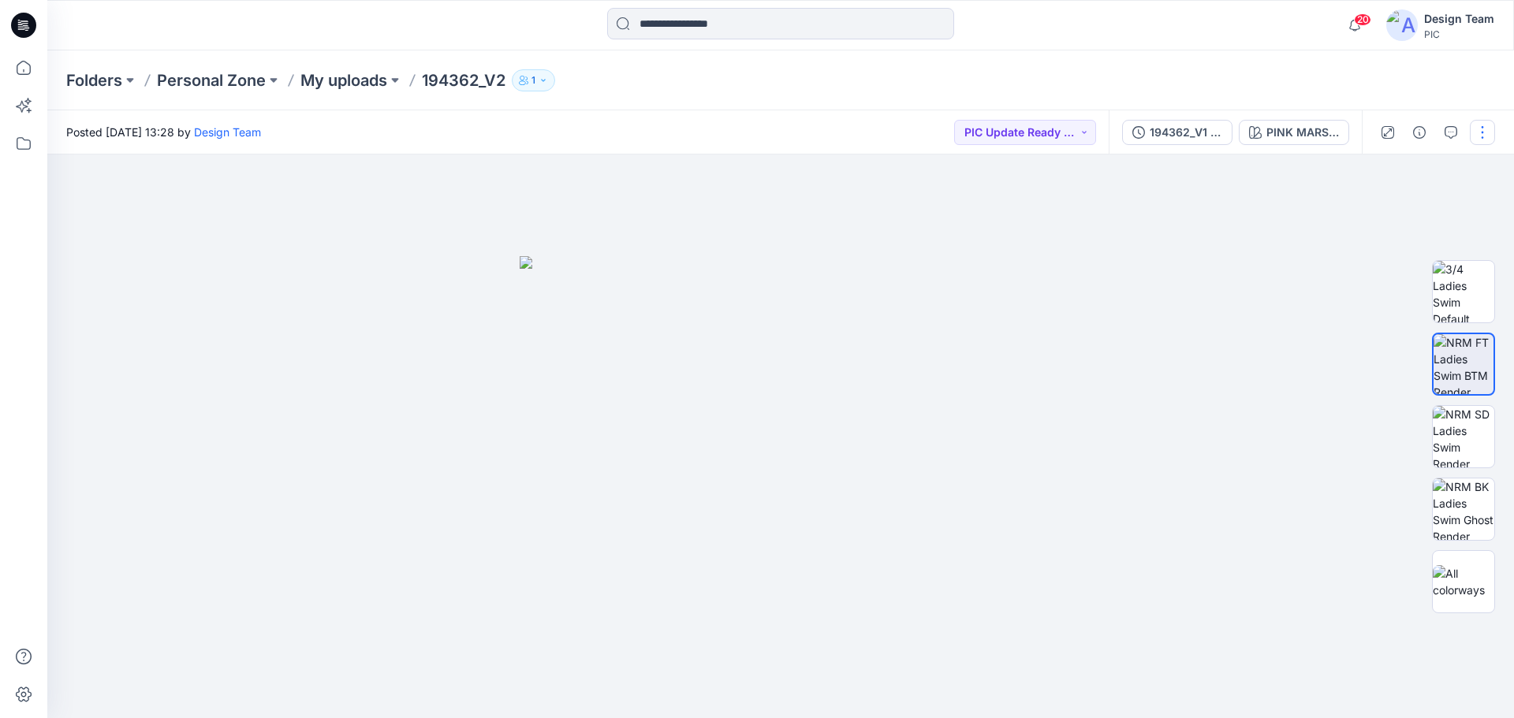
click at [1484, 131] on button "button" at bounding box center [1482, 132] width 25 height 25
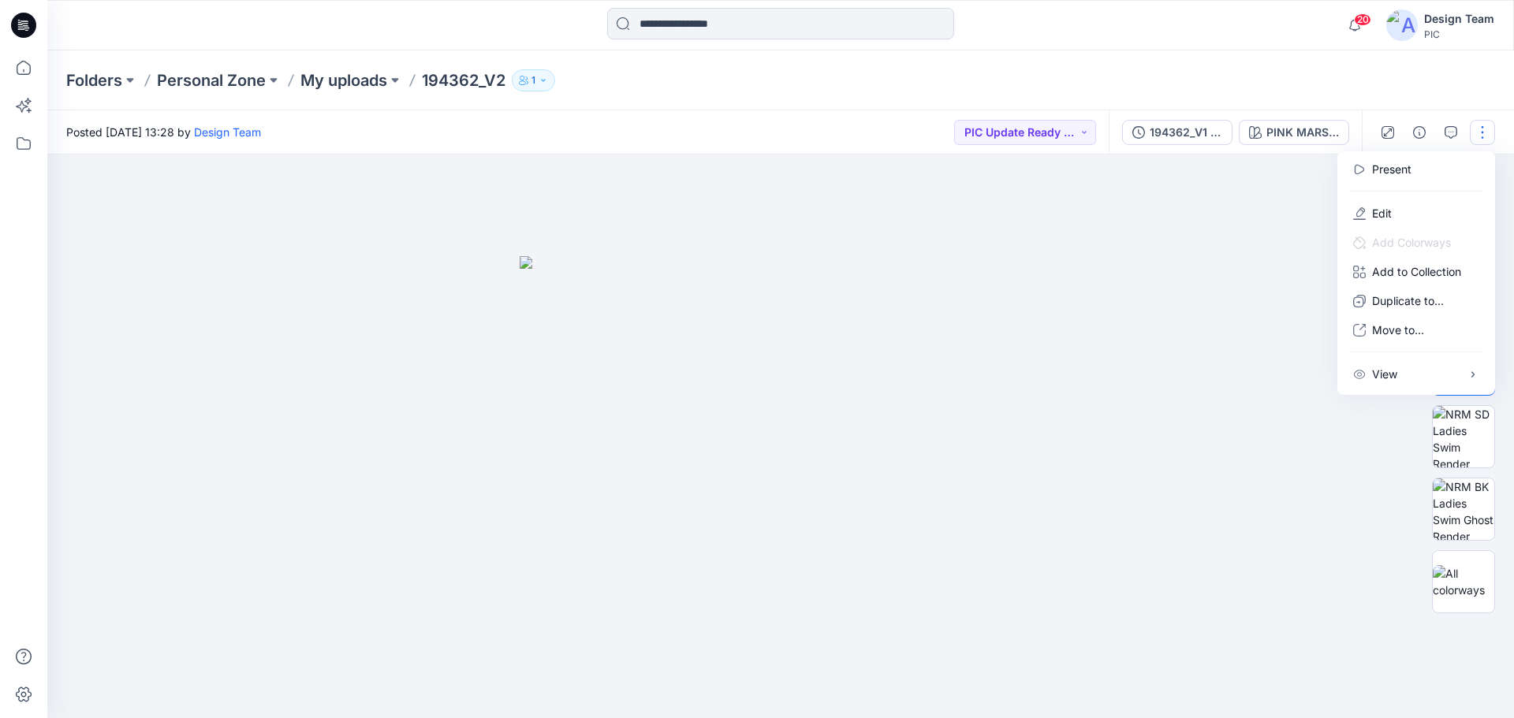
click at [1044, 91] on div "Folders Personal Zone My uploads 194362_V2 1" at bounding box center [780, 80] width 1467 height 60
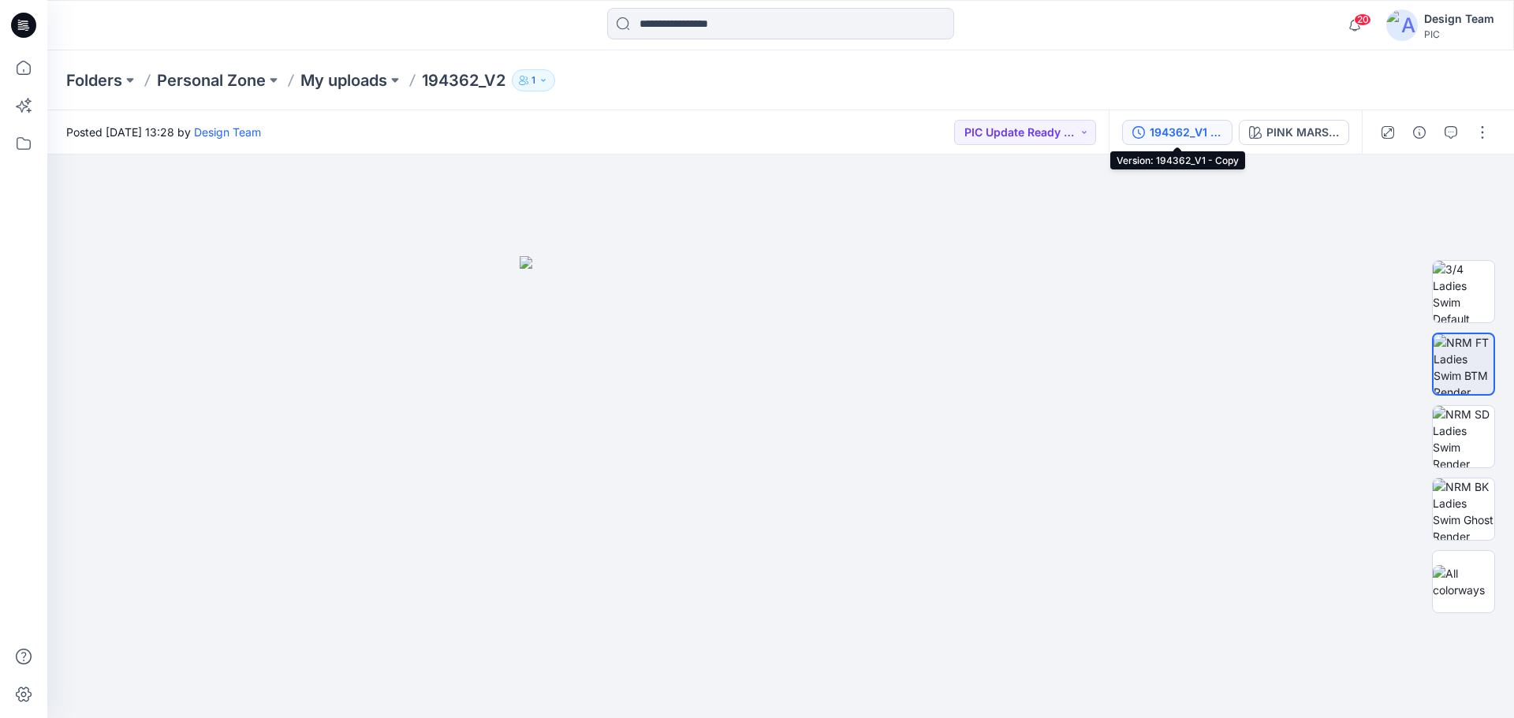
click at [1192, 136] on div "194362_V1 - Copy" at bounding box center [1186, 132] width 73 height 17
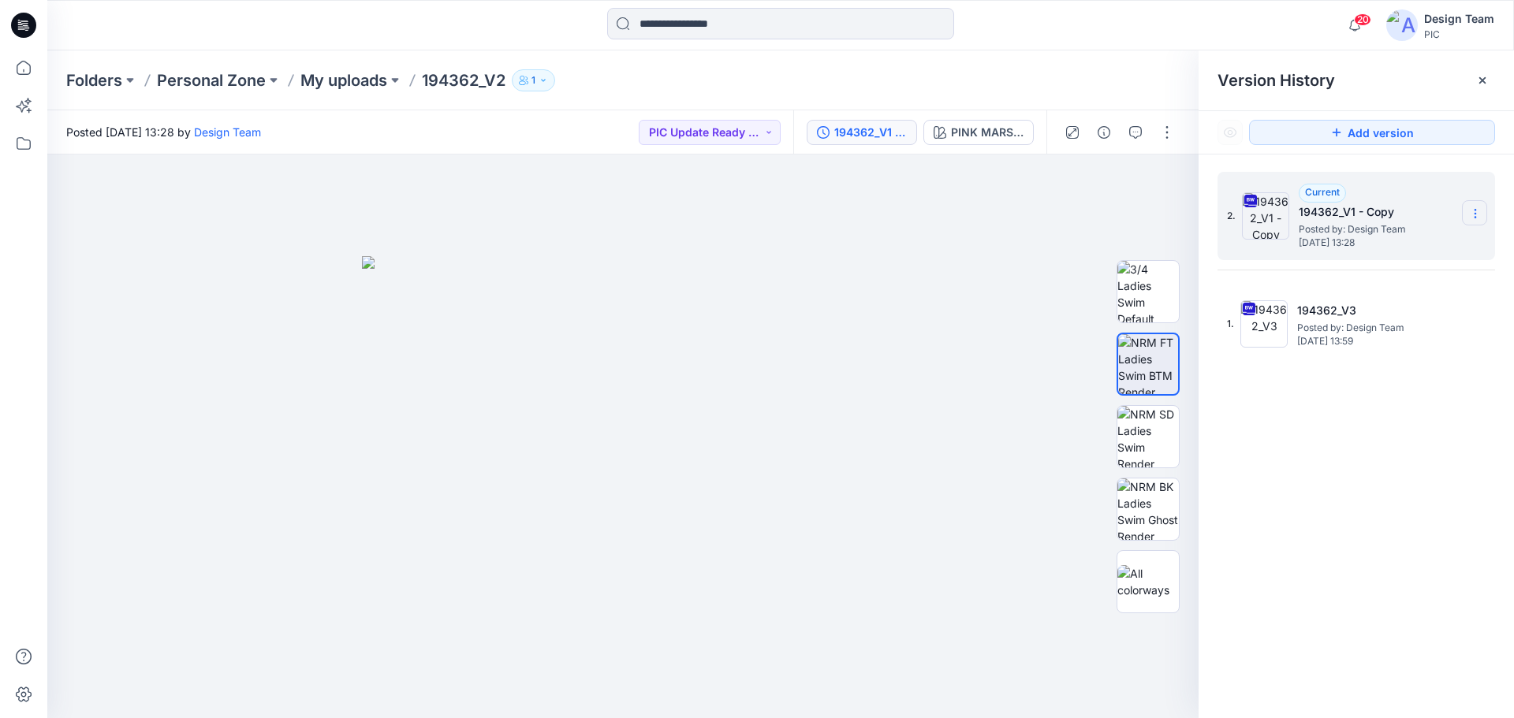
click at [1481, 212] on icon at bounding box center [1475, 213] width 13 height 13
click at [1356, 352] on span "Delete Version" at bounding box center [1367, 346] width 74 height 19
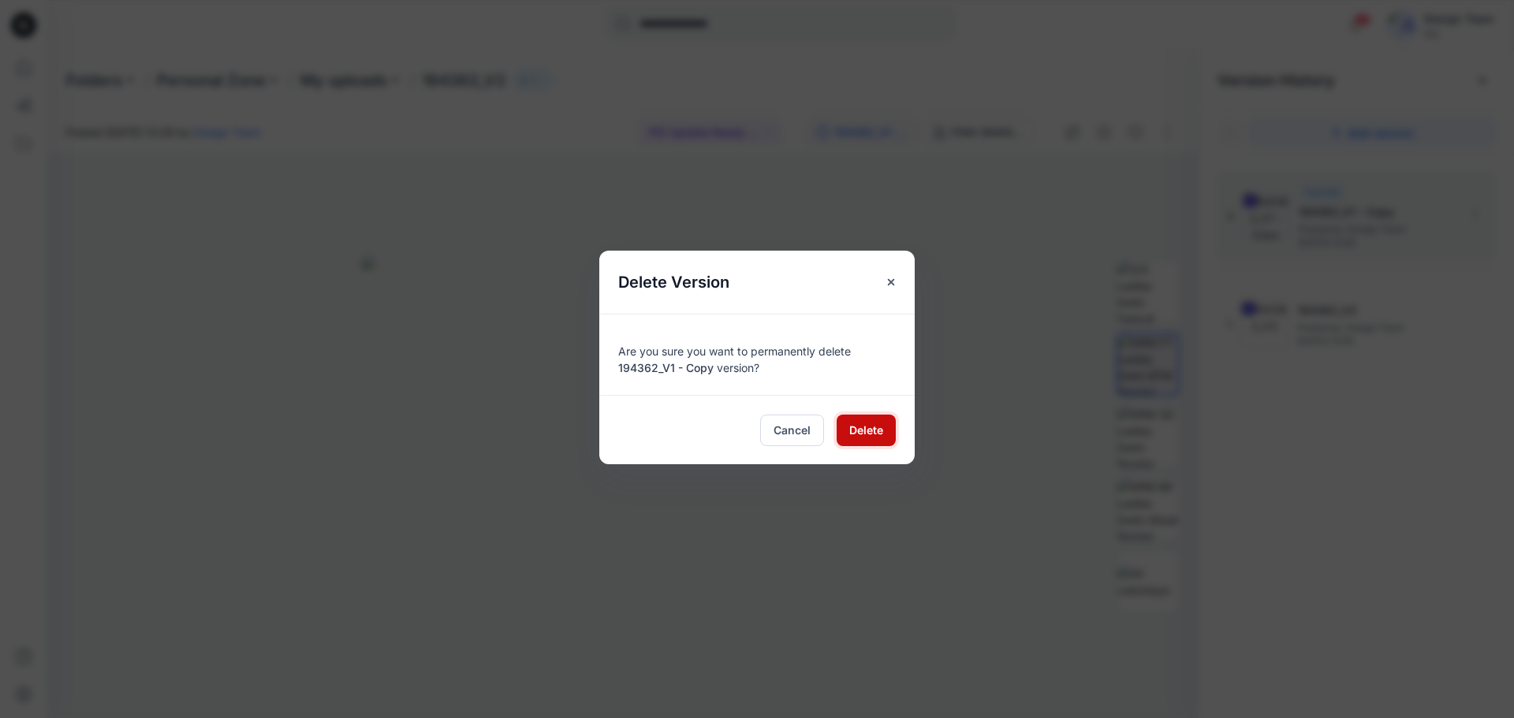
click at [875, 431] on span "Delete" at bounding box center [866, 430] width 34 height 17
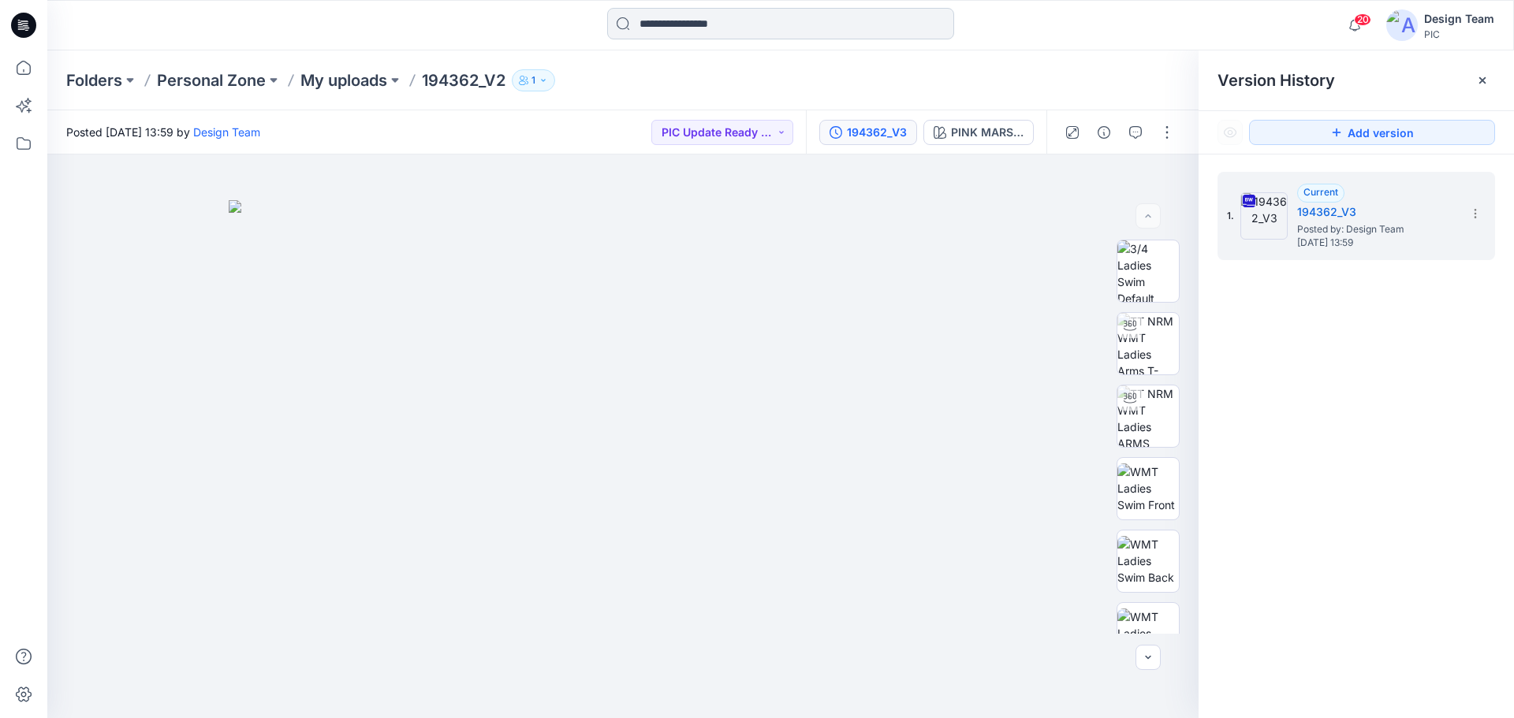
click at [702, 25] on input at bounding box center [780, 24] width 347 height 32
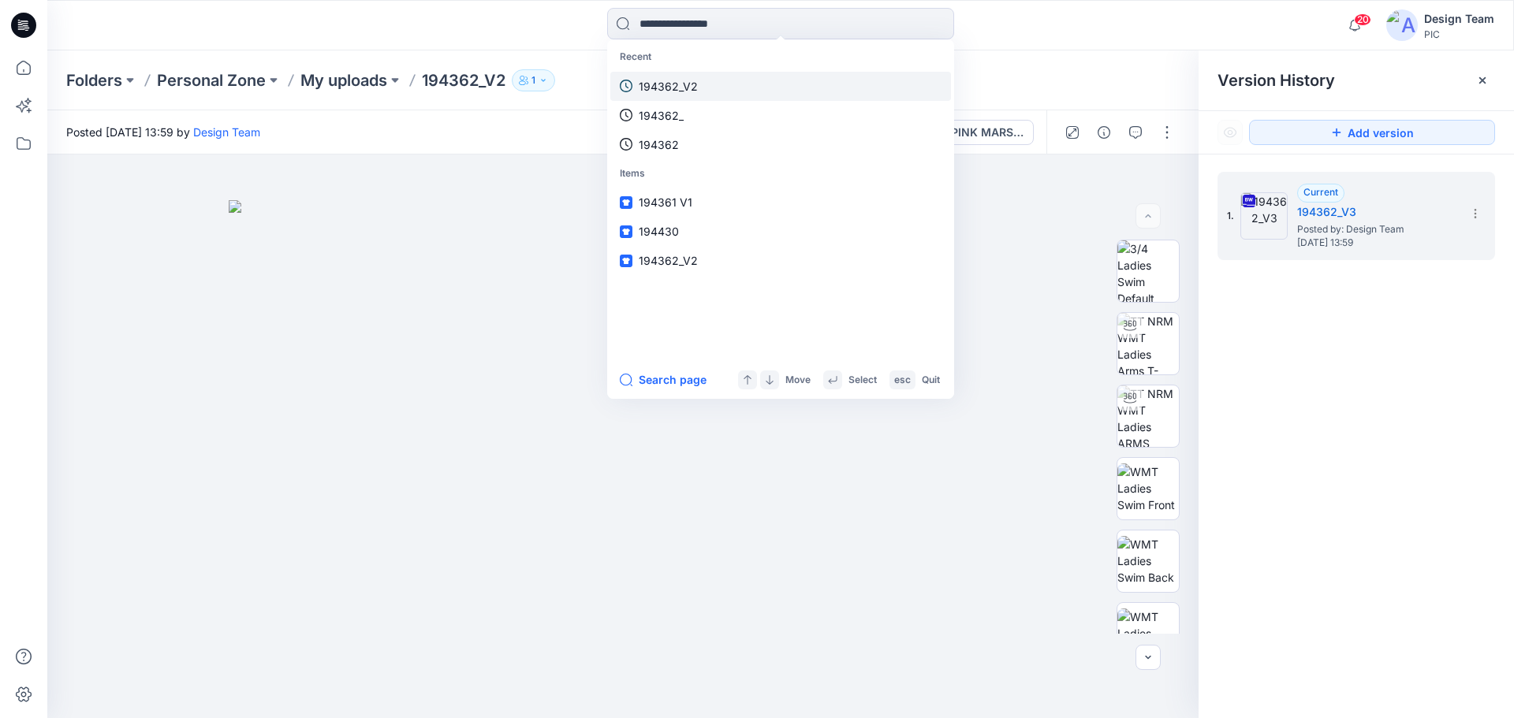
click at [733, 84] on link "194362_V2" at bounding box center [780, 86] width 341 height 29
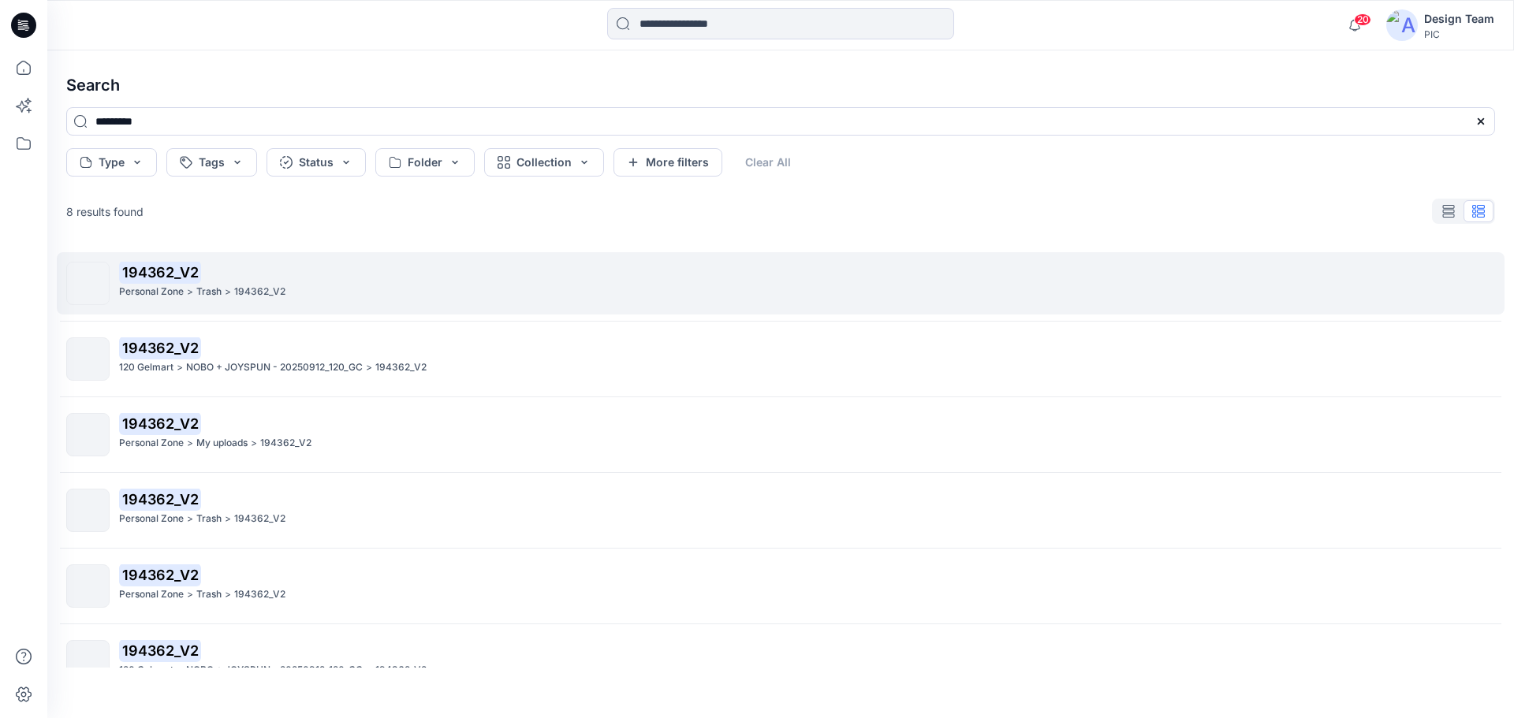
click at [186, 277] on mark "194362_V2" at bounding box center [160, 272] width 82 height 22
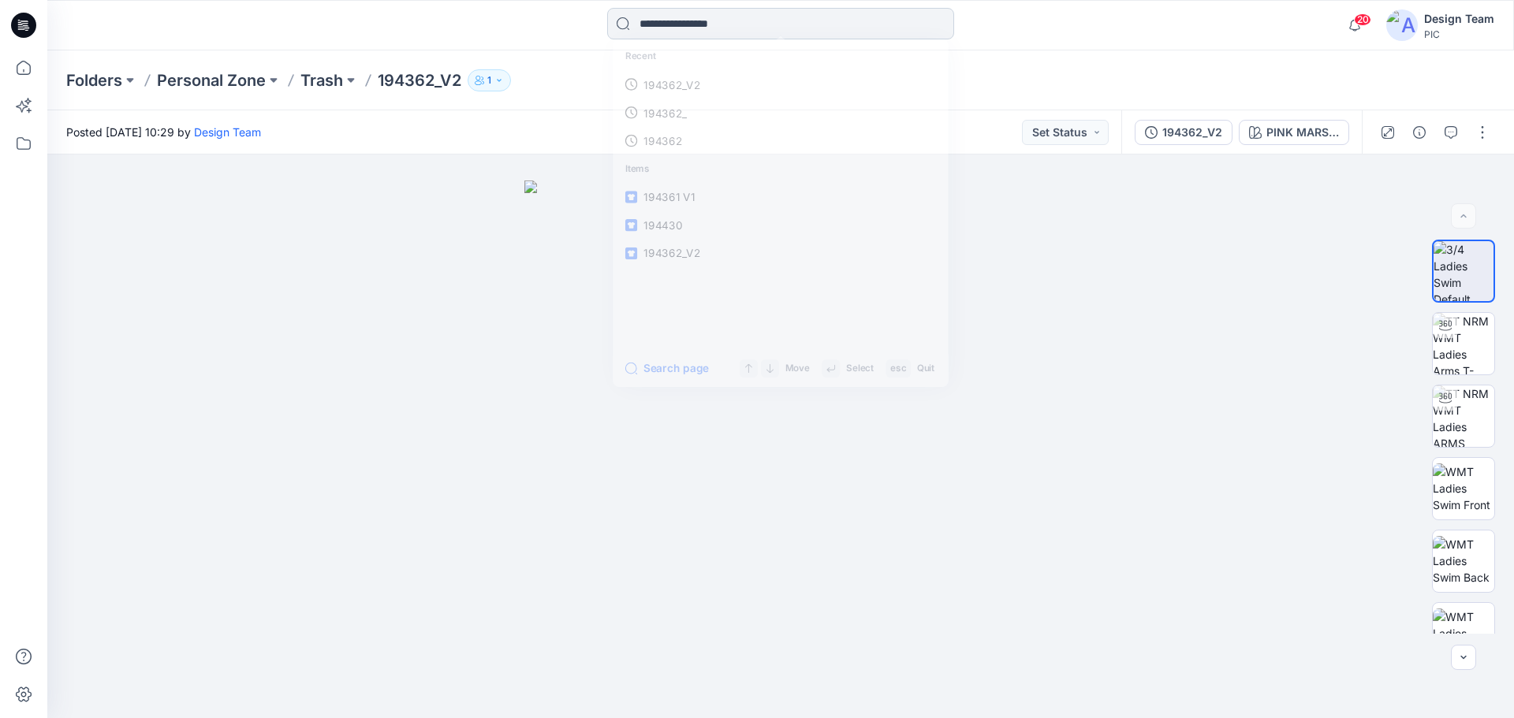
click at [651, 24] on input at bounding box center [780, 24] width 347 height 32
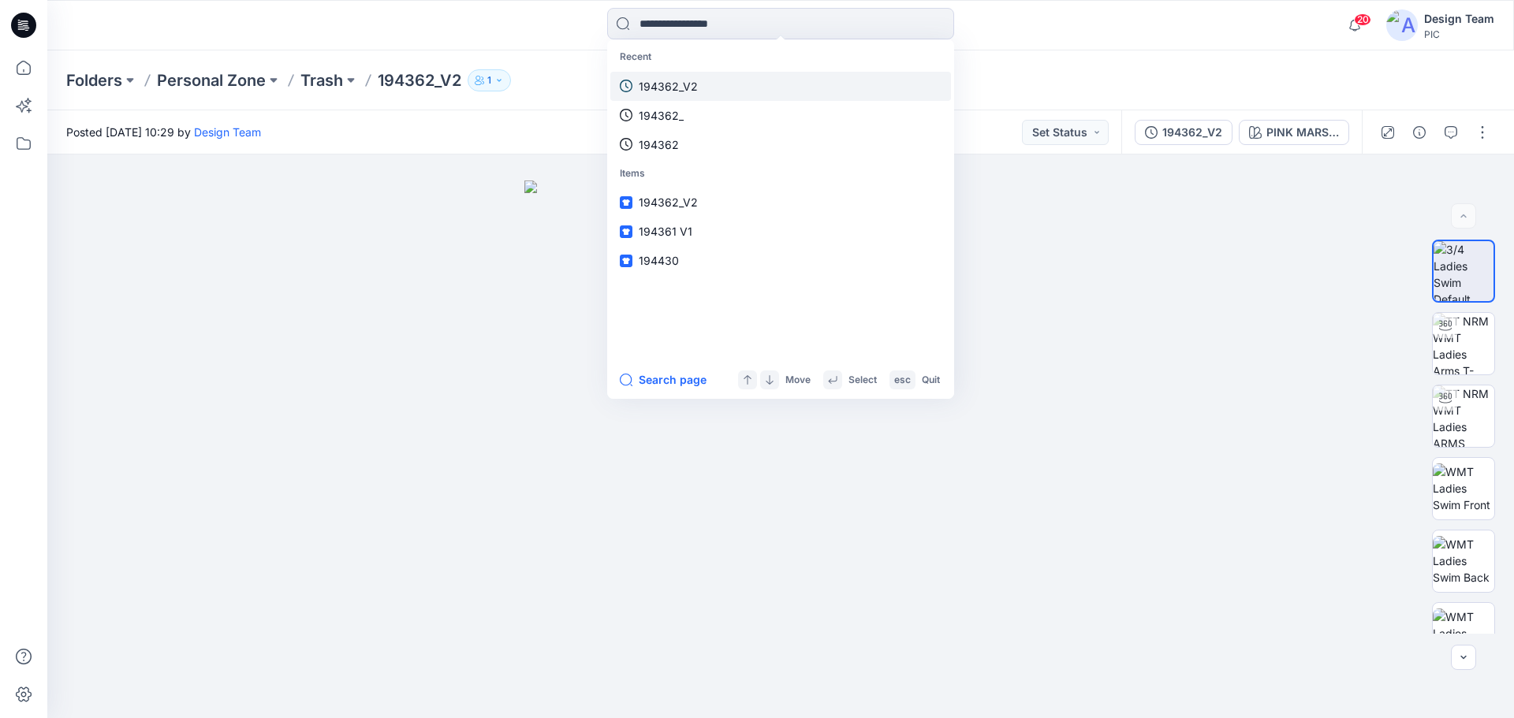
click at [683, 85] on p "194362_V2" at bounding box center [668, 86] width 59 height 17
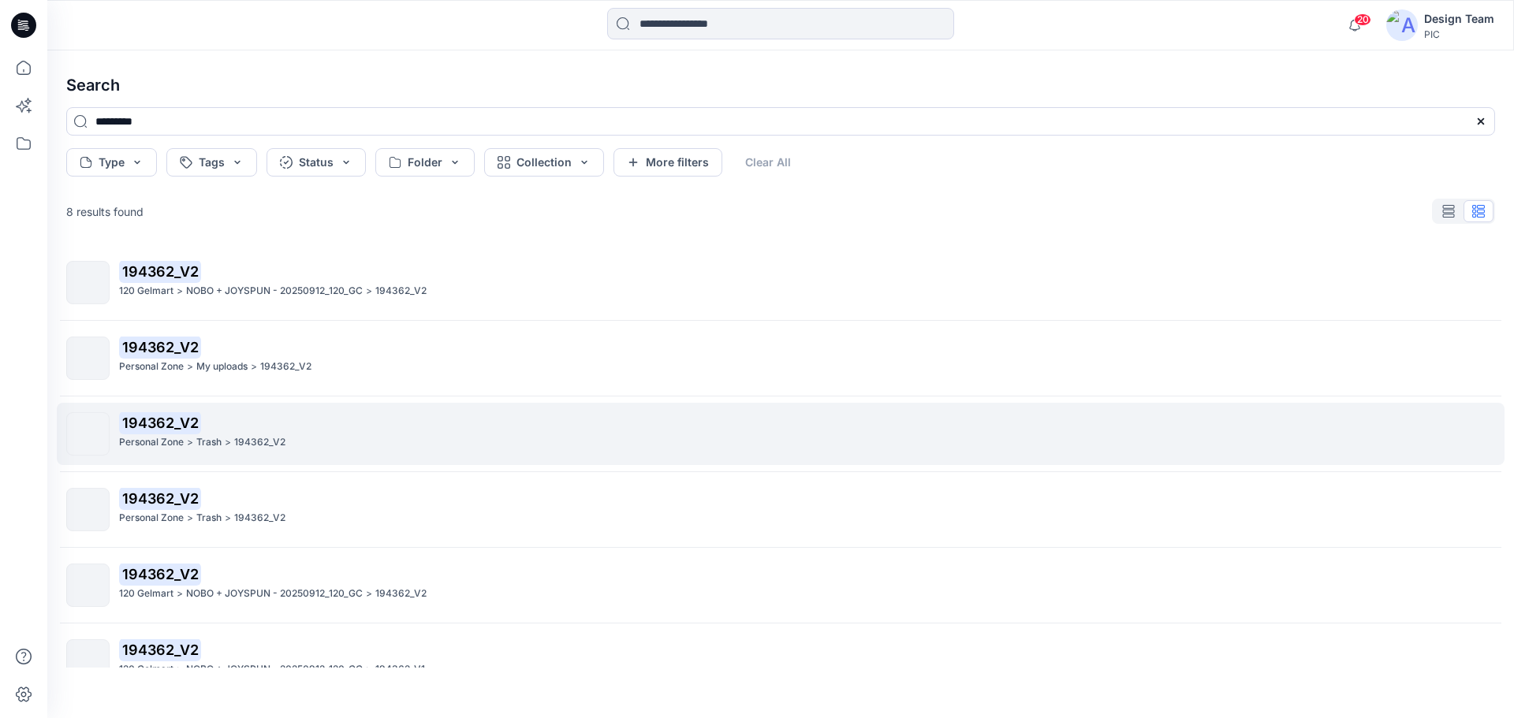
scroll to position [105, 0]
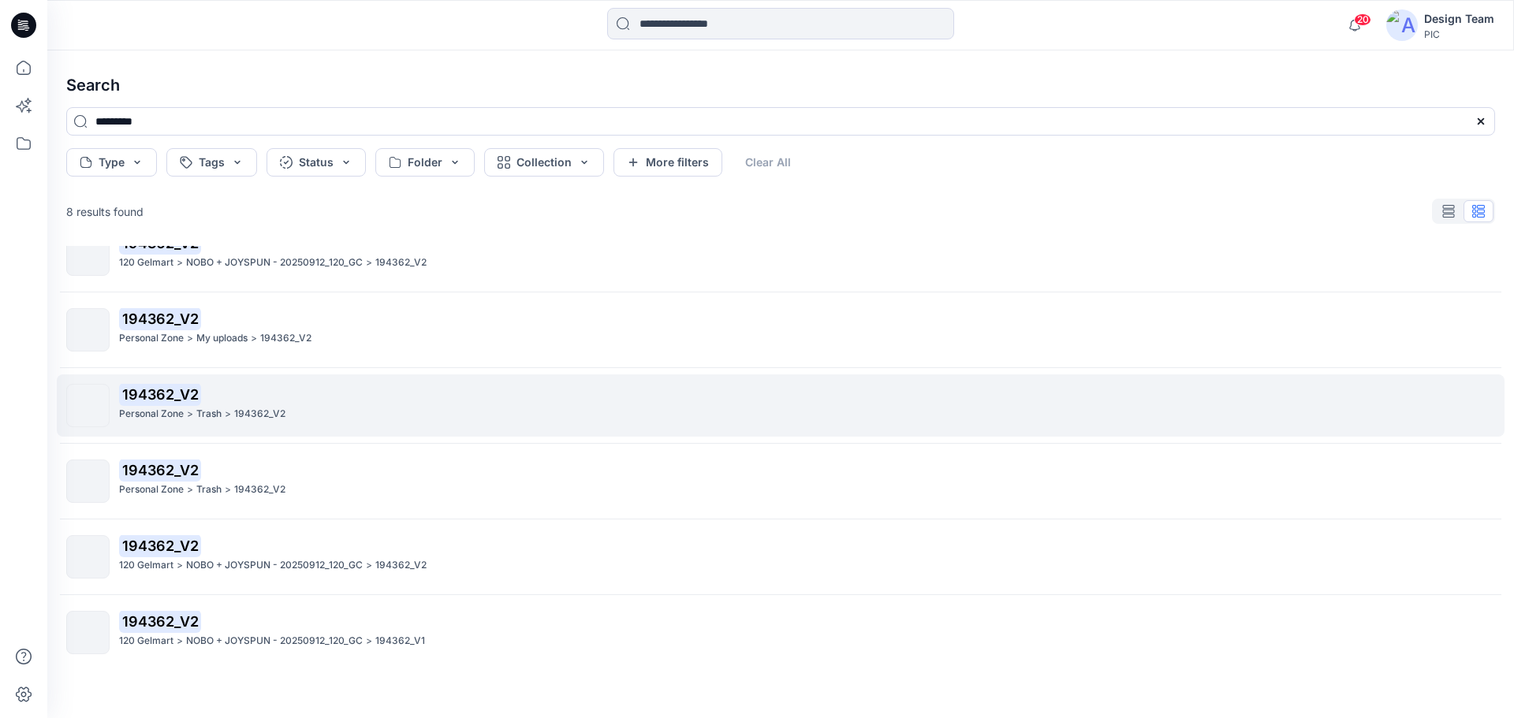
click at [330, 400] on p "194362_V2" at bounding box center [806, 395] width 1375 height 22
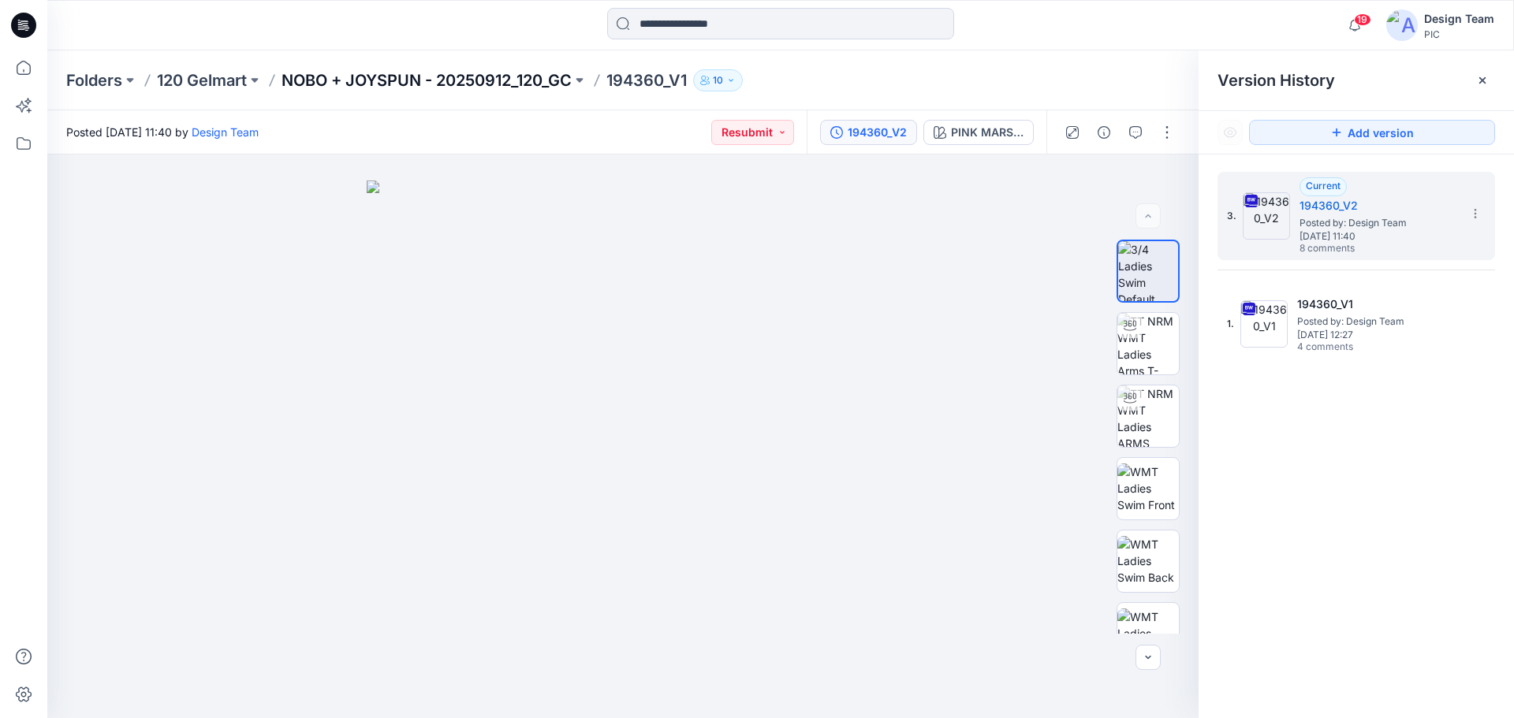
click at [393, 76] on p "NOBO + JOYSPUN - 20250912_120_GC" at bounding box center [427, 80] width 290 height 22
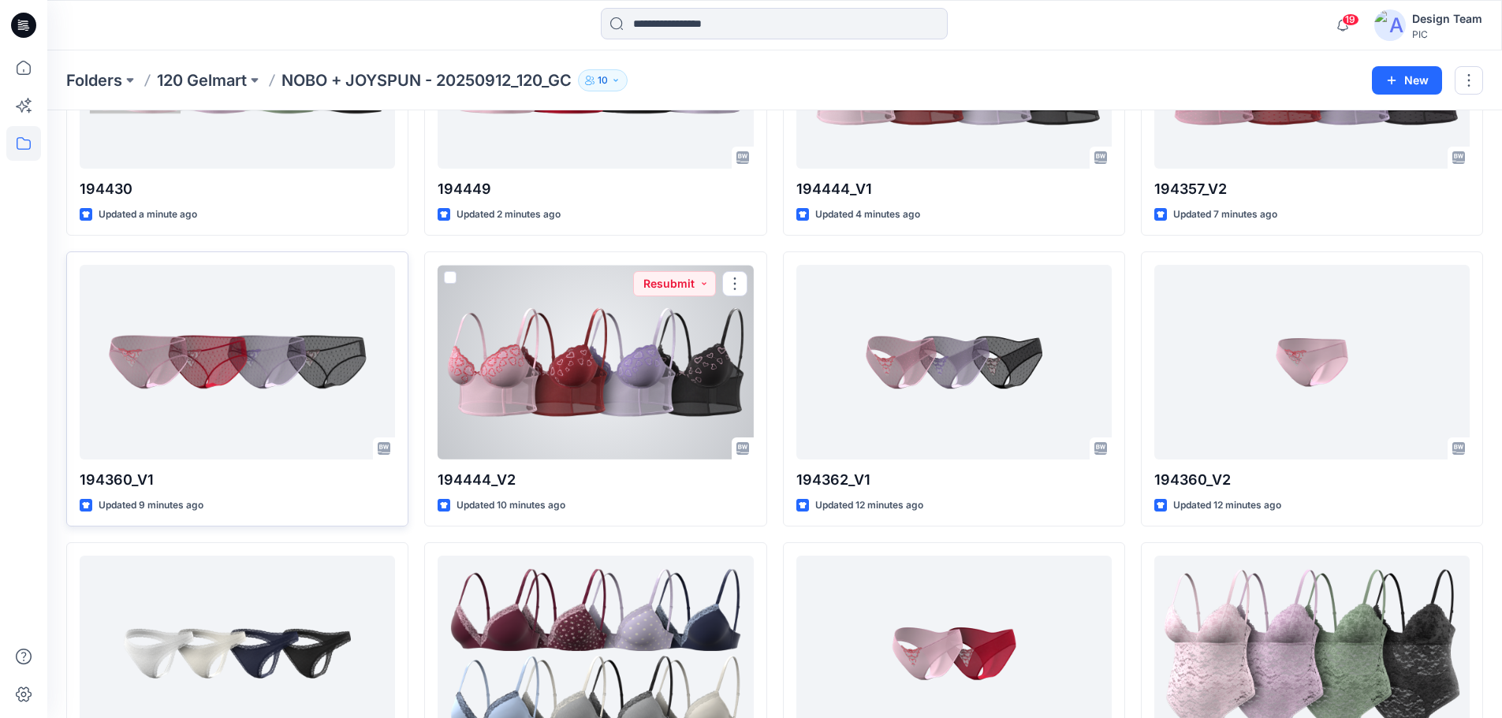
scroll to position [237, 0]
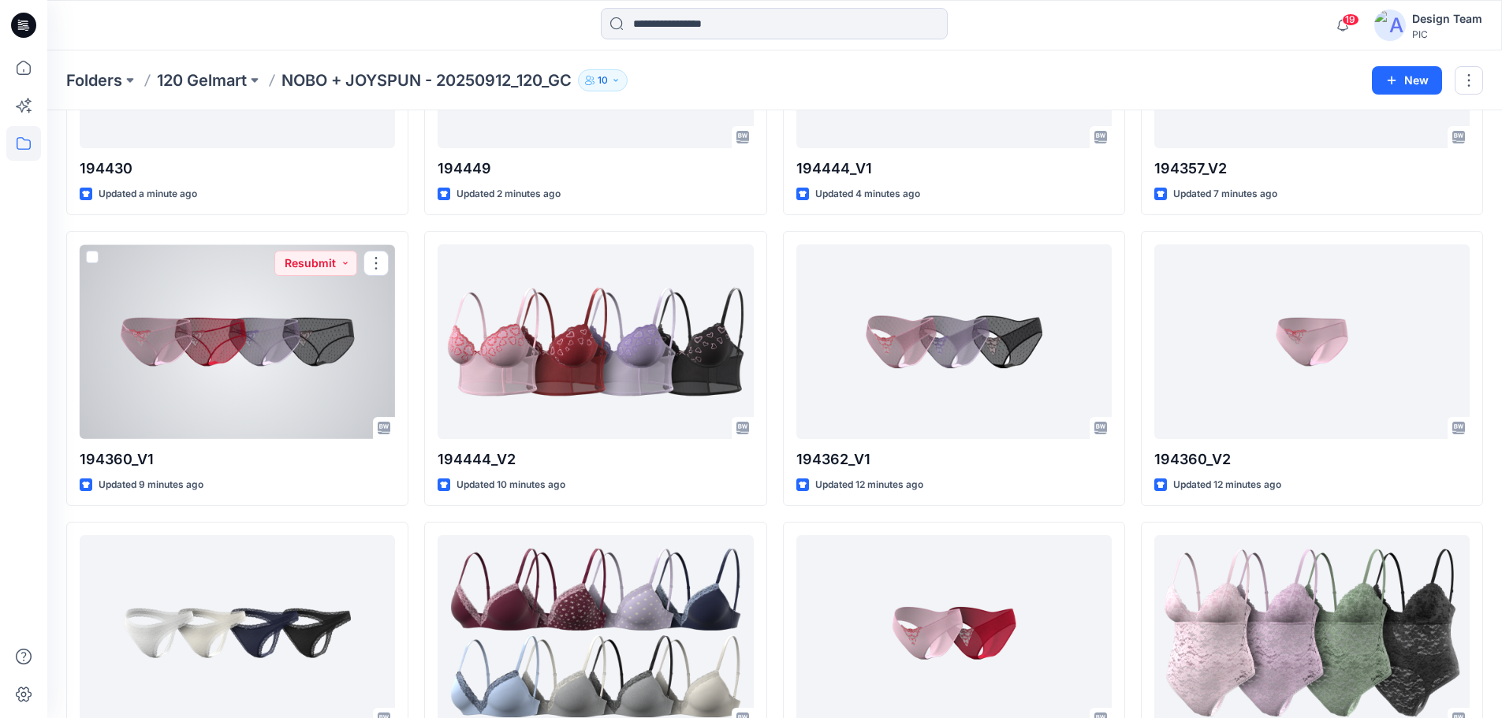
click at [254, 343] on div at bounding box center [237, 341] width 315 height 195
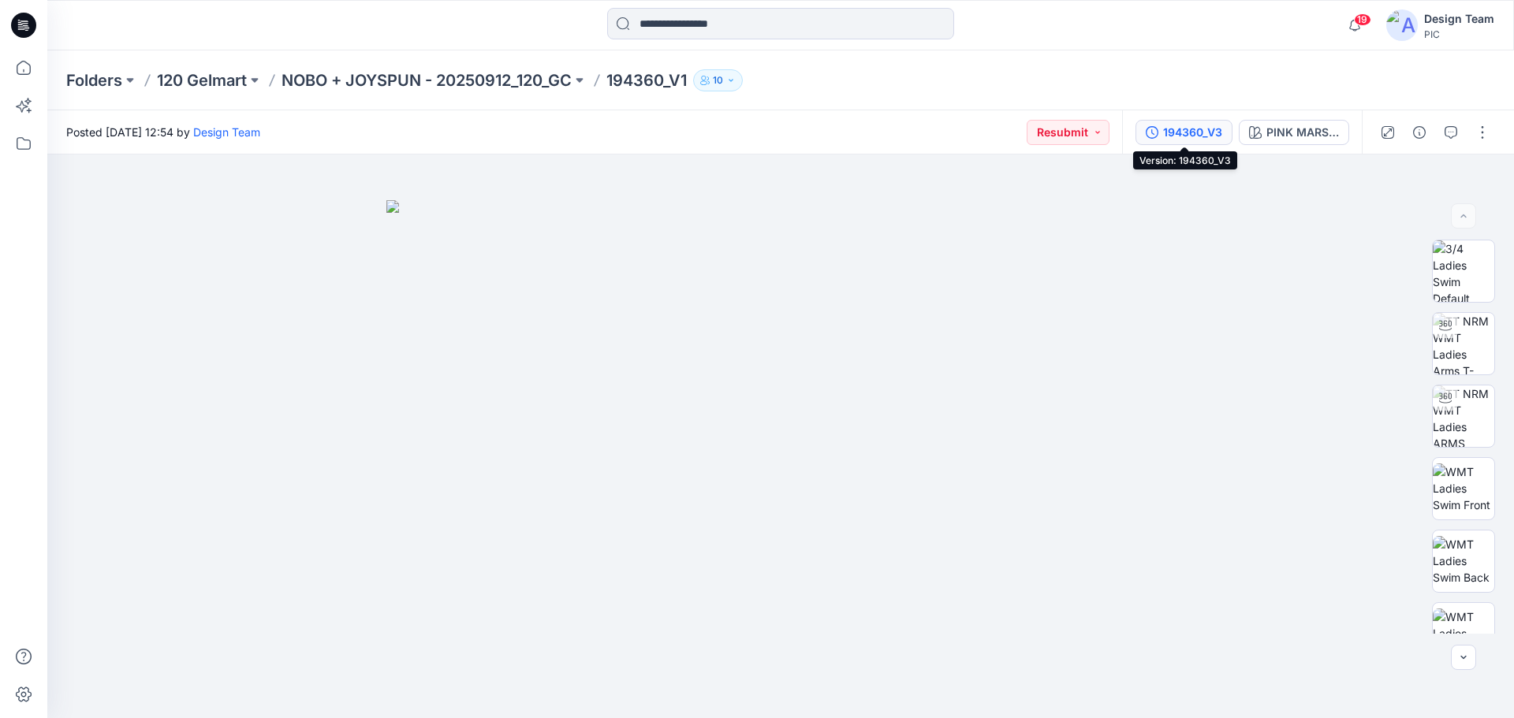
click at [1199, 132] on div "194360_V3" at bounding box center [1192, 132] width 59 height 17
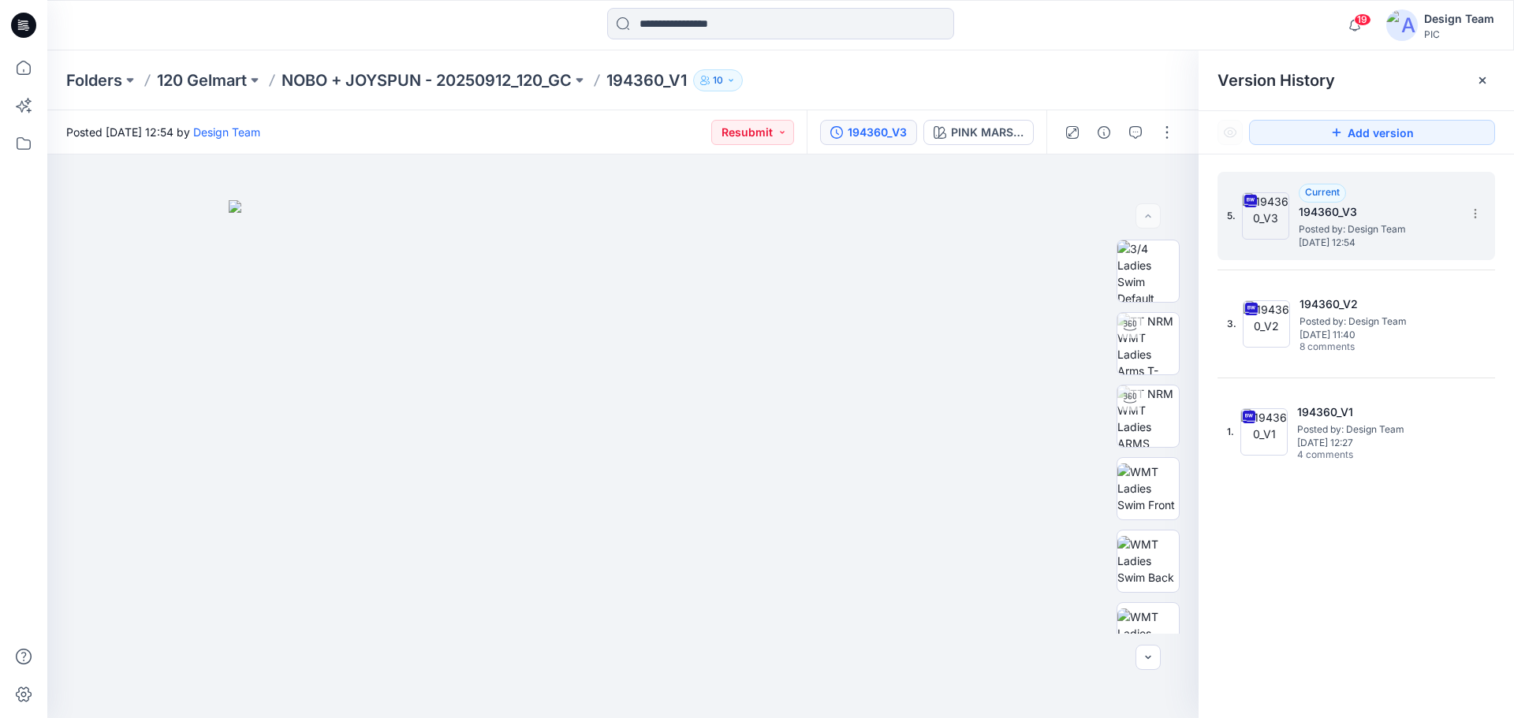
click at [1371, 224] on span "Posted by: Design Team" at bounding box center [1378, 230] width 158 height 16
click at [1169, 127] on button "button" at bounding box center [1166, 132] width 25 height 25
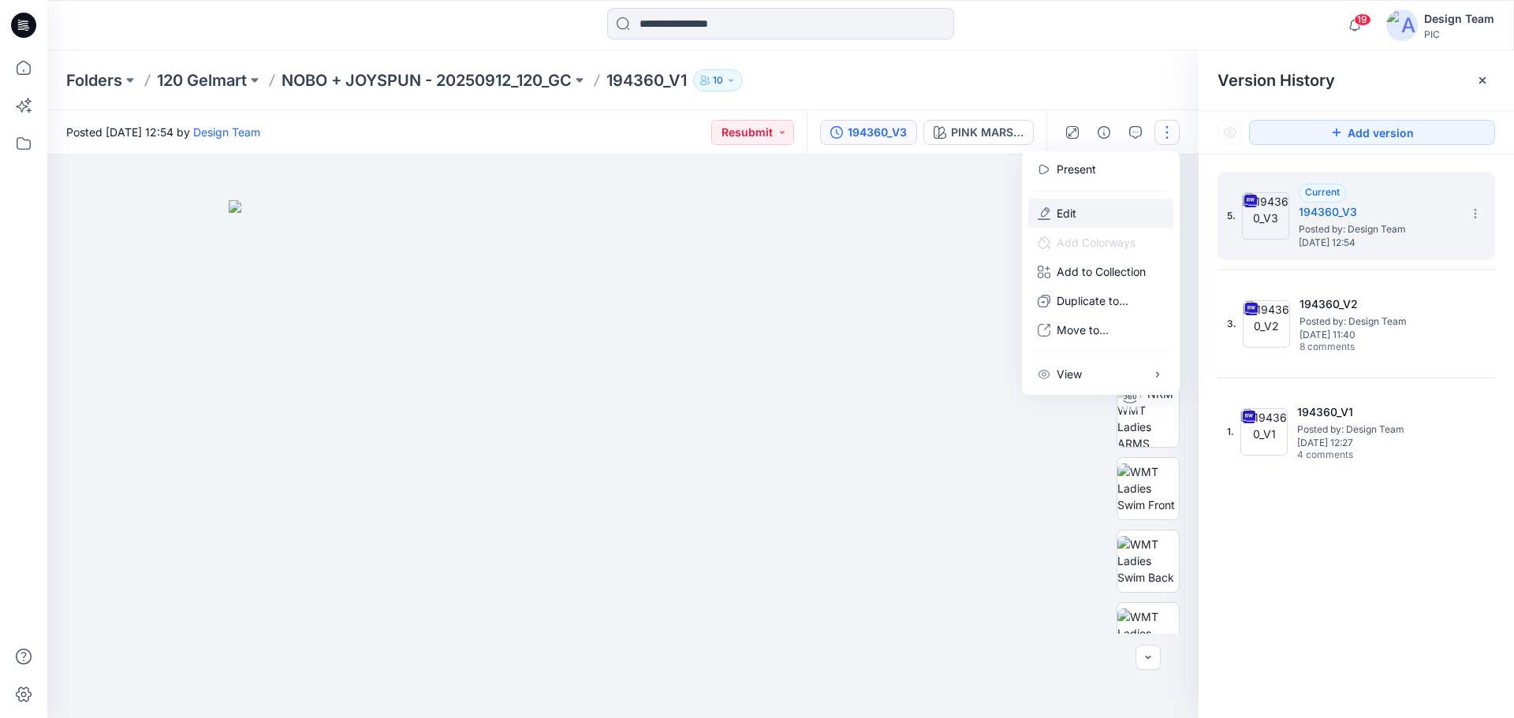
click at [1061, 215] on p "Edit" at bounding box center [1067, 213] width 20 height 17
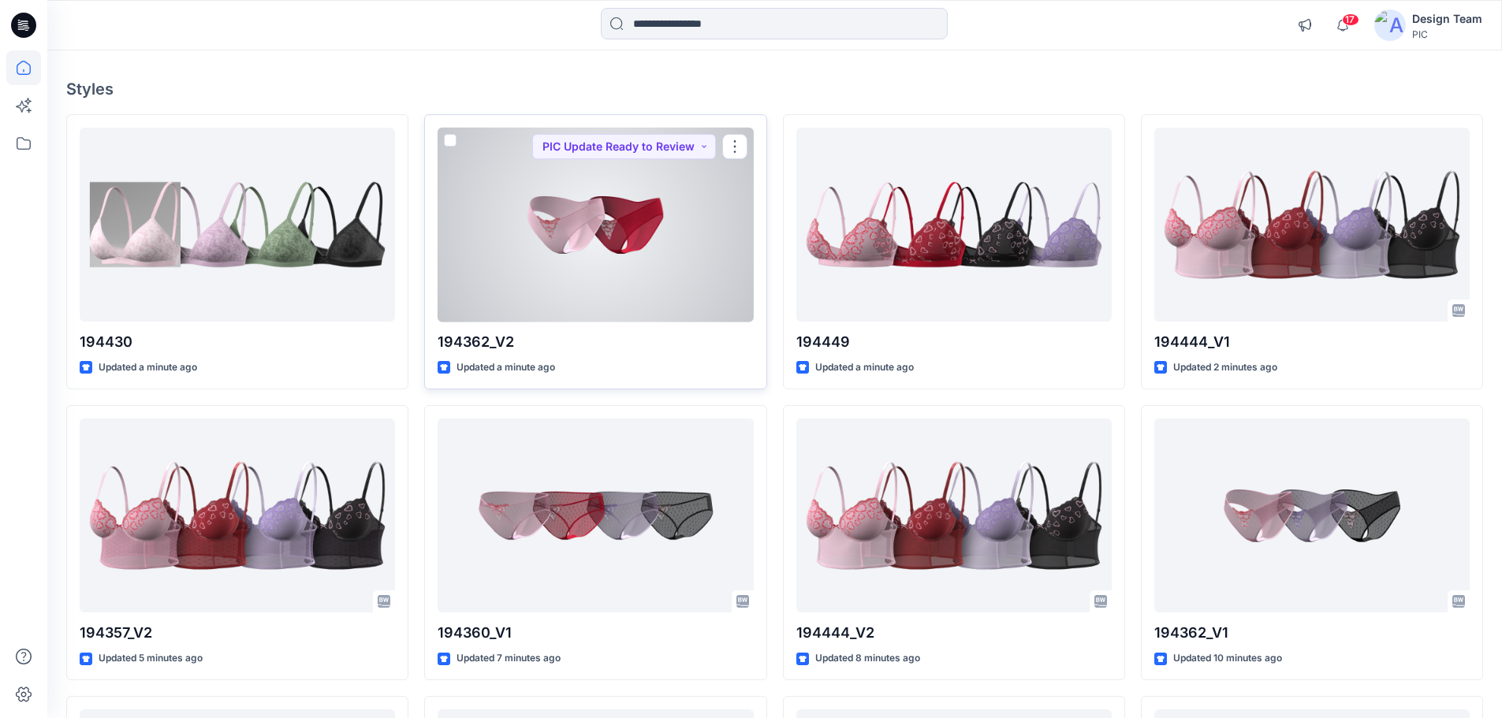
scroll to position [79, 0]
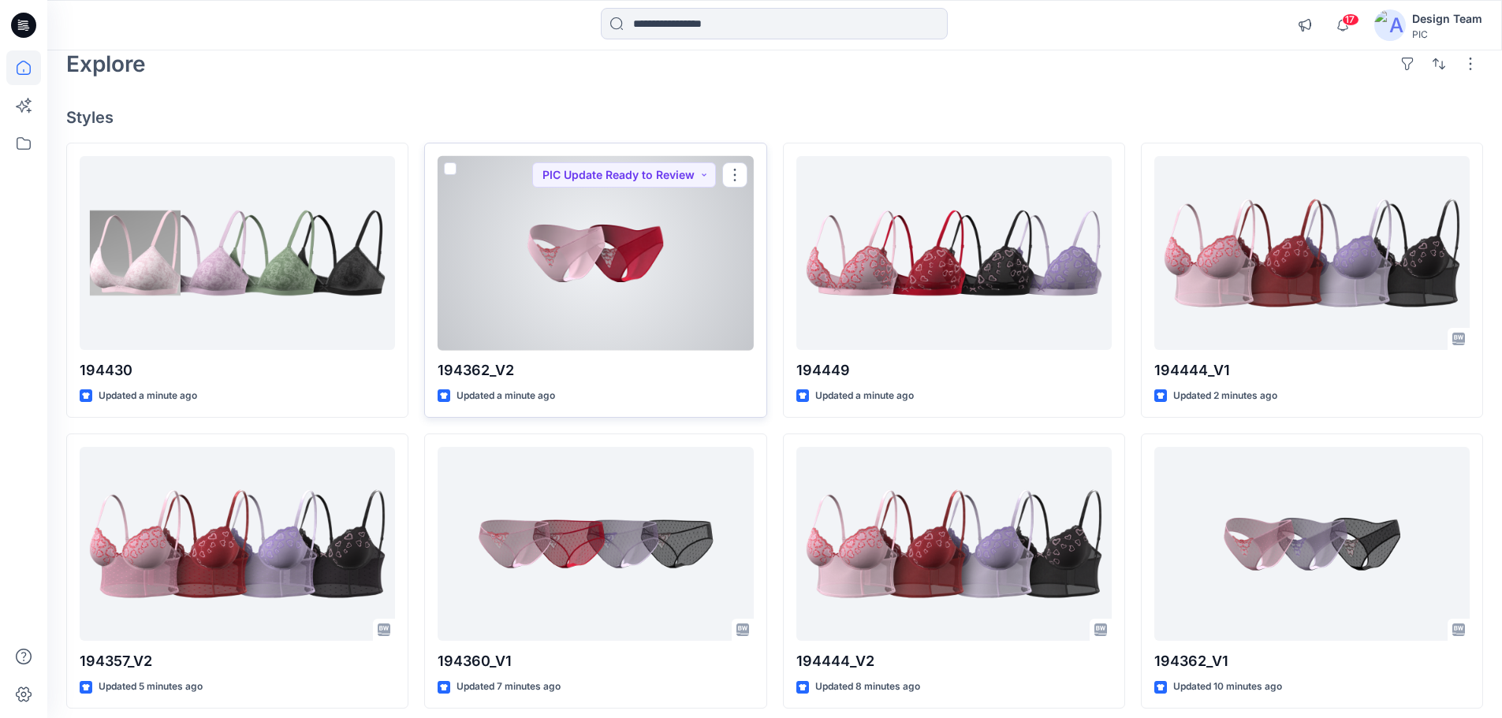
click at [595, 253] on div at bounding box center [595, 253] width 315 height 195
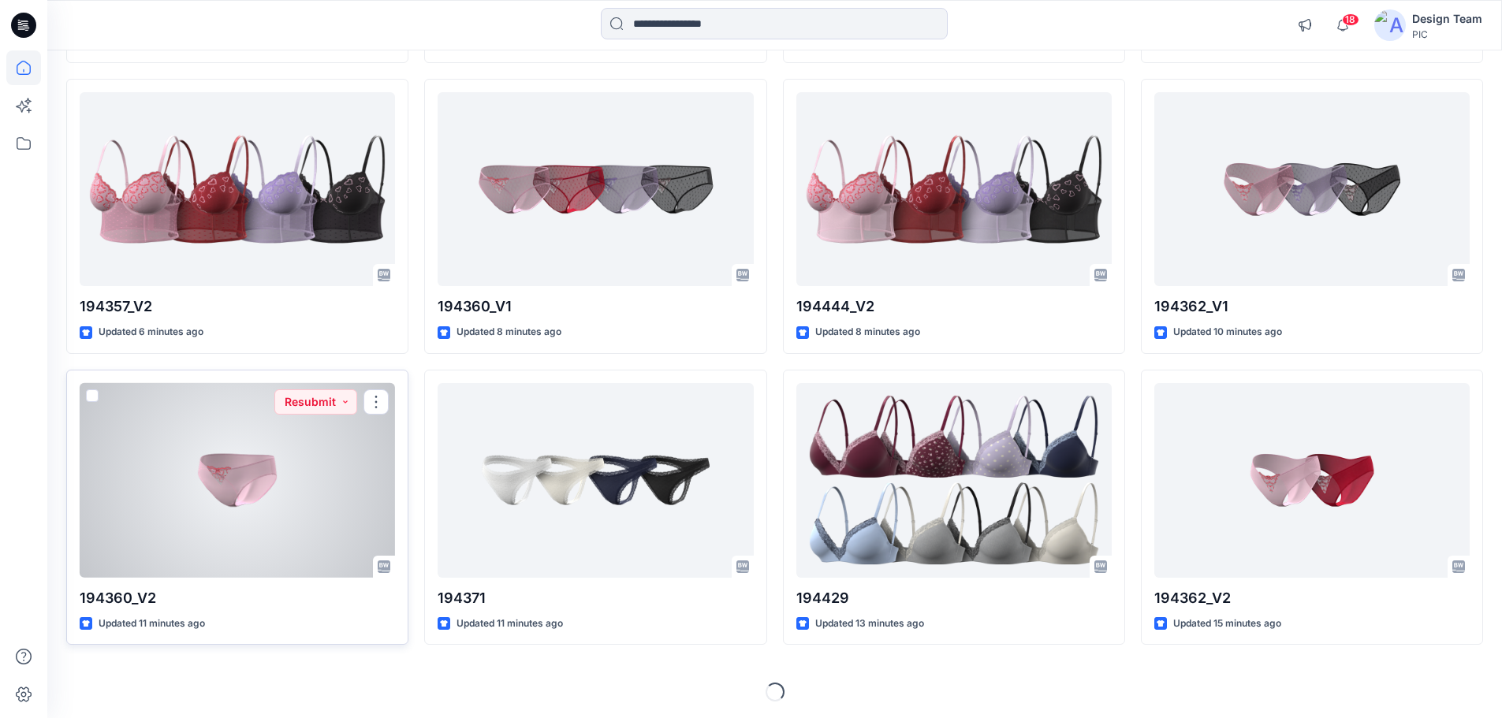
scroll to position [436, 0]
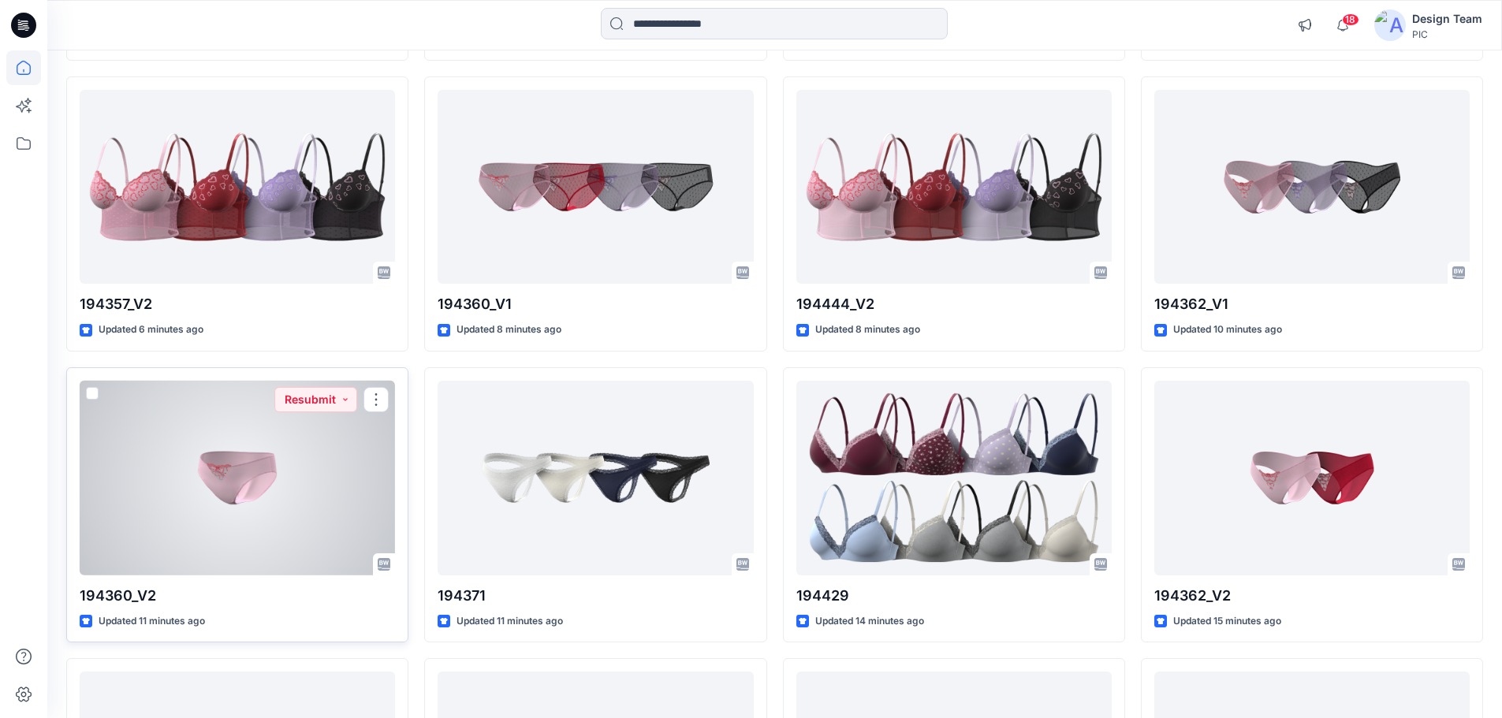
click at [246, 490] on div at bounding box center [237, 478] width 315 height 195
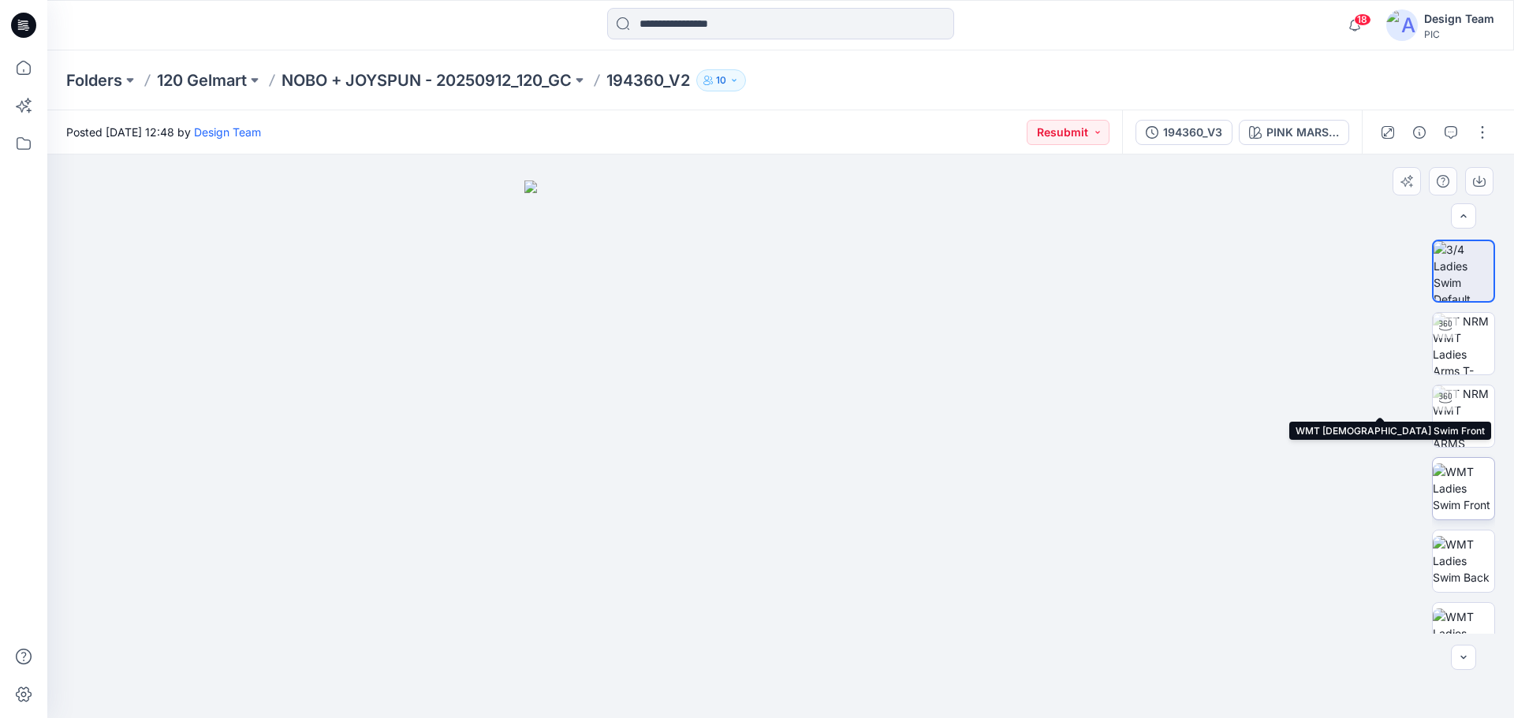
scroll to position [249, 0]
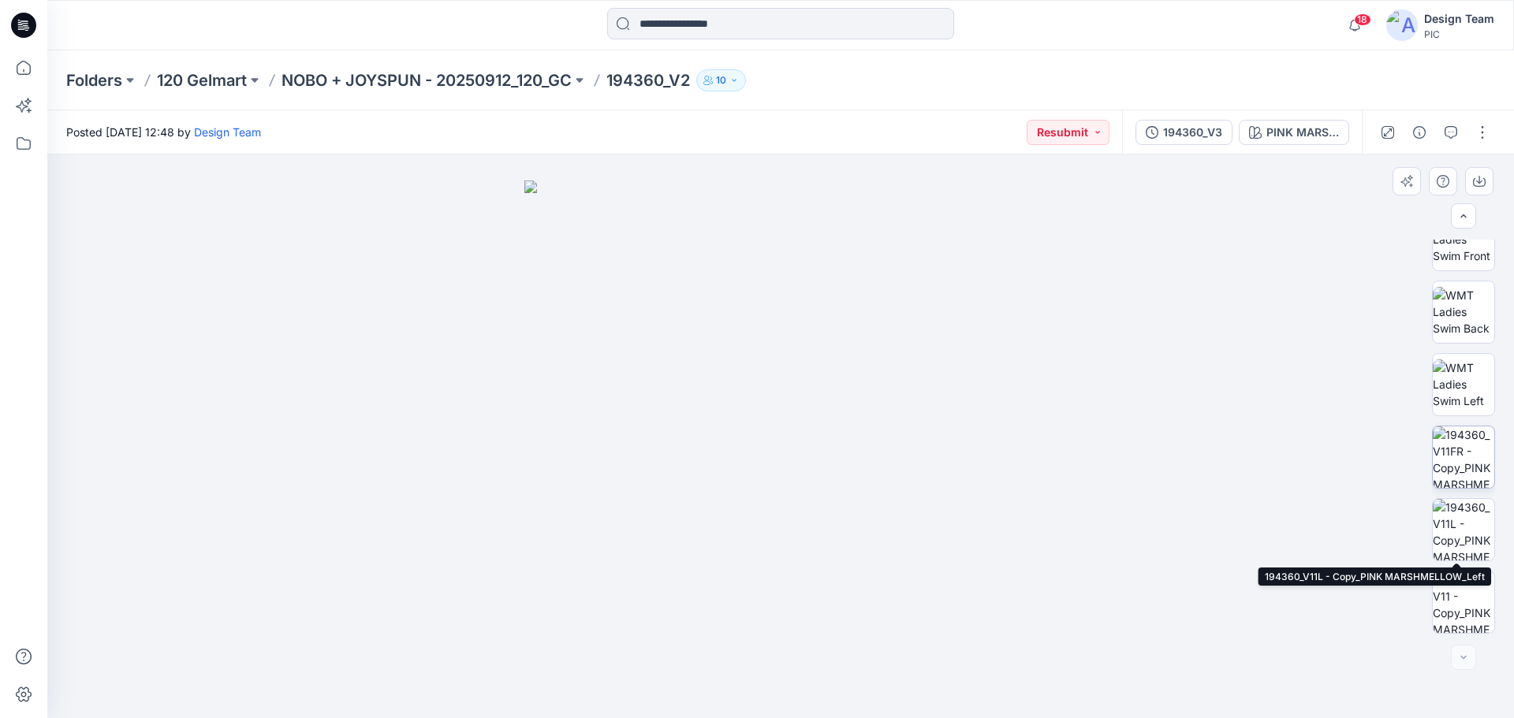
click at [1471, 457] on img at bounding box center [1464, 458] width 62 height 62
click at [1458, 535] on img at bounding box center [1464, 530] width 62 height 62
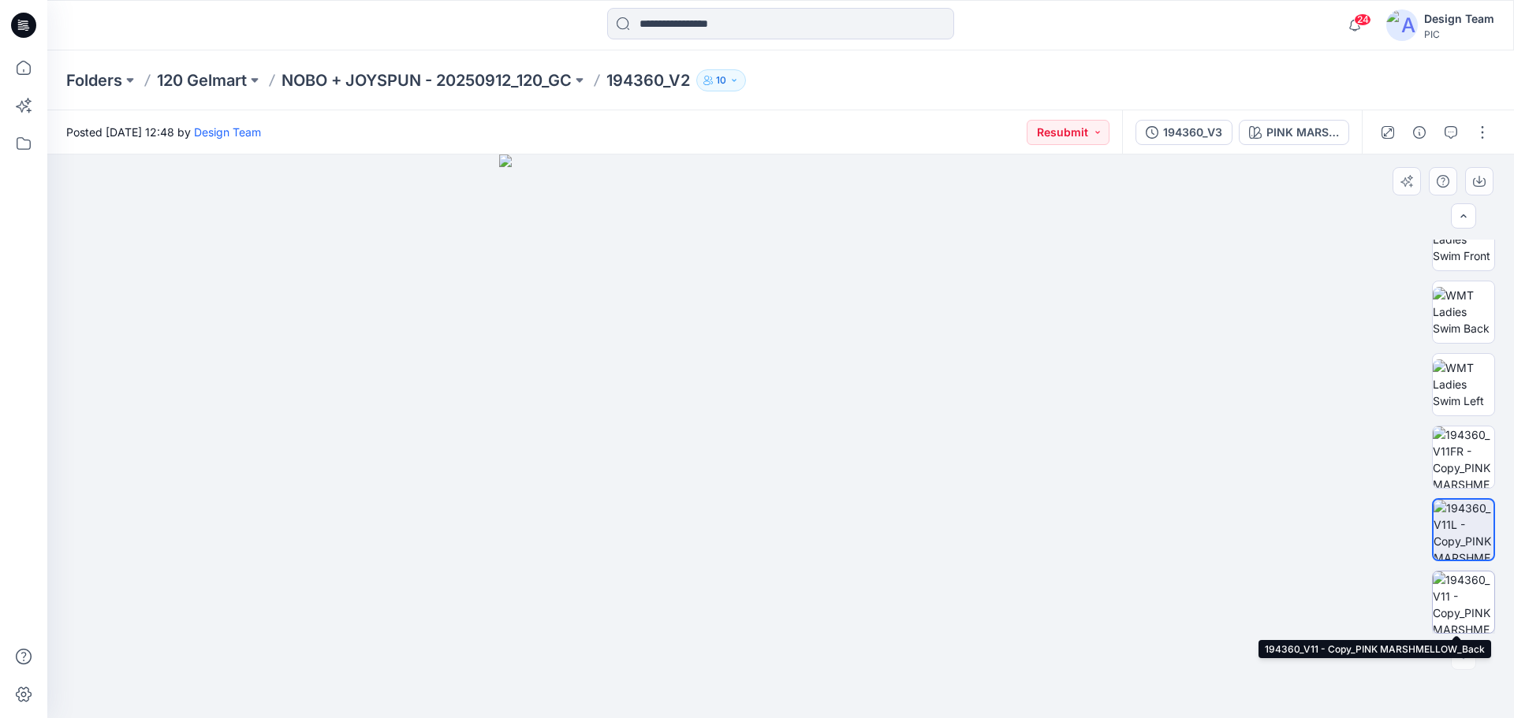
click at [1471, 599] on img at bounding box center [1464, 603] width 62 height 62
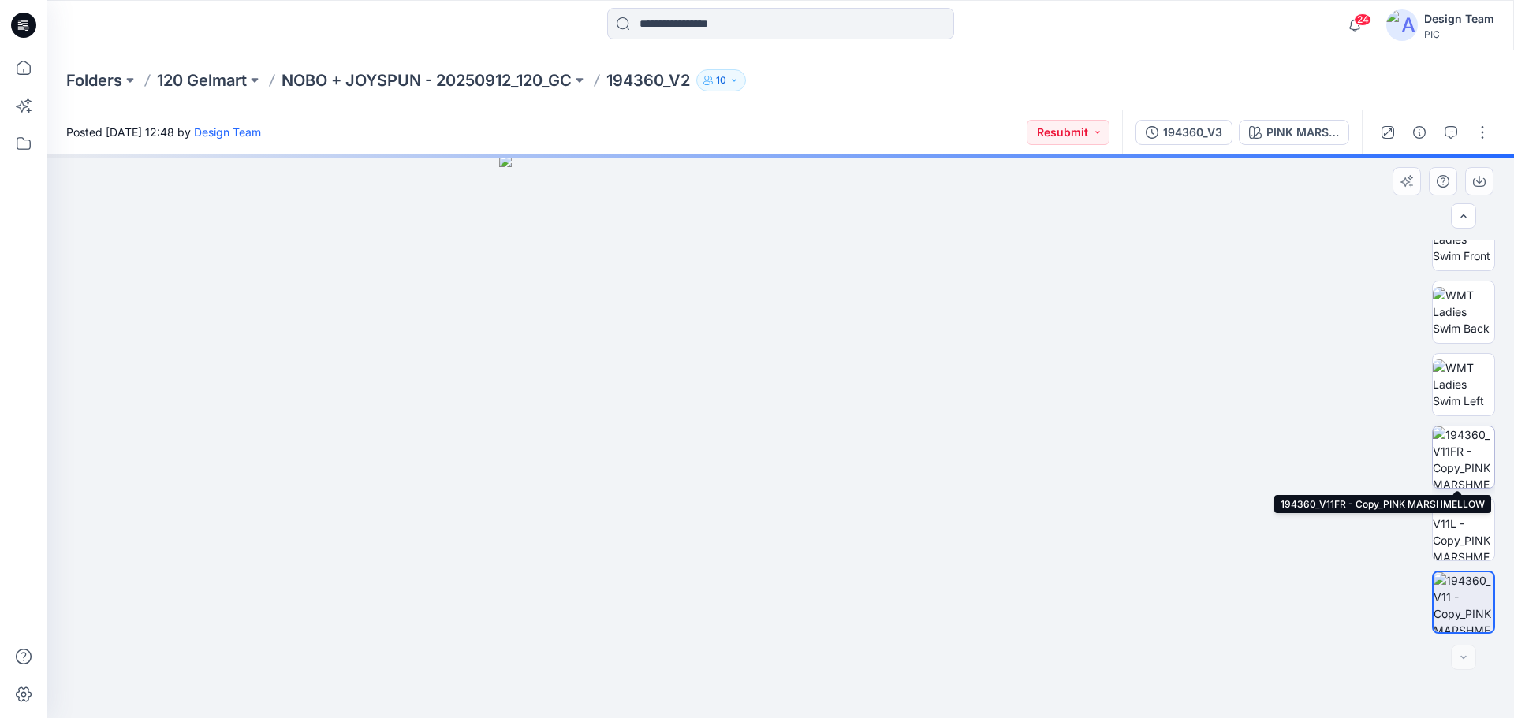
click at [1471, 457] on img at bounding box center [1464, 458] width 62 height 62
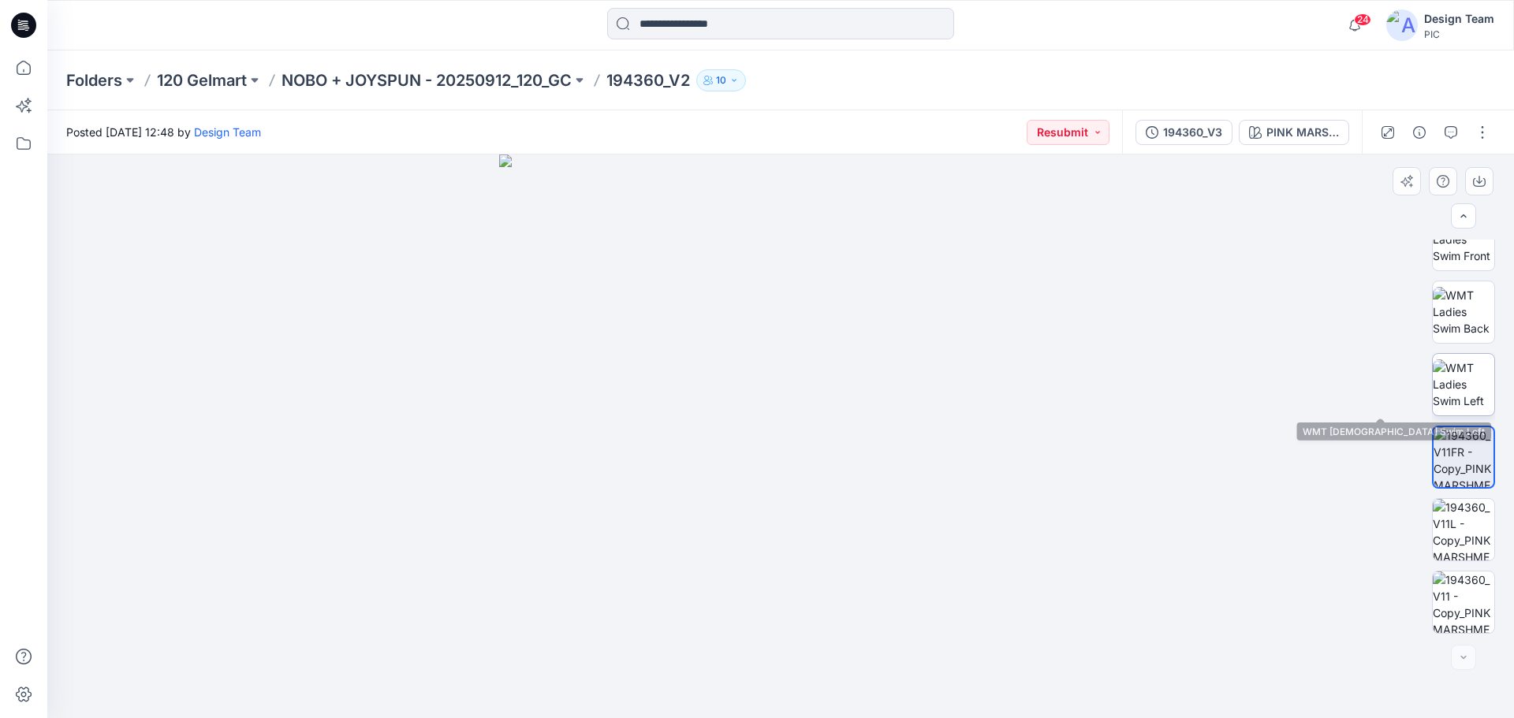
click at [1464, 385] on img at bounding box center [1464, 385] width 62 height 50
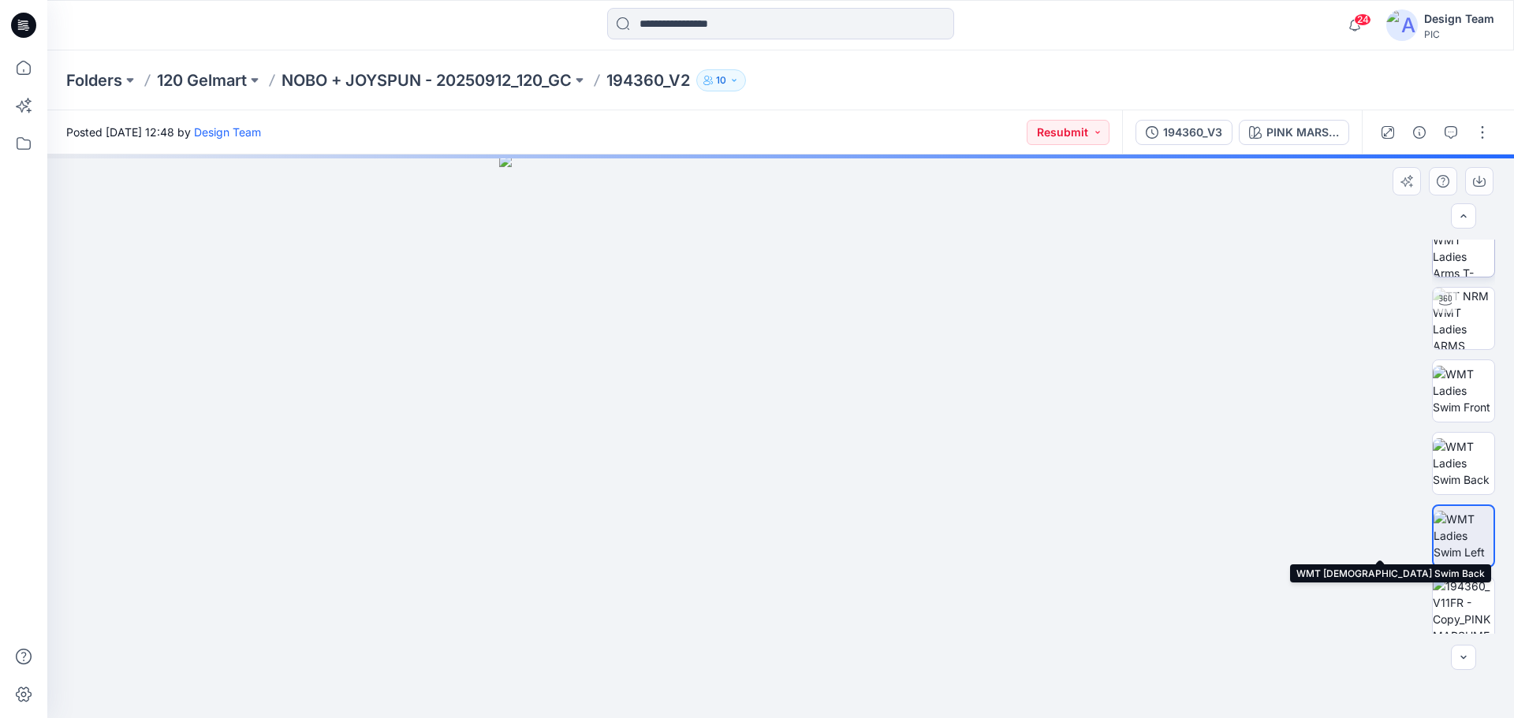
scroll to position [13, 0]
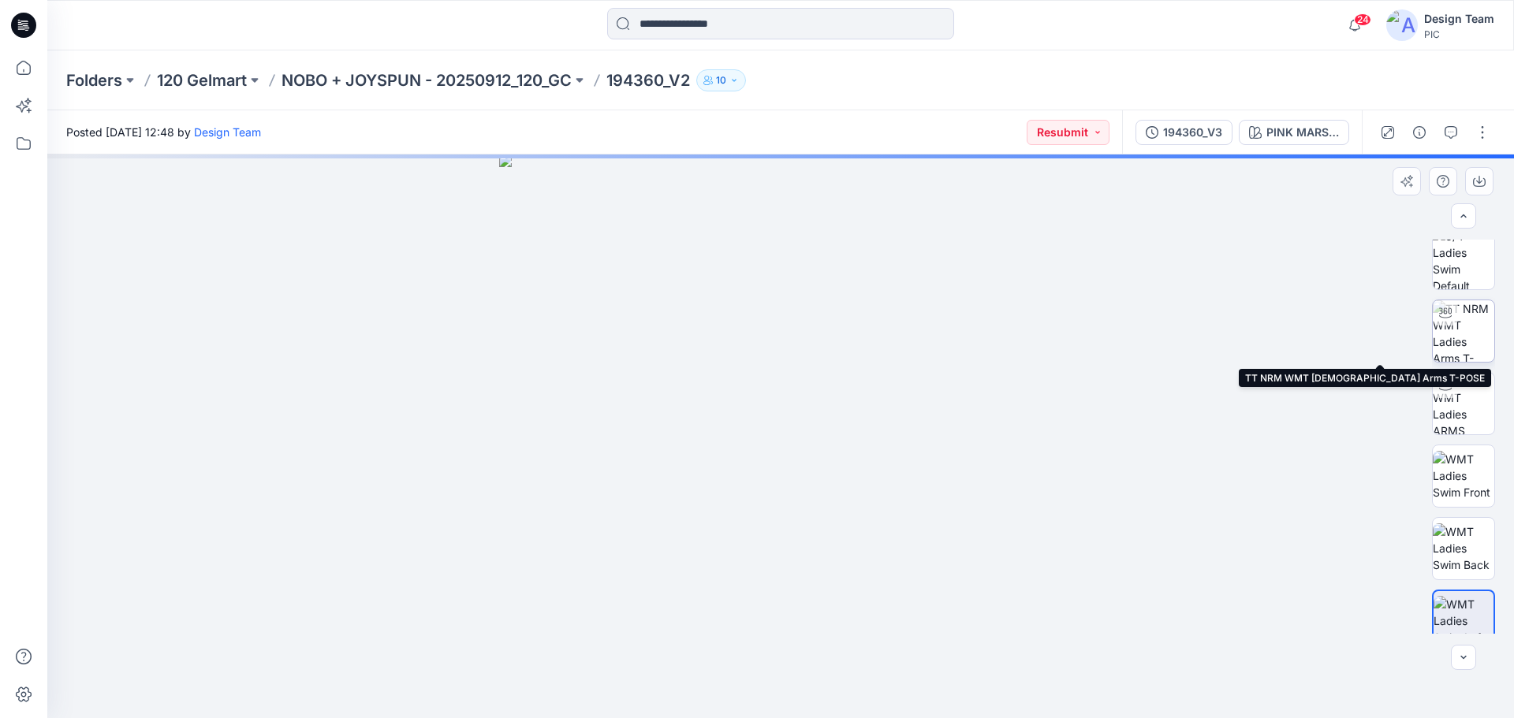
click at [1474, 334] on img at bounding box center [1464, 331] width 62 height 62
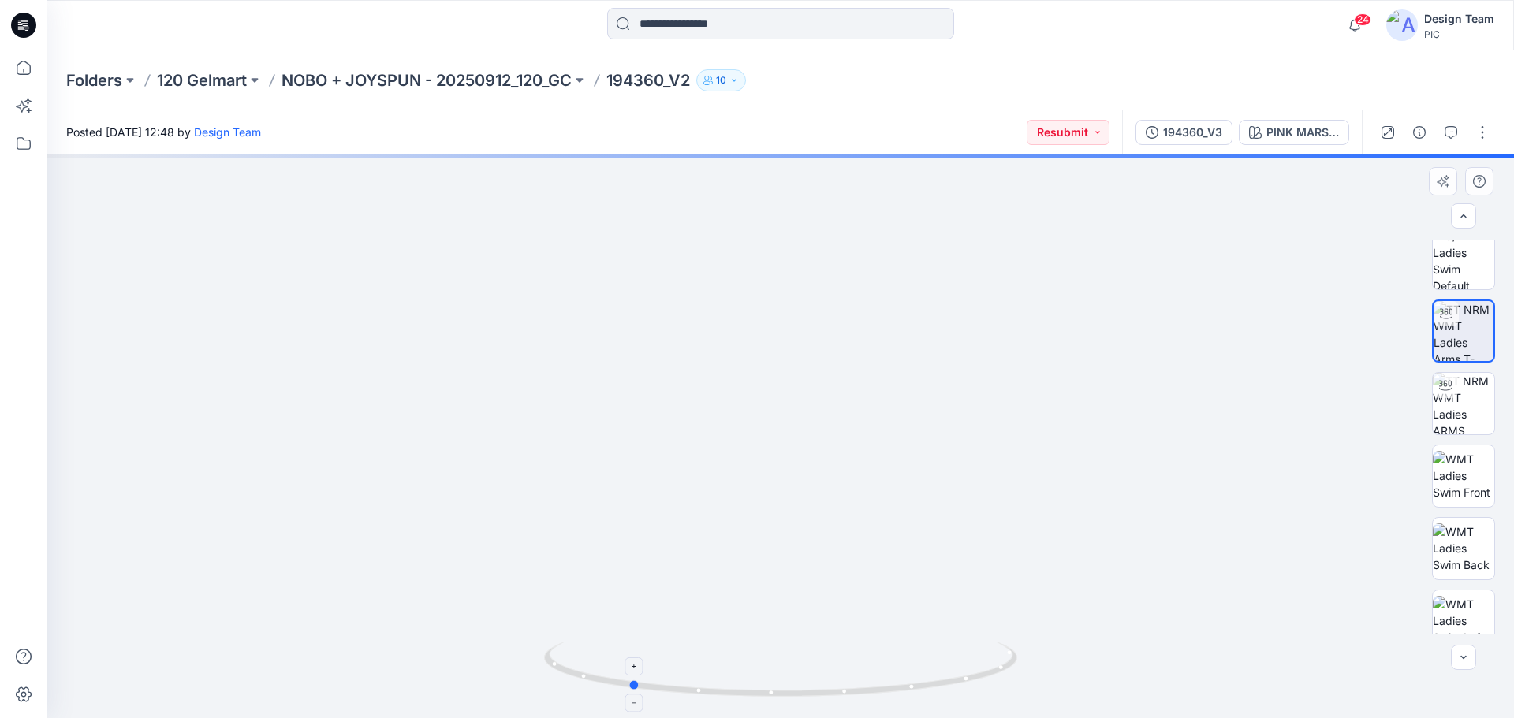
drag, startPoint x: 984, startPoint y: 676, endPoint x: 833, endPoint y: 698, distance: 153.0
click at [833, 698] on icon at bounding box center [782, 671] width 477 height 59
click at [1461, 555] on img at bounding box center [1464, 549] width 62 height 50
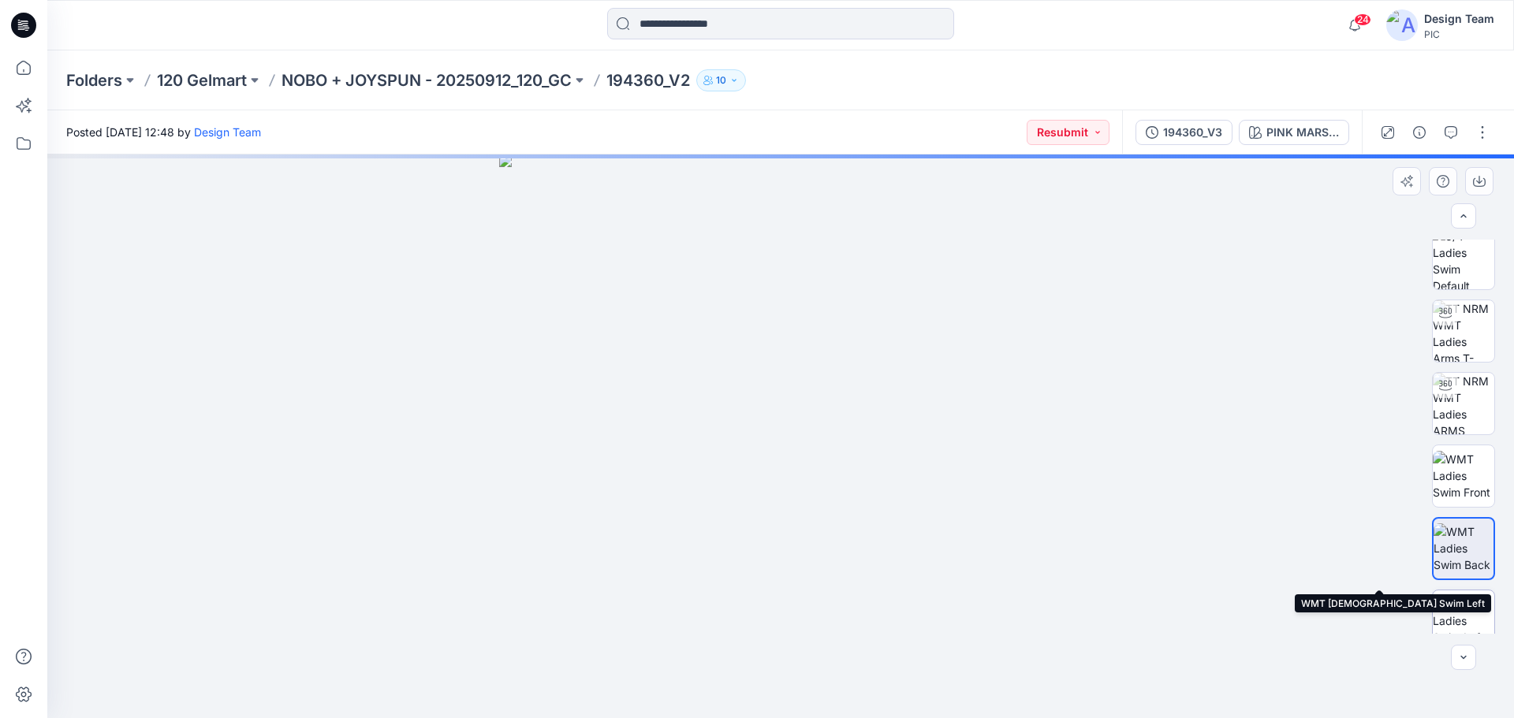
scroll to position [249, 0]
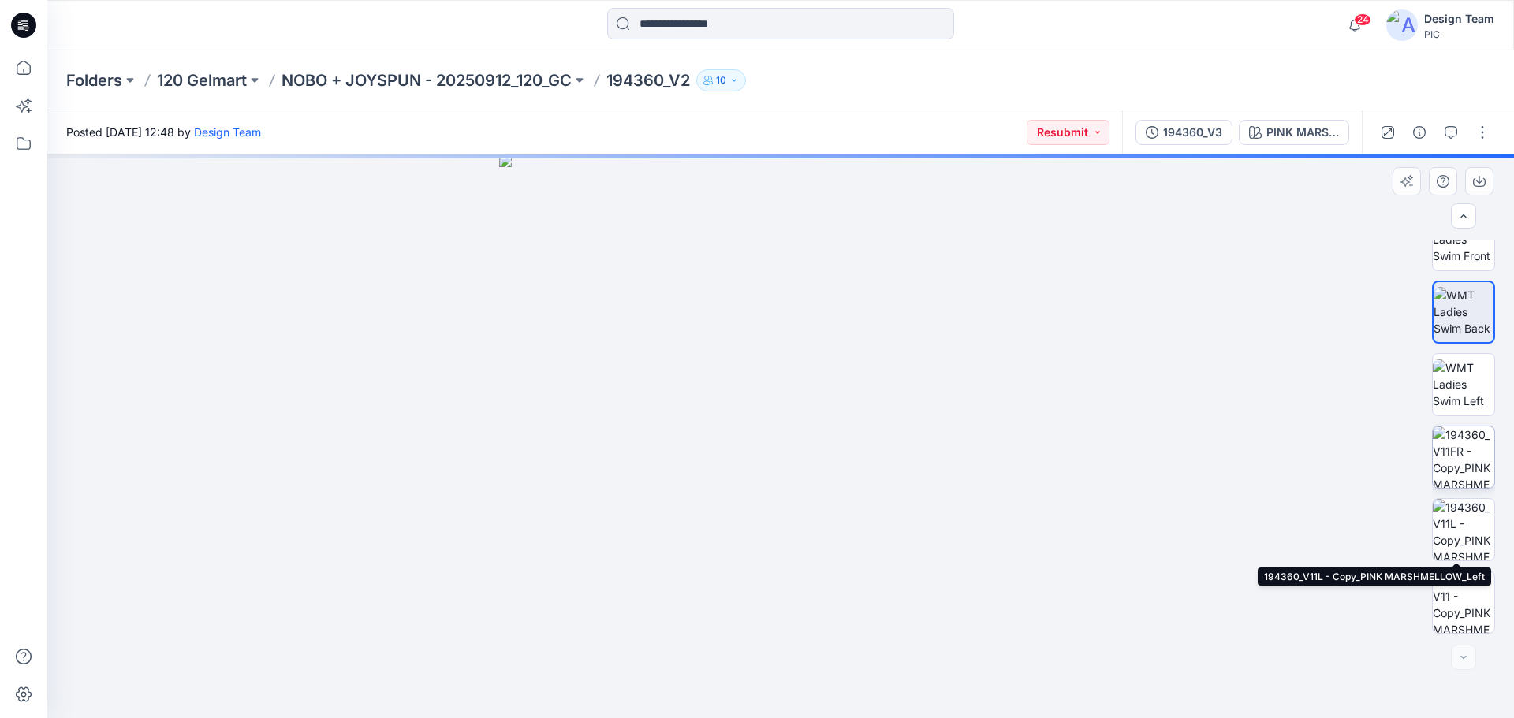
click at [1469, 467] on img at bounding box center [1464, 458] width 62 height 62
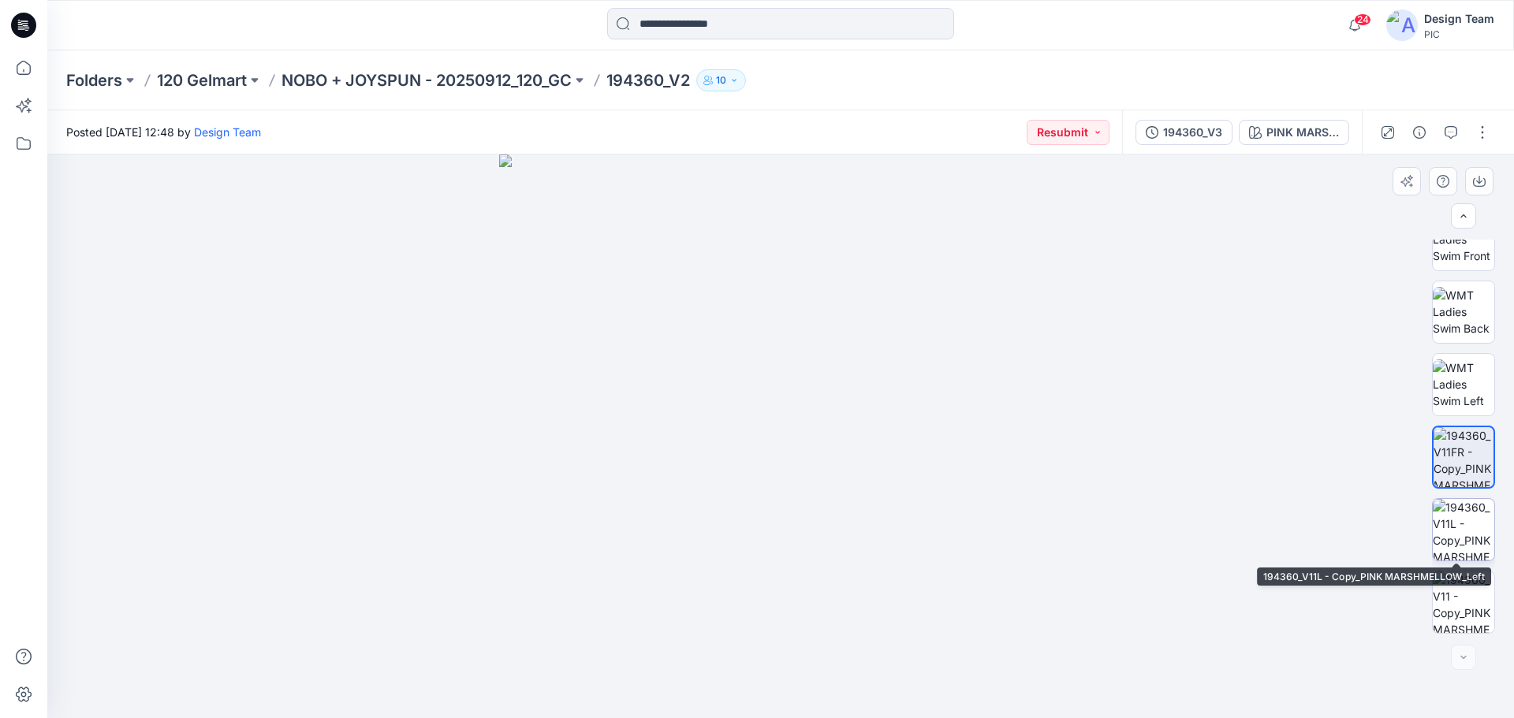
click at [1463, 517] on img at bounding box center [1464, 530] width 62 height 62
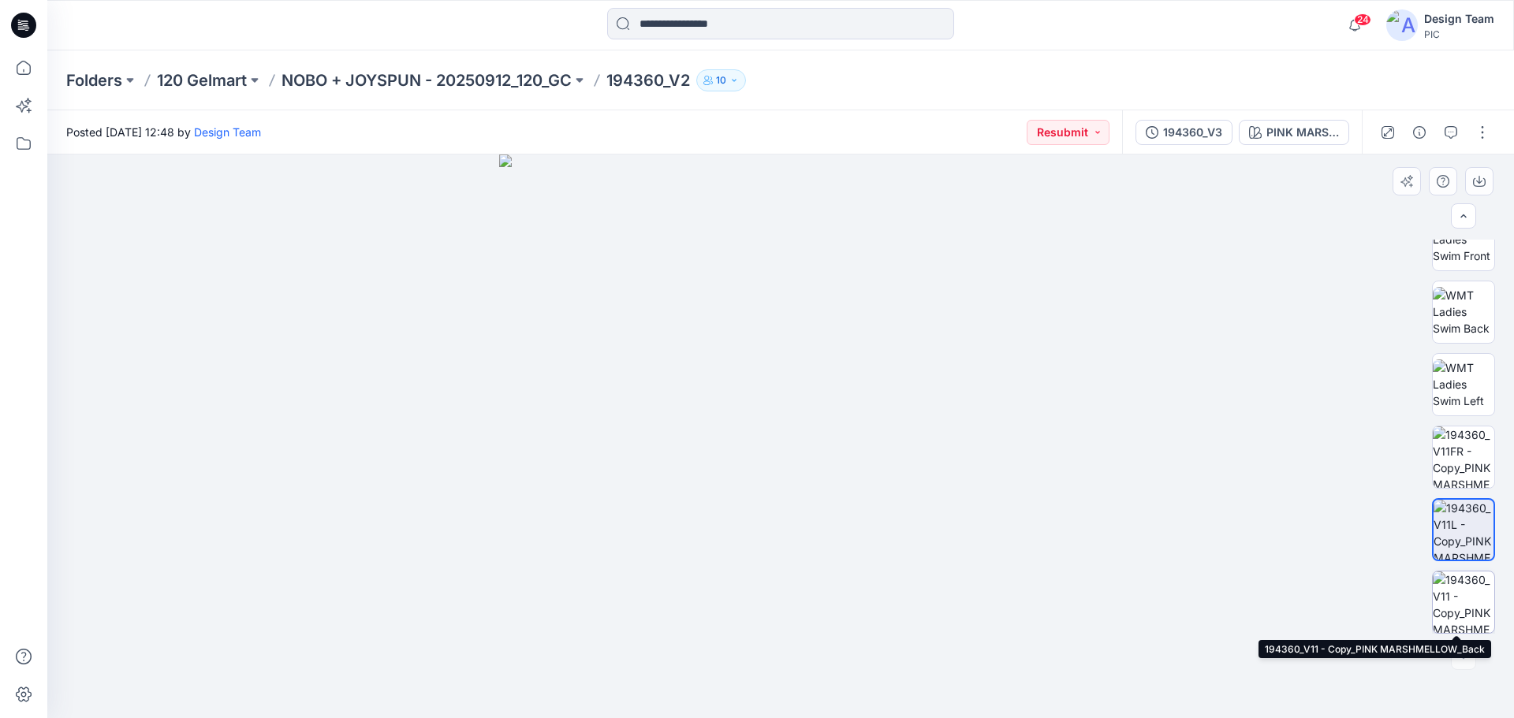
click at [1456, 594] on img at bounding box center [1464, 603] width 62 height 62
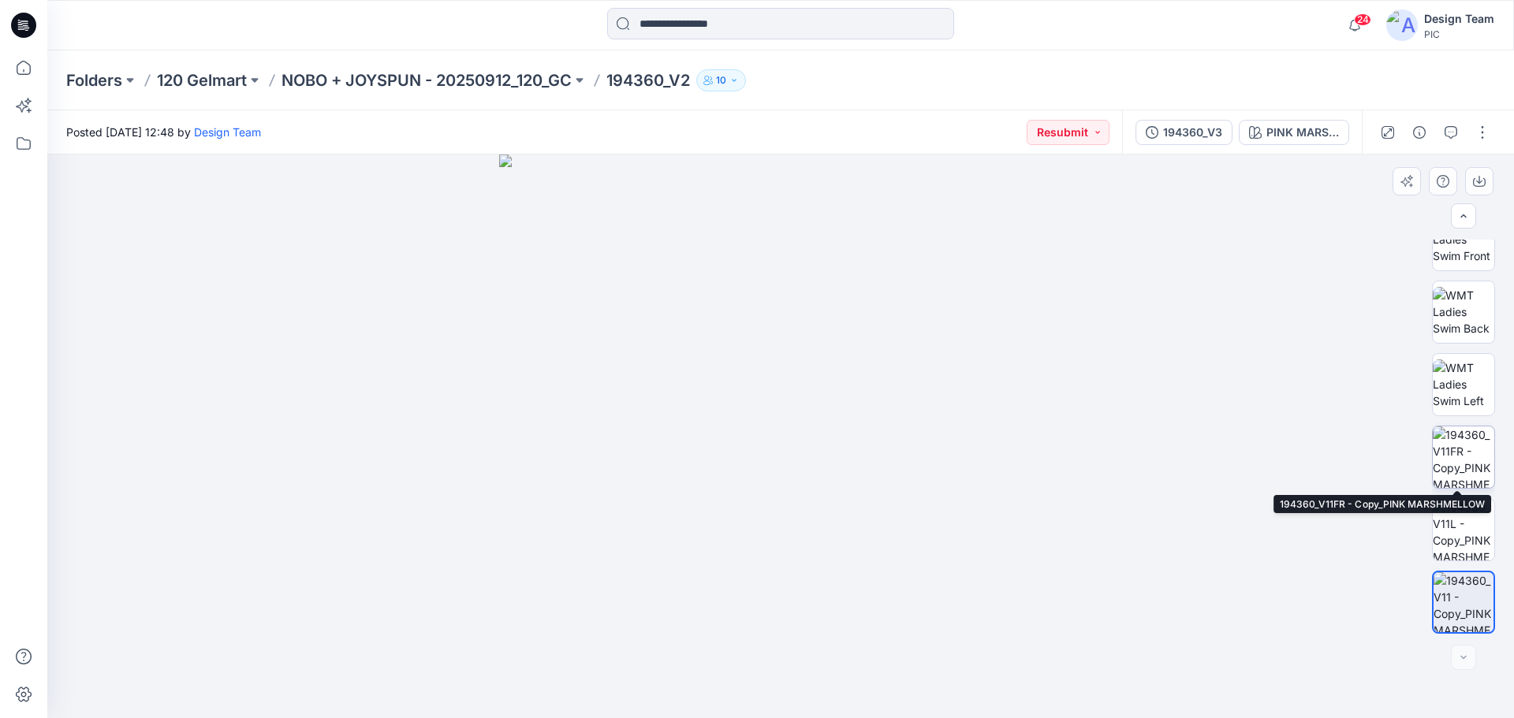
click at [1471, 468] on img at bounding box center [1464, 458] width 62 height 62
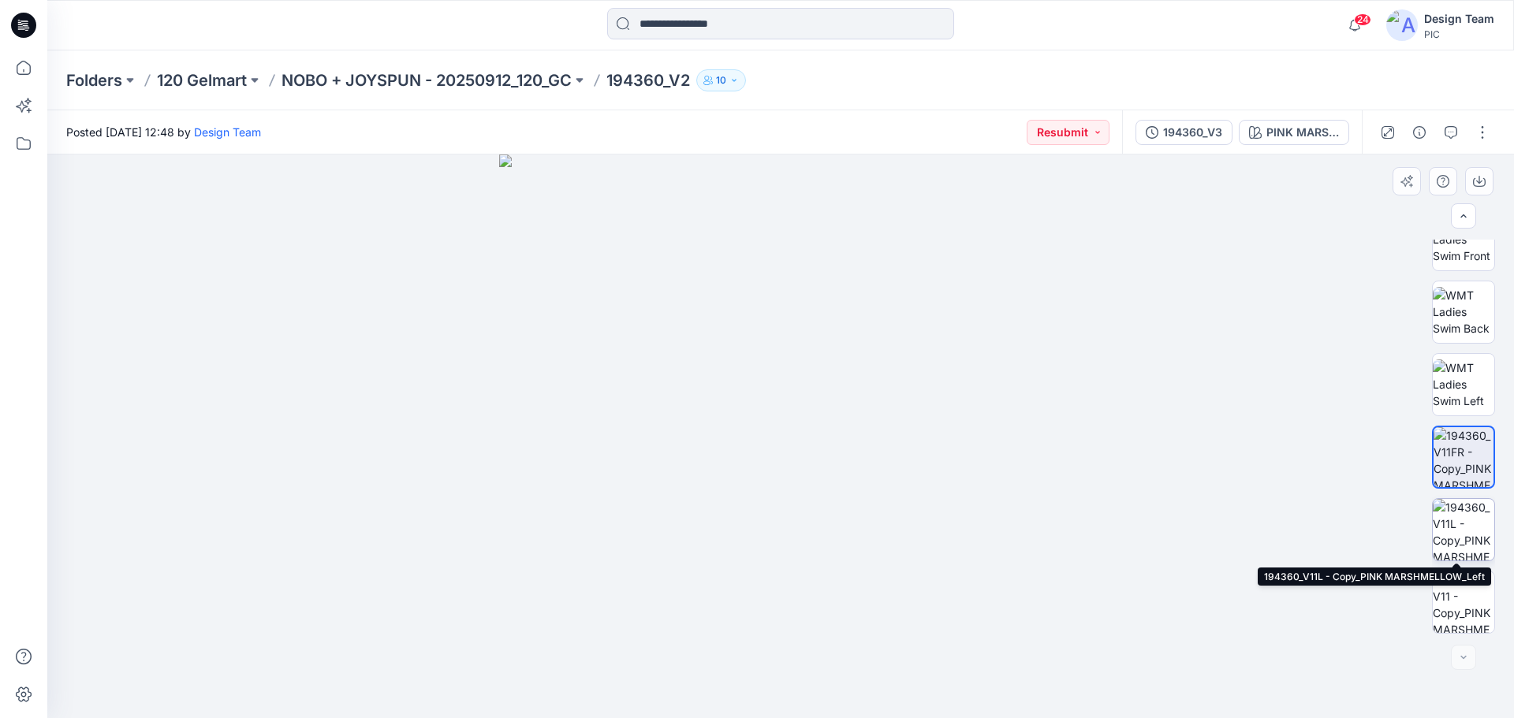
click at [1461, 534] on img at bounding box center [1464, 530] width 62 height 62
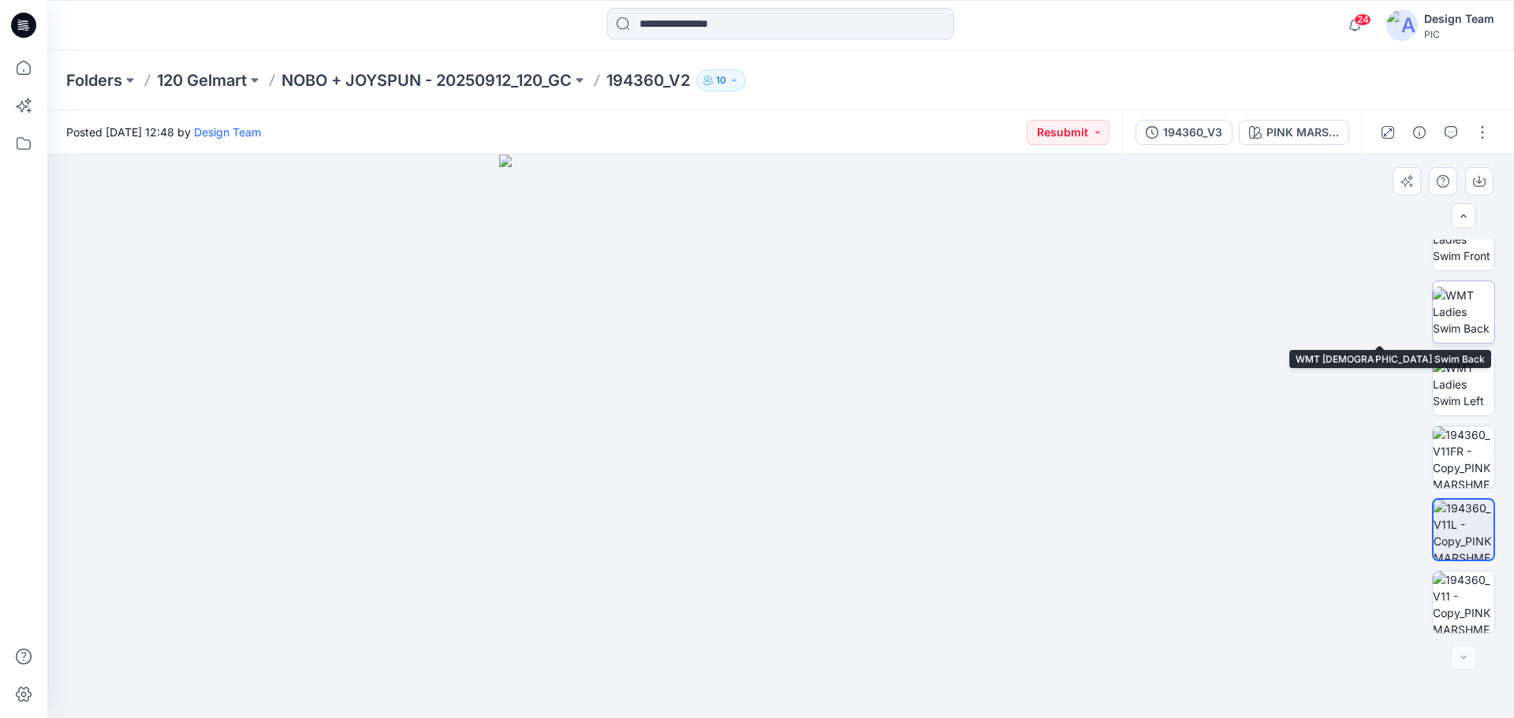
click at [1471, 329] on img at bounding box center [1464, 312] width 62 height 50
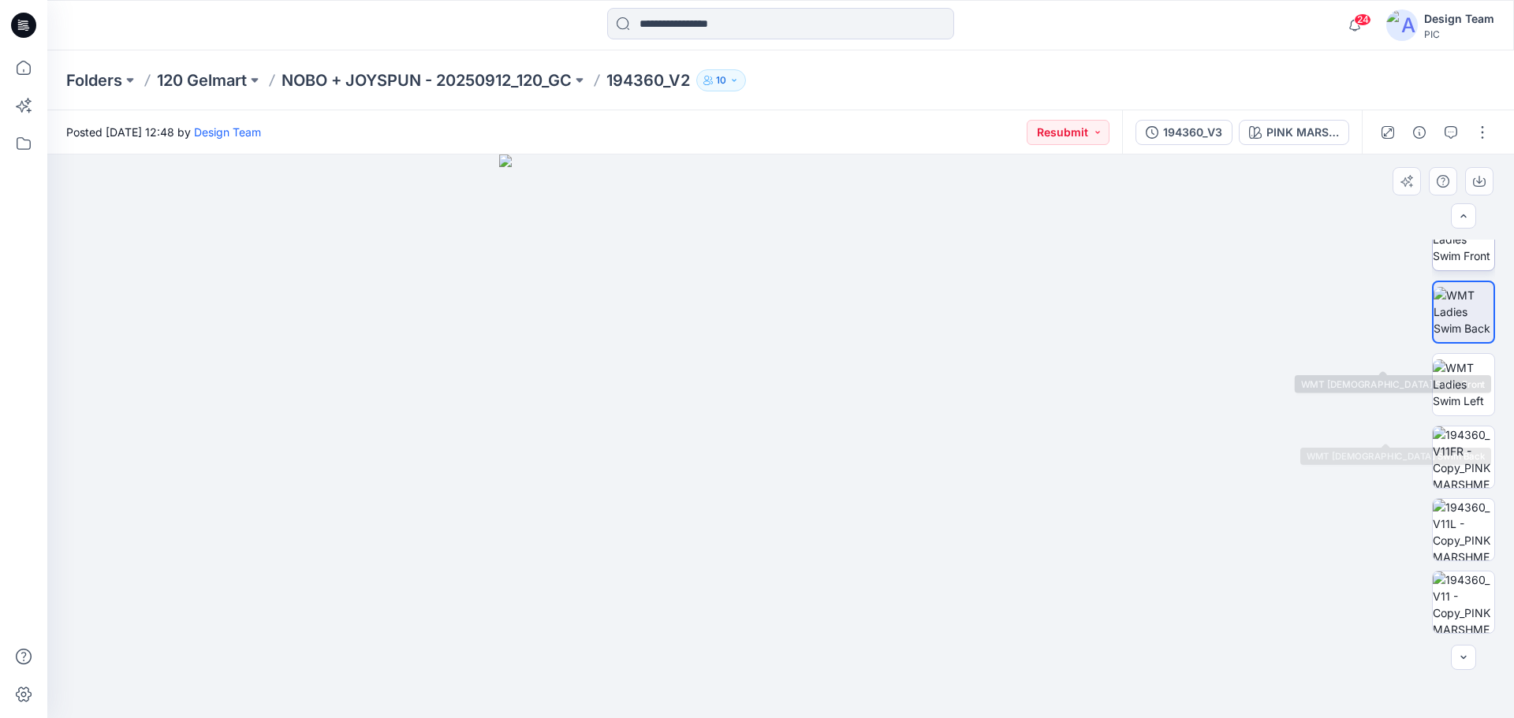
scroll to position [0, 0]
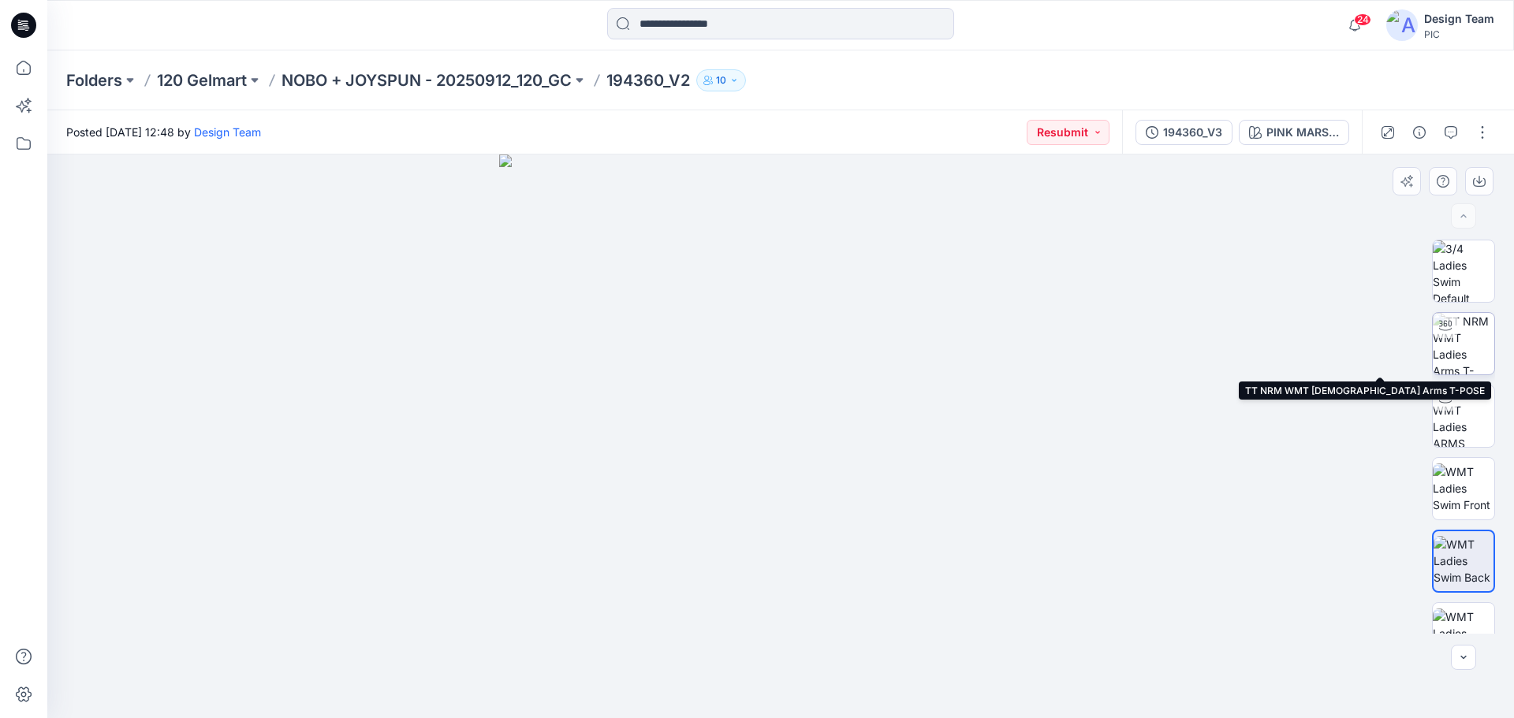
click at [1475, 345] on img at bounding box center [1464, 344] width 62 height 62
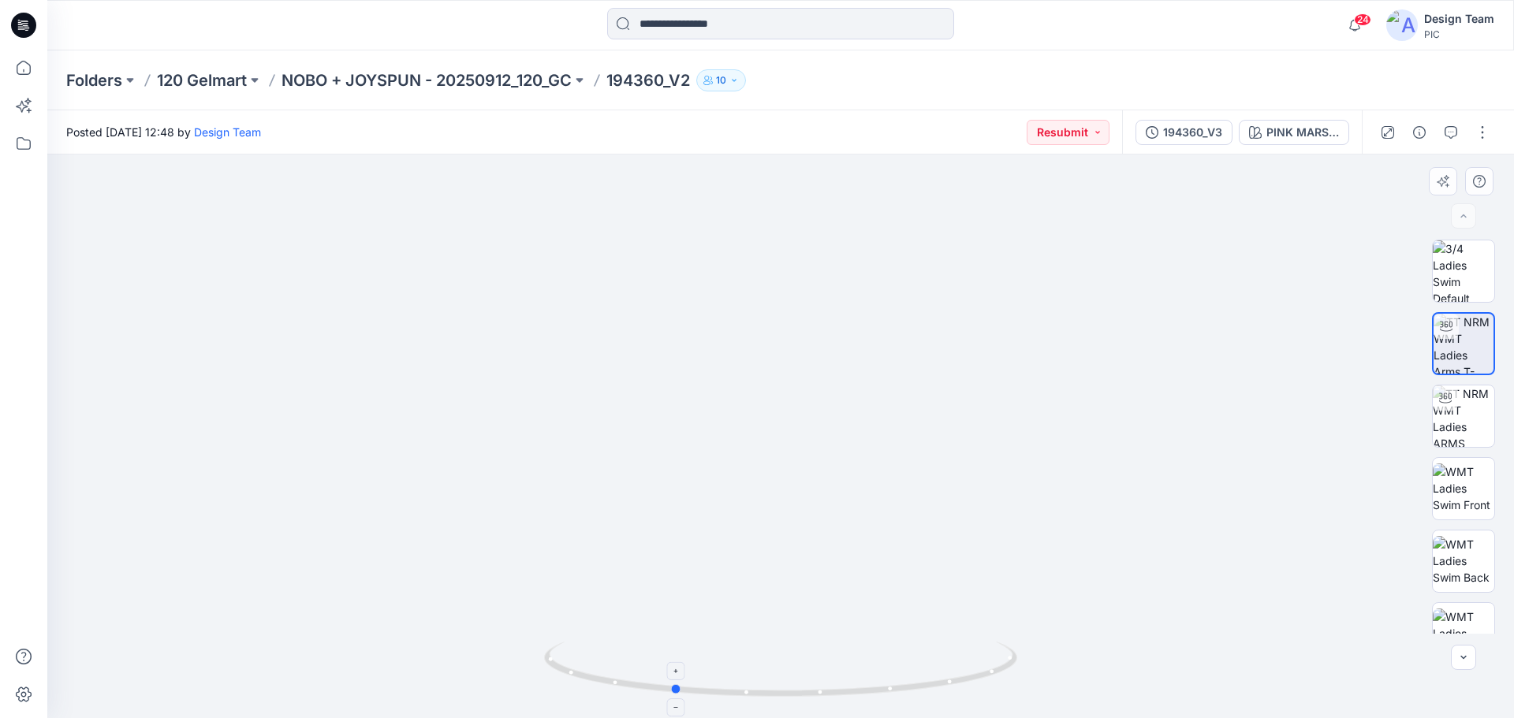
drag, startPoint x: 968, startPoint y: 681, endPoint x: 860, endPoint y: 677, distance: 108.1
click at [860, 677] on icon at bounding box center [782, 671] width 477 height 59
drag, startPoint x: 990, startPoint y: 677, endPoint x: 908, endPoint y: 678, distance: 82.8
click at [908, 678] on icon at bounding box center [782, 671] width 477 height 59
drag, startPoint x: 830, startPoint y: 696, endPoint x: 821, endPoint y: 686, distance: 13.4
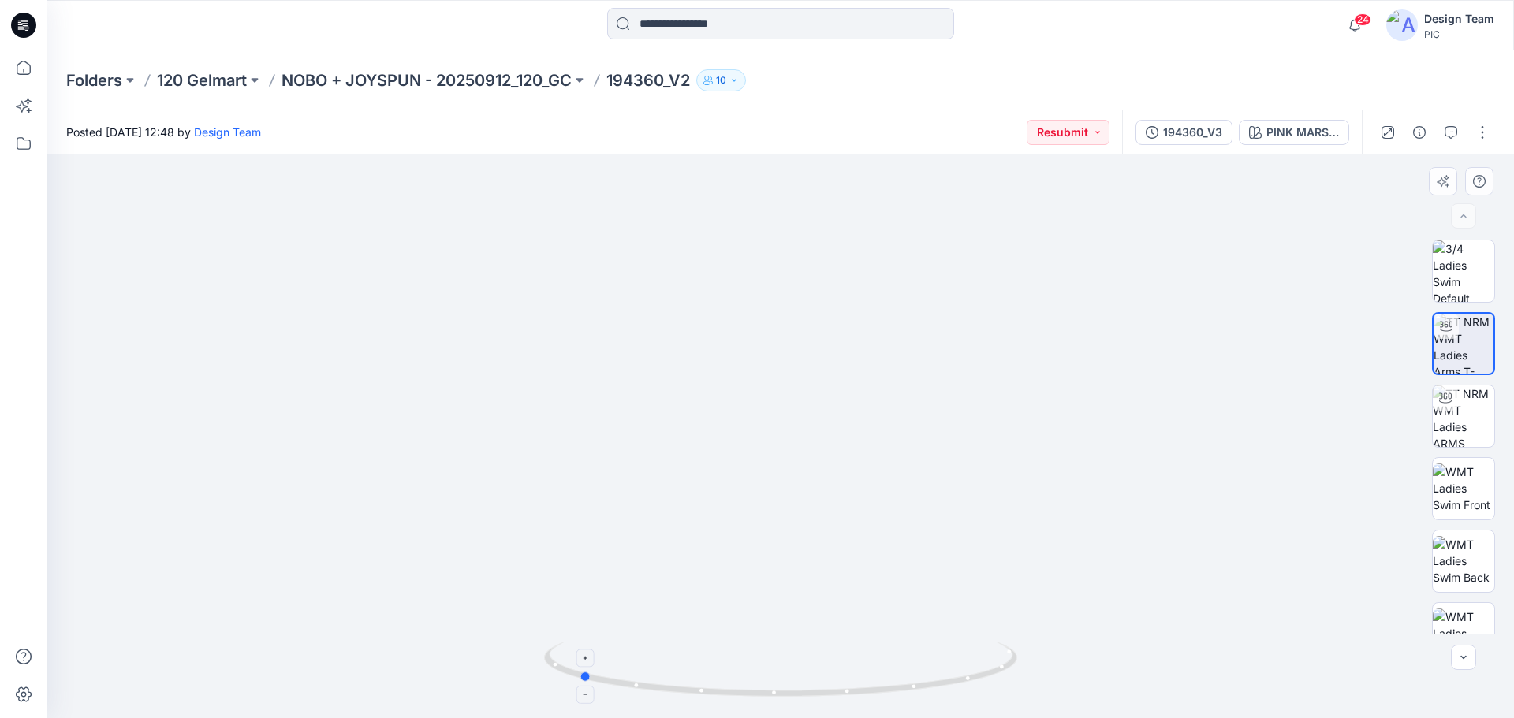
click at [821, 686] on icon at bounding box center [782, 671] width 477 height 59
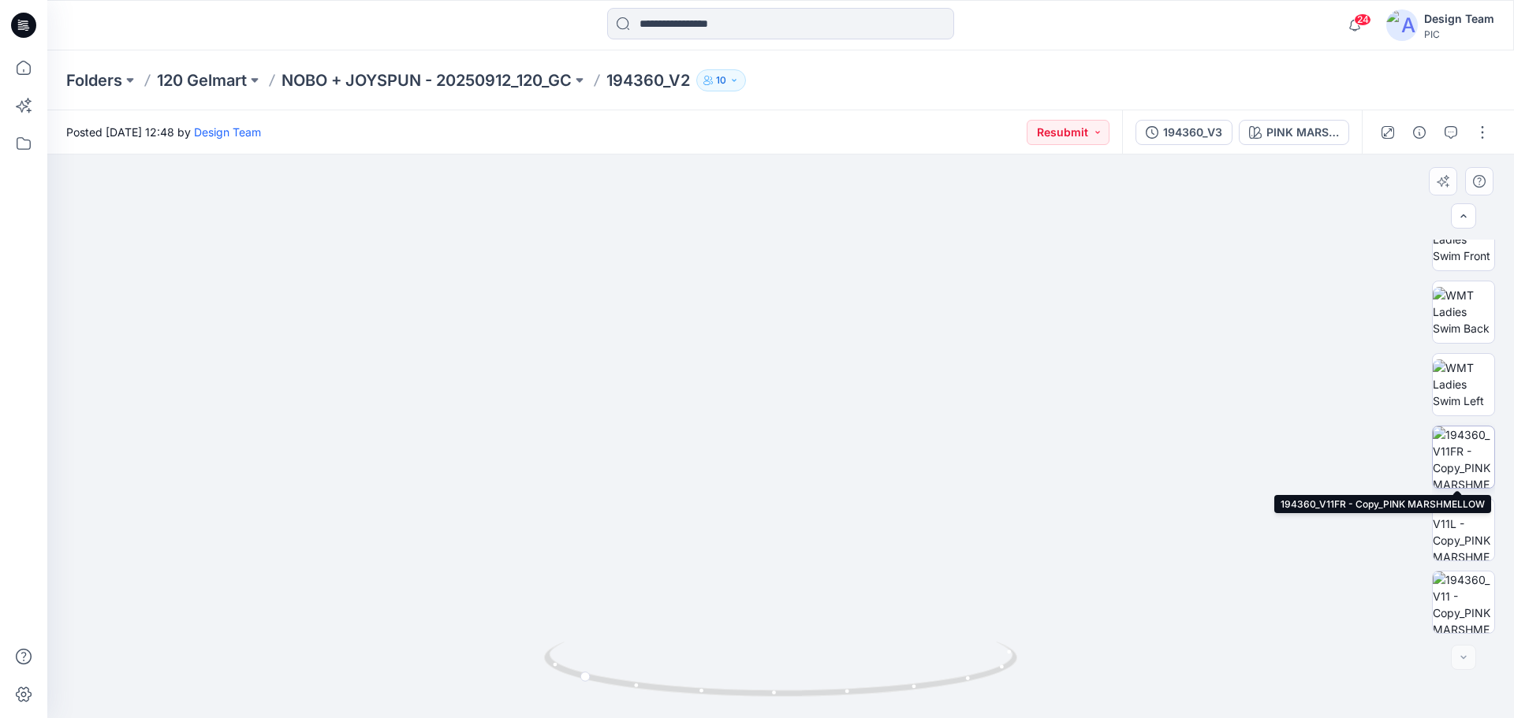
click at [1468, 431] on img at bounding box center [1464, 458] width 62 height 62
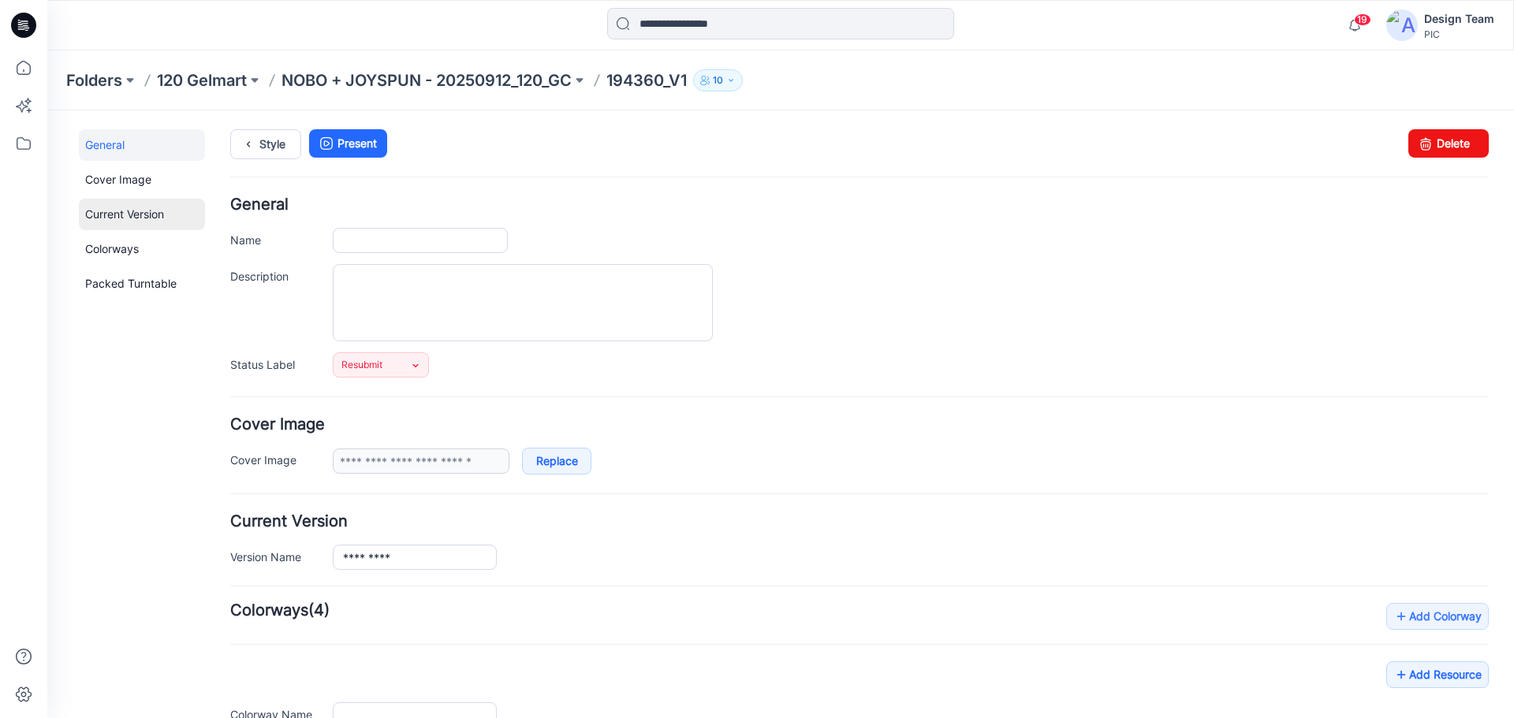
type input "*********"
type input "**********"
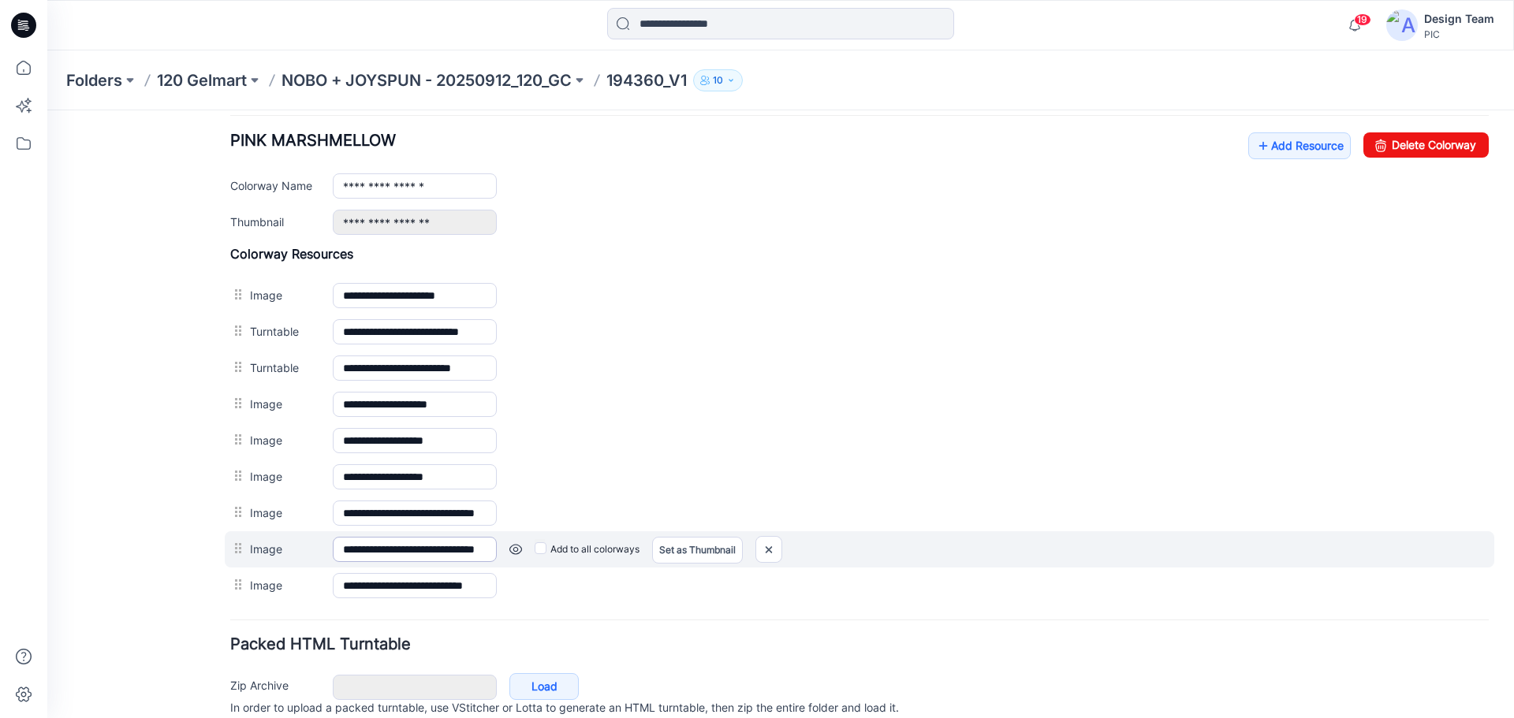
scroll to position [518, 0]
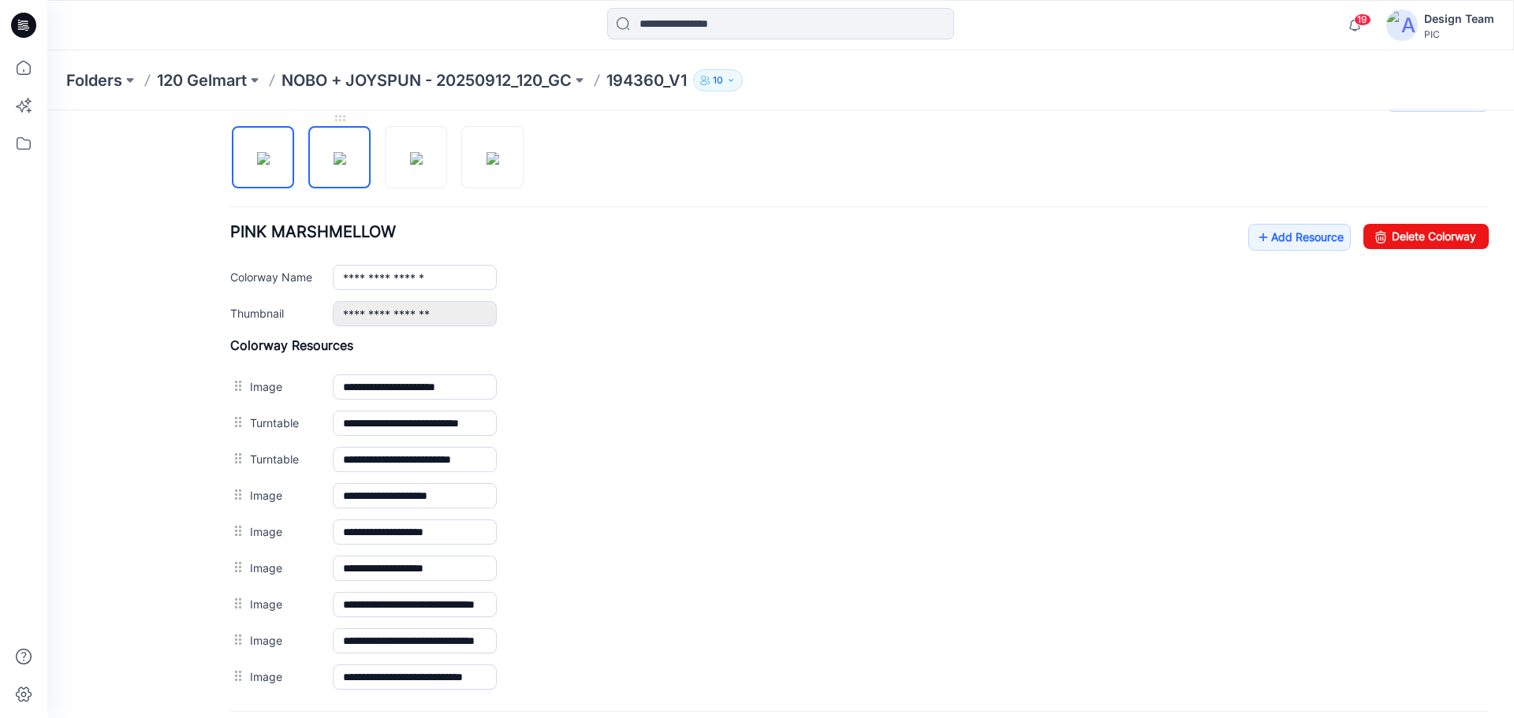
click at [337, 165] on img at bounding box center [340, 158] width 13 height 13
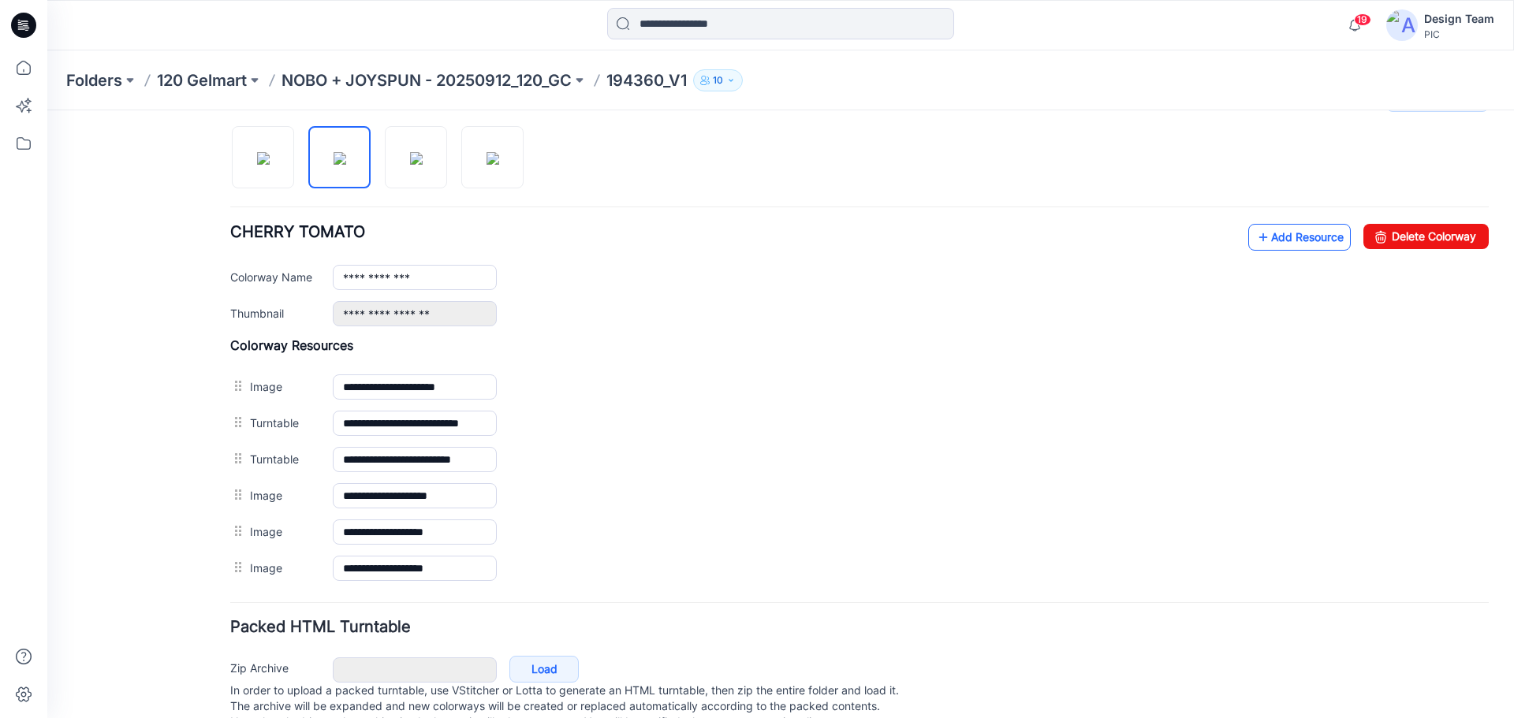
click at [1305, 233] on link "Add Resource" at bounding box center [1299, 237] width 103 height 27
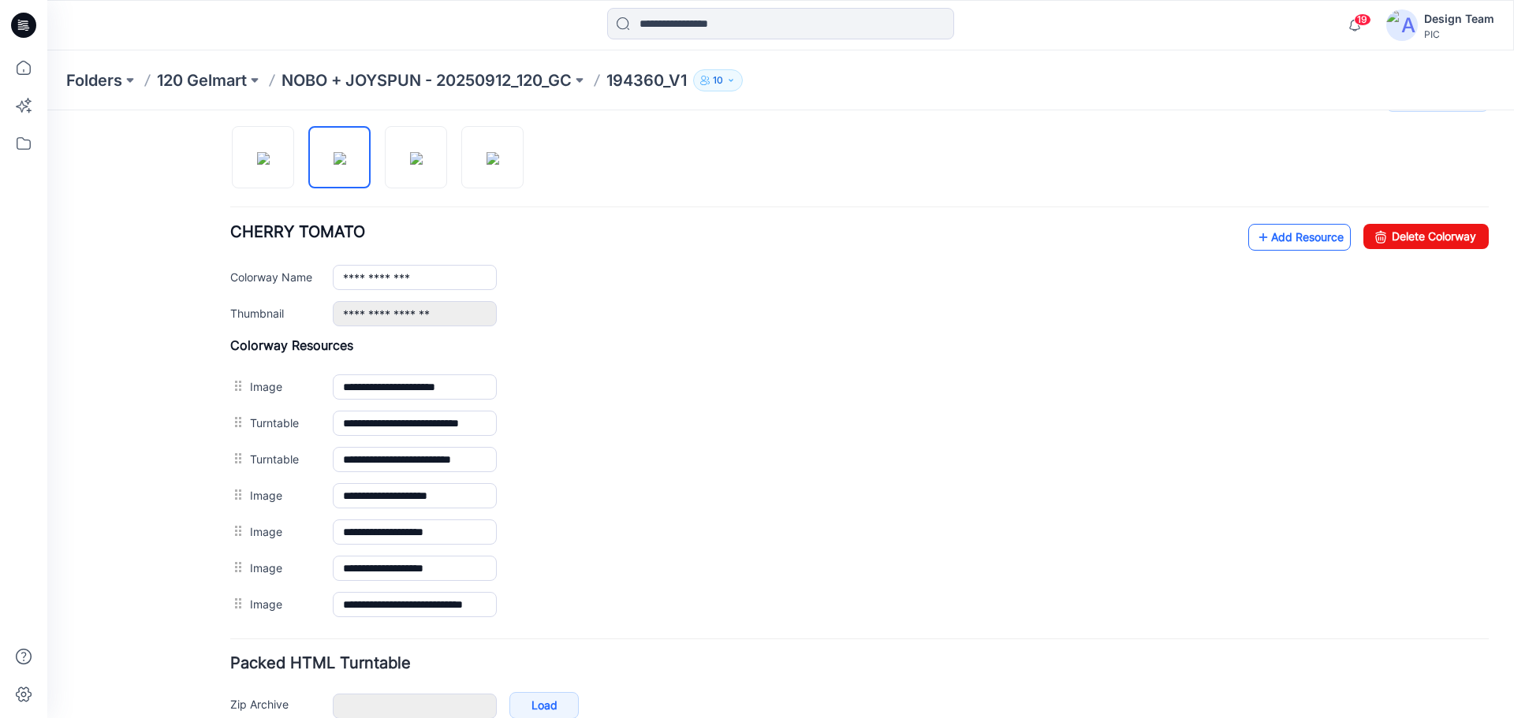
click at [1307, 240] on link "Add Resource" at bounding box center [1299, 237] width 103 height 27
click at [1270, 238] on link "Add Resource" at bounding box center [1299, 237] width 103 height 27
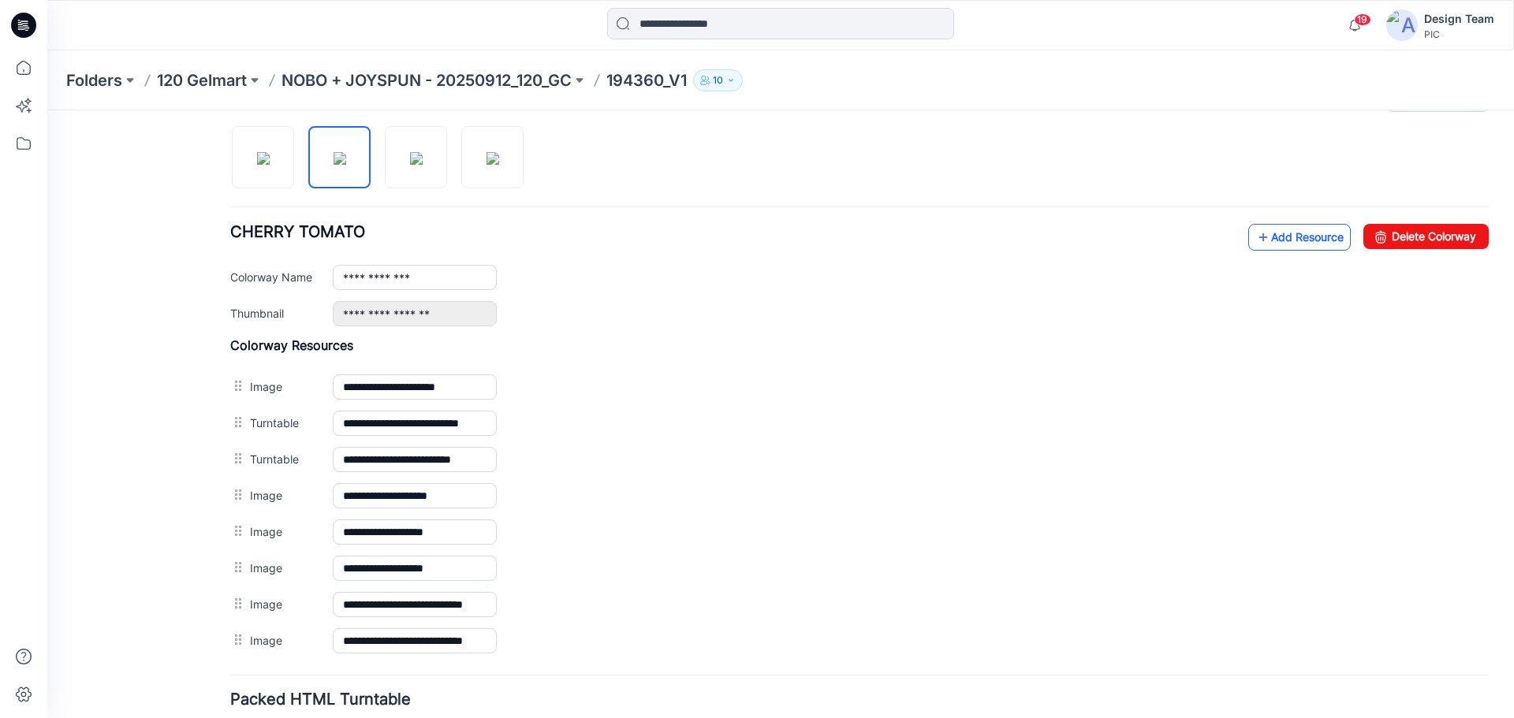
click at [1271, 236] on link "Add Resource" at bounding box center [1299, 237] width 103 height 27
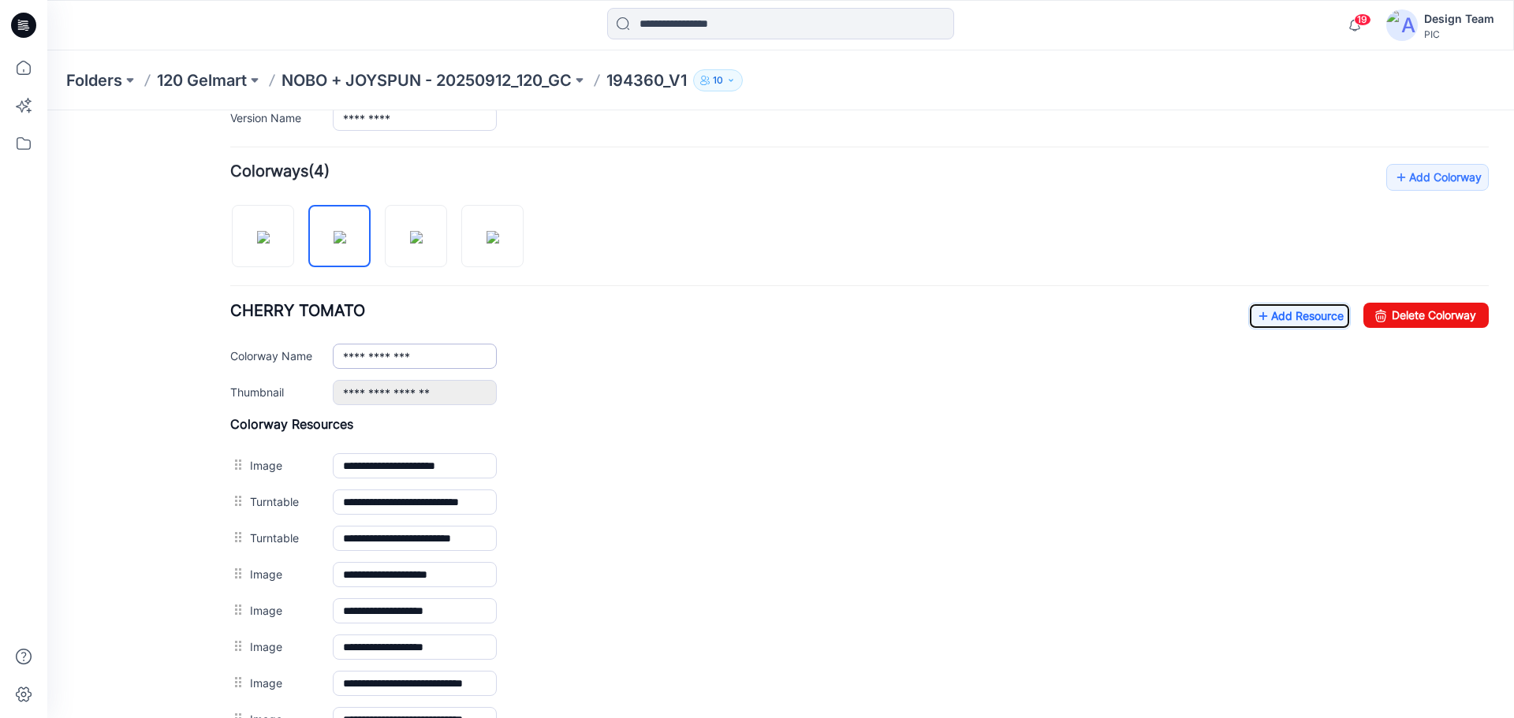
scroll to position [360, 0]
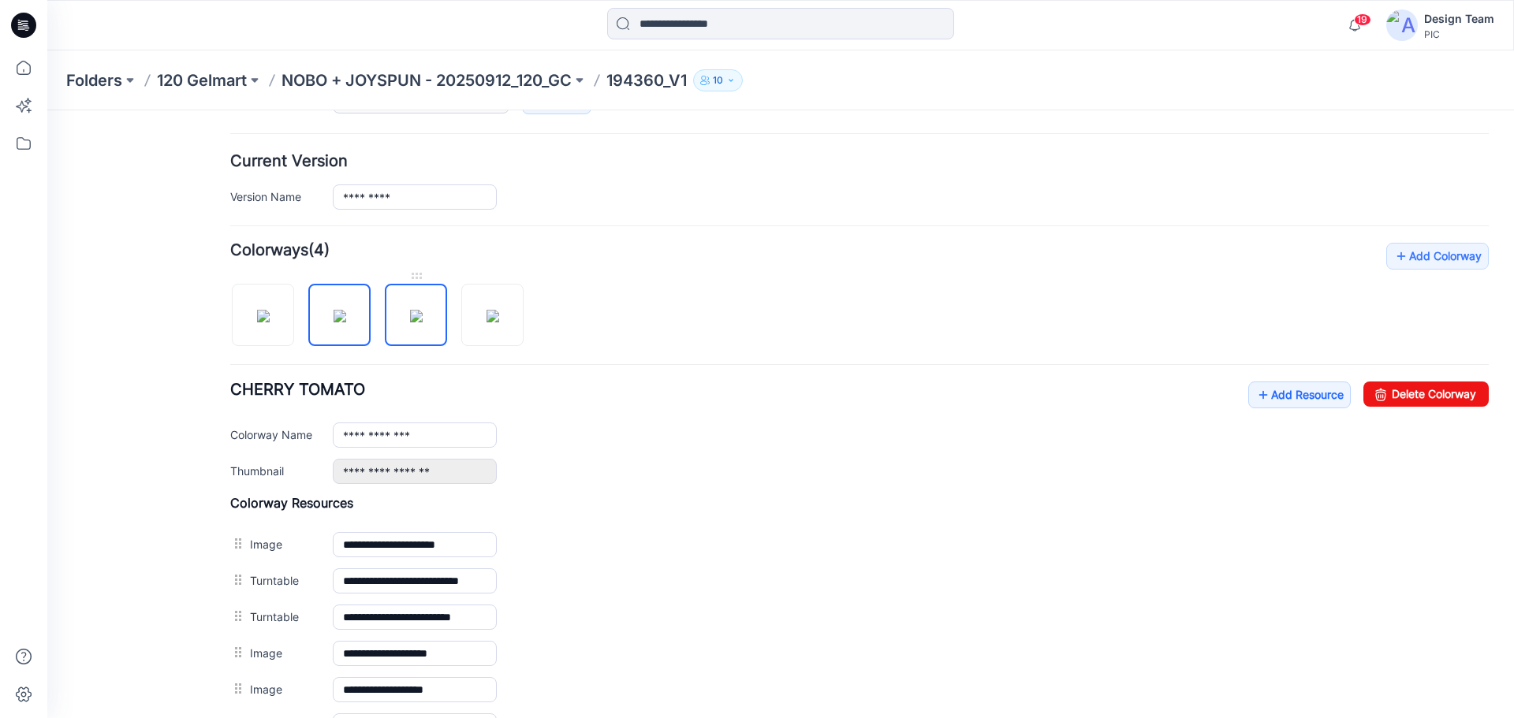
click at [421, 322] on img at bounding box center [416, 316] width 13 height 13
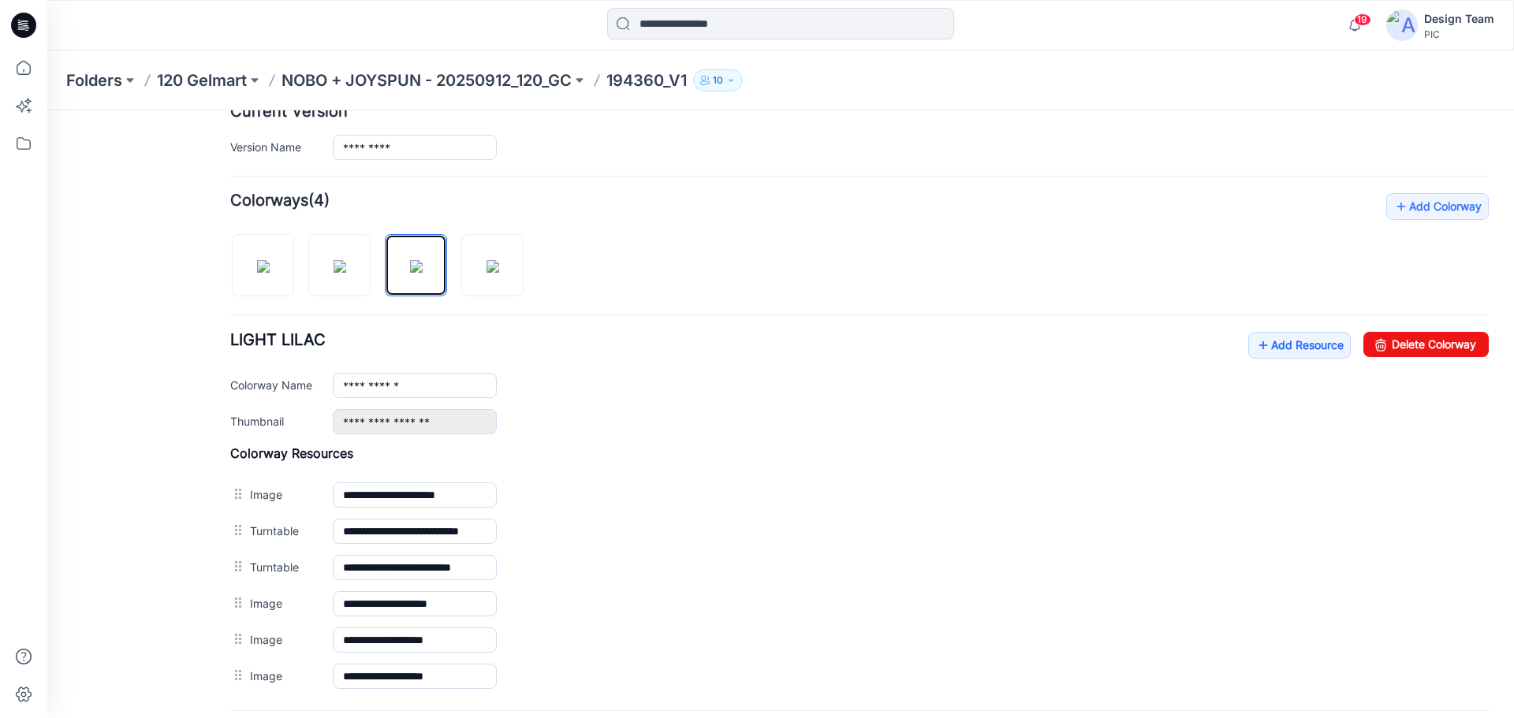
scroll to position [409, 0]
click at [1287, 347] on link "Add Resource" at bounding box center [1299, 346] width 103 height 27
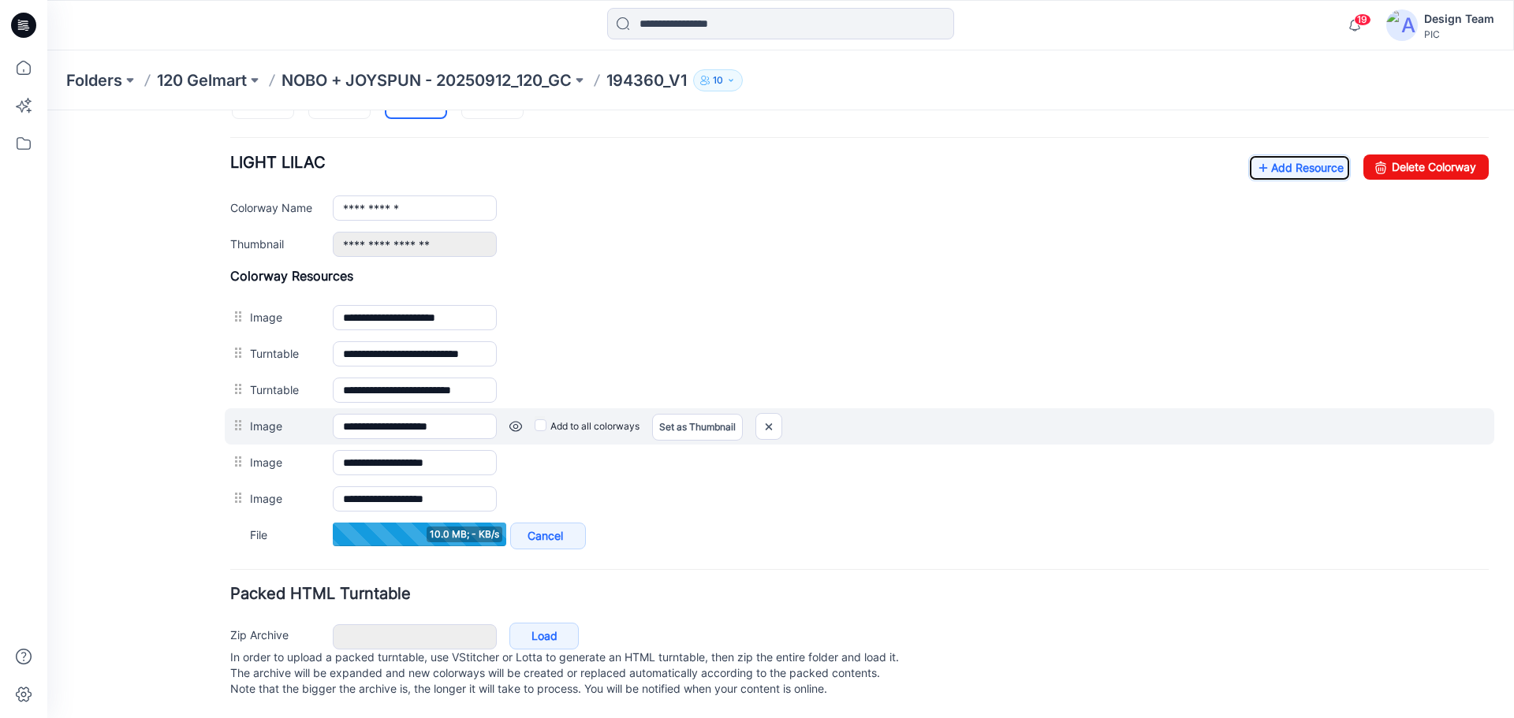
scroll to position [524, 0]
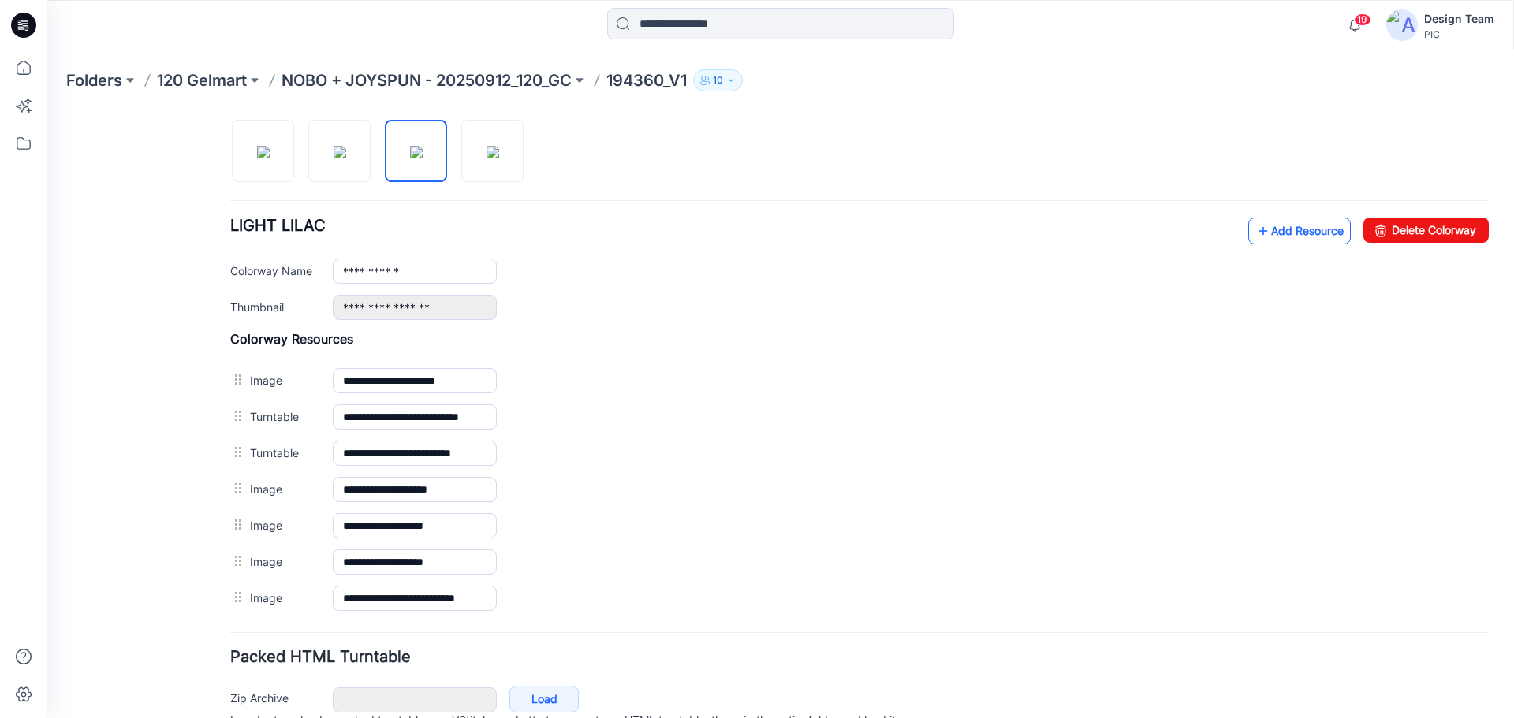
click at [1268, 237] on link "Add Resource" at bounding box center [1299, 231] width 103 height 27
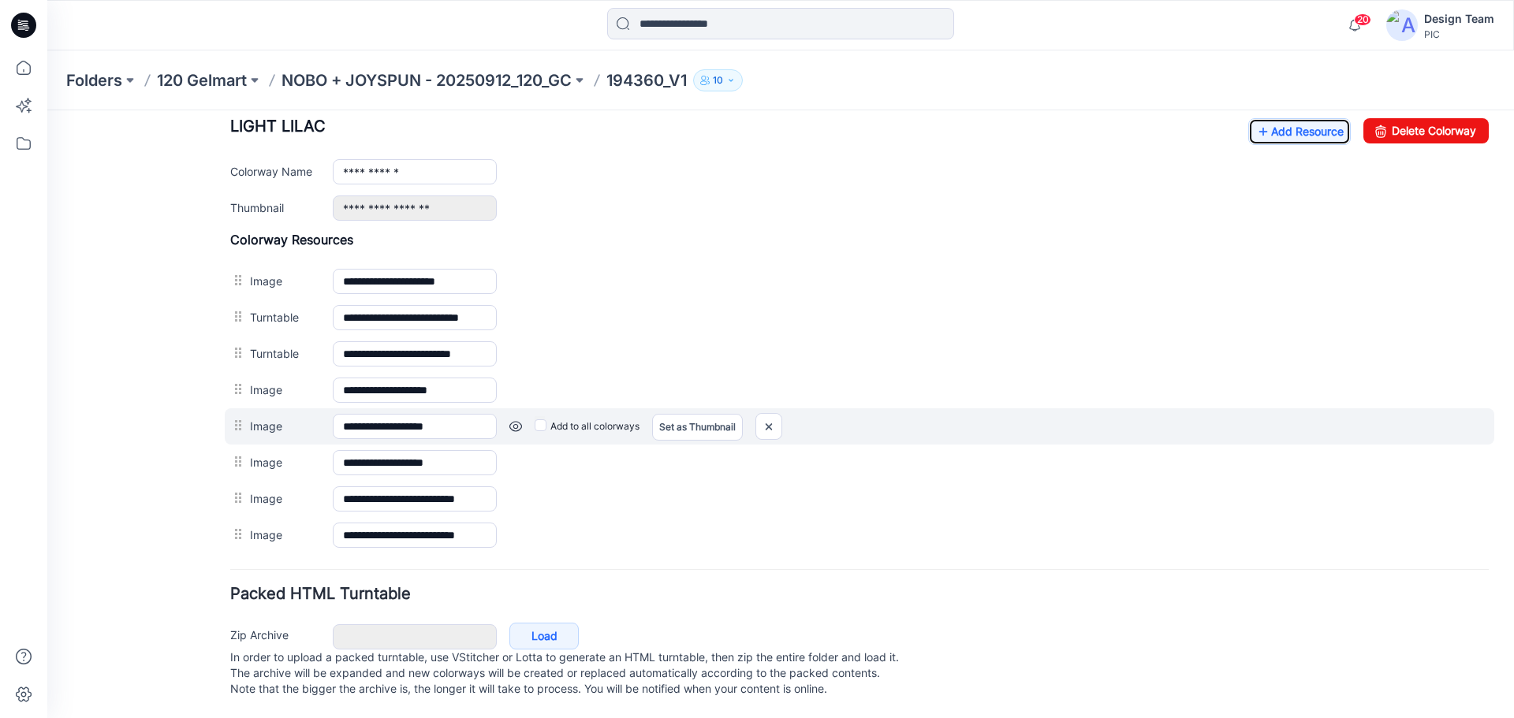
scroll to position [640, 0]
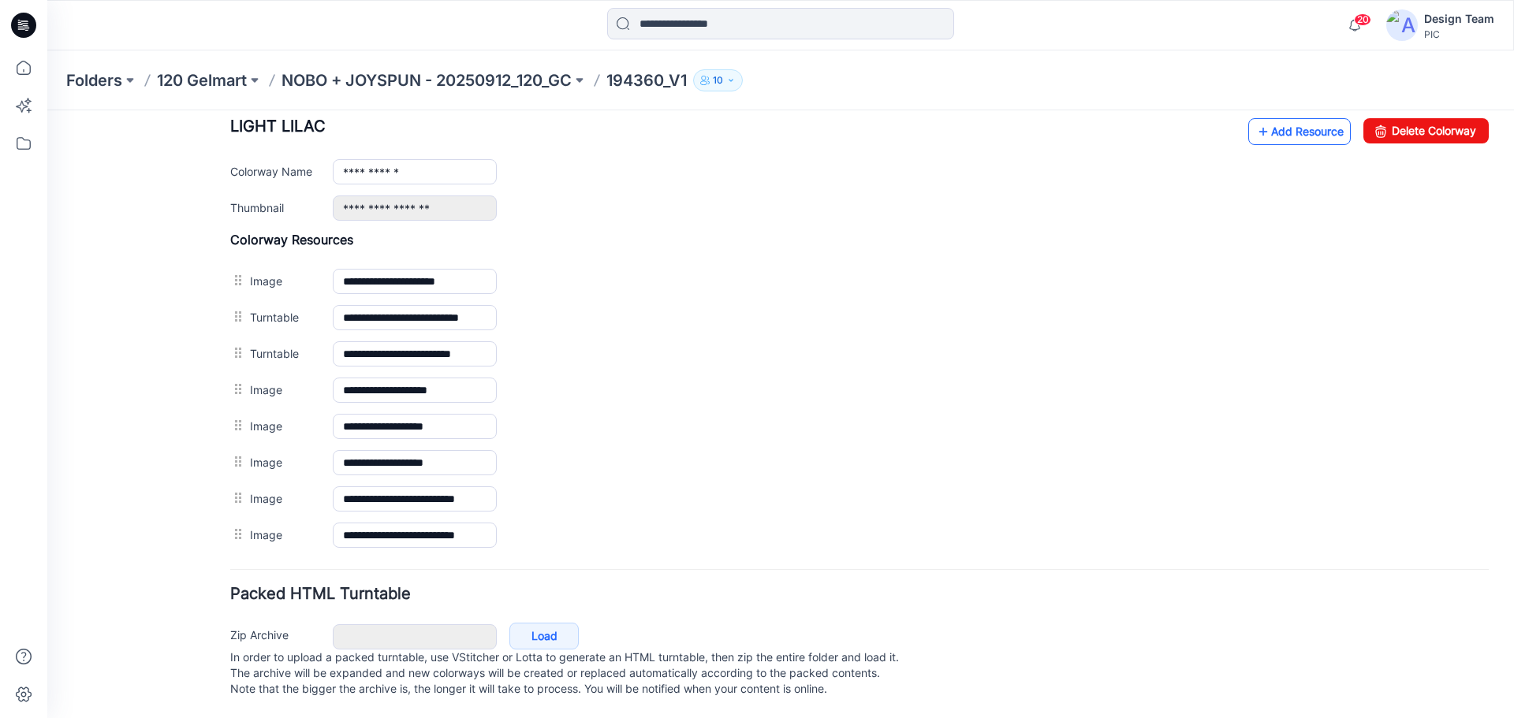
click at [1289, 125] on link "Add Resource" at bounding box center [1299, 131] width 103 height 27
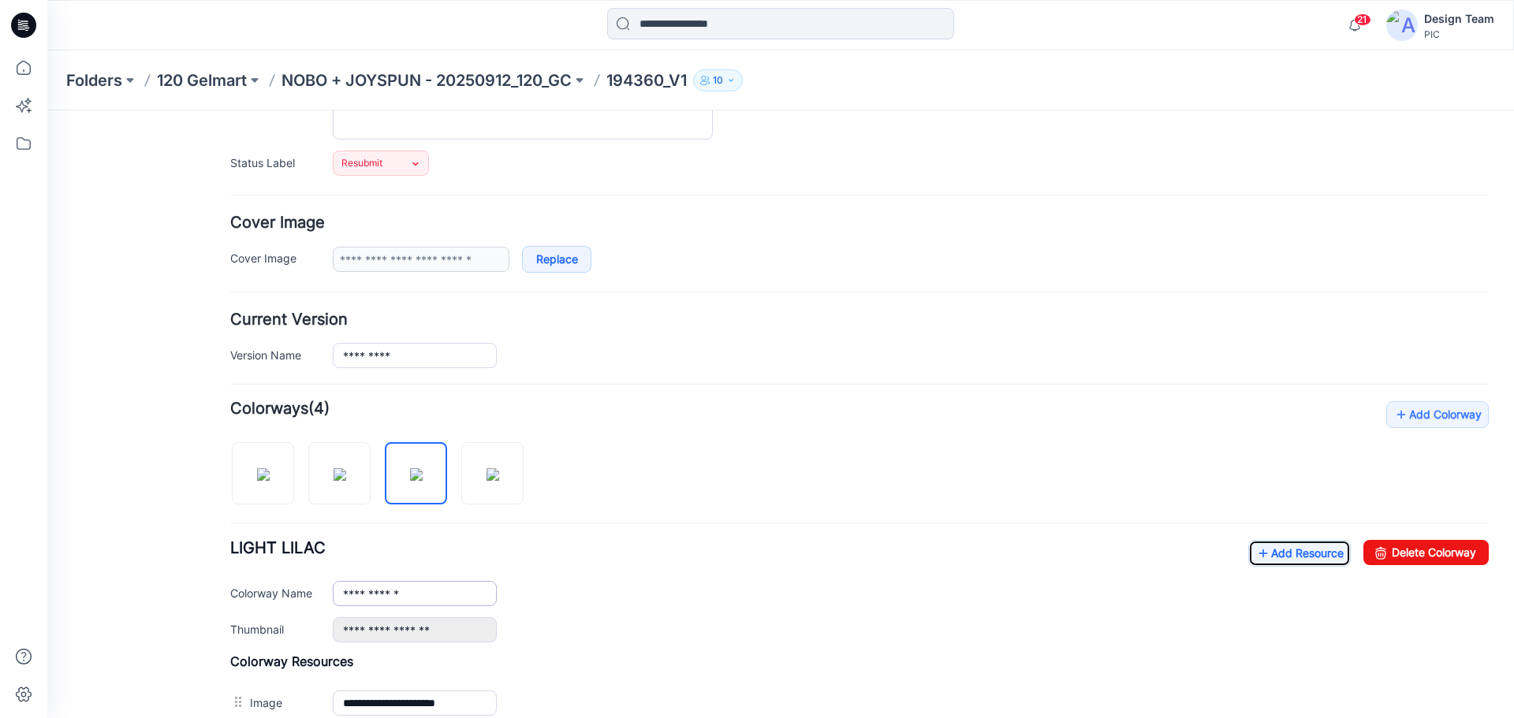
scroll to position [324, 0]
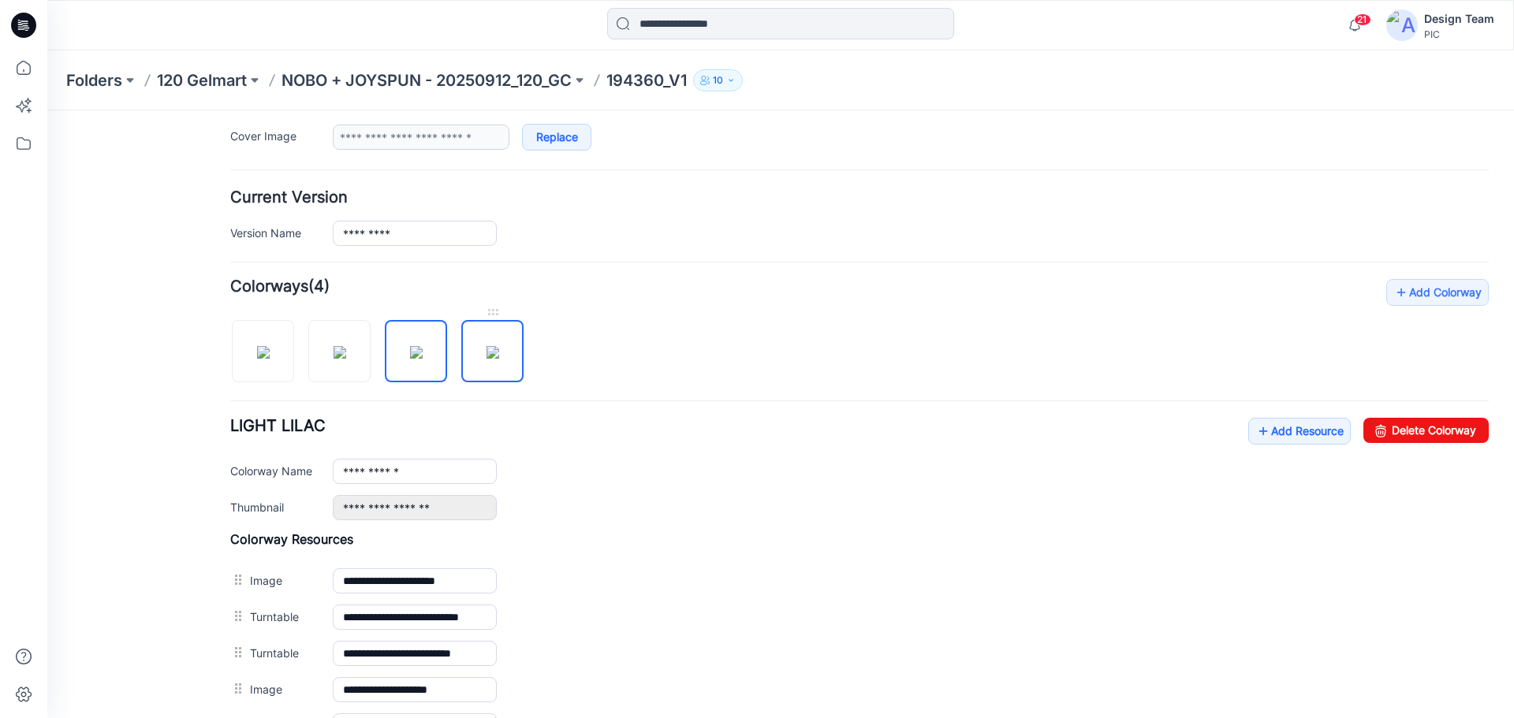
click at [499, 350] on img at bounding box center [493, 352] width 13 height 13
type input "**********"
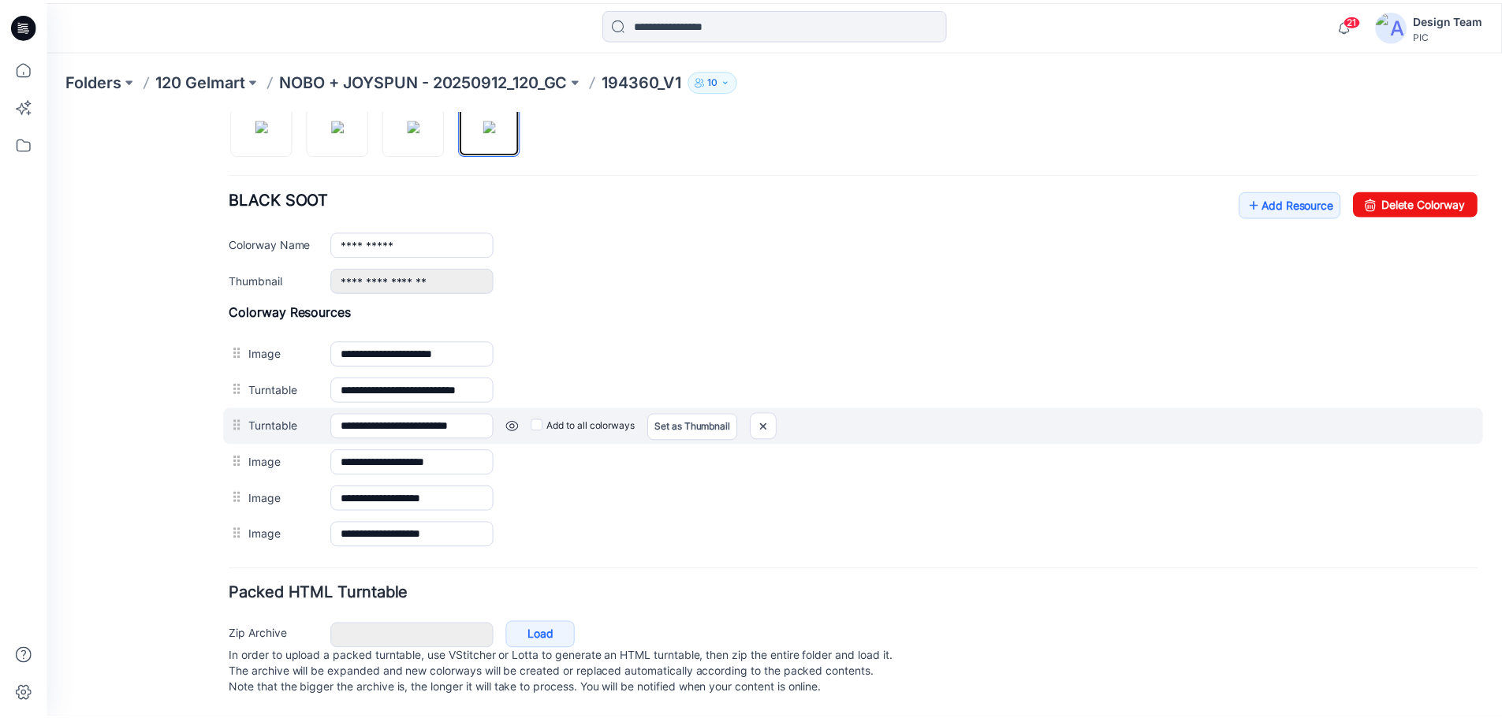
scroll to position [567, 0]
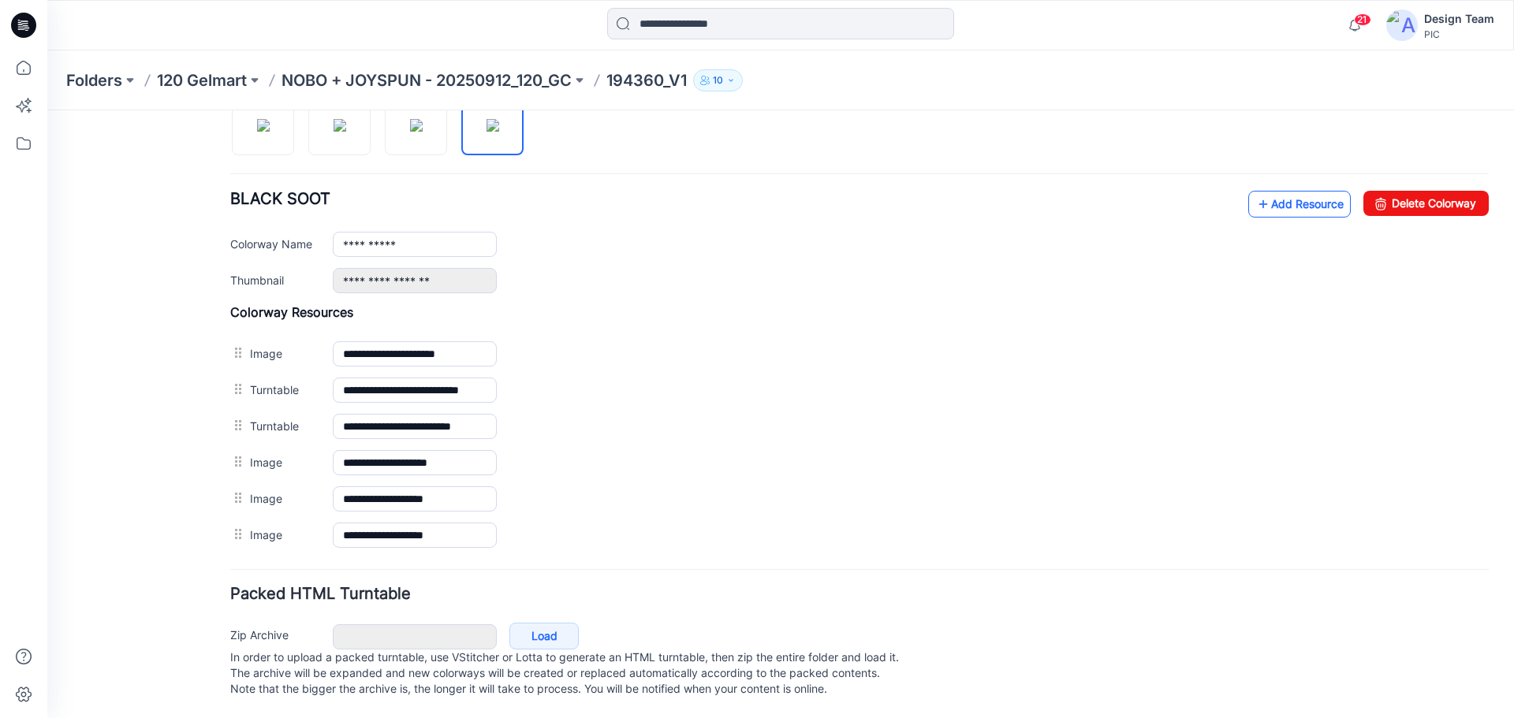
click at [1274, 193] on link "Add Resource" at bounding box center [1299, 204] width 103 height 27
click at [27, 74] on icon at bounding box center [24, 68] width 14 height 14
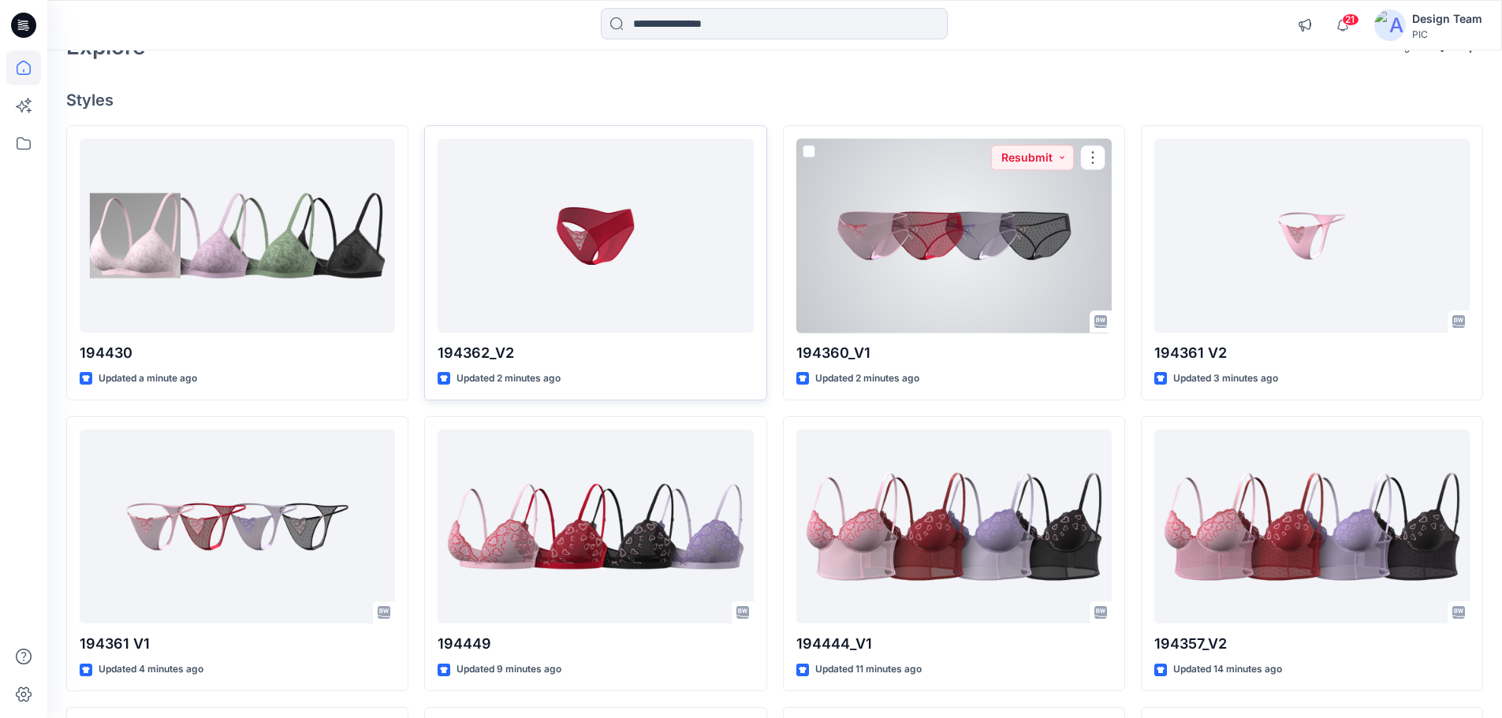
scroll to position [79, 0]
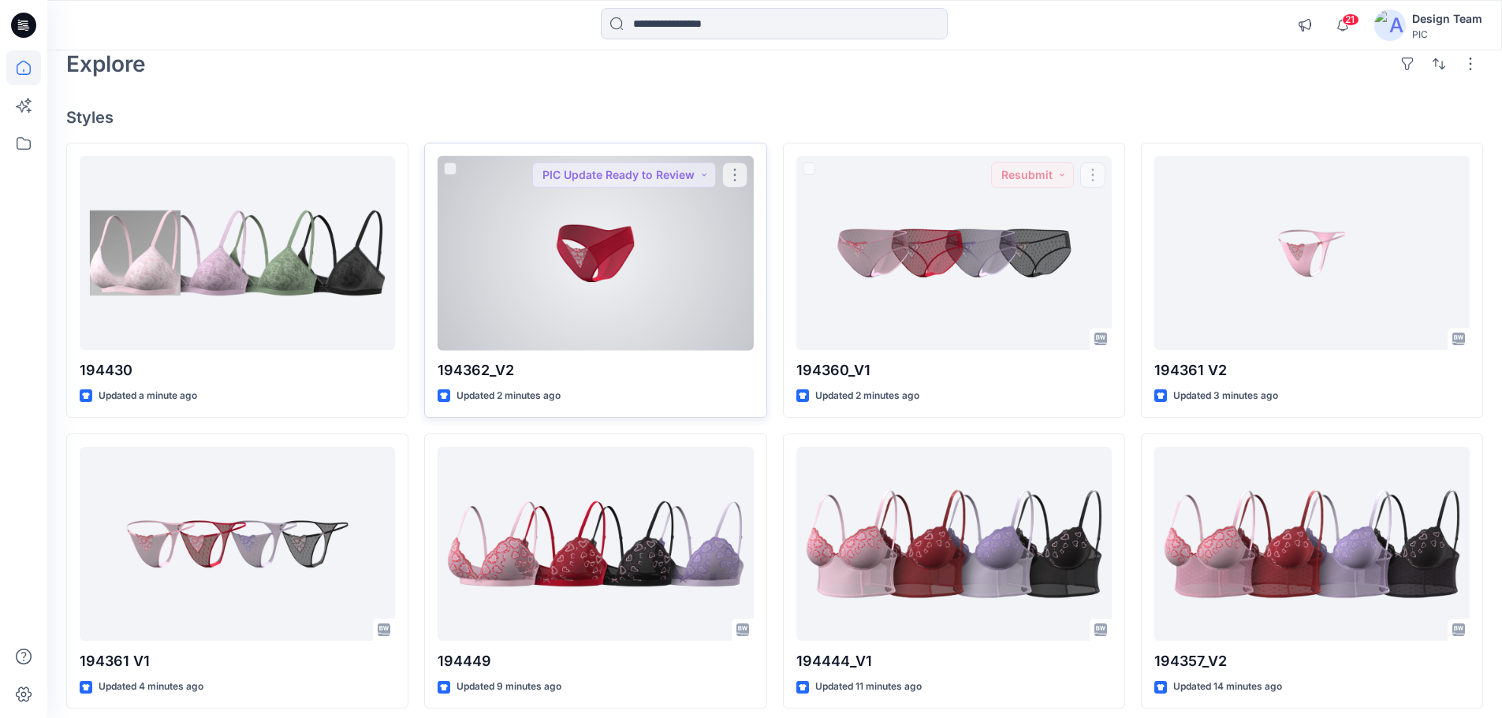
click at [625, 286] on div at bounding box center [595, 253] width 315 height 195
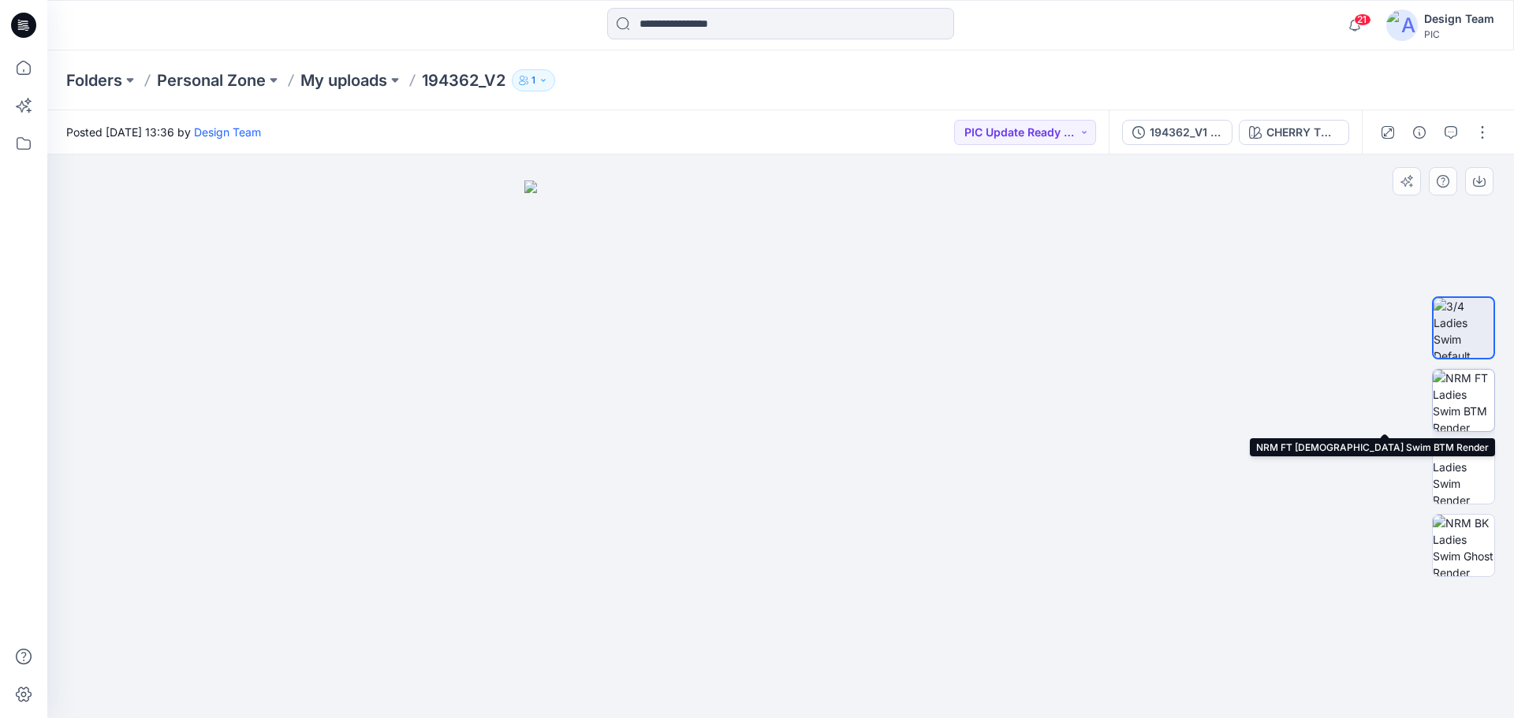
click at [1480, 394] on img at bounding box center [1464, 401] width 62 height 62
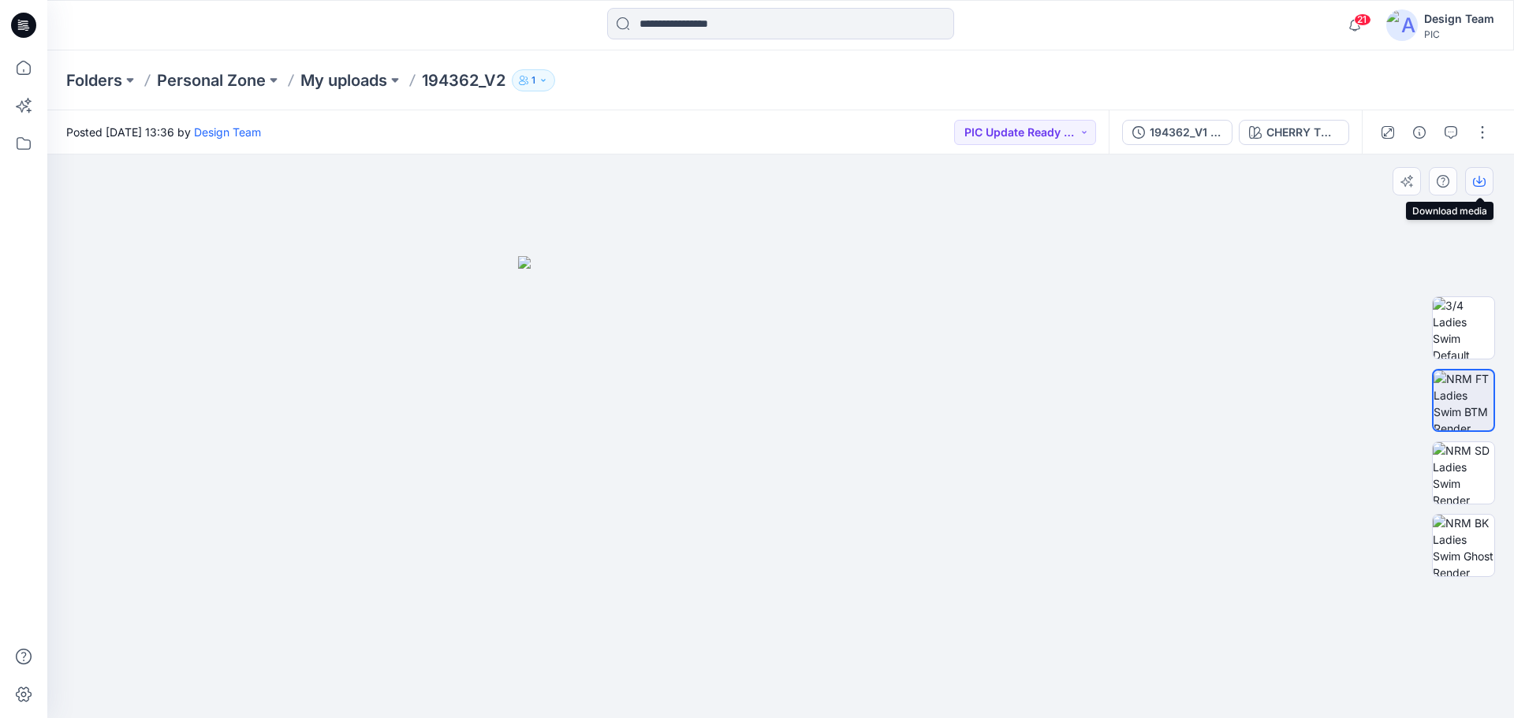
click at [1482, 173] on button "button" at bounding box center [1479, 181] width 28 height 28
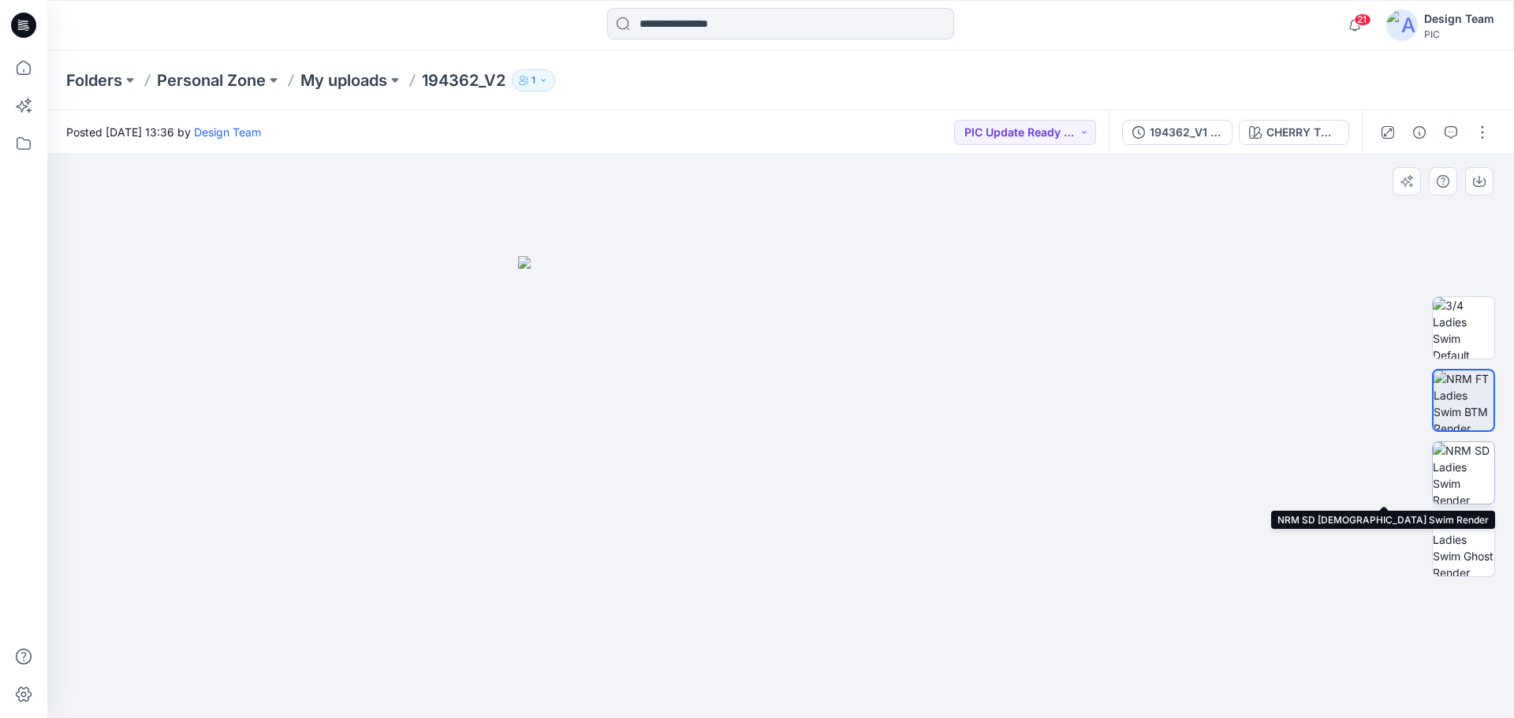
click at [1467, 473] on img at bounding box center [1464, 473] width 62 height 62
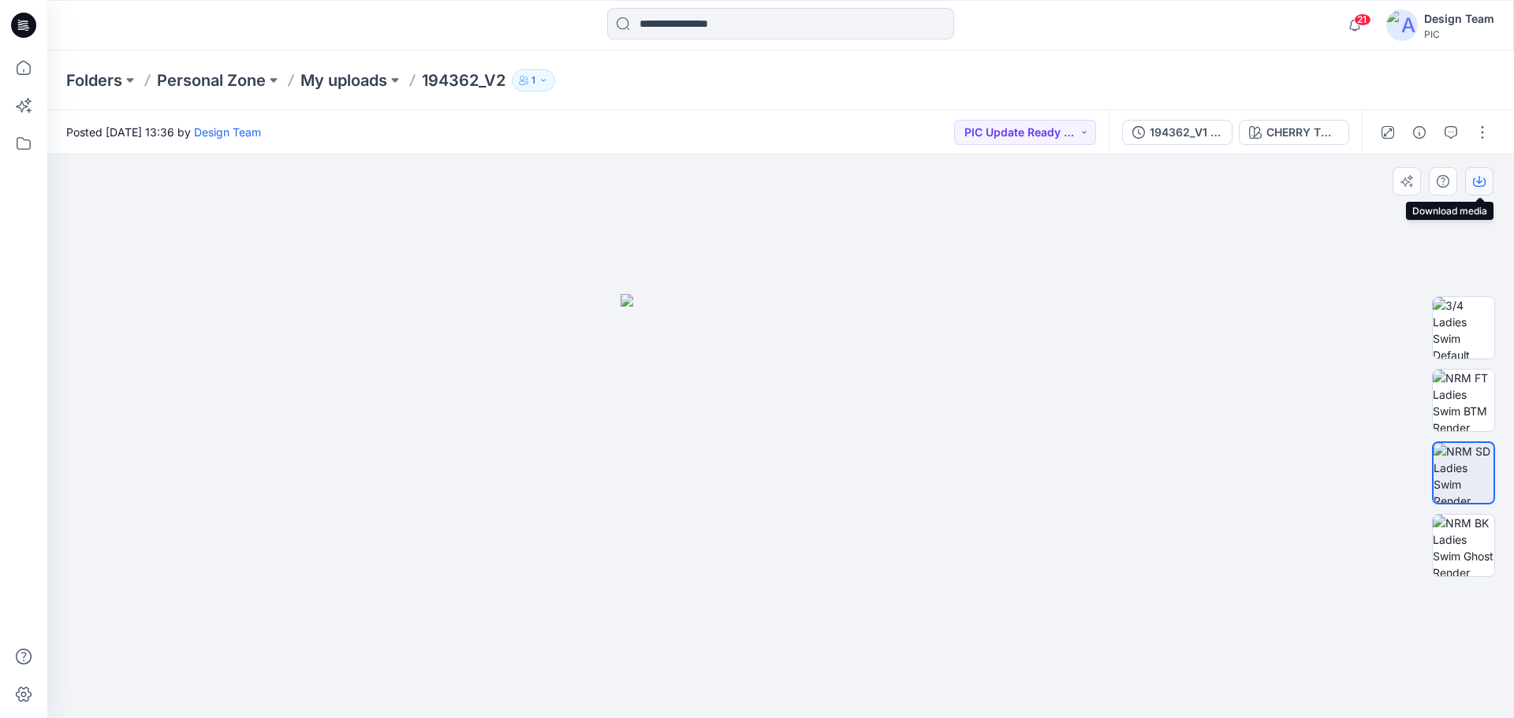
click at [1483, 180] on icon "button" at bounding box center [1479, 181] width 13 height 13
click at [1462, 546] on img at bounding box center [1464, 546] width 62 height 62
click at [1483, 187] on icon "button" at bounding box center [1479, 181] width 13 height 13
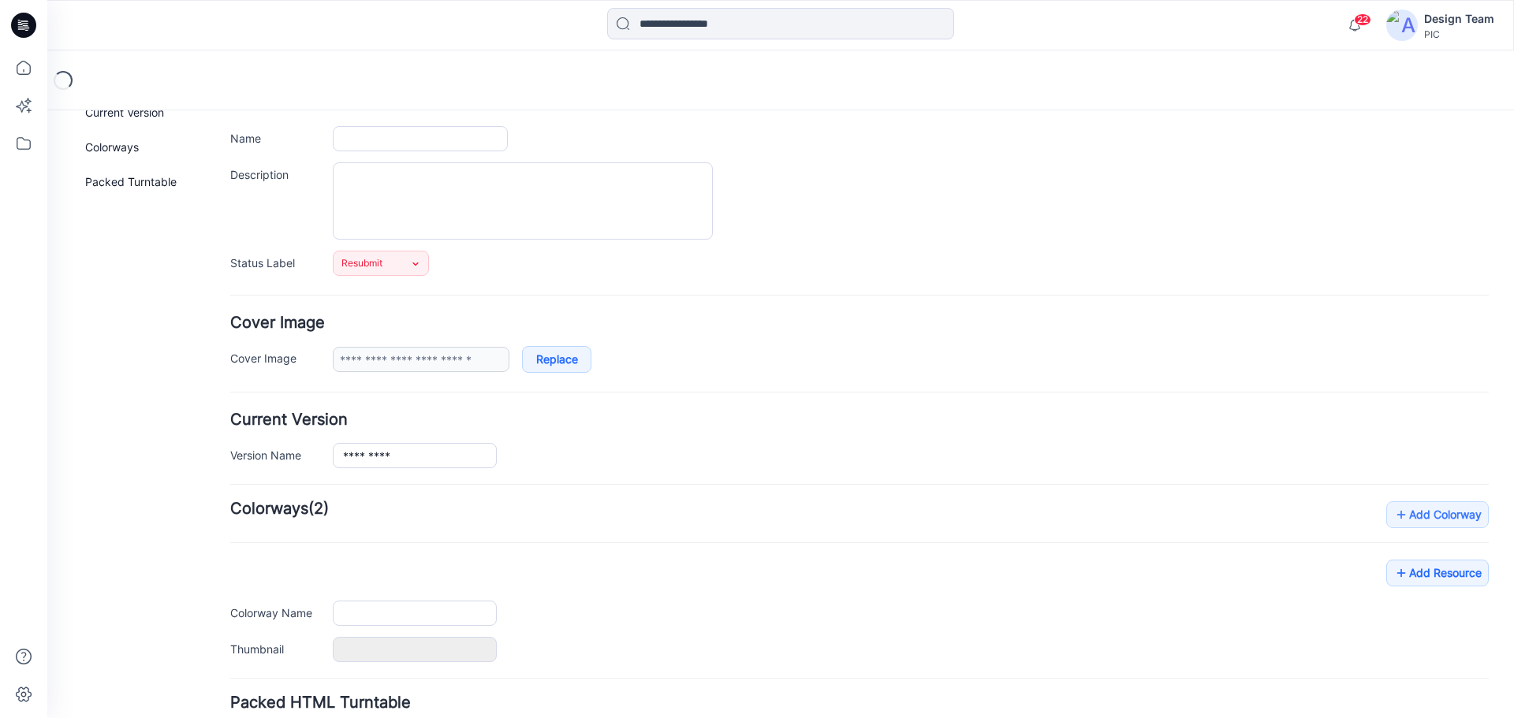
scroll to position [226, 0]
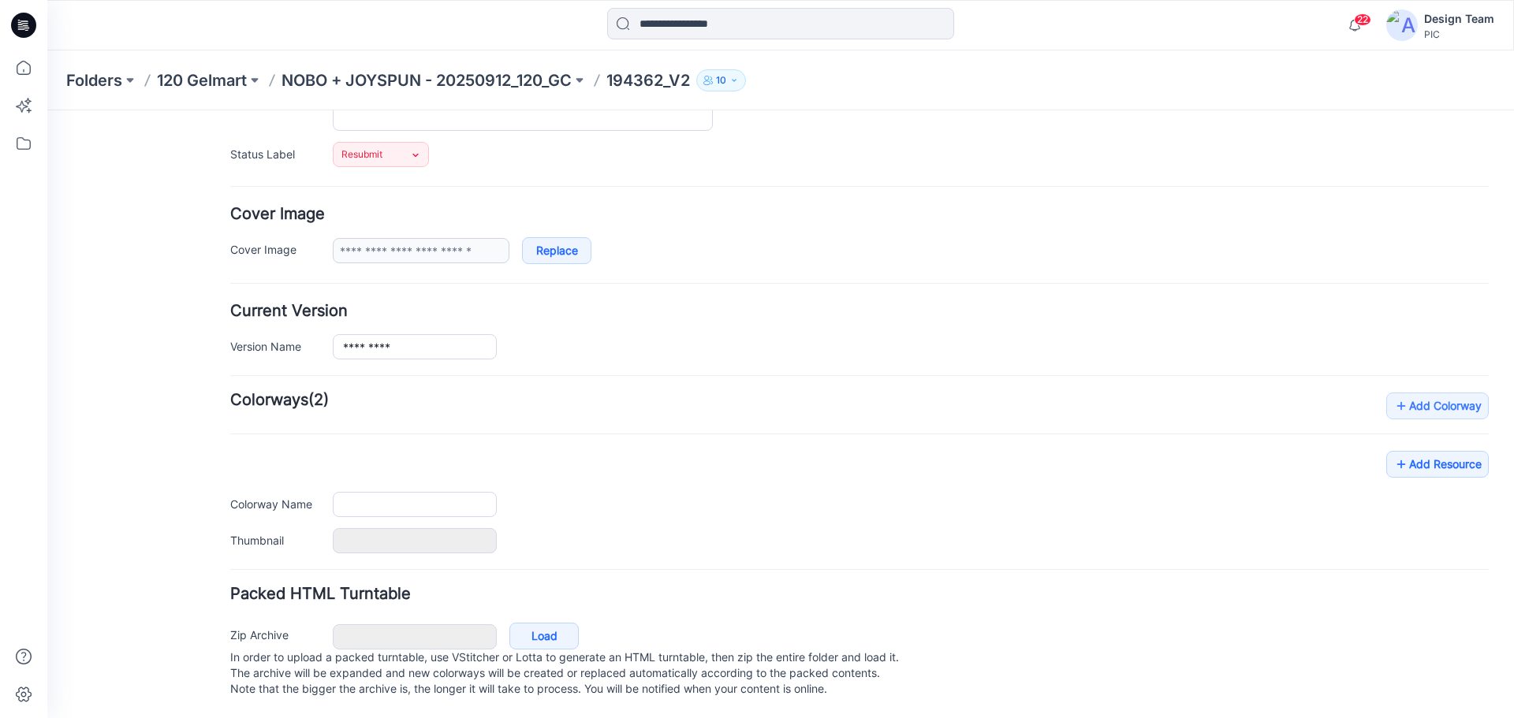
type input "*********"
type input "**********"
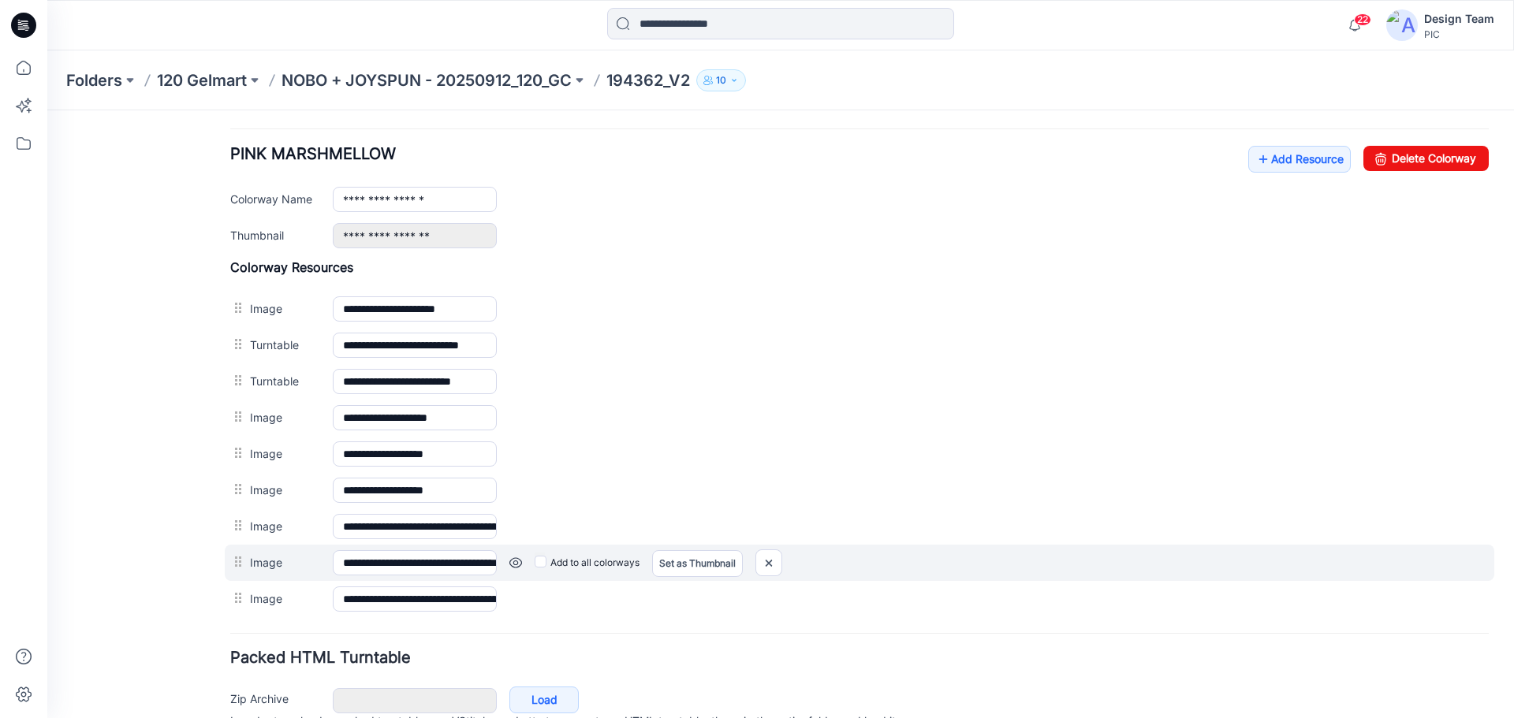
scroll to position [676, 0]
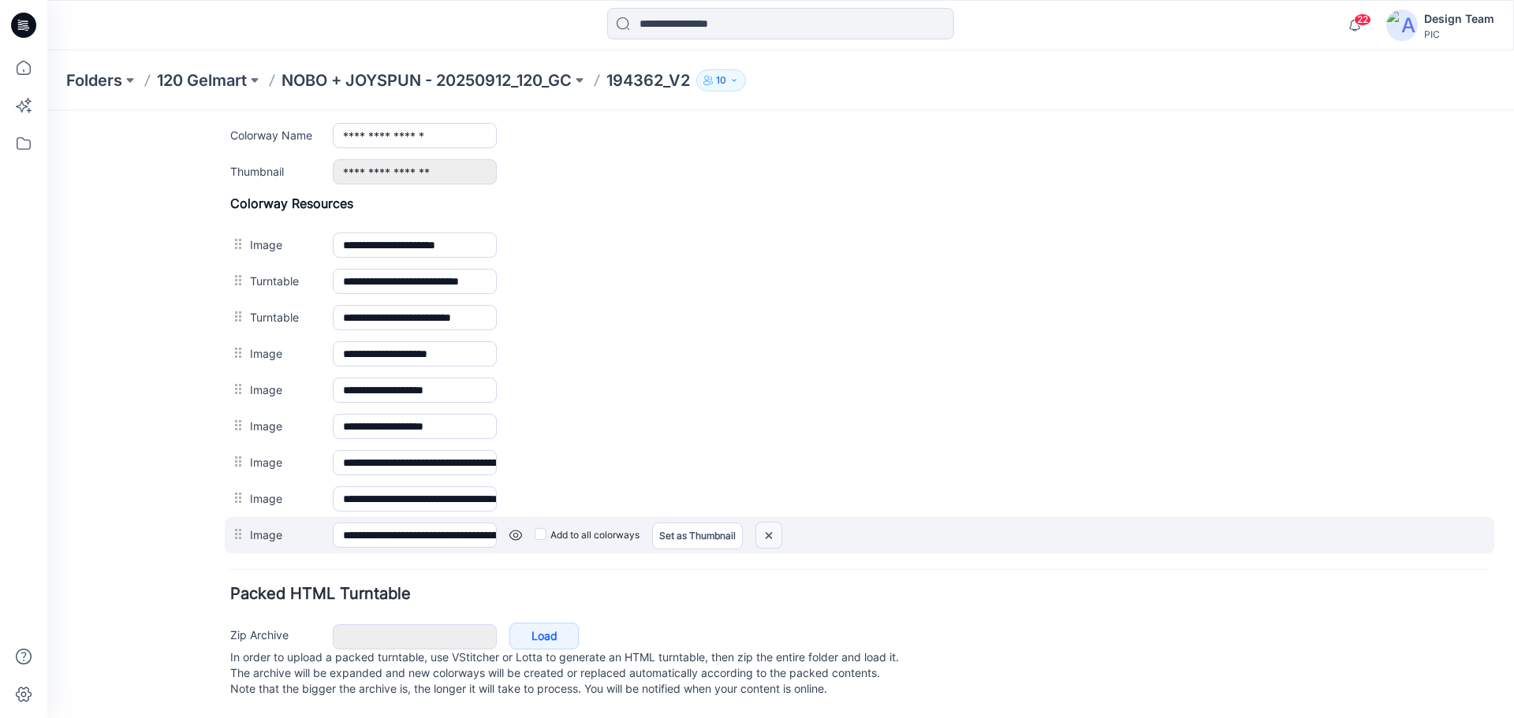
drag, startPoint x: 774, startPoint y: 517, endPoint x: 863, endPoint y: 182, distance: 347.0
click at [774, 523] on img at bounding box center [768, 536] width 25 height 26
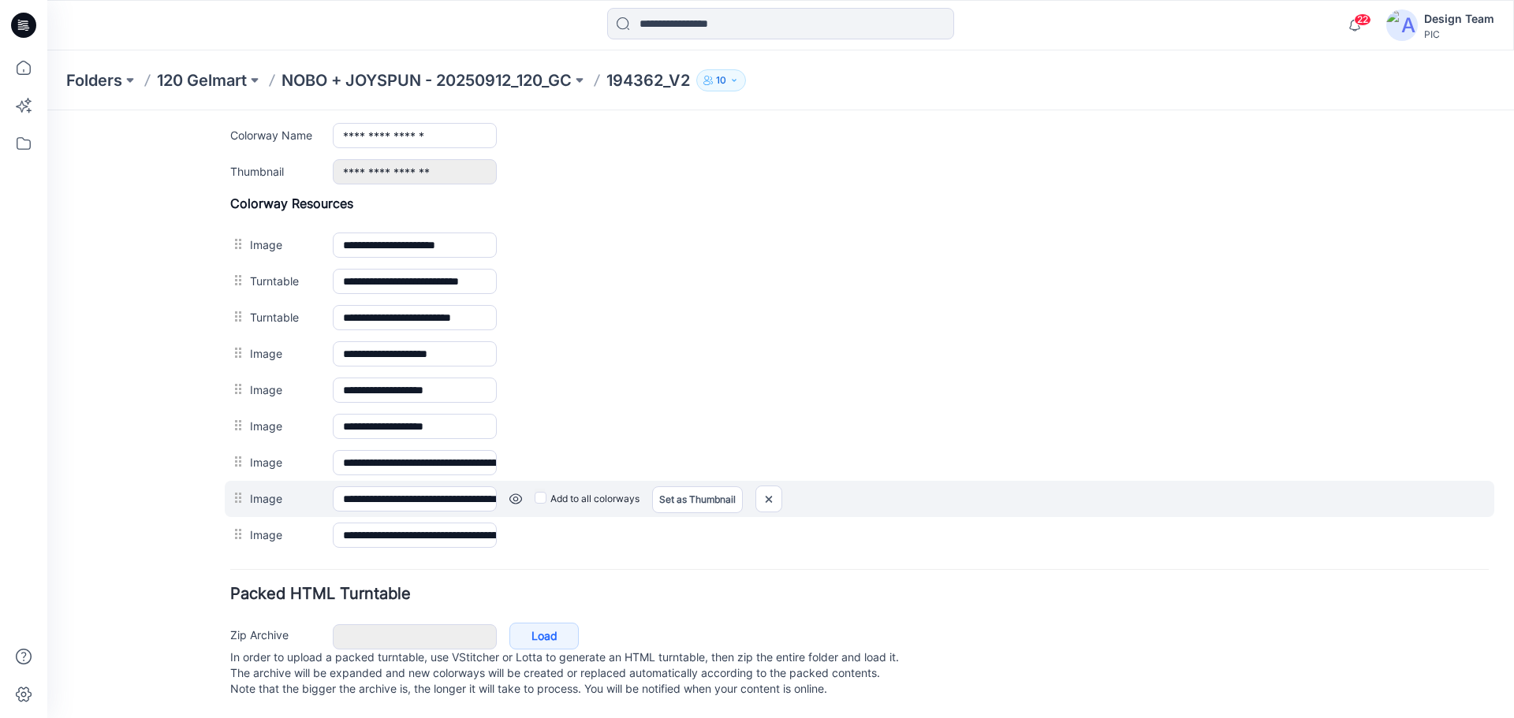
scroll to position [640, 0]
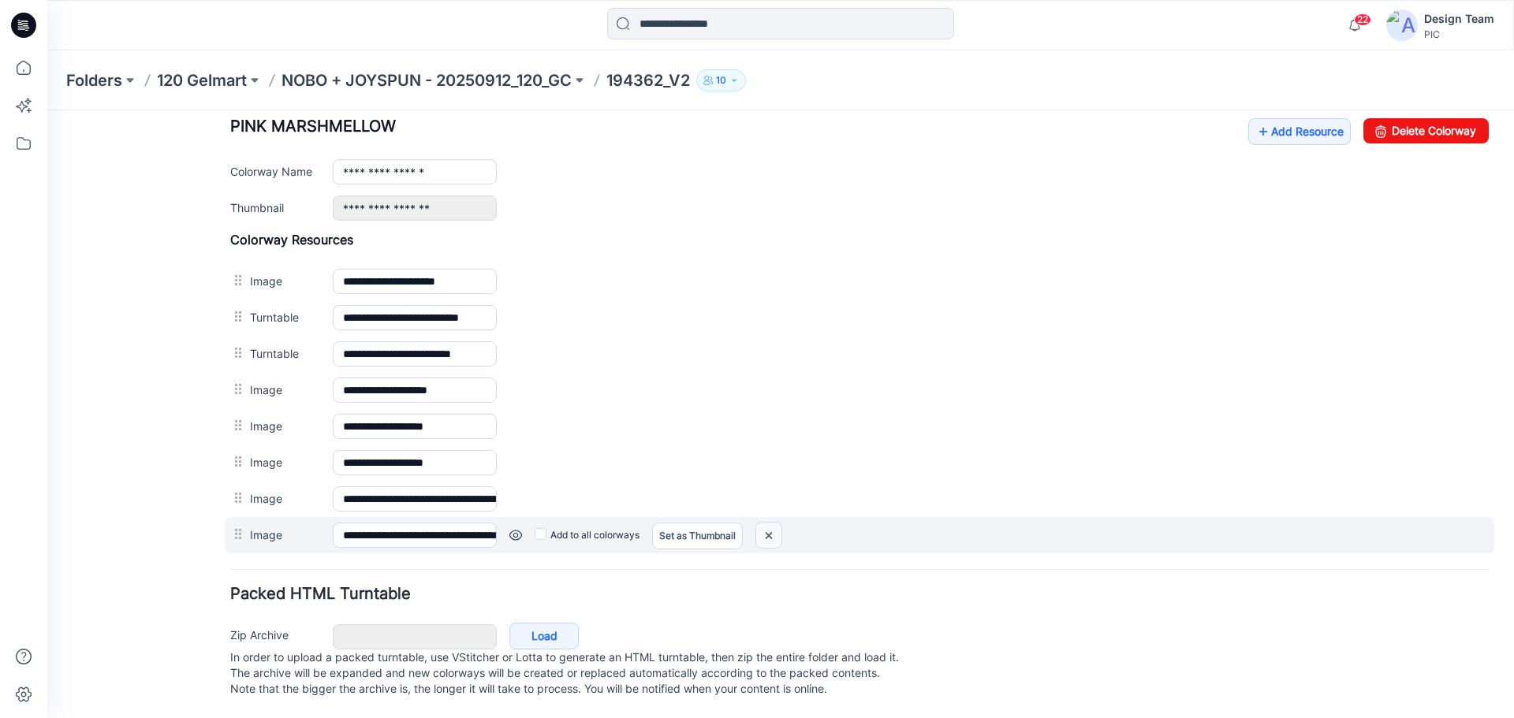
drag, startPoint x: 771, startPoint y: 523, endPoint x: 884, endPoint y: 186, distance: 355.1
click at [771, 523] on img at bounding box center [768, 536] width 25 height 26
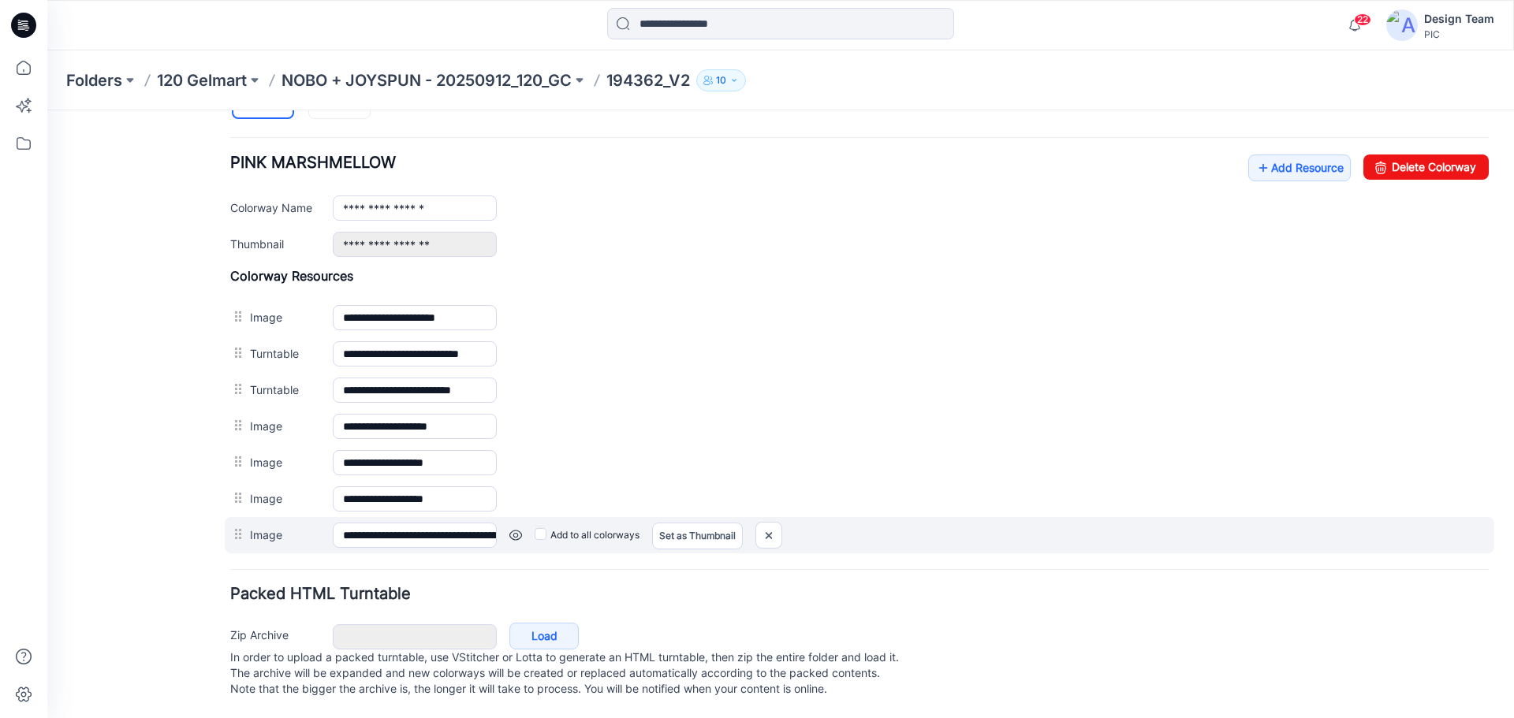
scroll to position [603, 0]
drag, startPoint x: 773, startPoint y: 517, endPoint x: 877, endPoint y: 181, distance: 351.7
click at [773, 523] on img at bounding box center [768, 536] width 25 height 26
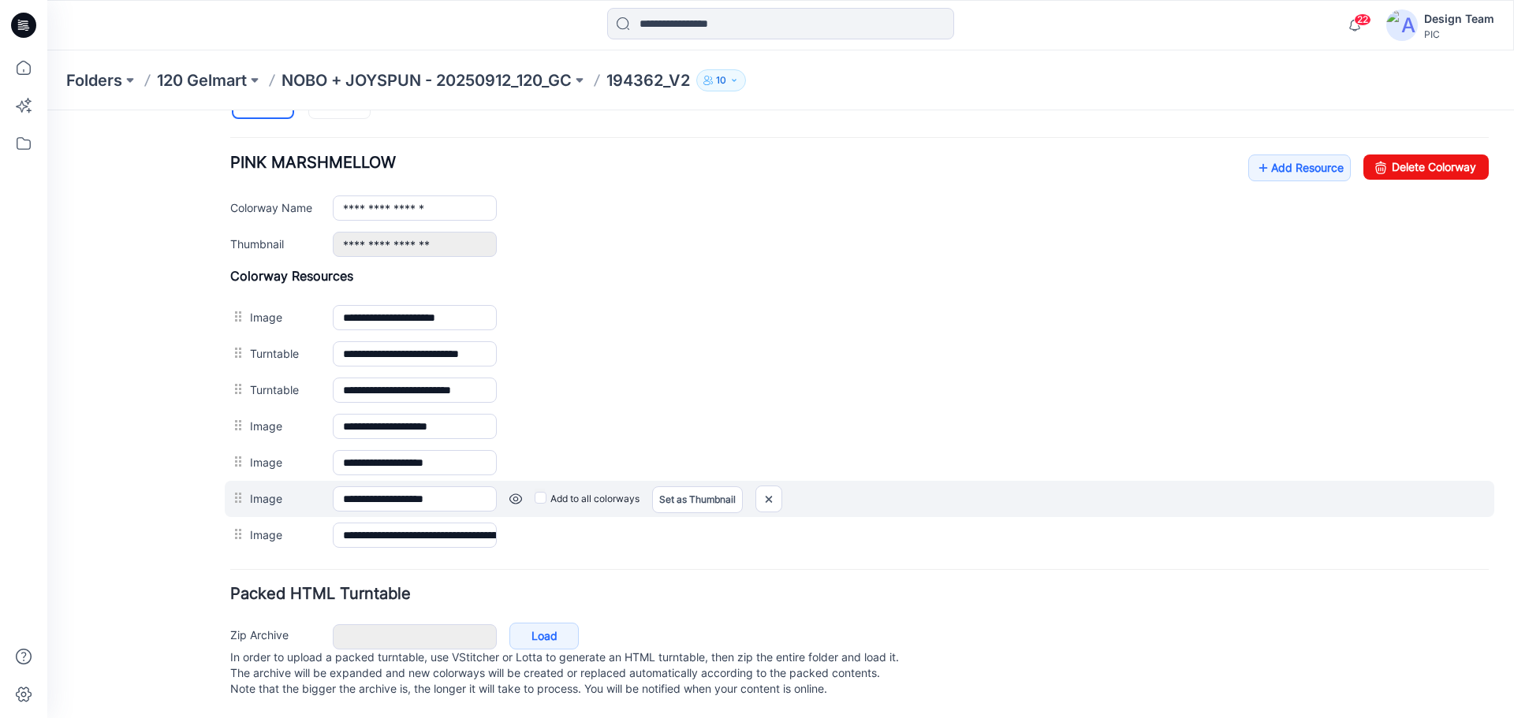
scroll to position [567, 0]
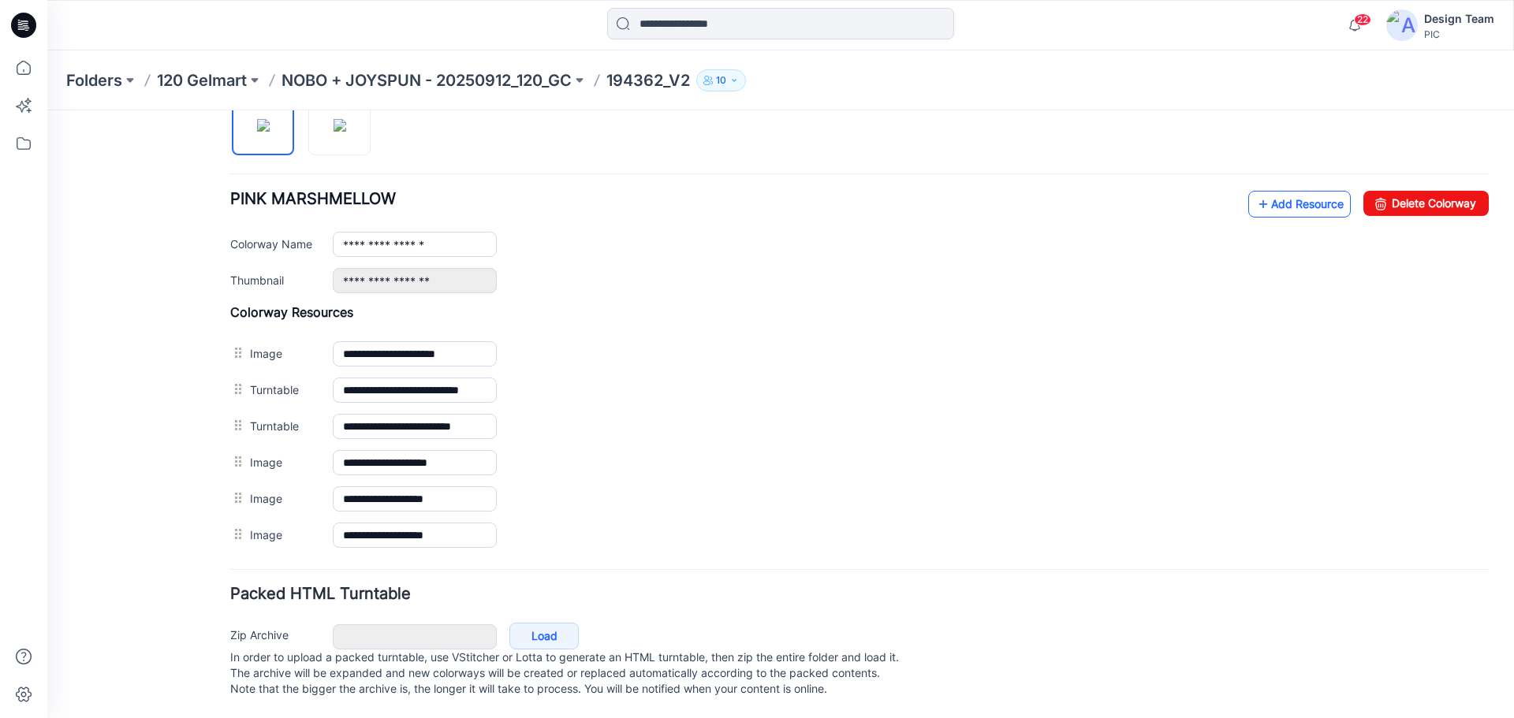
click at [1282, 191] on link "Add Resource" at bounding box center [1299, 204] width 103 height 27
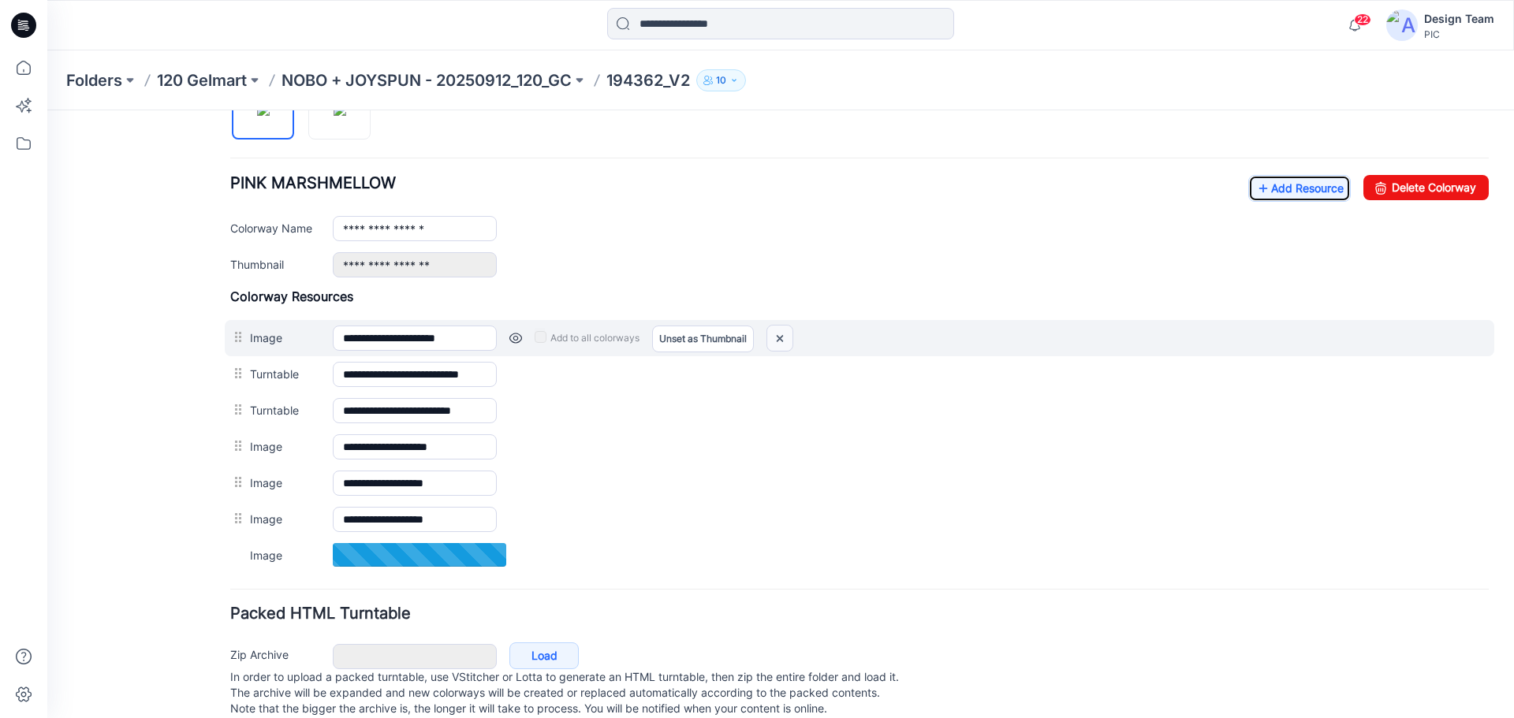
scroll to position [602, 0]
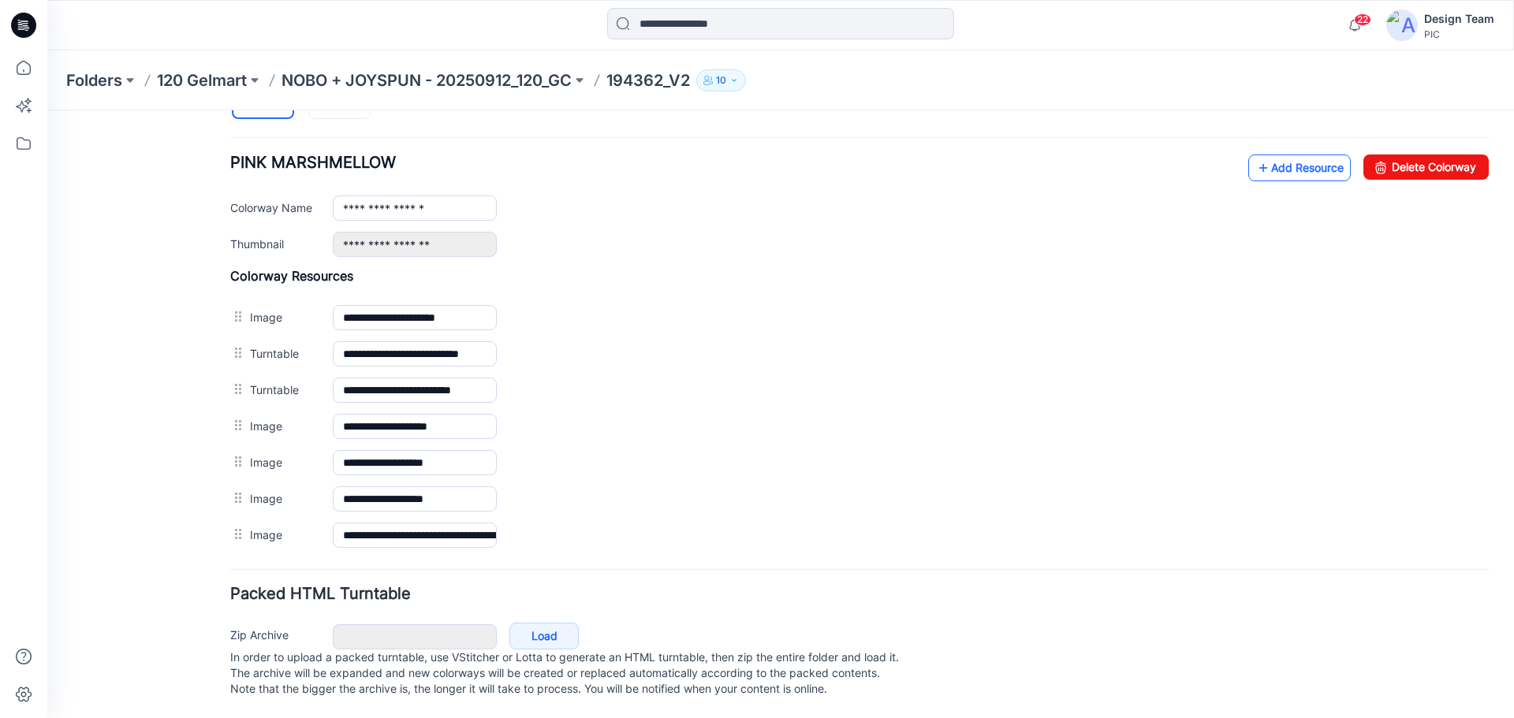
click at [1272, 155] on link "Add Resource" at bounding box center [1299, 168] width 103 height 27
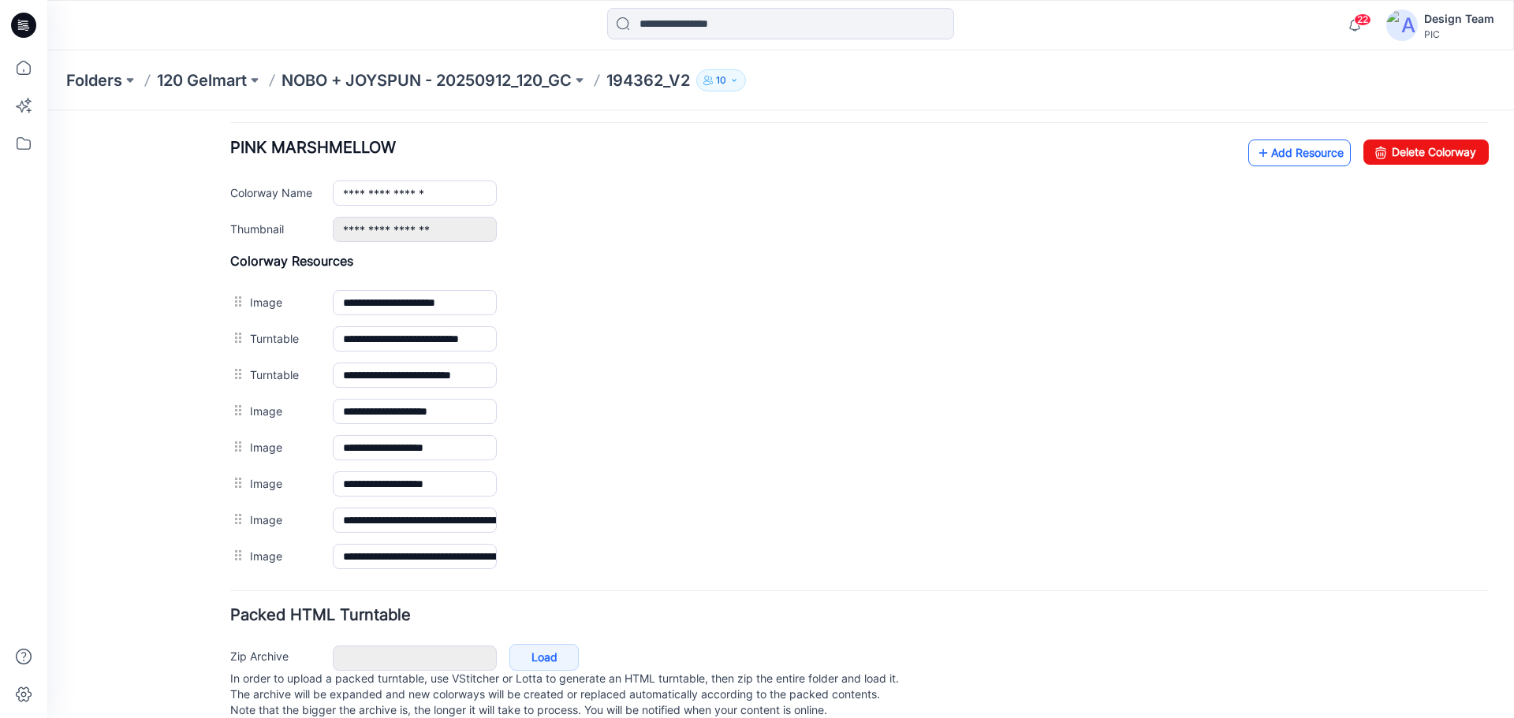
click at [1300, 157] on link "Add Resource" at bounding box center [1299, 153] width 103 height 27
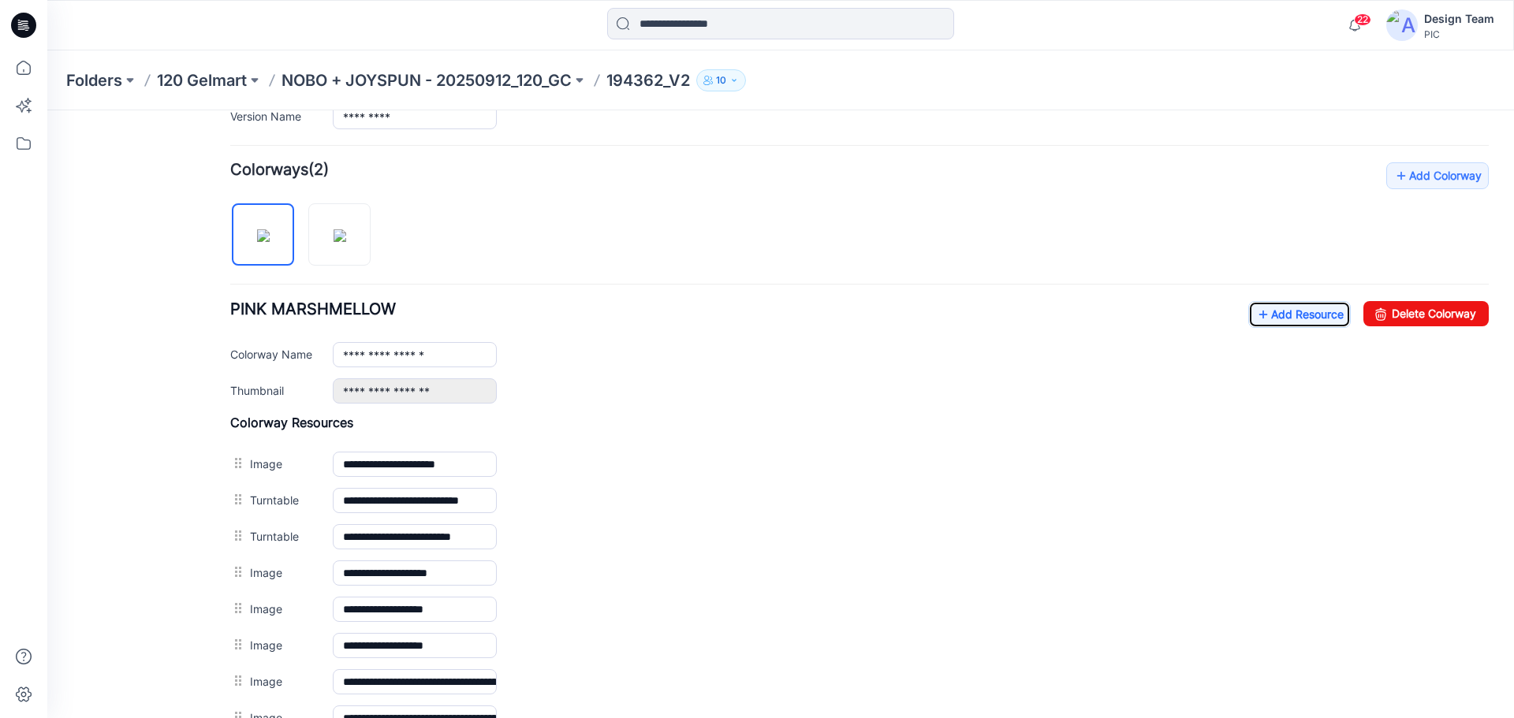
scroll to position [438, 0]
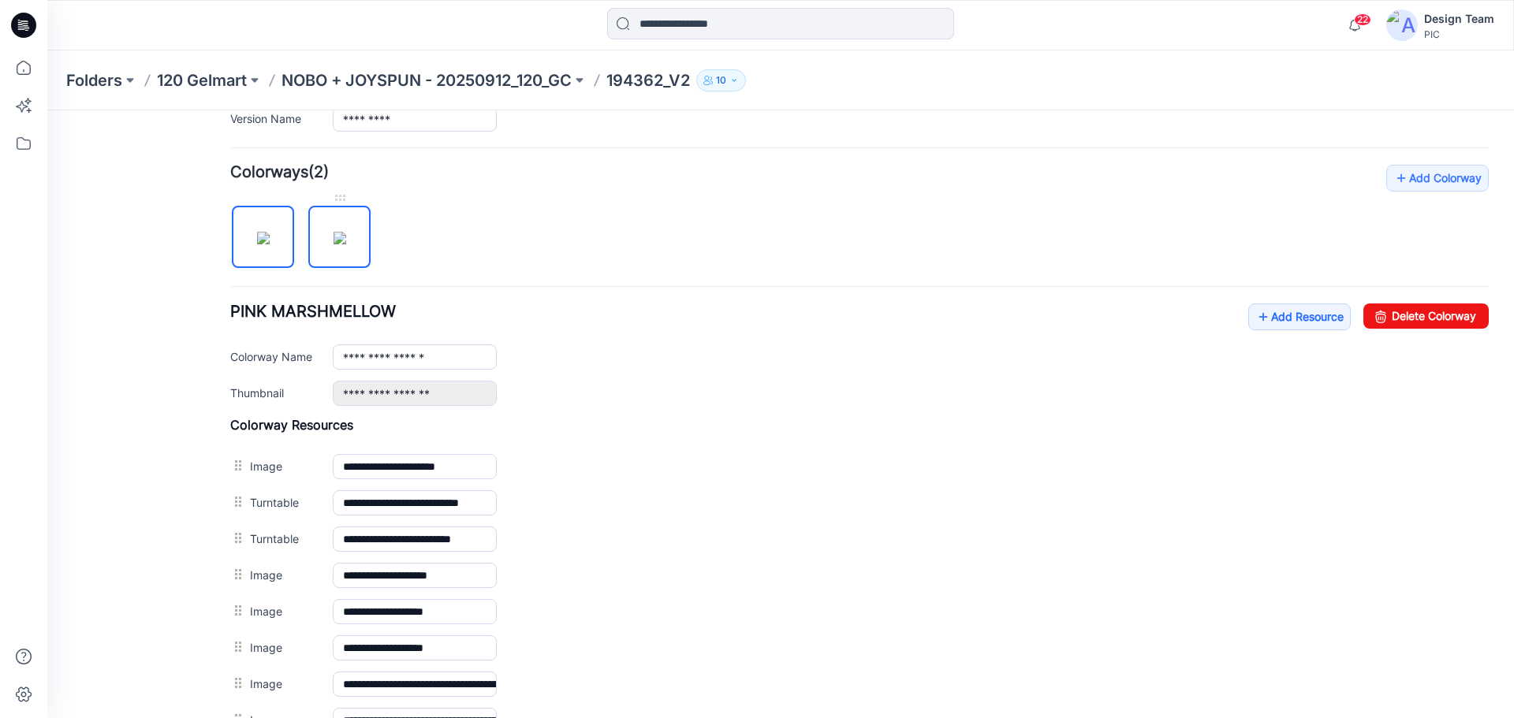
click at [346, 242] on img at bounding box center [340, 238] width 13 height 13
type input "**********"
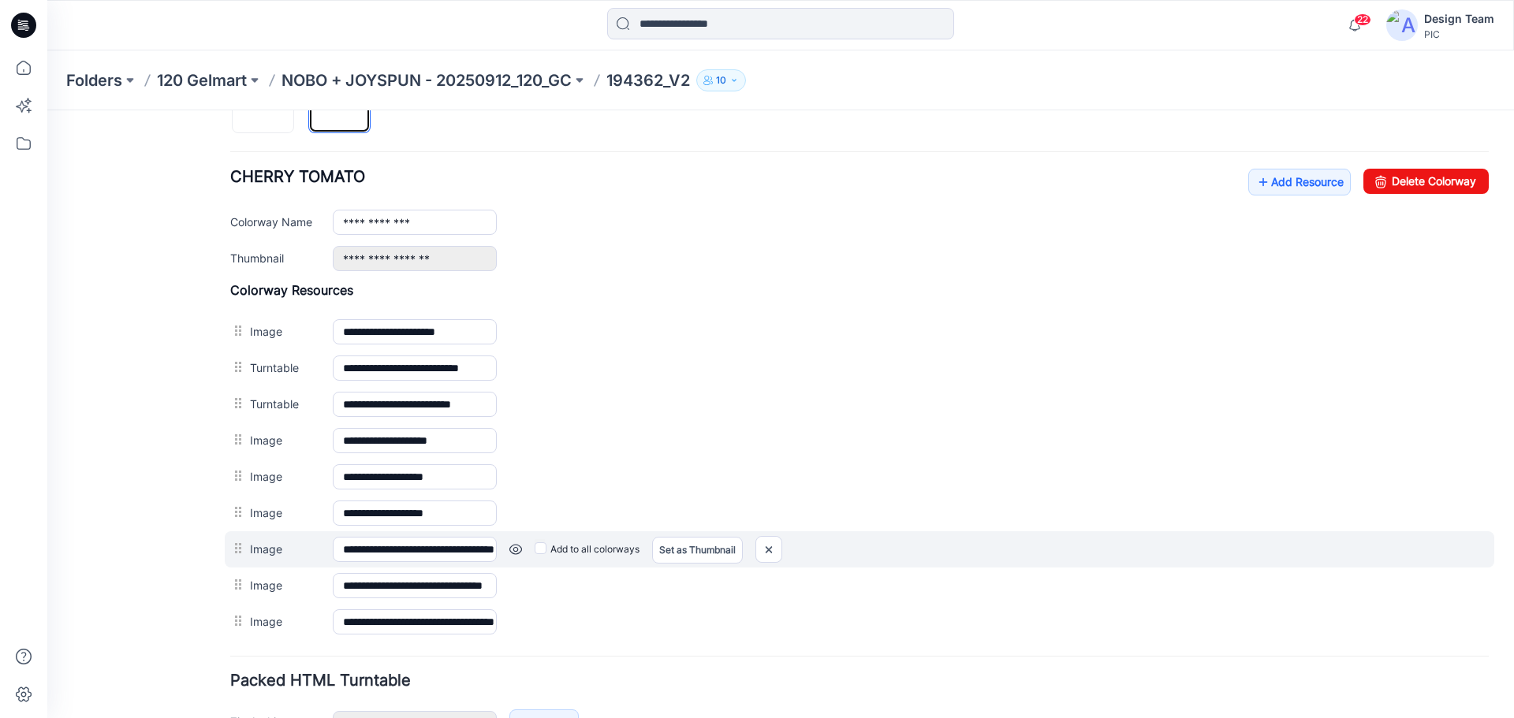
scroll to position [676, 0]
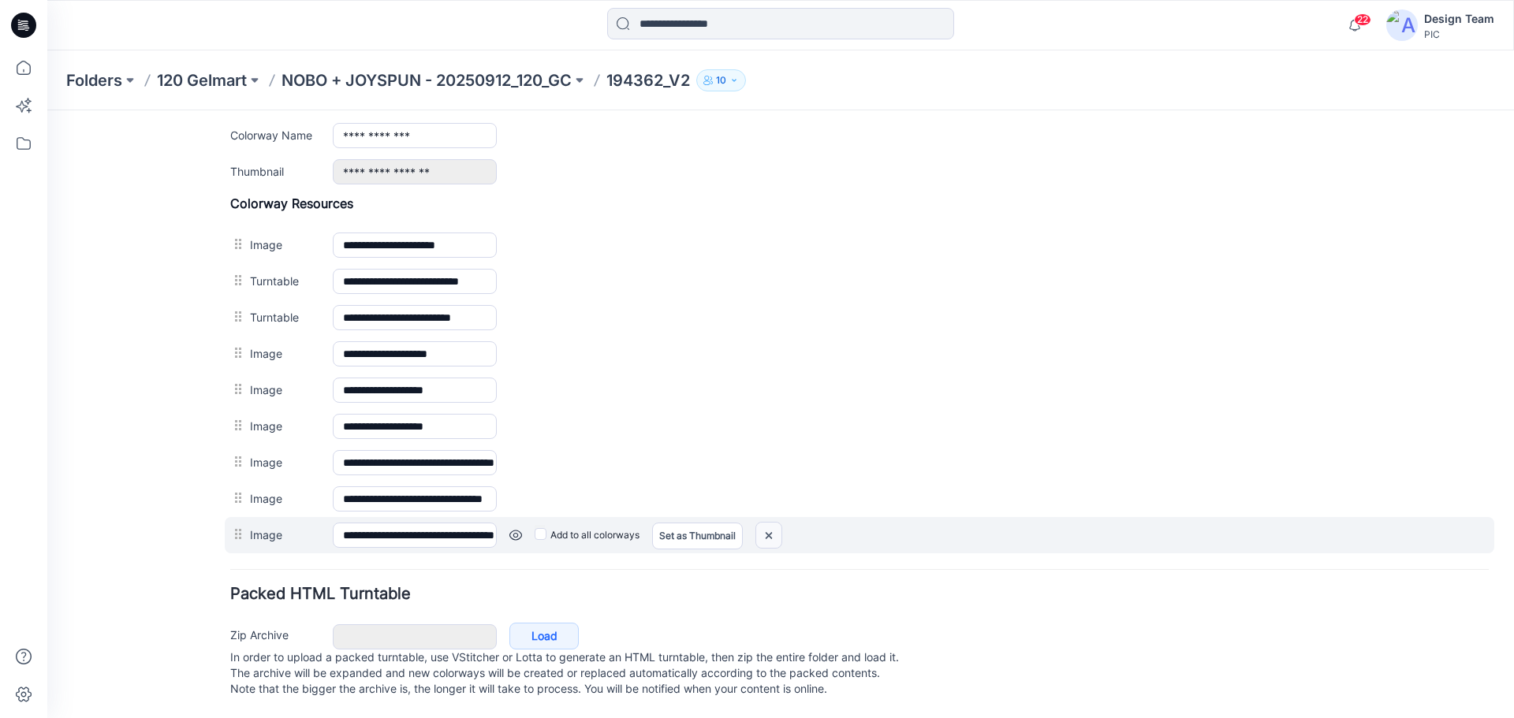
drag, startPoint x: 768, startPoint y: 519, endPoint x: 888, endPoint y: 174, distance: 364.9
click at [768, 523] on img at bounding box center [768, 536] width 25 height 26
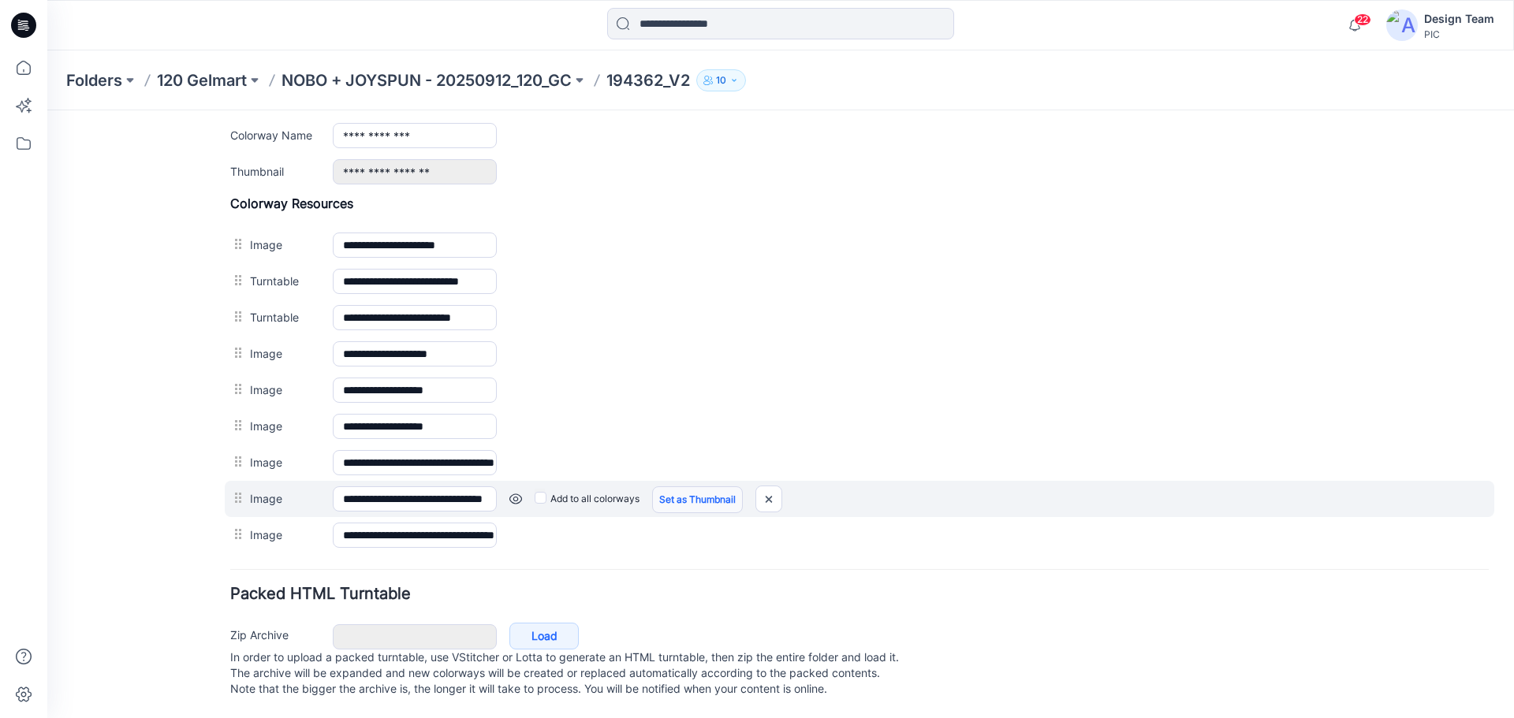
scroll to position [640, 0]
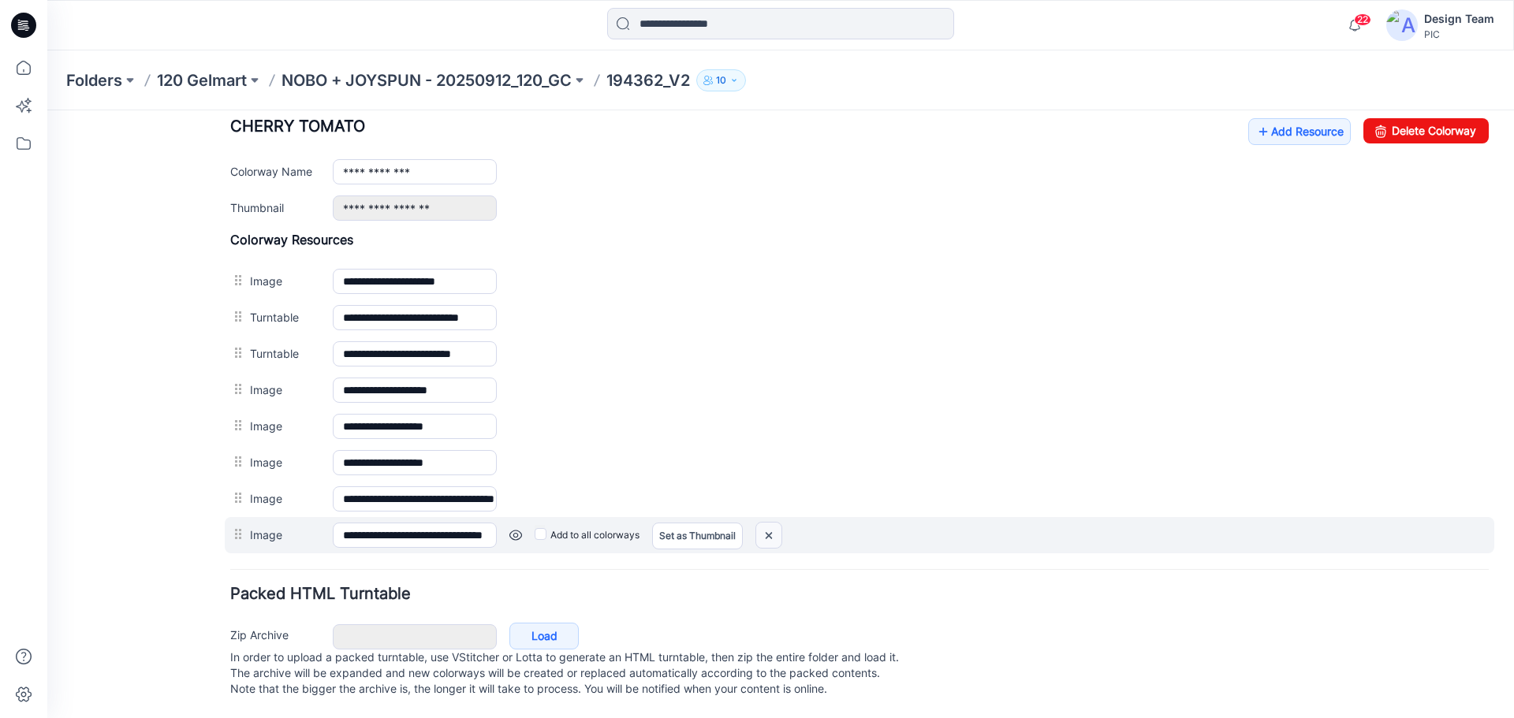
drag, startPoint x: 774, startPoint y: 521, endPoint x: 867, endPoint y: 177, distance: 357.2
click at [774, 523] on img at bounding box center [768, 536] width 25 height 26
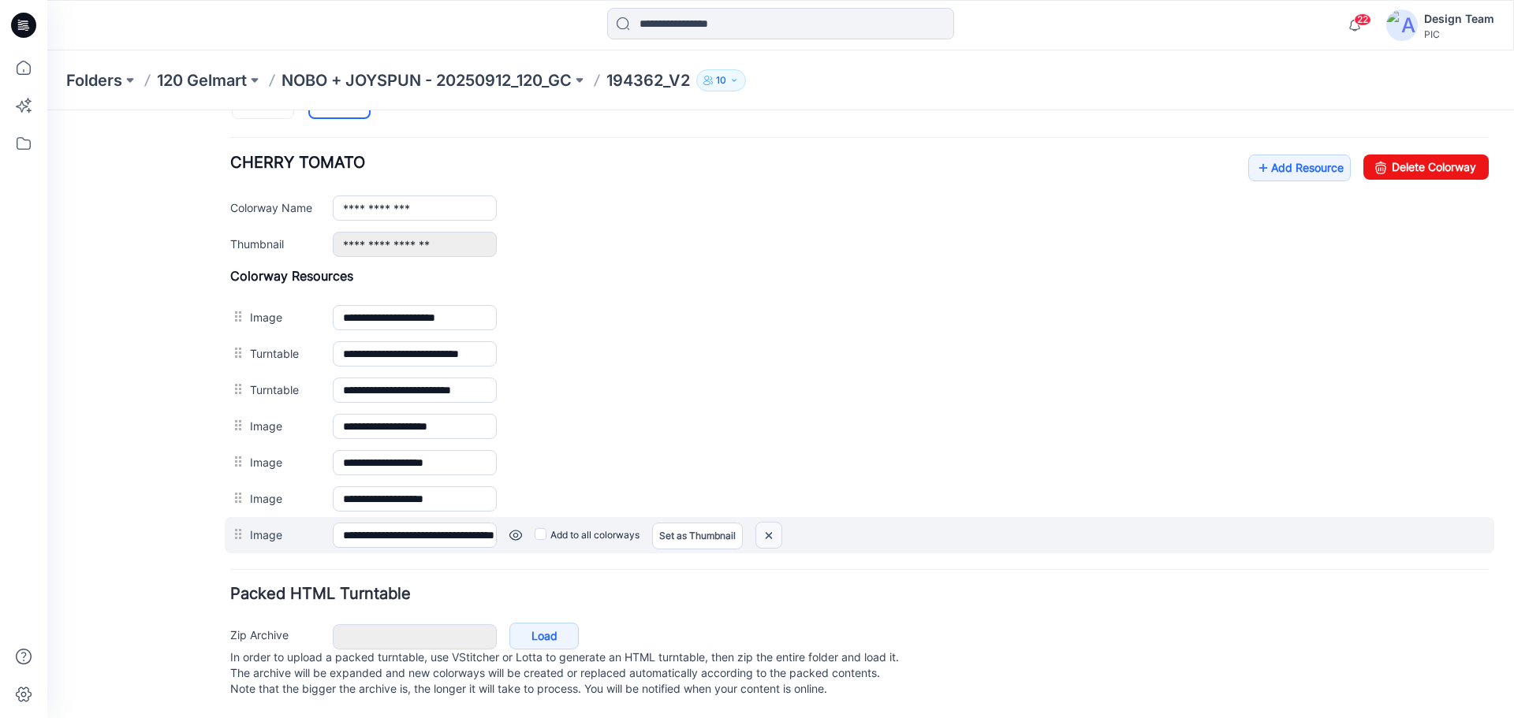
scroll to position [603, 0]
drag, startPoint x: 773, startPoint y: 517, endPoint x: 860, endPoint y: 181, distance: 346.9
click at [773, 523] on img at bounding box center [768, 536] width 25 height 26
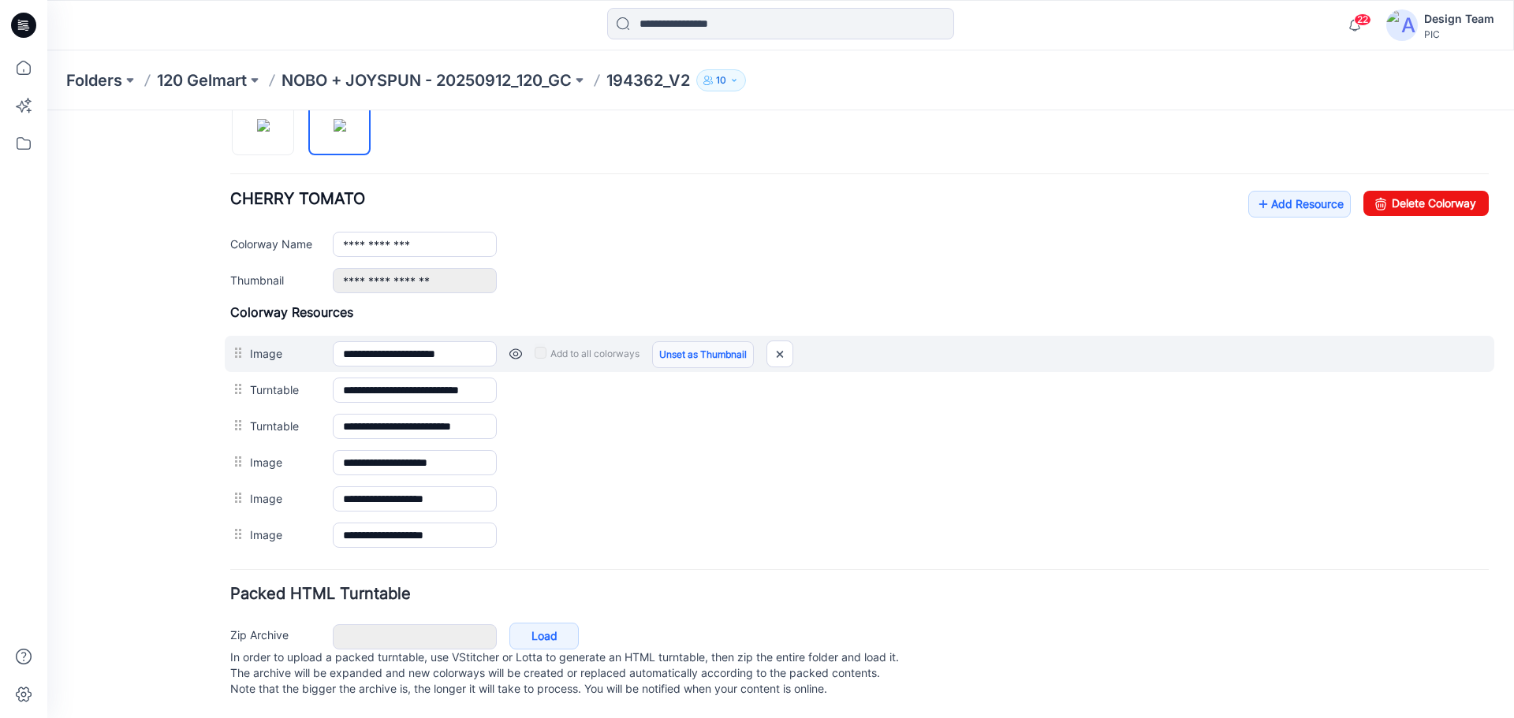
scroll to position [567, 0]
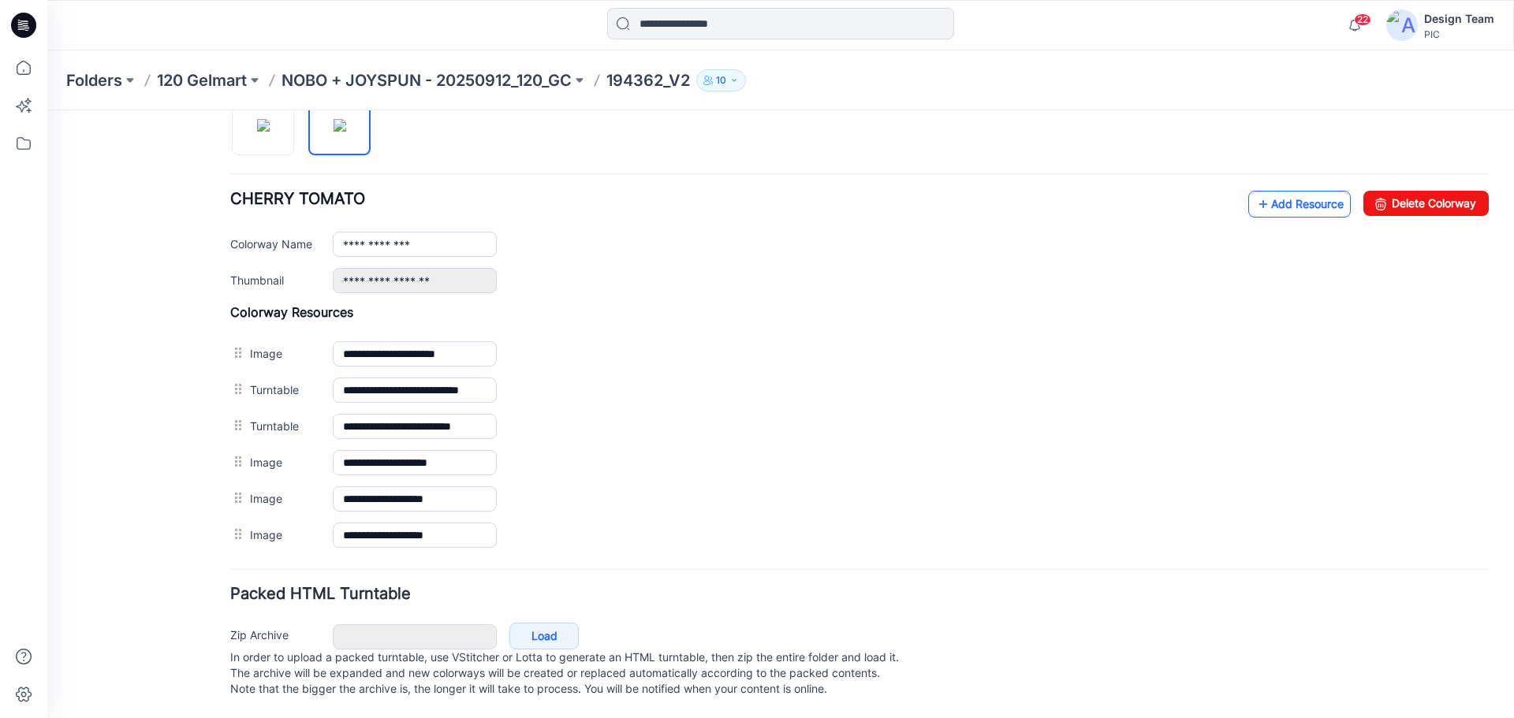
click at [1274, 191] on link "Add Resource" at bounding box center [1299, 204] width 103 height 27
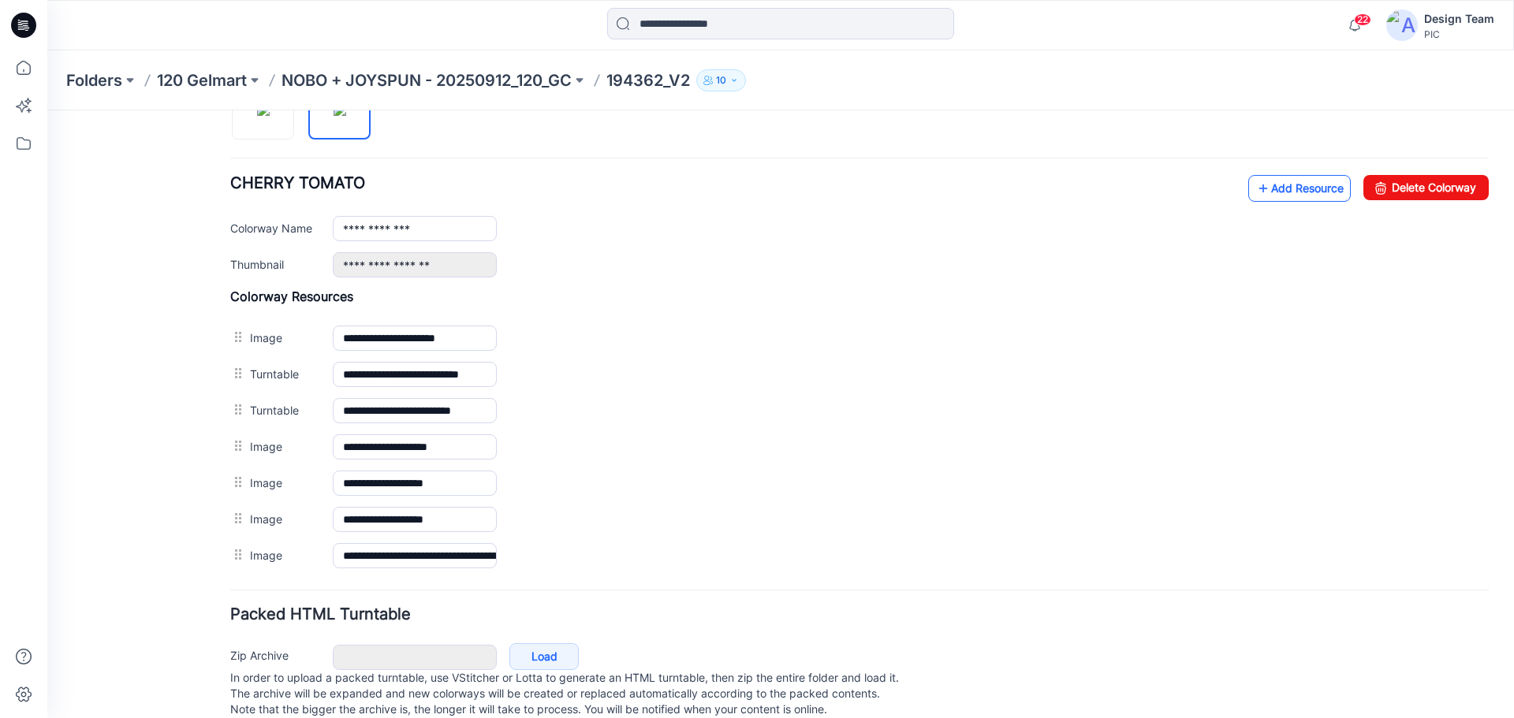
click at [1265, 187] on link "Add Resource" at bounding box center [1299, 188] width 103 height 27
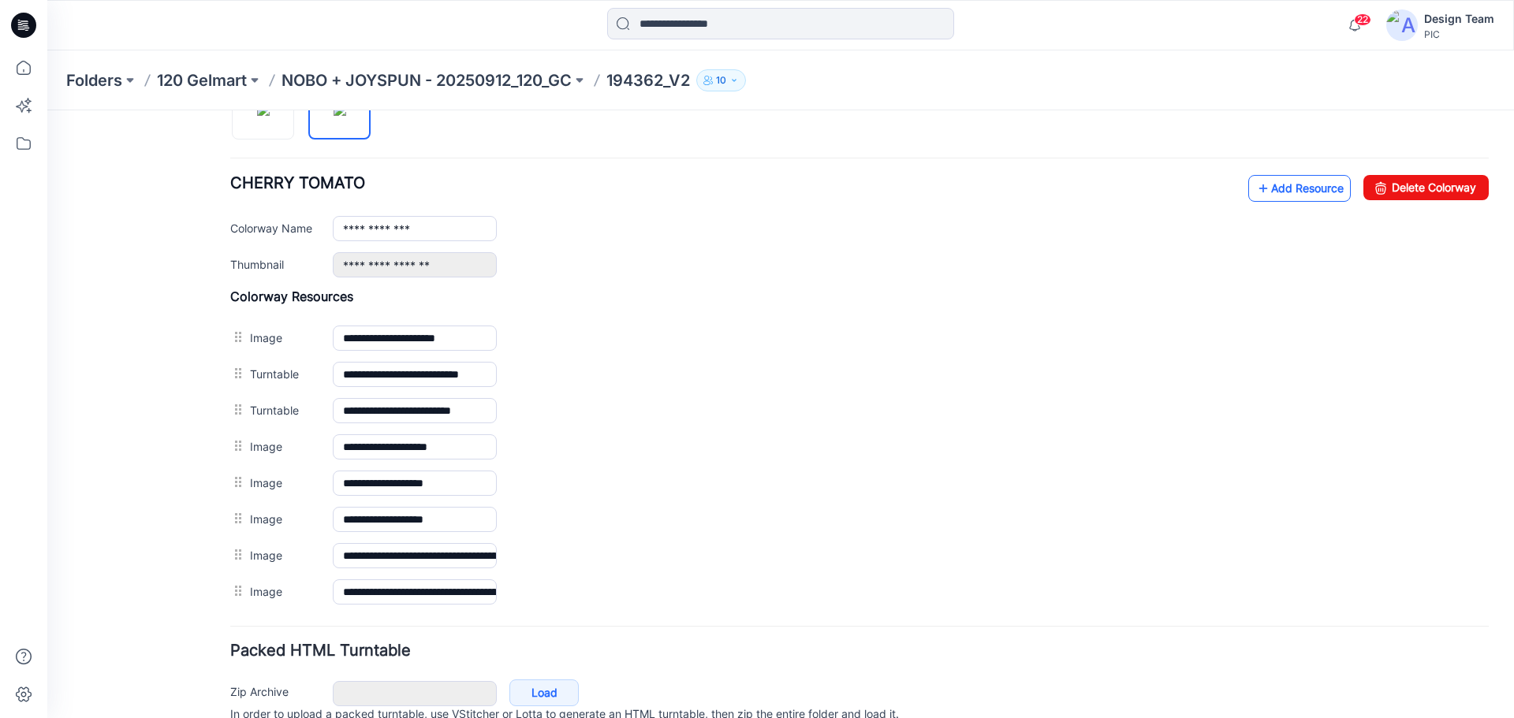
click at [1281, 189] on link "Add Resource" at bounding box center [1299, 188] width 103 height 27
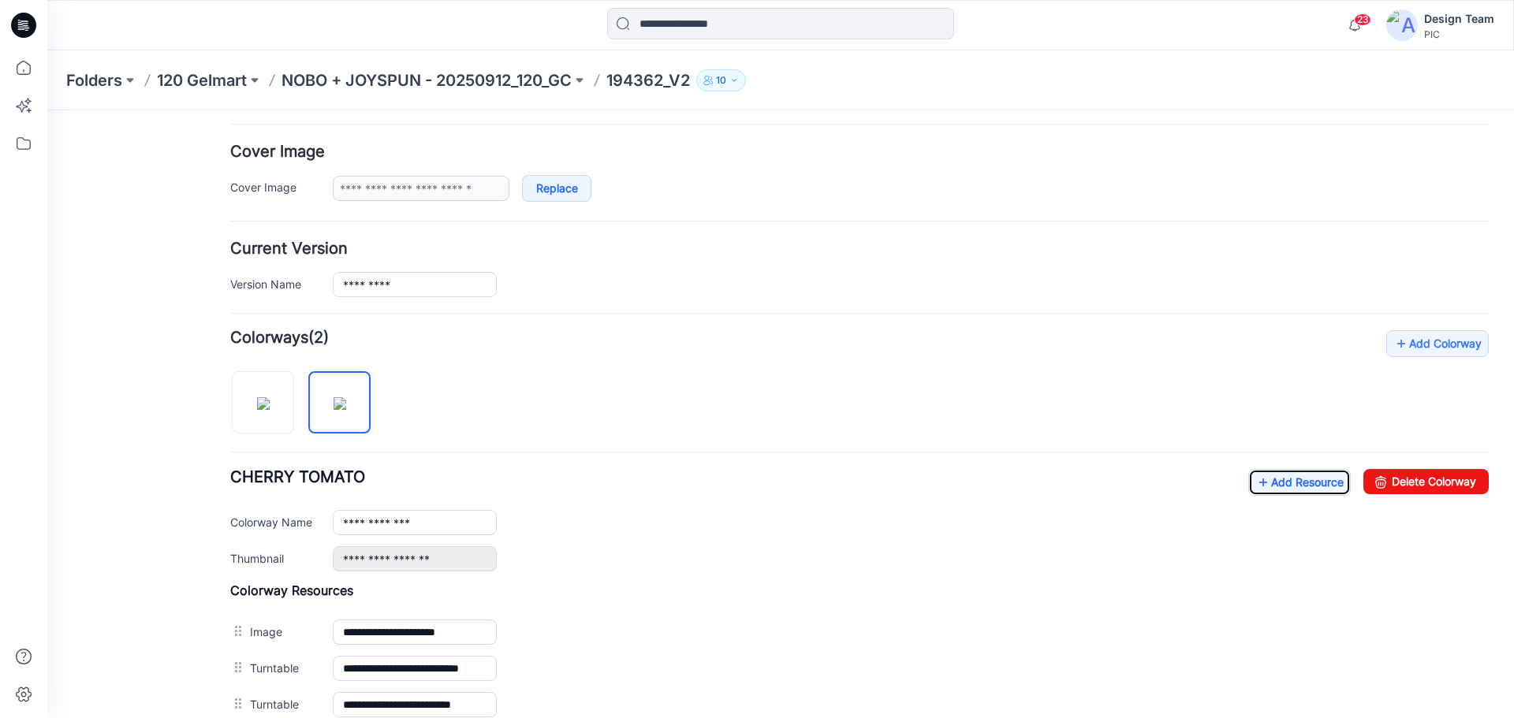
scroll to position [252, 0]
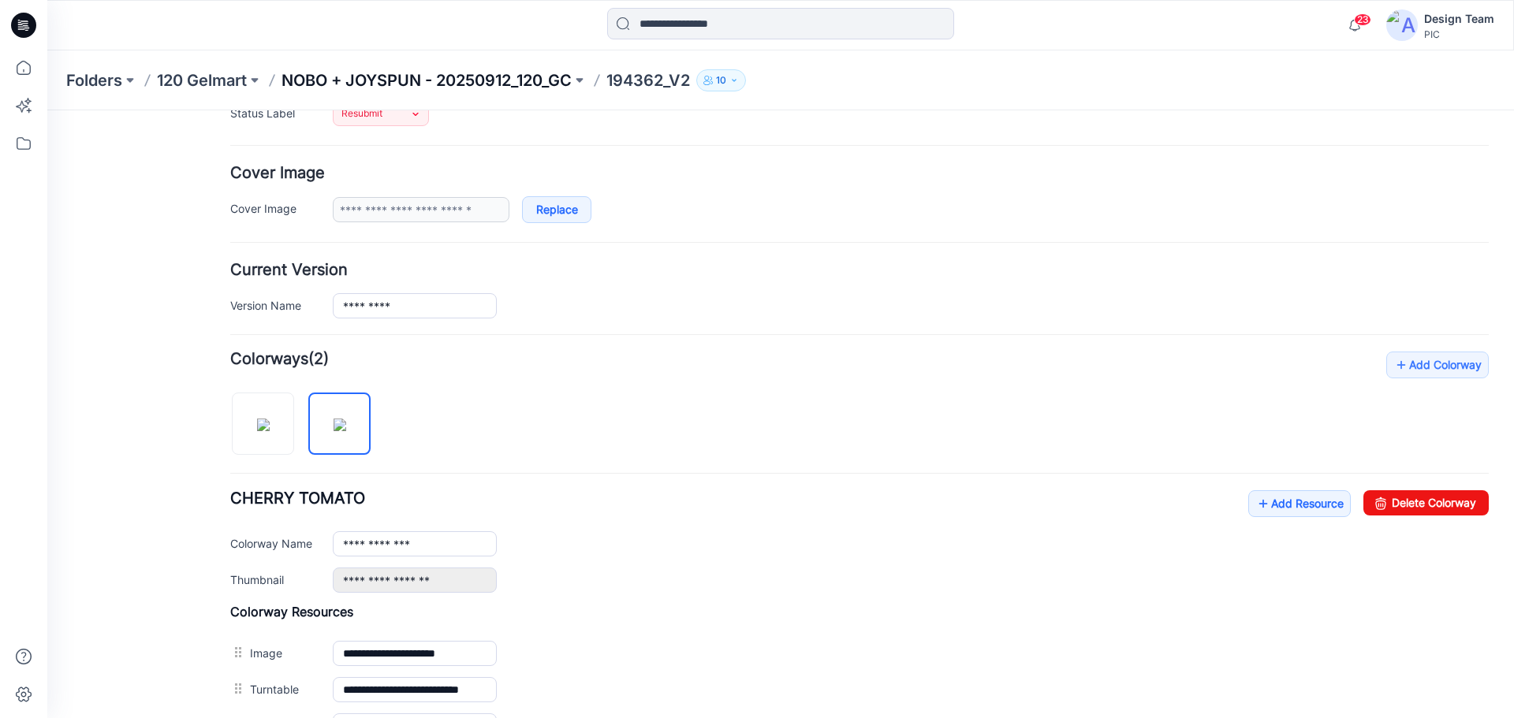
click at [435, 82] on p "NOBO + JOYSPUN - 20250912_120_GC" at bounding box center [427, 80] width 290 height 22
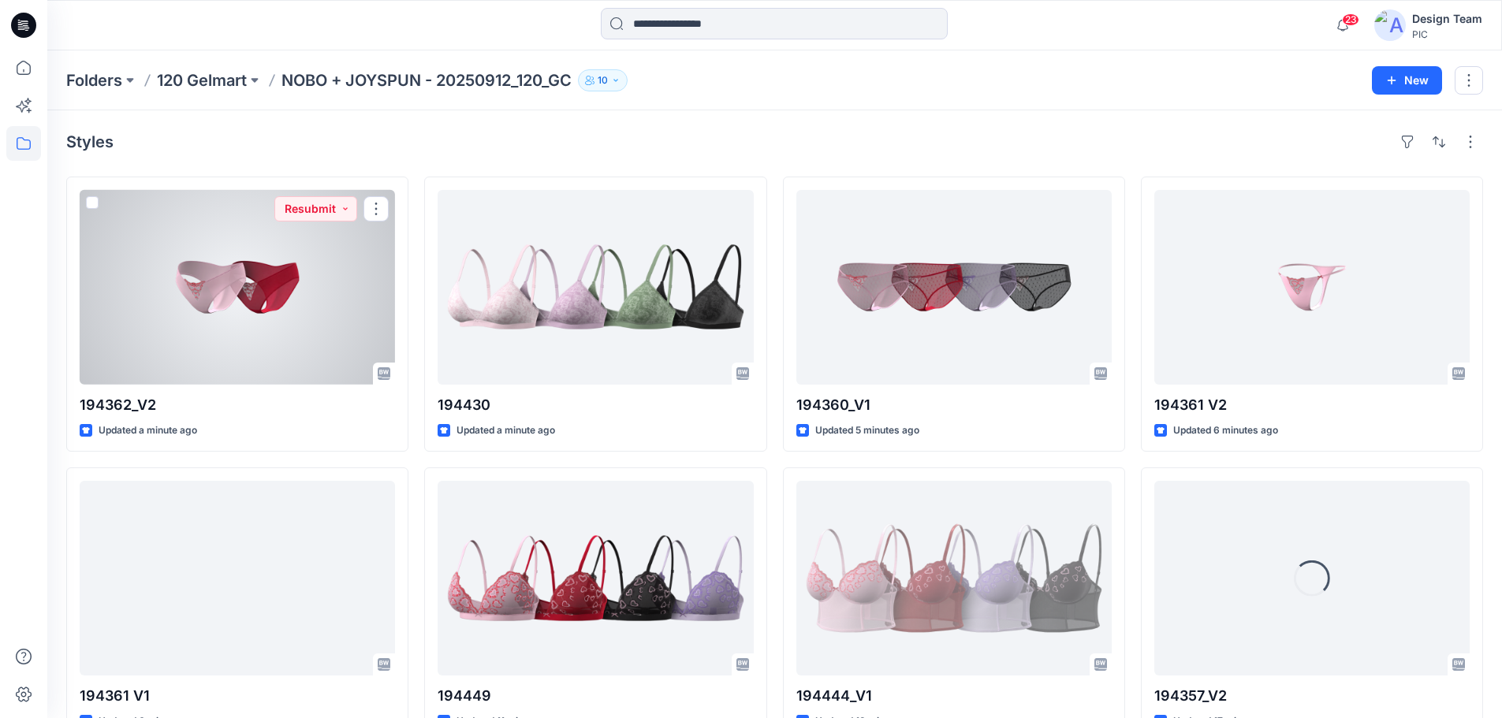
click at [229, 324] on div at bounding box center [237, 287] width 315 height 195
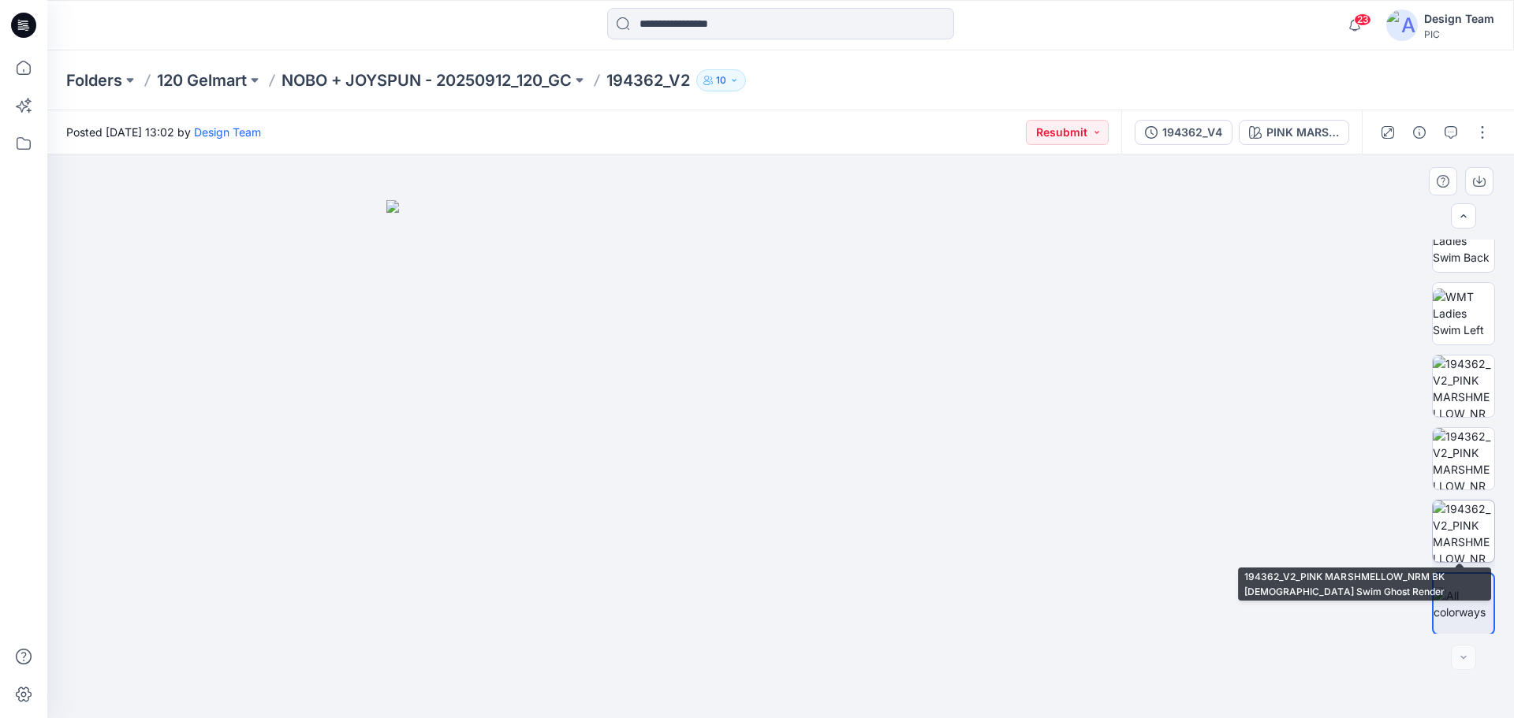
scroll to position [322, 0]
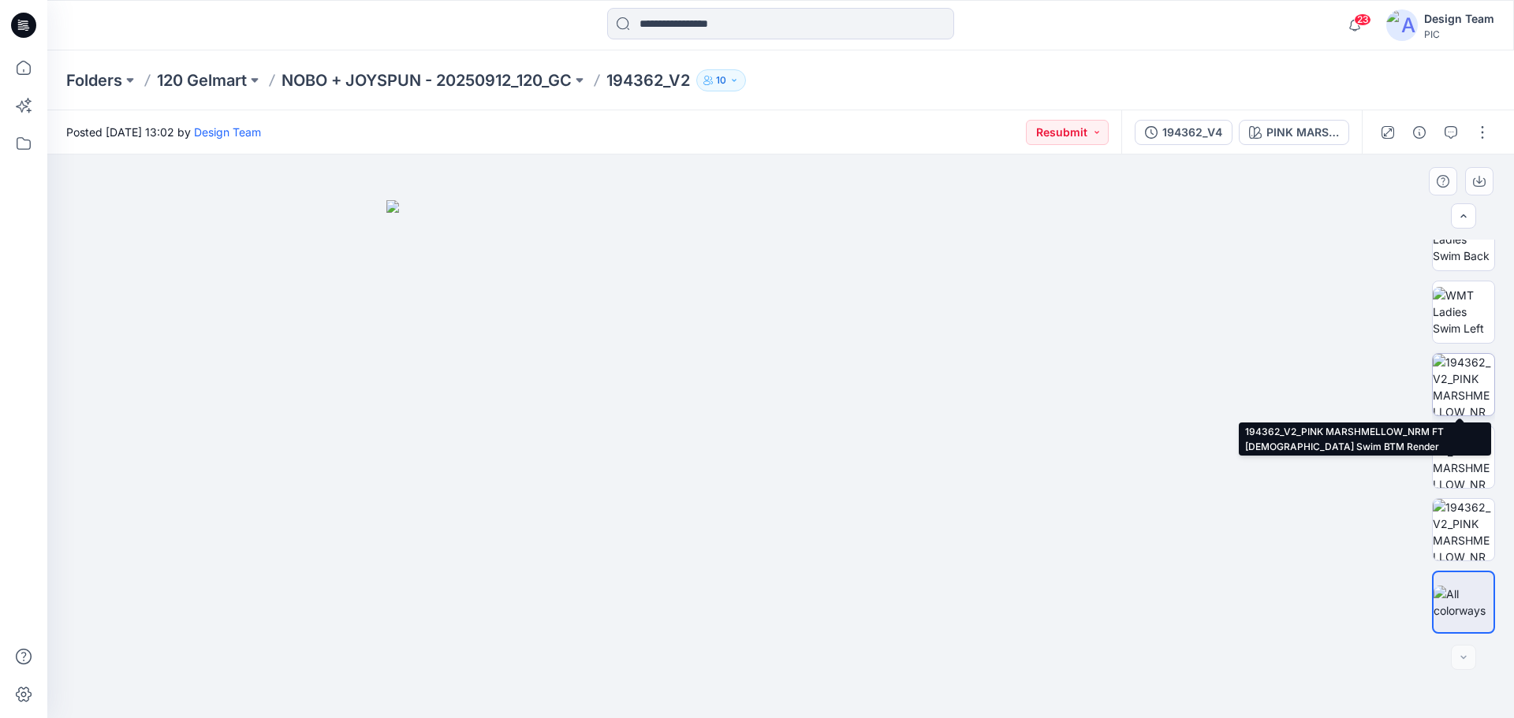
click at [1469, 382] on img at bounding box center [1464, 385] width 62 height 62
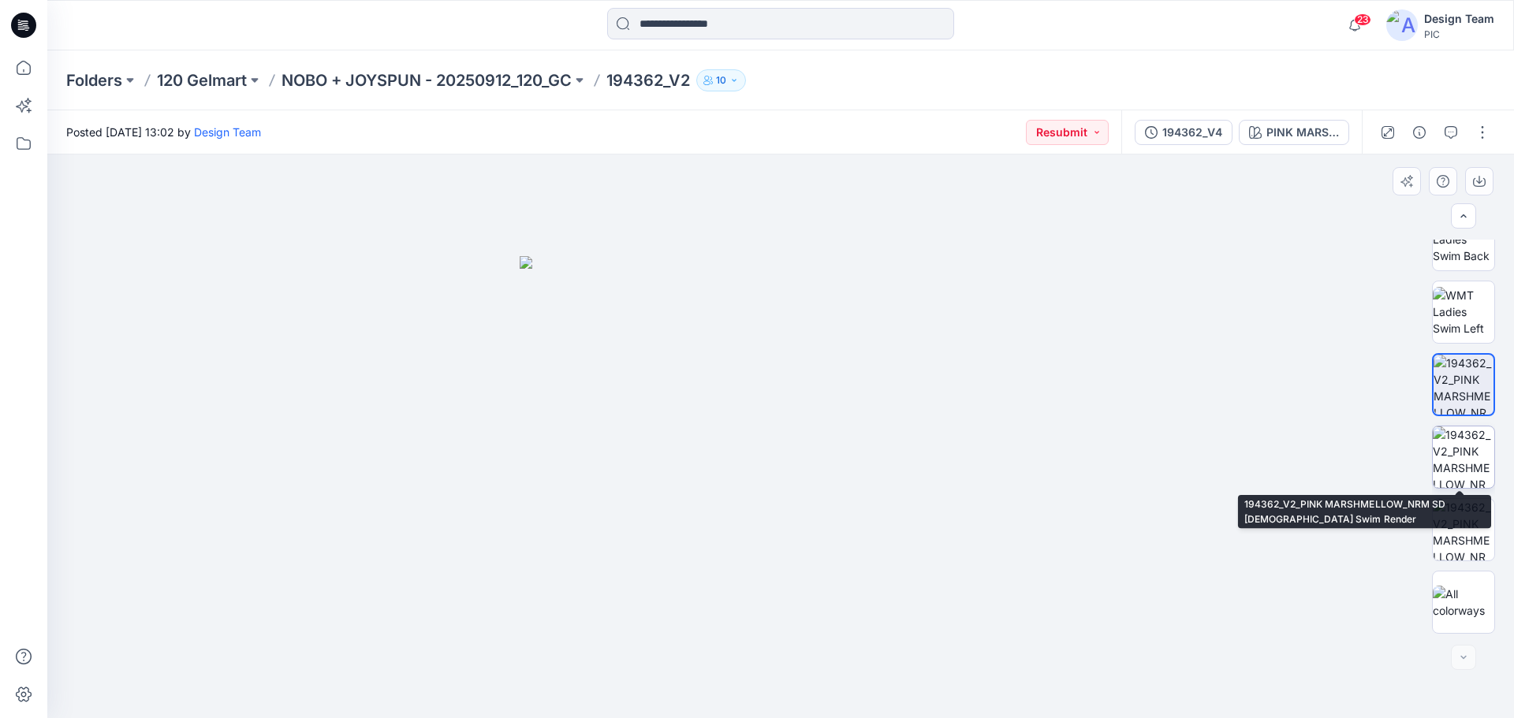
click at [1462, 467] on img at bounding box center [1464, 458] width 62 height 62
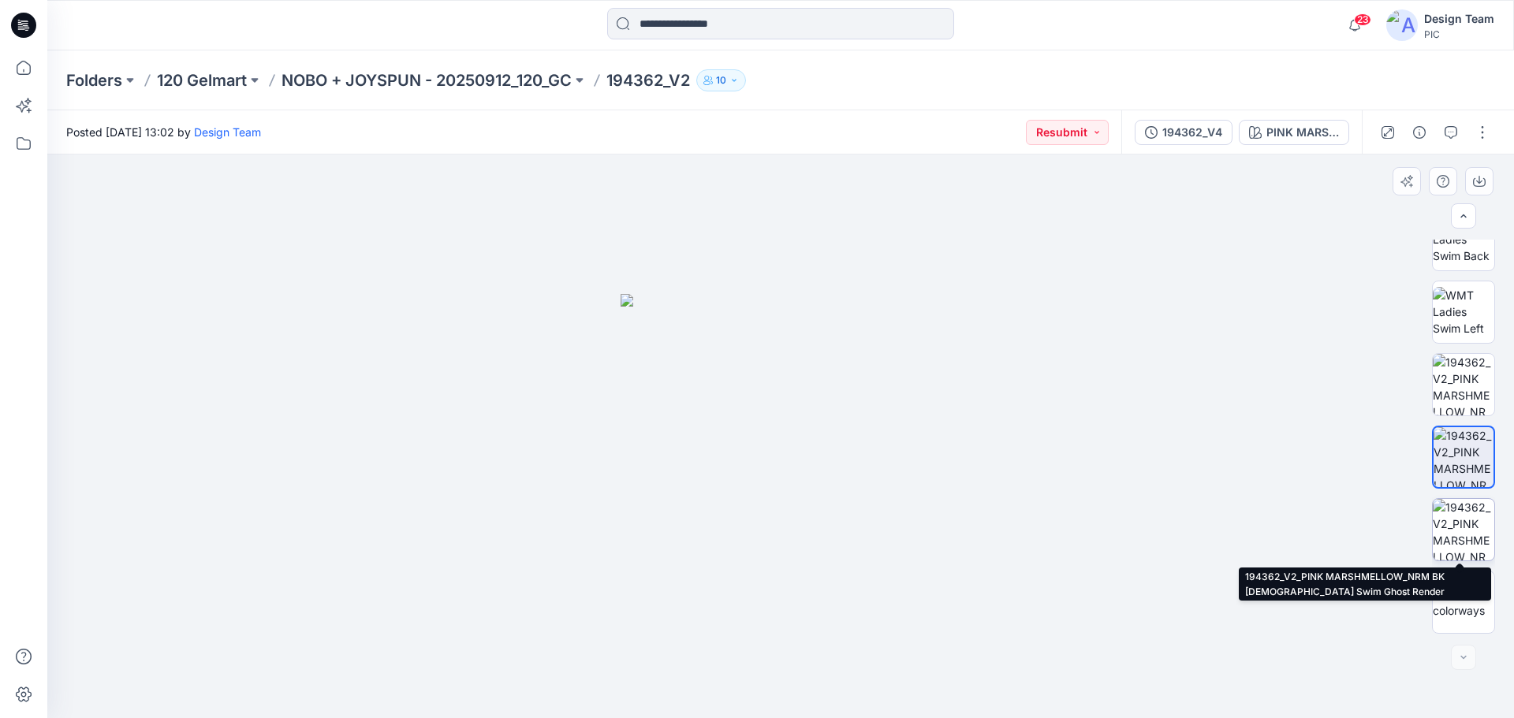
click at [1449, 517] on img at bounding box center [1464, 530] width 62 height 62
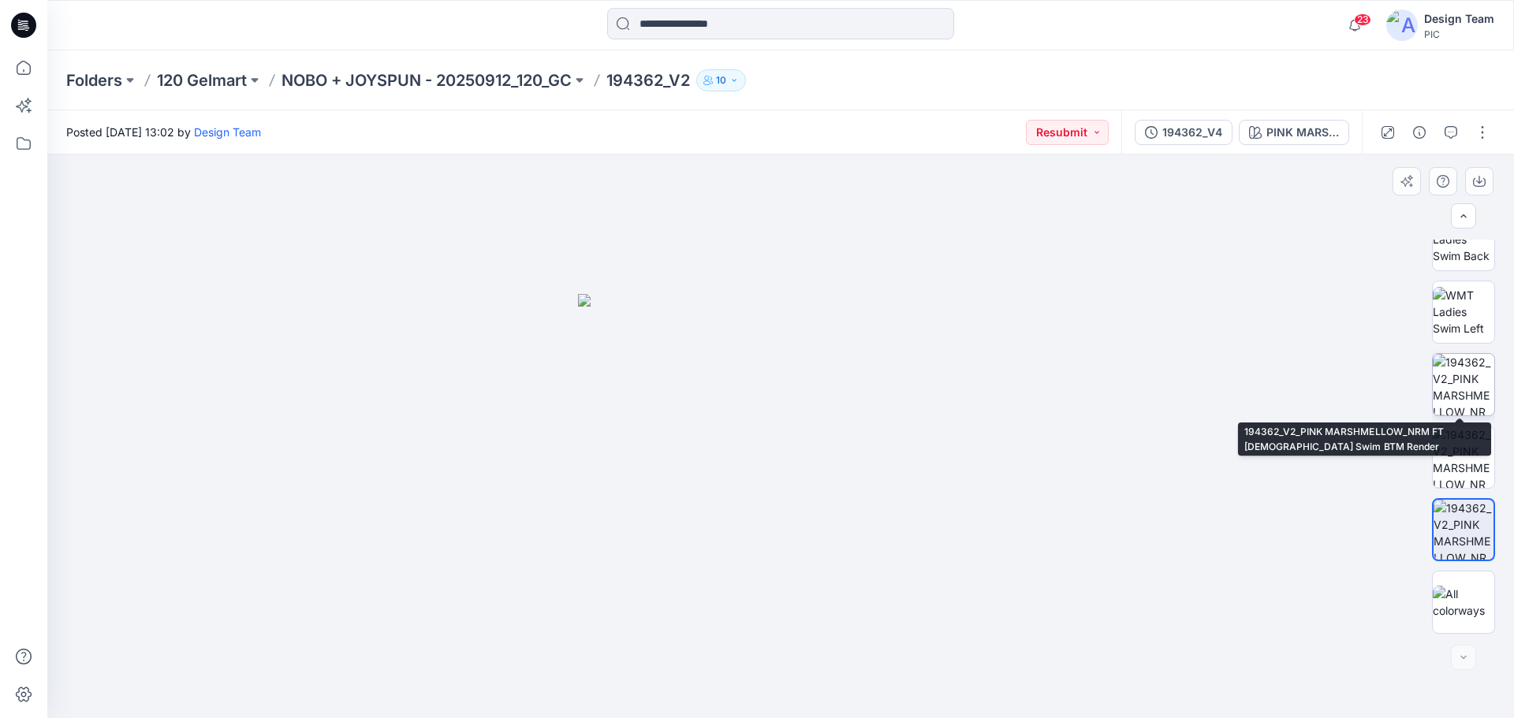
click at [1475, 379] on img at bounding box center [1464, 385] width 62 height 62
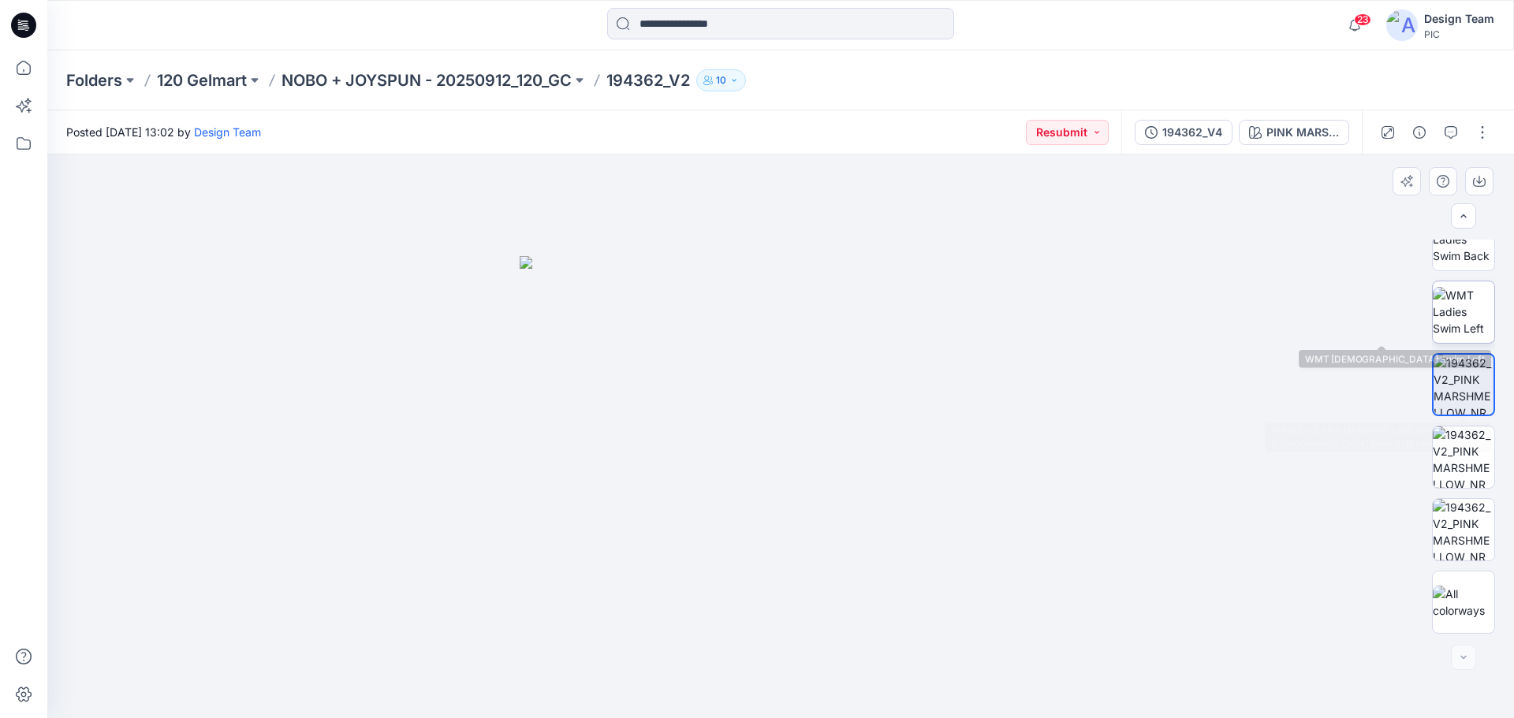
click at [1473, 310] on img at bounding box center [1464, 312] width 62 height 50
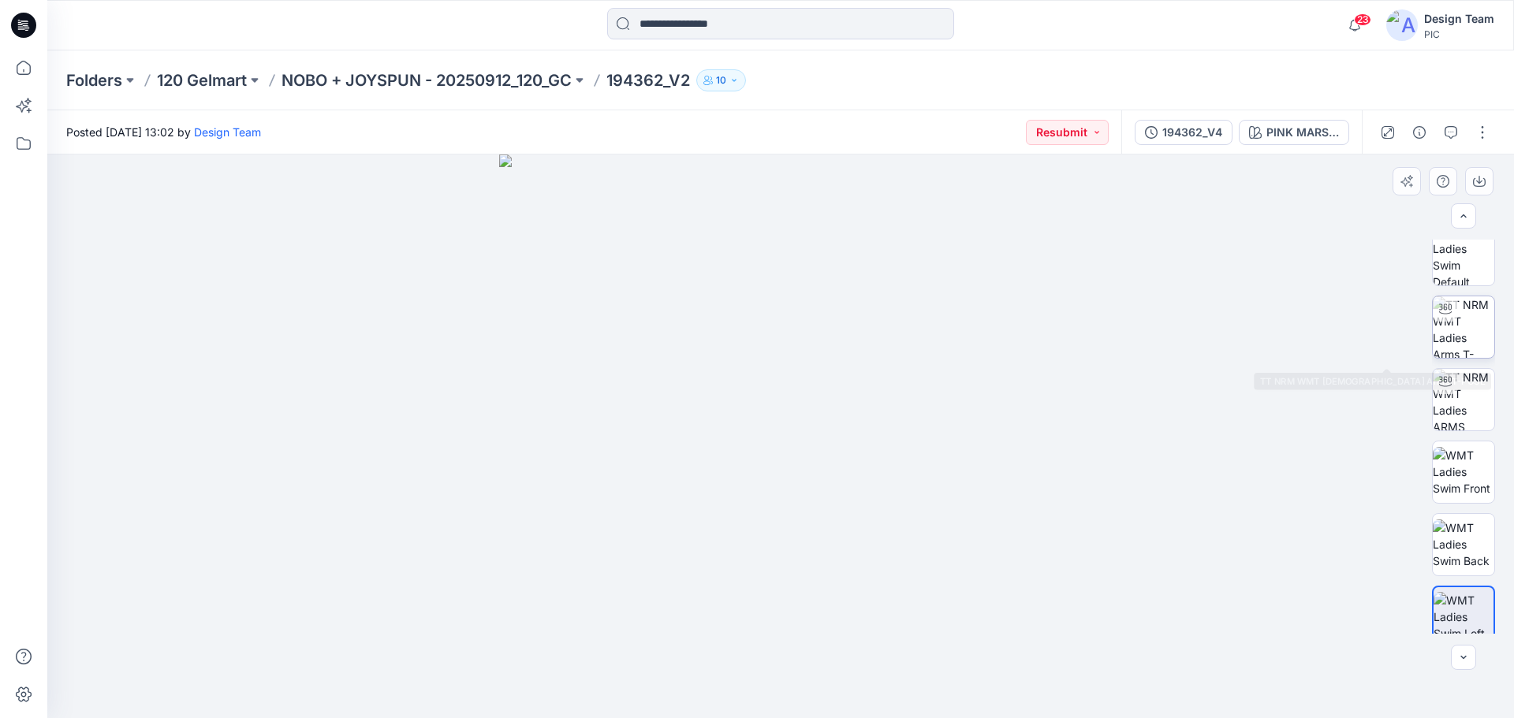
scroll to position [6, 0]
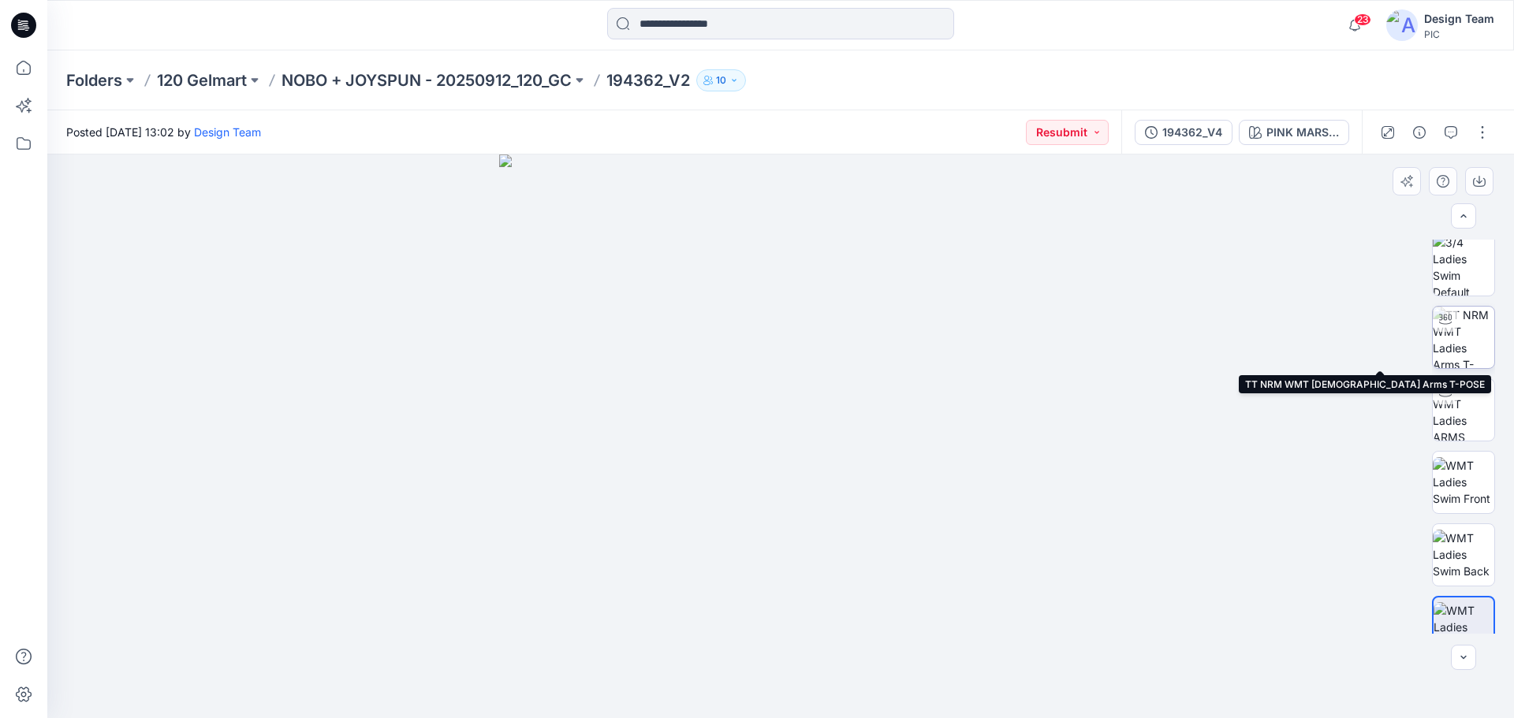
click at [1473, 326] on img at bounding box center [1464, 338] width 62 height 62
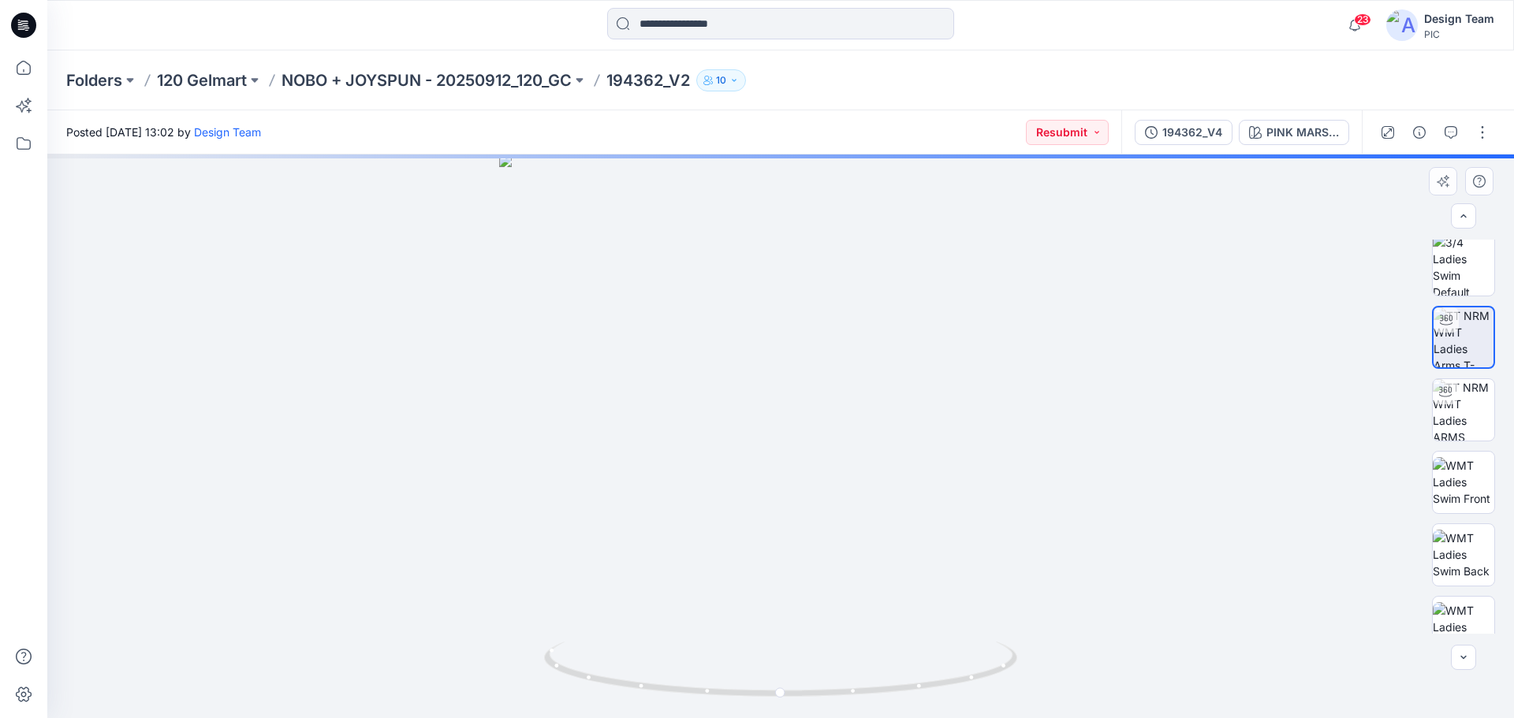
scroll to position [0, 0]
click at [1472, 285] on img at bounding box center [1464, 272] width 62 height 62
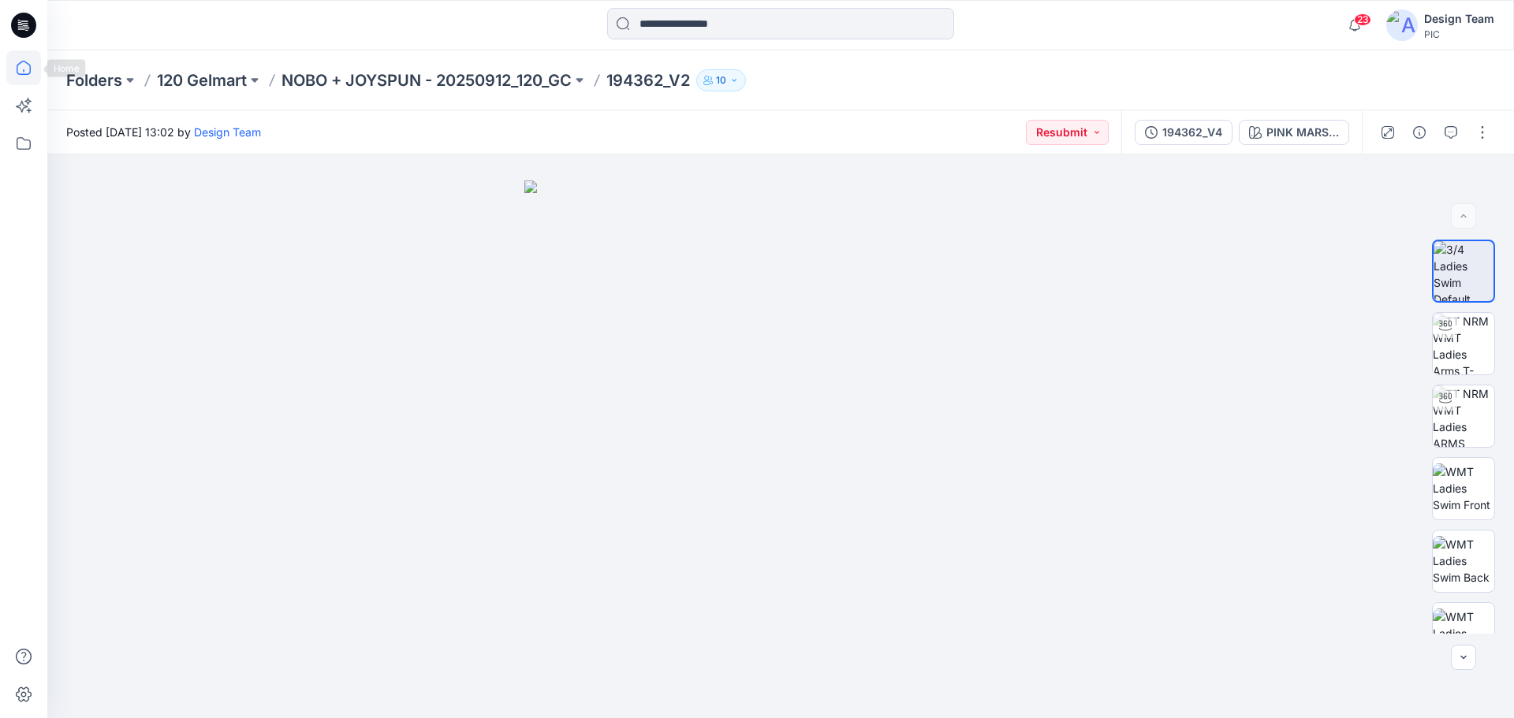
click at [21, 68] on icon at bounding box center [23, 67] width 35 height 35
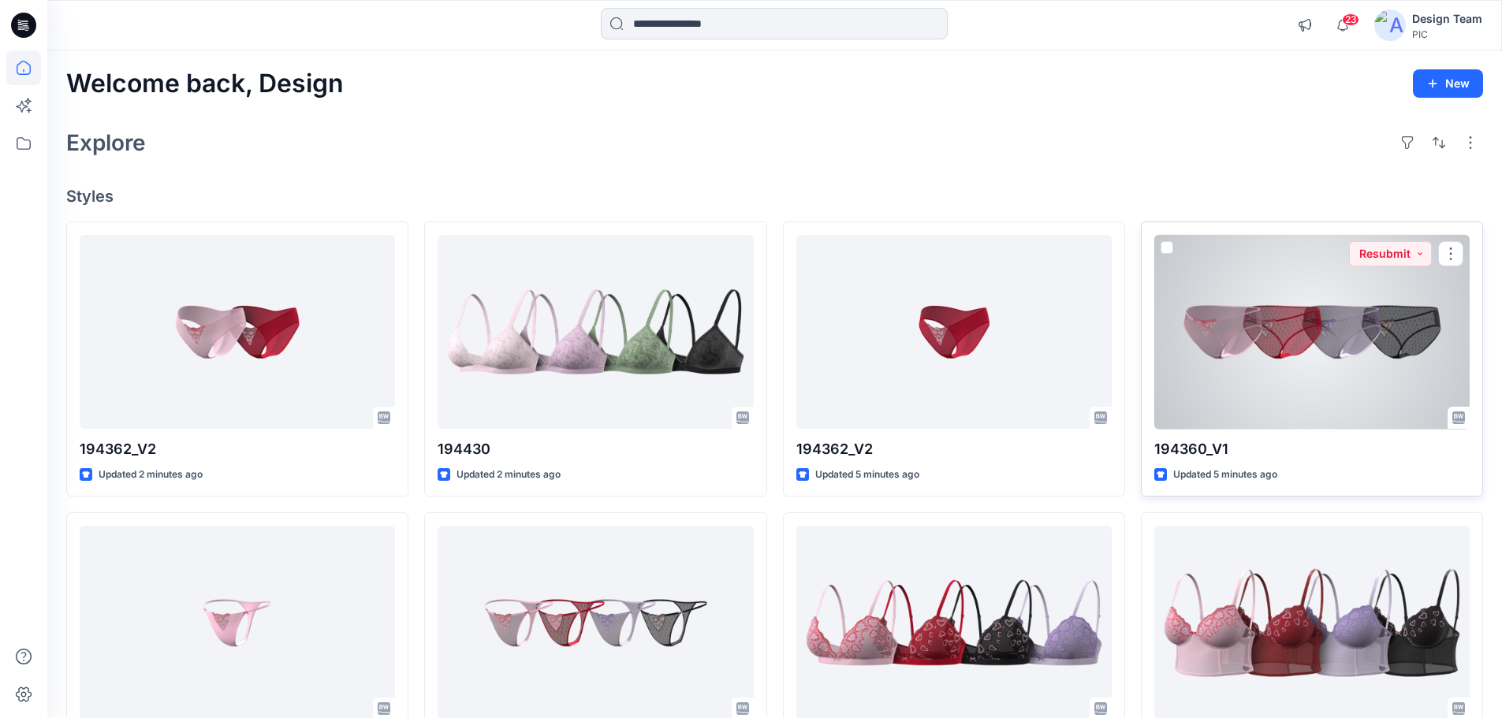
click at [1289, 346] on div at bounding box center [1311, 332] width 315 height 195
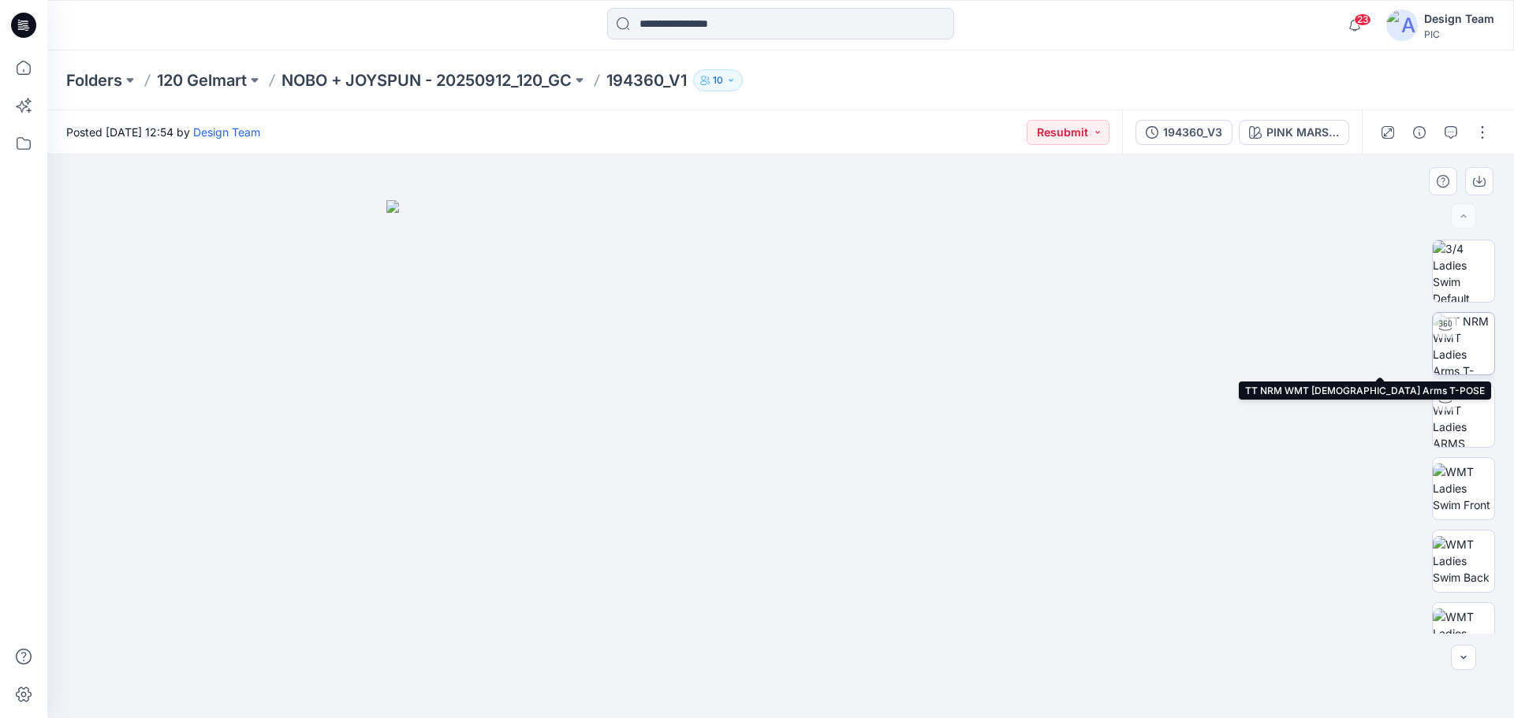
click at [1468, 359] on img at bounding box center [1464, 344] width 62 height 62
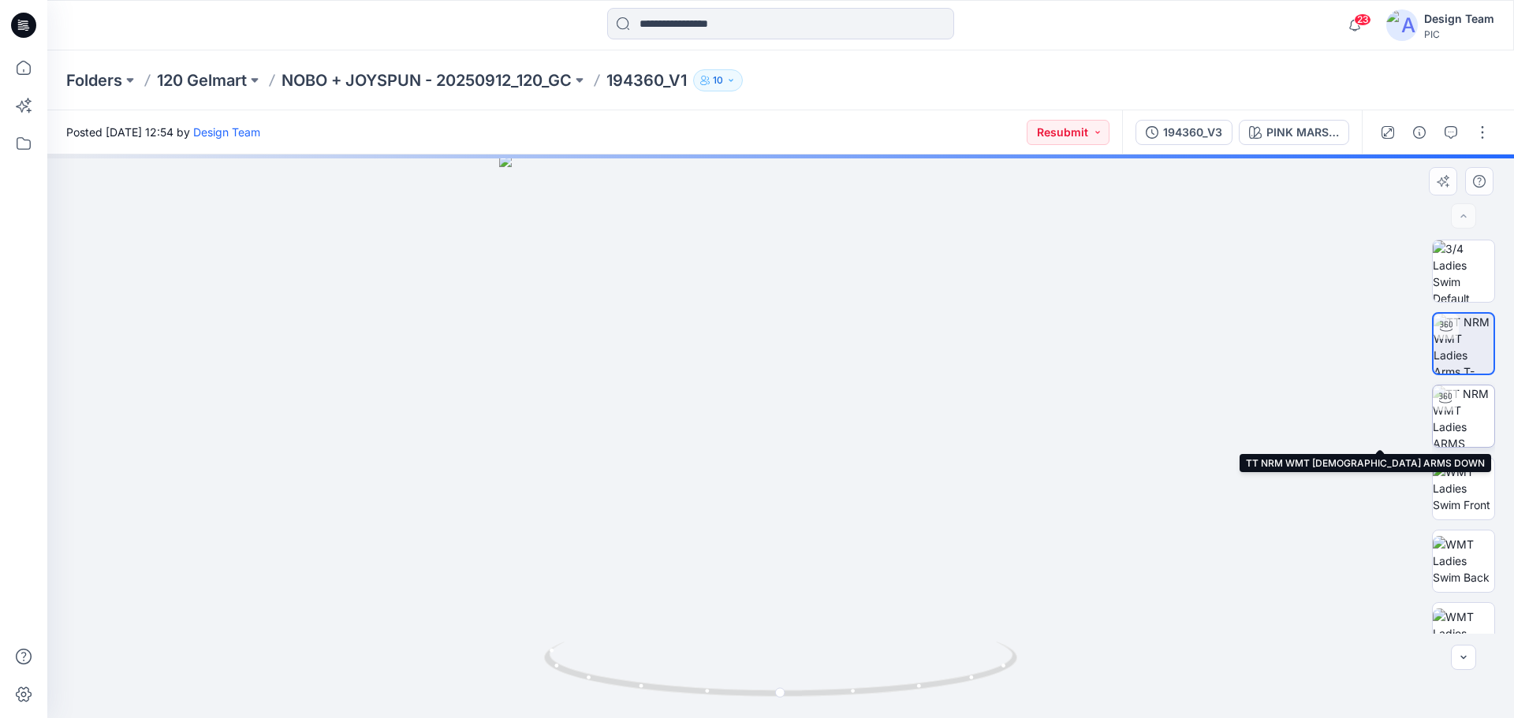
click at [1464, 421] on img at bounding box center [1464, 417] width 62 height 62
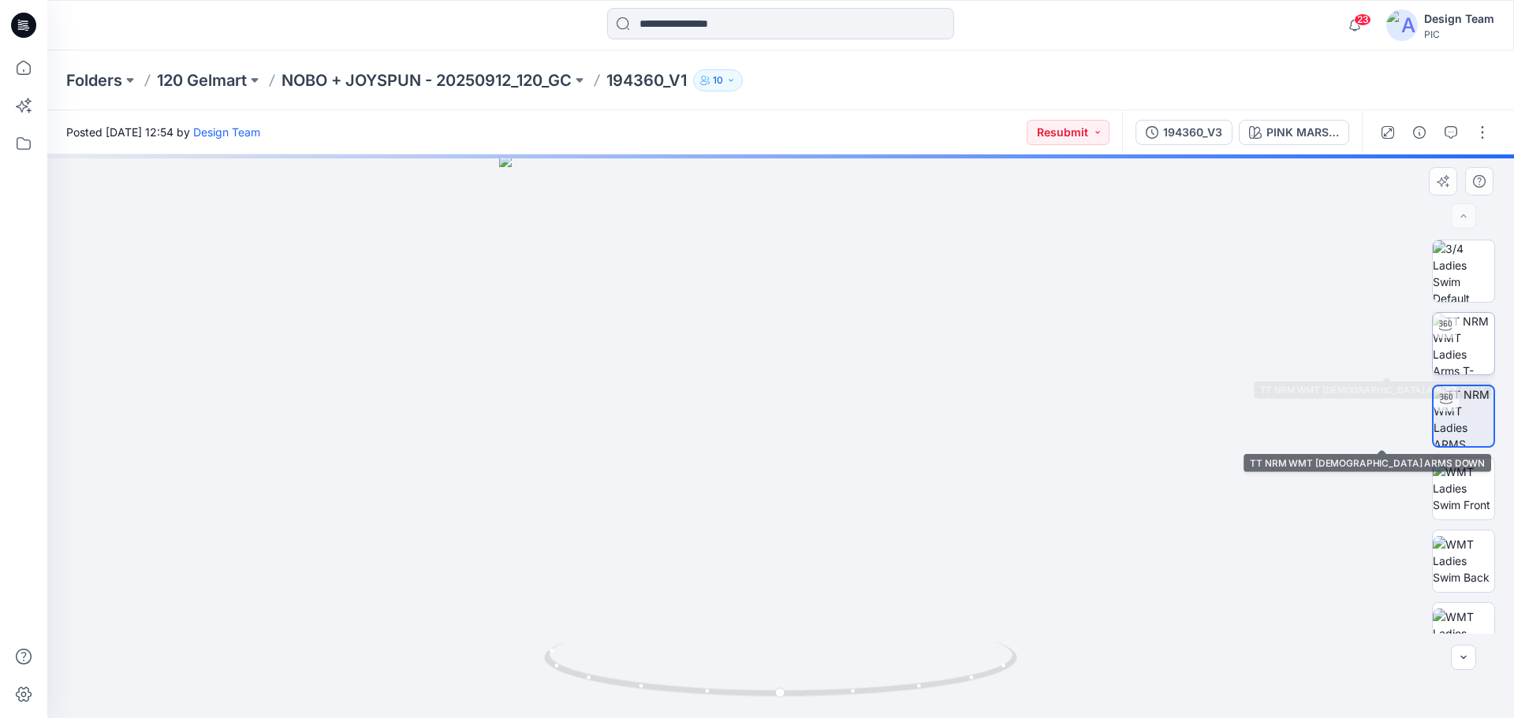
click at [1464, 349] on img at bounding box center [1464, 344] width 62 height 62
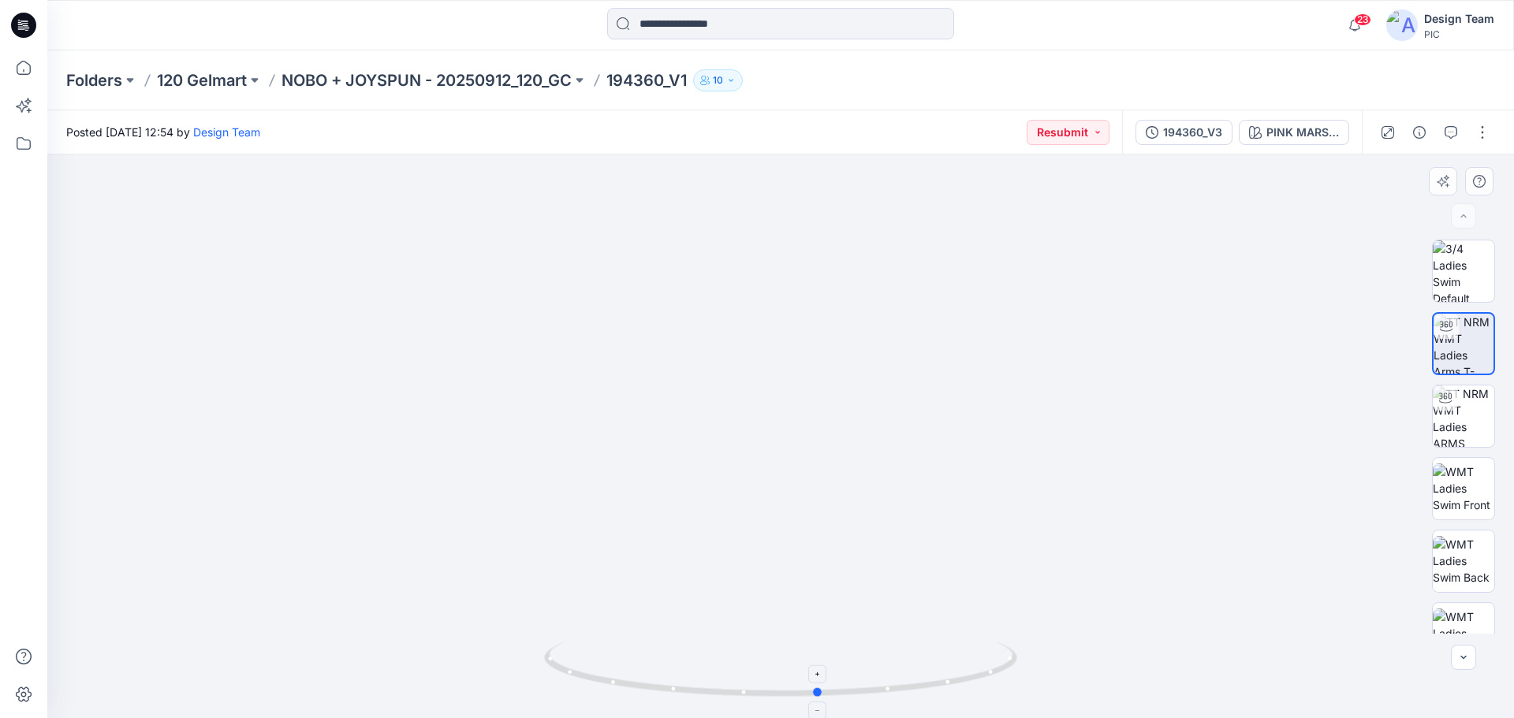
drag, startPoint x: 931, startPoint y: 693, endPoint x: 969, endPoint y: 679, distance: 41.2
click at [969, 679] on icon at bounding box center [782, 671] width 477 height 59
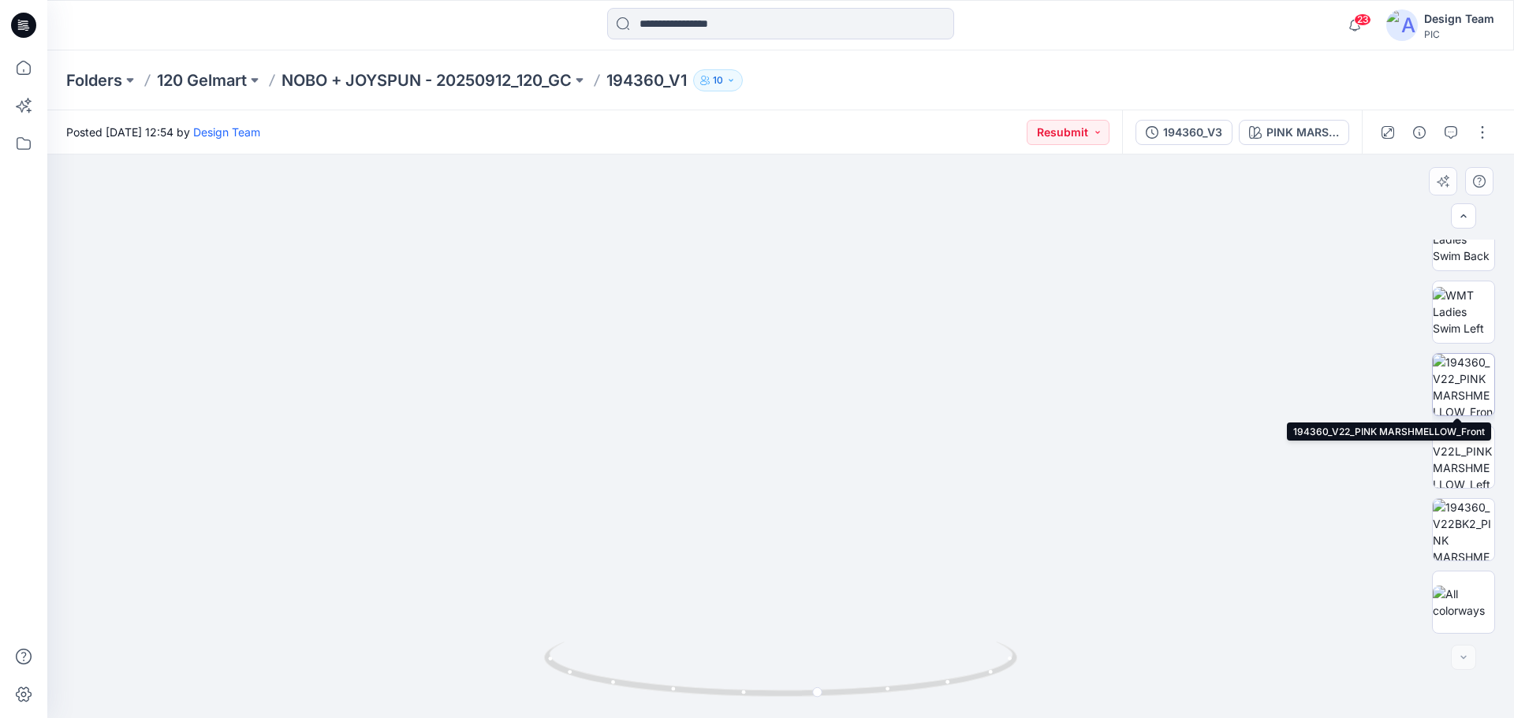
click at [1475, 379] on img at bounding box center [1464, 385] width 62 height 62
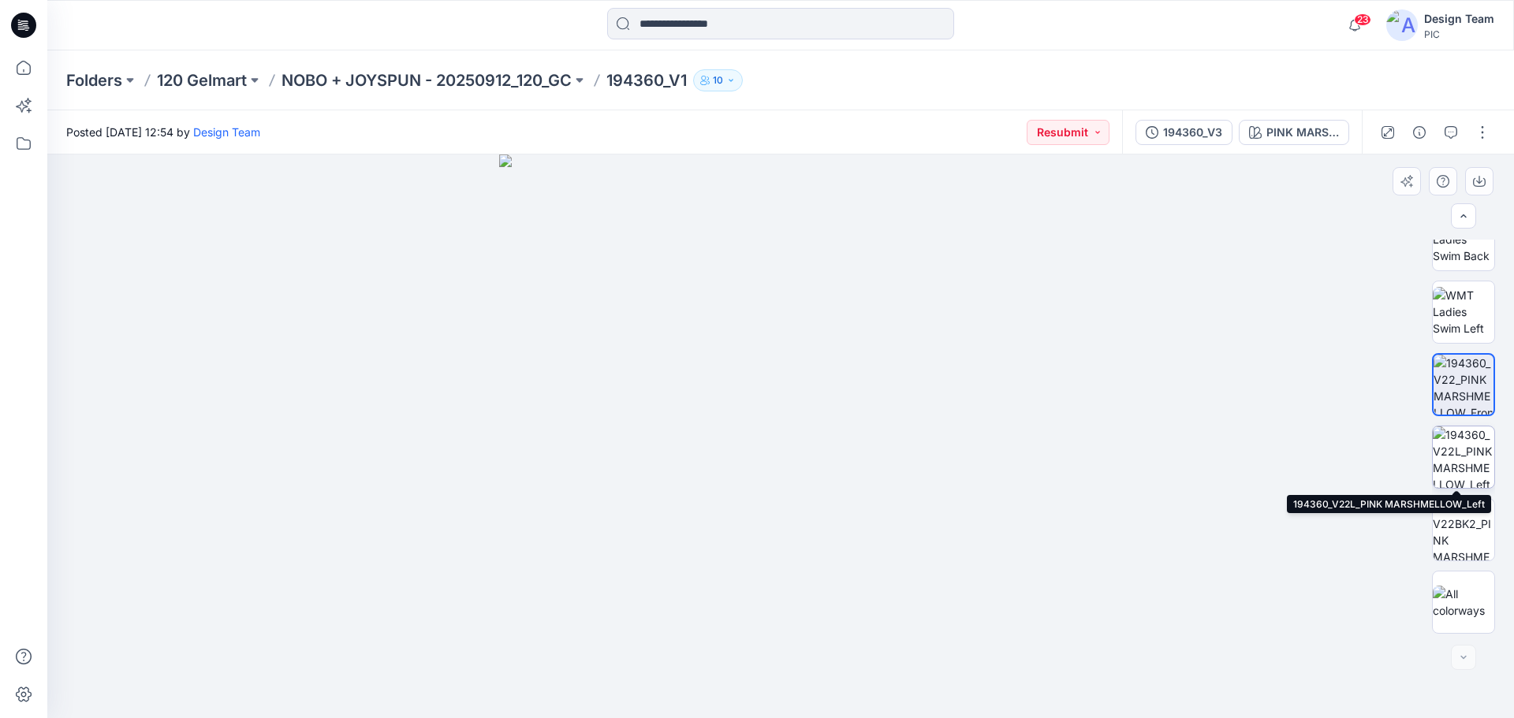
click at [1468, 460] on img at bounding box center [1464, 458] width 62 height 62
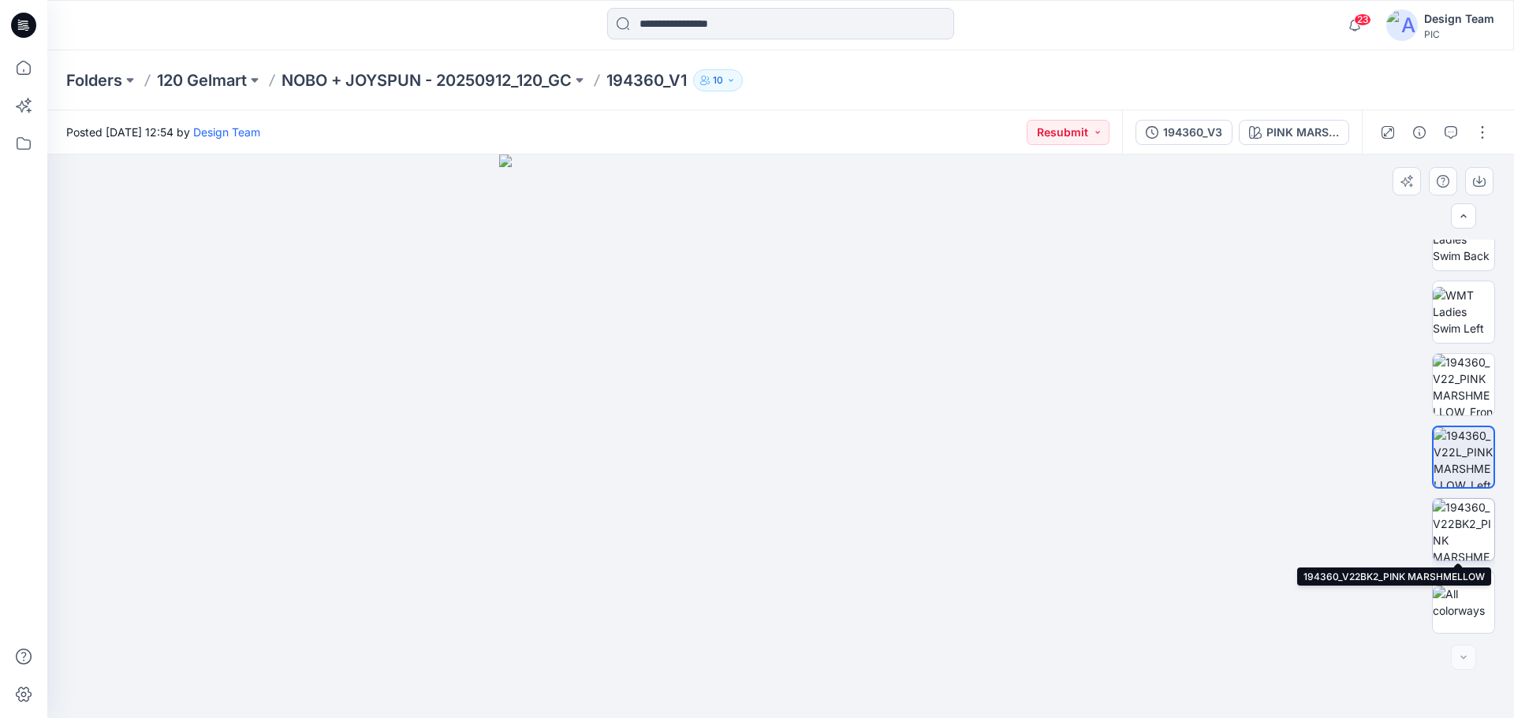
click at [1460, 527] on img at bounding box center [1464, 530] width 62 height 62
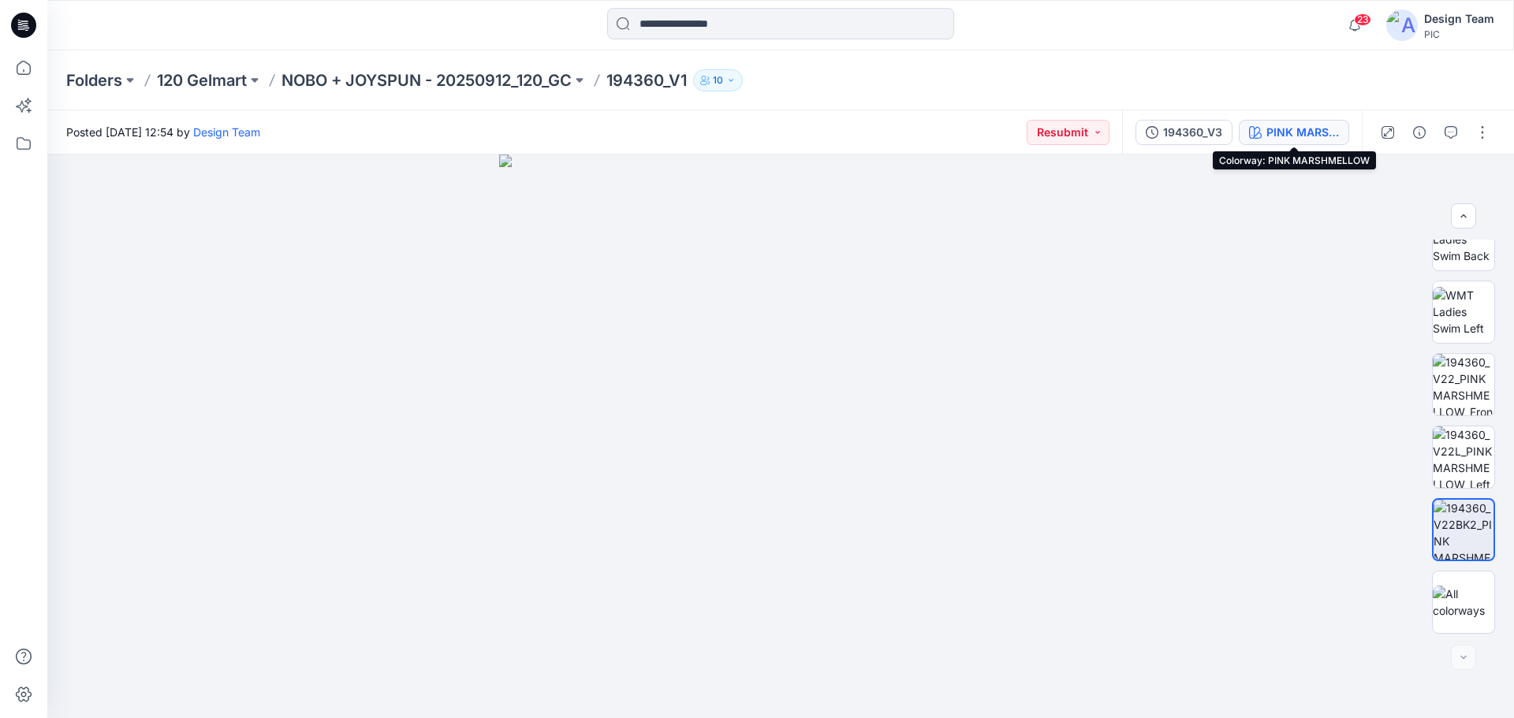
click at [1289, 130] on div "PINK MARSHMELLOW" at bounding box center [1302, 132] width 73 height 17
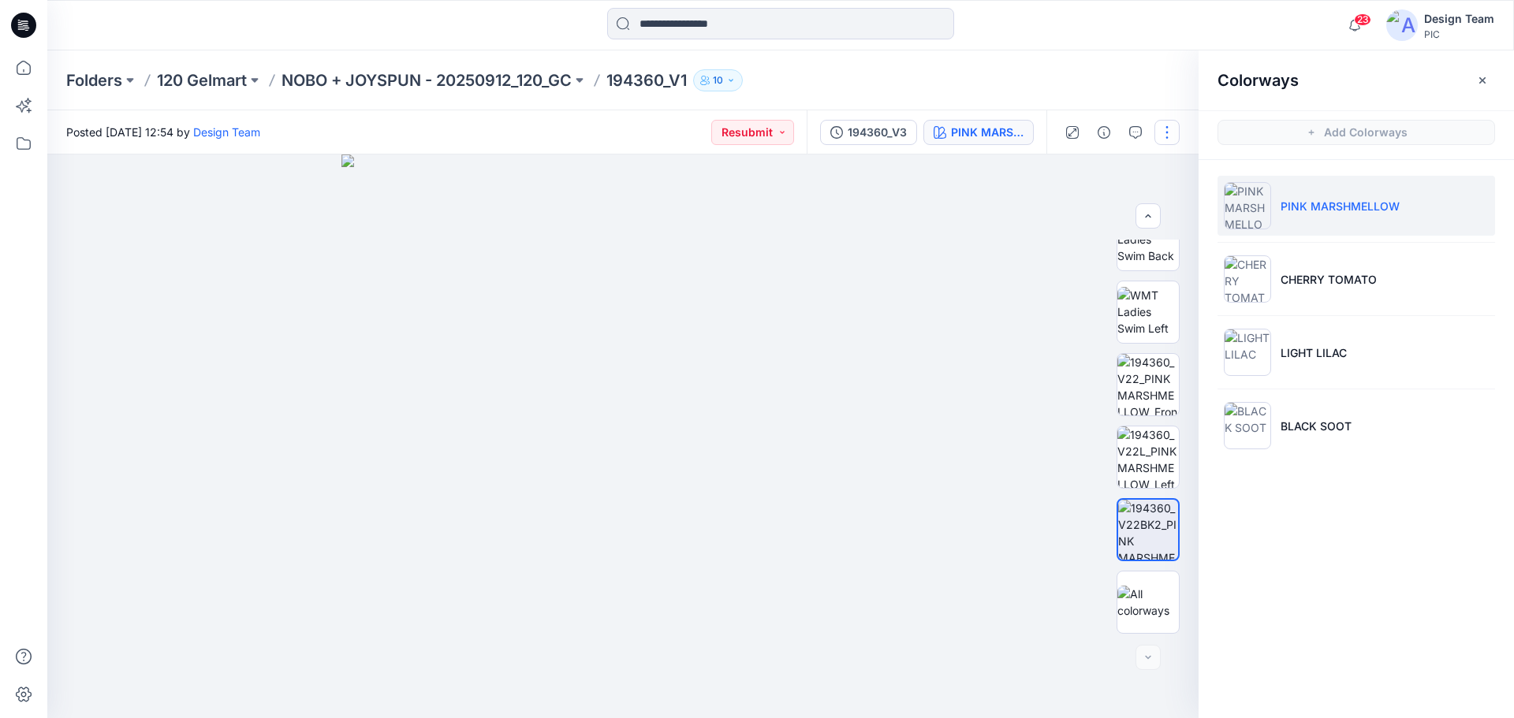
click at [1170, 134] on button "button" at bounding box center [1166, 132] width 25 height 25
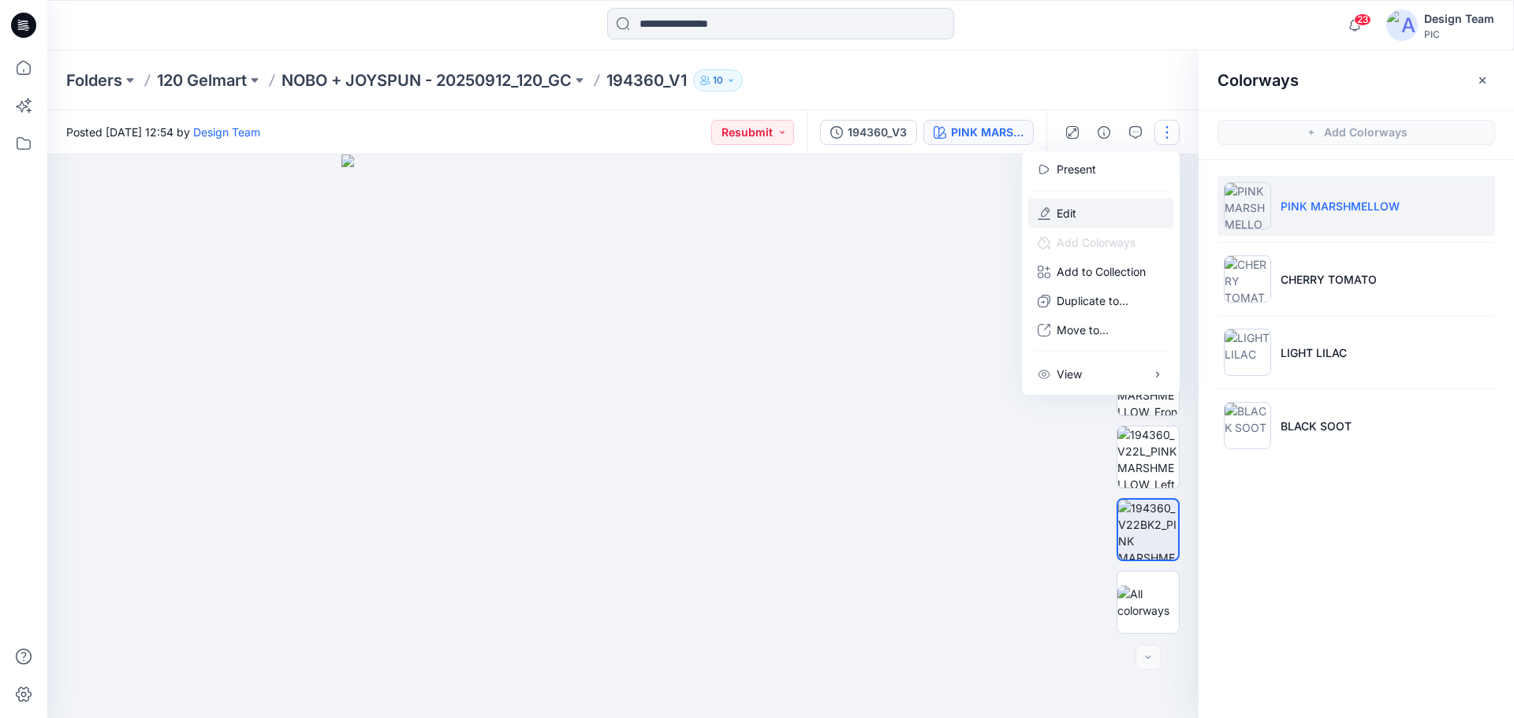
click at [1091, 213] on button "Edit" at bounding box center [1100, 213] width 145 height 29
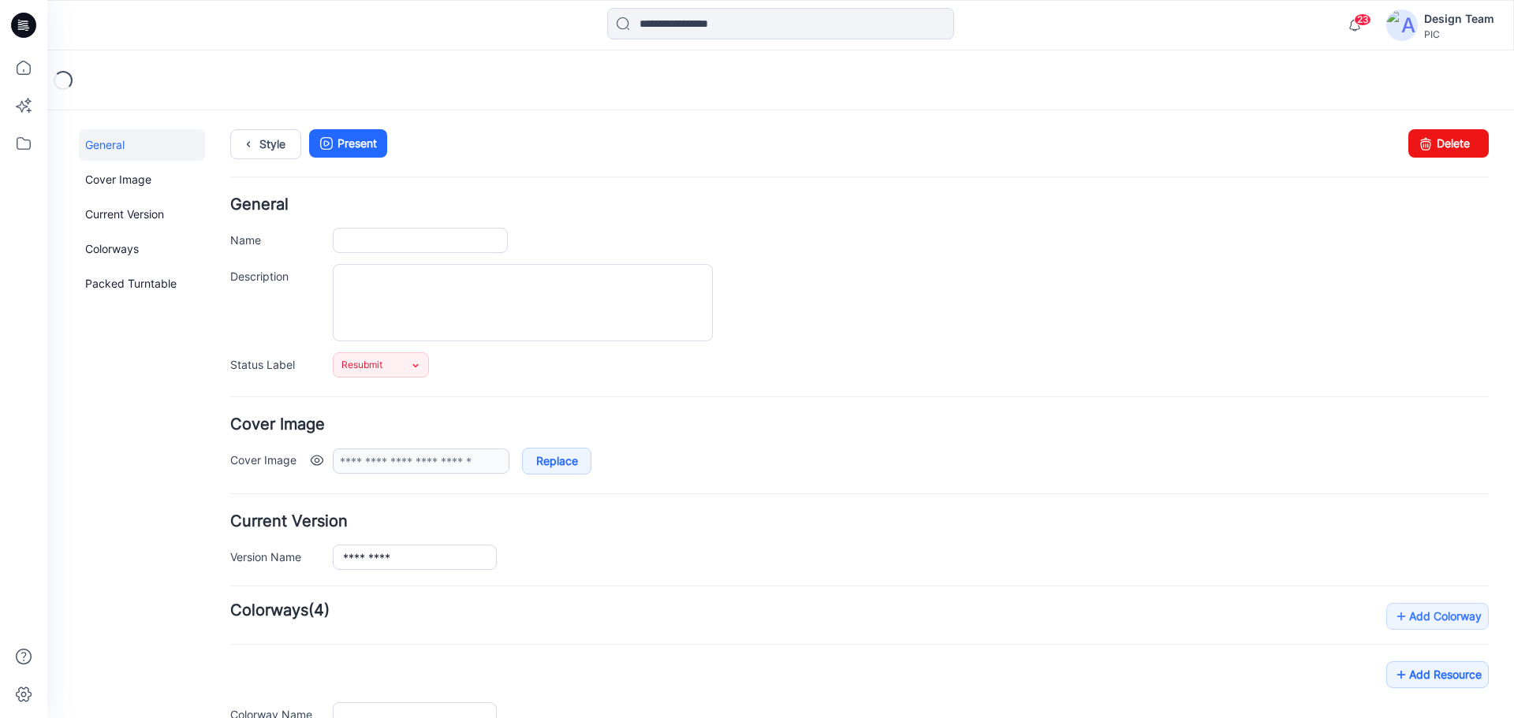
type input "*********"
type input "**********"
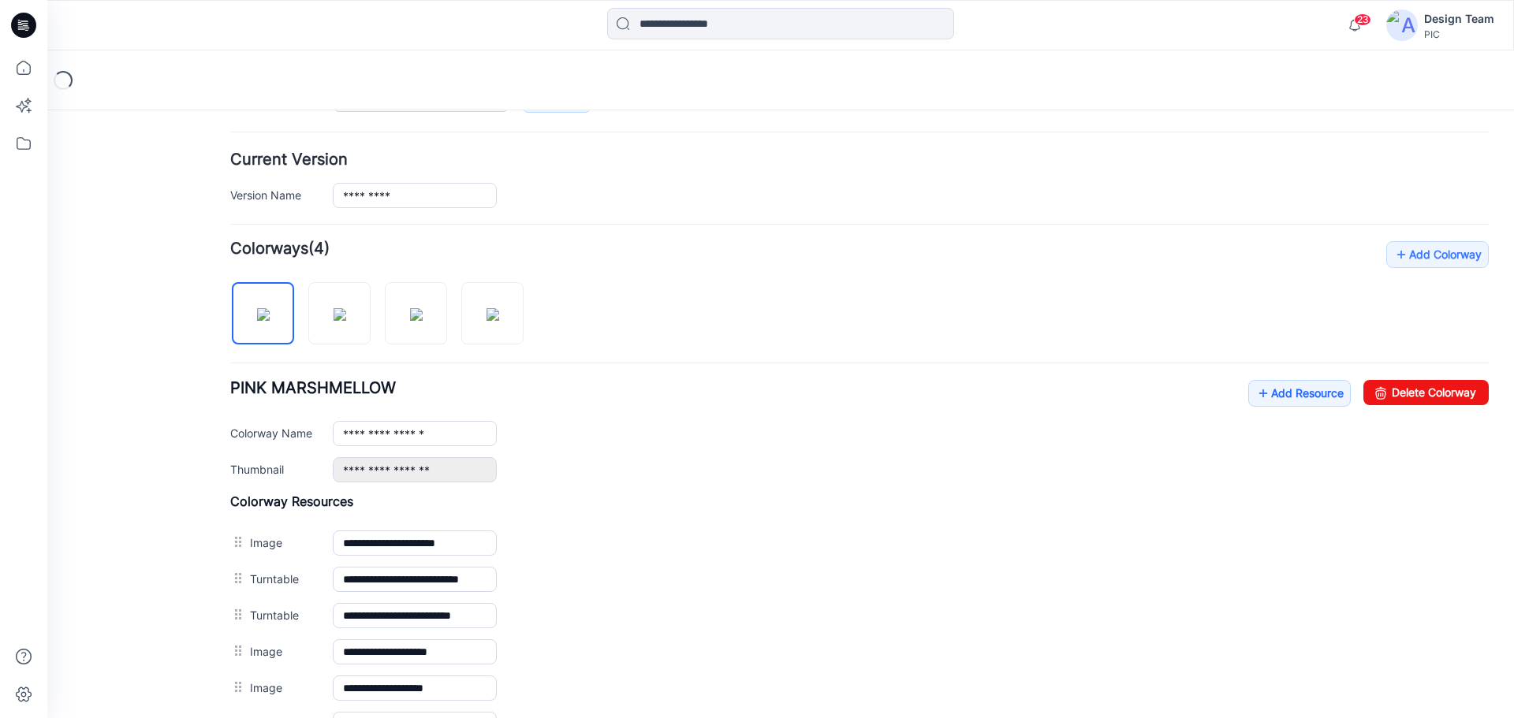
scroll to position [394, 0]
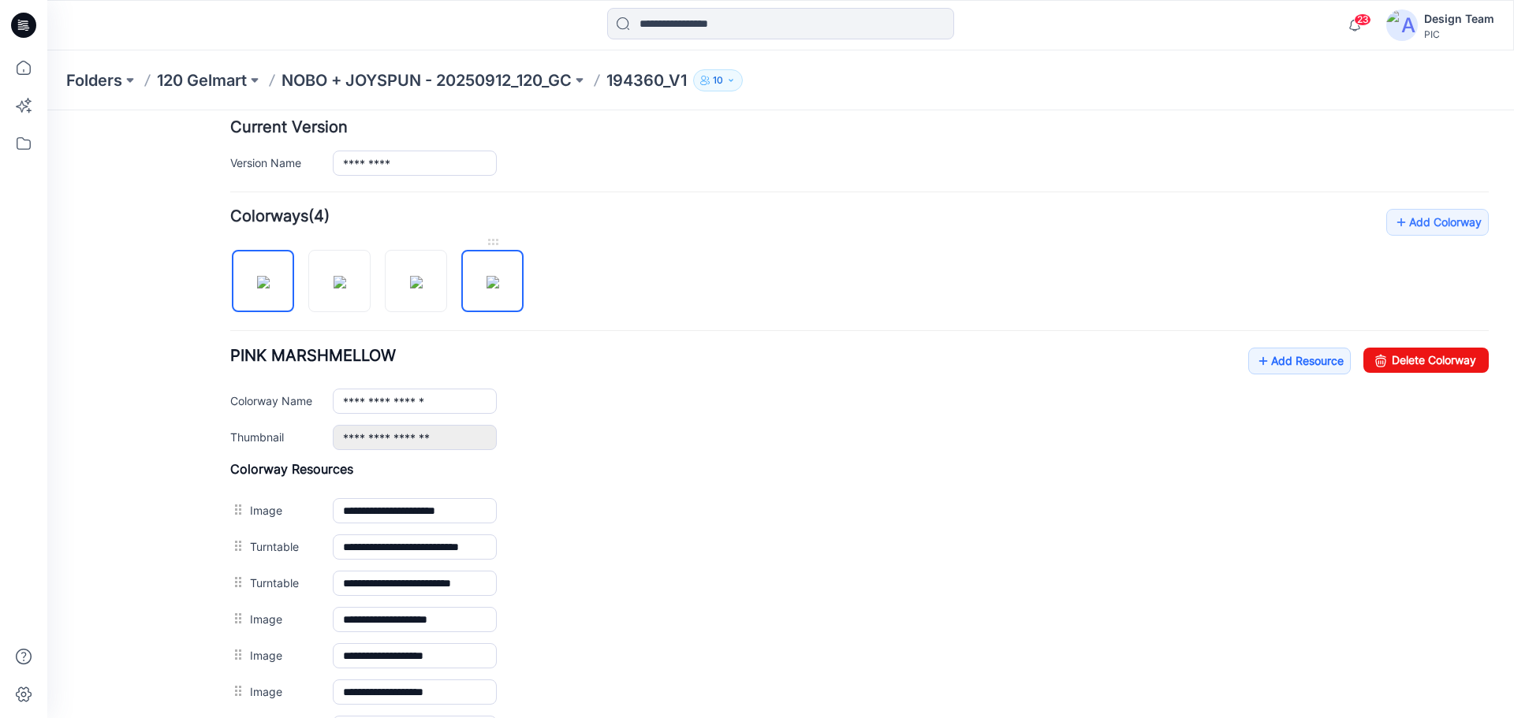
click at [487, 279] on img at bounding box center [493, 282] width 13 height 13
type input "**********"
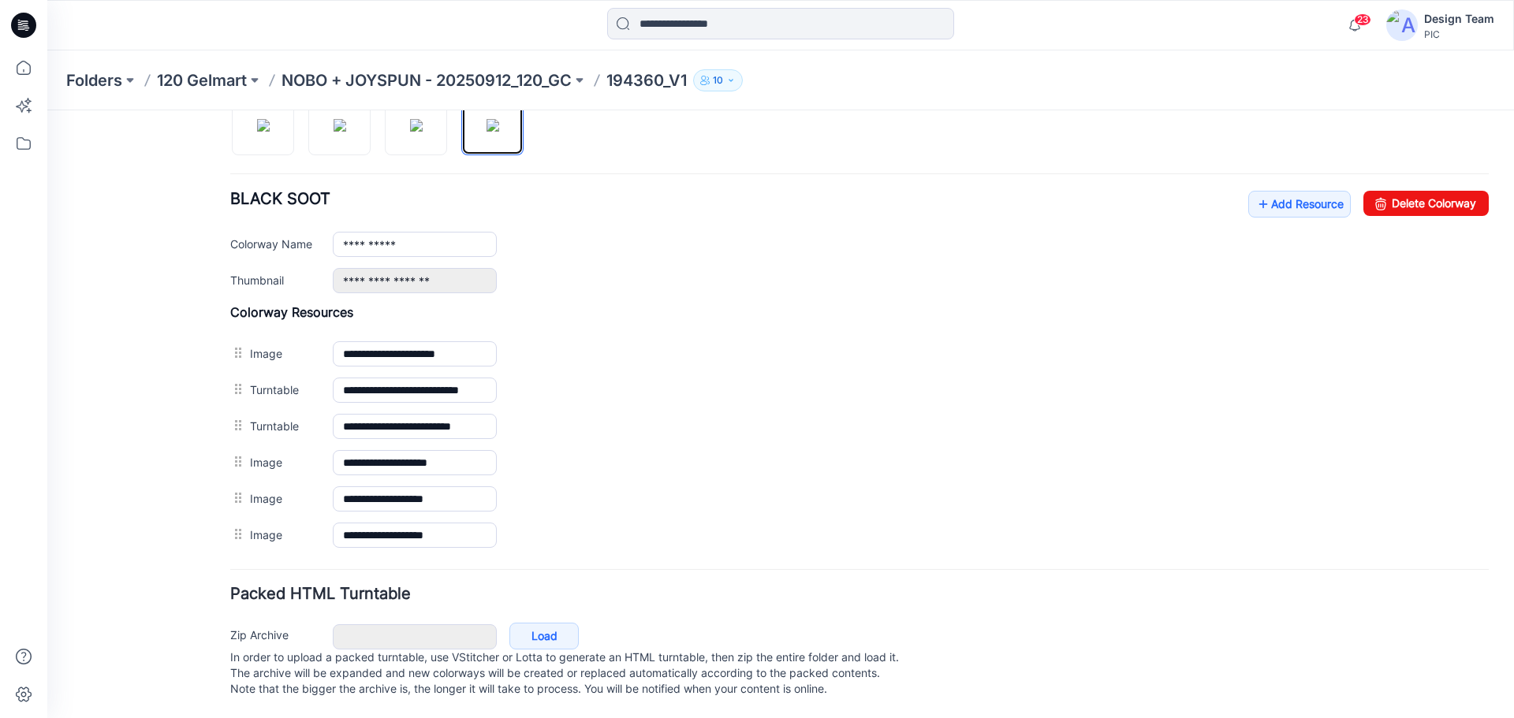
scroll to position [567, 0]
click at [1286, 192] on link "Add Resource" at bounding box center [1299, 204] width 103 height 27
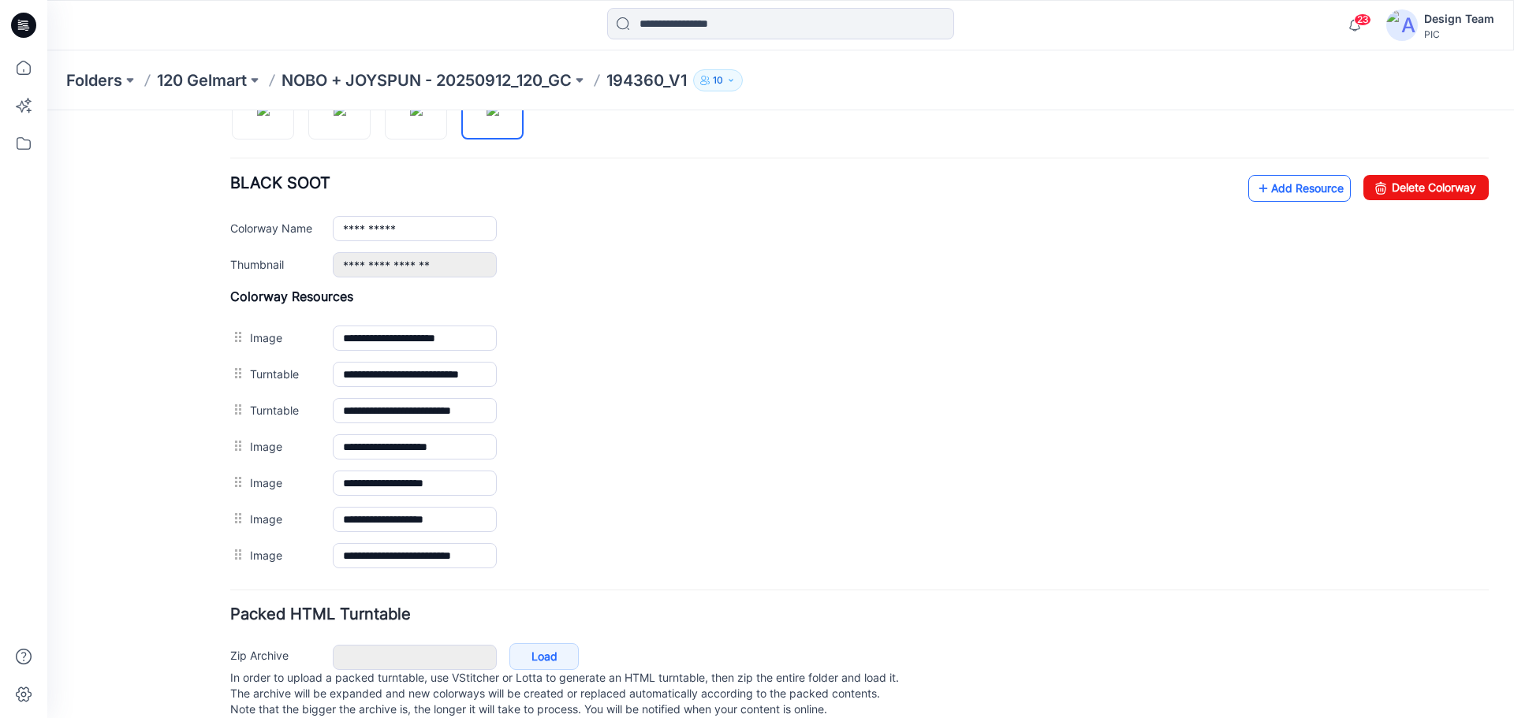
click at [1258, 192] on link "Add Resource" at bounding box center [1299, 188] width 103 height 27
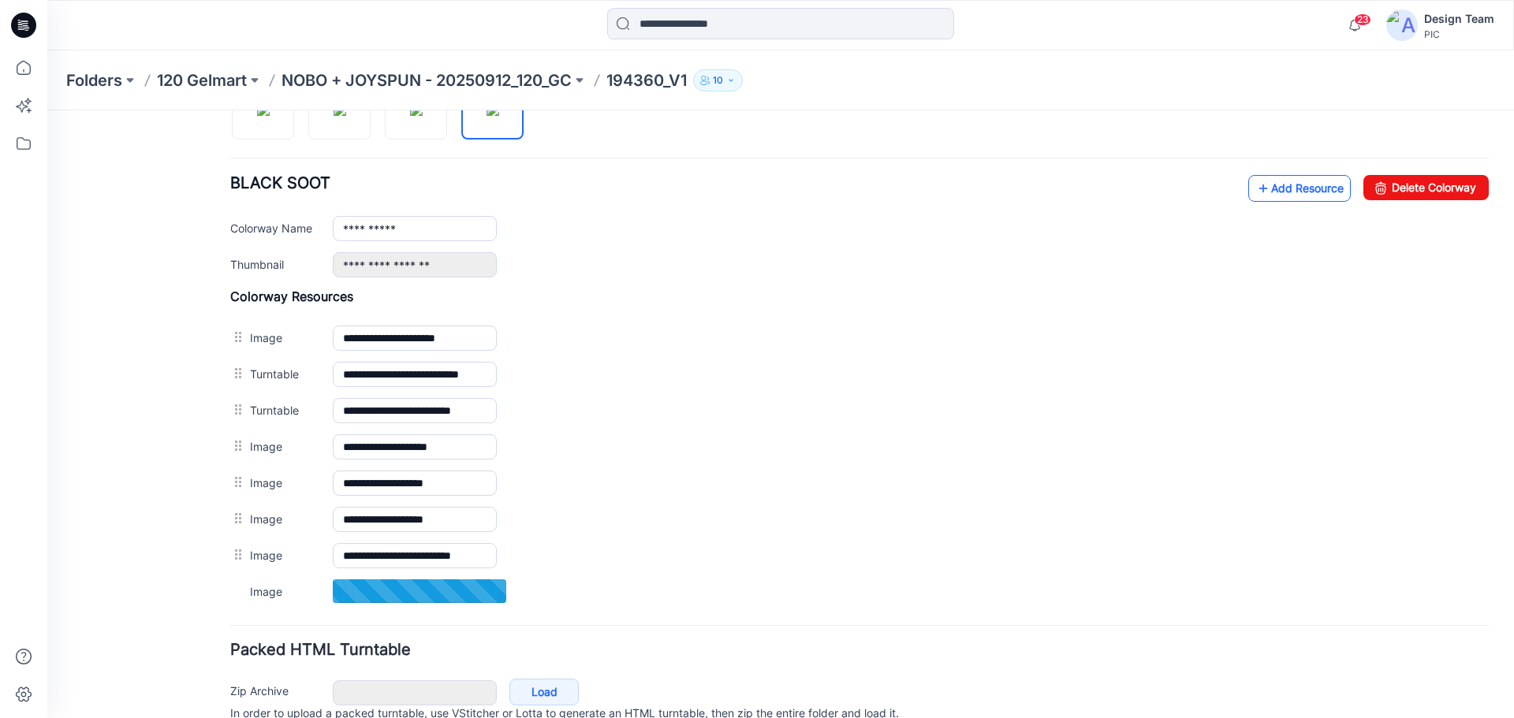
click at [1256, 190] on icon at bounding box center [1263, 188] width 16 height 25
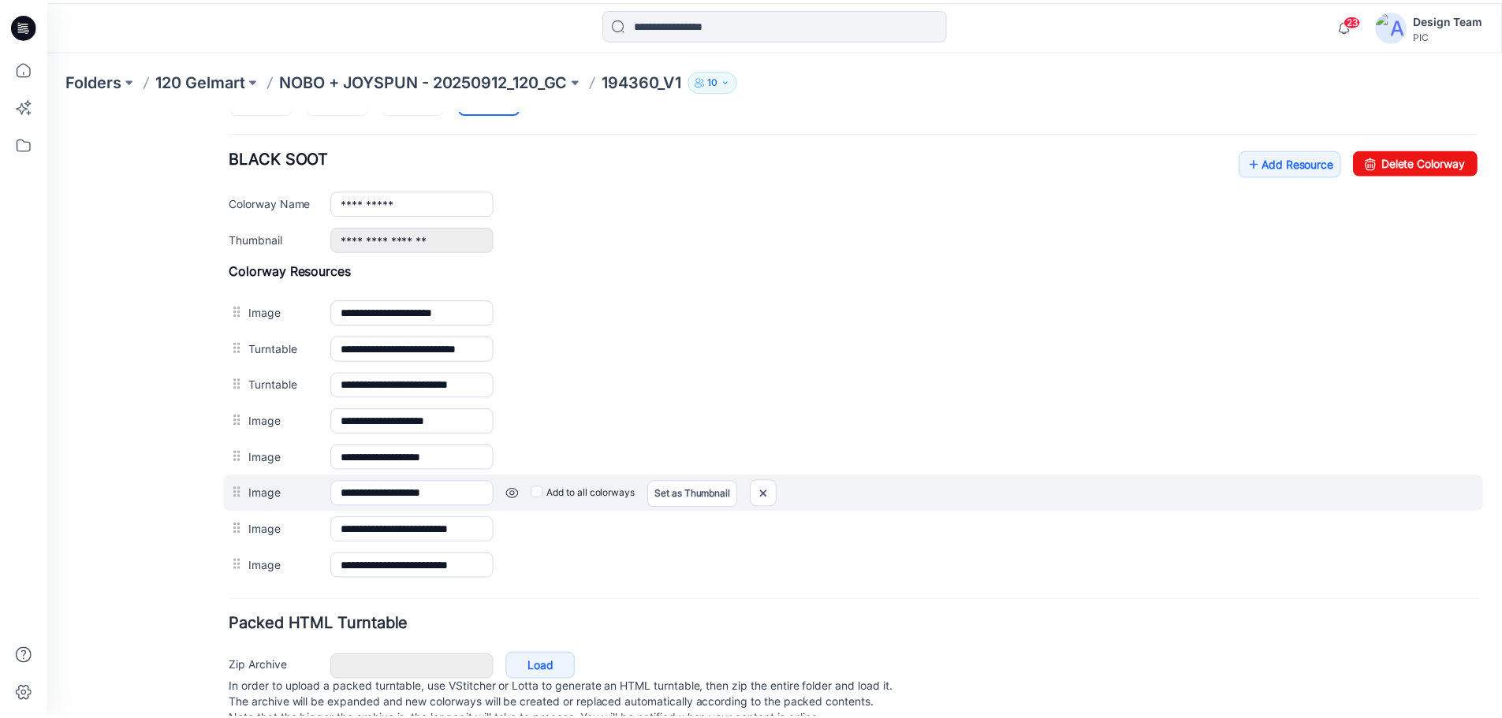
scroll to position [640, 0]
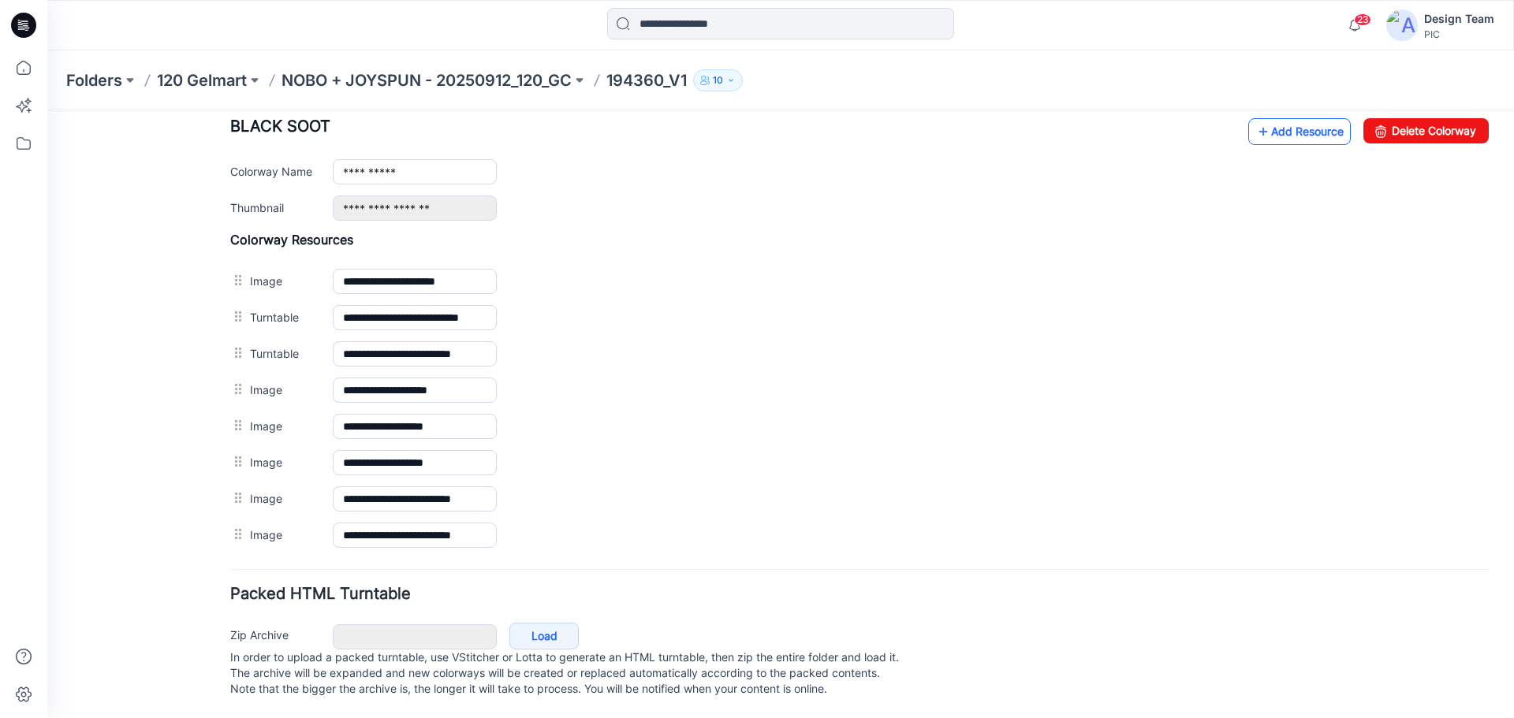
click at [1299, 118] on link "Add Resource" at bounding box center [1299, 131] width 103 height 27
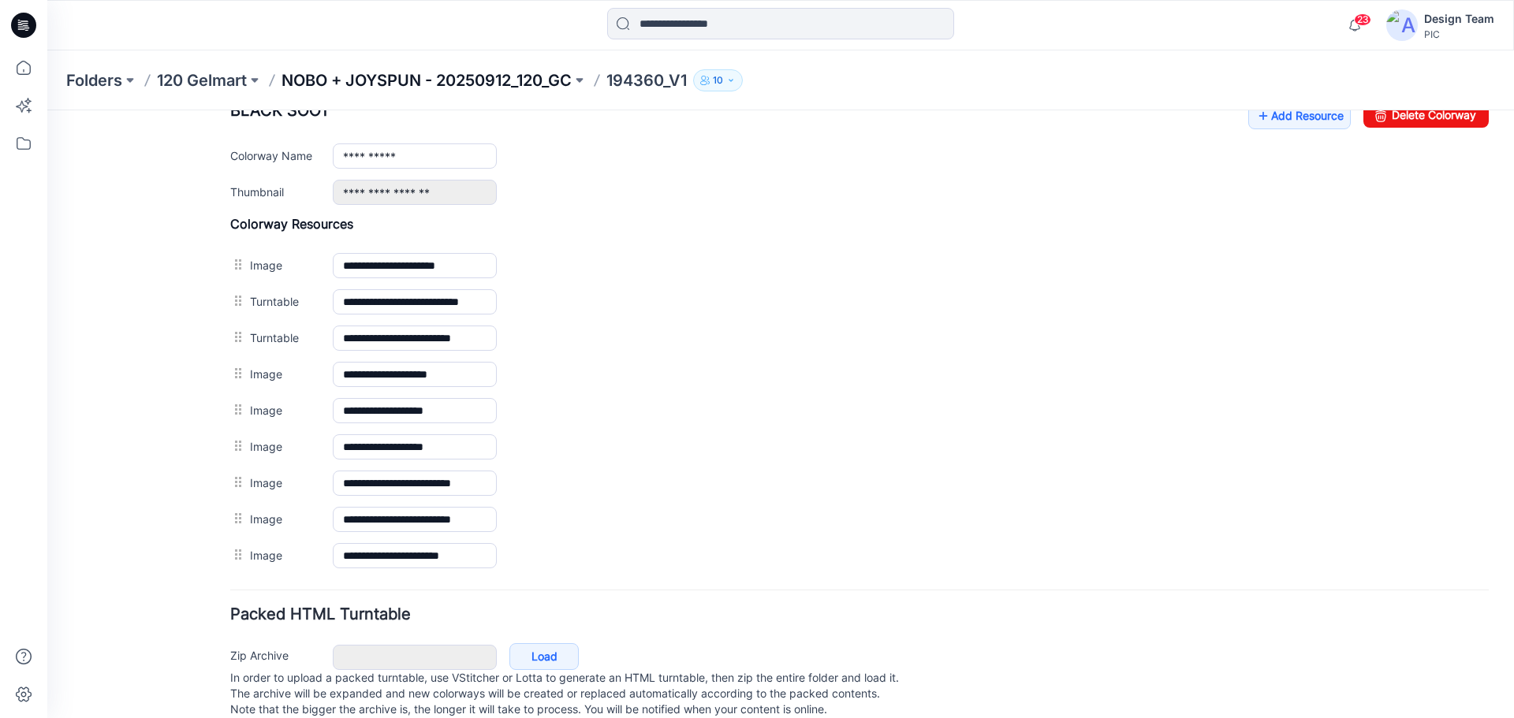
click at [490, 80] on p "NOBO + JOYSPUN - 20250912_120_GC" at bounding box center [427, 80] width 290 height 22
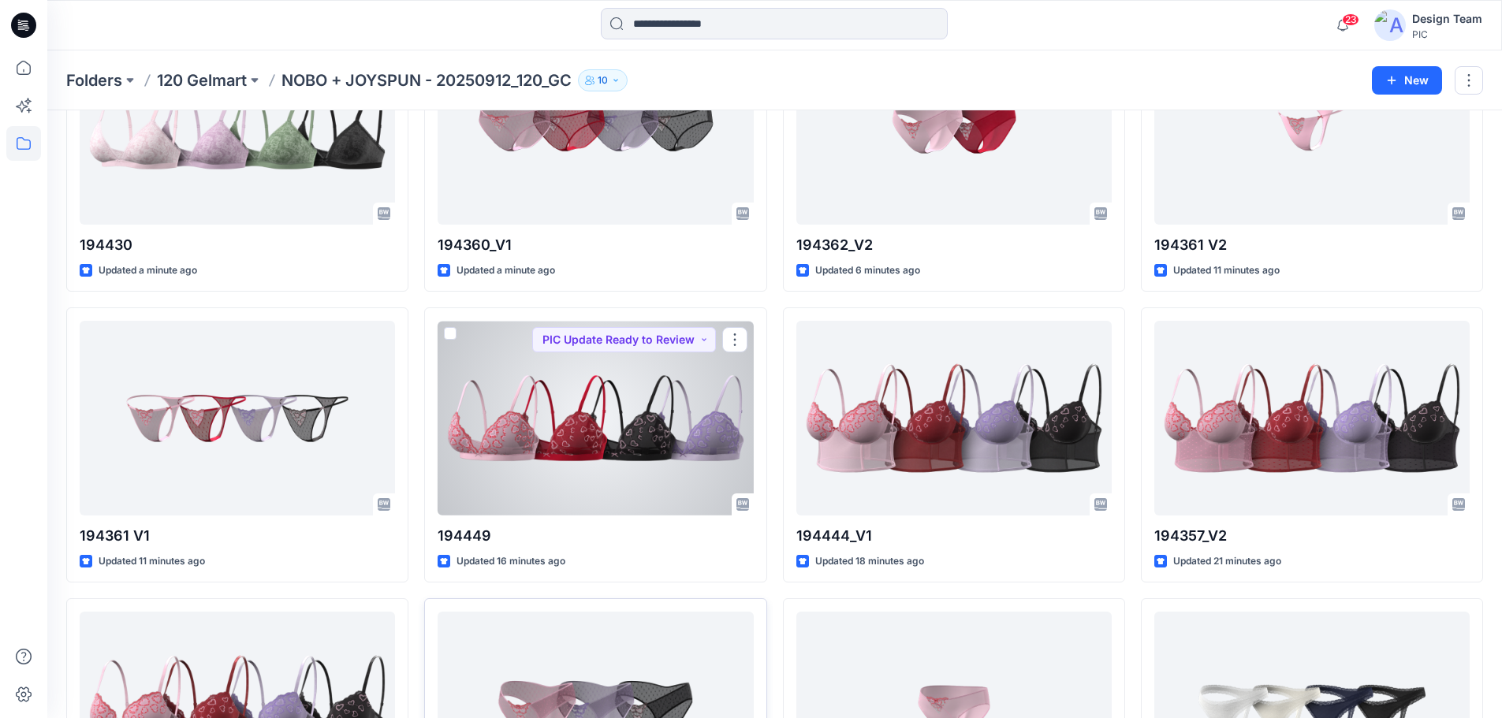
scroll to position [471, 0]
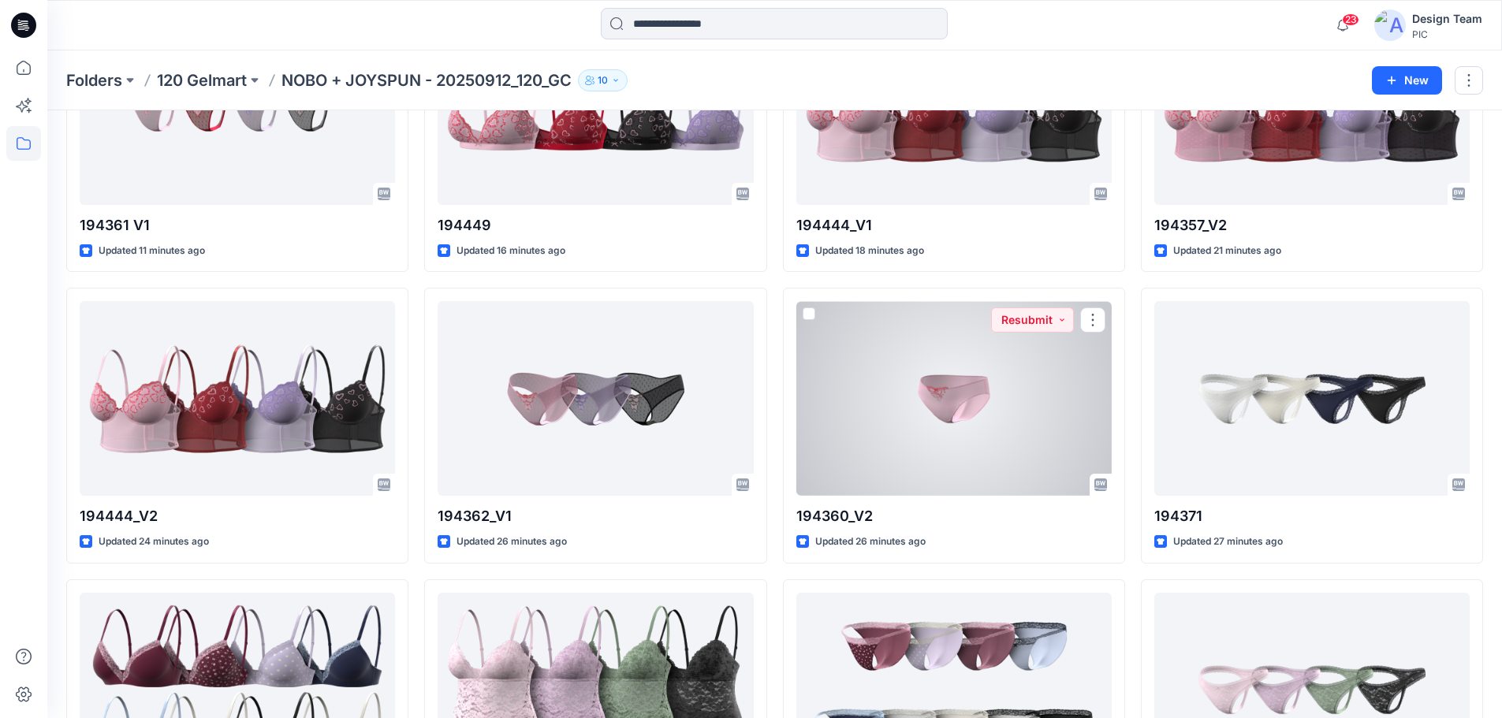
click at [960, 431] on div at bounding box center [953, 398] width 315 height 195
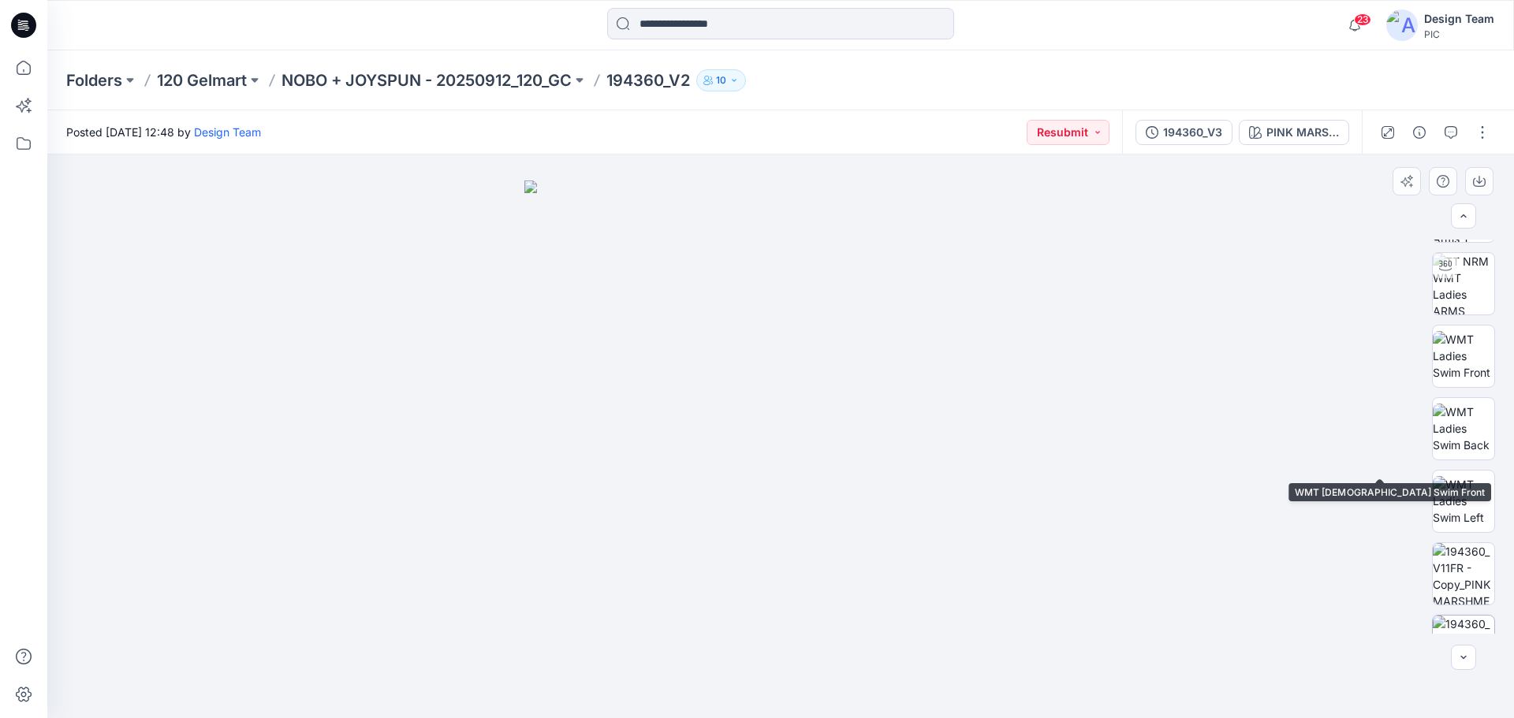
scroll to position [249, 0]
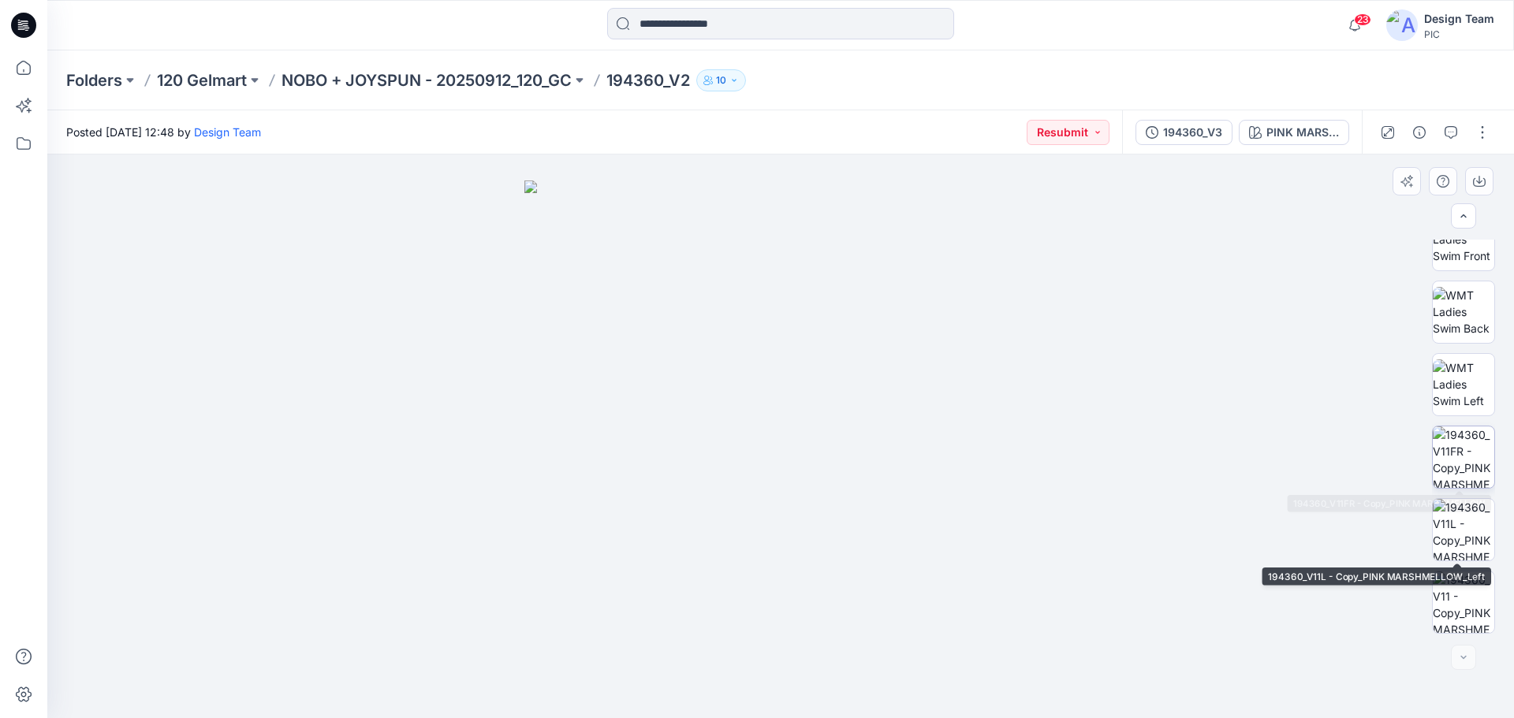
click at [1475, 445] on img at bounding box center [1464, 458] width 62 height 62
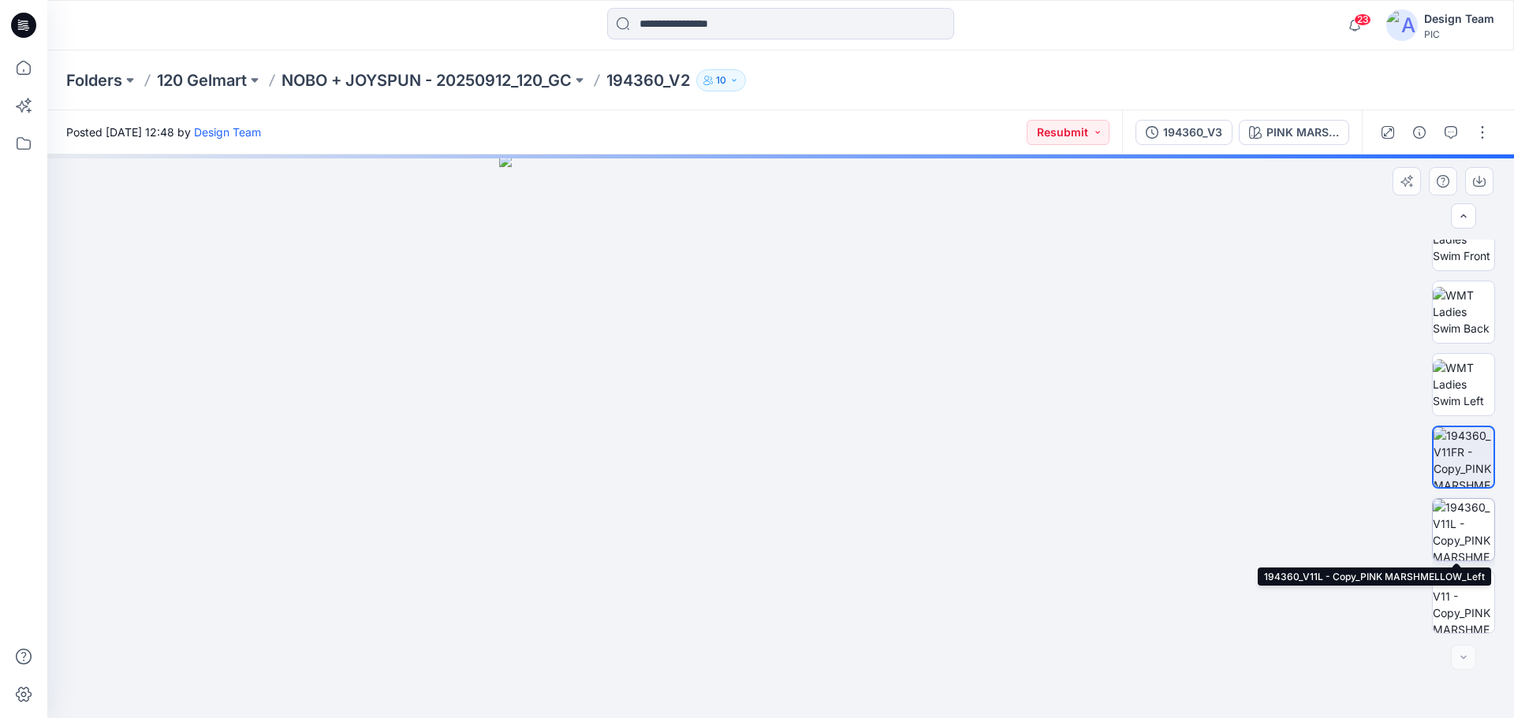
click at [1460, 524] on img at bounding box center [1464, 530] width 62 height 62
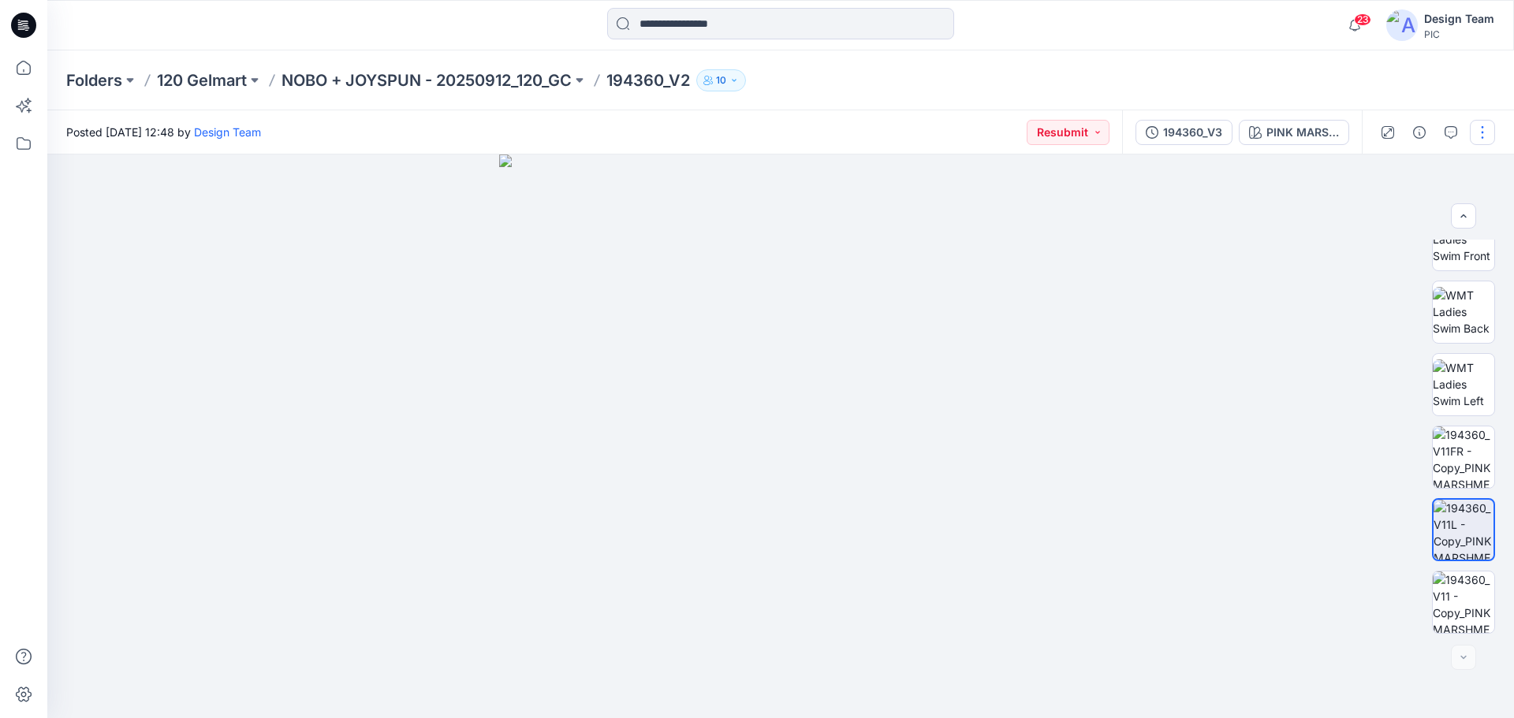
click at [1482, 126] on button "button" at bounding box center [1482, 132] width 25 height 25
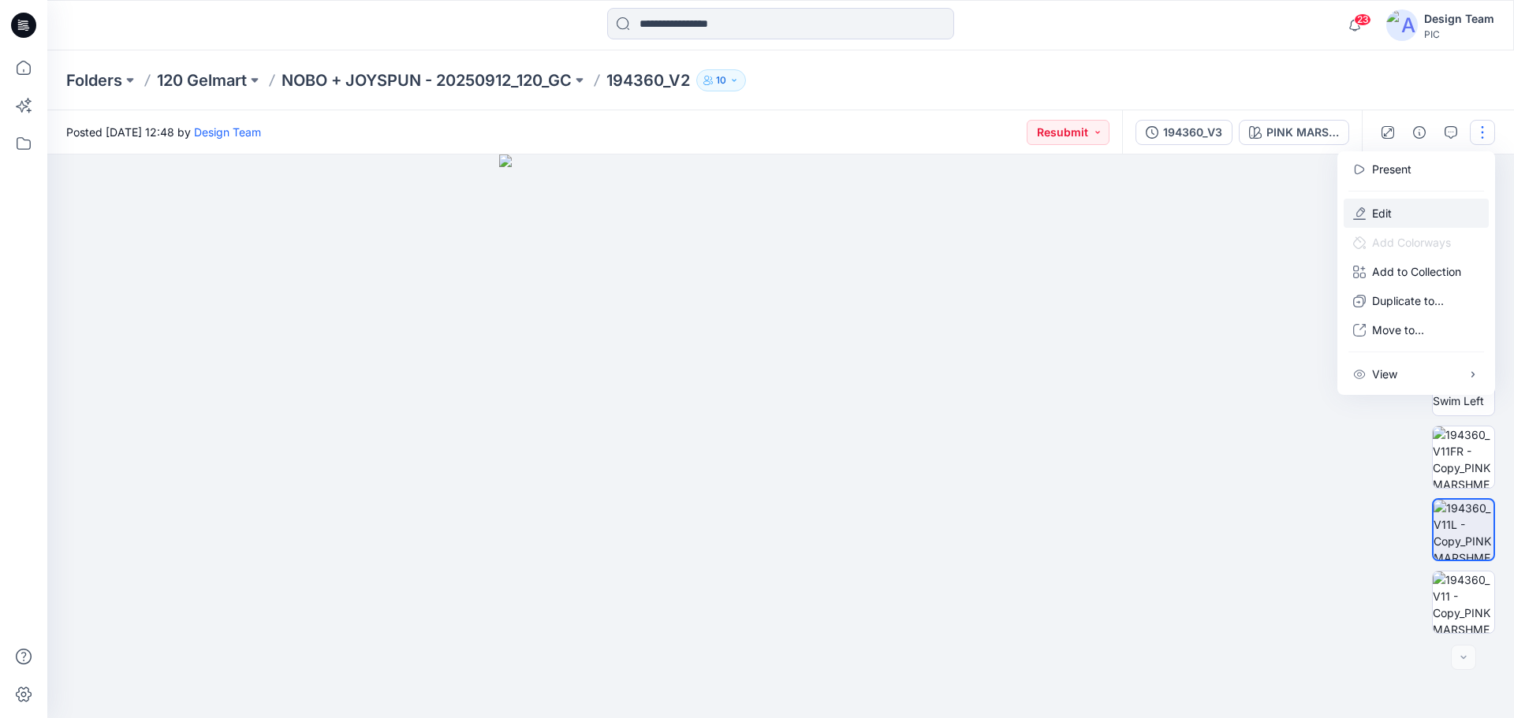
click at [1397, 211] on button "Edit" at bounding box center [1416, 213] width 145 height 29
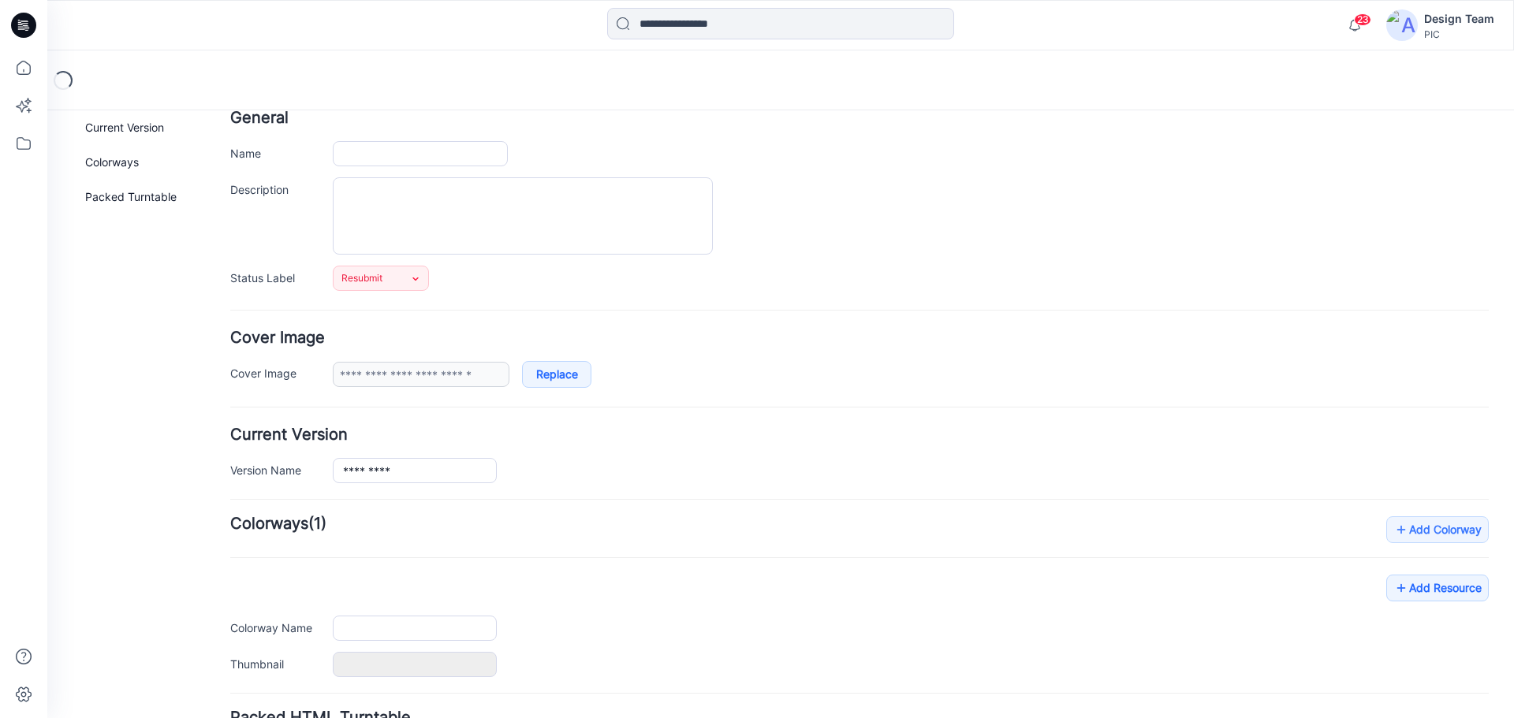
scroll to position [226, 0]
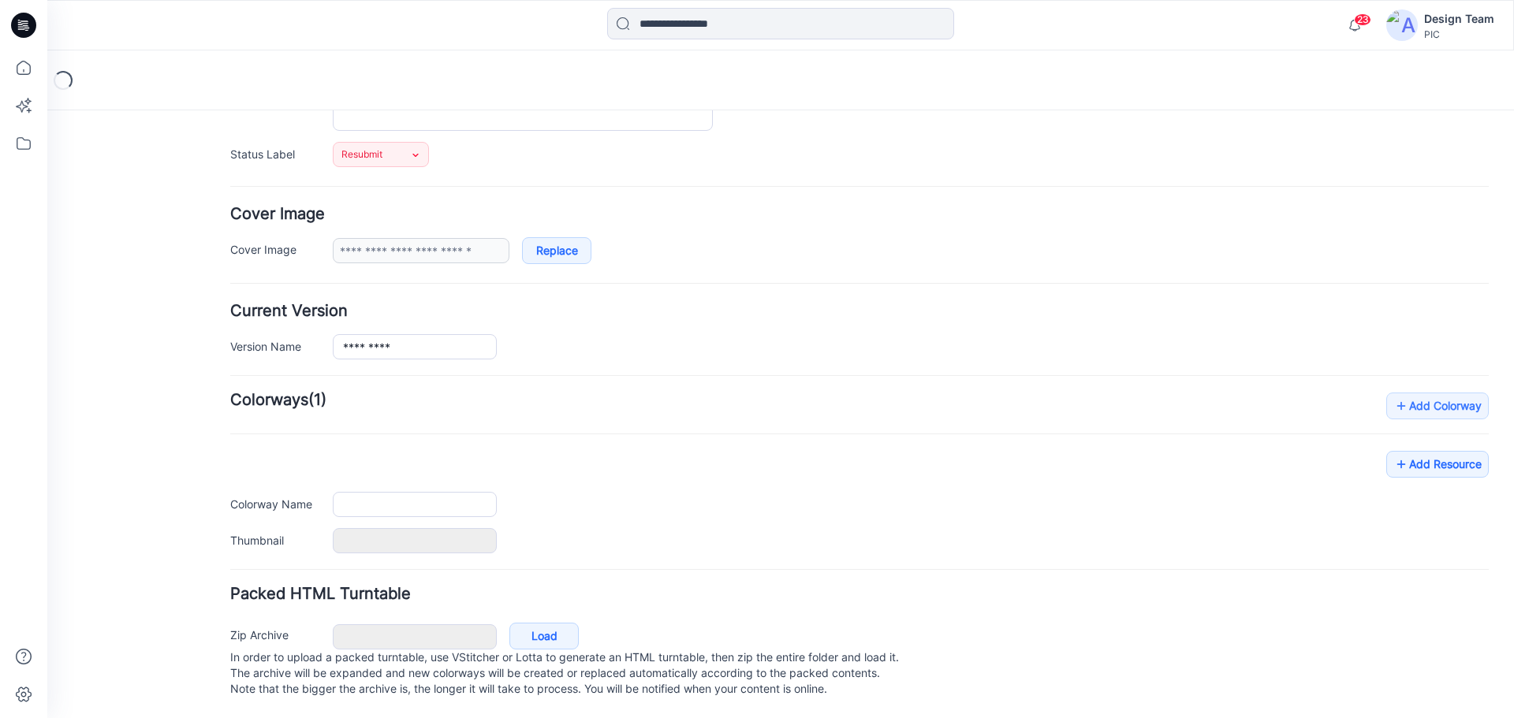
type input "*********"
type input "**********"
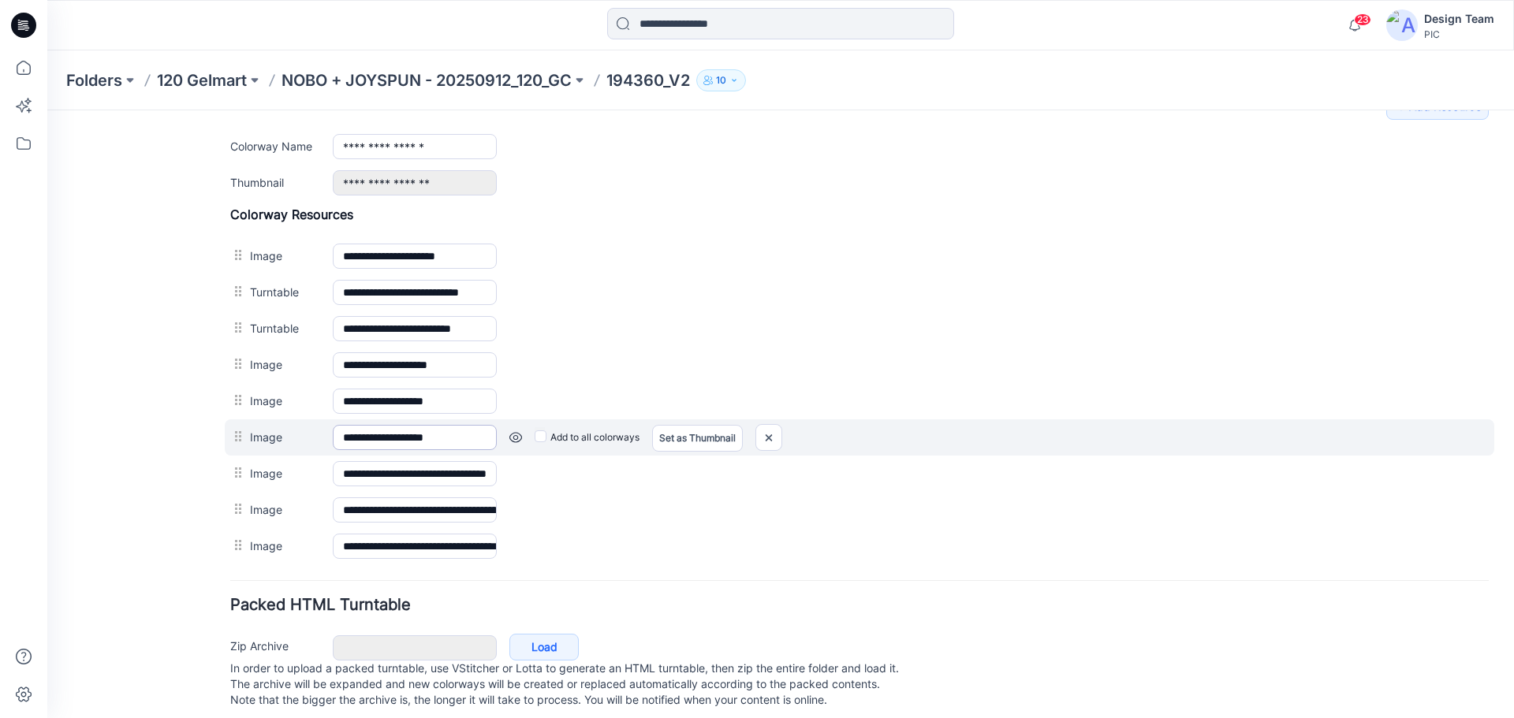
scroll to position [676, 0]
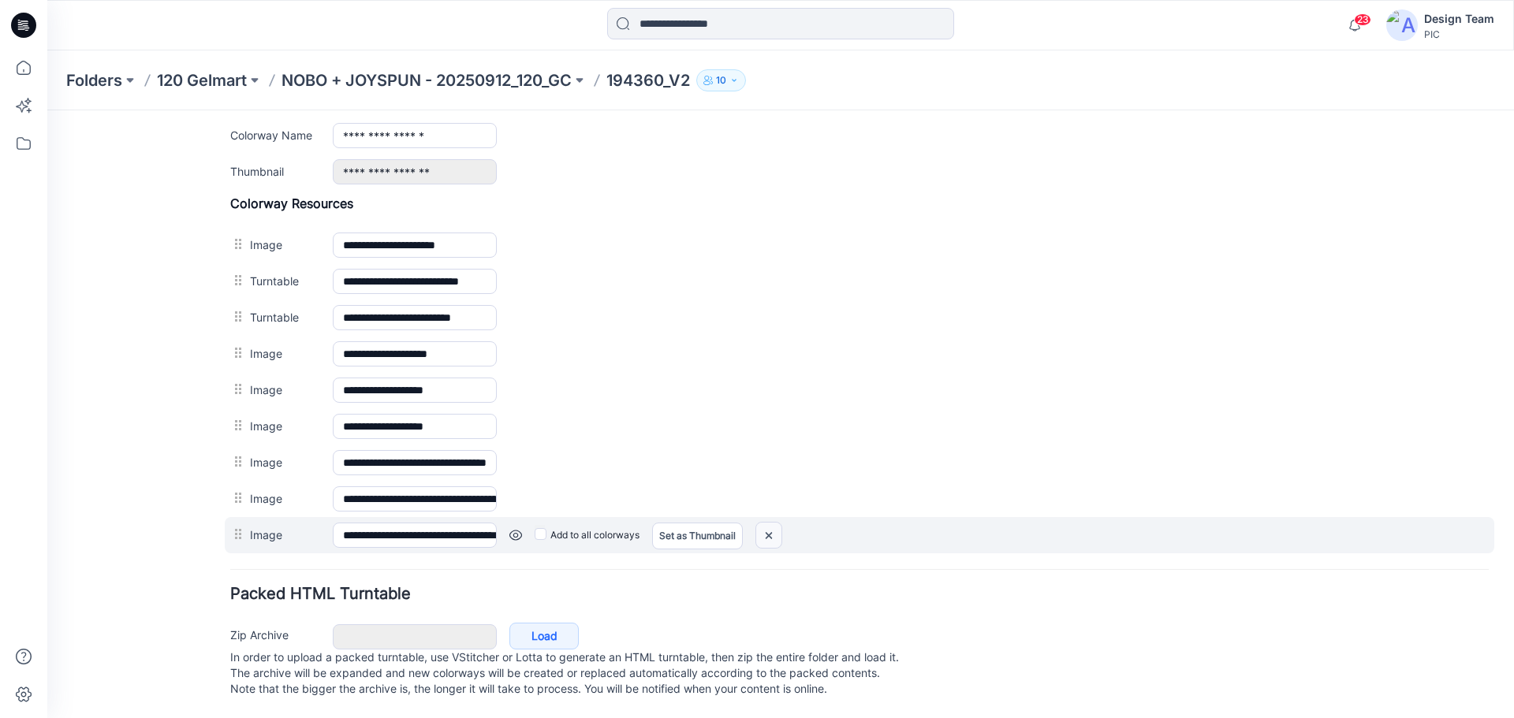
drag, startPoint x: 778, startPoint y: 523, endPoint x: 876, endPoint y: 172, distance: 364.3
click at [778, 523] on img at bounding box center [768, 536] width 25 height 26
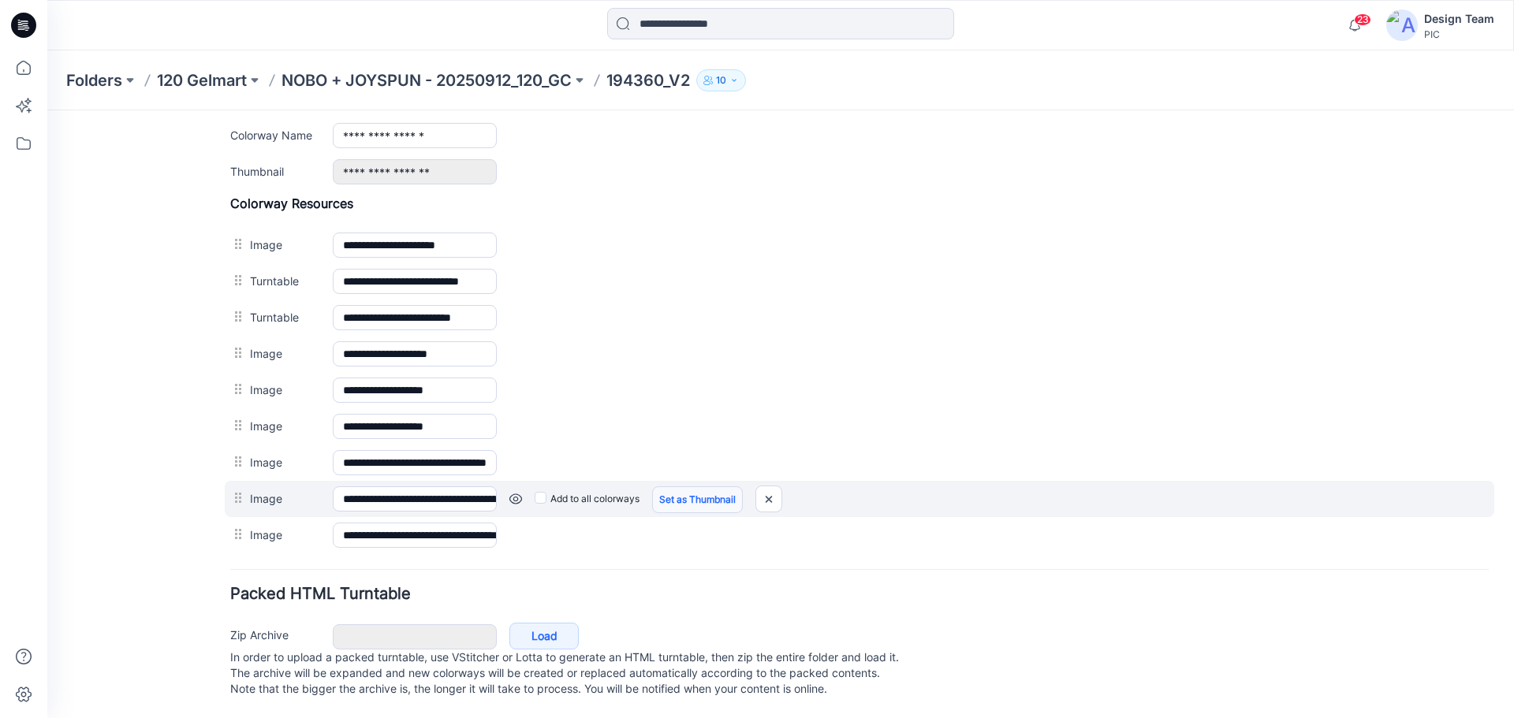
scroll to position [640, 0]
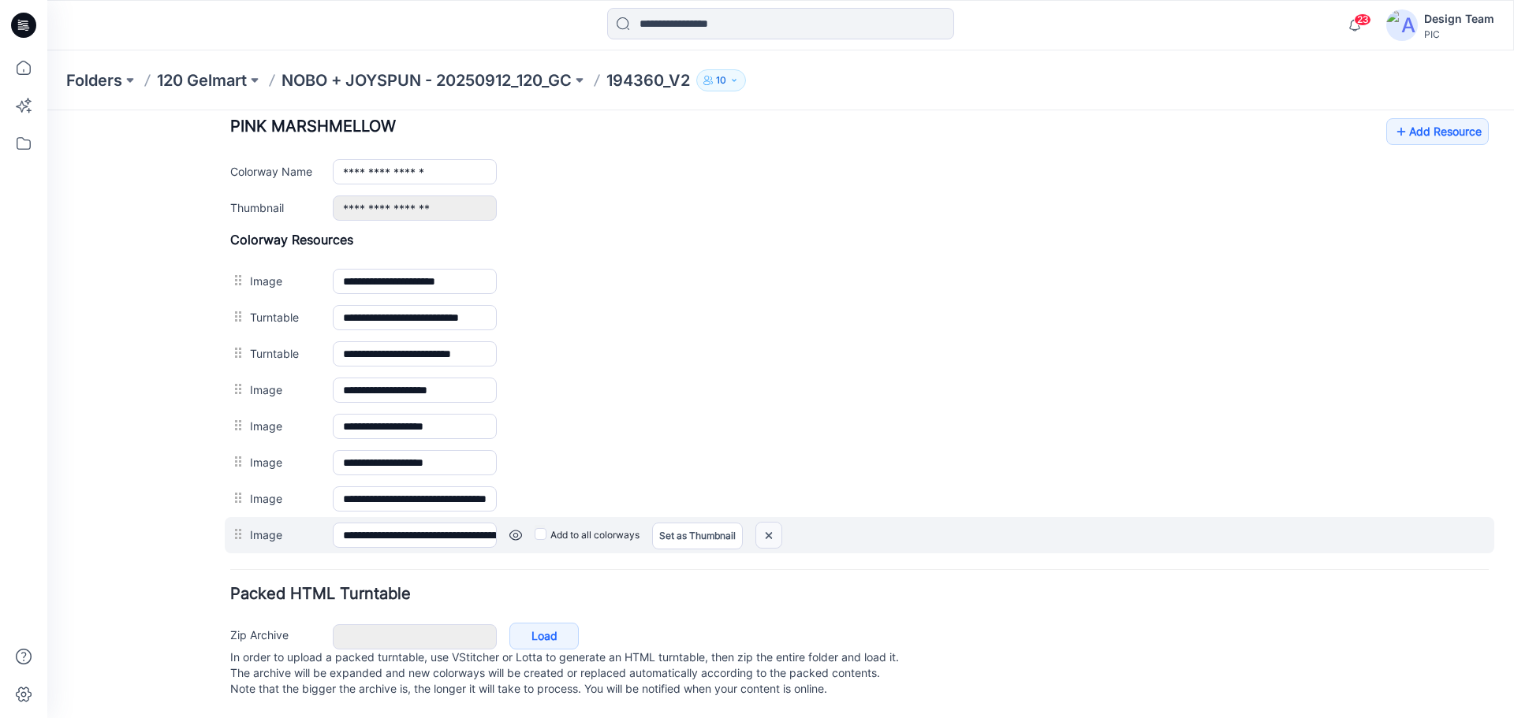
drag, startPoint x: 763, startPoint y: 521, endPoint x: 874, endPoint y: 181, distance: 357.4
click at [763, 523] on img at bounding box center [768, 536] width 25 height 26
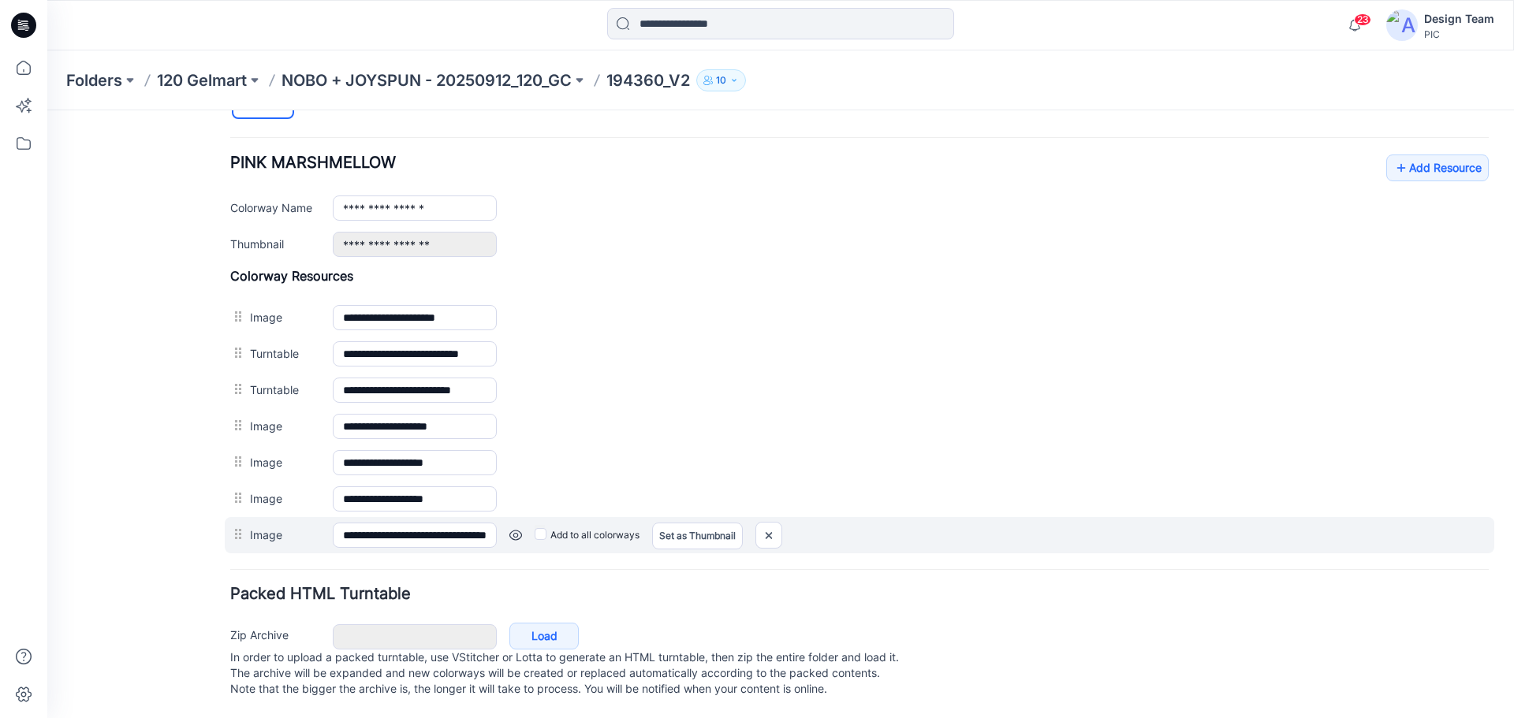
scroll to position [603, 0]
drag, startPoint x: 781, startPoint y: 520, endPoint x: 866, endPoint y: 185, distance: 346.6
click at [781, 523] on img at bounding box center [768, 536] width 25 height 26
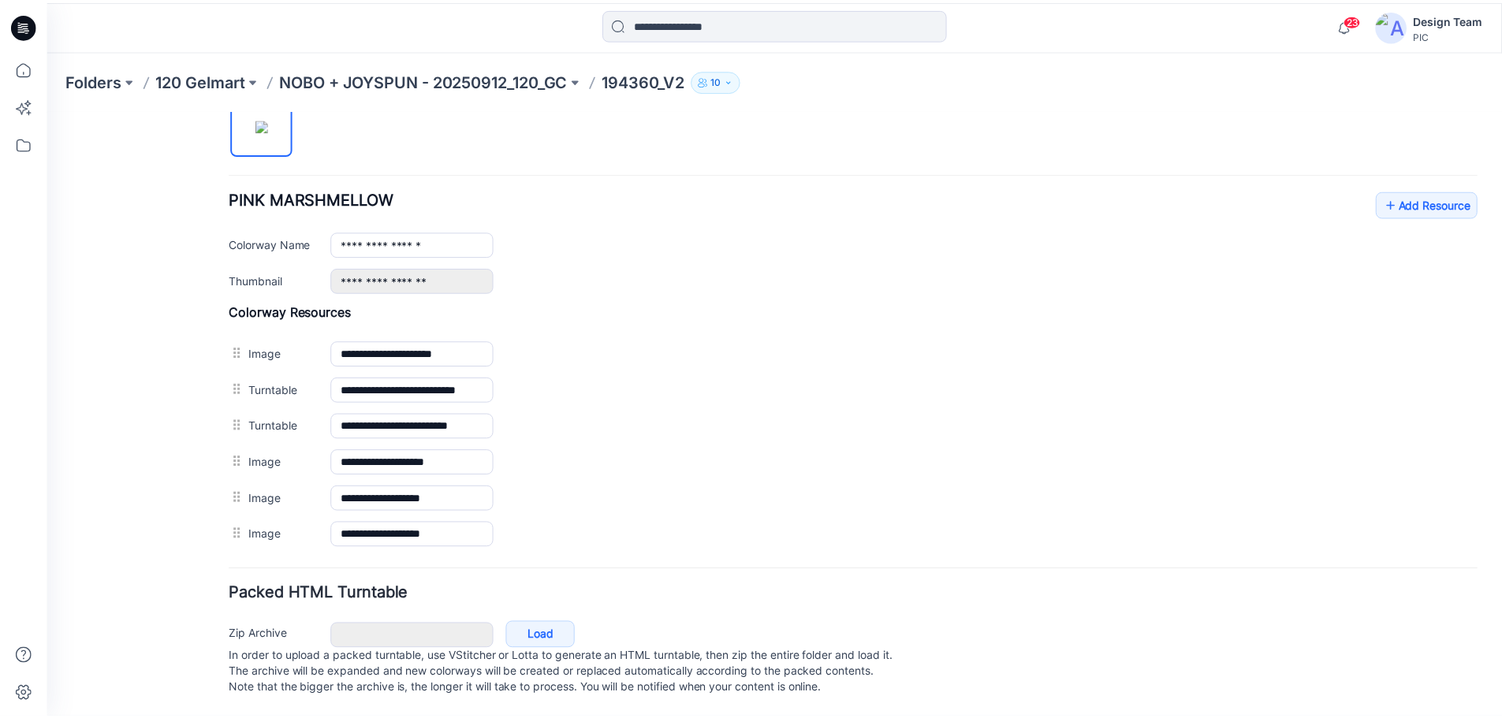
scroll to position [567, 0]
click at [369, 78] on p "NOBO + JOYSPUN - 20250912_120_GC" at bounding box center [427, 80] width 290 height 22
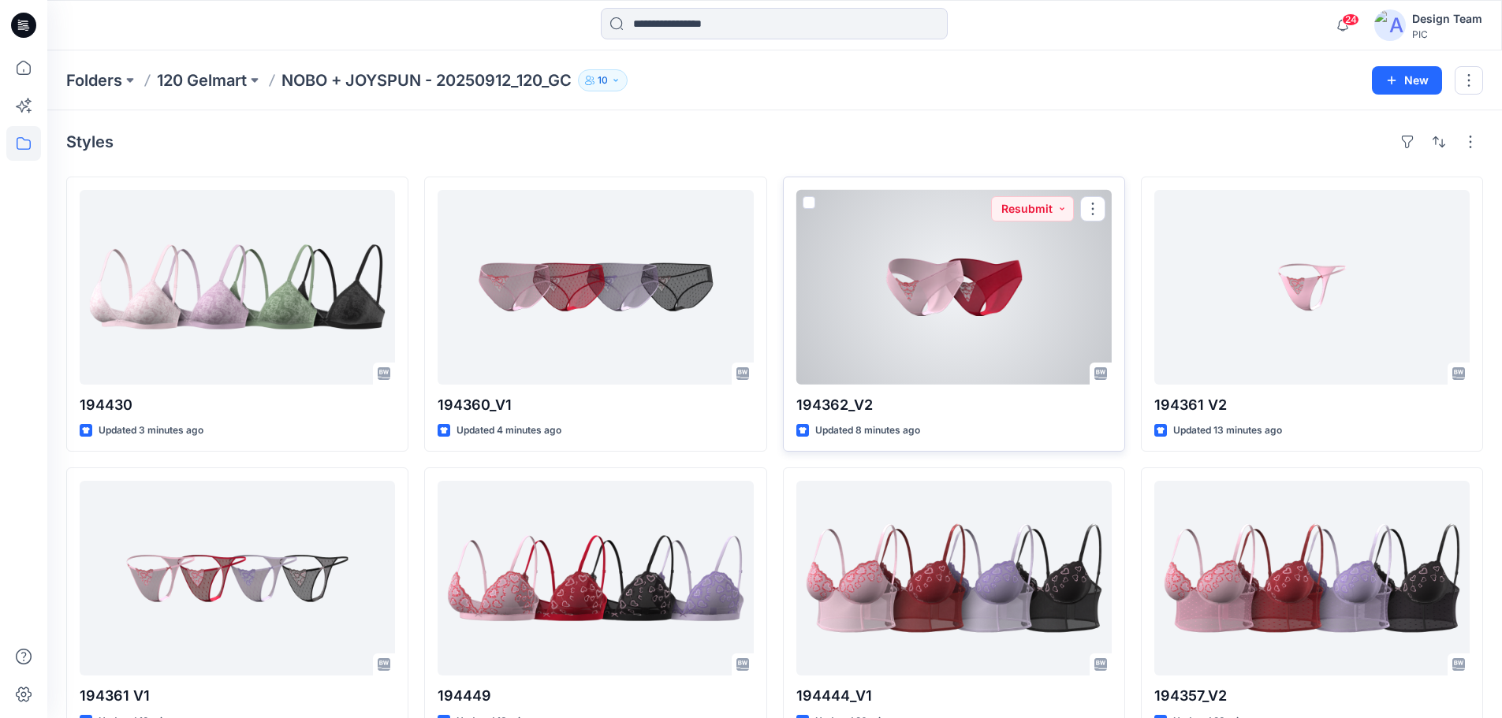
click at [1009, 275] on div at bounding box center [953, 287] width 315 height 195
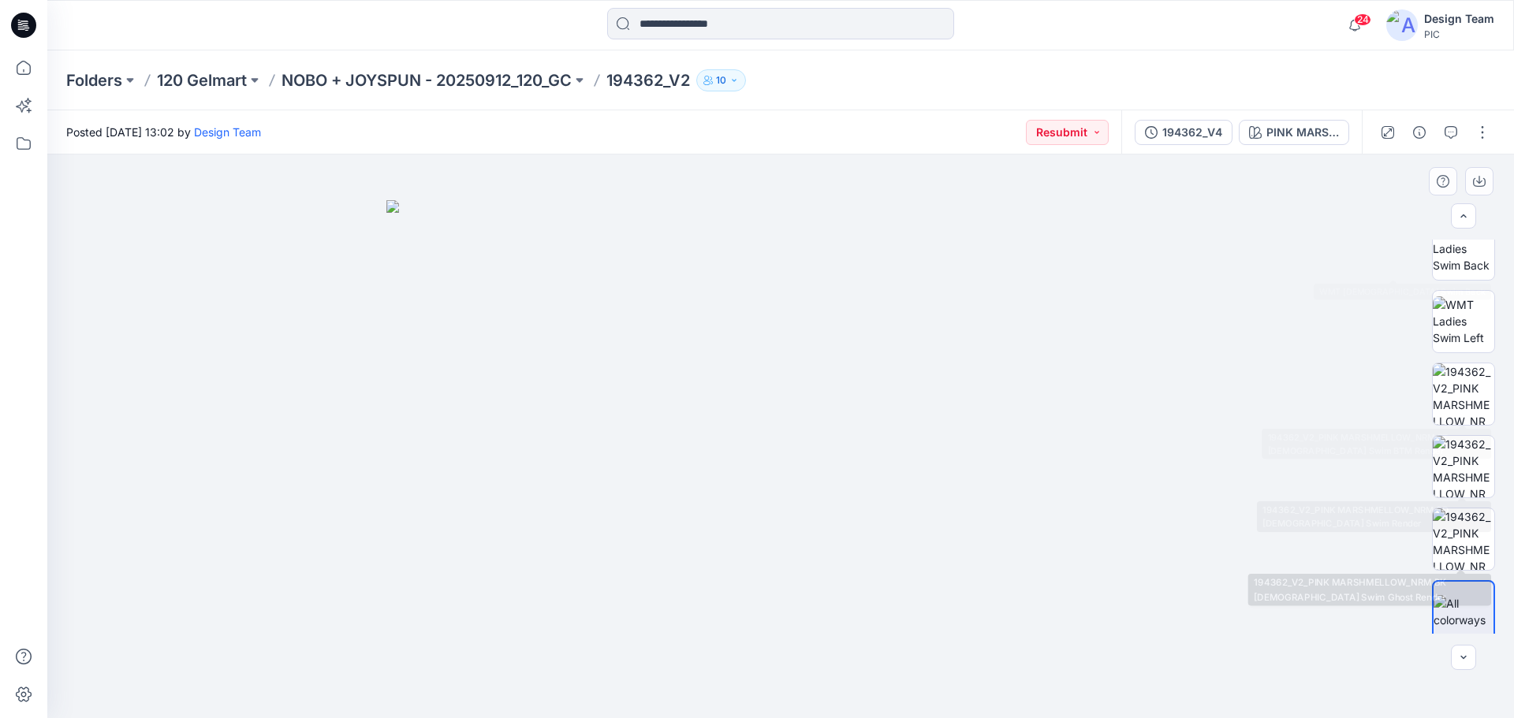
scroll to position [315, 0]
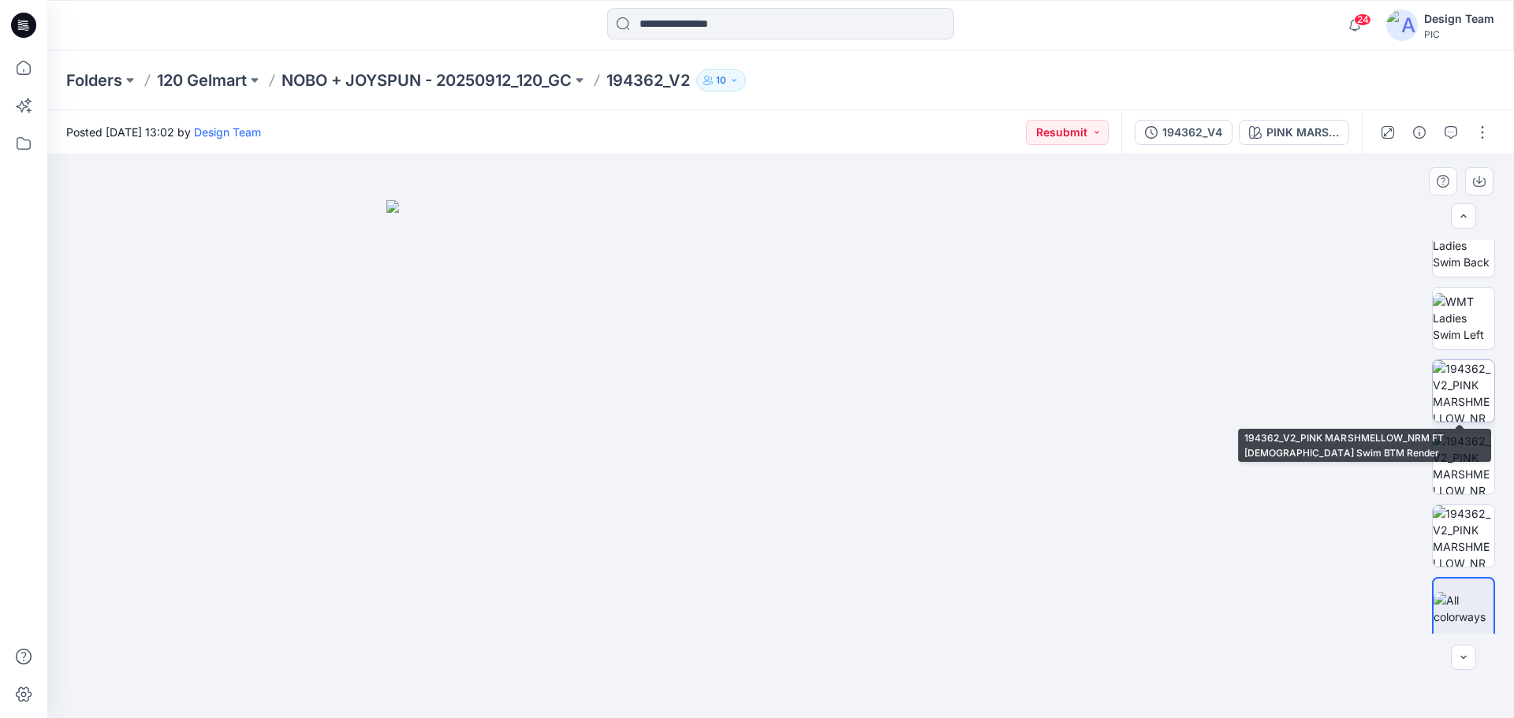
click at [1459, 399] on img at bounding box center [1464, 391] width 62 height 62
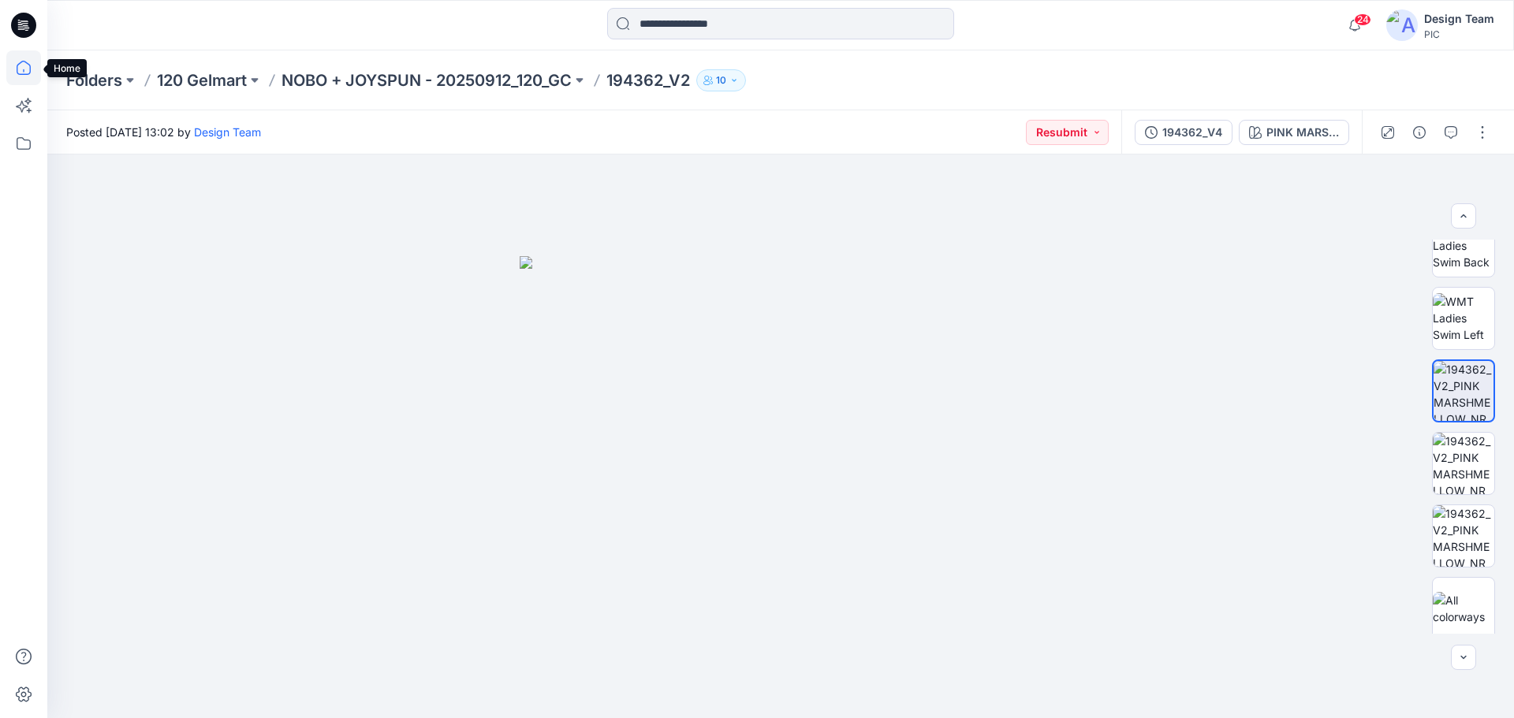
click at [27, 63] on icon at bounding box center [24, 68] width 14 height 14
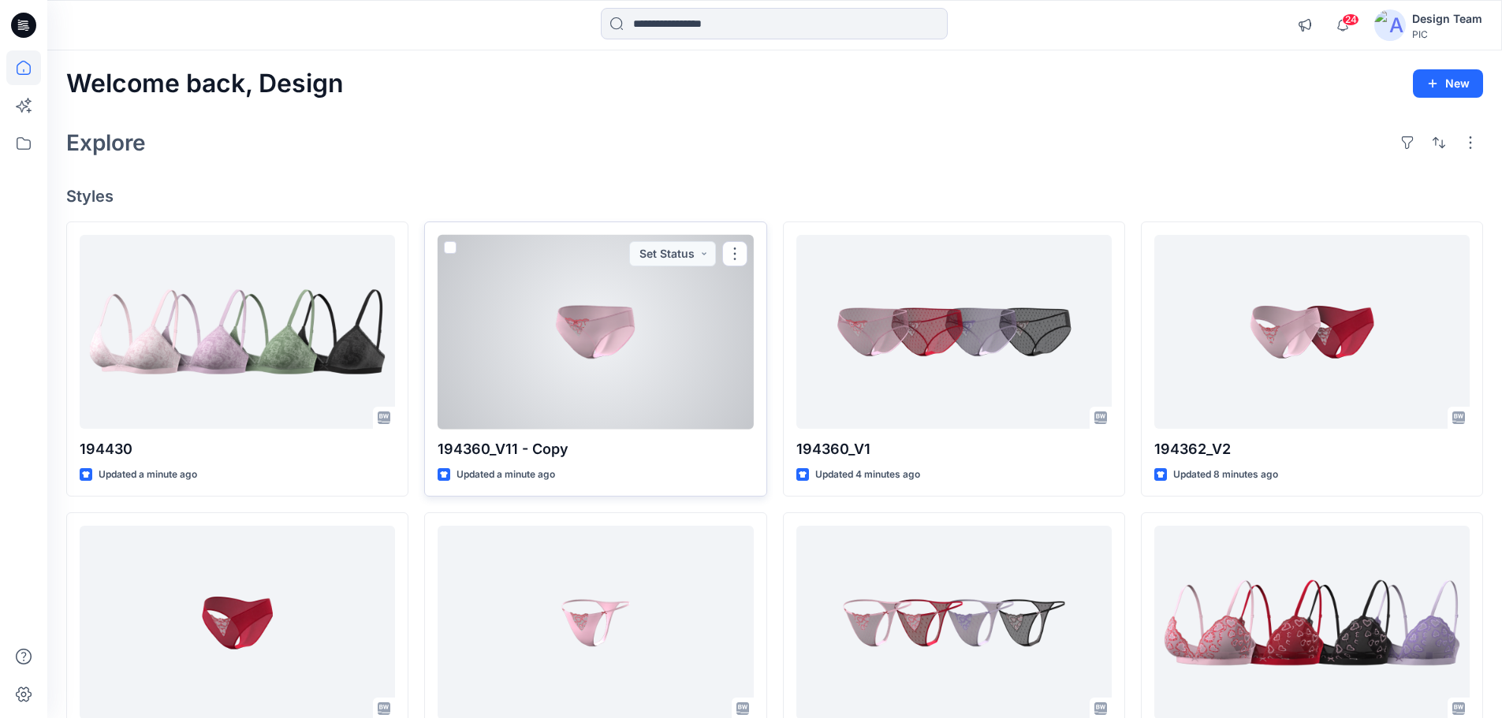
click at [589, 328] on div at bounding box center [595, 332] width 315 height 195
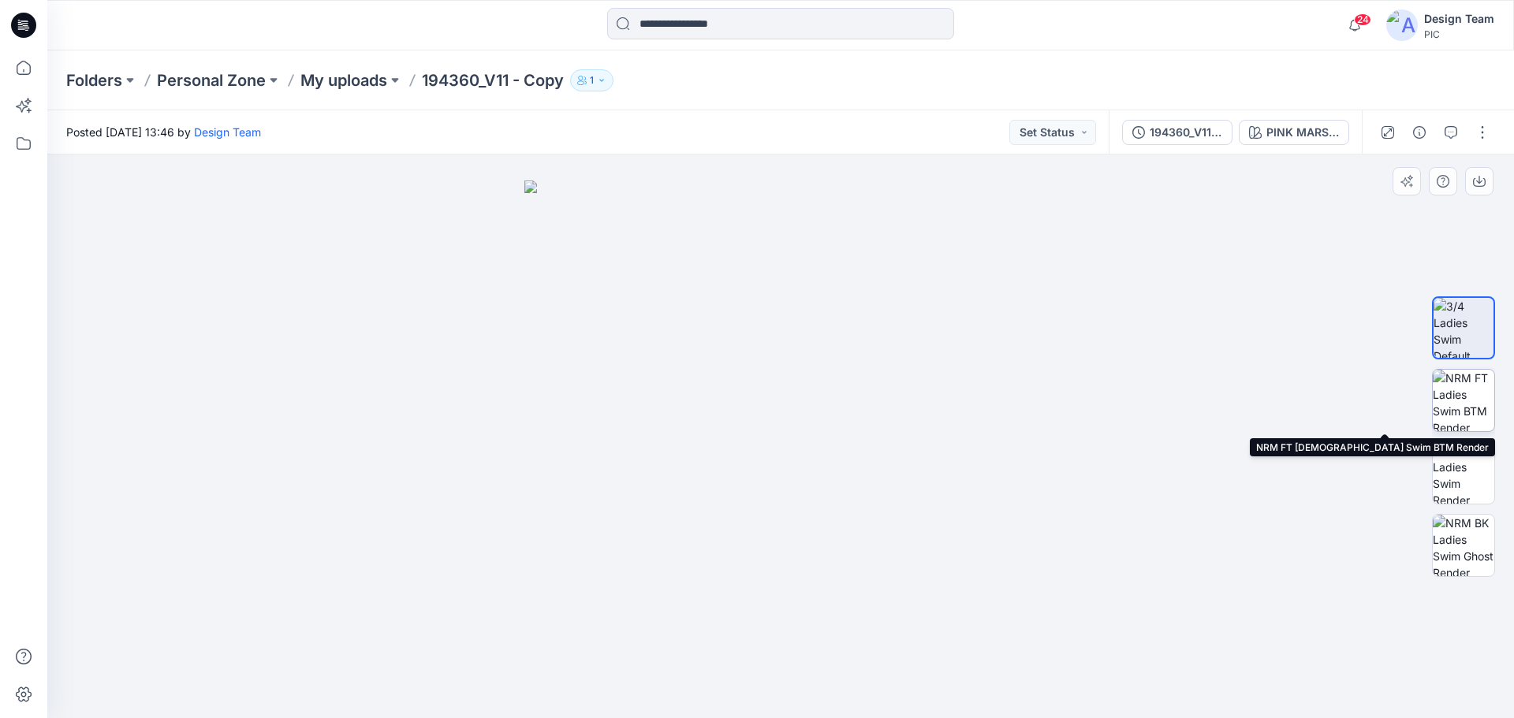
click at [1479, 398] on img at bounding box center [1464, 401] width 62 height 62
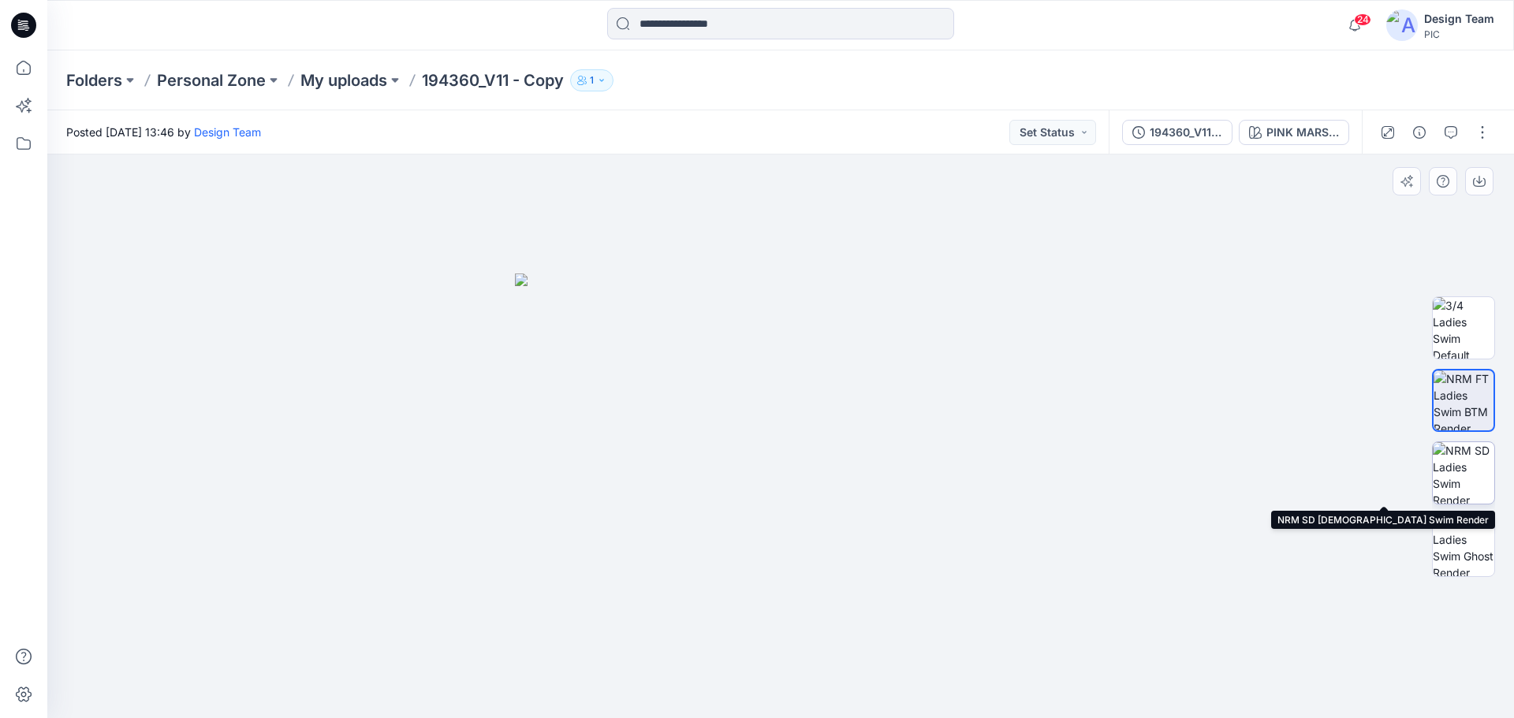
click at [1464, 472] on img at bounding box center [1464, 473] width 62 height 62
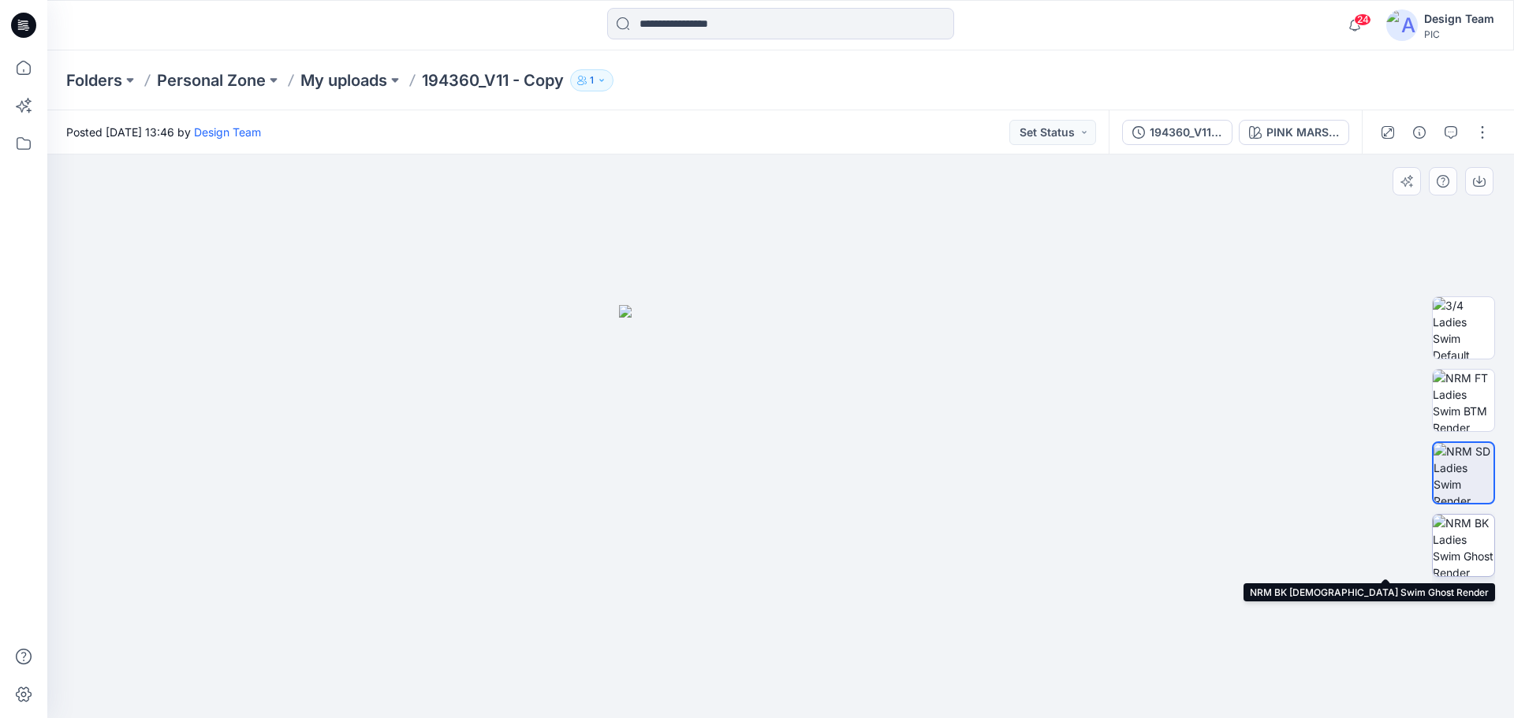
click at [1475, 552] on img at bounding box center [1464, 546] width 62 height 62
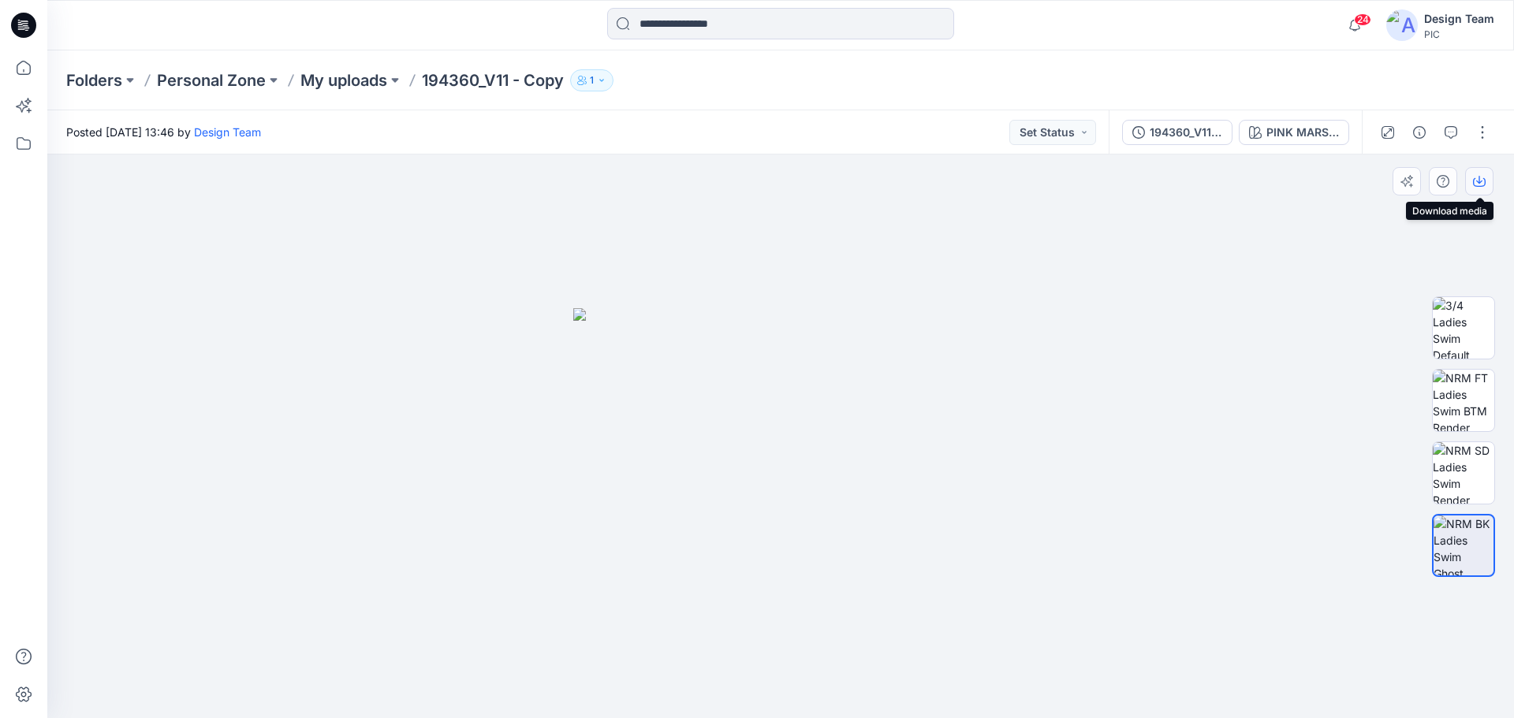
click at [1479, 179] on icon "button" at bounding box center [1479, 180] width 6 height 8
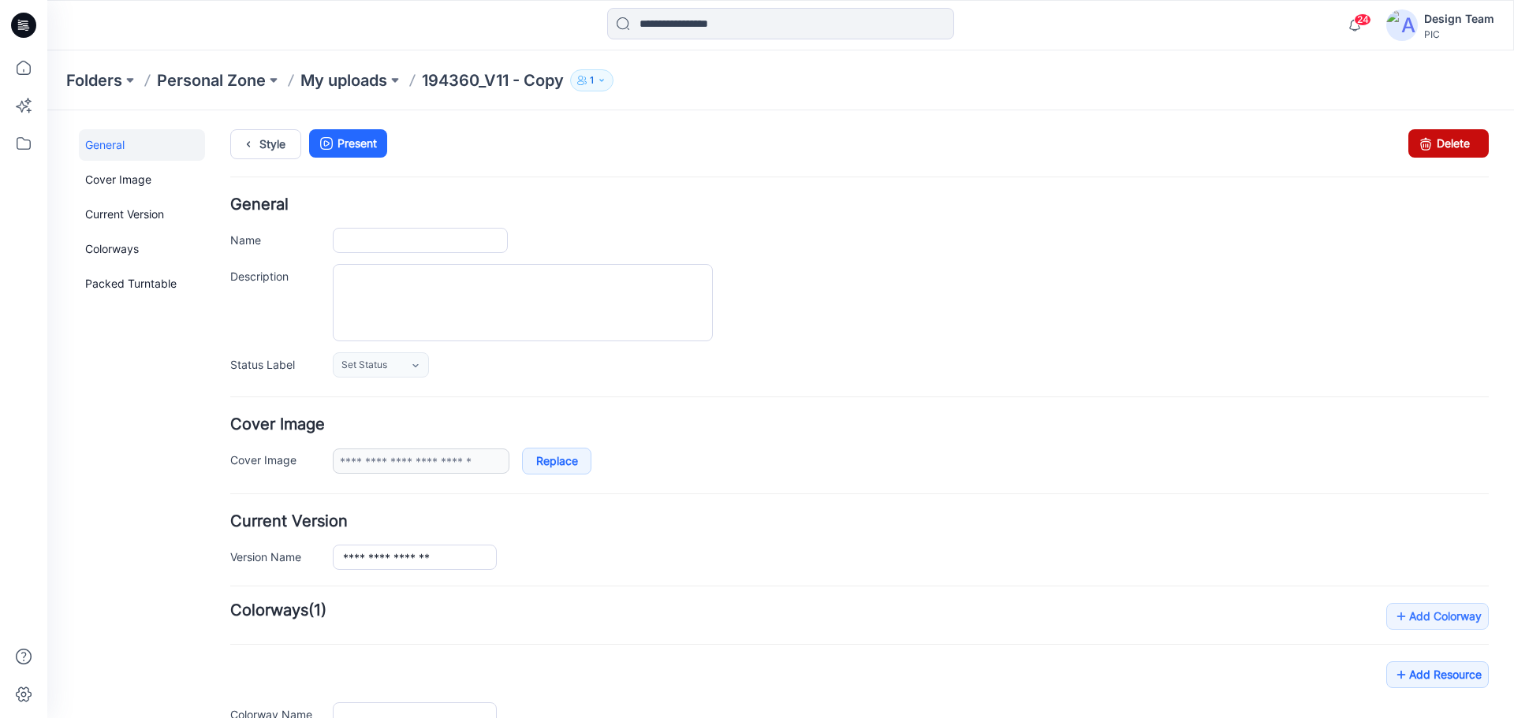
type input "**********"
drag, startPoint x: 1423, startPoint y: 143, endPoint x: 886, endPoint y: 170, distance: 537.7
click at [1423, 143] on icon at bounding box center [1426, 143] width 22 height 28
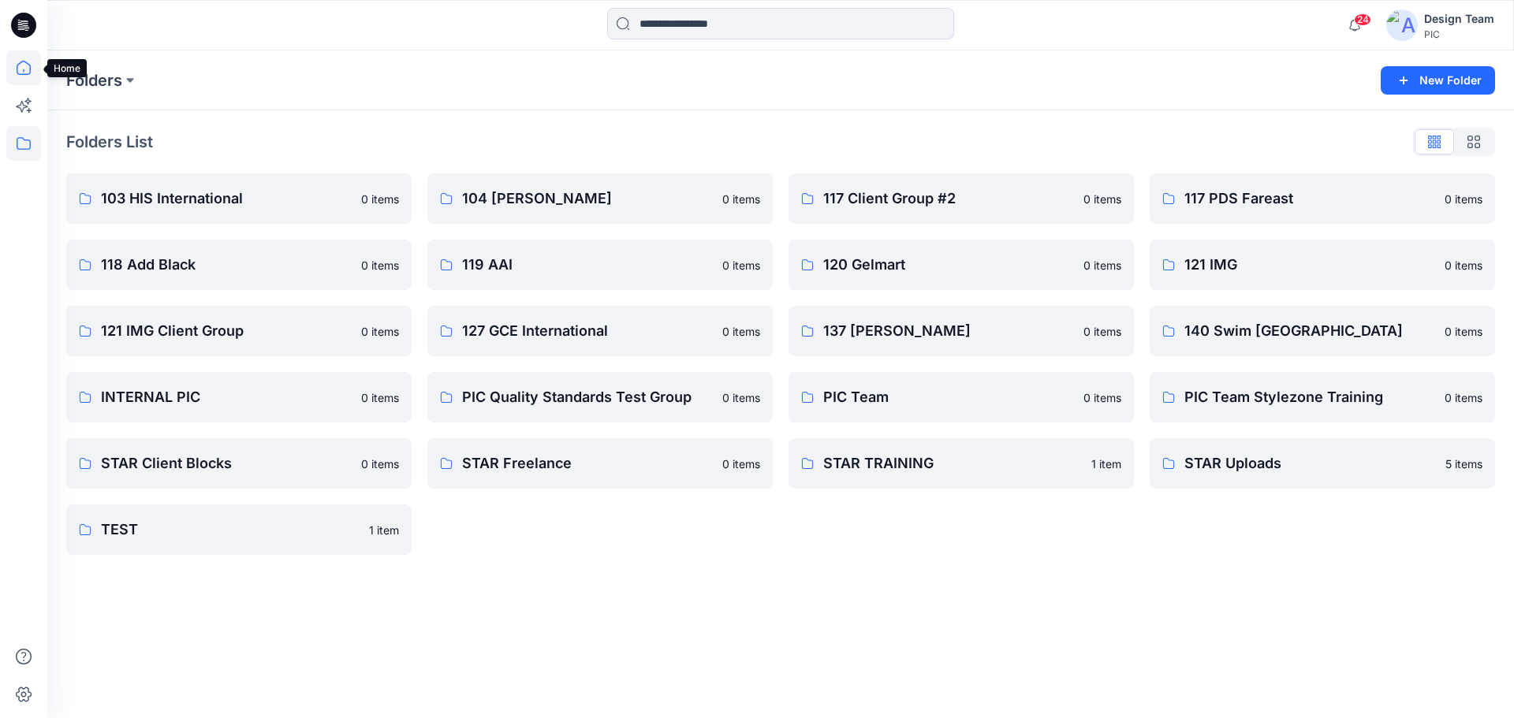
click at [24, 69] on icon at bounding box center [23, 67] width 35 height 35
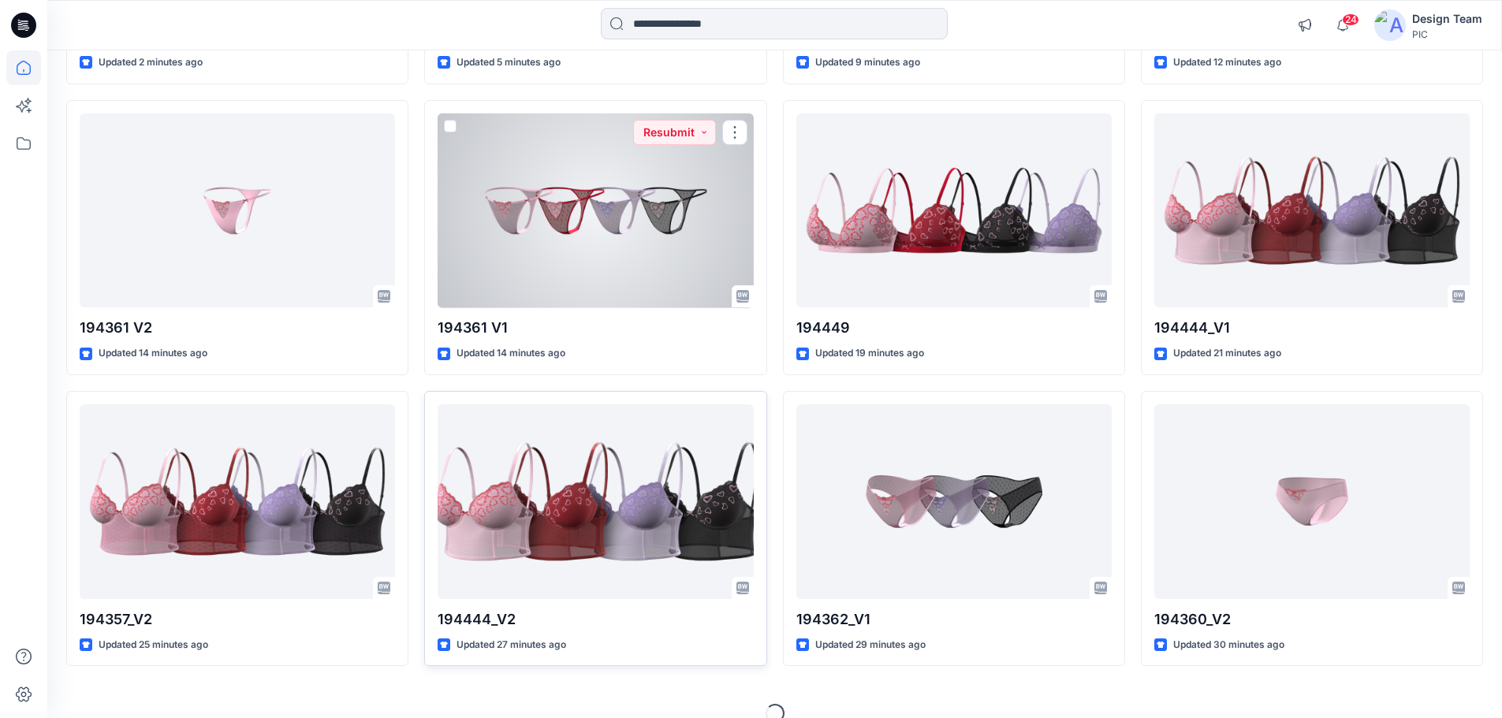
scroll to position [436, 0]
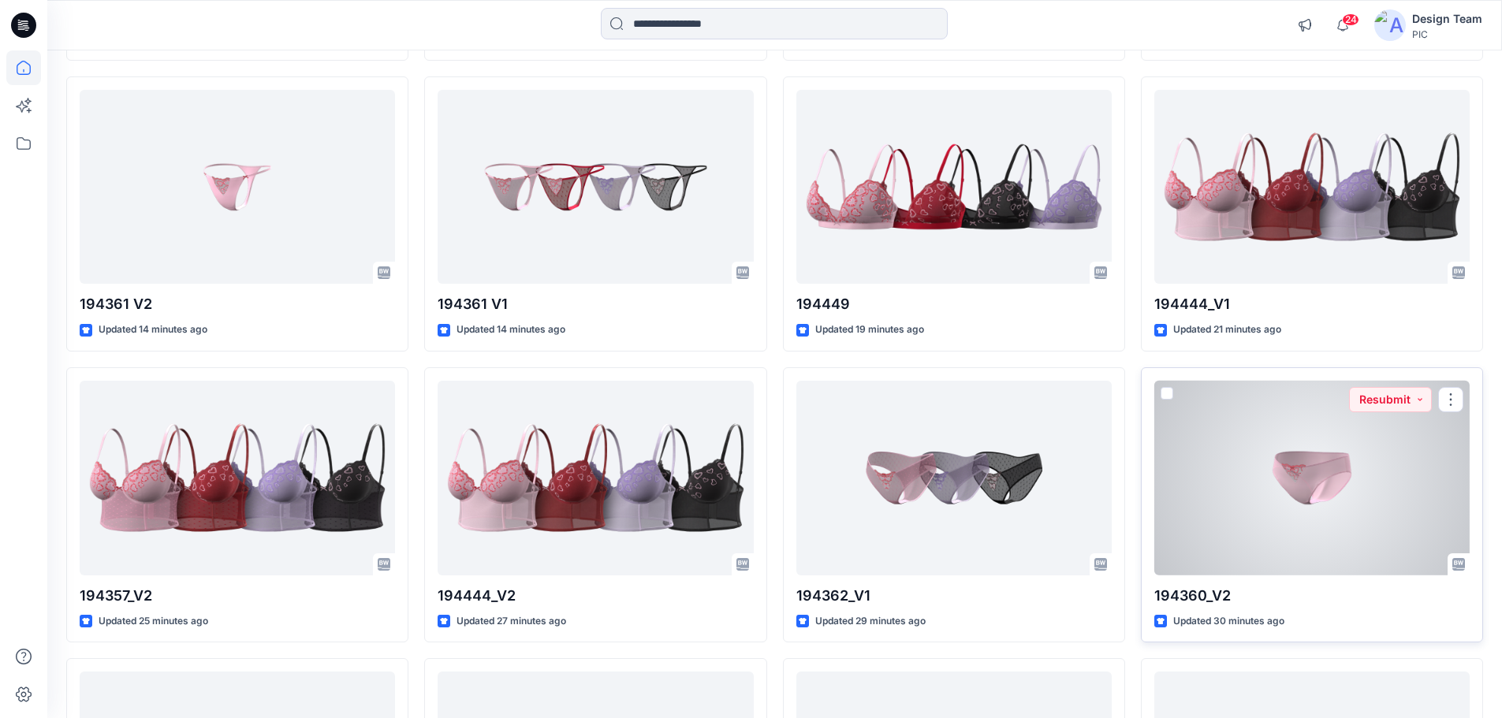
click at [1264, 490] on div at bounding box center [1311, 478] width 315 height 195
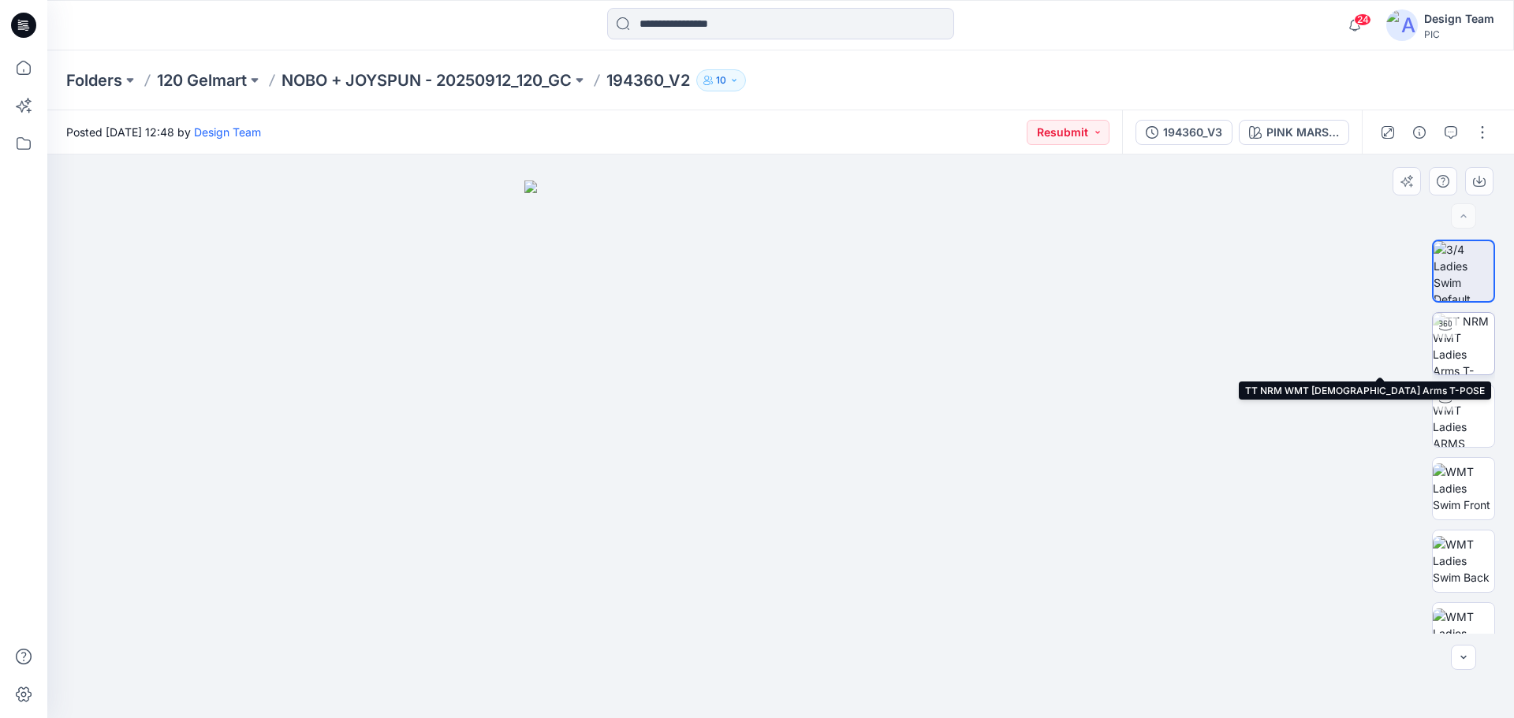
click at [1464, 338] on img at bounding box center [1464, 344] width 62 height 62
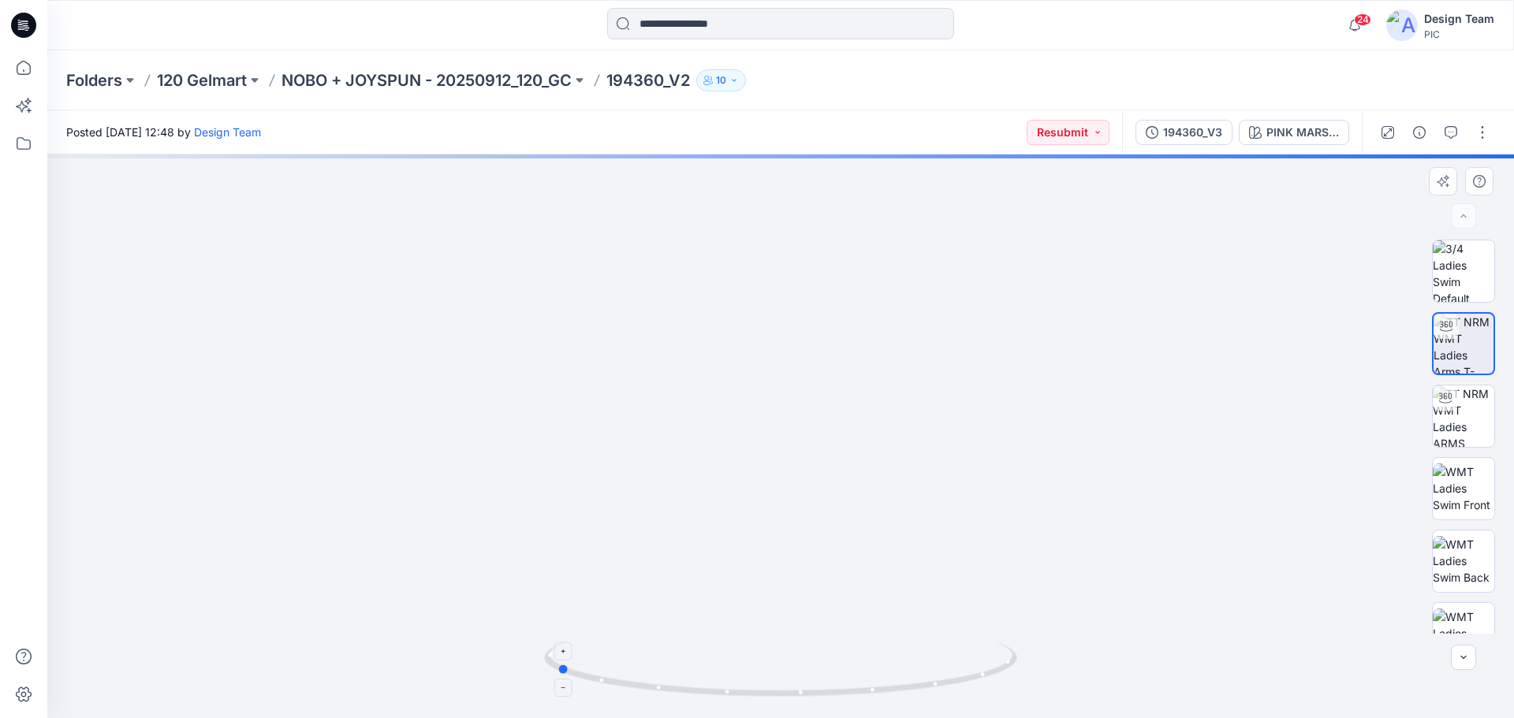
drag, startPoint x: 960, startPoint y: 688, endPoint x: 735, endPoint y: 694, distance: 224.8
click at [735, 694] on icon at bounding box center [782, 671] width 477 height 59
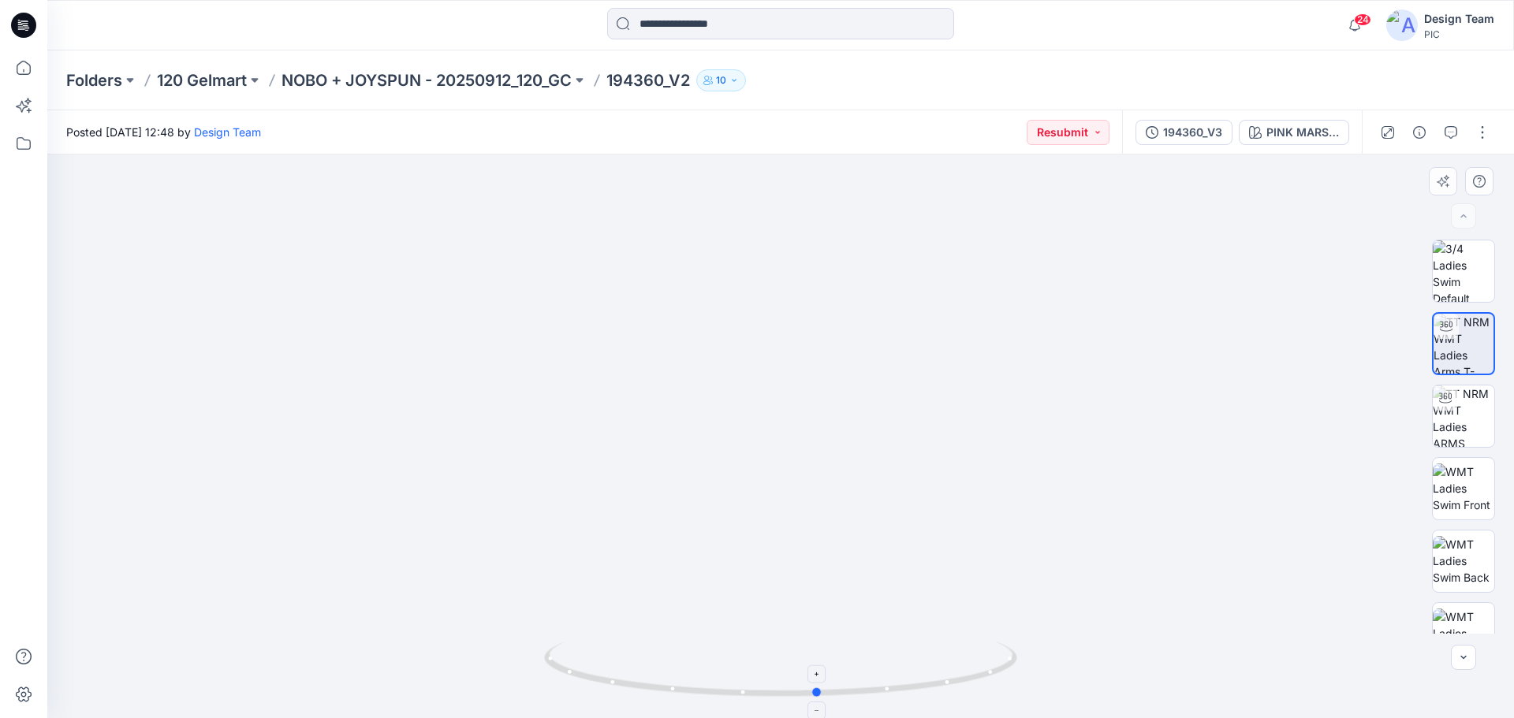
drag, startPoint x: 737, startPoint y: 696, endPoint x: 999, endPoint y: 670, distance: 263.8
click at [999, 670] on icon at bounding box center [782, 671] width 477 height 59
drag, startPoint x: 945, startPoint y: 687, endPoint x: 458, endPoint y: 661, distance: 487.2
click at [458, 661] on div at bounding box center [780, 437] width 1467 height 564
drag, startPoint x: 1012, startPoint y: 672, endPoint x: 756, endPoint y: 664, distance: 255.6
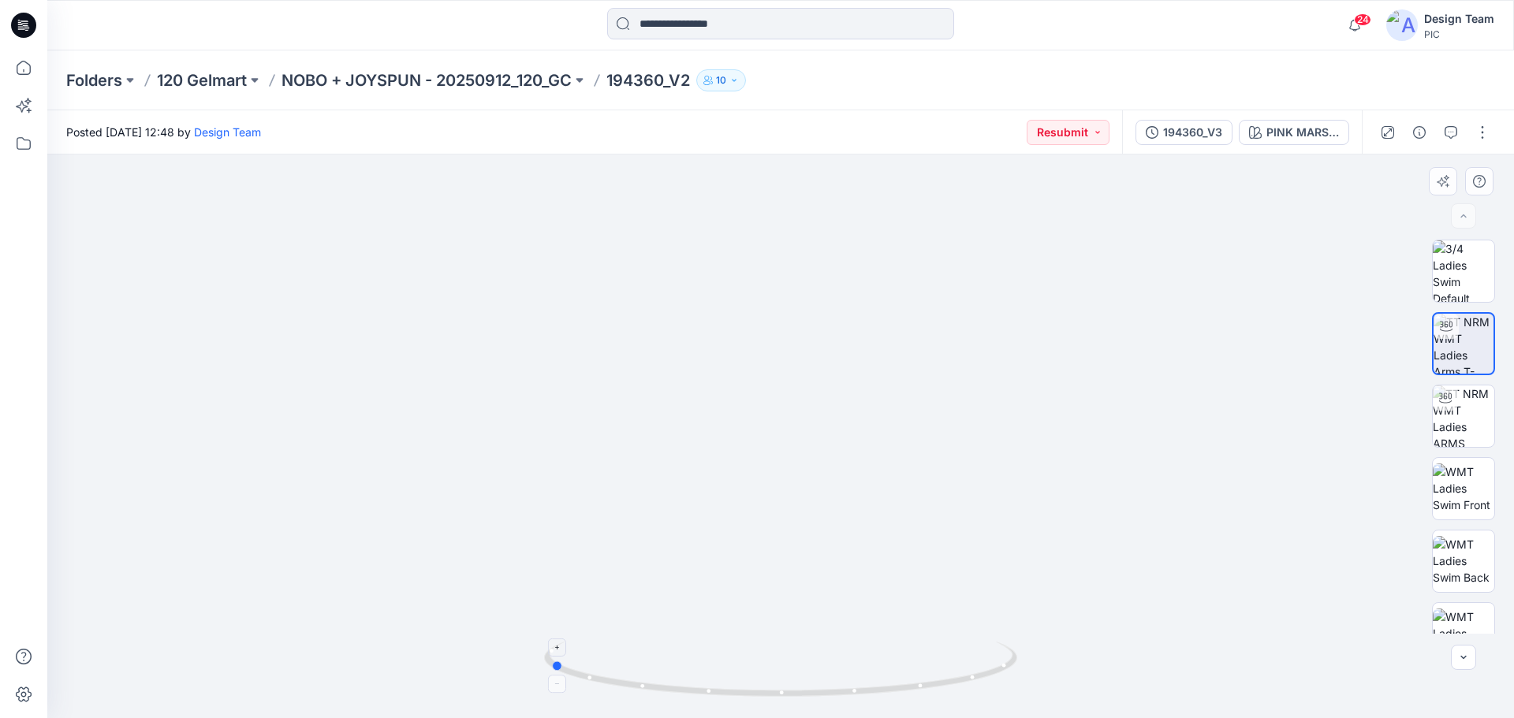
click at [756, 664] on icon at bounding box center [782, 671] width 477 height 59
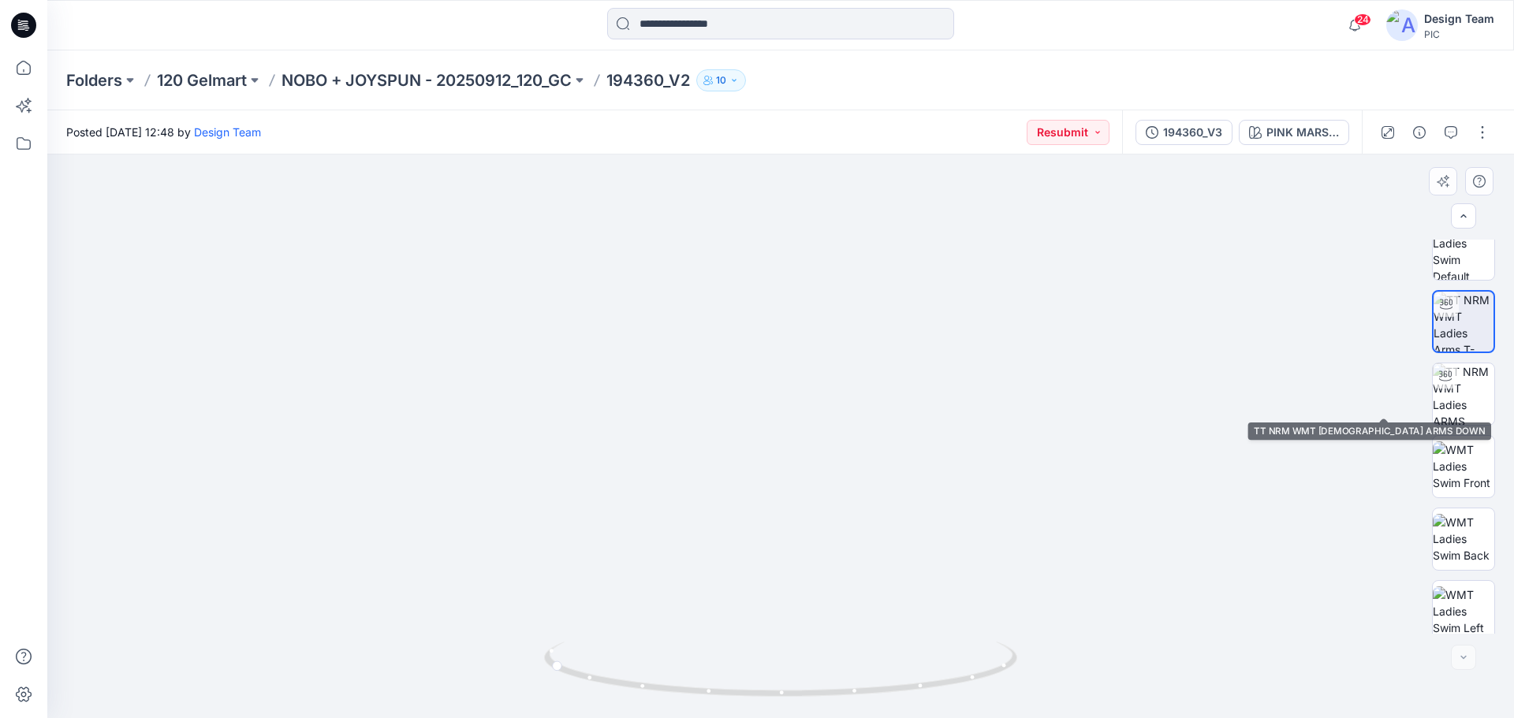
scroll to position [32, 0]
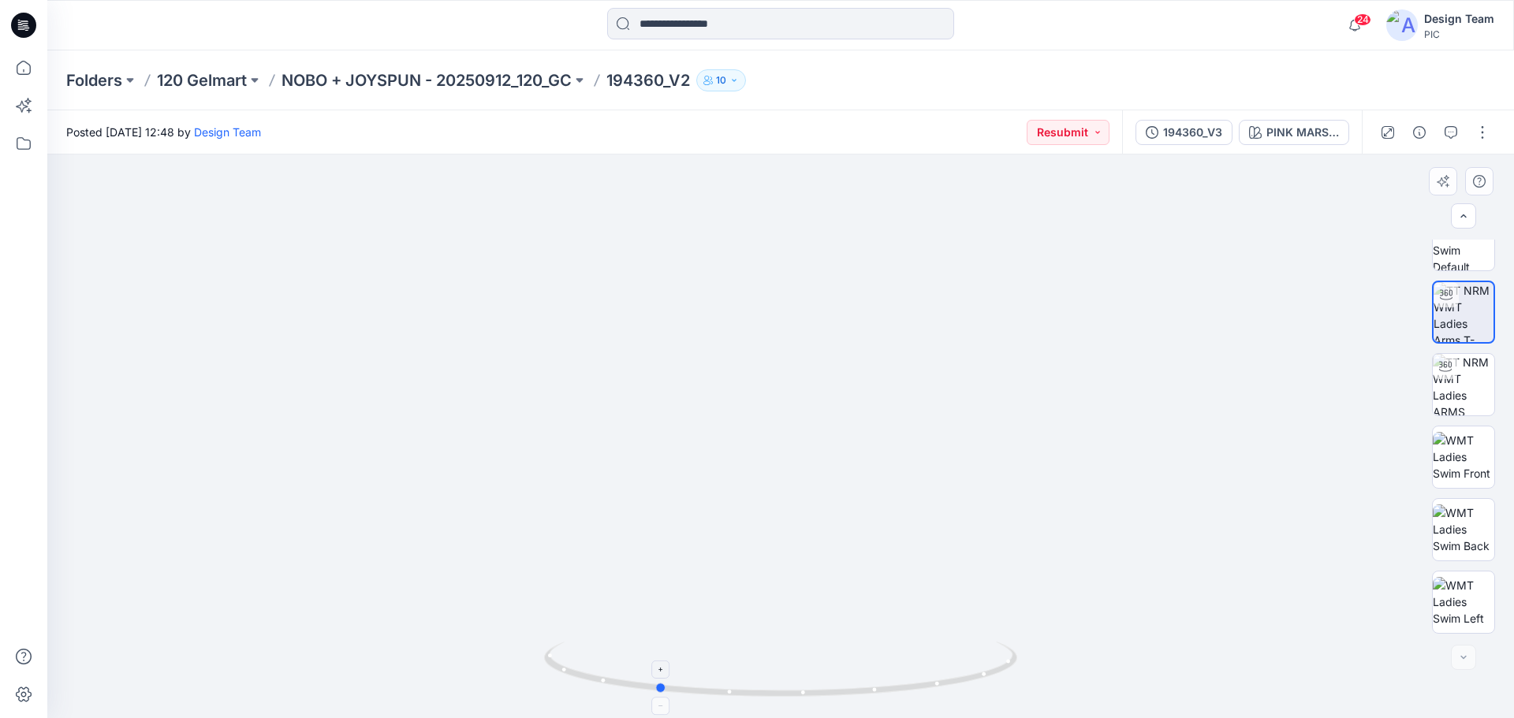
drag, startPoint x: 673, startPoint y: 688, endPoint x: 781, endPoint y: 700, distance: 108.7
click at [781, 700] on icon at bounding box center [782, 671] width 477 height 59
drag, startPoint x: 893, startPoint y: 699, endPoint x: 1062, endPoint y: 669, distance: 171.4
click at [1062, 669] on div at bounding box center [780, 437] width 1467 height 564
drag, startPoint x: 986, startPoint y: 684, endPoint x: 782, endPoint y: 699, distance: 204.1
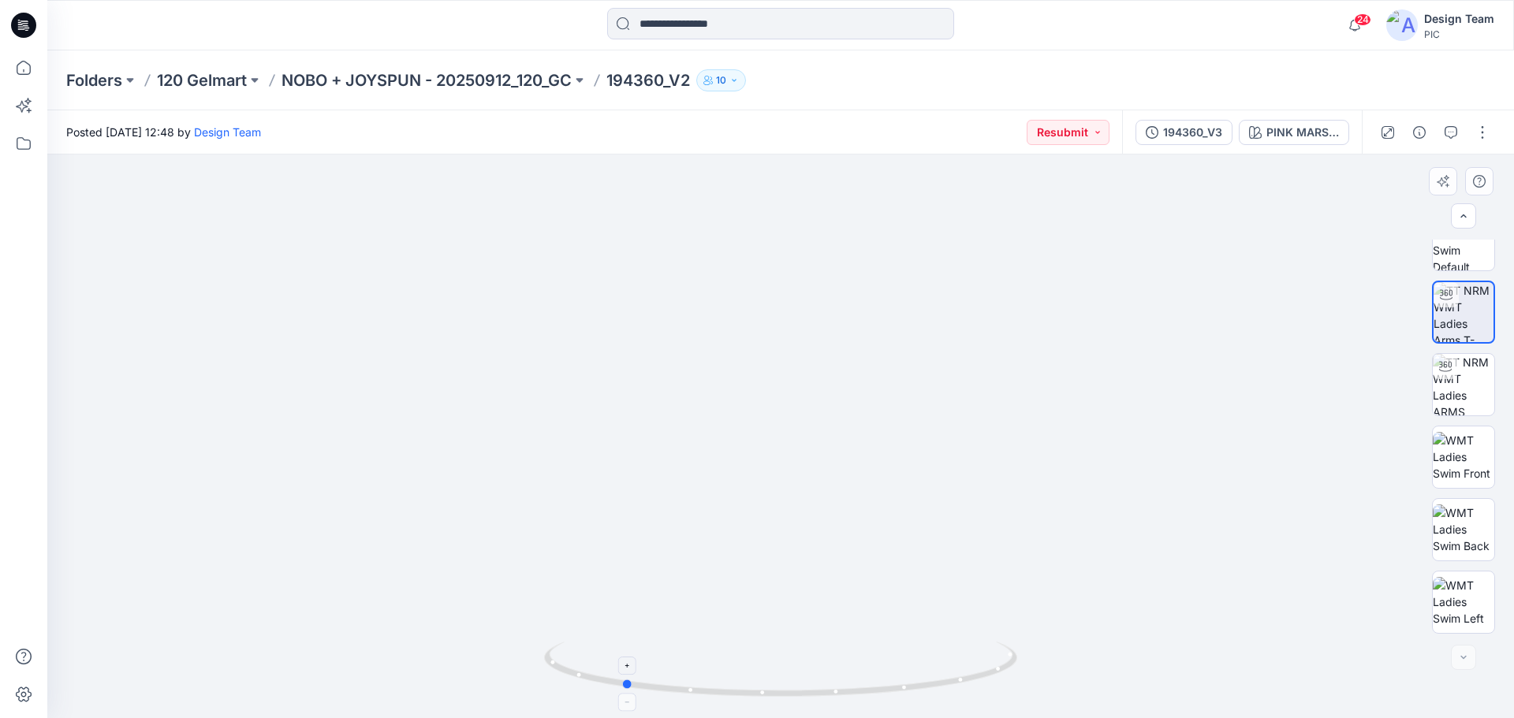
click at [782, 699] on icon at bounding box center [782, 671] width 477 height 59
drag, startPoint x: 789, startPoint y: 696, endPoint x: 1015, endPoint y: 693, distance: 226.3
click at [1015, 693] on icon at bounding box center [782, 671] width 477 height 59
drag, startPoint x: 977, startPoint y: 681, endPoint x: 835, endPoint y: 659, distance: 143.6
click at [930, 680] on icon at bounding box center [782, 671] width 477 height 59
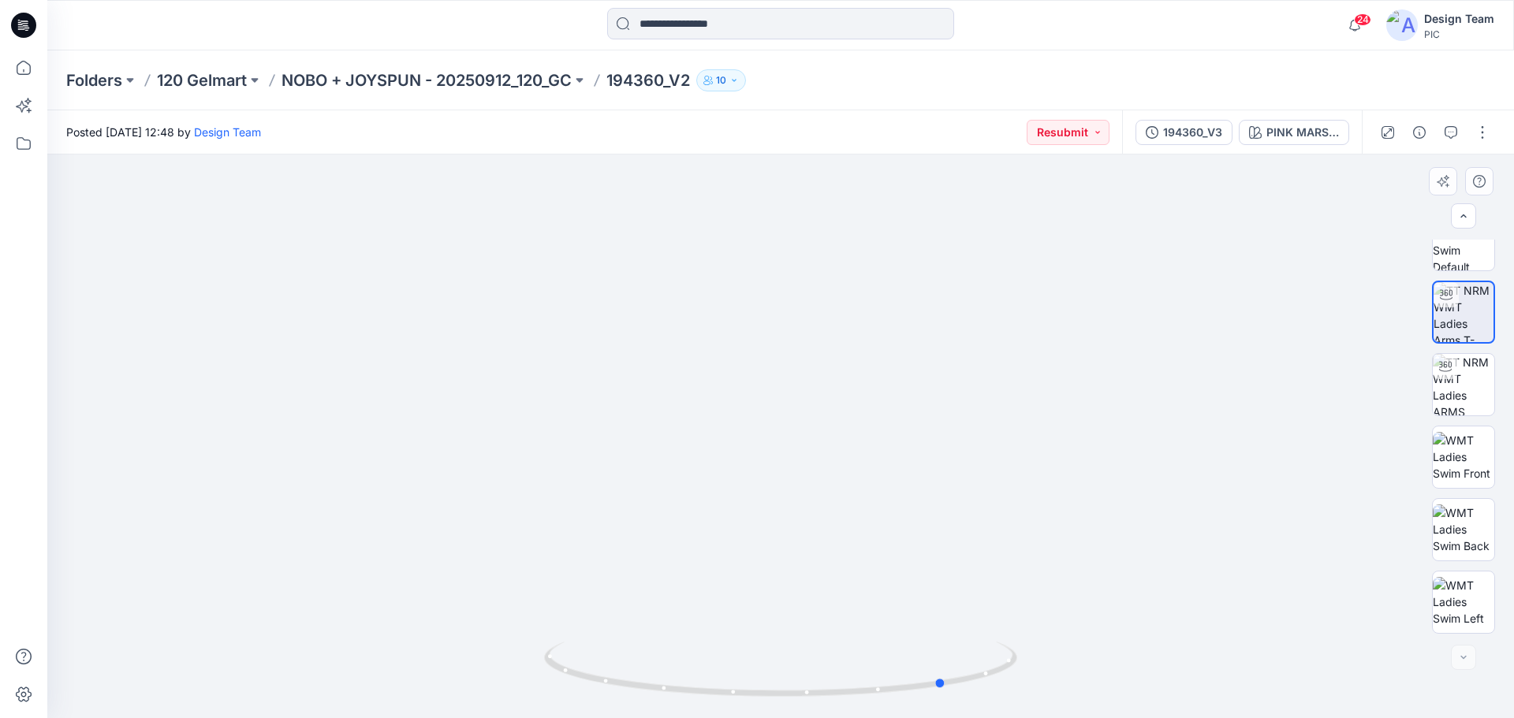
drag, startPoint x: 897, startPoint y: 694, endPoint x: 1042, endPoint y: 662, distance: 148.5
click at [1042, 662] on div at bounding box center [780, 437] width 1467 height 564
drag, startPoint x: 764, startPoint y: 699, endPoint x: 857, endPoint y: 696, distance: 93.1
click at [857, 696] on div at bounding box center [780, 679] width 473 height 79
click at [511, 73] on p "NOBO + JOYSPUN - 20250912_120_GC" at bounding box center [427, 80] width 290 height 22
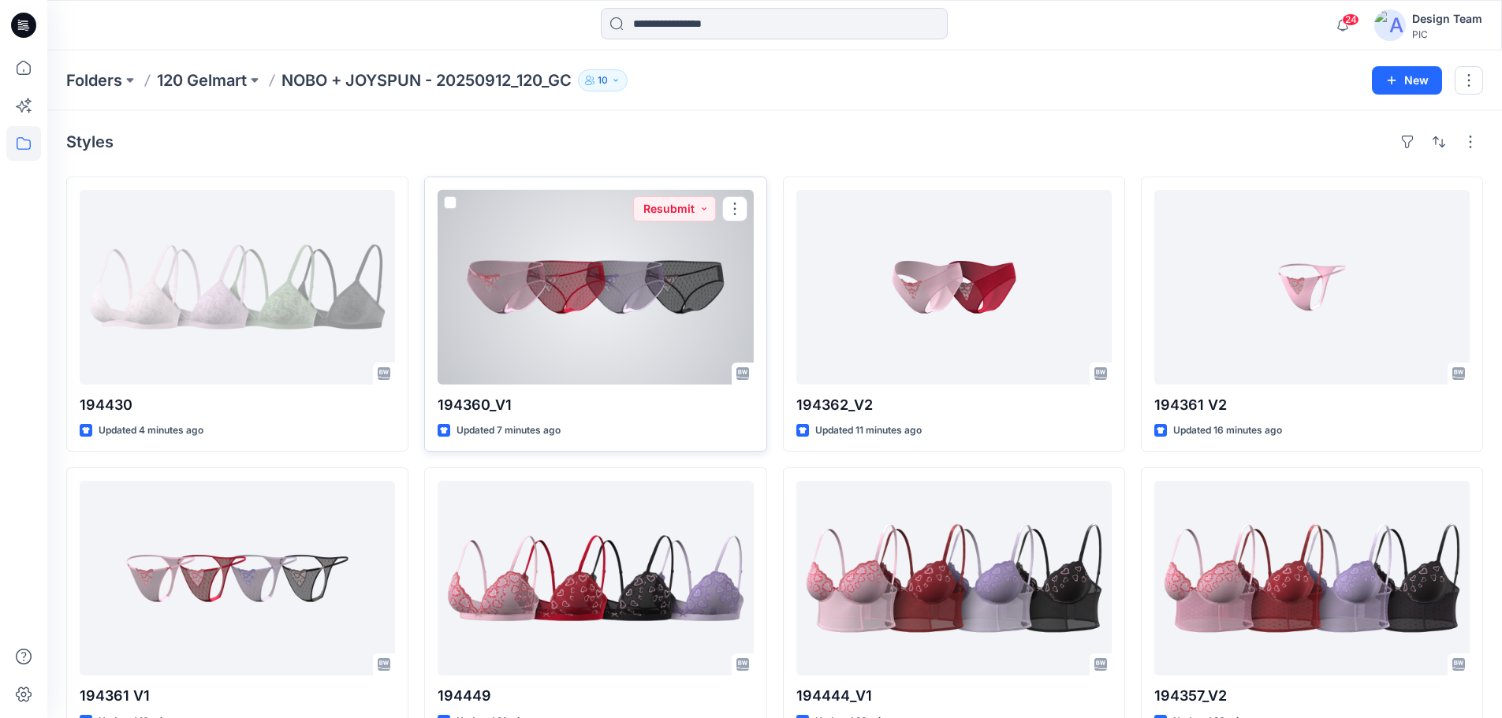
click at [591, 322] on div at bounding box center [595, 287] width 315 height 195
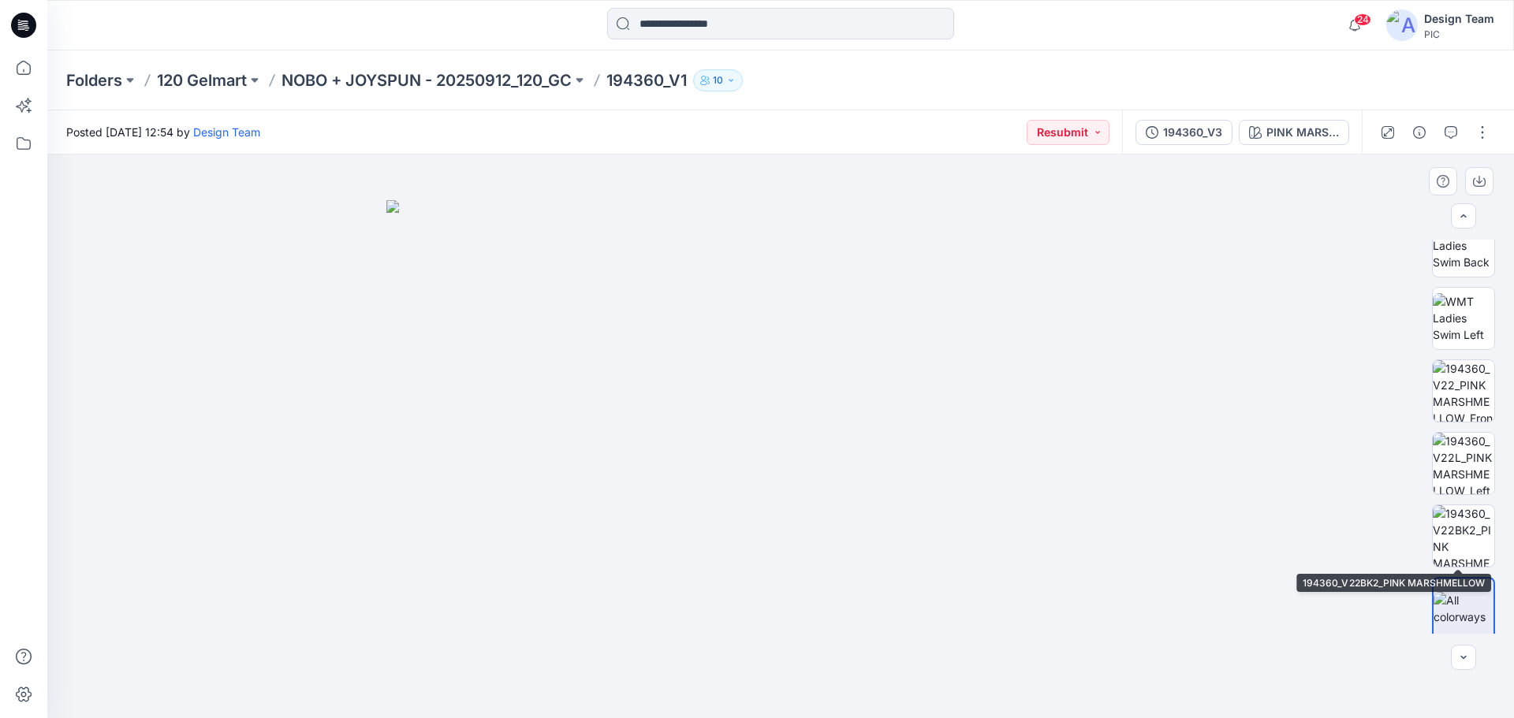
scroll to position [322, 0]
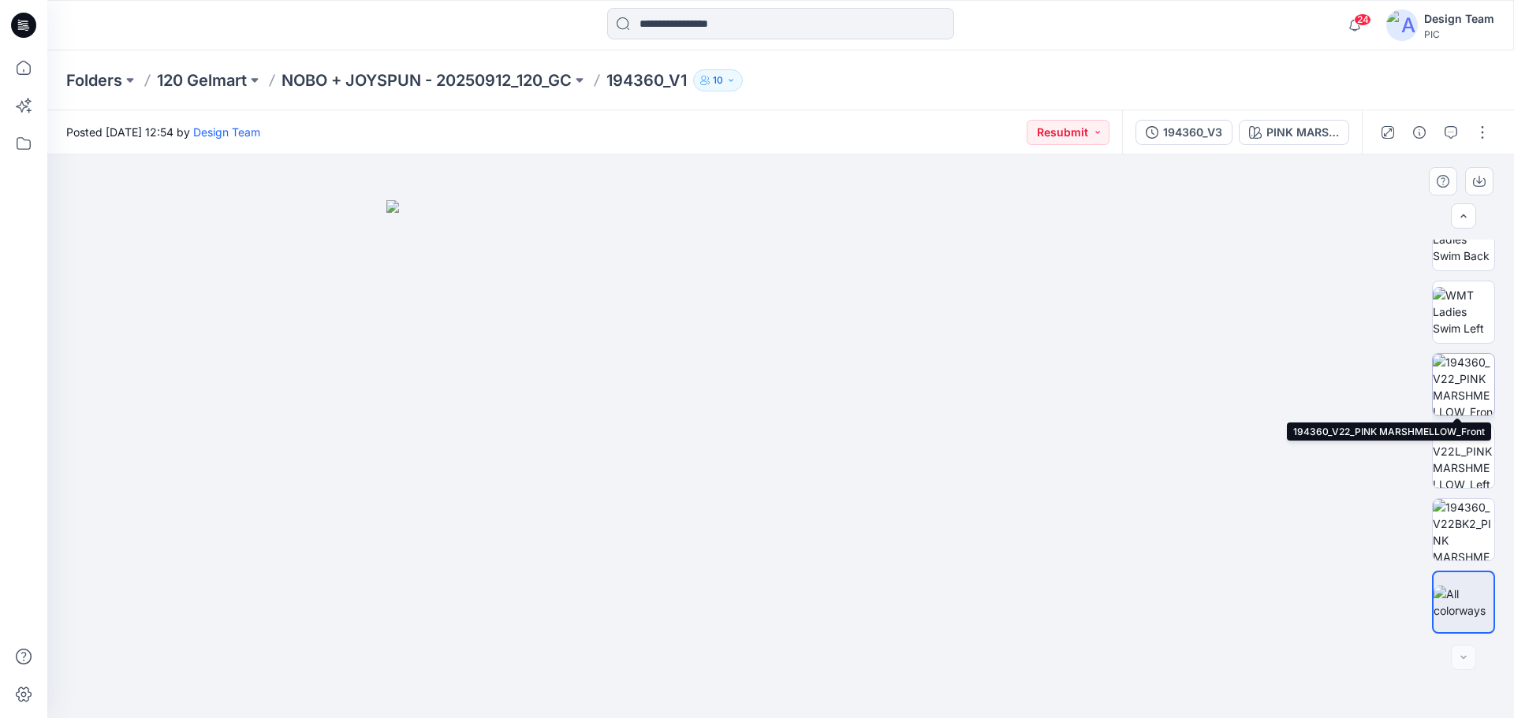
click at [1475, 383] on img at bounding box center [1464, 385] width 62 height 62
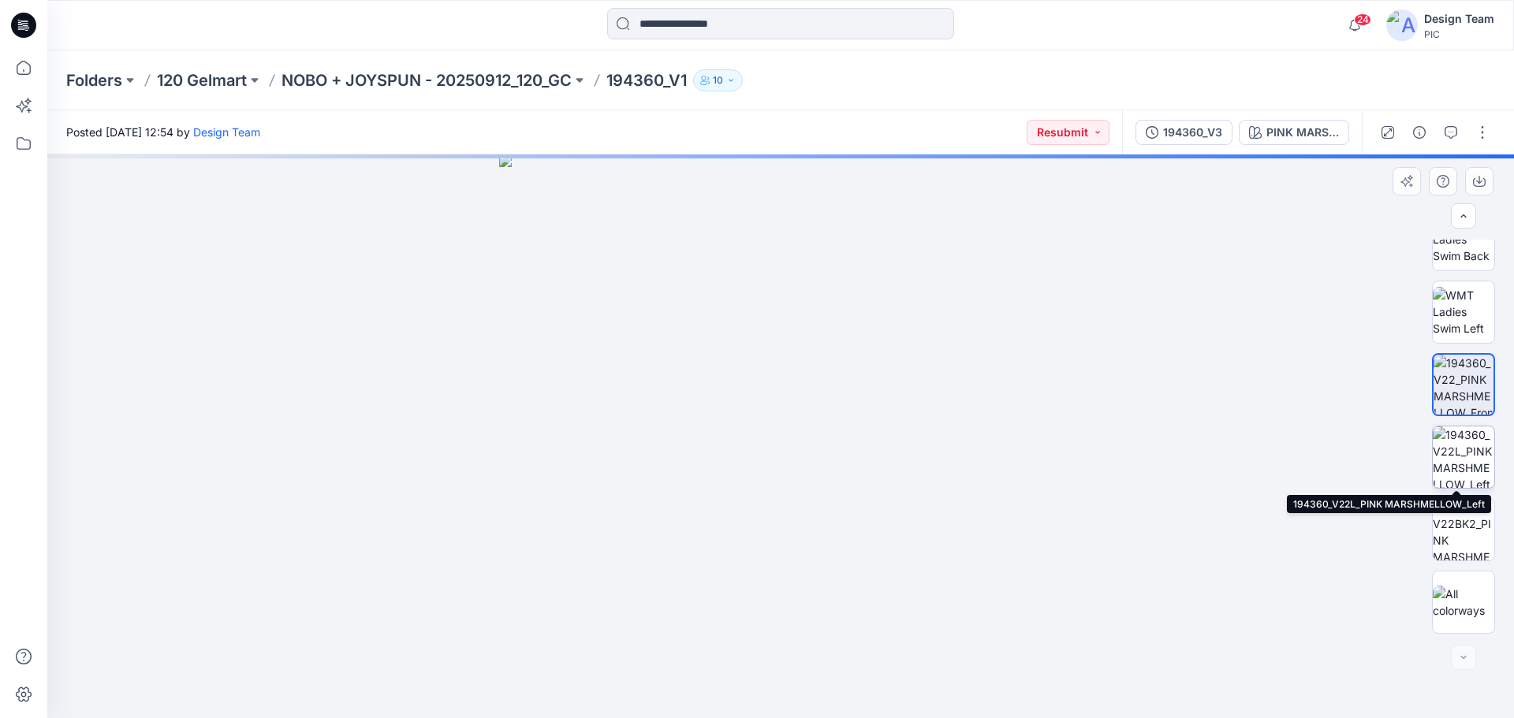
click at [1461, 464] on img at bounding box center [1464, 458] width 62 height 62
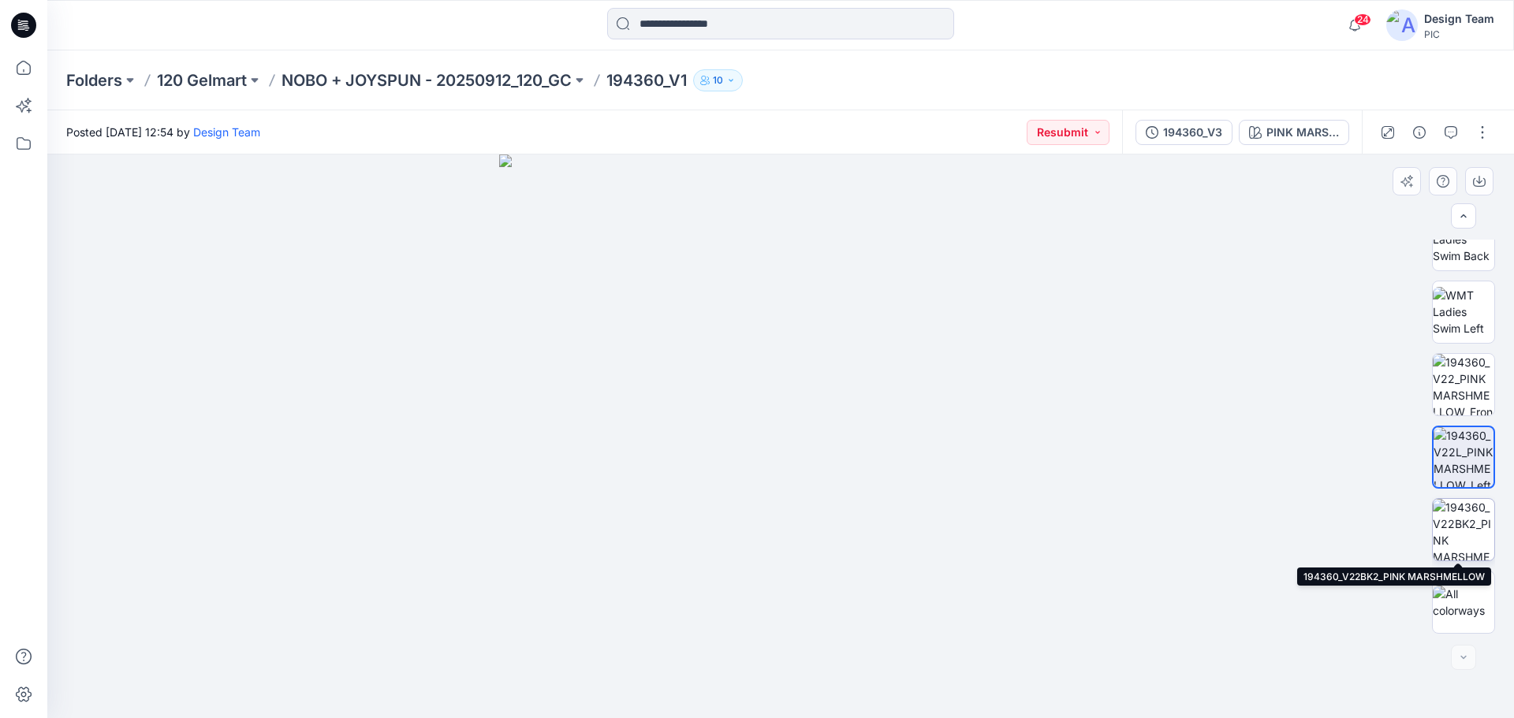
click at [1460, 534] on img at bounding box center [1464, 530] width 62 height 62
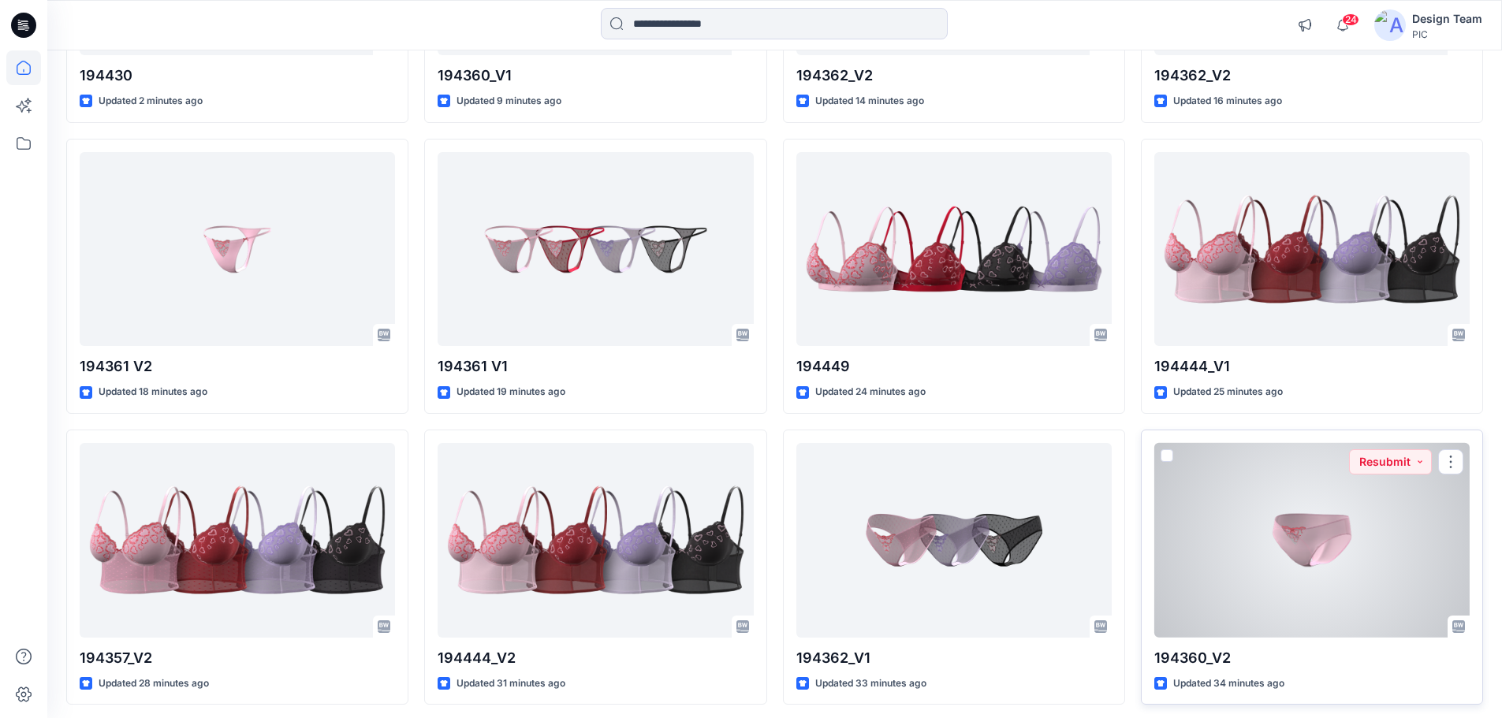
scroll to position [436, 0]
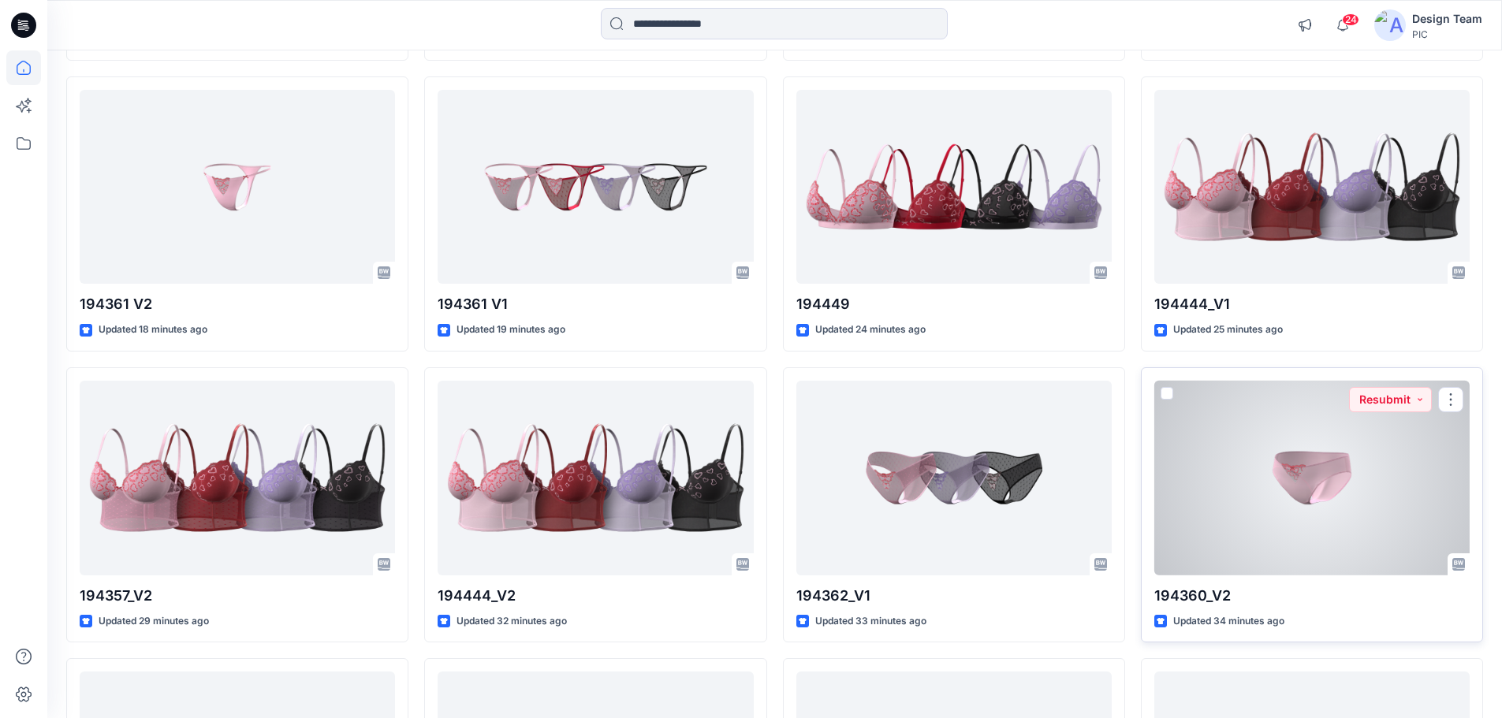
click at [1284, 482] on div at bounding box center [1311, 478] width 315 height 195
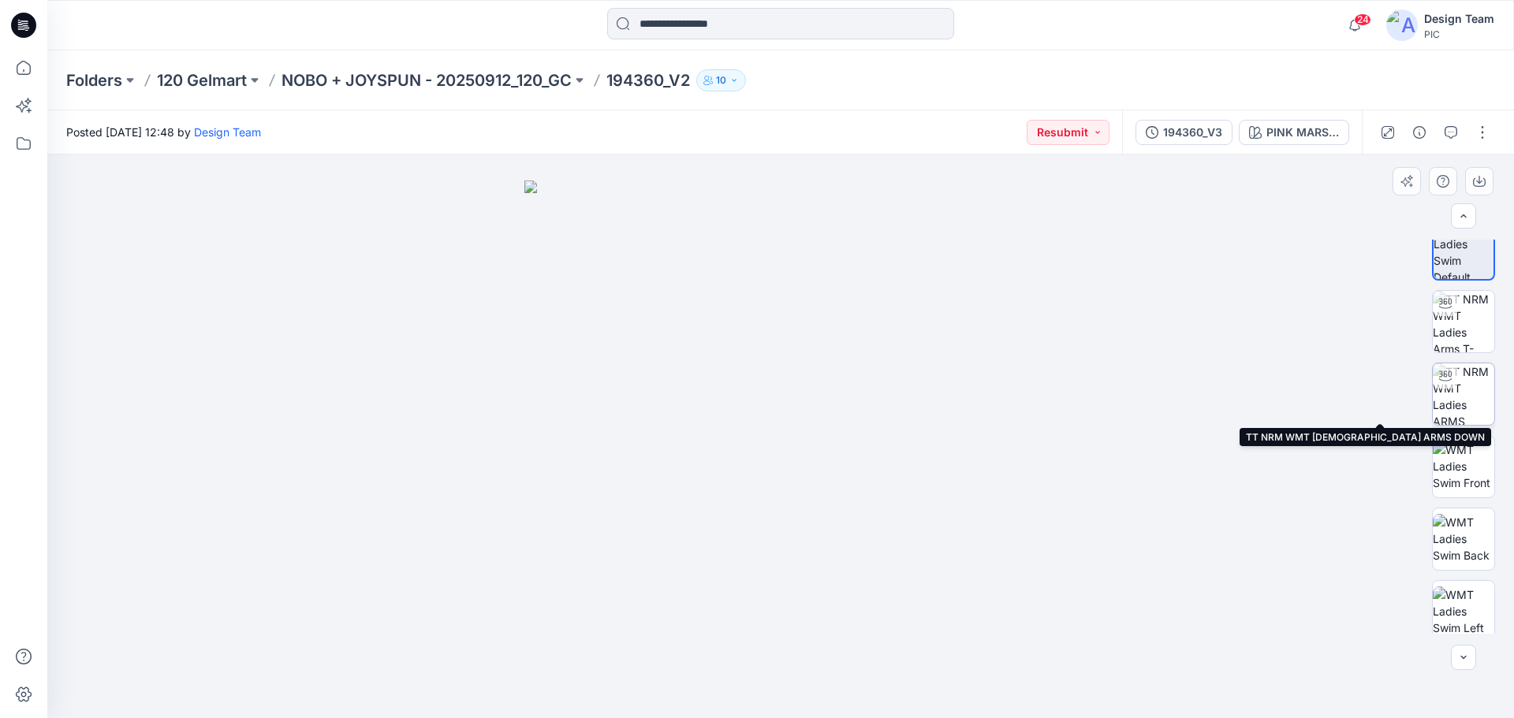
scroll to position [32, 0]
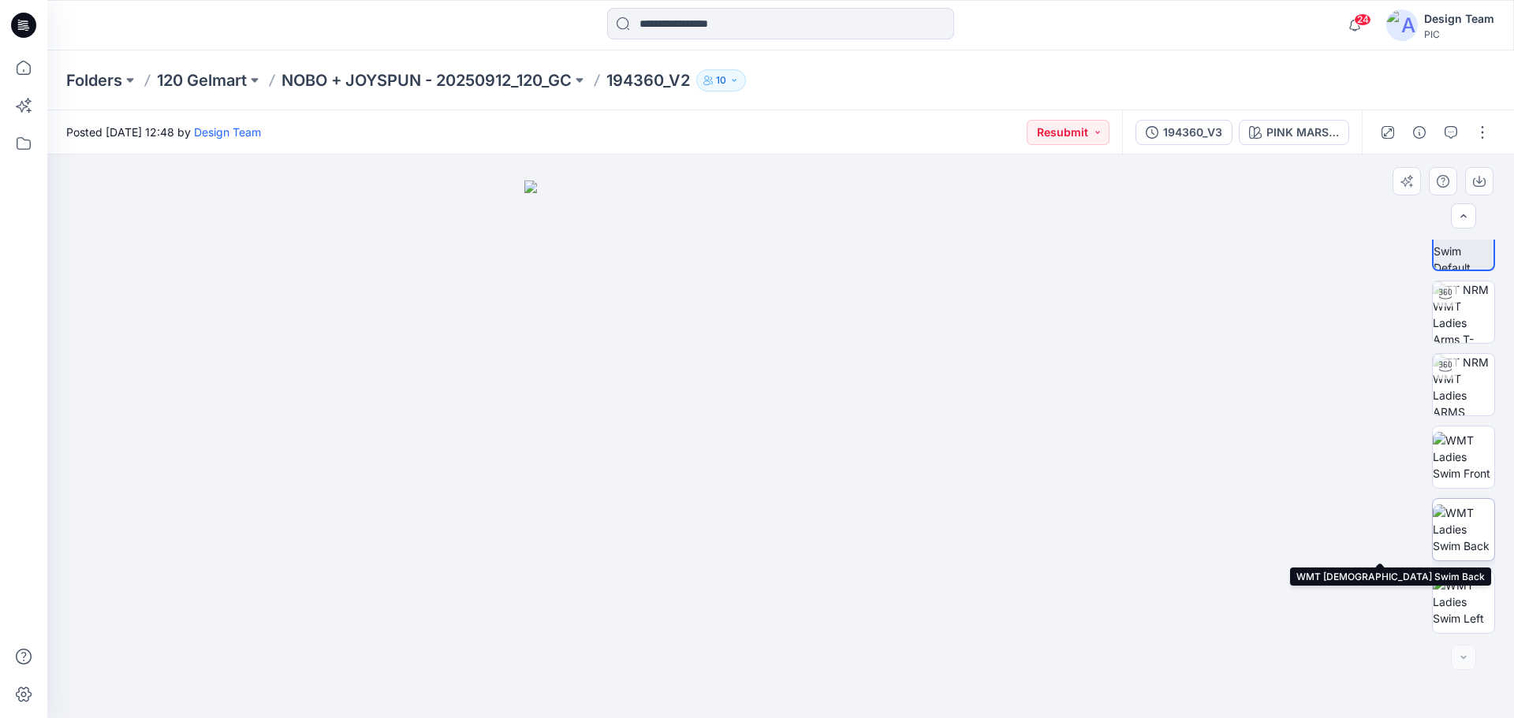
click at [1471, 548] on img at bounding box center [1464, 530] width 62 height 50
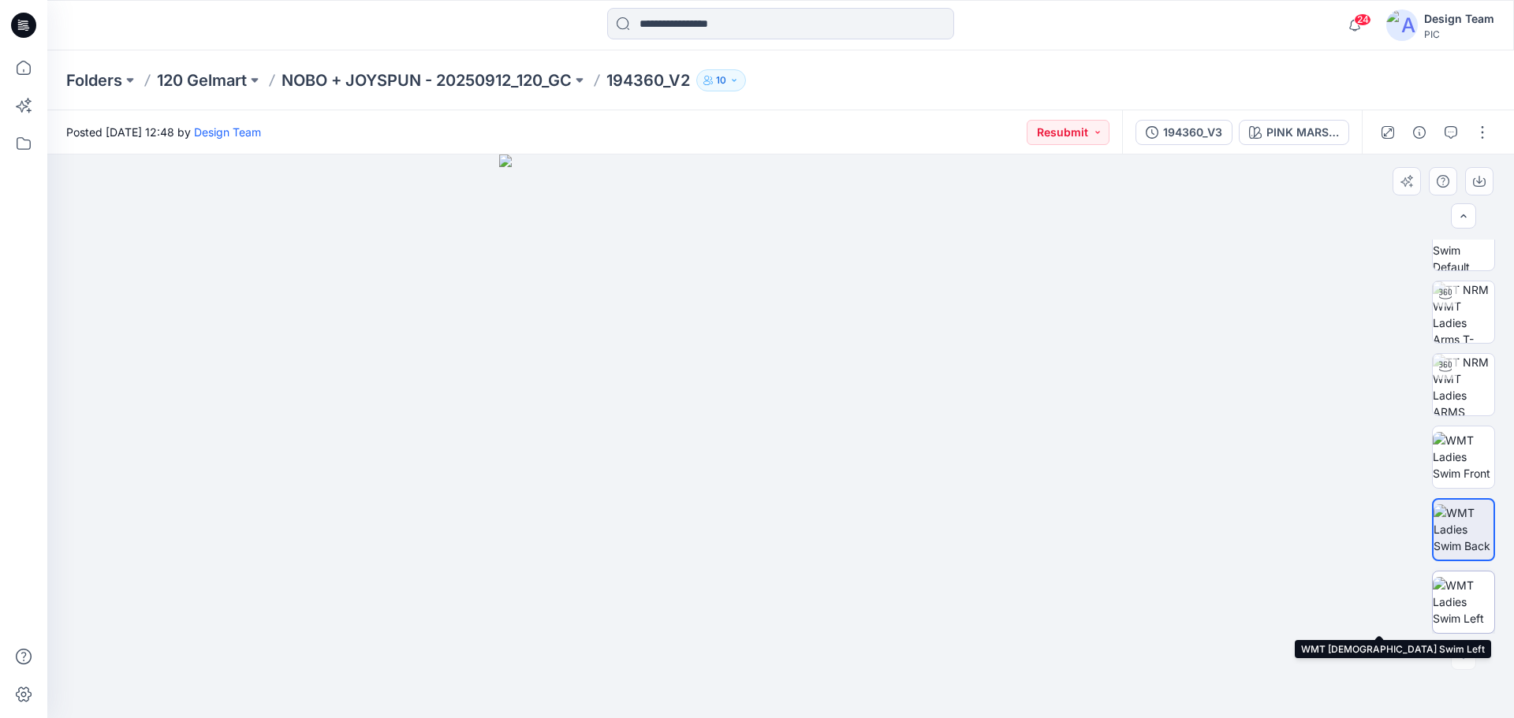
click at [1470, 586] on img at bounding box center [1464, 602] width 62 height 50
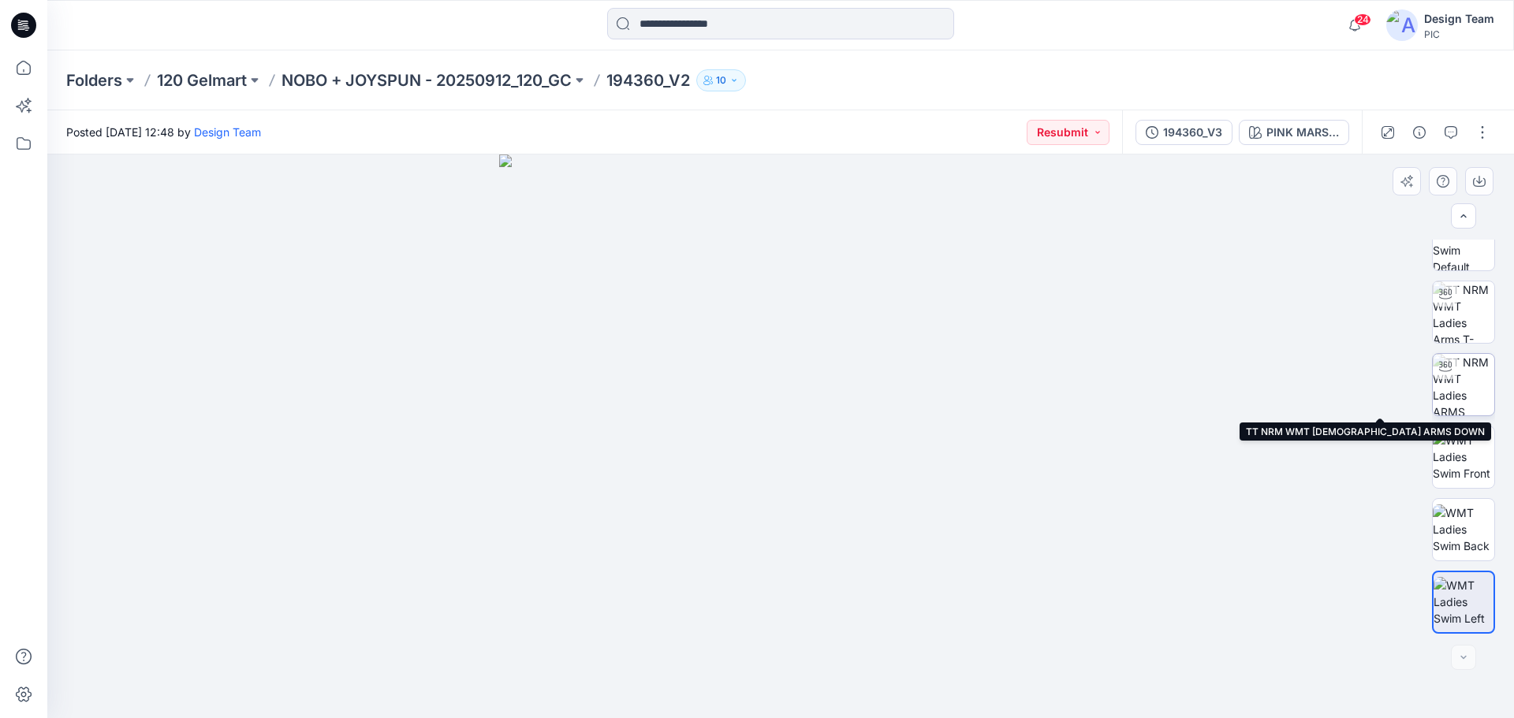
click at [1477, 385] on img at bounding box center [1464, 385] width 62 height 62
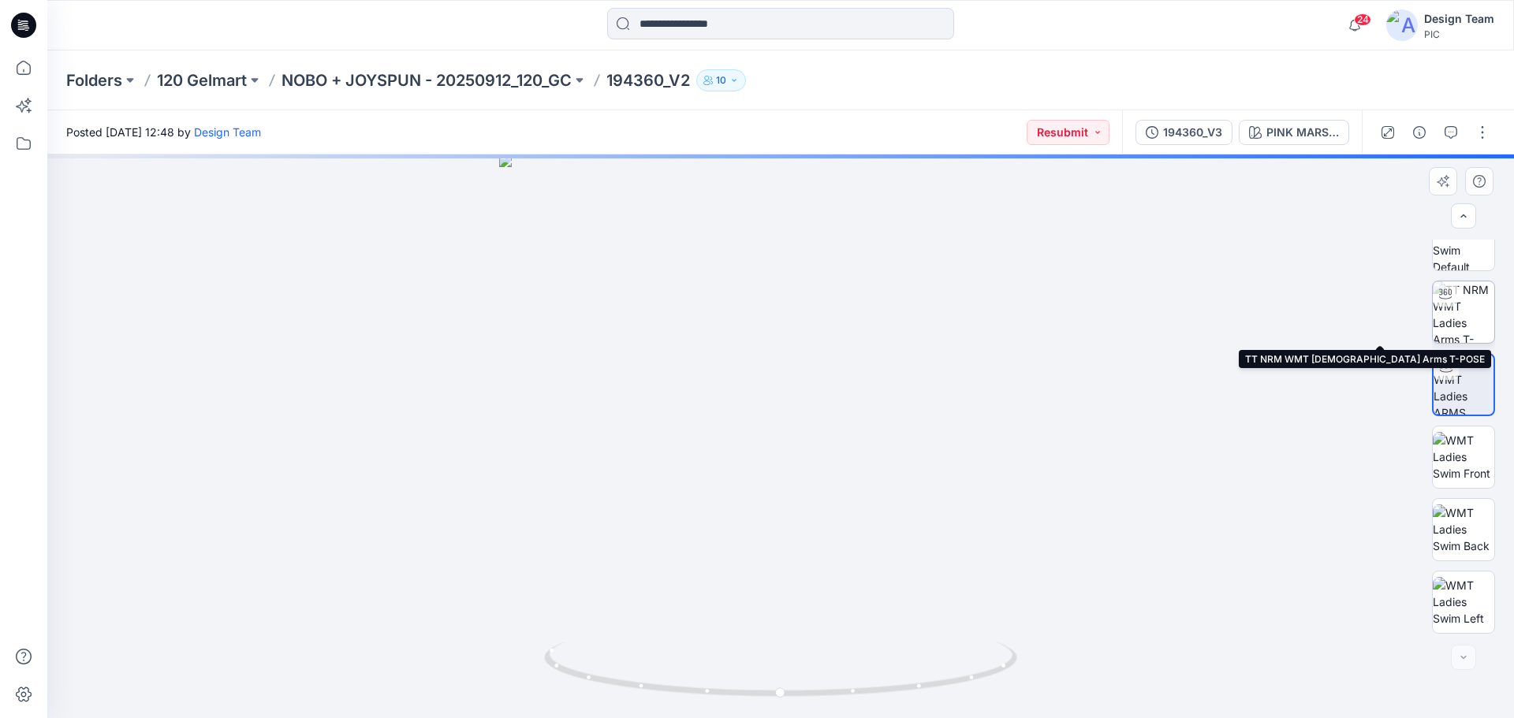
click at [1464, 328] on img at bounding box center [1464, 313] width 62 height 62
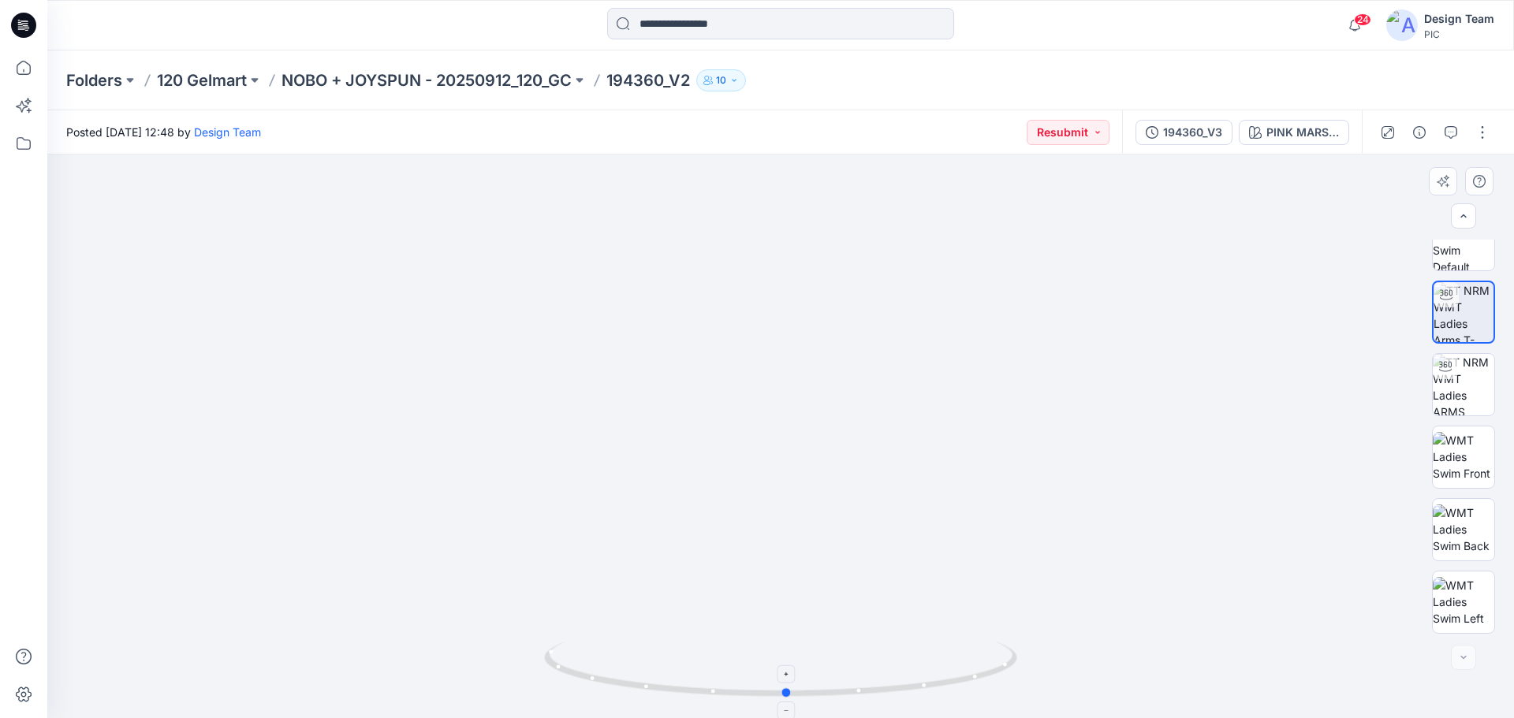
drag, startPoint x: 955, startPoint y: 684, endPoint x: 961, endPoint y: 671, distance: 14.1
click at [961, 671] on icon at bounding box center [782, 671] width 477 height 59
drag, startPoint x: 1016, startPoint y: 668, endPoint x: 1019, endPoint y: 640, distance: 27.7
click at [1019, 640] on div at bounding box center [780, 437] width 1467 height 564
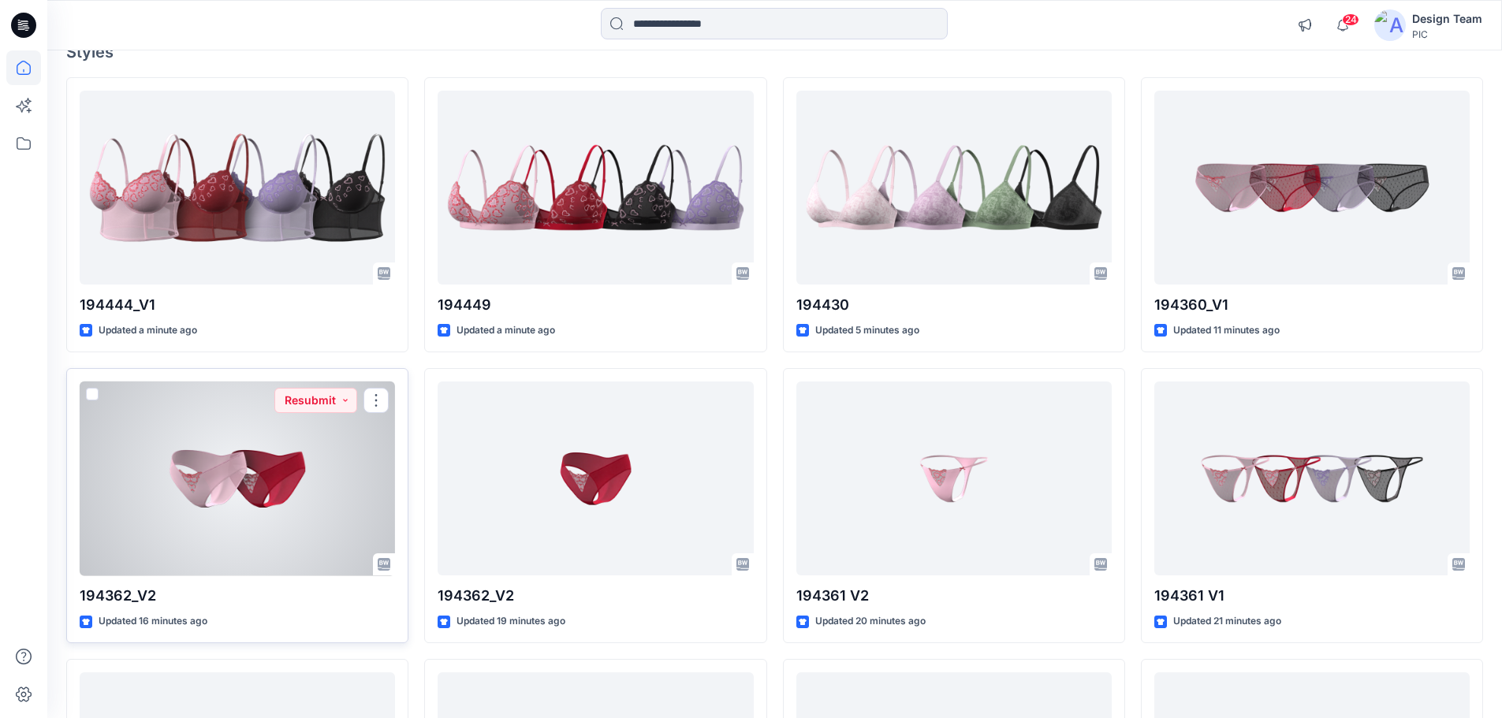
scroll to position [158, 0]
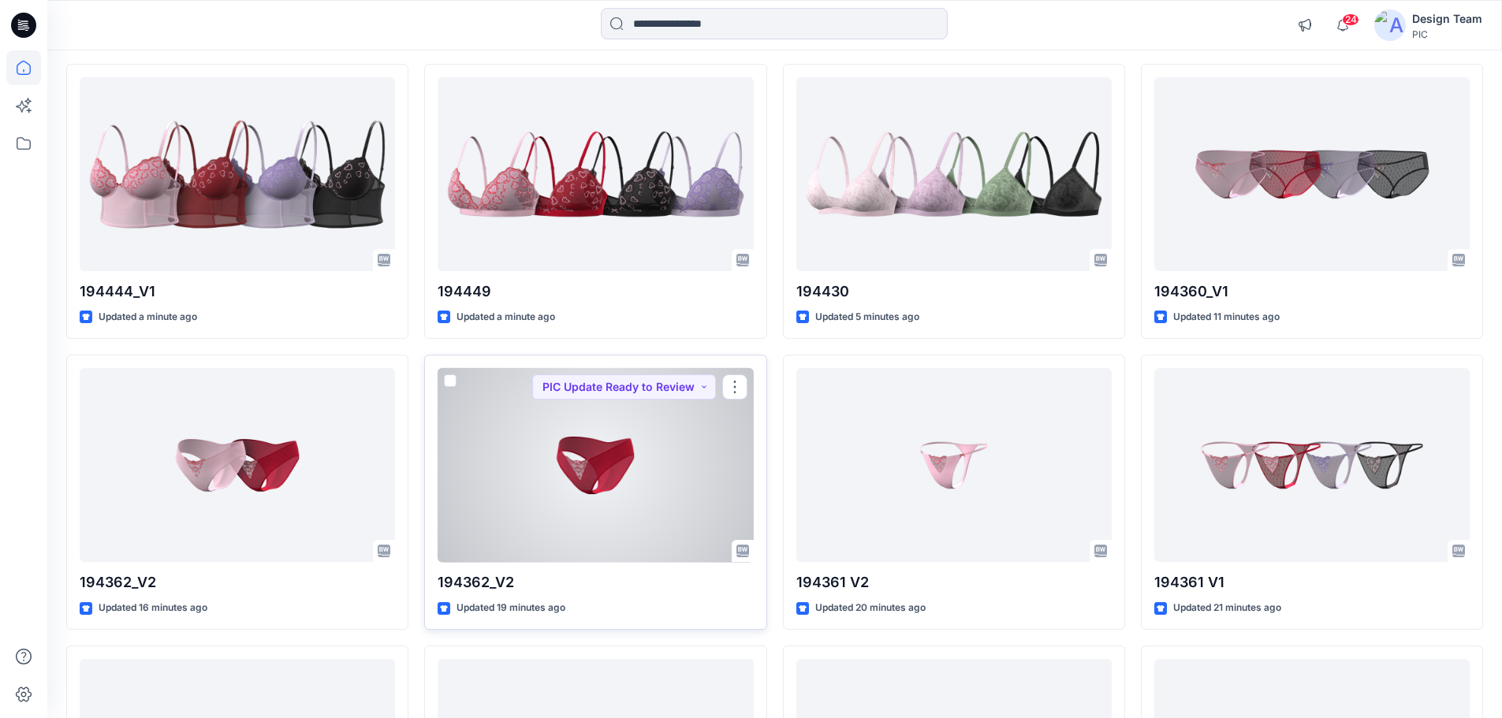
click at [499, 475] on div at bounding box center [595, 465] width 315 height 195
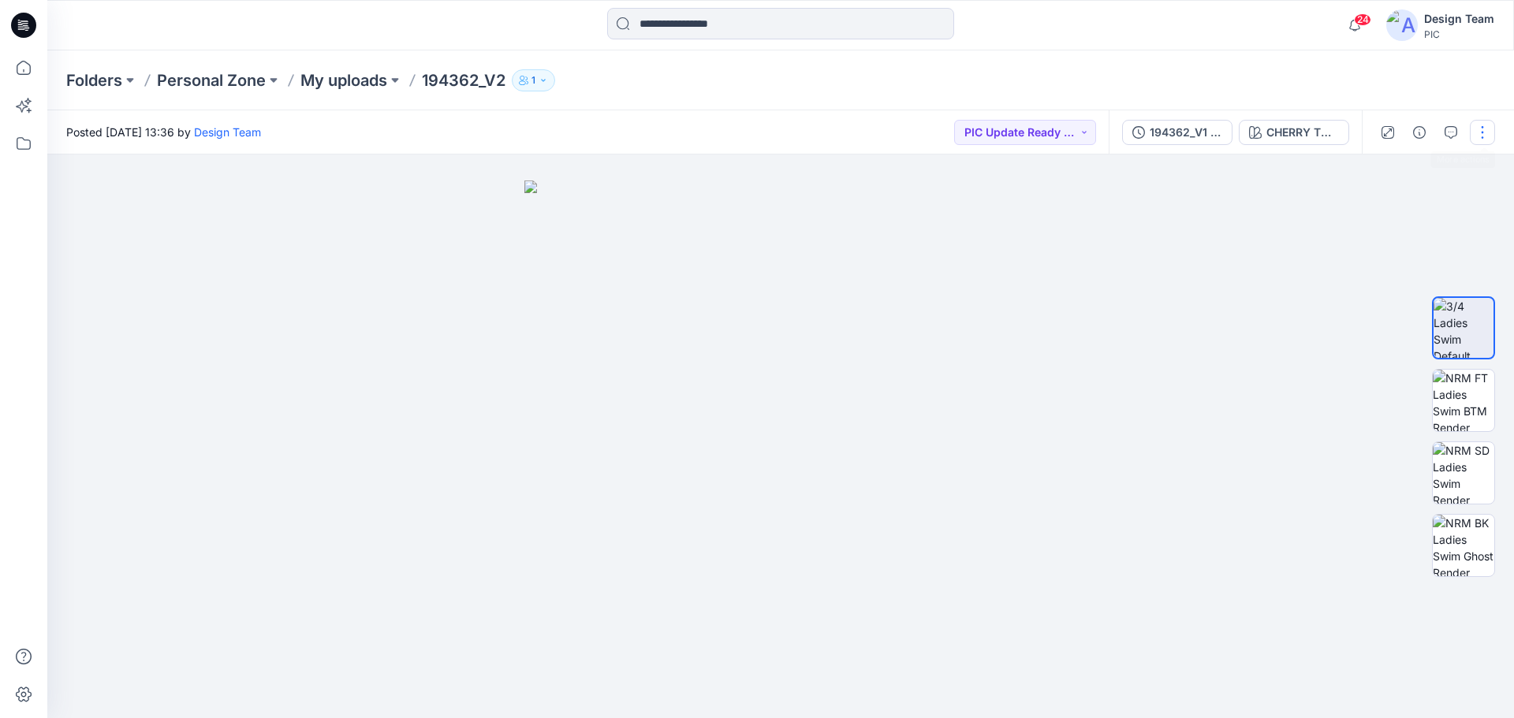
click at [1482, 128] on button "button" at bounding box center [1482, 132] width 25 height 25
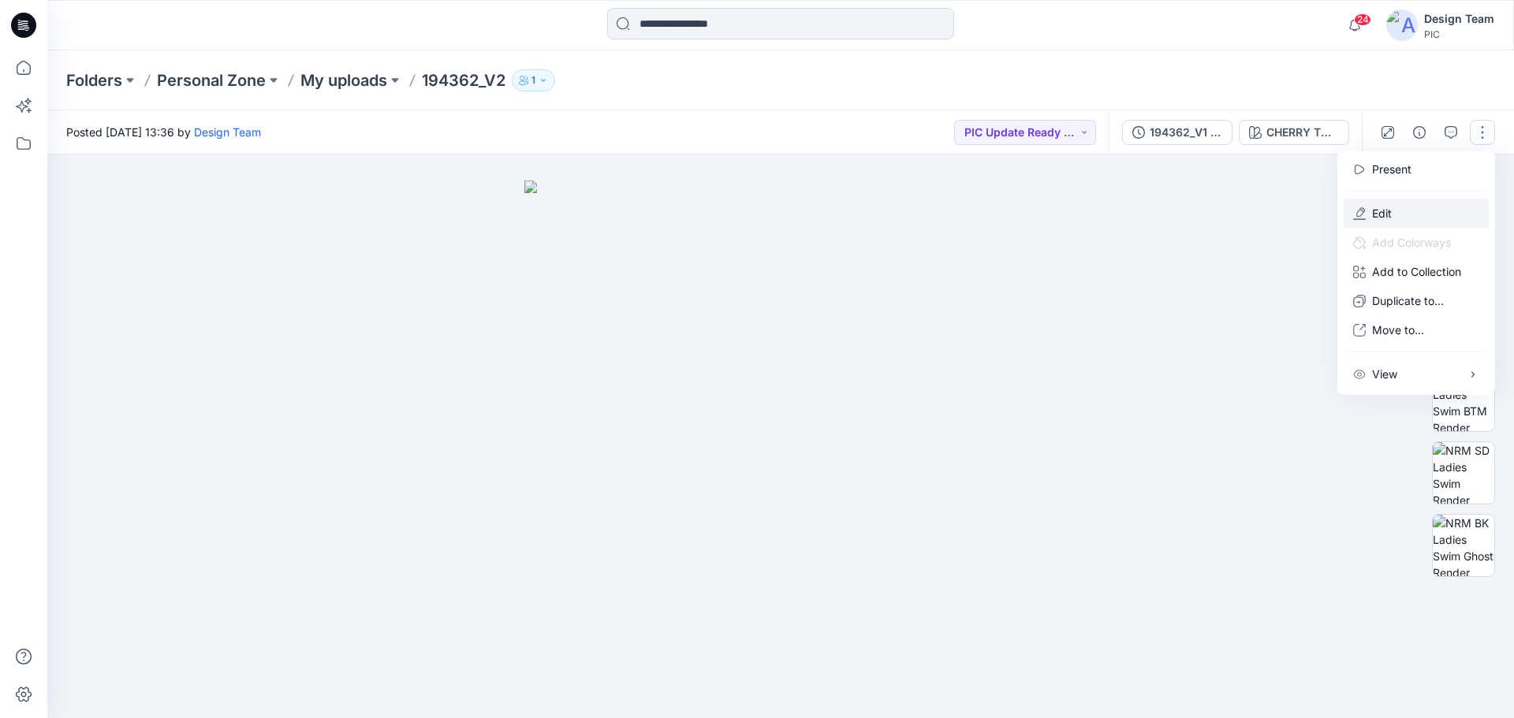
click at [1366, 207] on button "Edit" at bounding box center [1416, 213] width 145 height 29
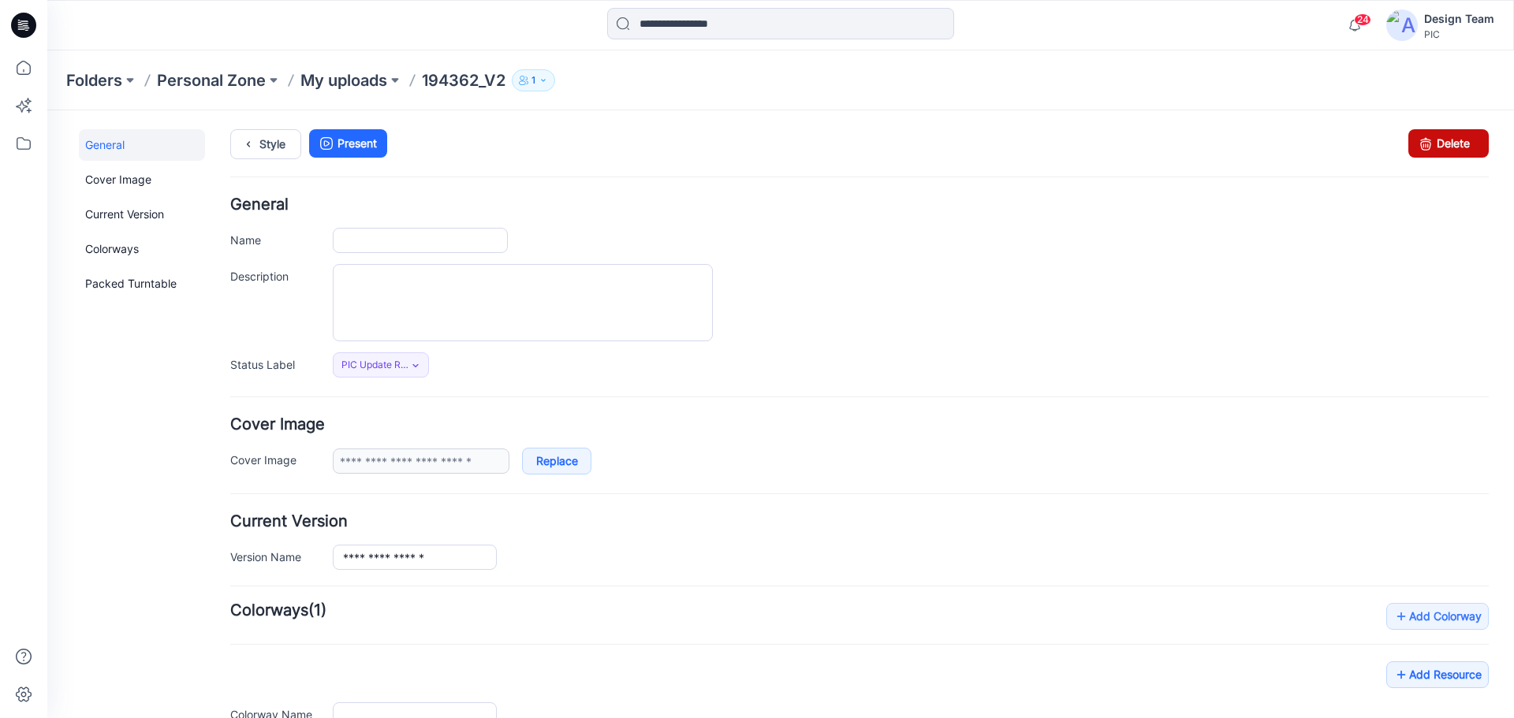
type input "*********"
type input "**********"
drag, startPoint x: 1419, startPoint y: 140, endPoint x: 879, endPoint y: 175, distance: 540.5
click at [1419, 140] on icon at bounding box center [1426, 143] width 22 height 28
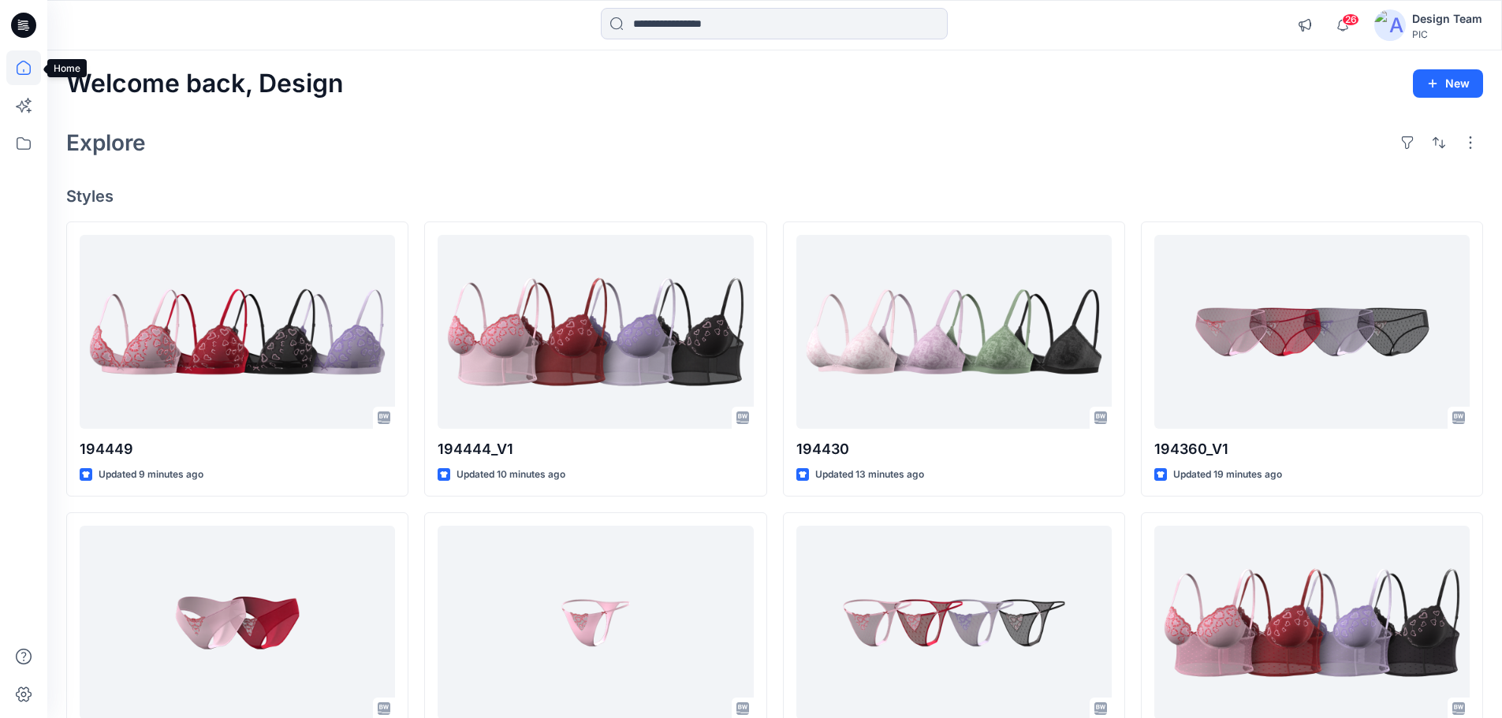
click at [21, 68] on icon at bounding box center [23, 67] width 35 height 35
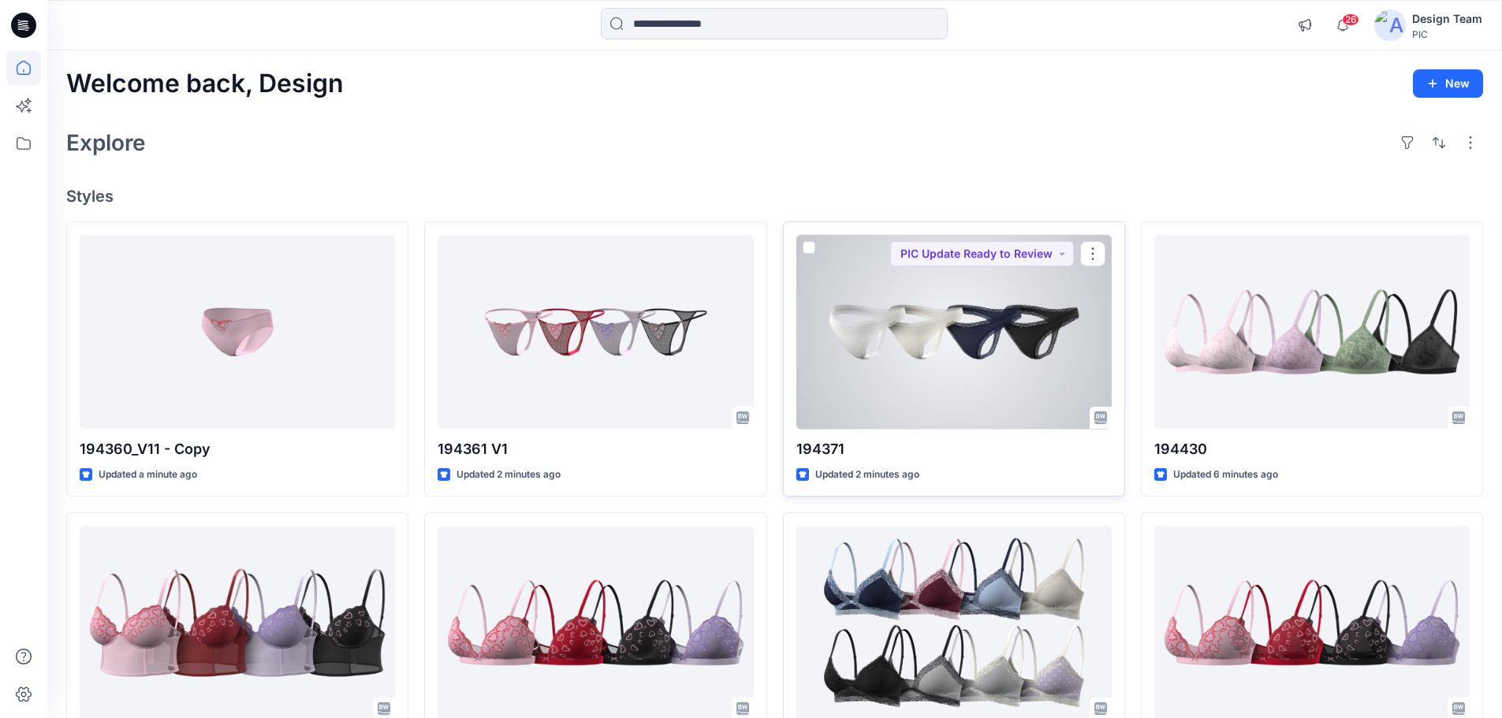
click at [933, 364] on div at bounding box center [953, 332] width 315 height 195
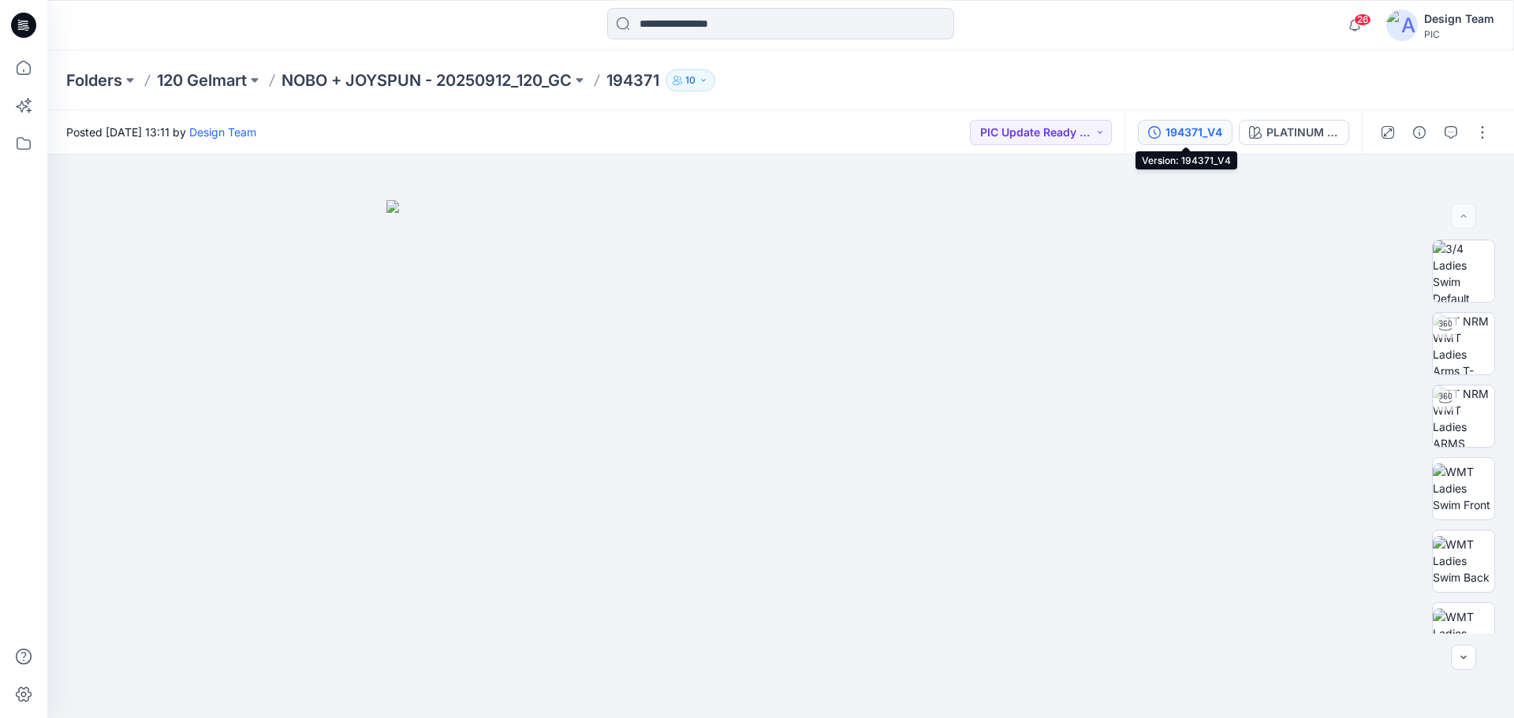
click at [1189, 132] on div "194371_V4" at bounding box center [1194, 132] width 57 height 17
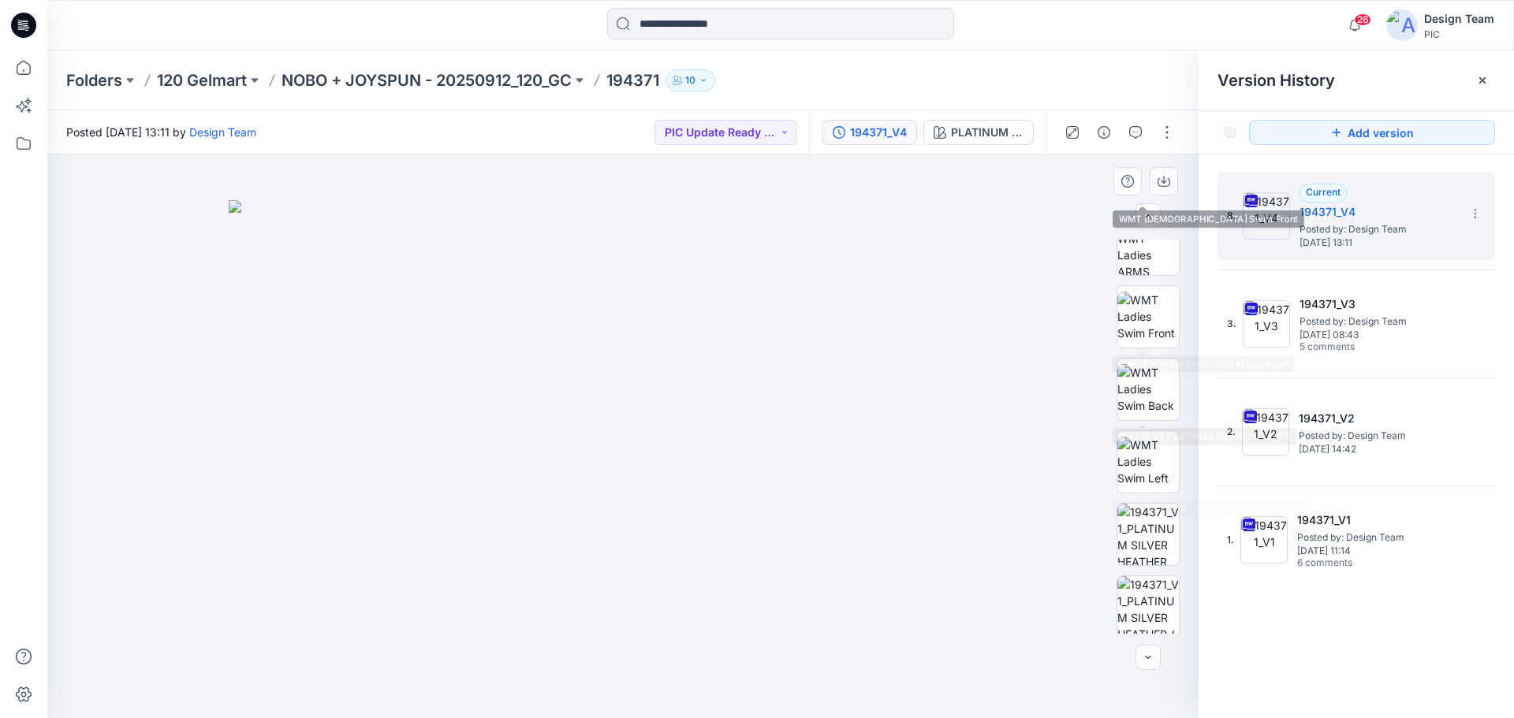
scroll to position [322, 0]
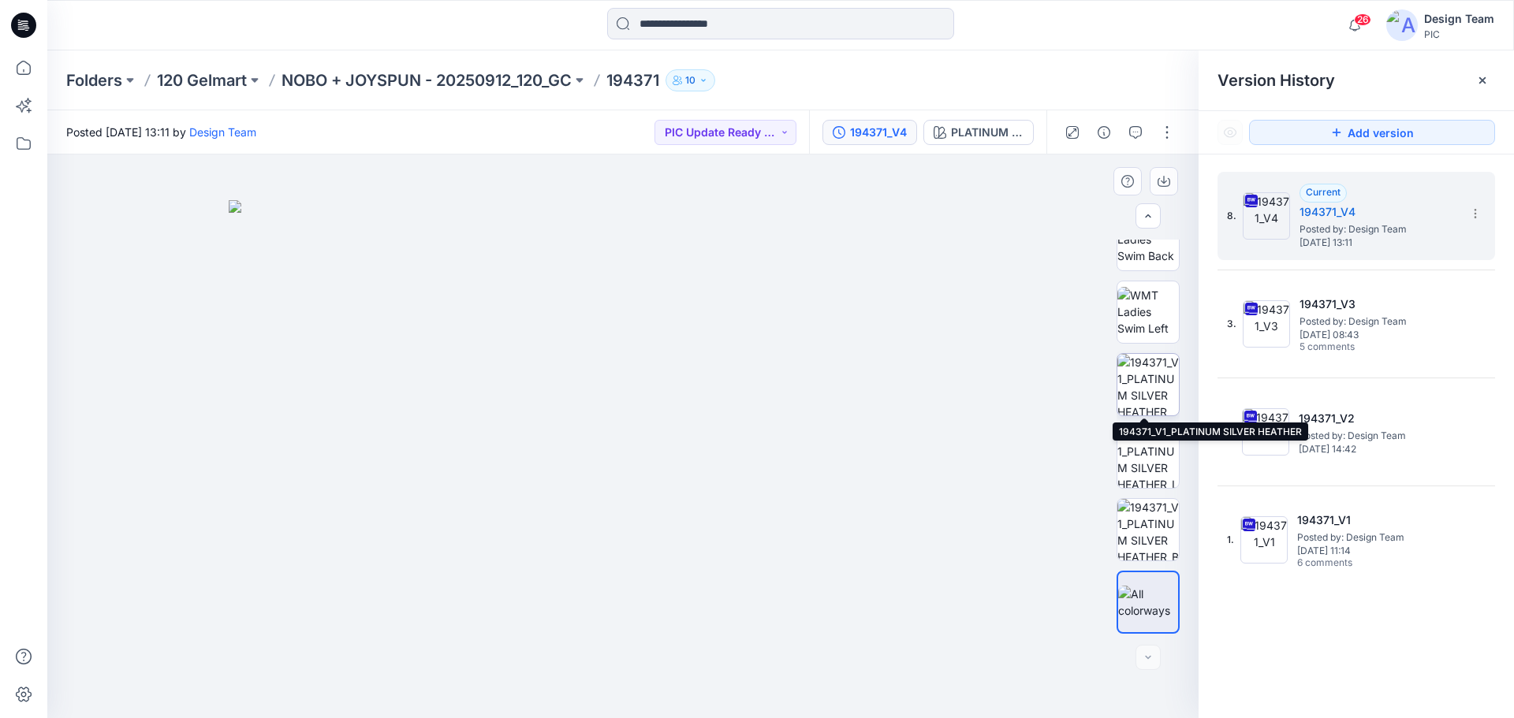
click at [1147, 382] on img at bounding box center [1148, 385] width 62 height 62
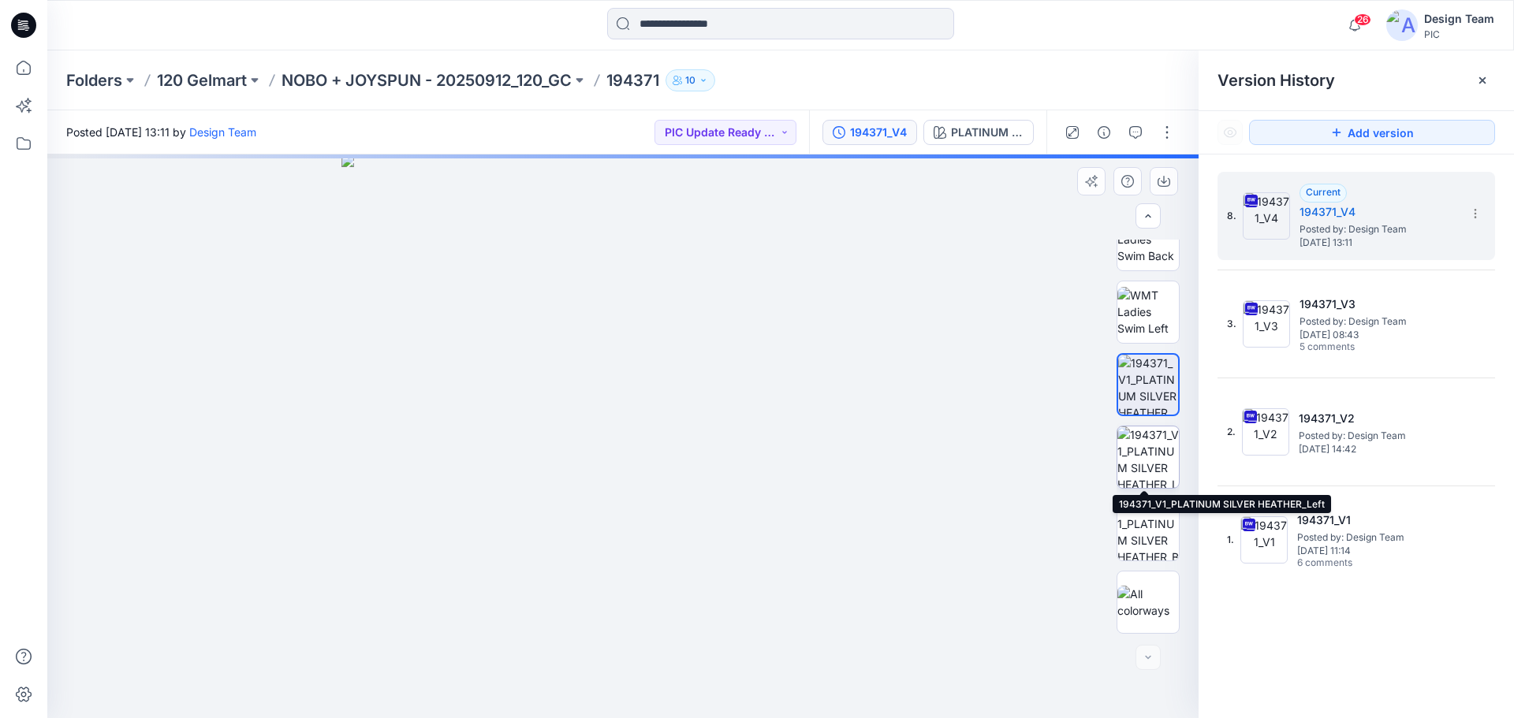
click at [1146, 460] on img at bounding box center [1148, 458] width 62 height 62
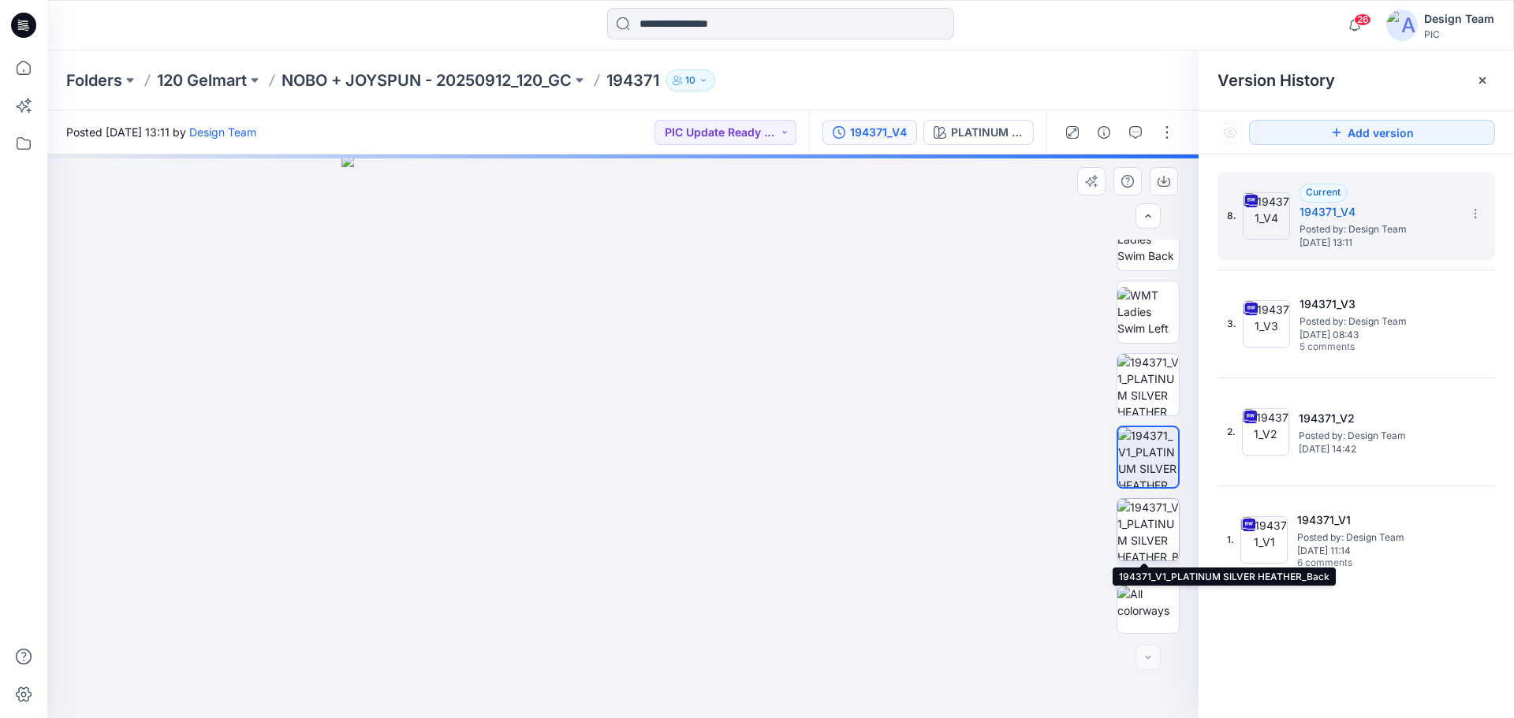
click at [1145, 516] on img at bounding box center [1148, 530] width 62 height 62
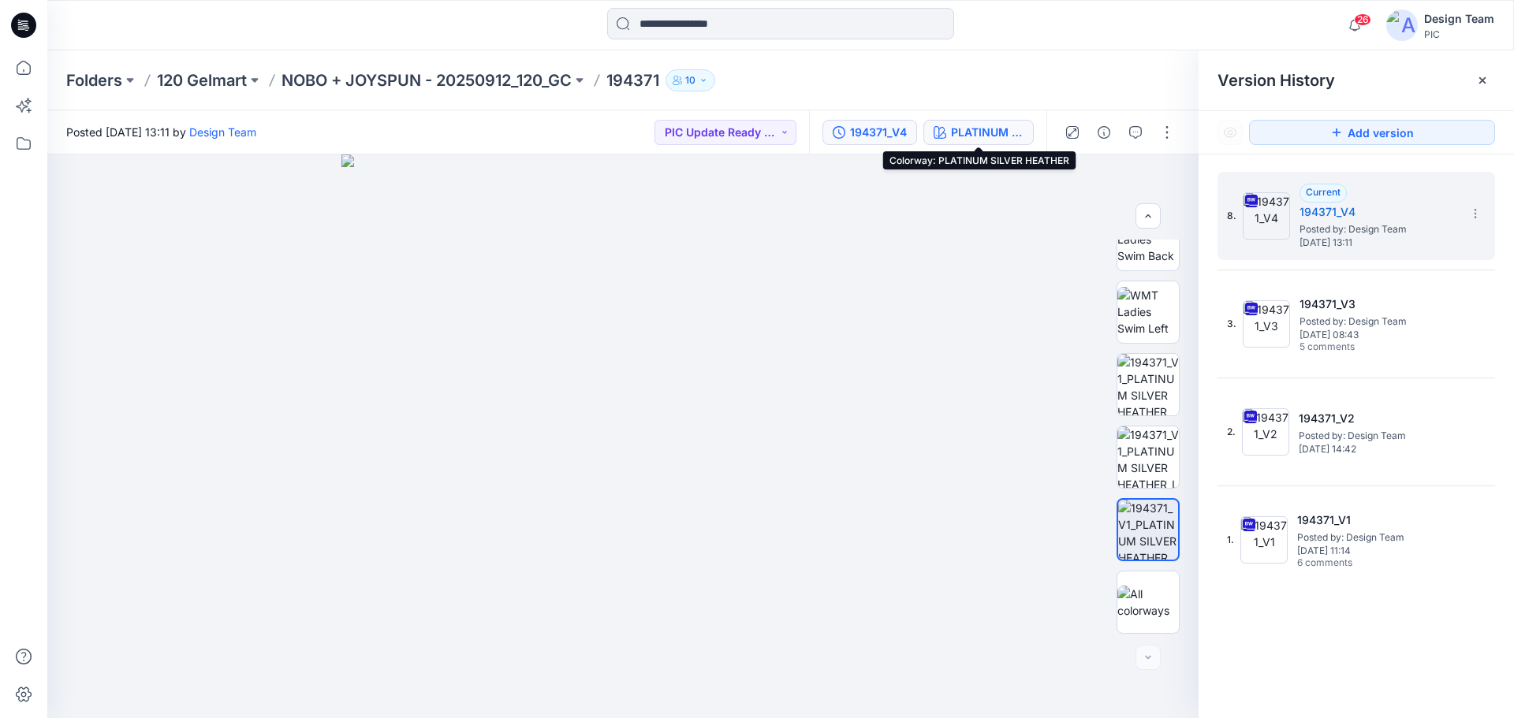
click at [986, 134] on div "PLATINUM SILVER HEATHER" at bounding box center [987, 132] width 73 height 17
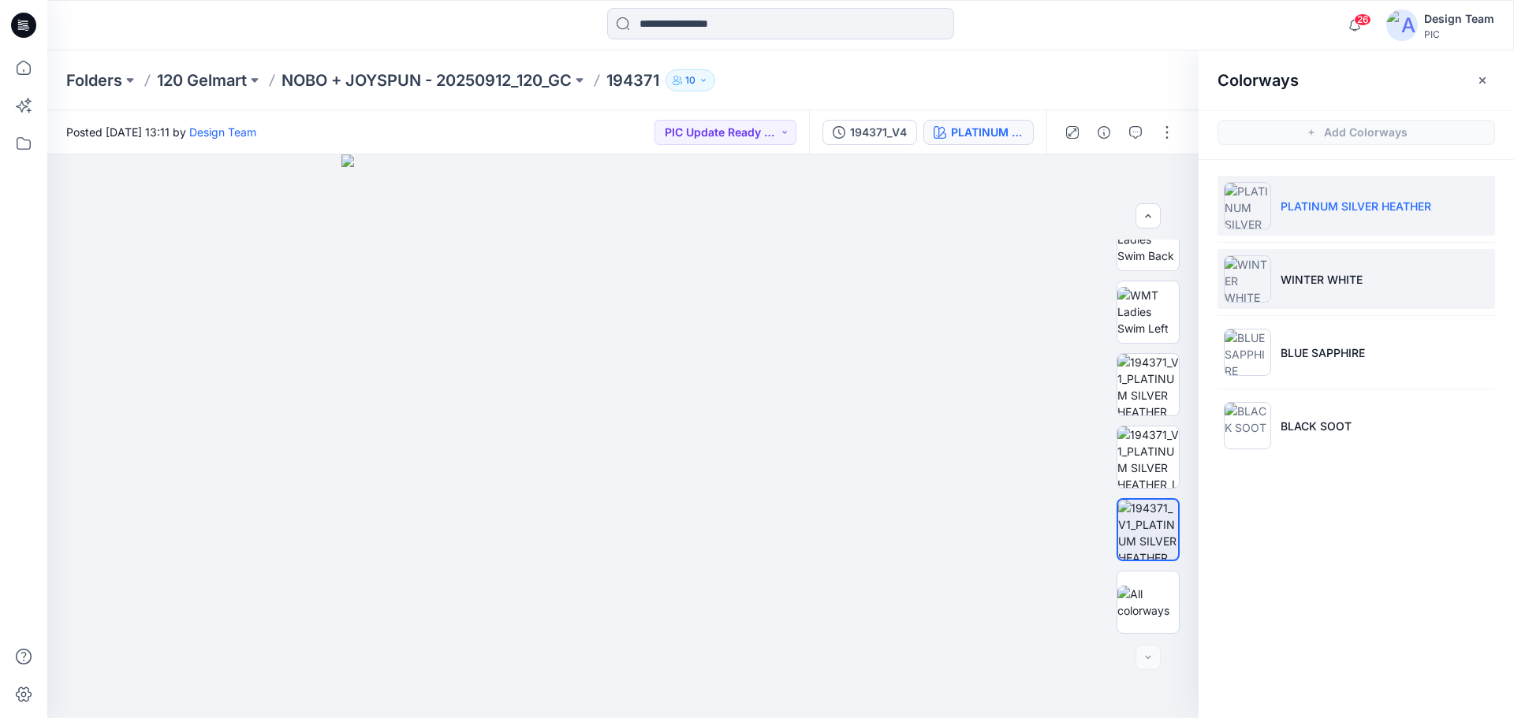
click at [1346, 289] on li "WINTER WHITE" at bounding box center [1357, 279] width 278 height 60
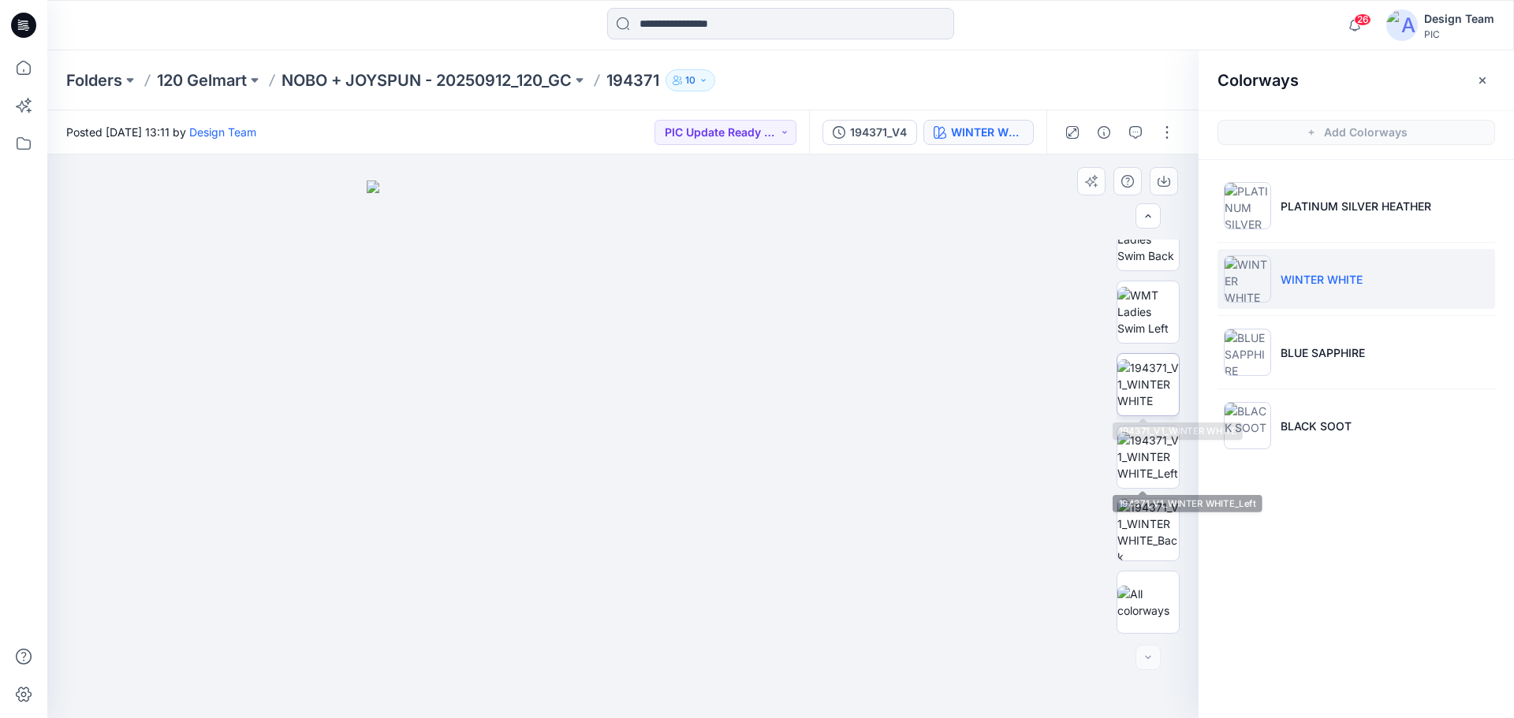
click at [1150, 390] on img at bounding box center [1148, 385] width 62 height 50
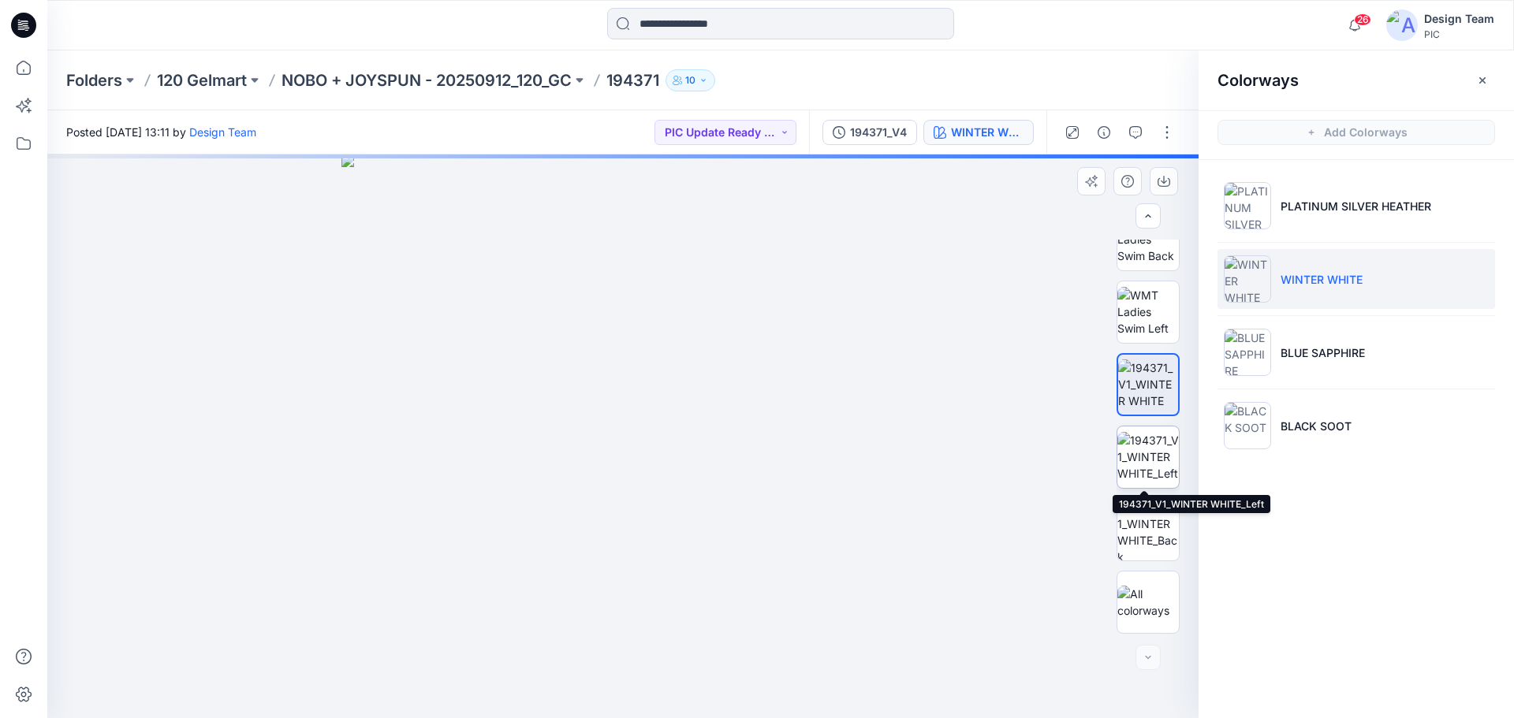
click at [1144, 461] on img at bounding box center [1148, 457] width 62 height 50
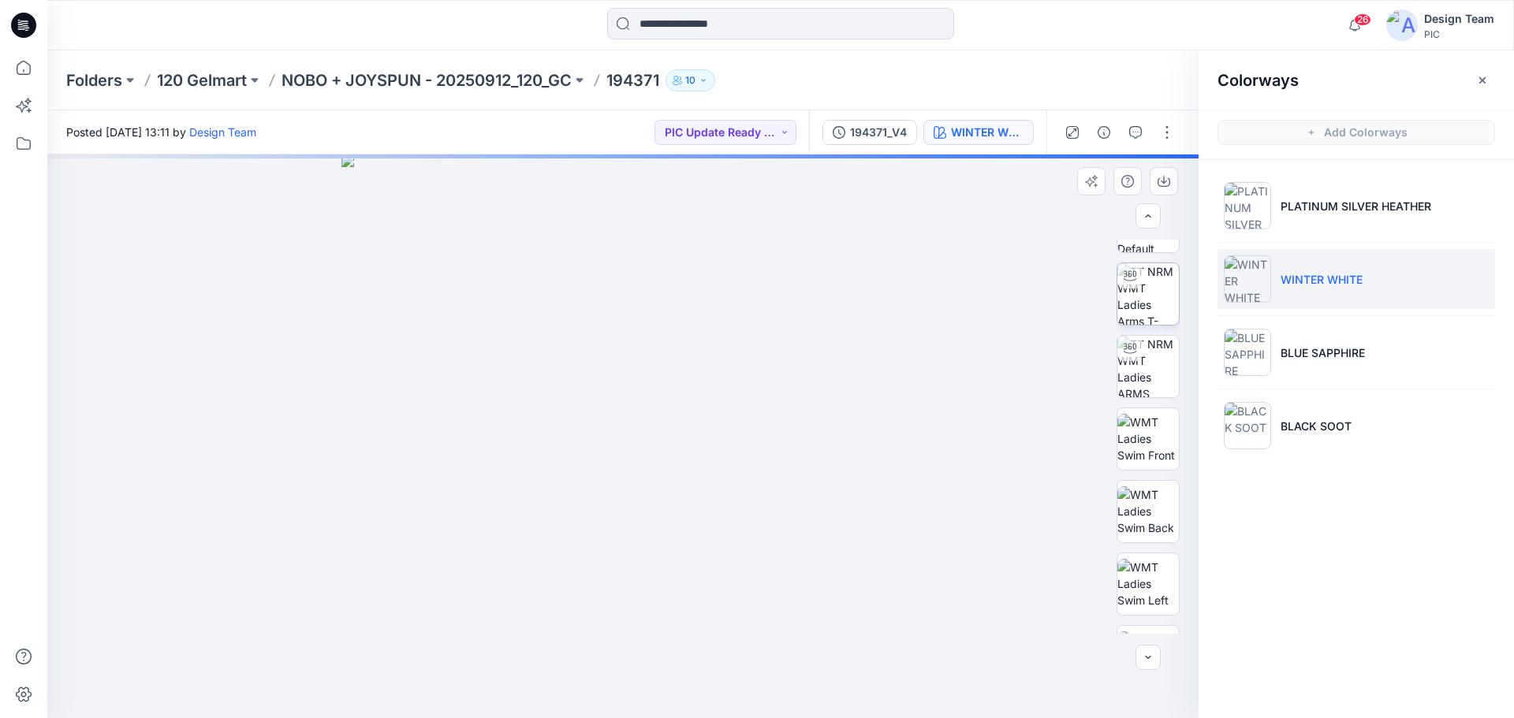
scroll to position [6, 0]
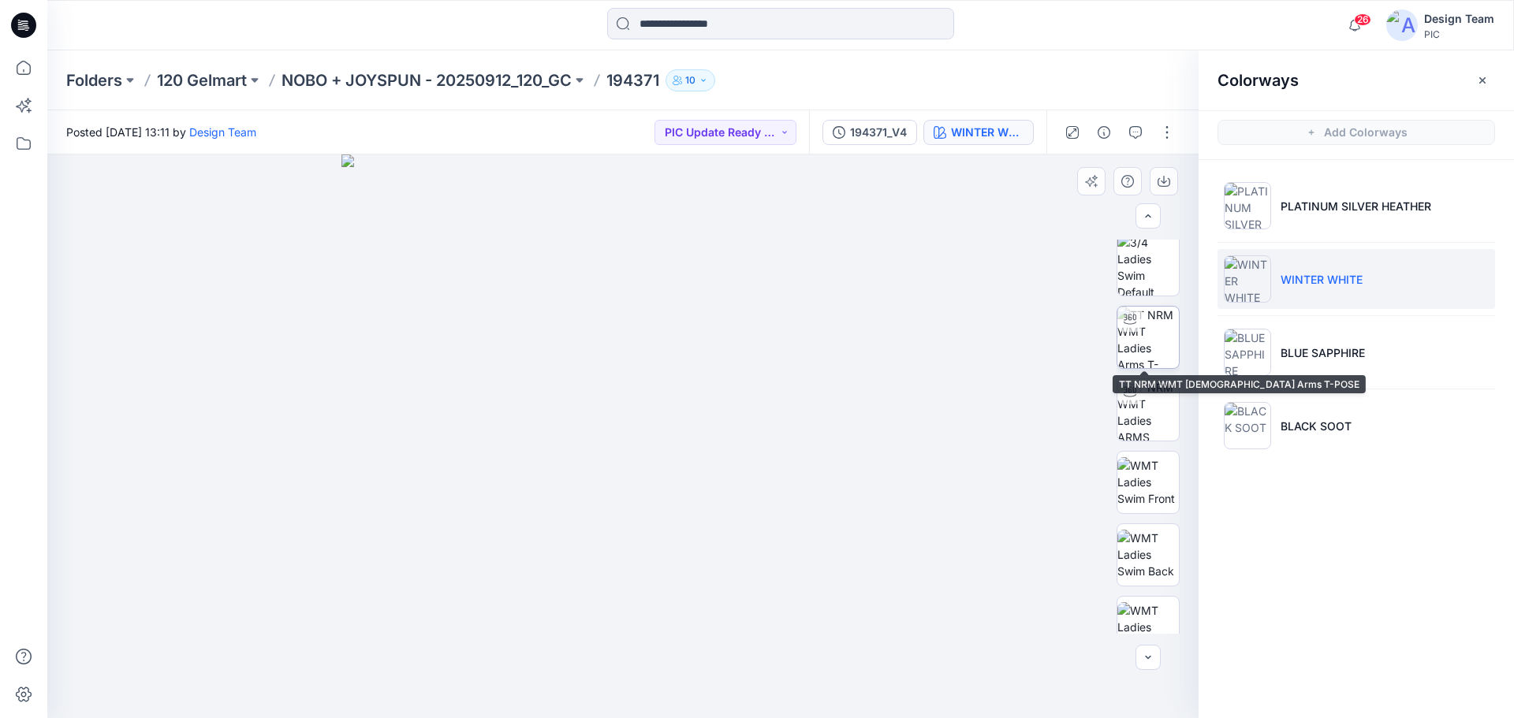
click at [1148, 355] on img at bounding box center [1148, 338] width 62 height 62
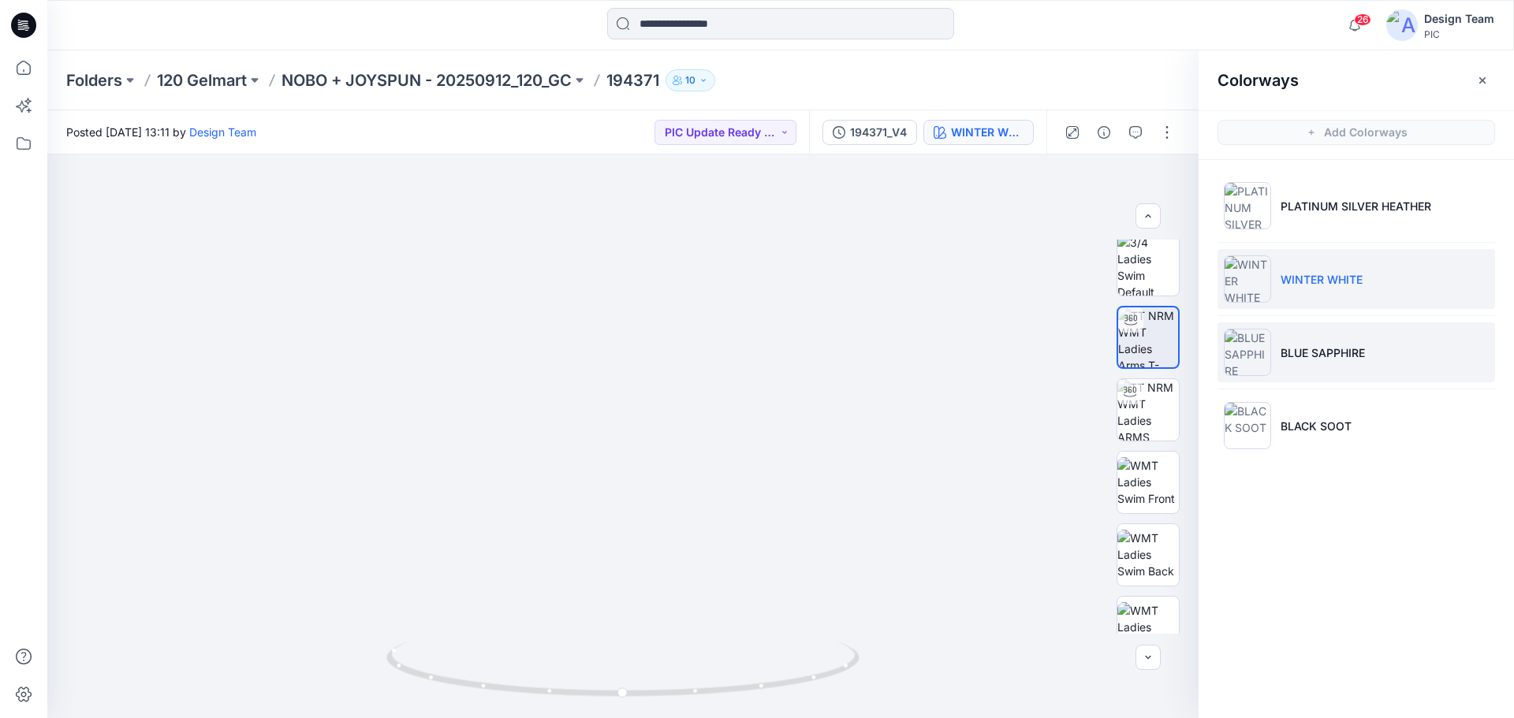
click at [1320, 352] on p "BLUE SAPPHIRE" at bounding box center [1323, 353] width 84 height 17
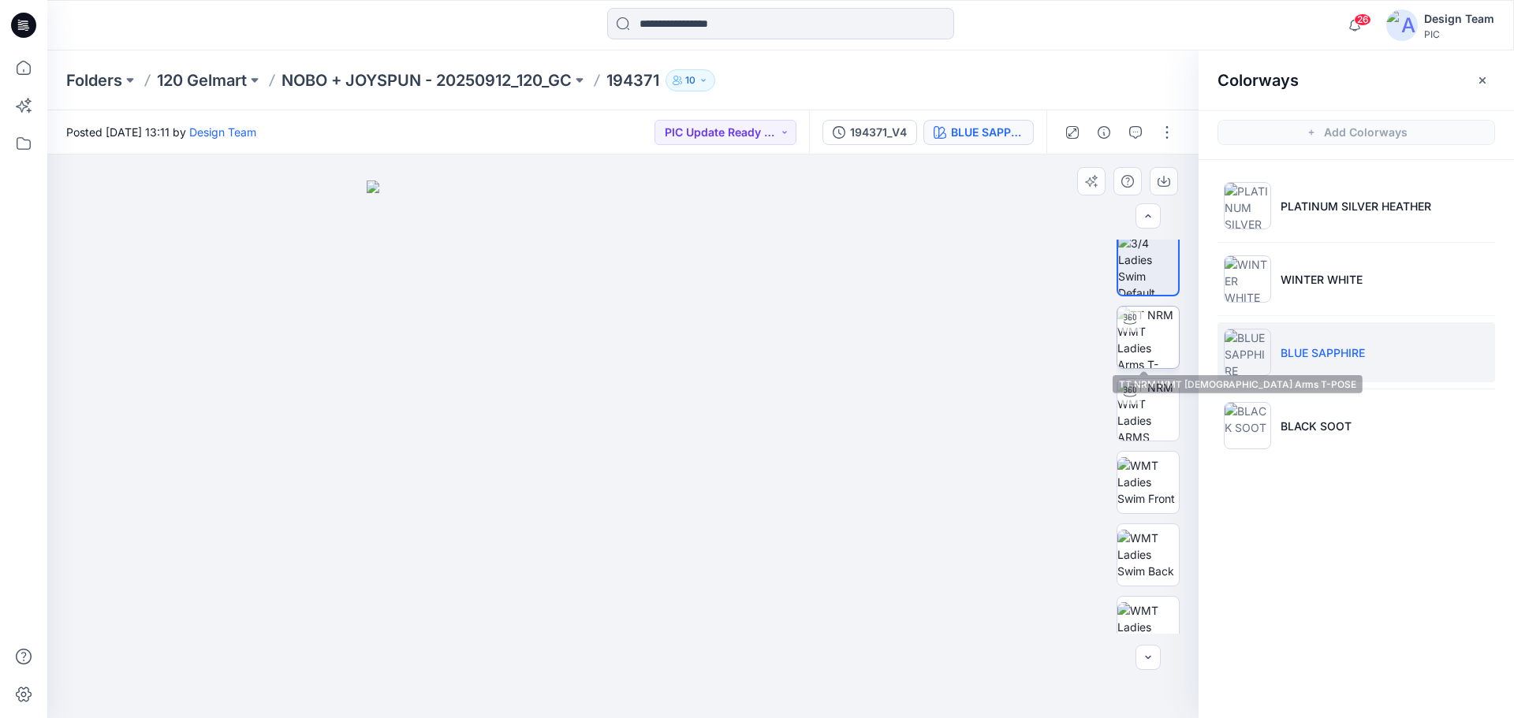
click at [1158, 353] on img at bounding box center [1148, 338] width 62 height 62
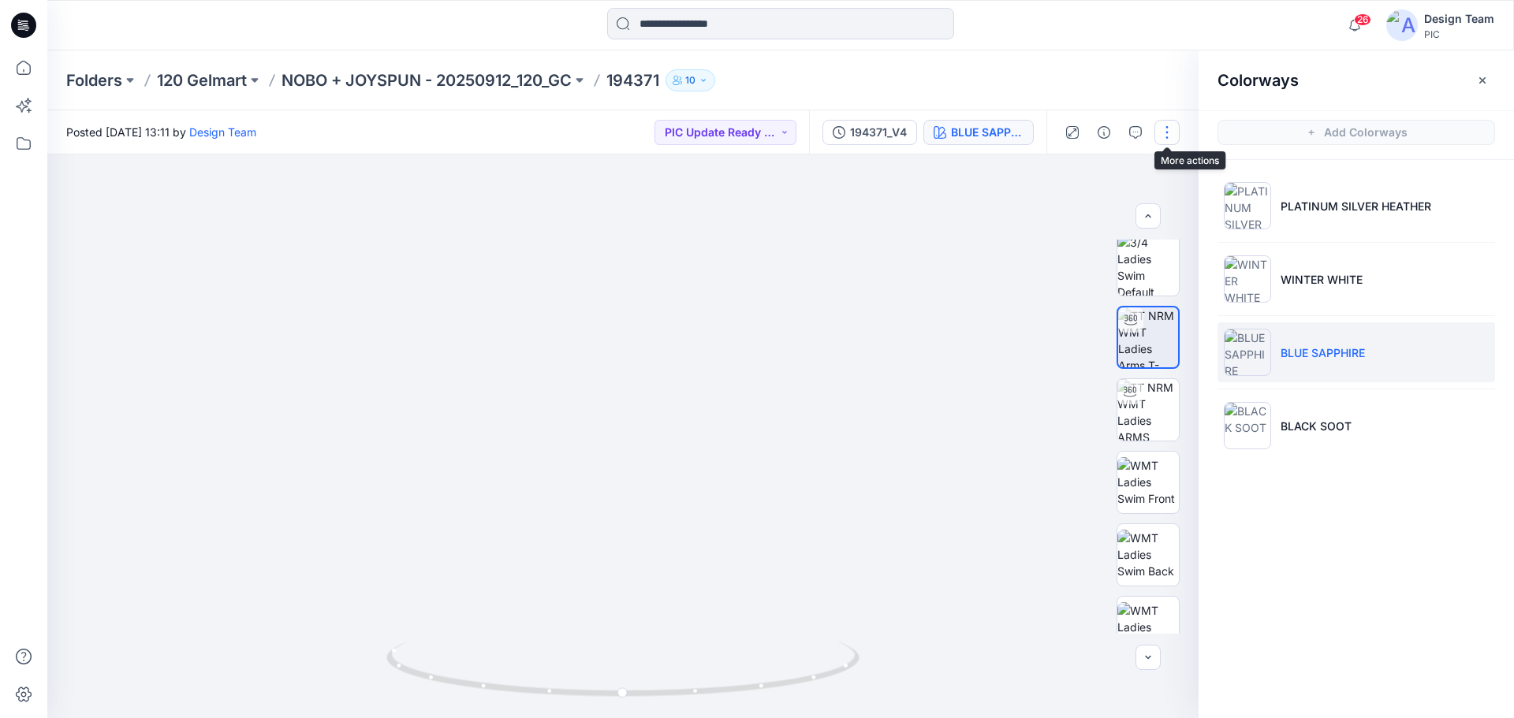
click at [1169, 129] on button "button" at bounding box center [1166, 132] width 25 height 25
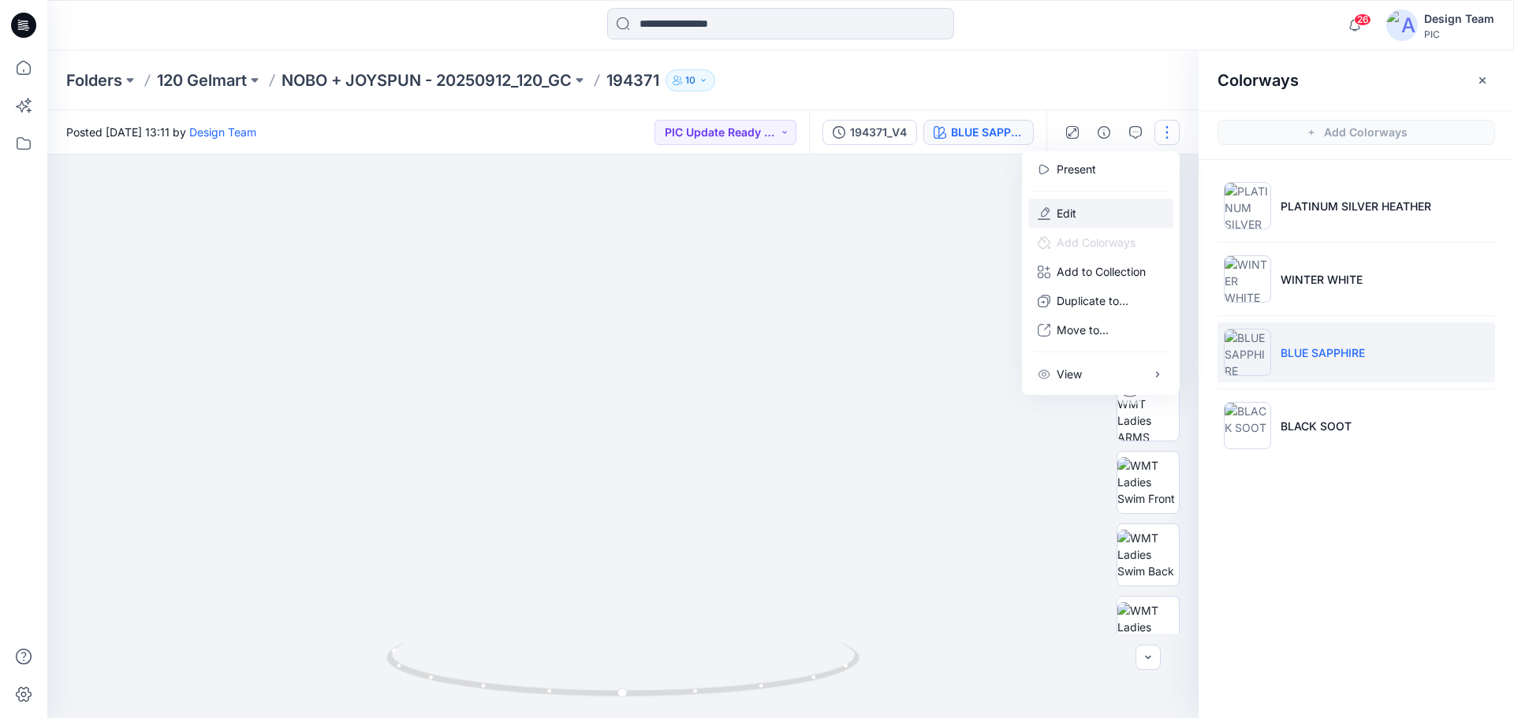
click at [1077, 207] on button "Edit" at bounding box center [1100, 213] width 145 height 29
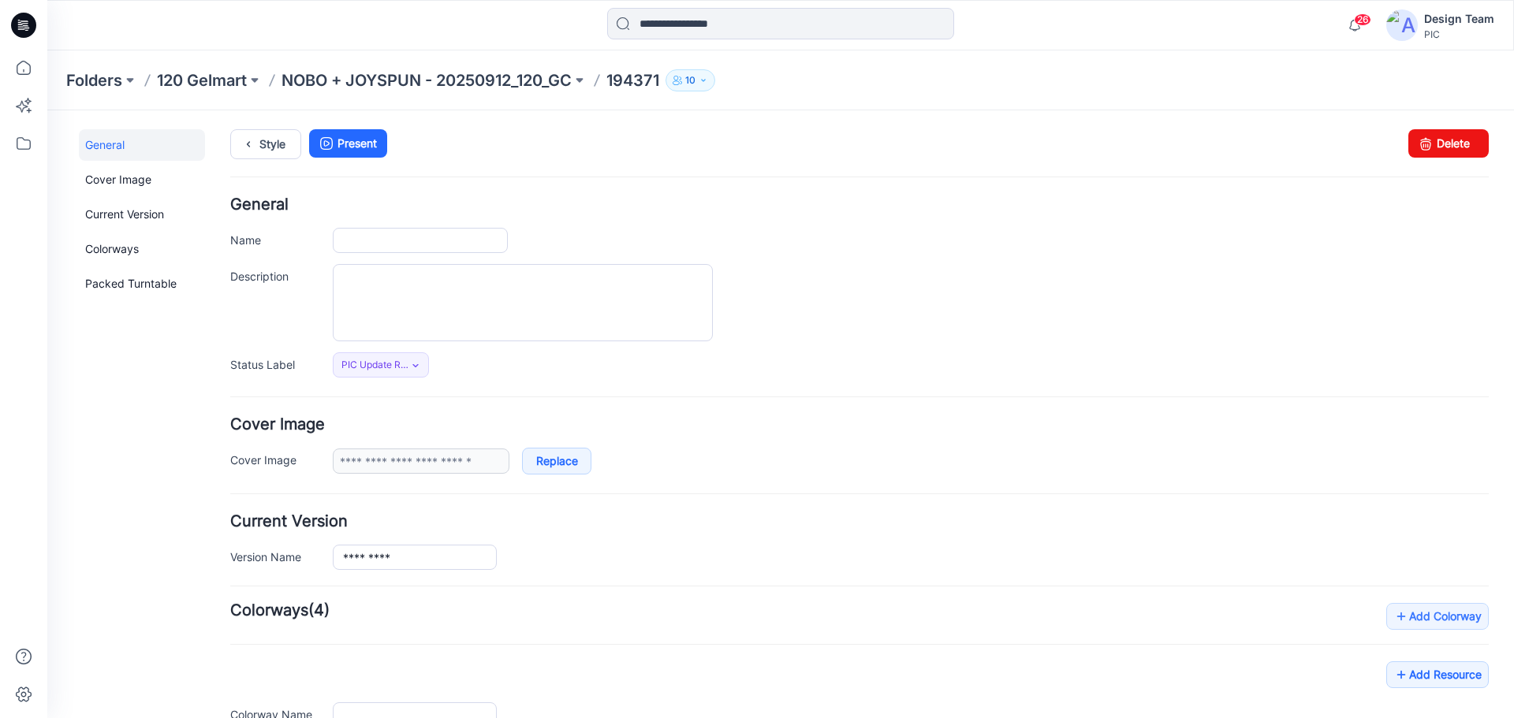
type input "******"
type input "**********"
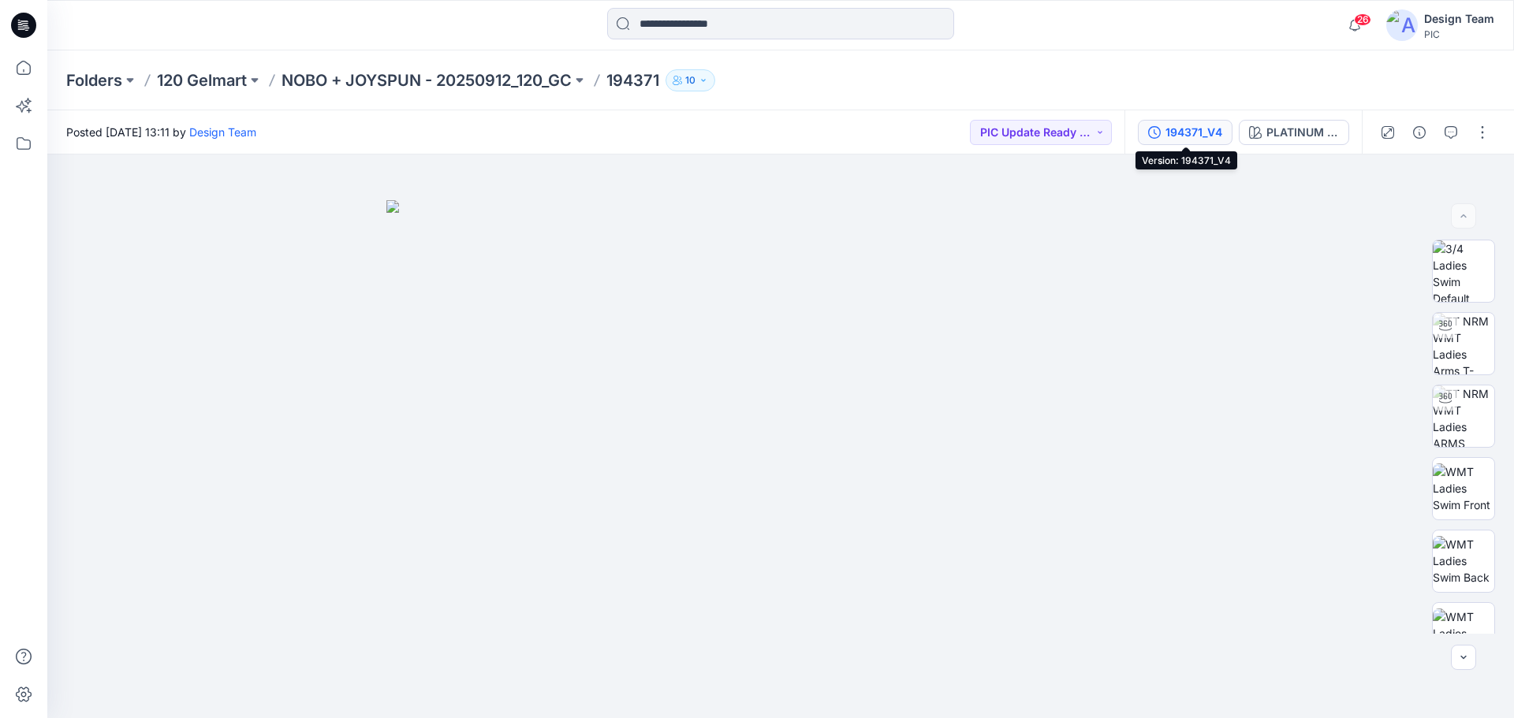
click at [1212, 132] on div "194371_V4" at bounding box center [1194, 132] width 57 height 17
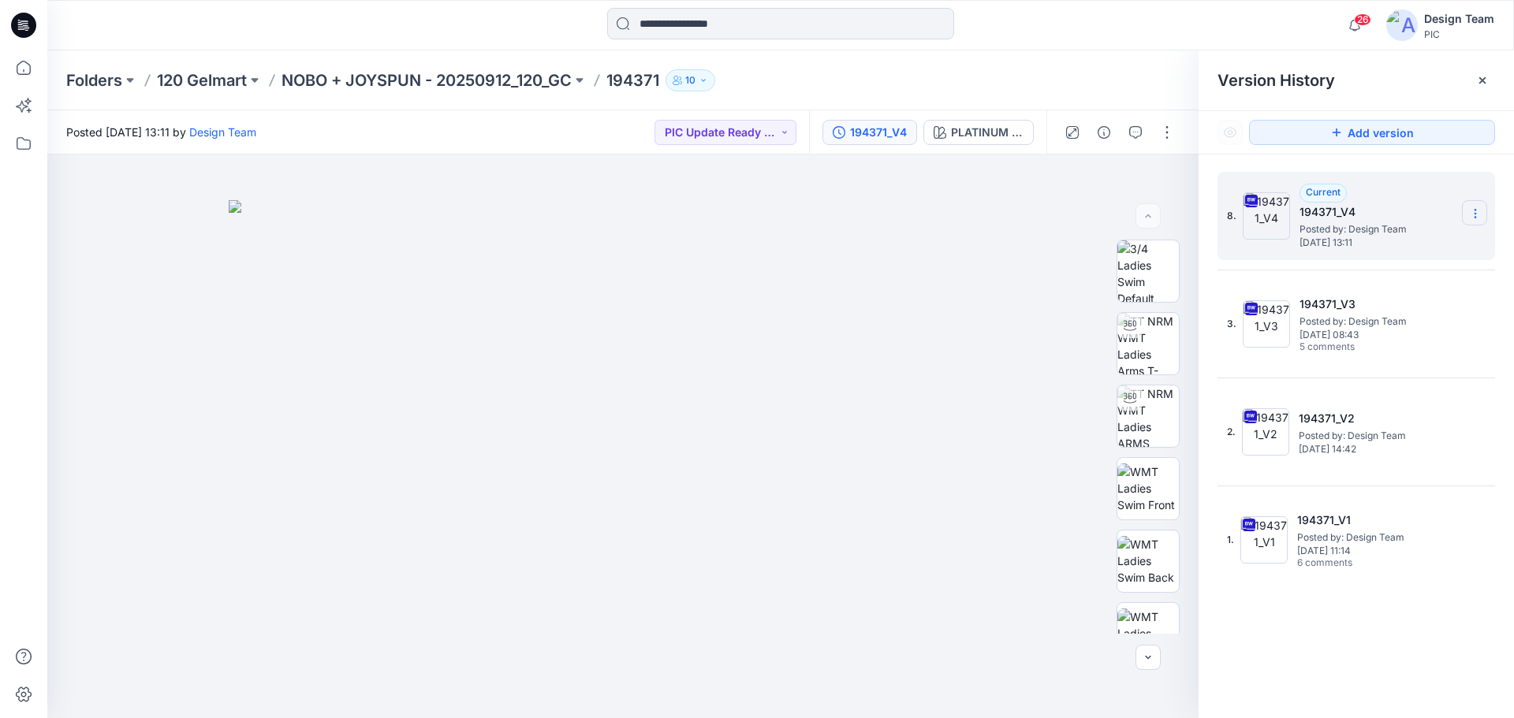
click at [1476, 212] on icon at bounding box center [1475, 213] width 13 height 13
click at [1354, 346] on span "Delete Version" at bounding box center [1367, 346] width 74 height 19
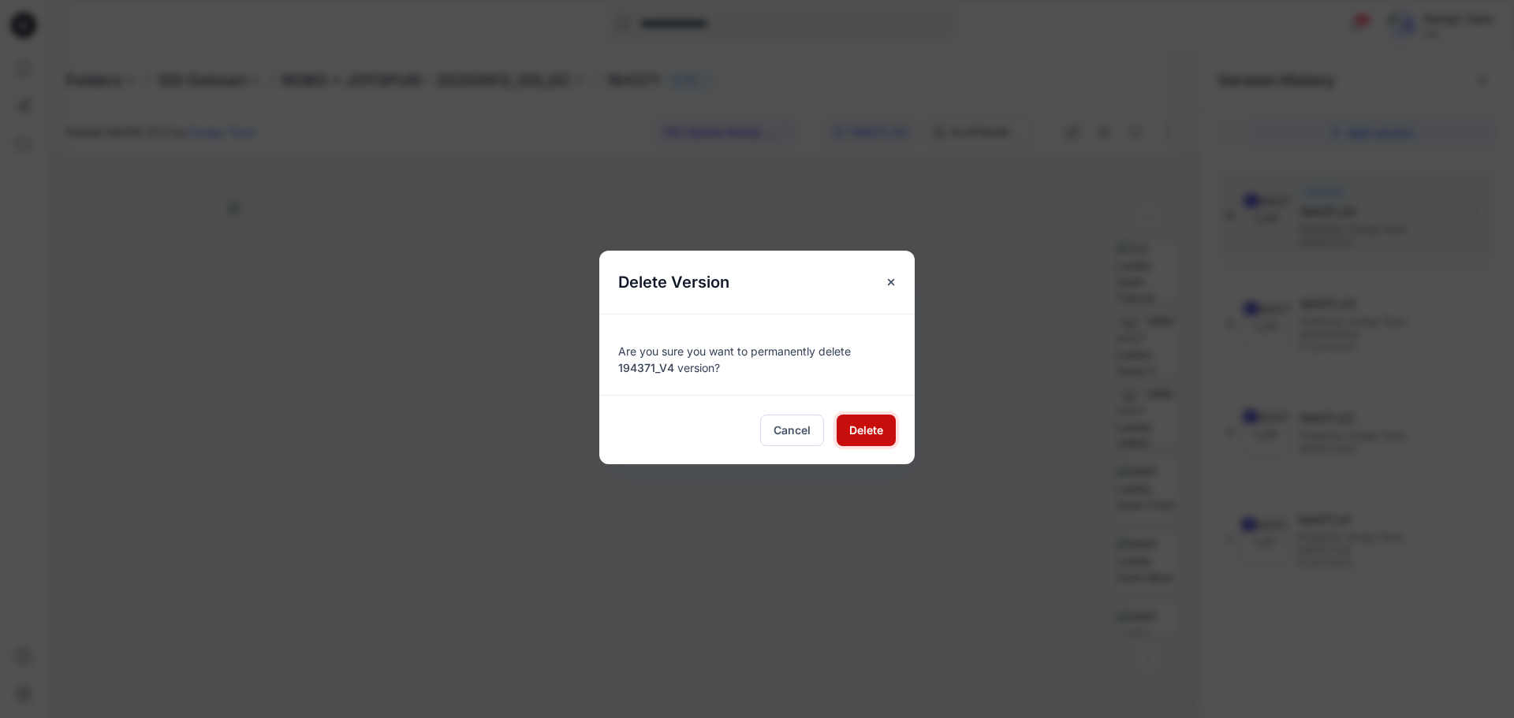
click at [878, 435] on span "Delete" at bounding box center [866, 430] width 34 height 17
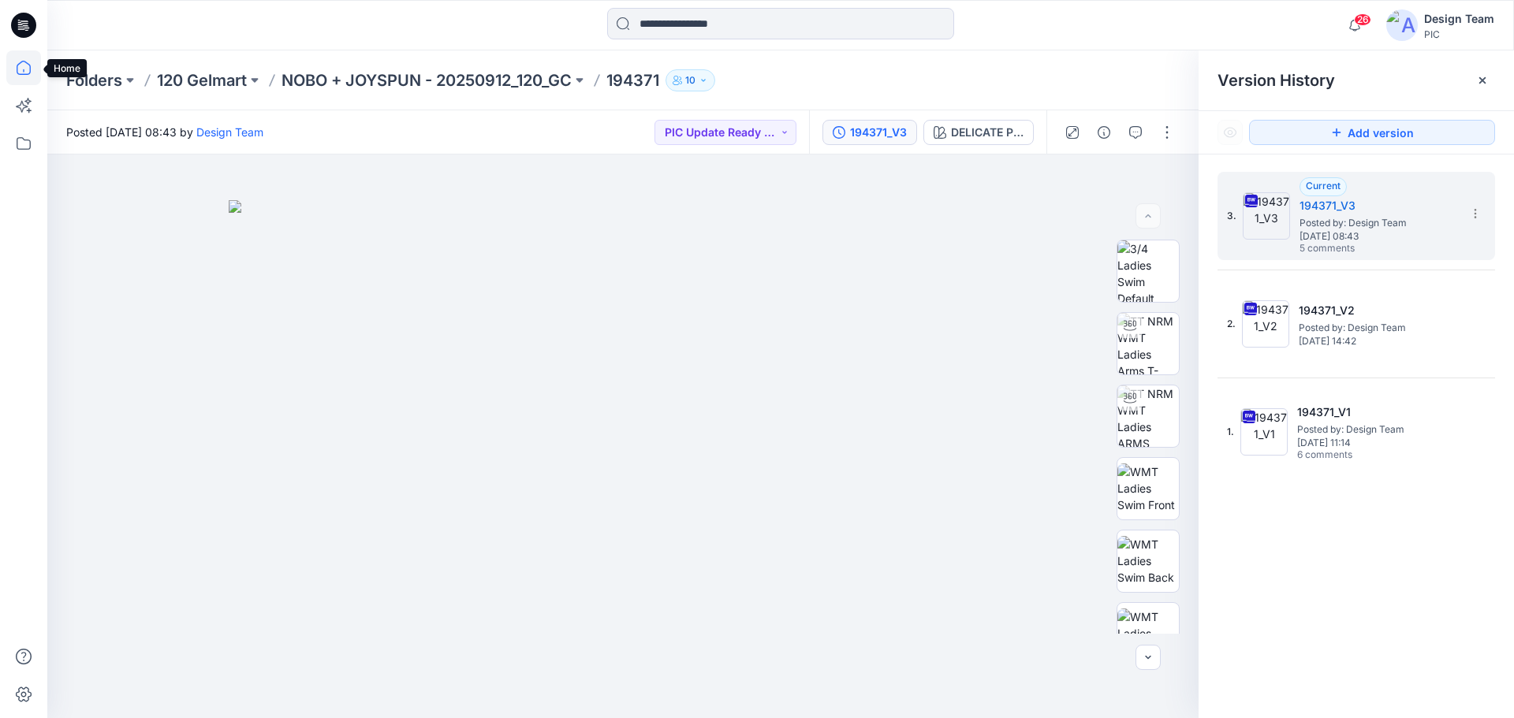
click at [24, 58] on icon at bounding box center [23, 67] width 35 height 35
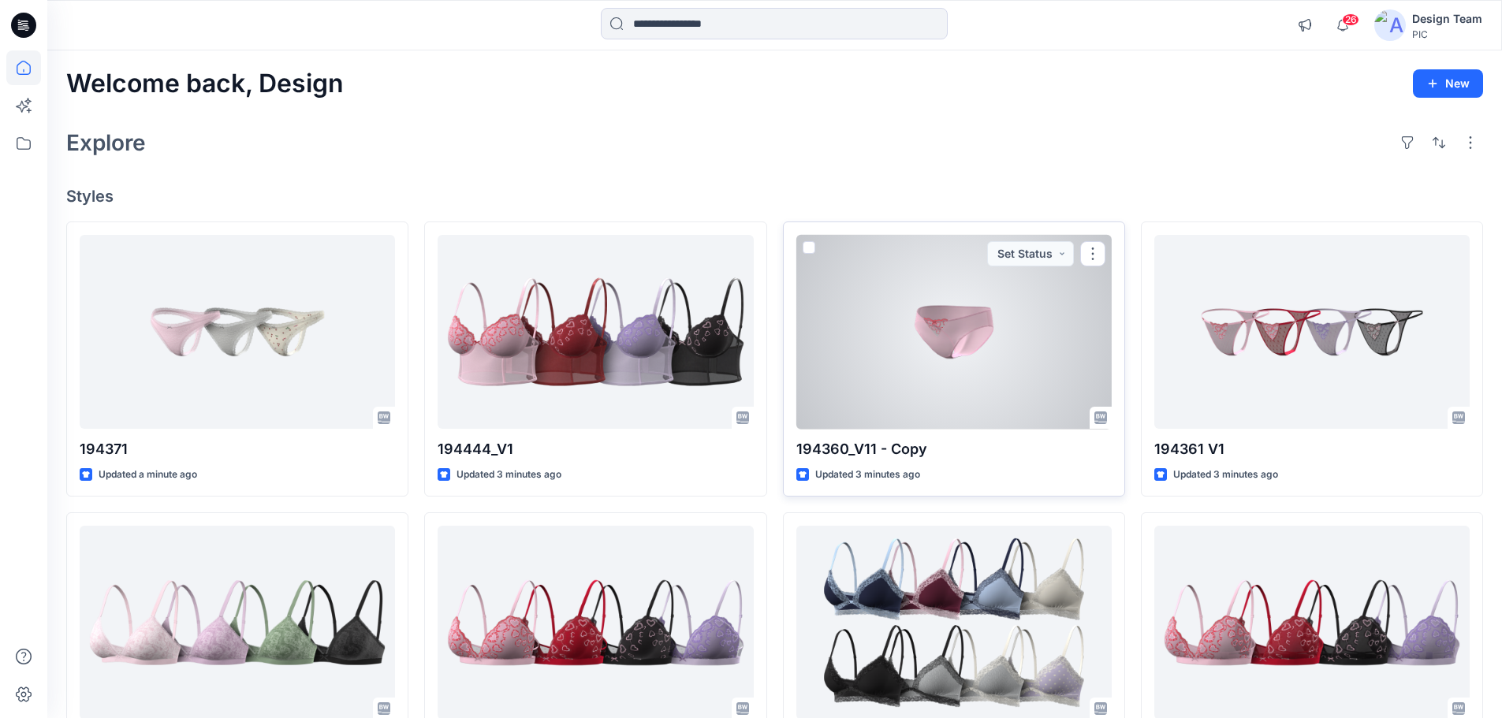
click at [957, 364] on div at bounding box center [953, 332] width 315 height 195
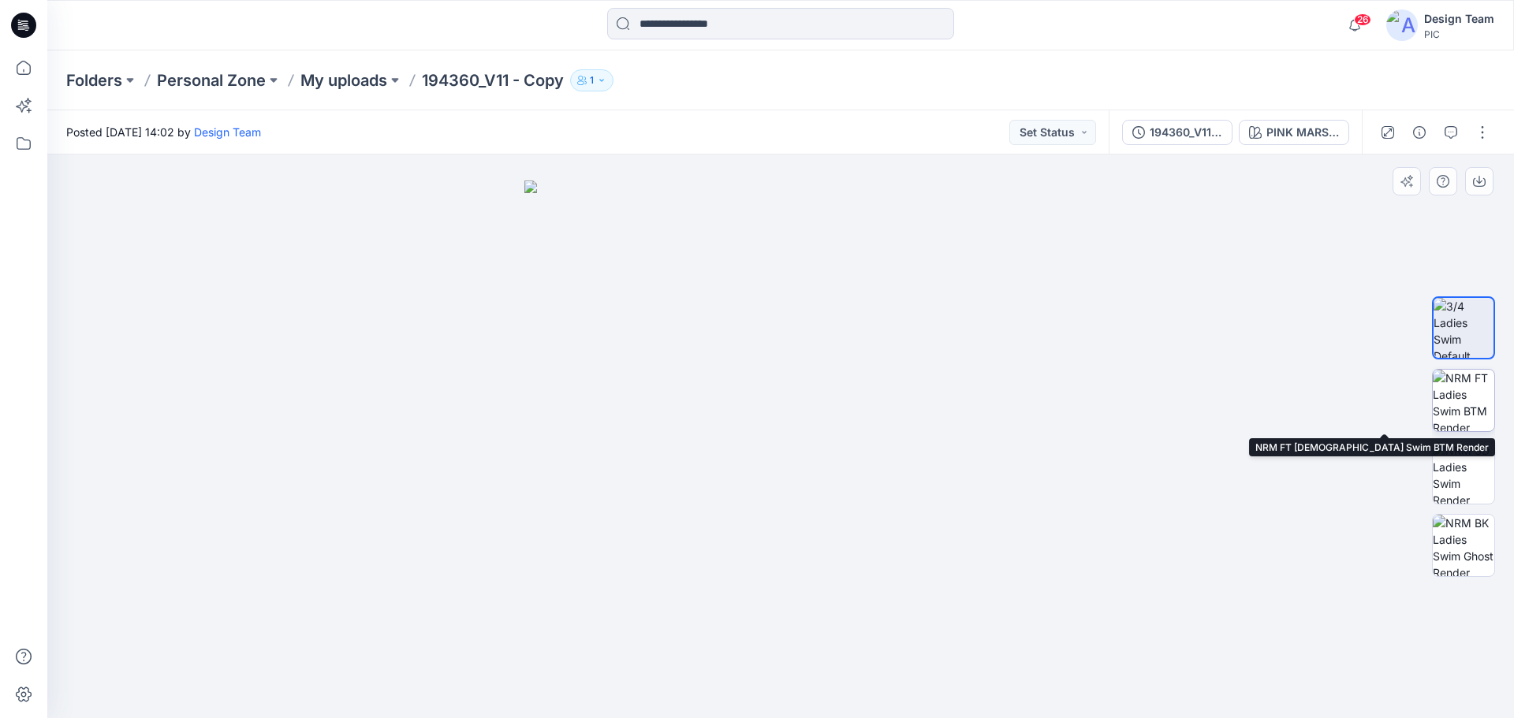
click at [1456, 386] on img at bounding box center [1464, 401] width 62 height 62
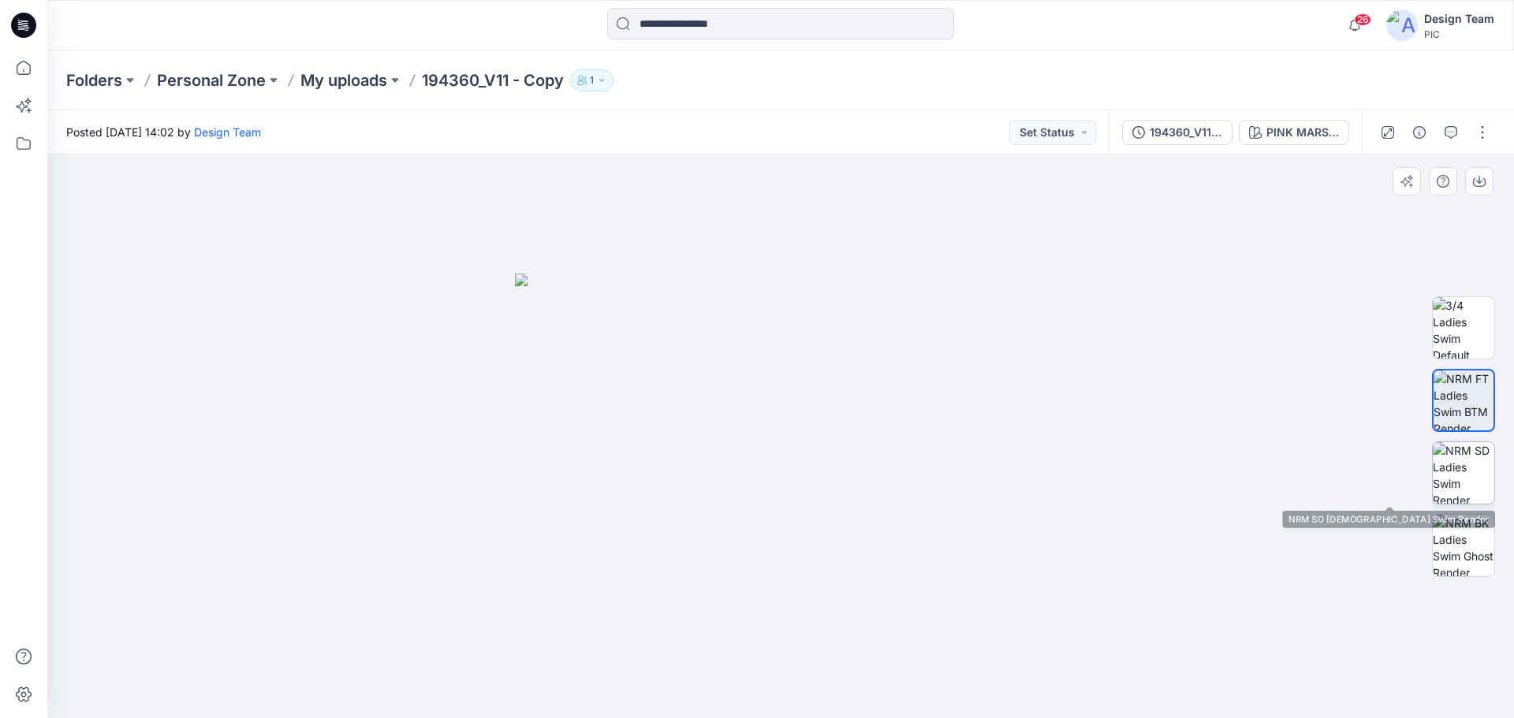
click at [1476, 472] on img at bounding box center [1464, 473] width 62 height 62
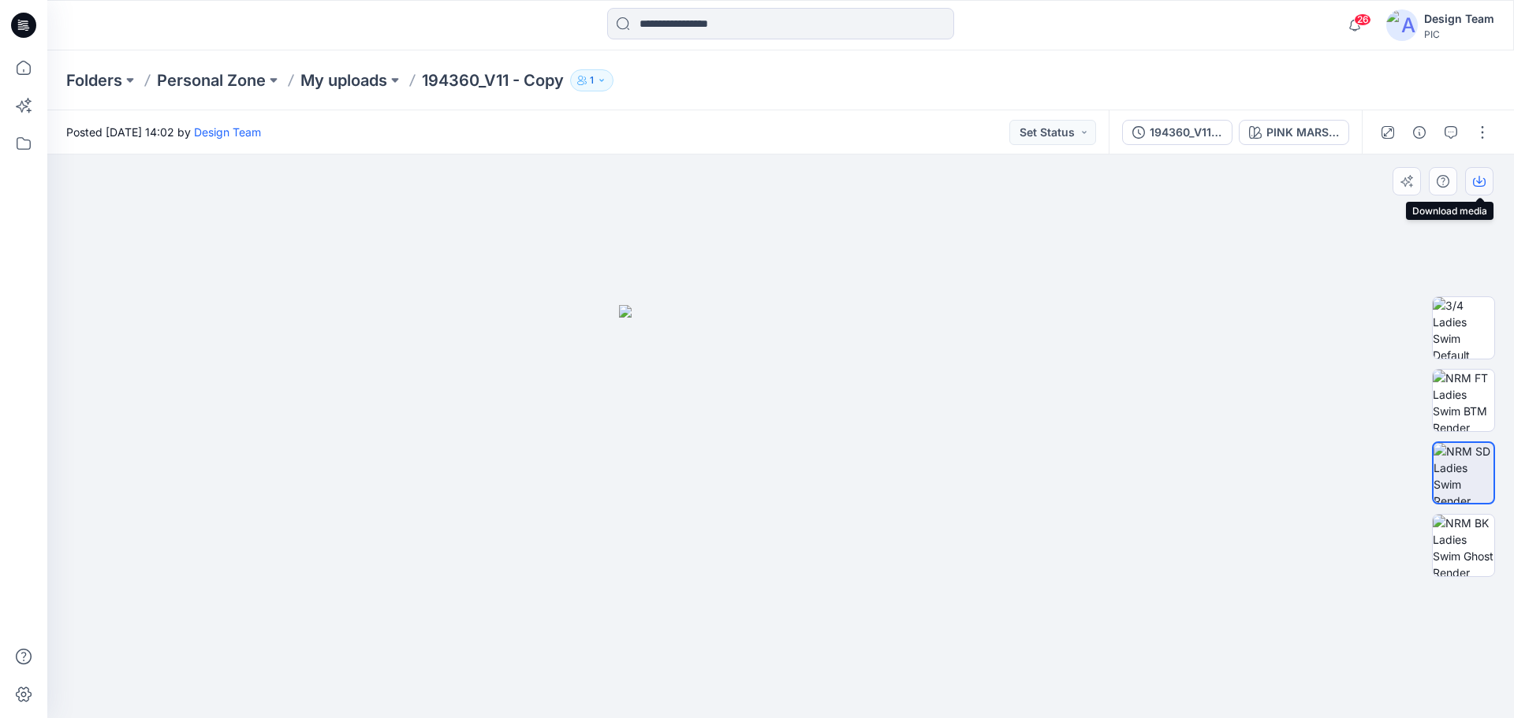
click at [1487, 174] on button "button" at bounding box center [1479, 181] width 28 height 28
click at [1480, 558] on img at bounding box center [1464, 546] width 62 height 62
click at [1484, 180] on icon "button" at bounding box center [1479, 181] width 13 height 13
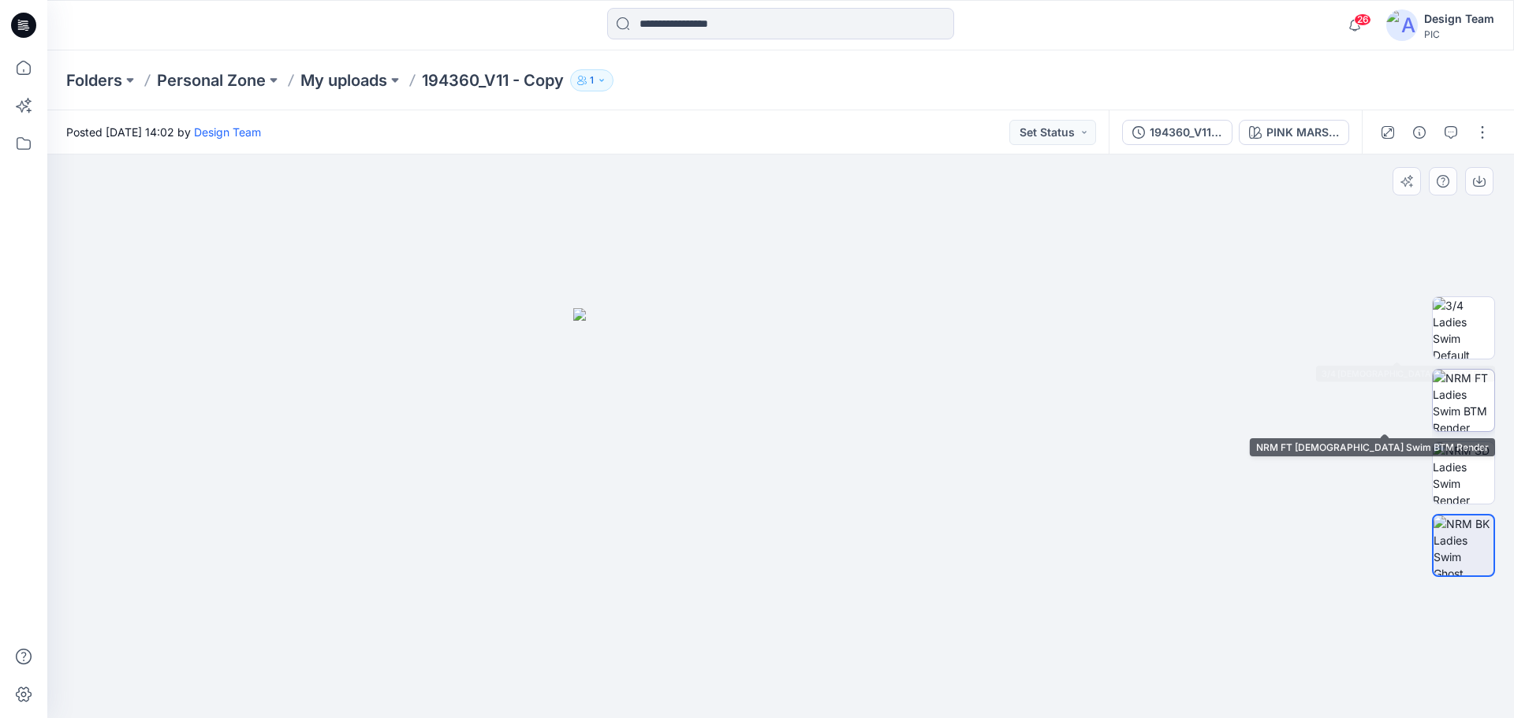
click at [1472, 401] on img at bounding box center [1464, 401] width 62 height 62
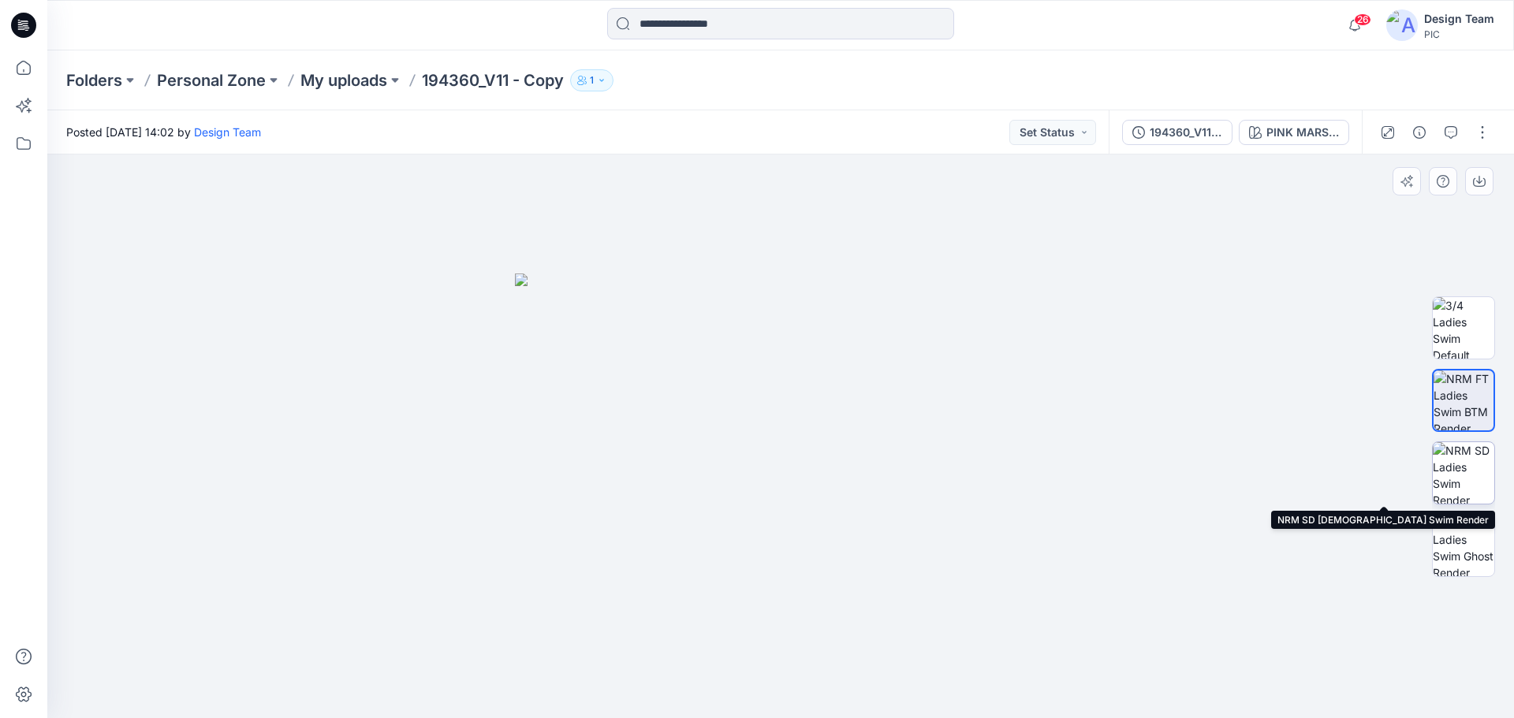
click at [1444, 464] on img at bounding box center [1464, 473] width 62 height 62
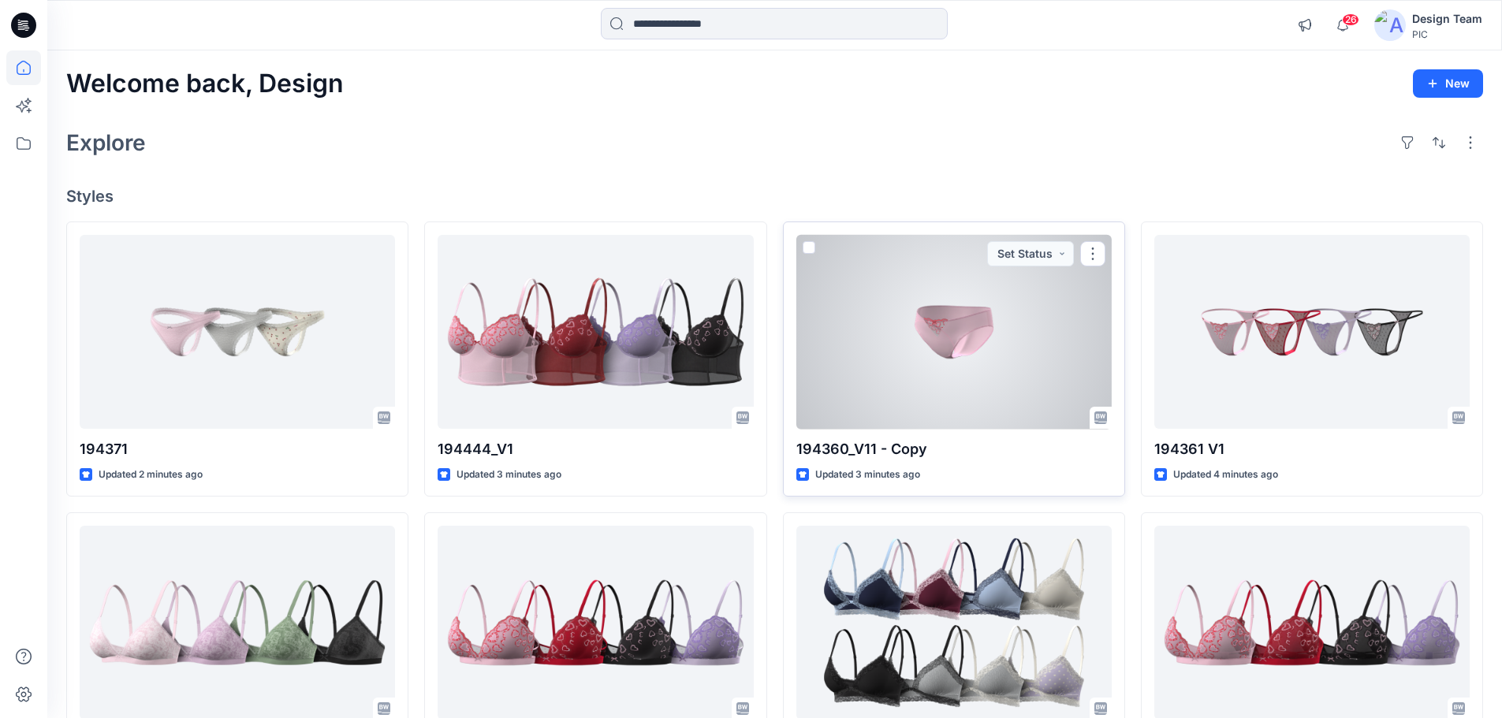
click at [992, 352] on div at bounding box center [953, 332] width 315 height 195
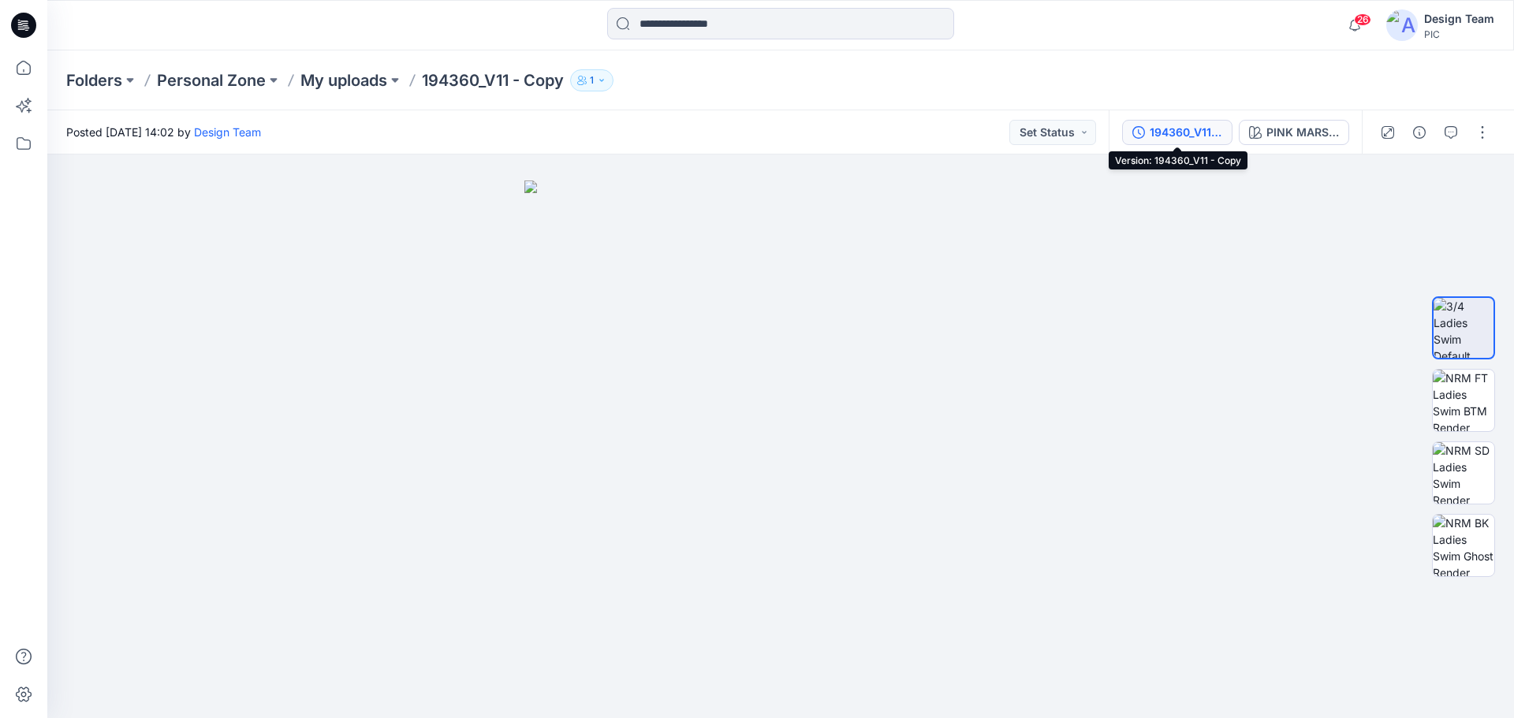
click at [1194, 120] on button "194360_V11 - Copy" at bounding box center [1177, 132] width 110 height 25
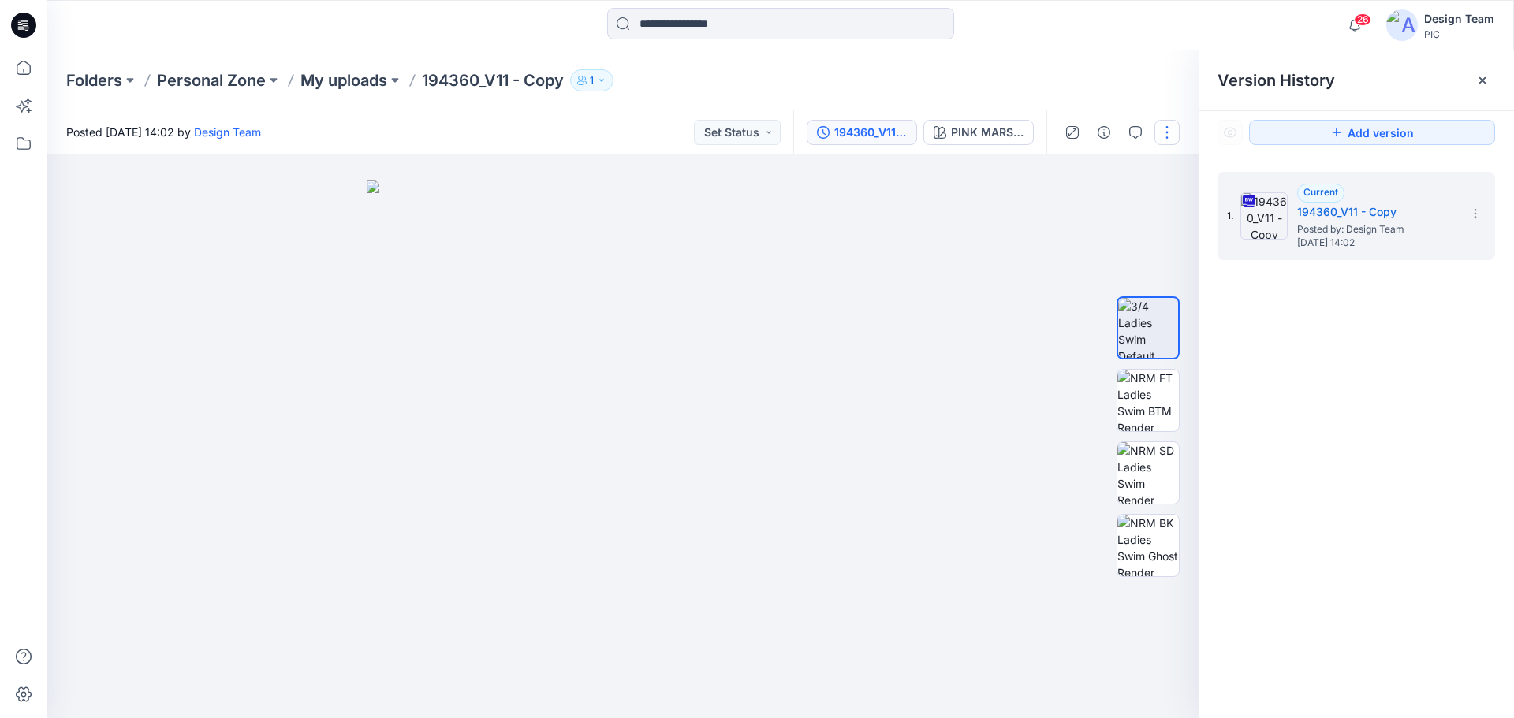
click at [1161, 132] on button "button" at bounding box center [1166, 132] width 25 height 25
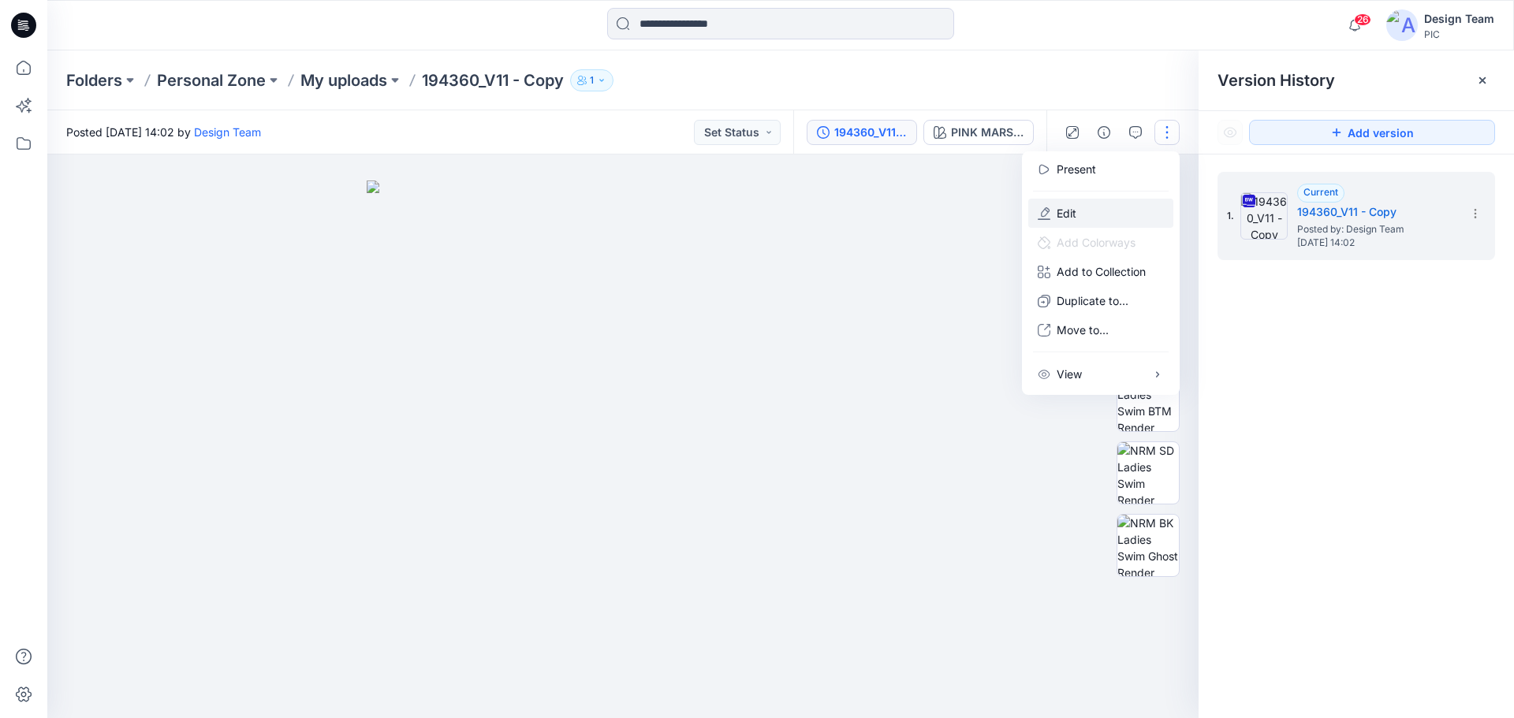
click at [1085, 218] on button "Edit" at bounding box center [1100, 213] width 145 height 29
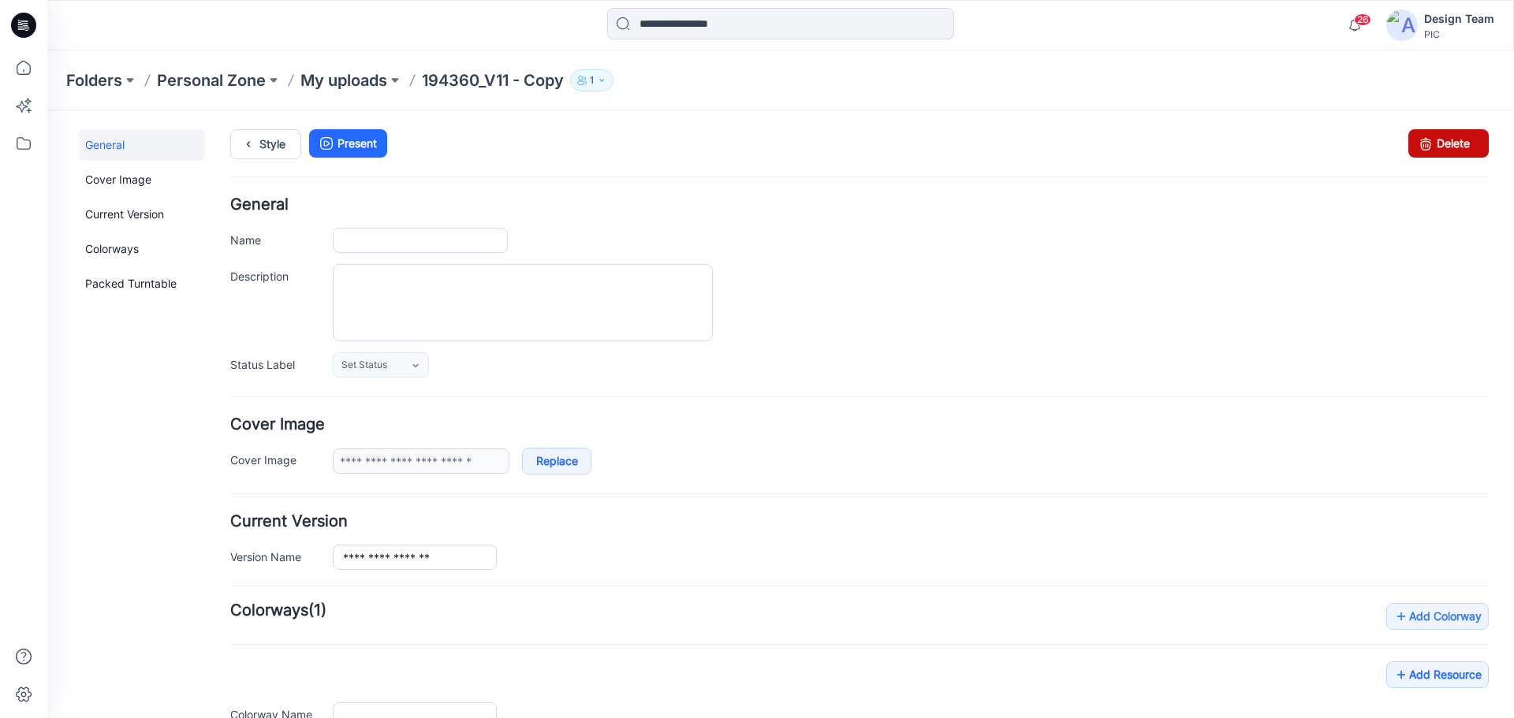
click at [1415, 142] on icon at bounding box center [1426, 143] width 22 height 28
type input "**********"
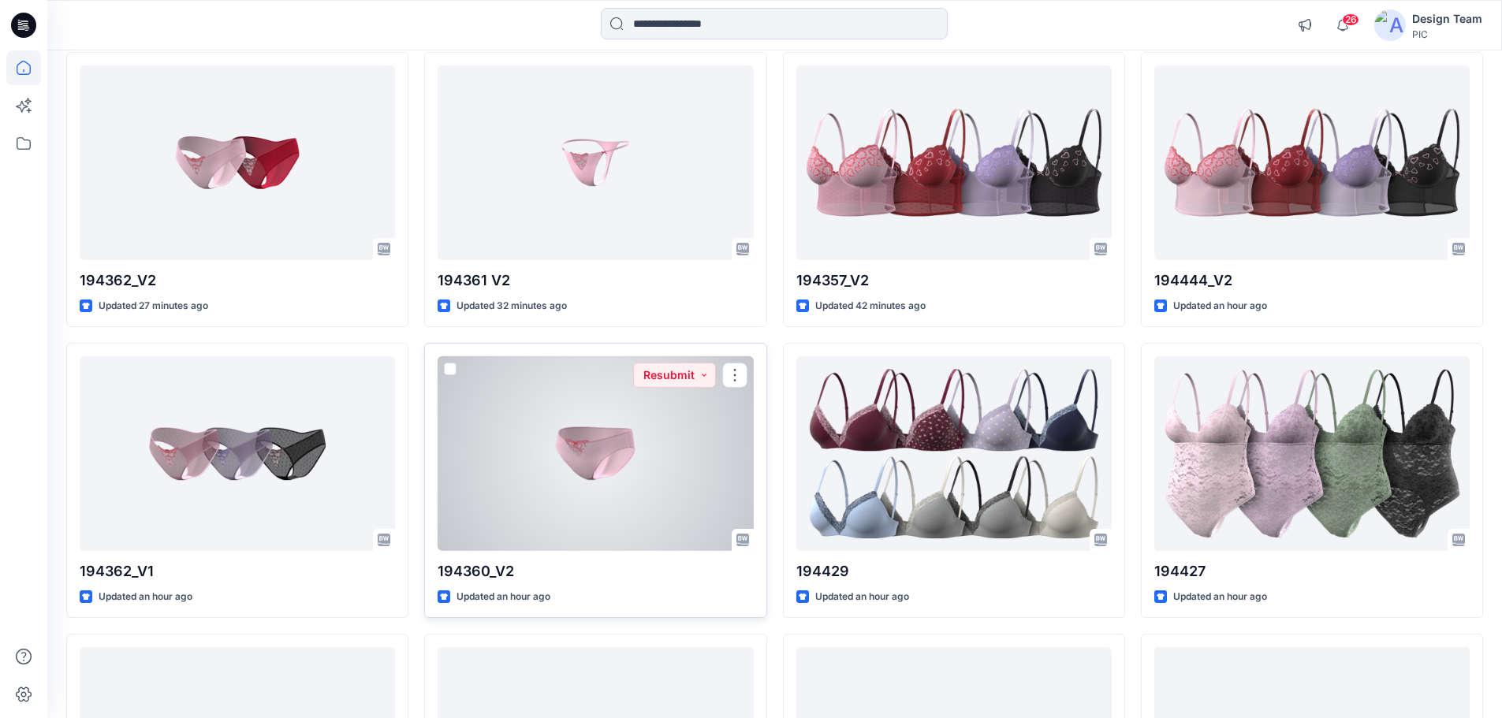
scroll to position [830, 0]
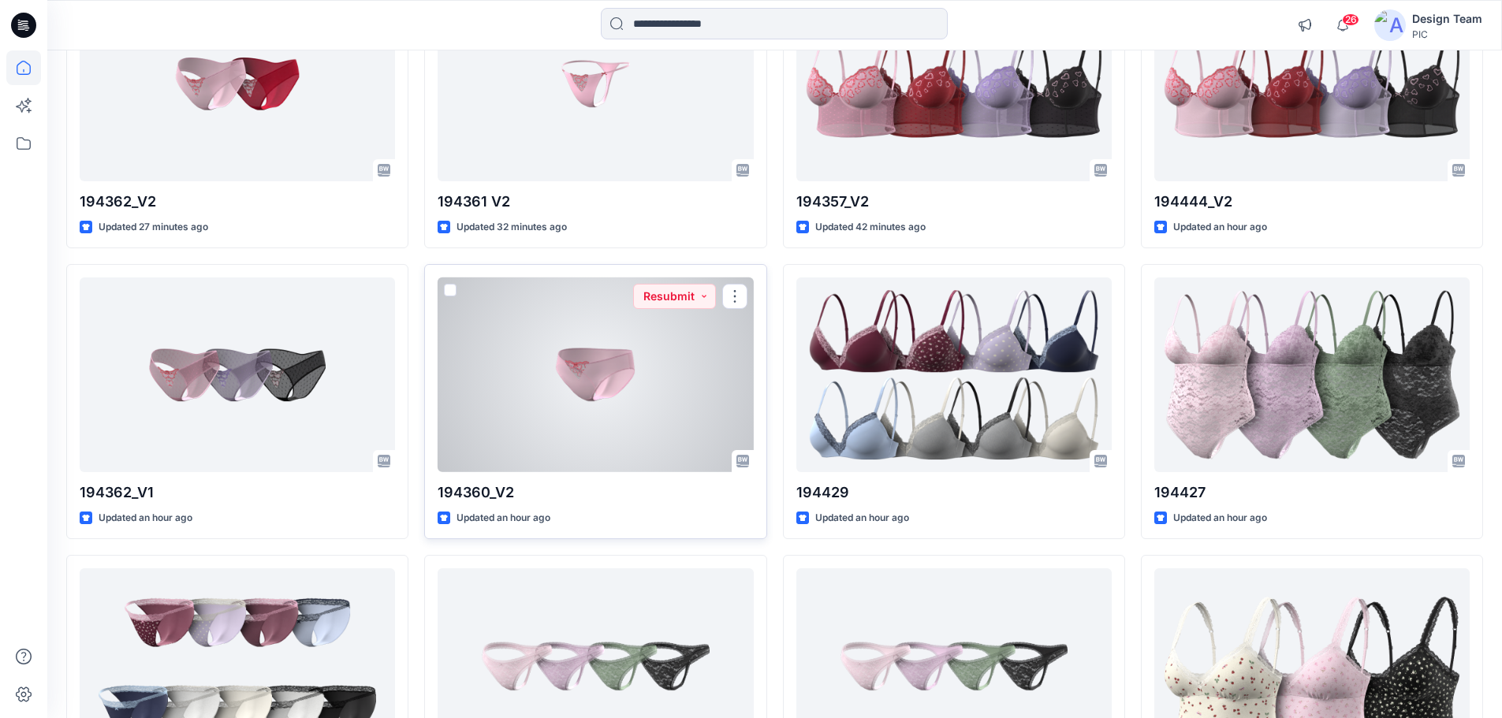
click at [592, 357] on div at bounding box center [595, 375] width 315 height 195
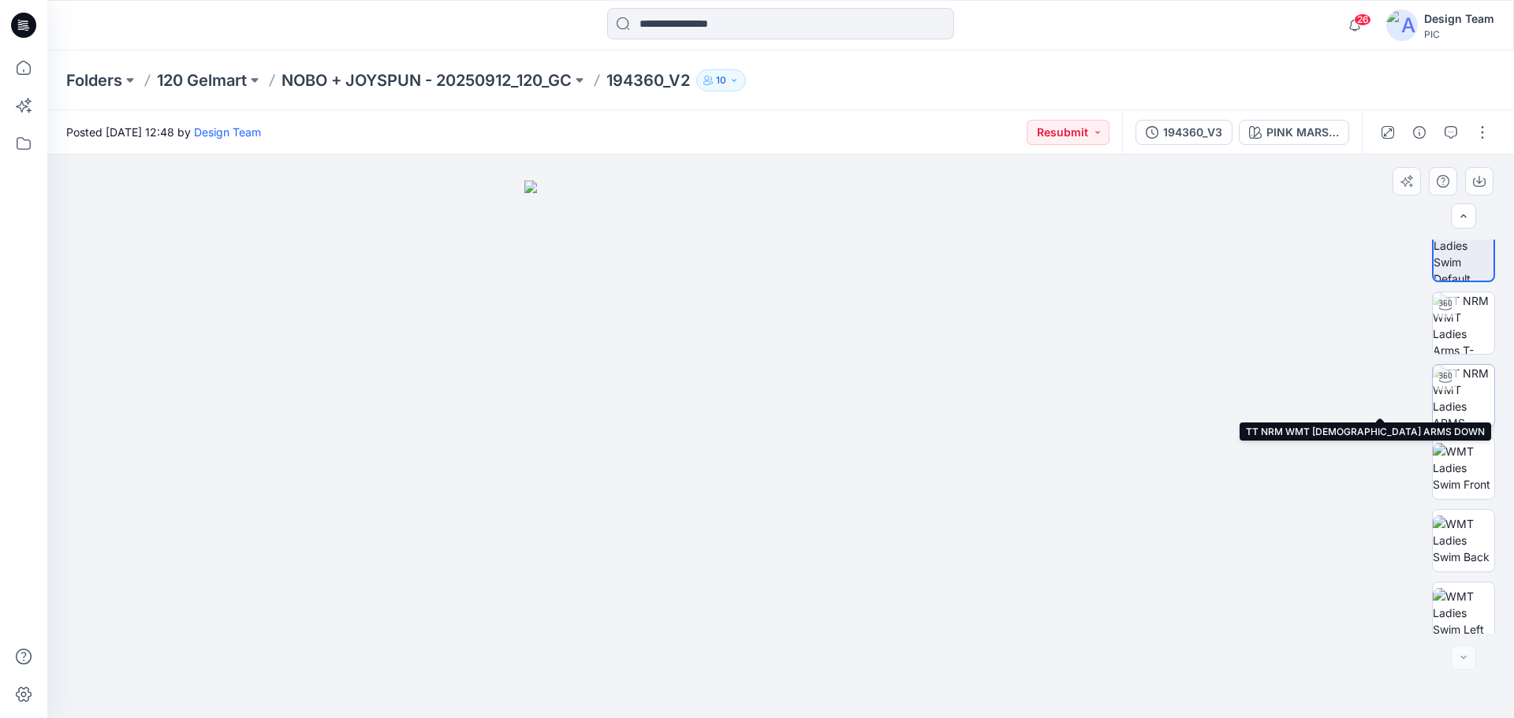
scroll to position [32, 0]
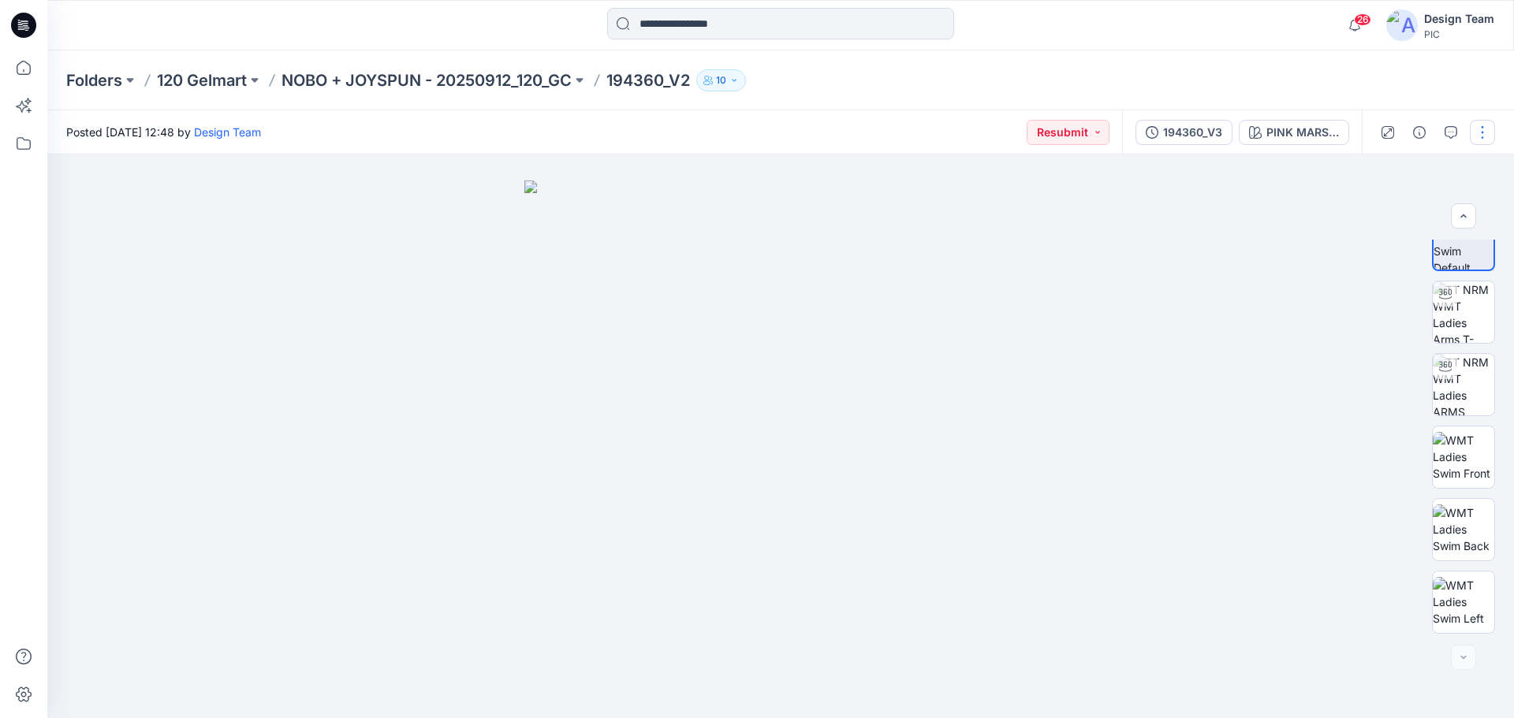
click at [1477, 136] on button "button" at bounding box center [1482, 132] width 25 height 25
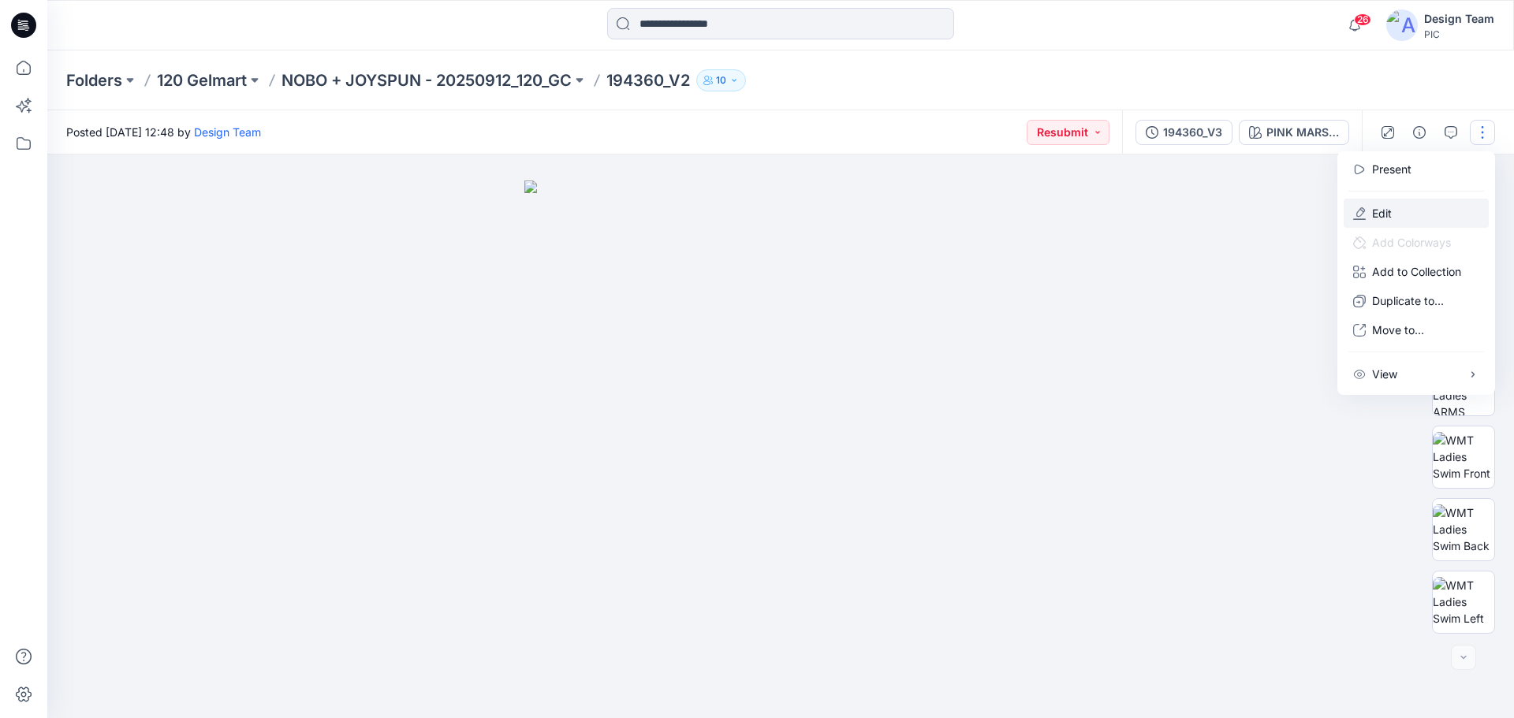
click at [1389, 218] on p "Edit" at bounding box center [1382, 213] width 20 height 17
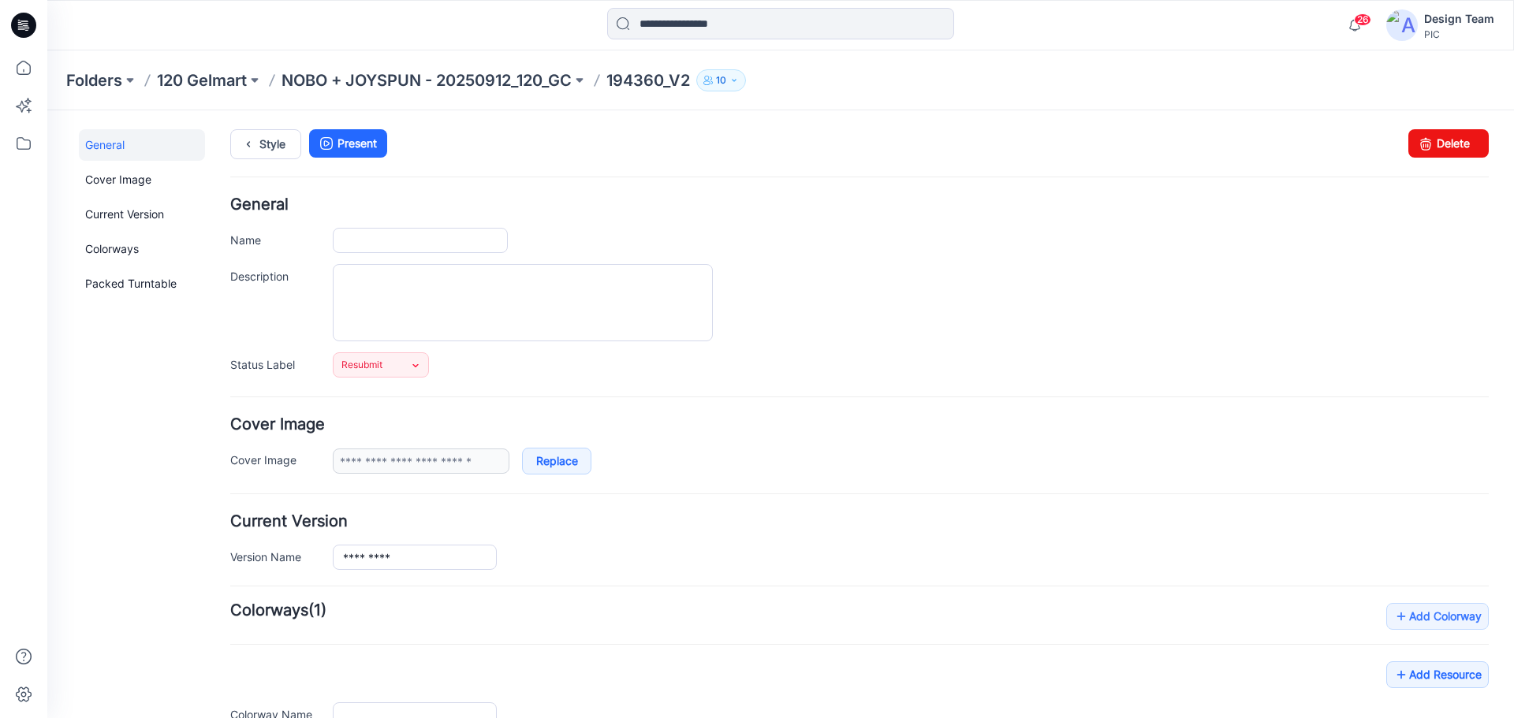
type input "*********"
type input "**********"
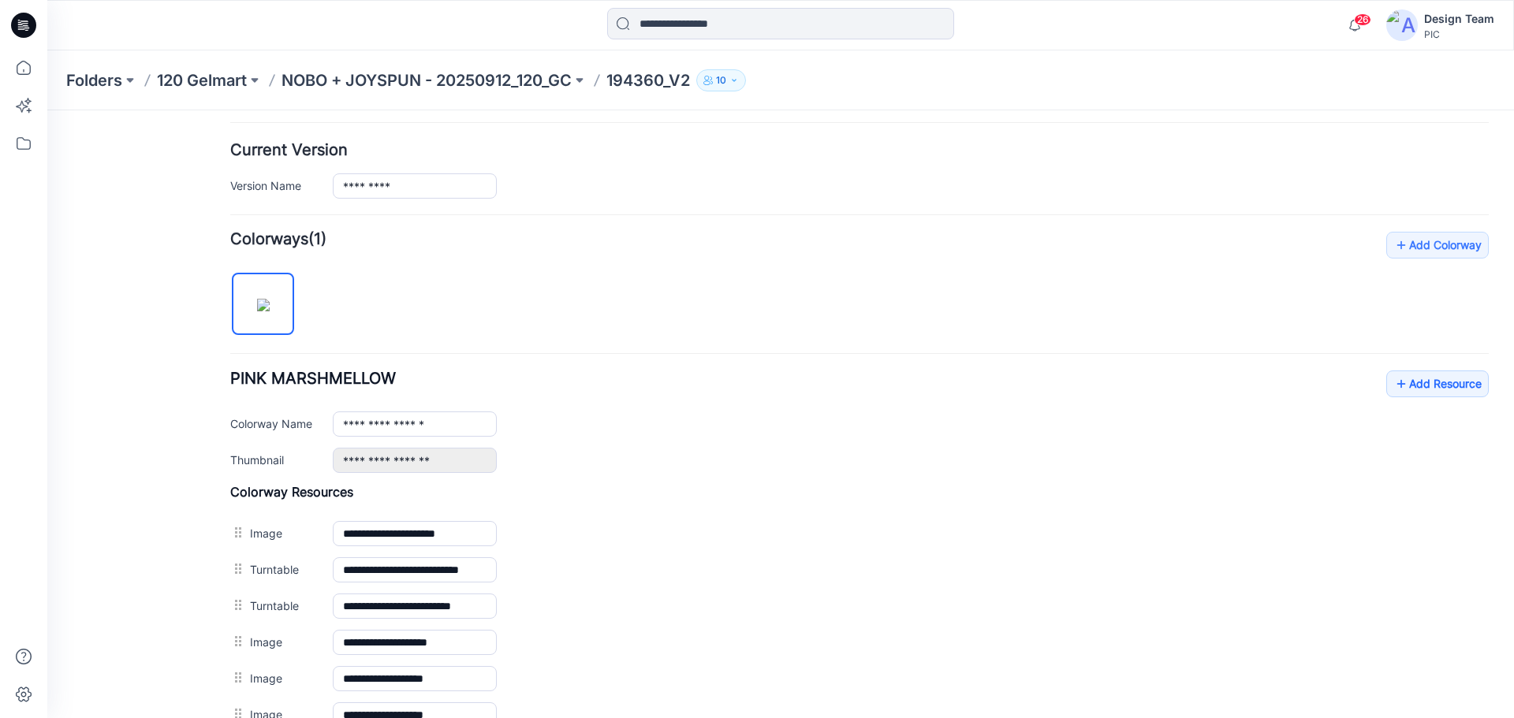
scroll to position [567, 0]
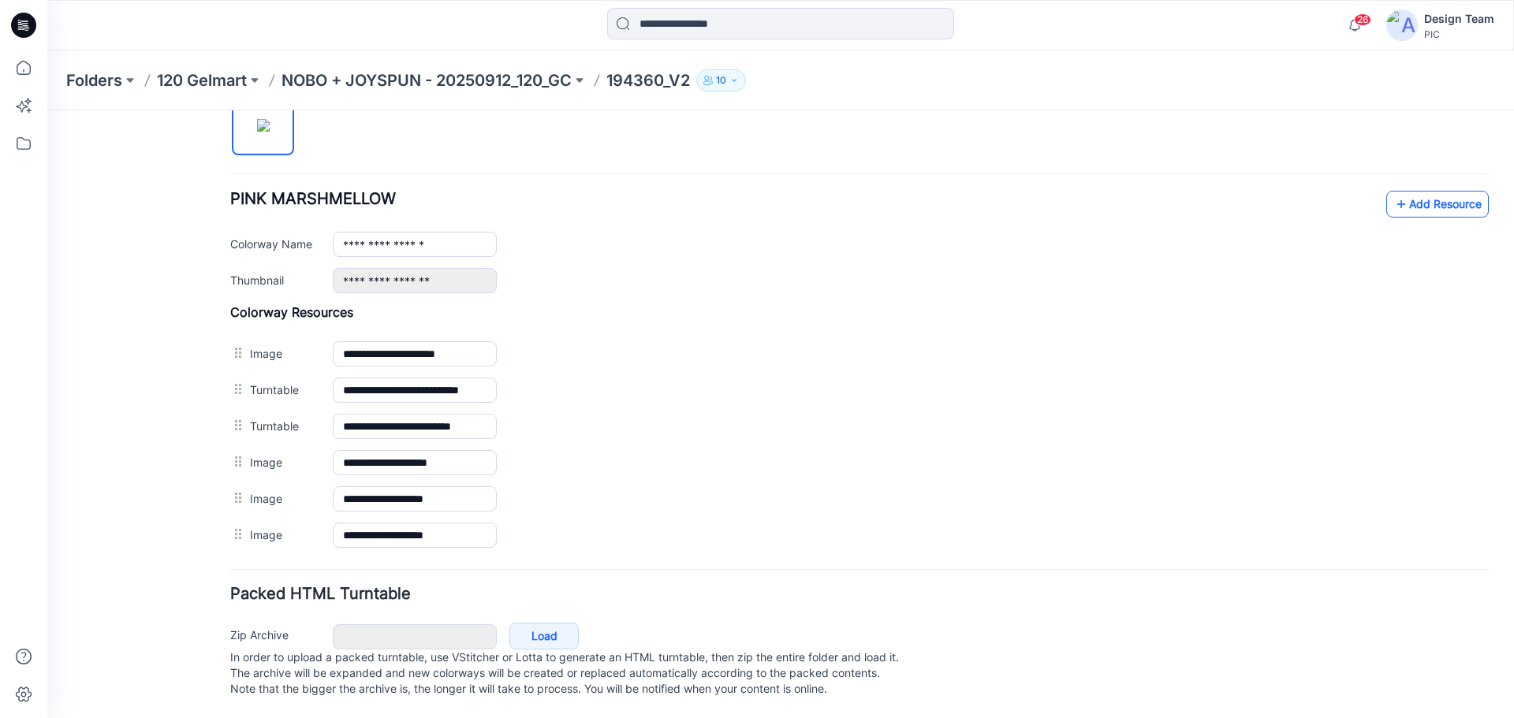
click at [1415, 191] on link "Add Resource" at bounding box center [1437, 204] width 103 height 27
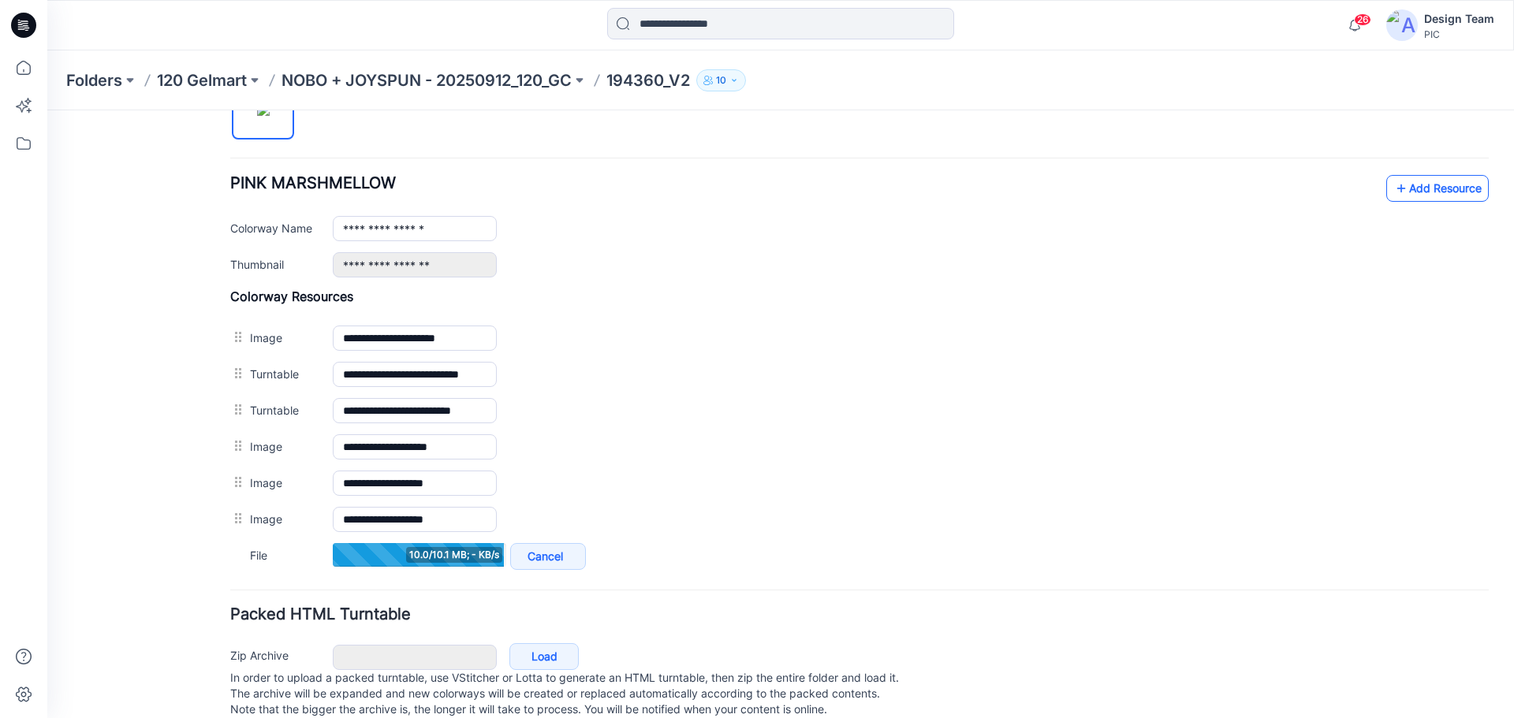
click at [1403, 188] on link "Add Resource" at bounding box center [1437, 188] width 103 height 27
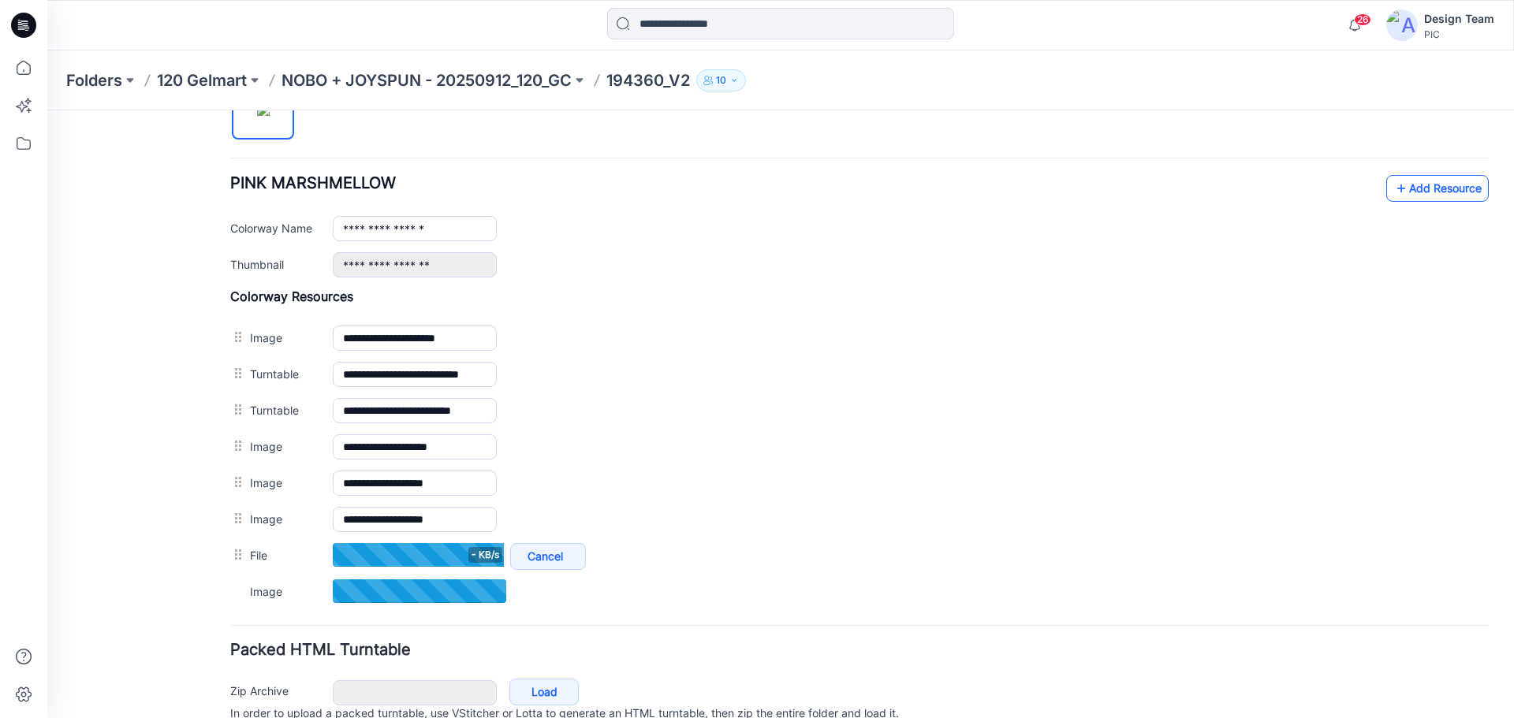
click at [1434, 185] on link "Add Resource" at bounding box center [1437, 188] width 103 height 27
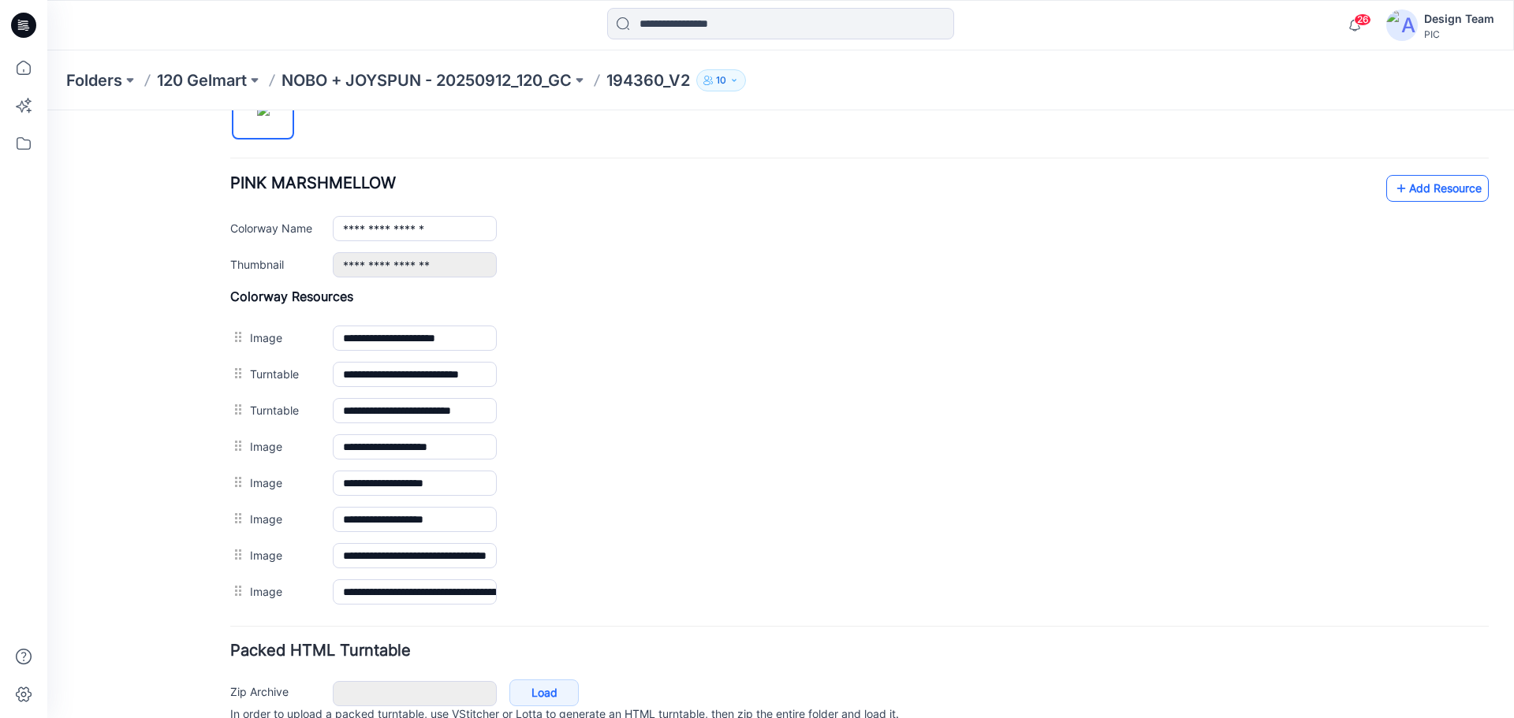
click at [1404, 188] on link "Add Resource" at bounding box center [1437, 188] width 103 height 27
